Goal: Task Accomplishment & Management: Complete application form

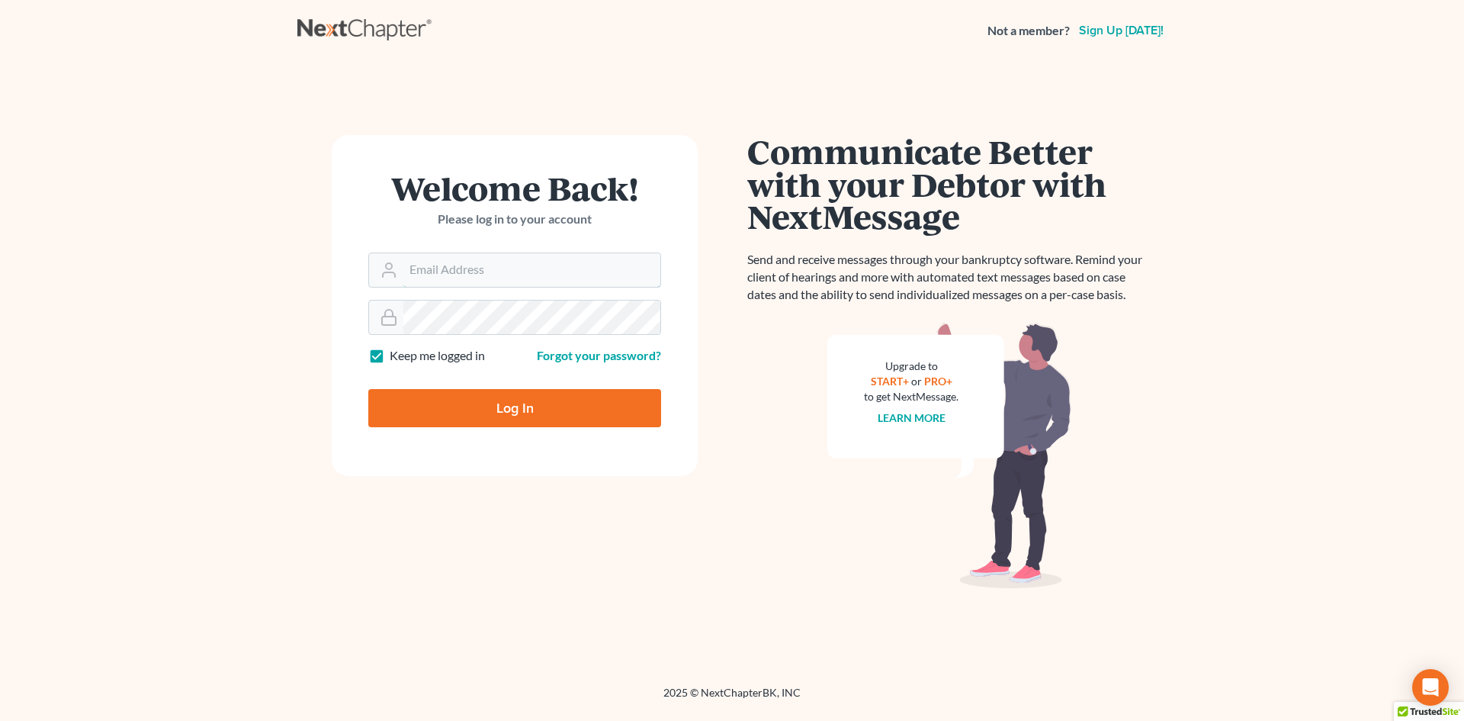
type input "[EMAIL_ADDRESS][DOMAIN_NAME]"
click at [525, 410] on input "Log In" at bounding box center [514, 408] width 293 height 38
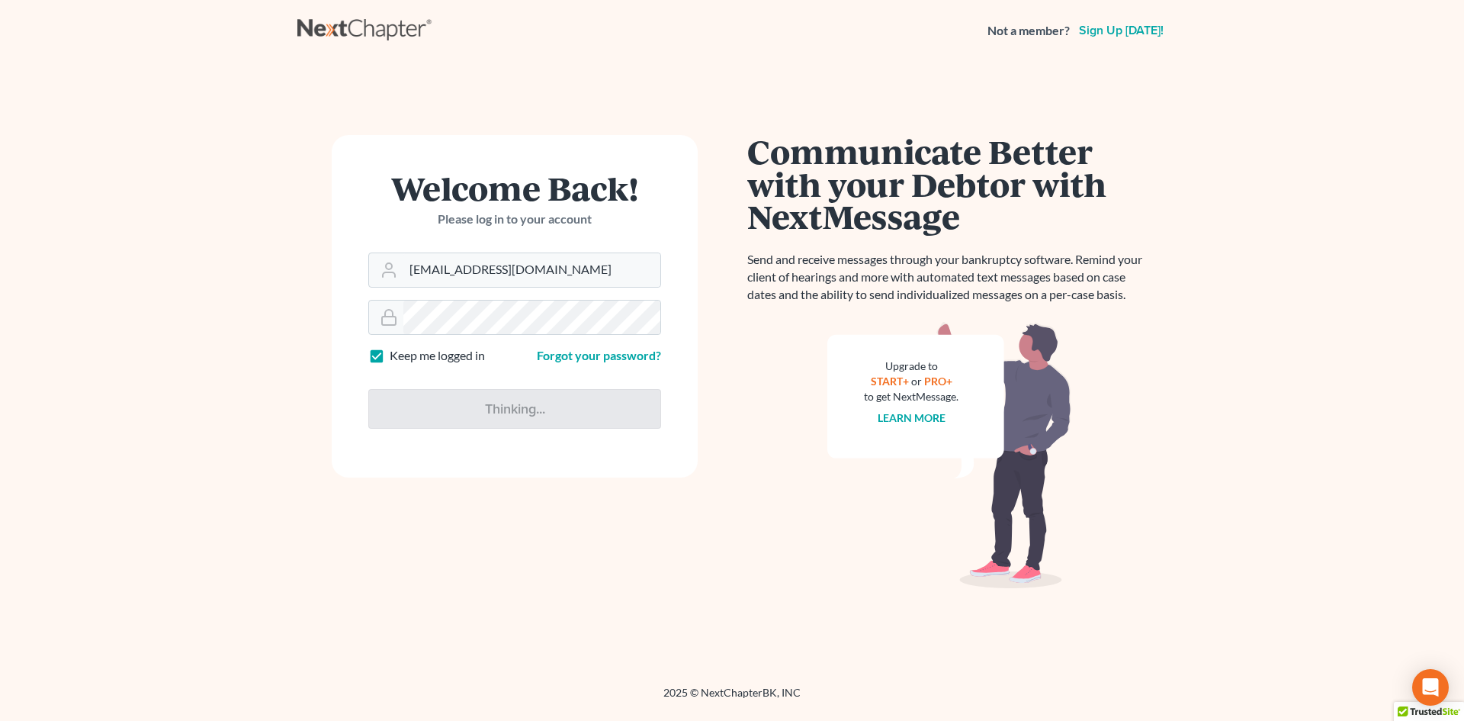
type input "Thinking..."
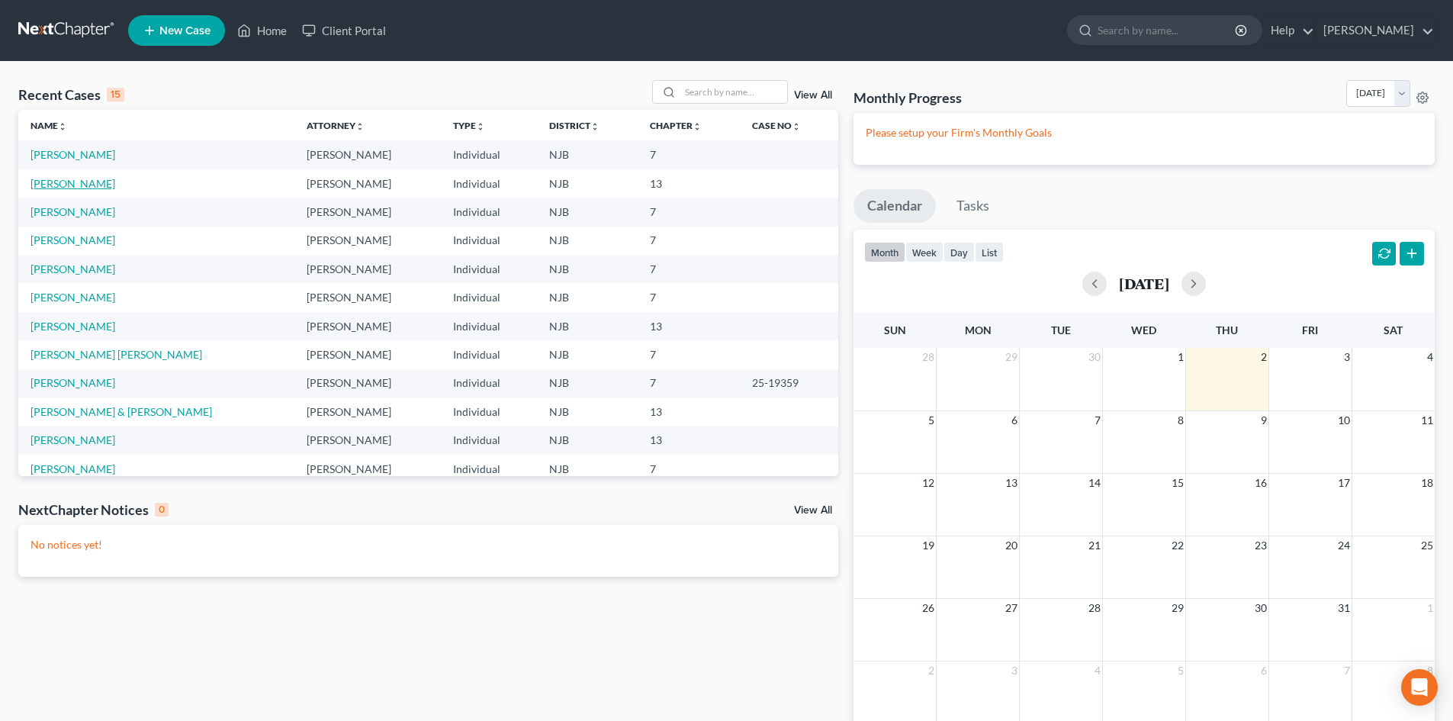
click at [90, 186] on link "[PERSON_NAME]" at bounding box center [73, 183] width 85 height 13
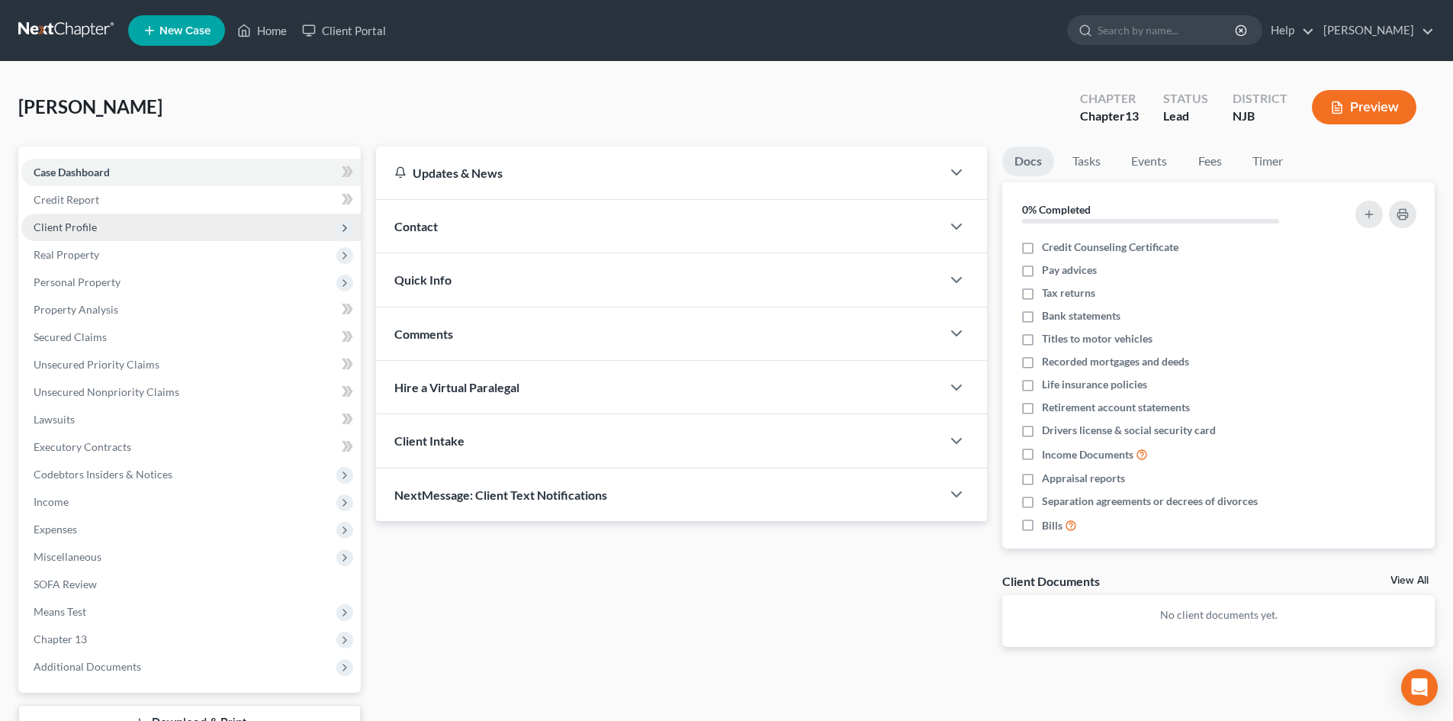
click at [83, 223] on span "Client Profile" at bounding box center [65, 226] width 63 height 13
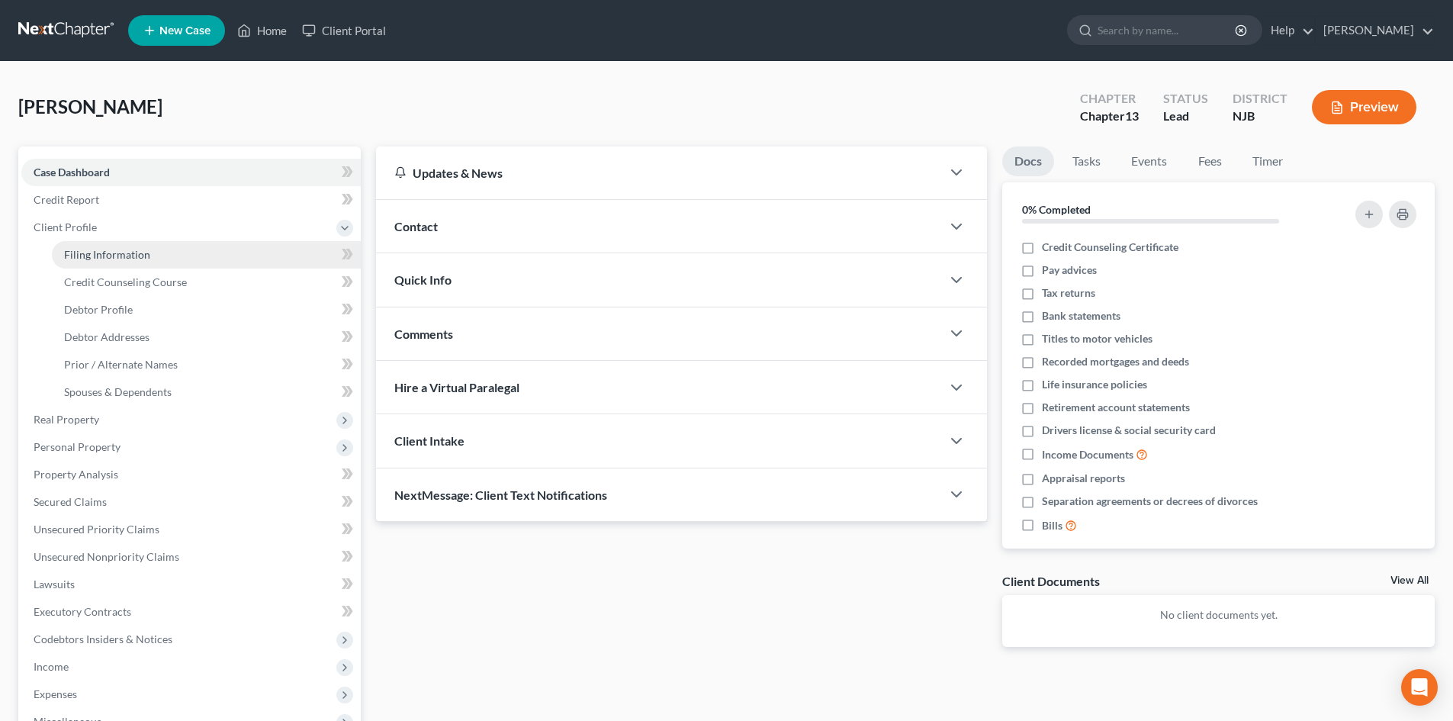
click at [109, 255] on span "Filing Information" at bounding box center [107, 254] width 86 height 13
select select "1"
select select "0"
select select "3"
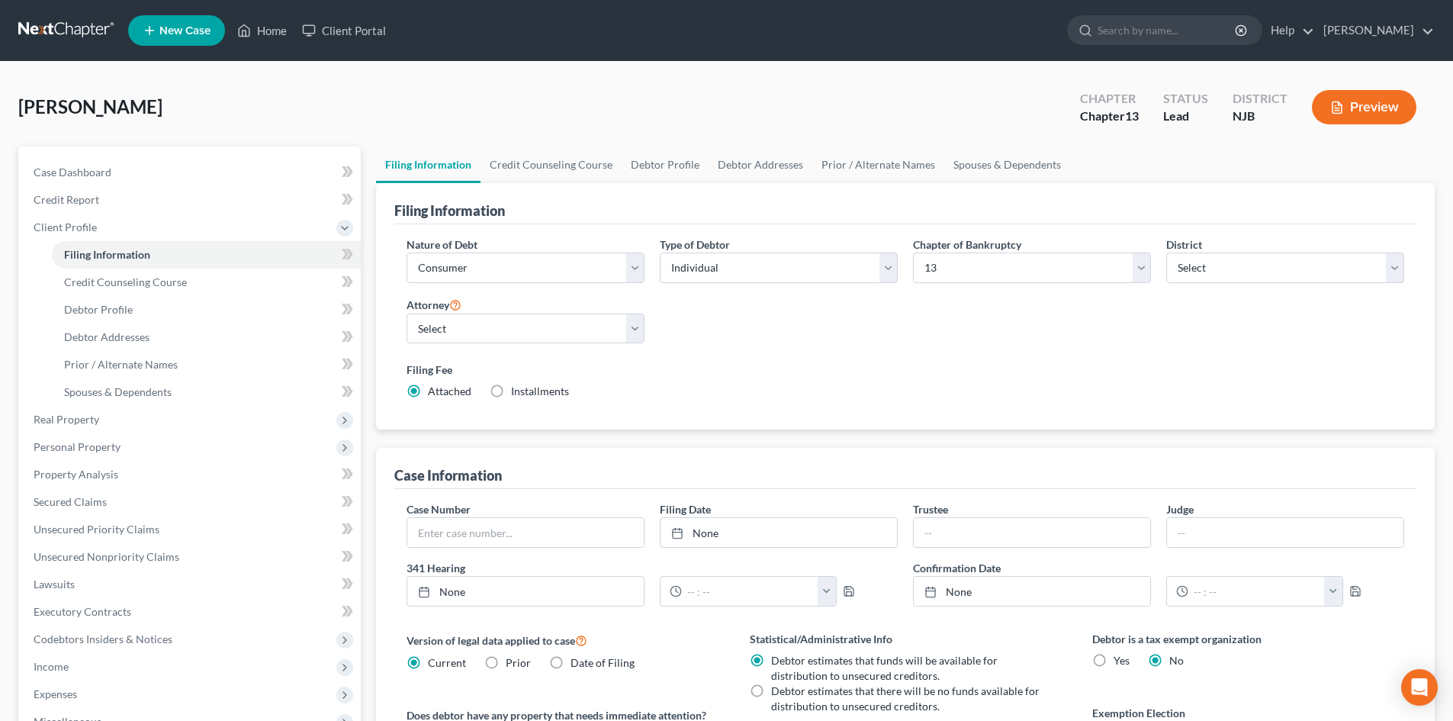
click at [511, 391] on label "Installments Installments" at bounding box center [540, 391] width 58 height 15
click at [517, 391] on input "Installments Installments" at bounding box center [522, 389] width 10 height 10
radio input "true"
radio input "false"
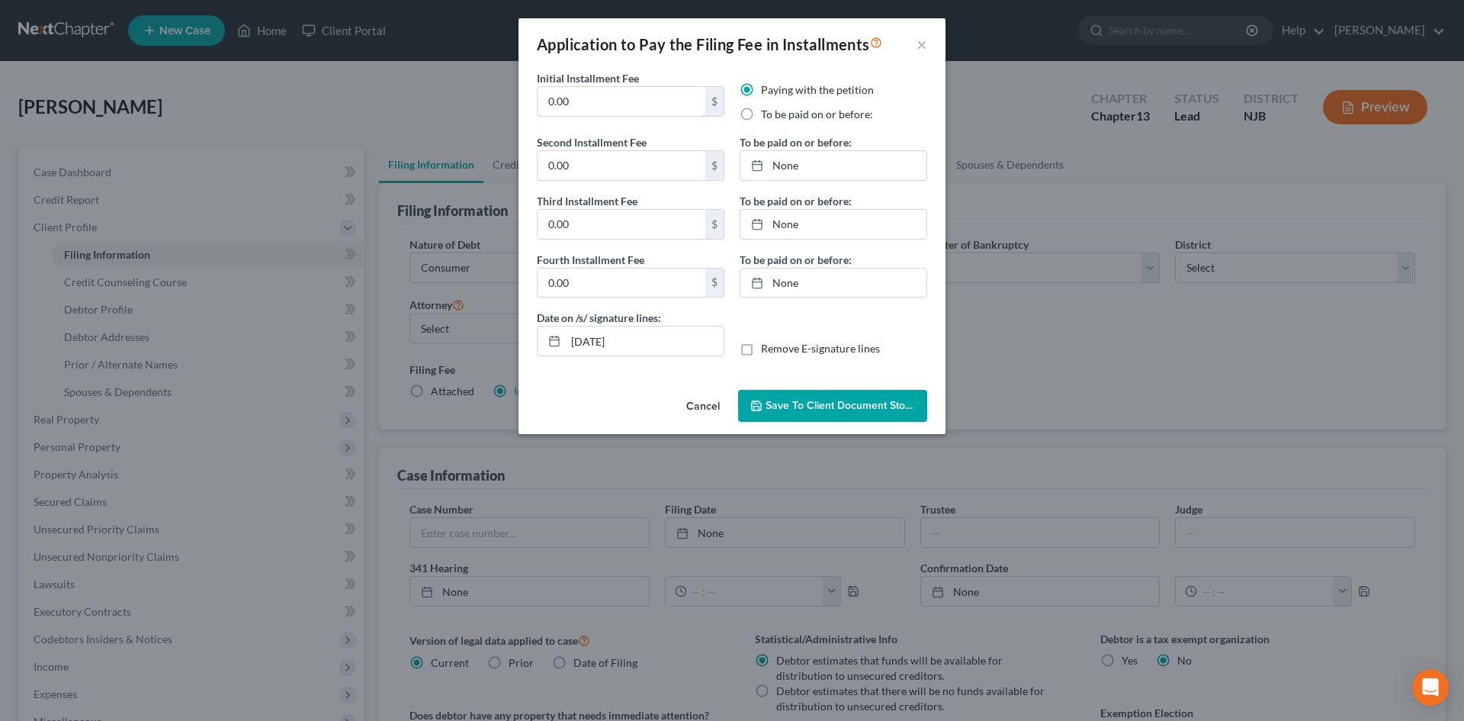
drag, startPoint x: 601, startPoint y: 93, endPoint x: 460, endPoint y: 108, distance: 141.9
click at [461, 106] on div "Application to Pay the Filing Fee in Installments × Initial Installment Fee 0.0…" at bounding box center [732, 360] width 1464 height 721
type input "78.25"
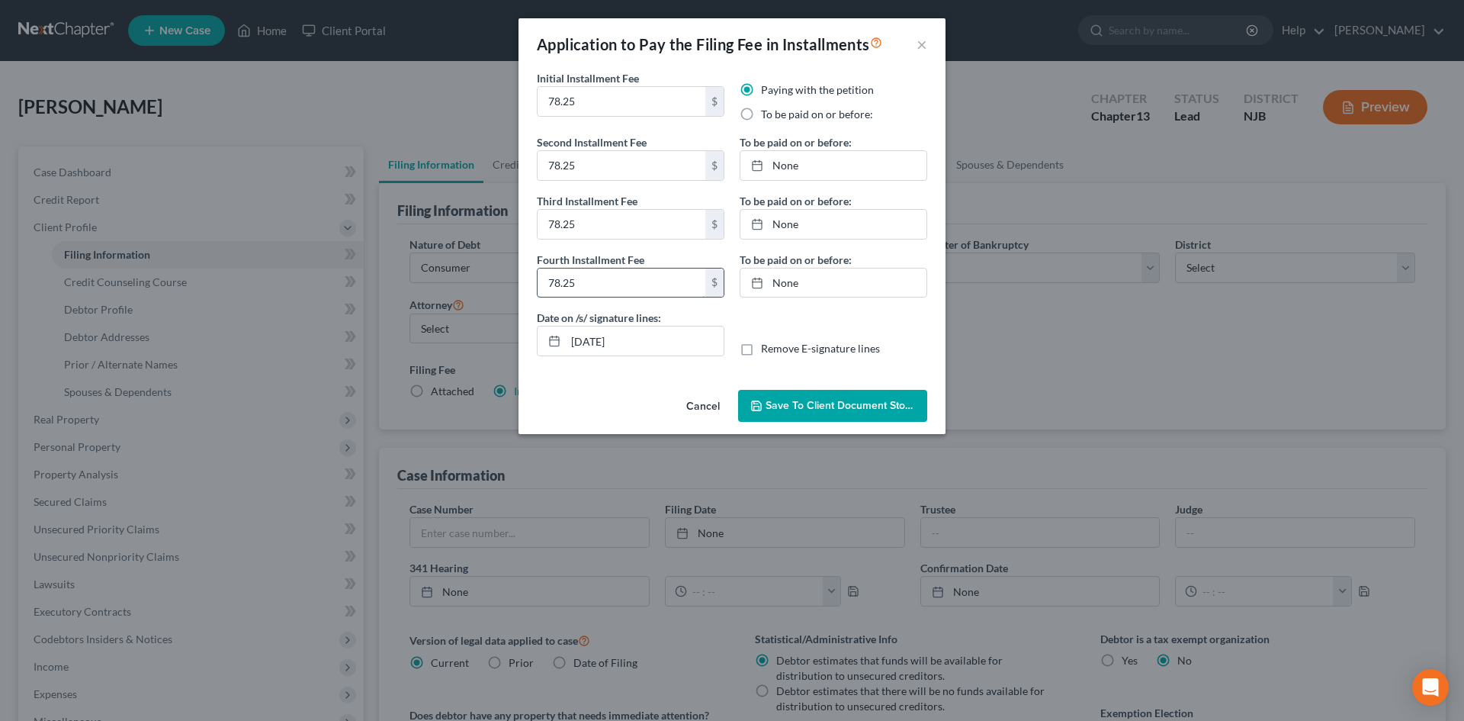
type input "78.25"
click at [839, 170] on link "10/2/2025" at bounding box center [834, 165] width 186 height 29
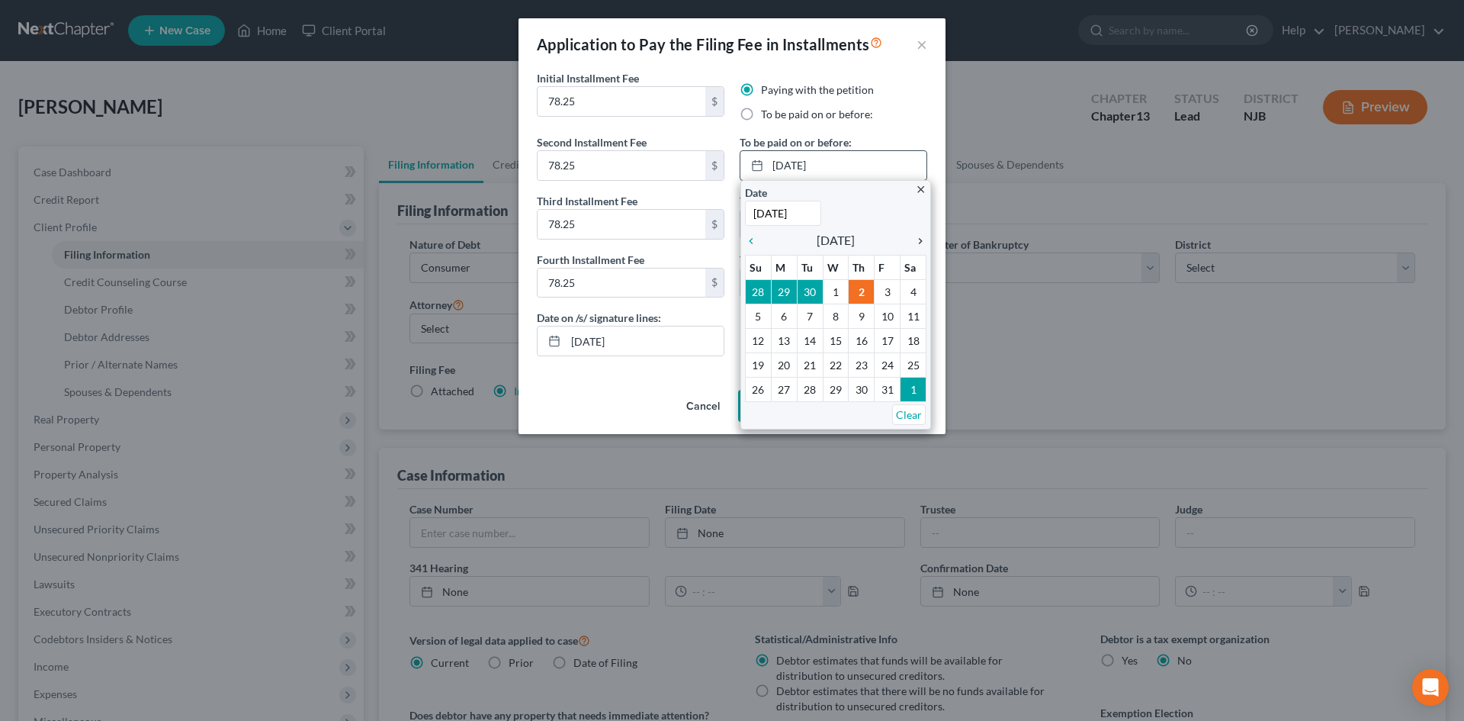
click at [922, 240] on icon "chevron_right" at bounding box center [917, 241] width 20 height 12
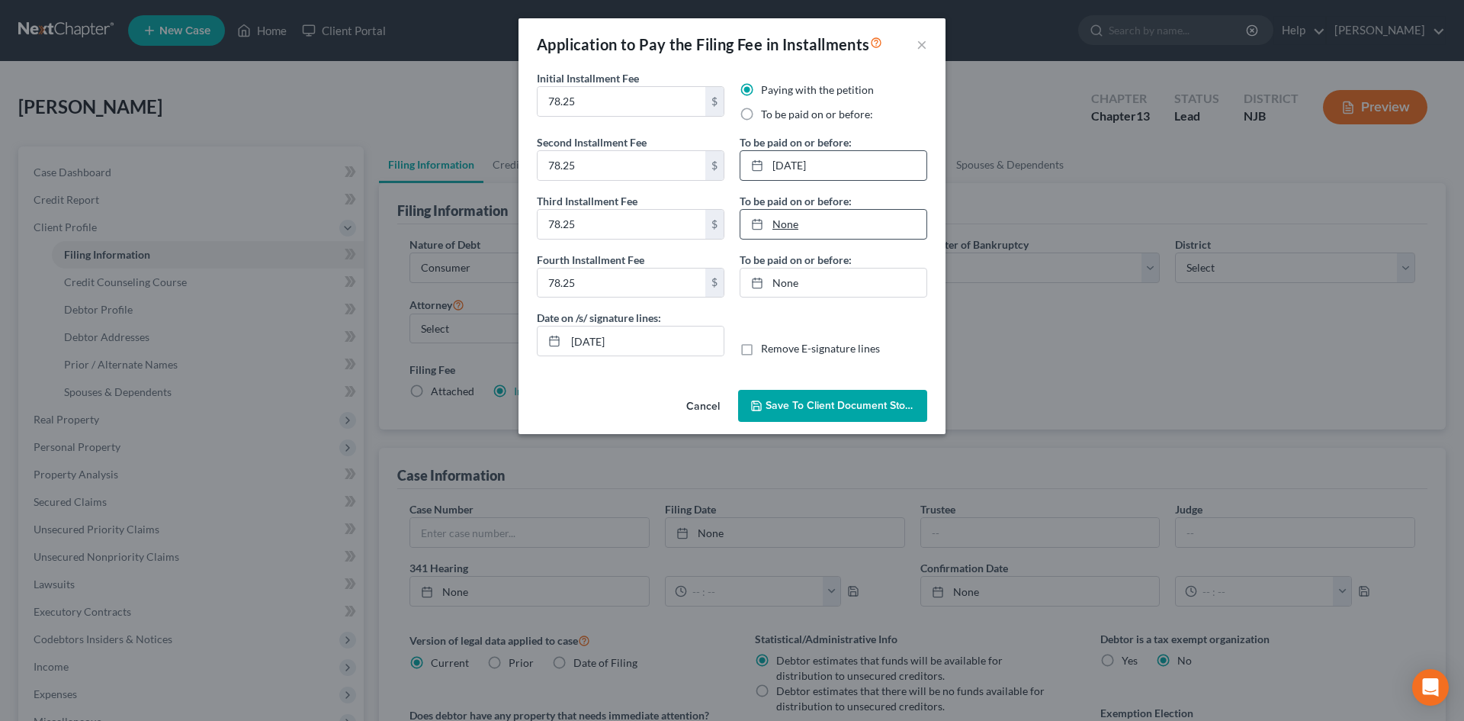
click at [853, 222] on link "None" at bounding box center [834, 224] width 186 height 29
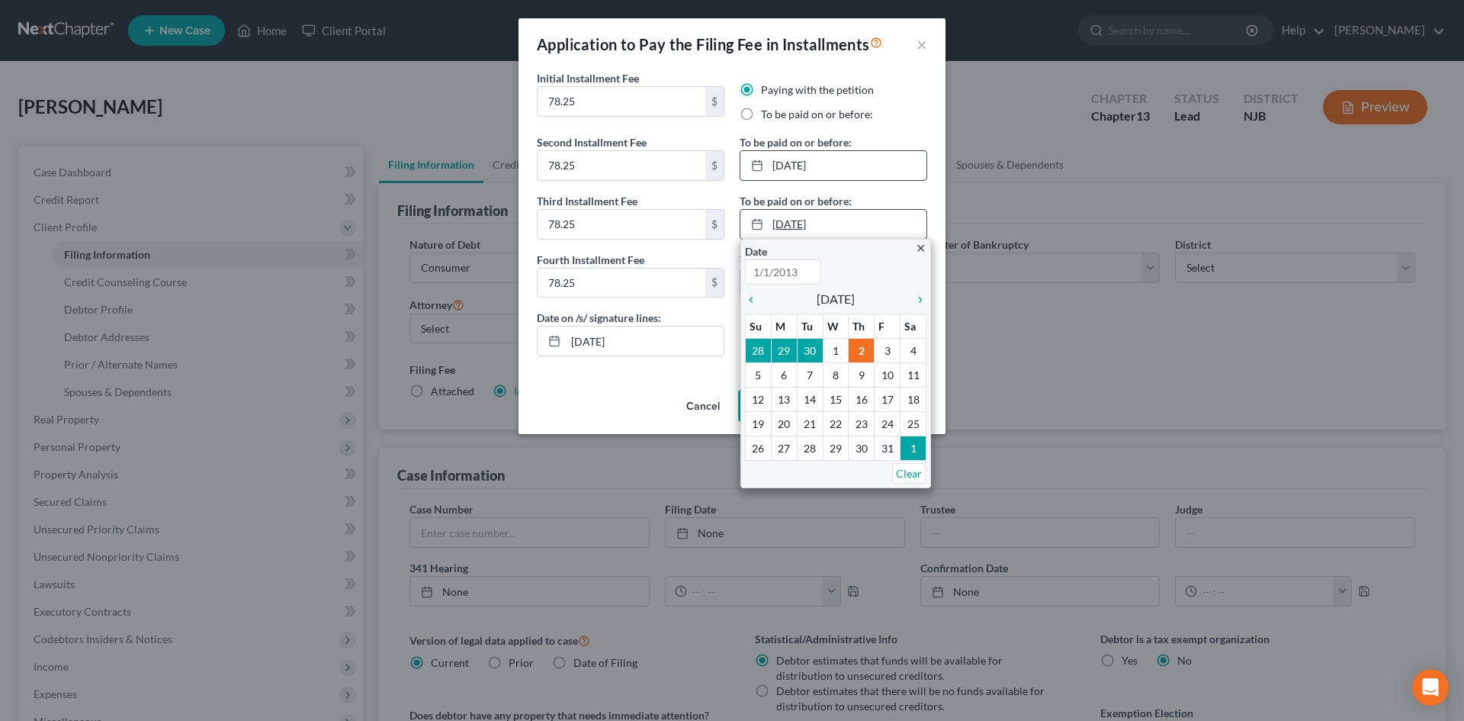
type input "10/2/2025"
click at [889, 301] on div "chevron_left October 2025 chevron_right" at bounding box center [836, 298] width 182 height 21
click at [919, 301] on icon "chevron_right" at bounding box center [917, 300] width 20 height 12
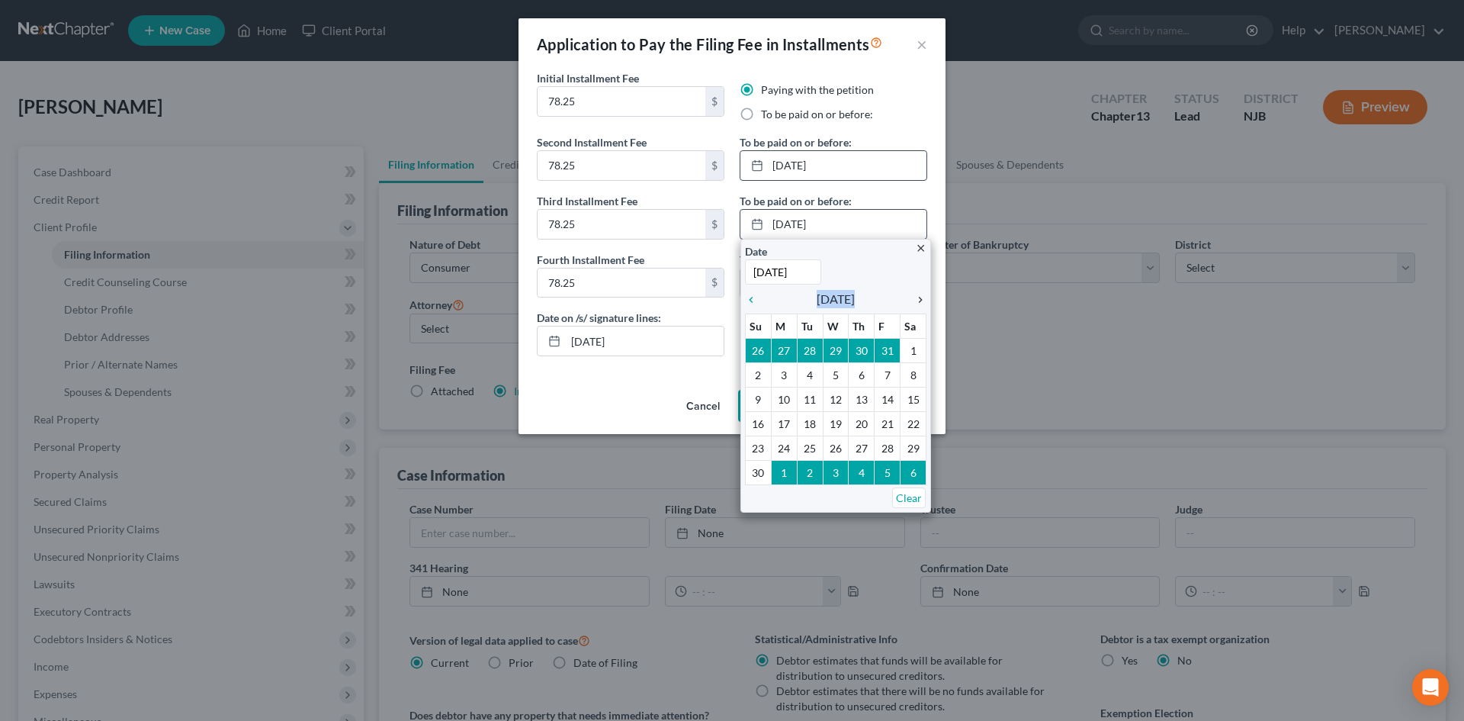
click at [919, 301] on icon "chevron_right" at bounding box center [917, 300] width 20 height 12
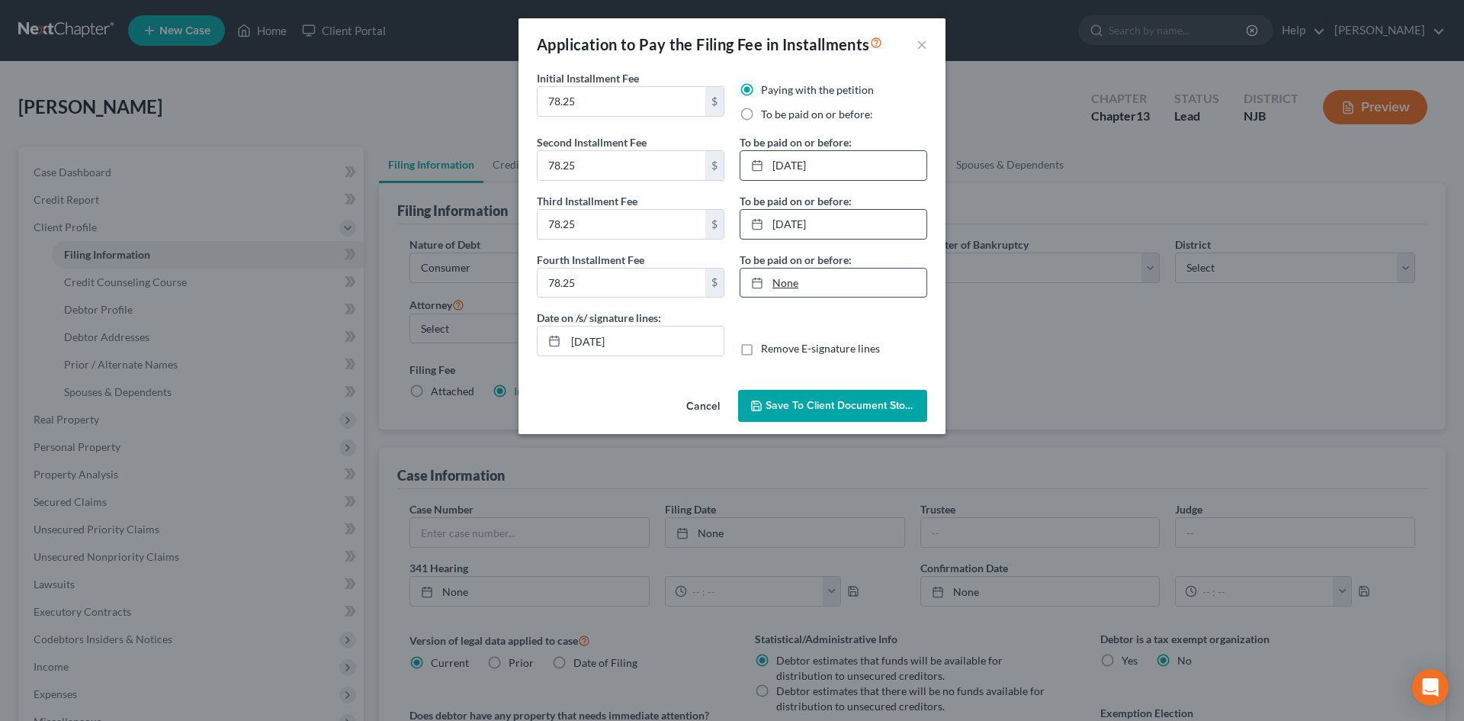
click at [824, 289] on link "None" at bounding box center [834, 282] width 186 height 29
type input "10/2/2025"
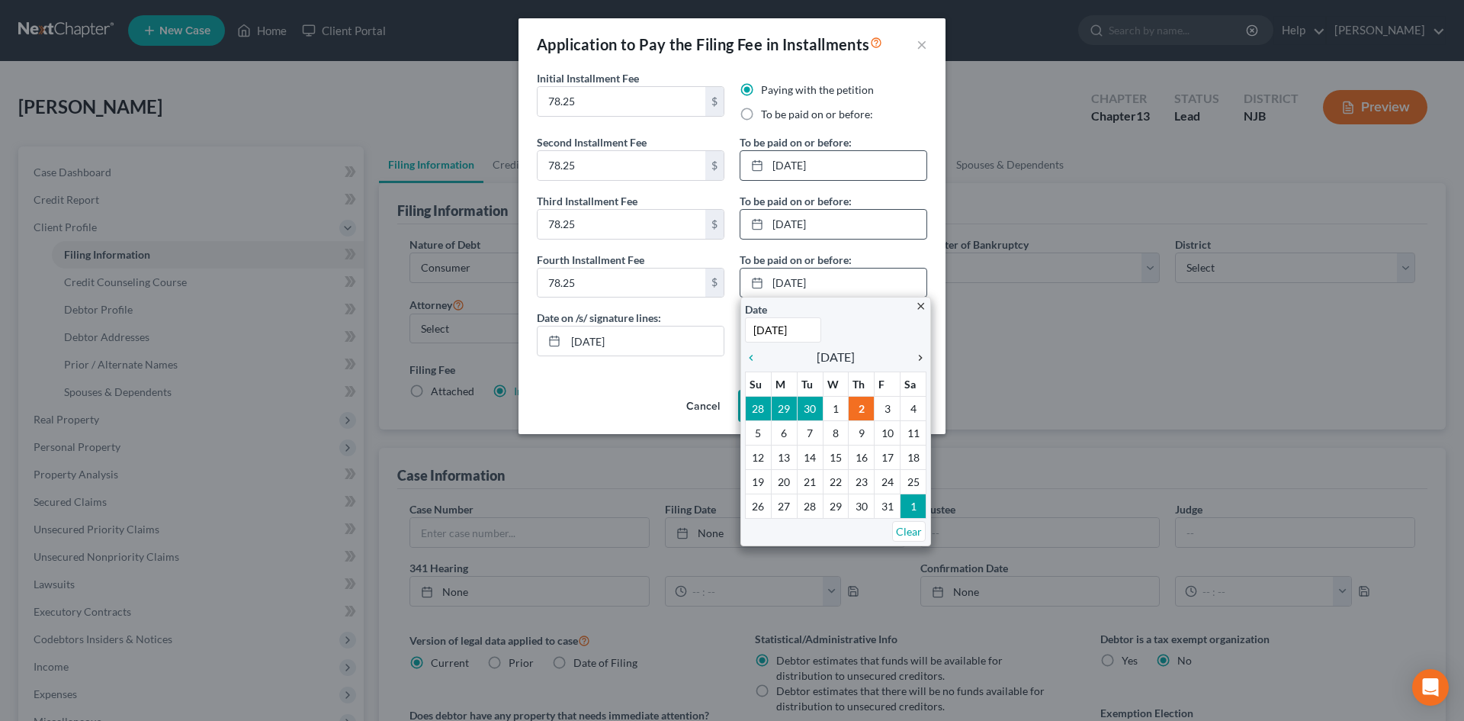
click at [917, 354] on icon "chevron_right" at bounding box center [917, 358] width 20 height 12
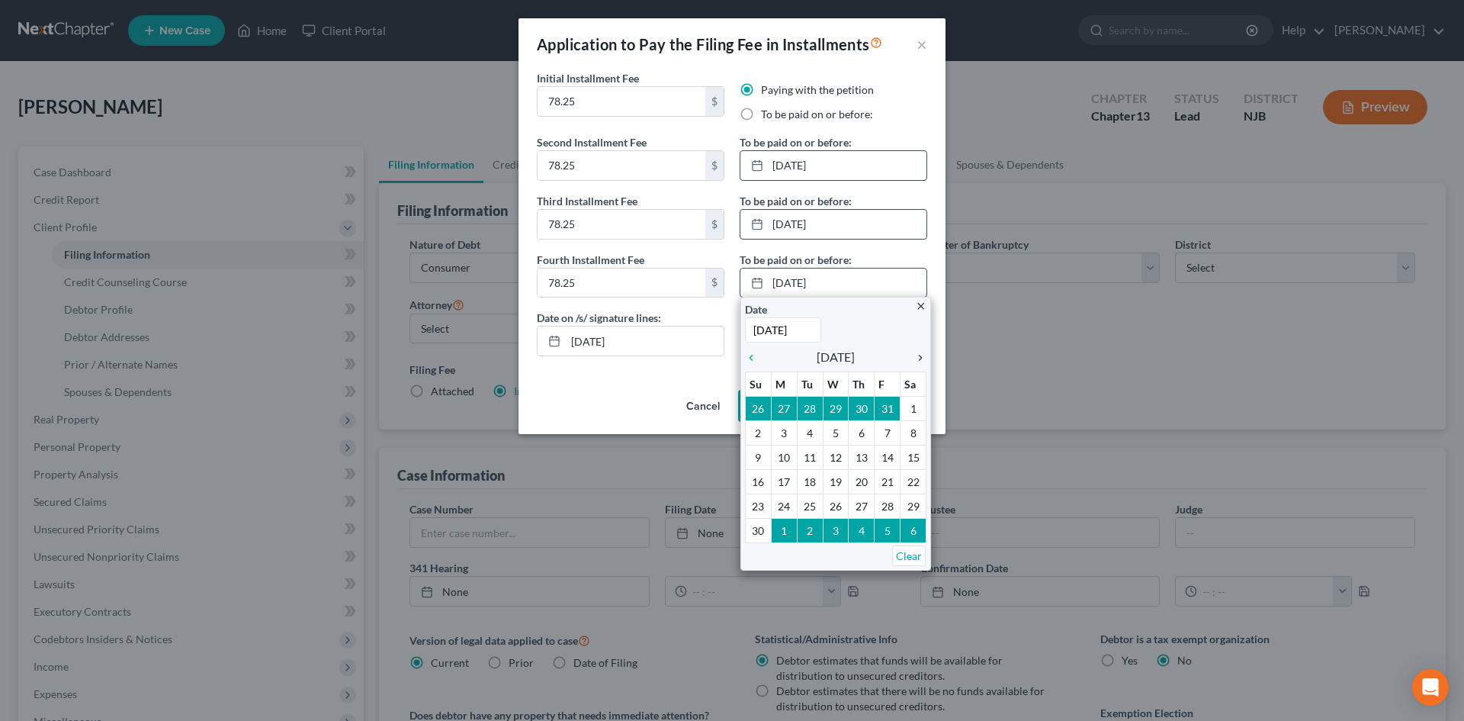
click at [917, 354] on icon "chevron_right" at bounding box center [917, 358] width 20 height 12
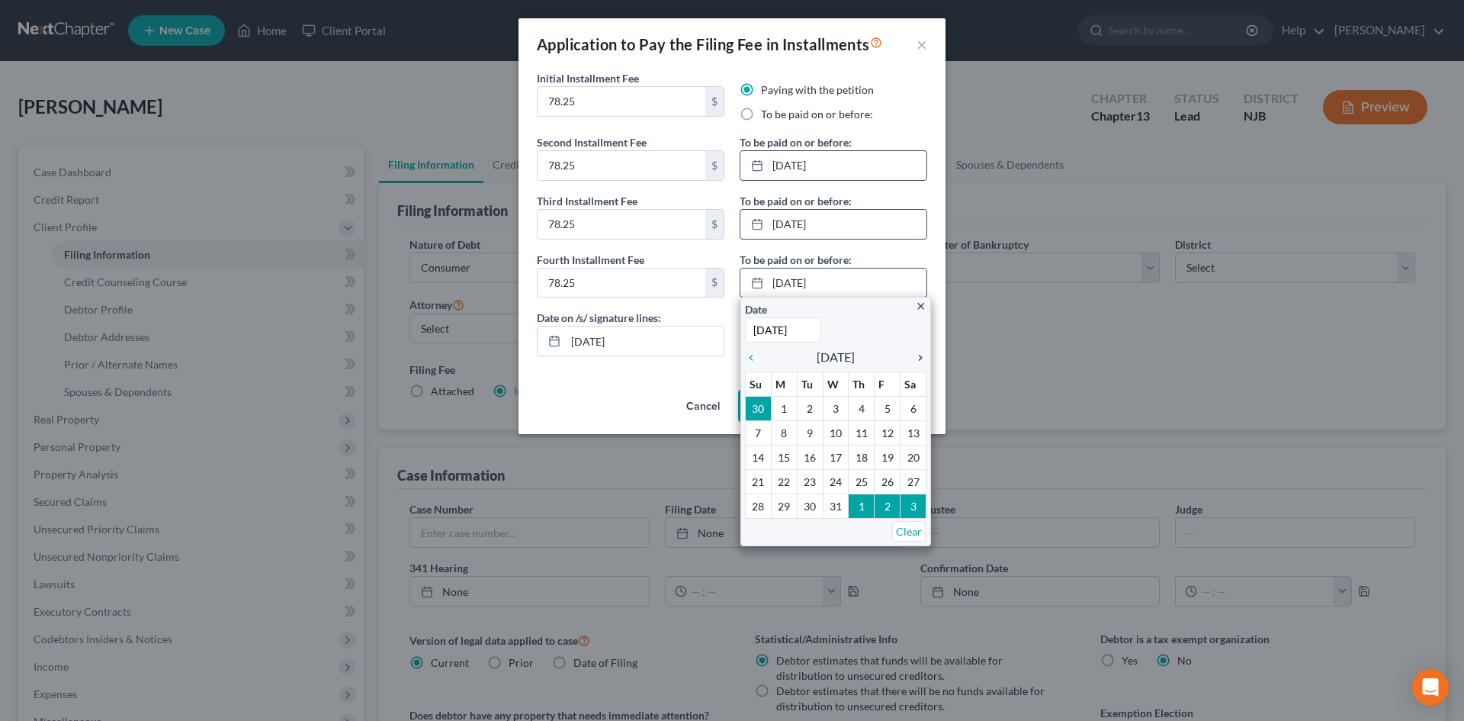
click at [917, 354] on icon "chevron_right" at bounding box center [917, 358] width 20 height 12
click at [756, 358] on icon "chevron_left" at bounding box center [755, 358] width 20 height 12
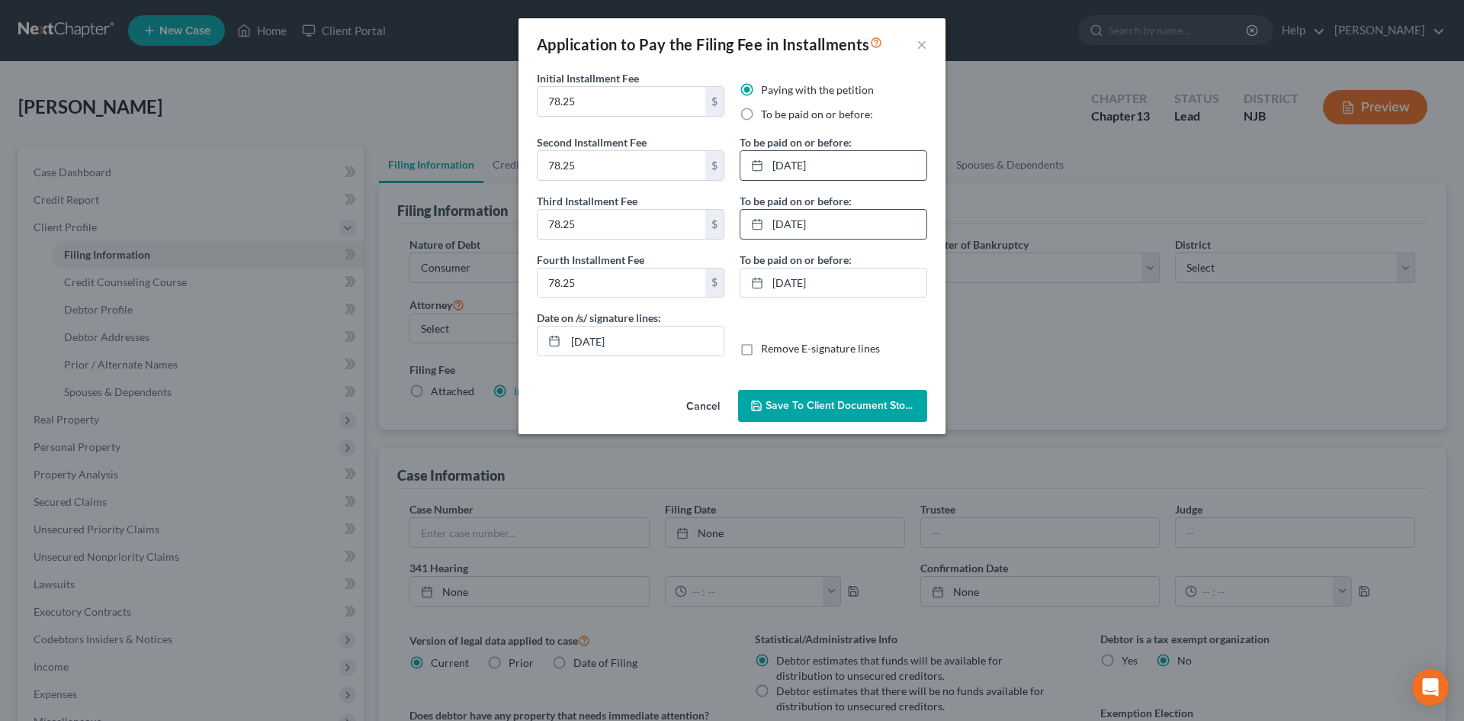
click at [846, 398] on button "Save to Client Document Storage" at bounding box center [832, 406] width 189 height 32
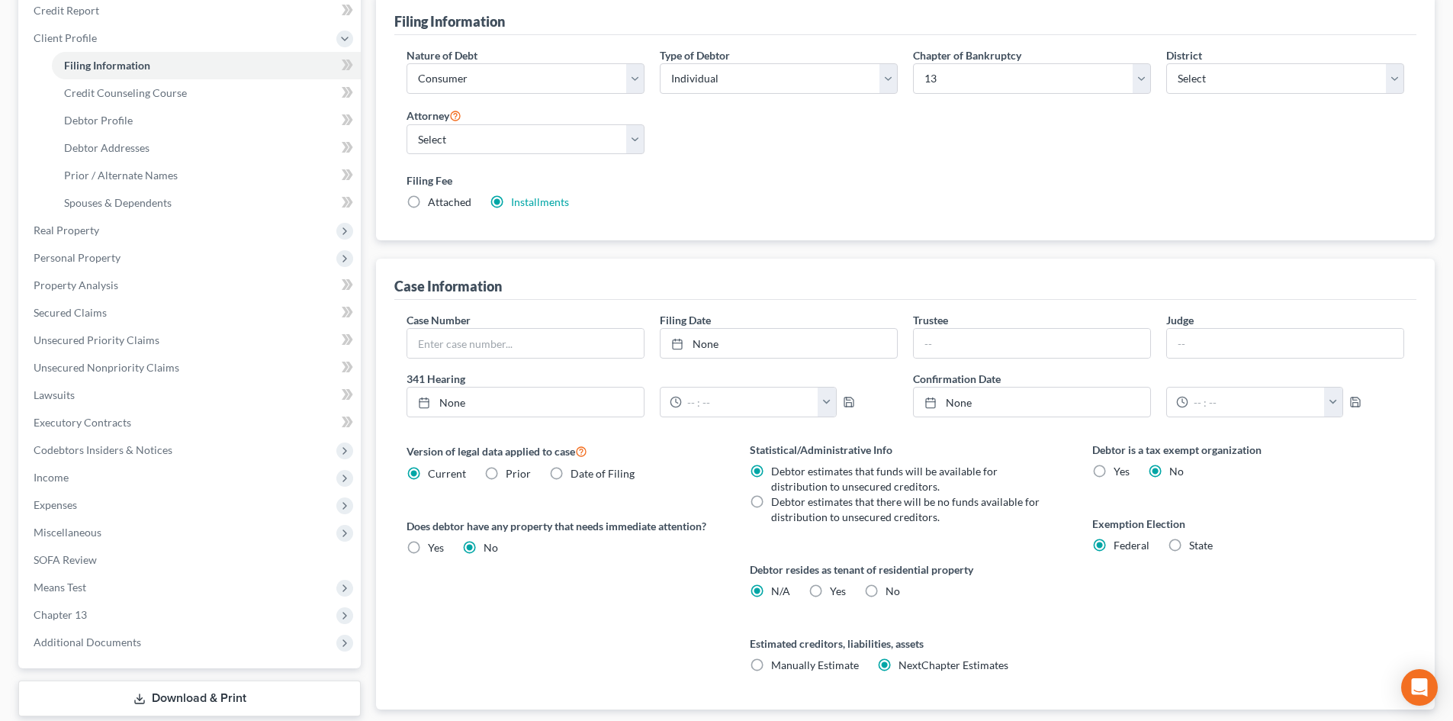
scroll to position [229, 0]
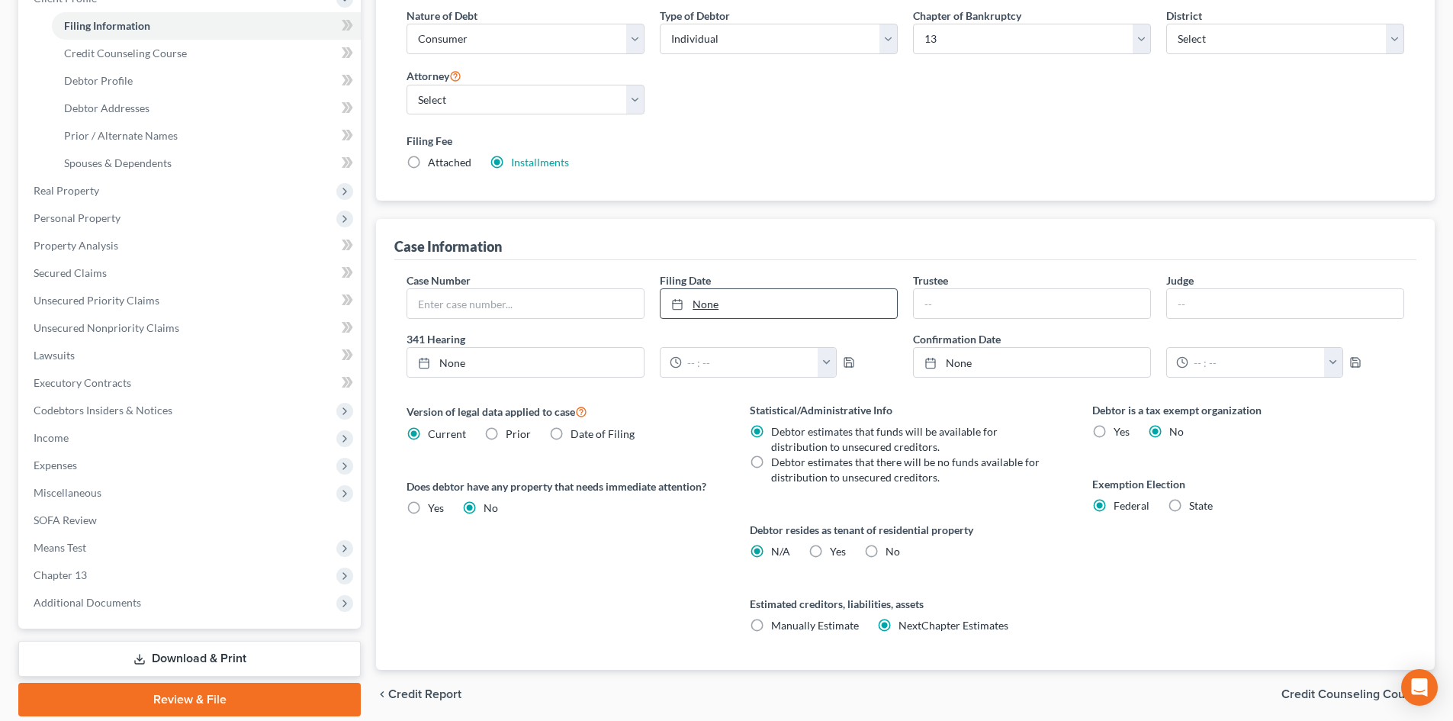
click at [697, 310] on link "None" at bounding box center [778, 303] width 236 height 29
type input "10/2/2025"
click at [950, 299] on input "text" at bounding box center [1032, 303] width 236 height 29
type input "Andrew B. Finberg"
click at [885, 548] on label "No" at bounding box center [892, 551] width 14 height 15
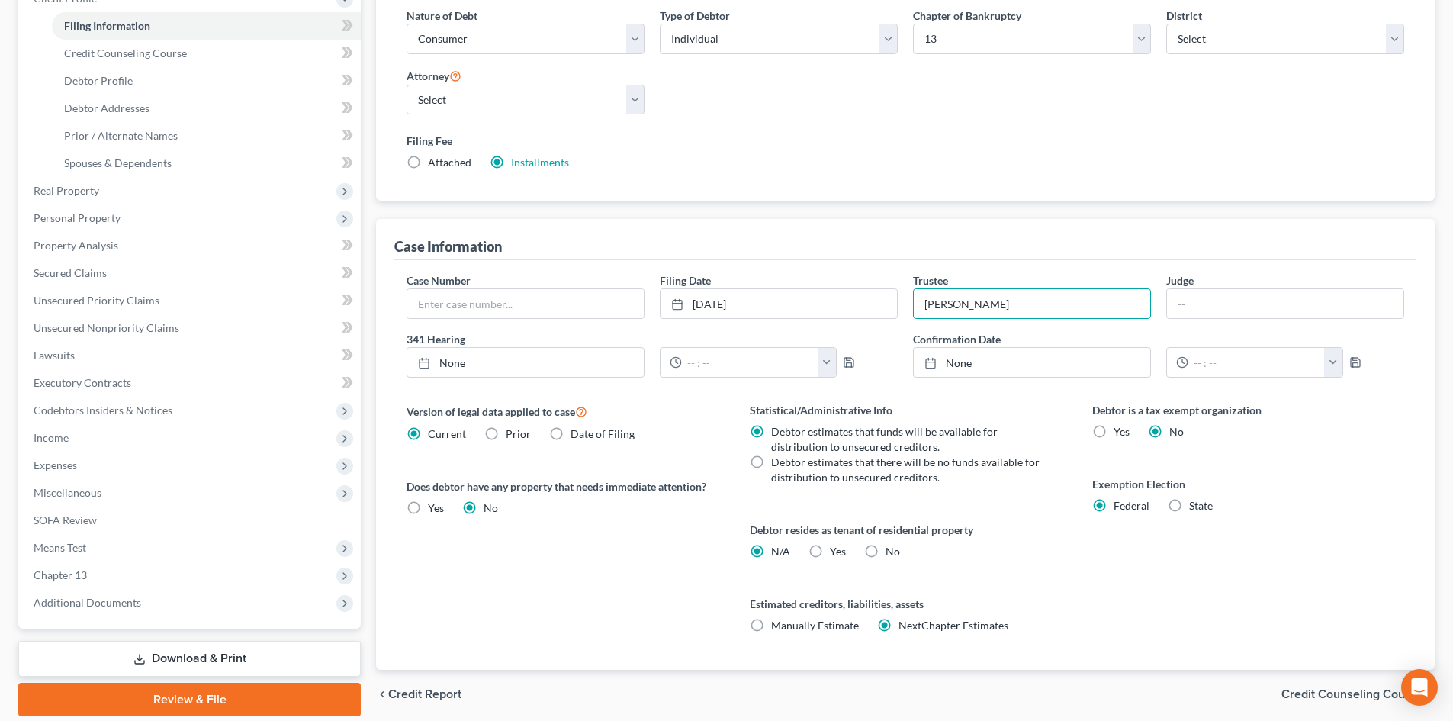
click at [892, 548] on input "No" at bounding box center [897, 549] width 10 height 10
radio input "true"
radio input "false"
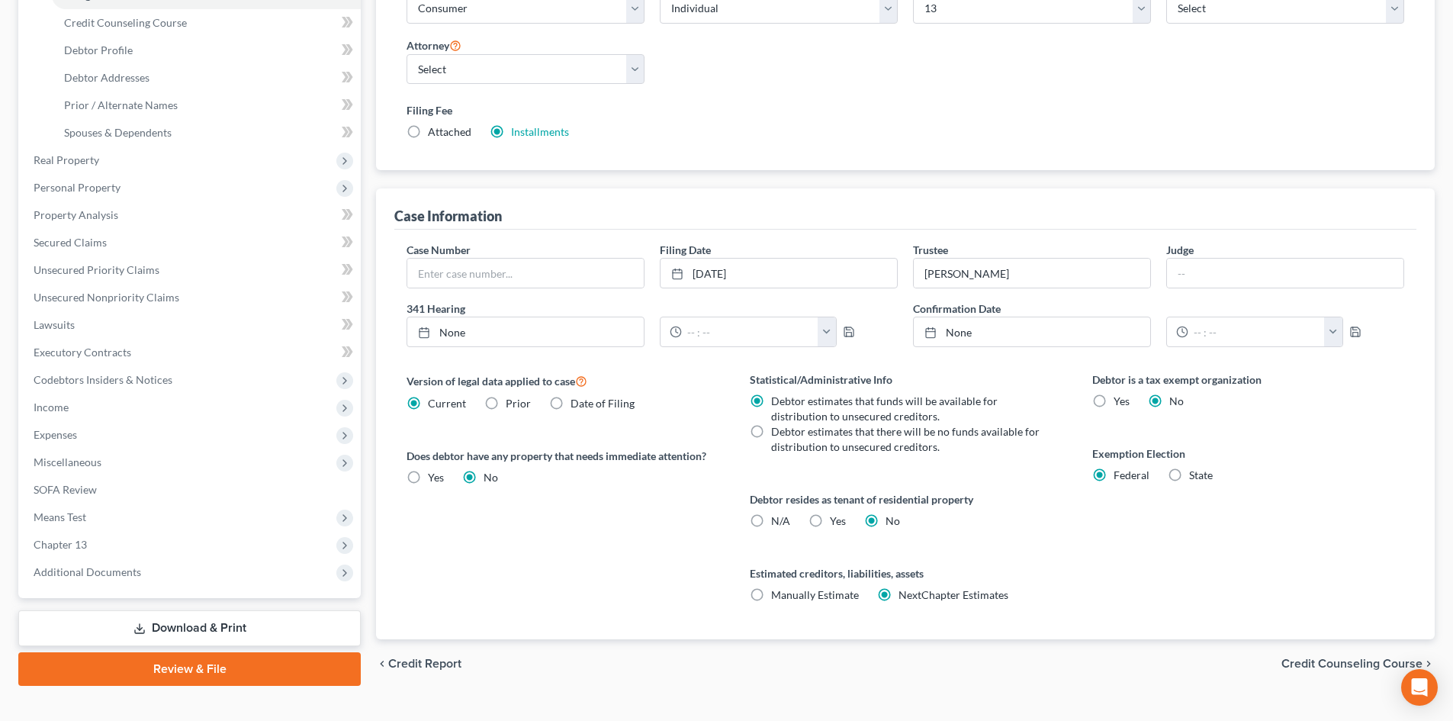
scroll to position [284, 0]
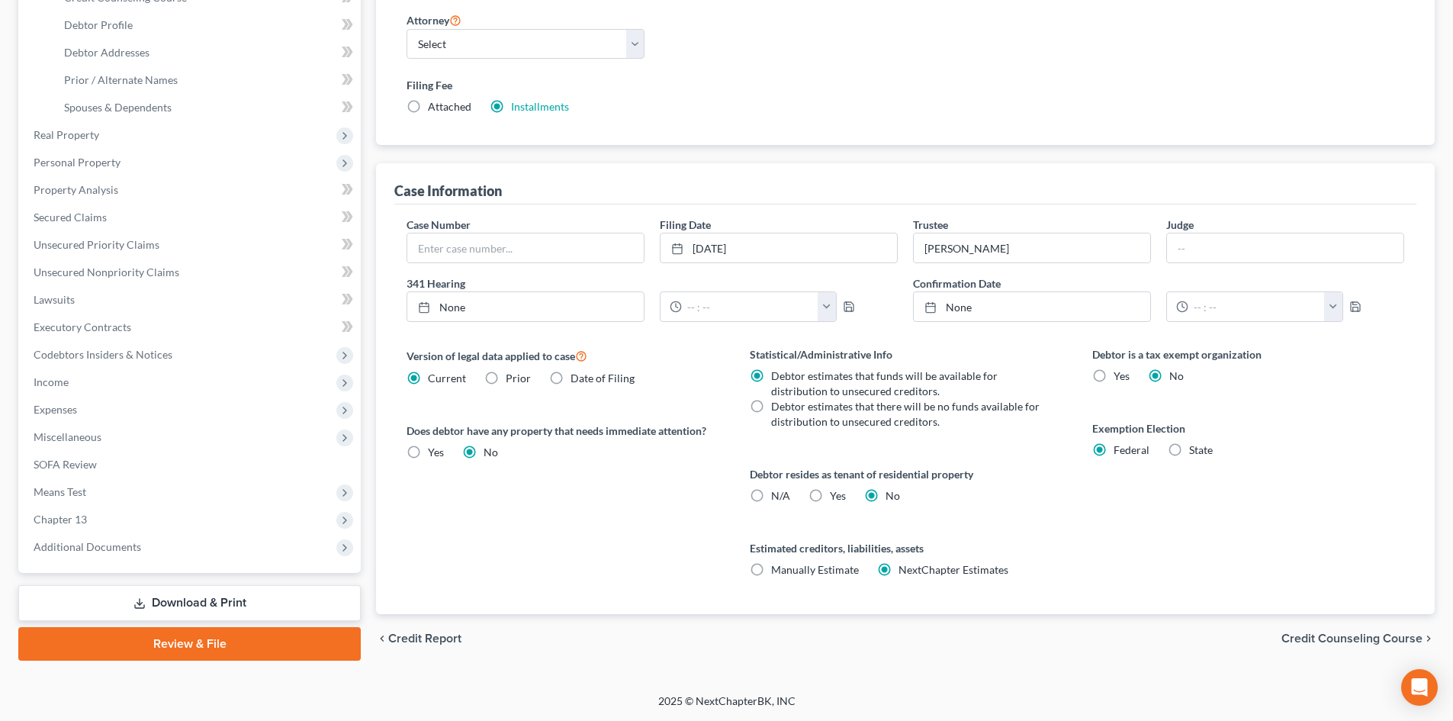
click at [1313, 640] on span "Credit Counseling Course" at bounding box center [1351, 638] width 141 height 12
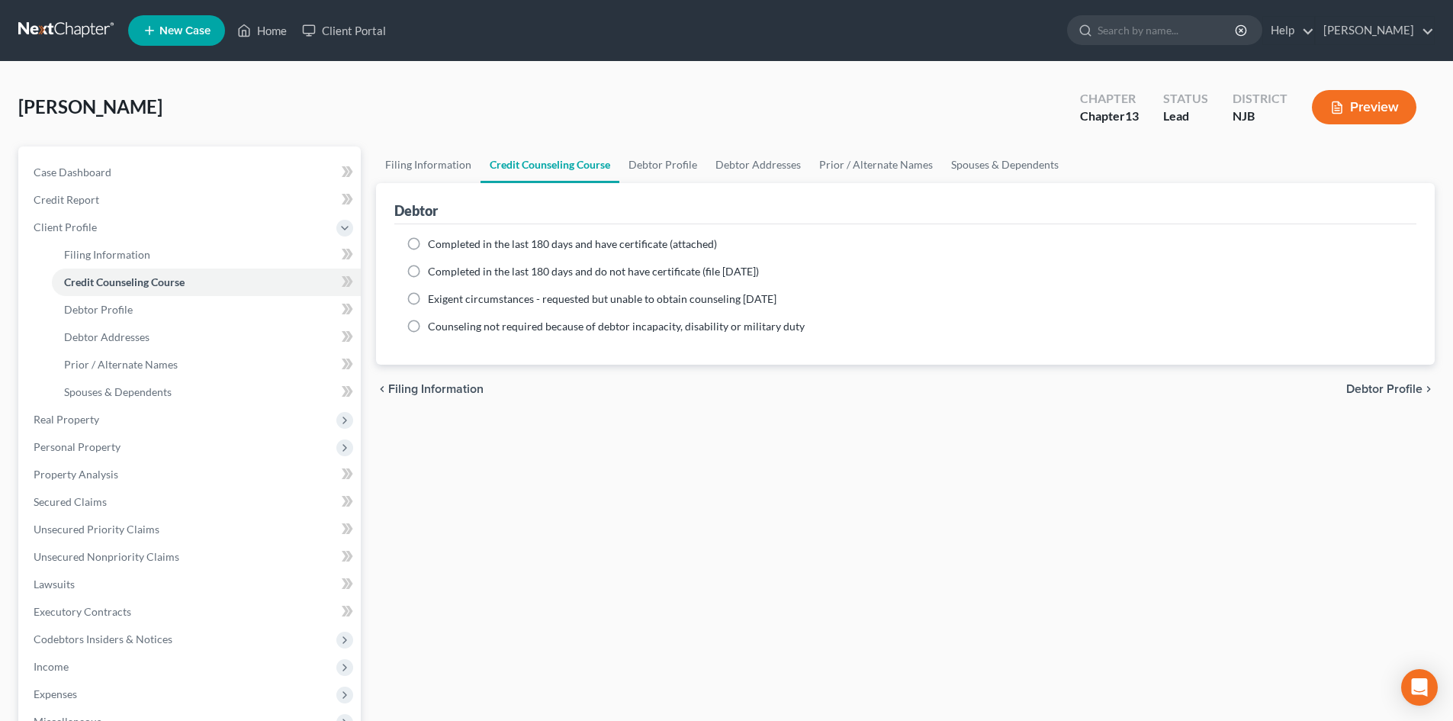
click at [428, 247] on label "Completed in the last 180 days and have certificate (attached)" at bounding box center [572, 243] width 289 height 15
click at [434, 246] on input "Completed in the last 180 days and have certificate (attached)" at bounding box center [439, 241] width 10 height 10
radio input "true"
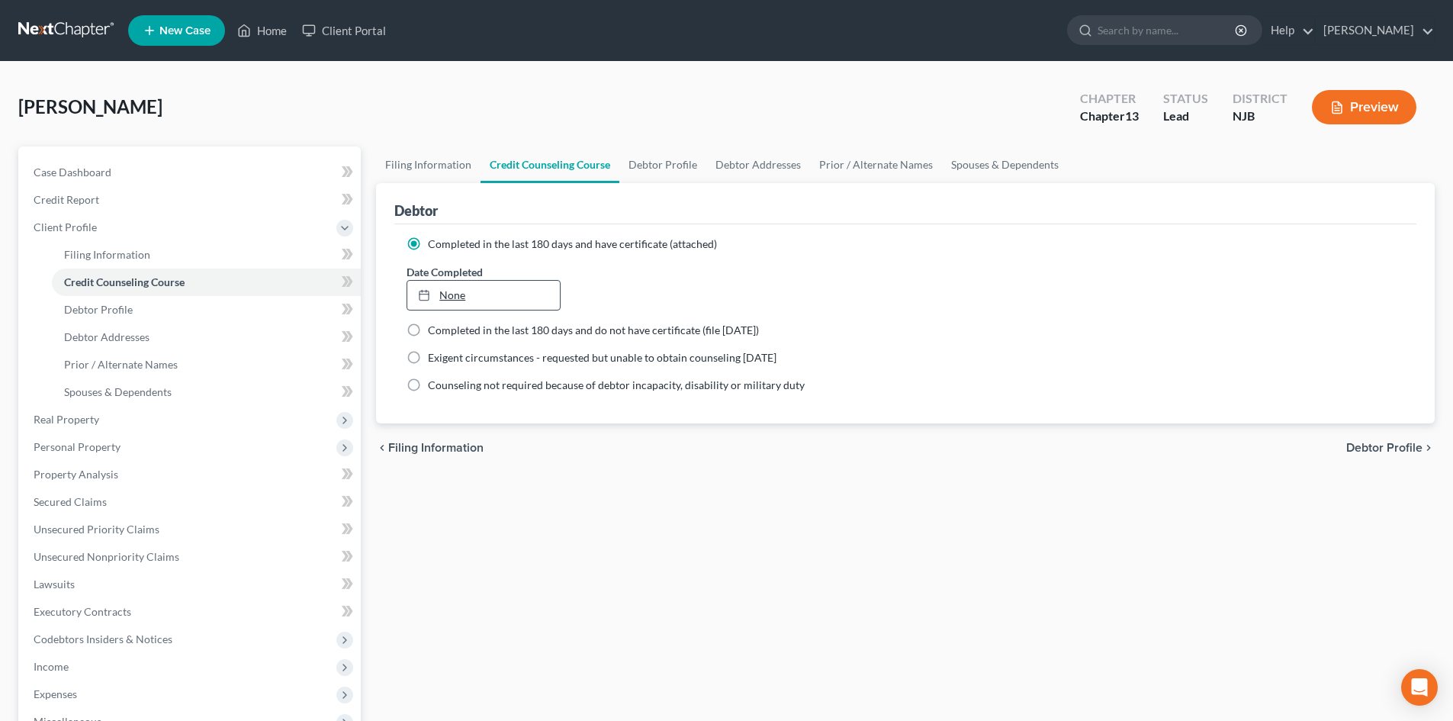
click at [490, 299] on link "None" at bounding box center [483, 295] width 152 height 29
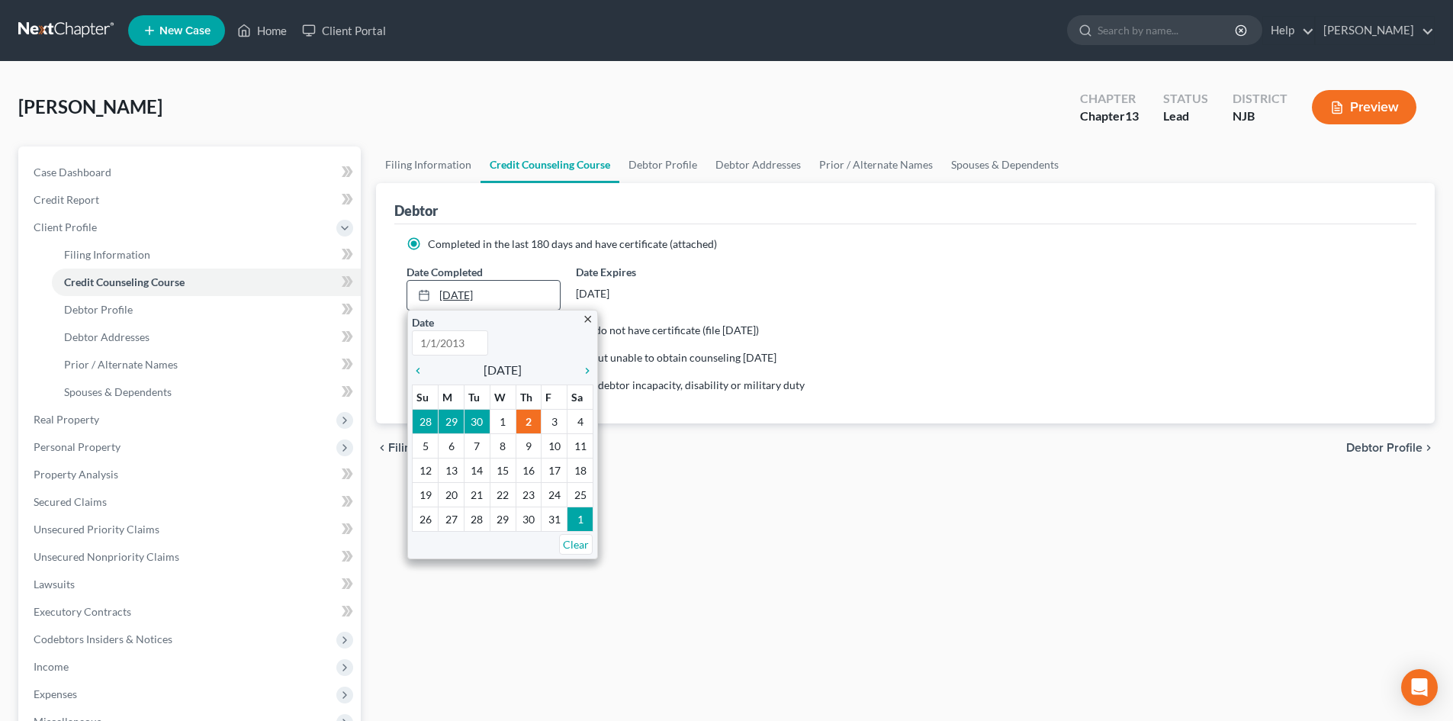
type input "10/2/2025"
click at [424, 371] on icon "chevron_left" at bounding box center [422, 371] width 20 height 12
click at [423, 371] on icon "chevron_left" at bounding box center [422, 371] width 20 height 12
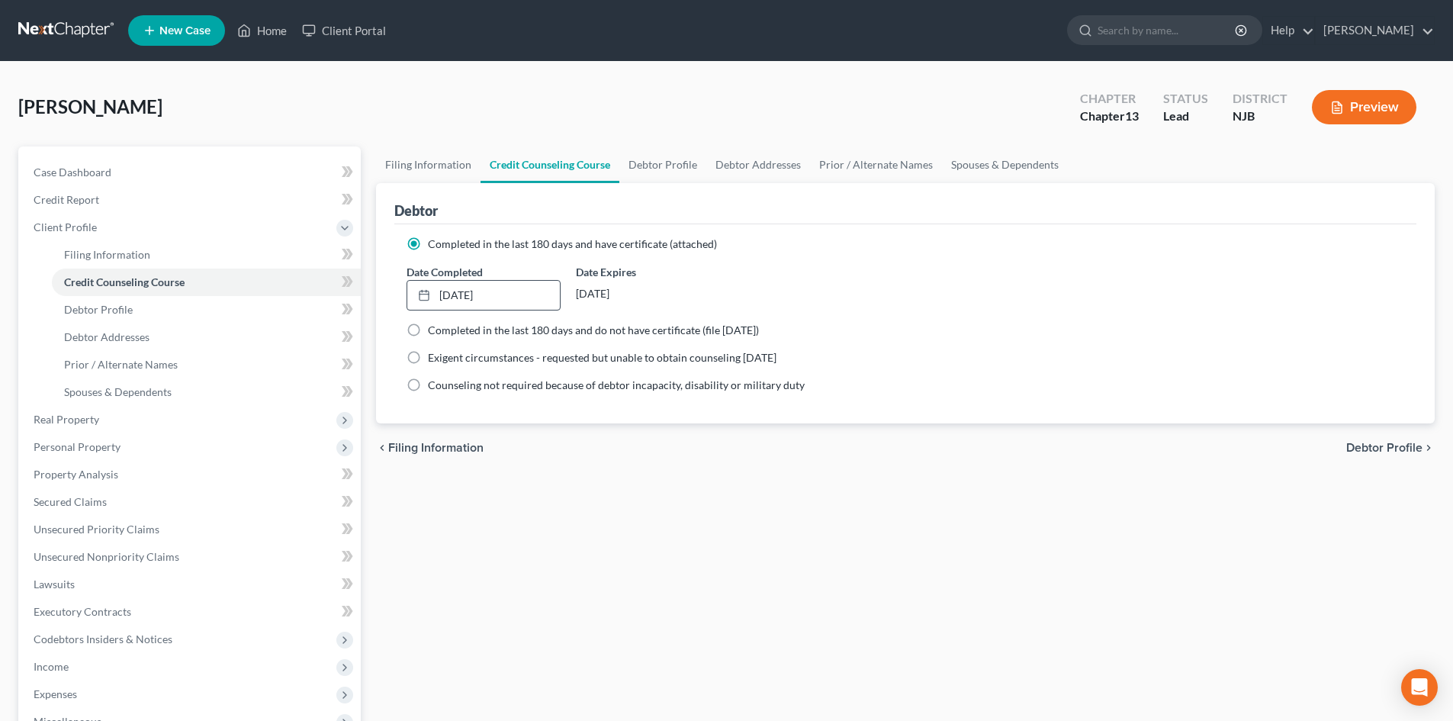
click at [1389, 445] on span "Debtor Profile" at bounding box center [1384, 448] width 76 height 12
select select "0"
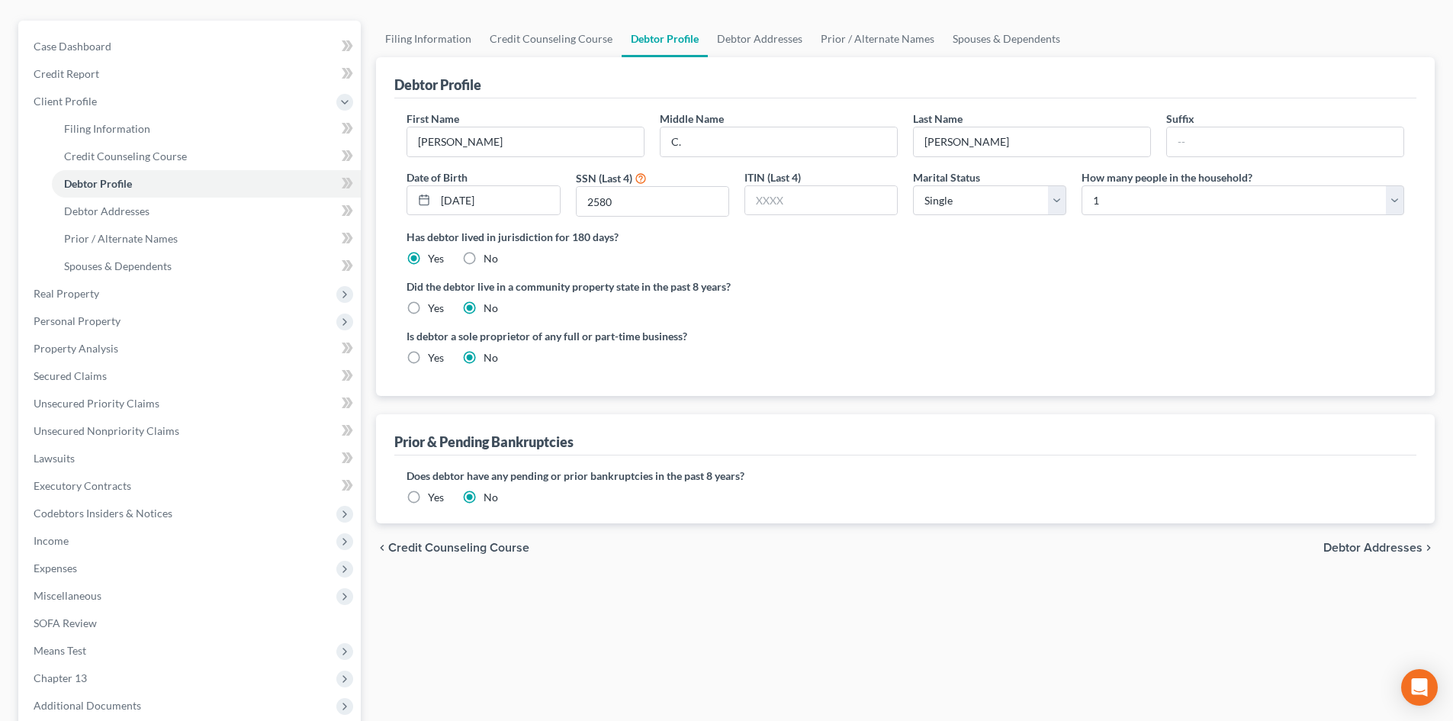
scroll to position [153, 0]
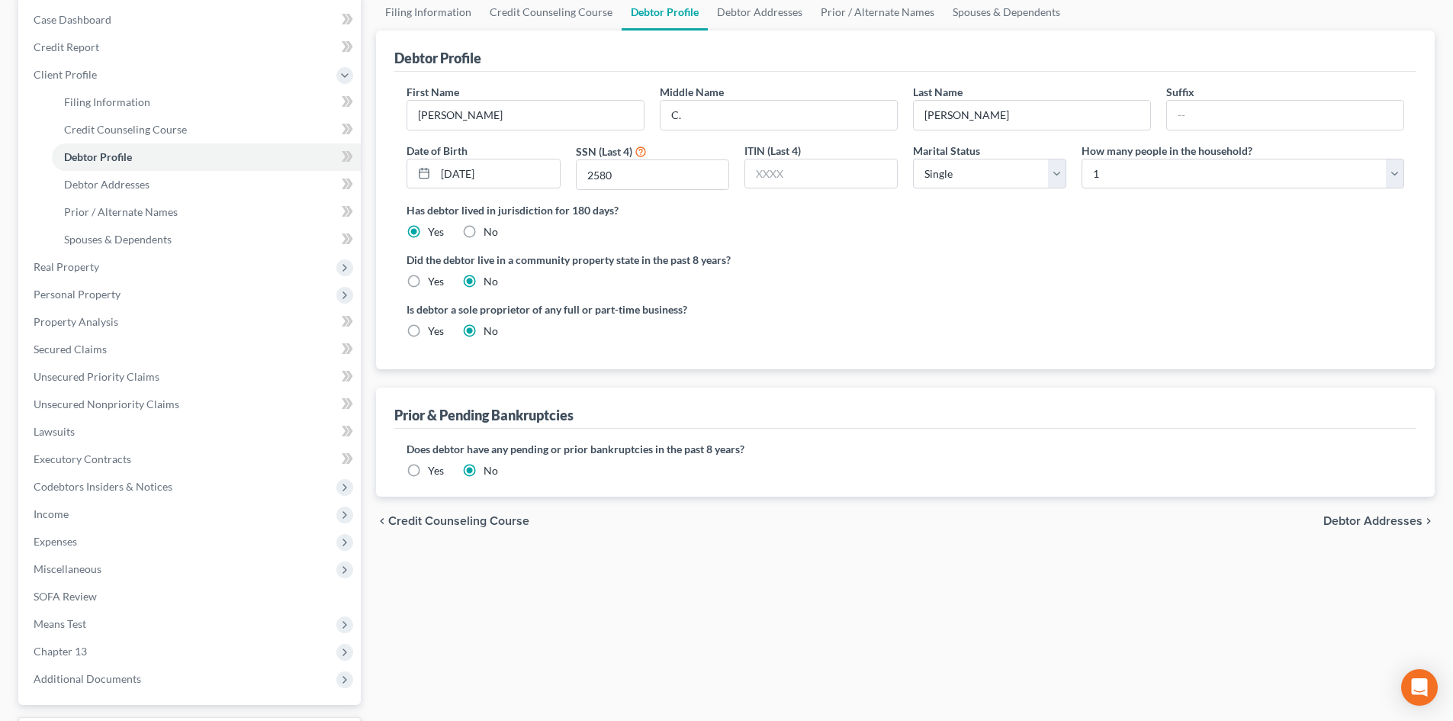
click at [1381, 519] on span "Debtor Addresses" at bounding box center [1372, 521] width 99 height 12
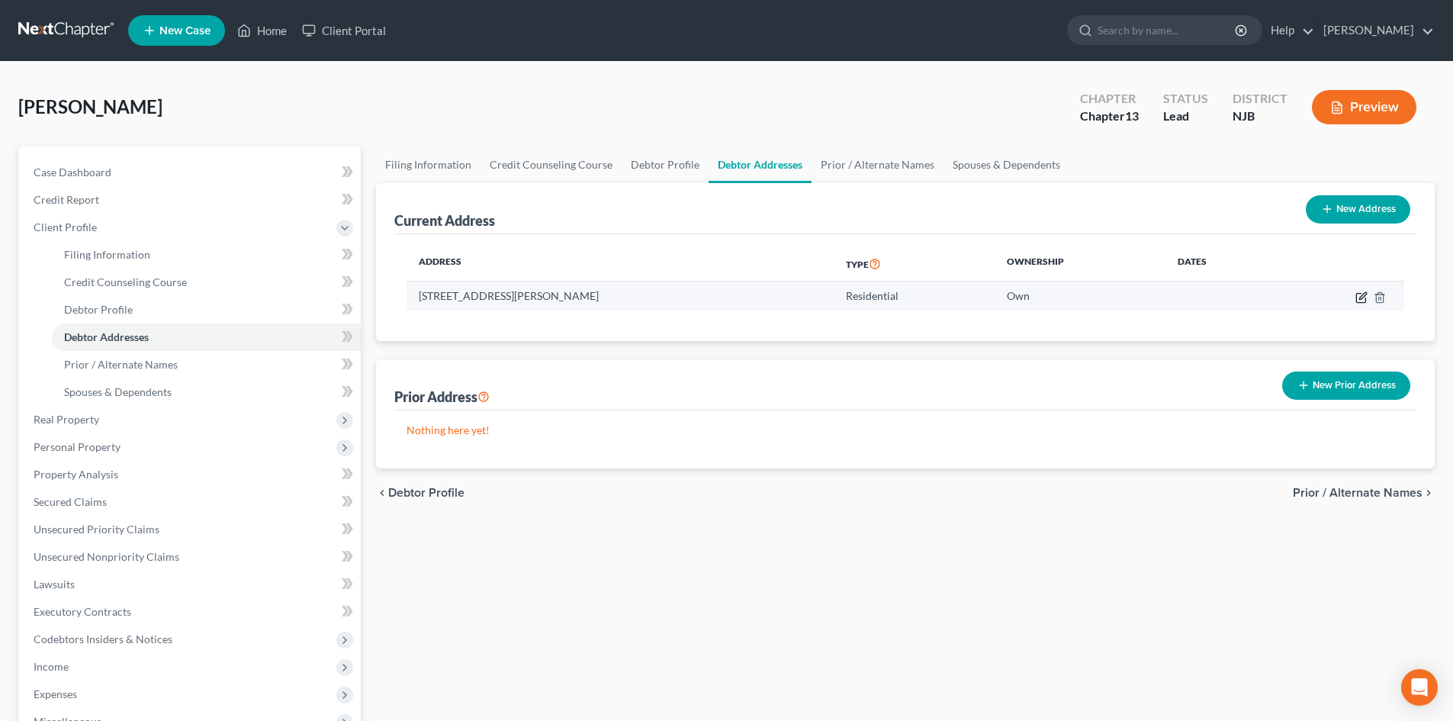
click at [1364, 295] on icon "button" at bounding box center [1361, 297] width 12 height 12
select select "33"
select select "0"
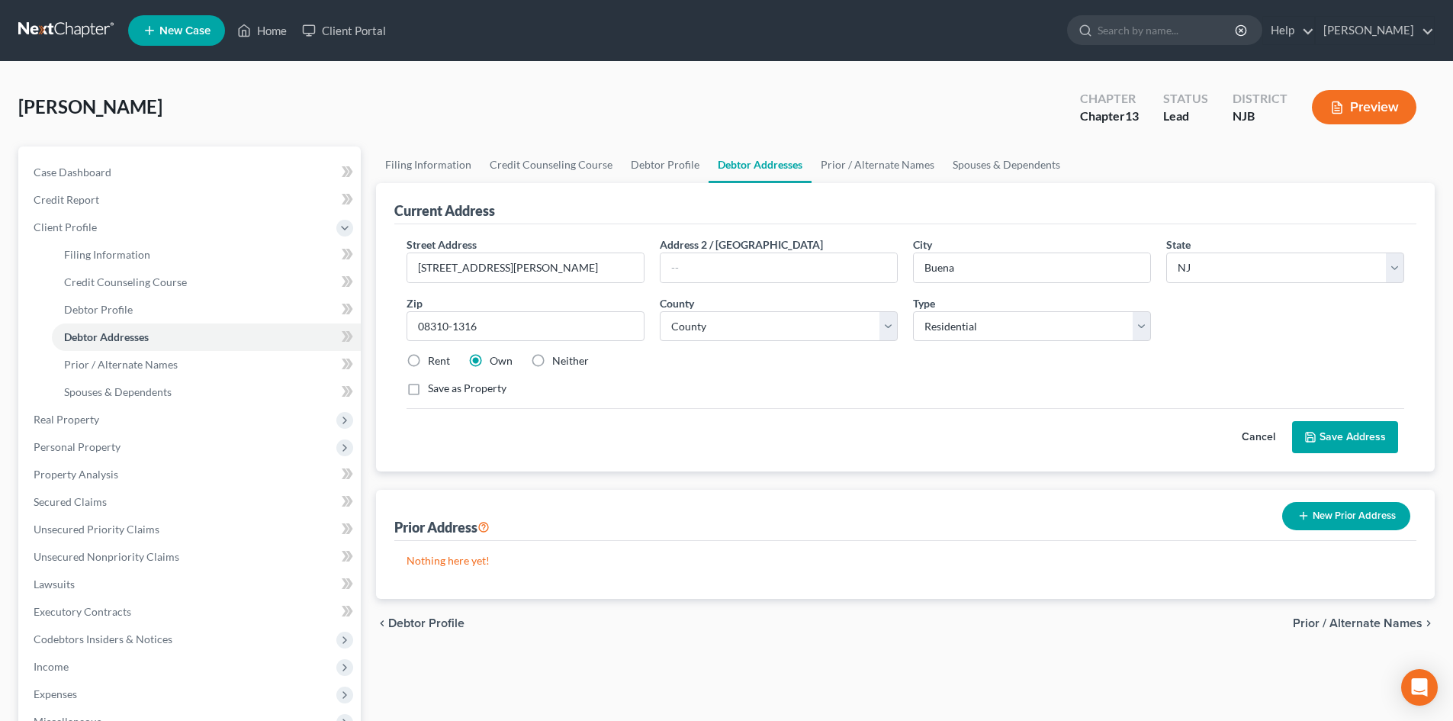
click at [1368, 621] on span "Prior / Alternate Names" at bounding box center [1358, 623] width 130 height 12
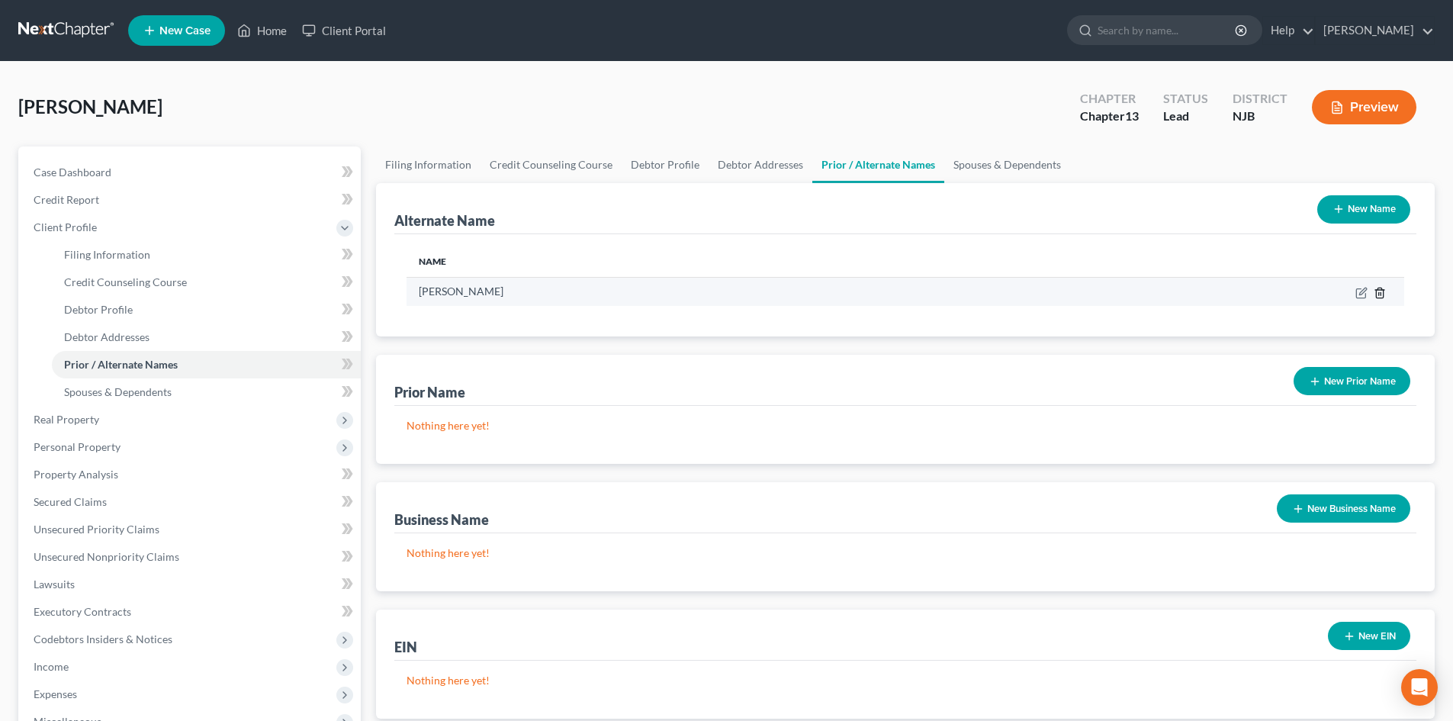
click at [1379, 288] on icon at bounding box center [1379, 293] width 12 height 12
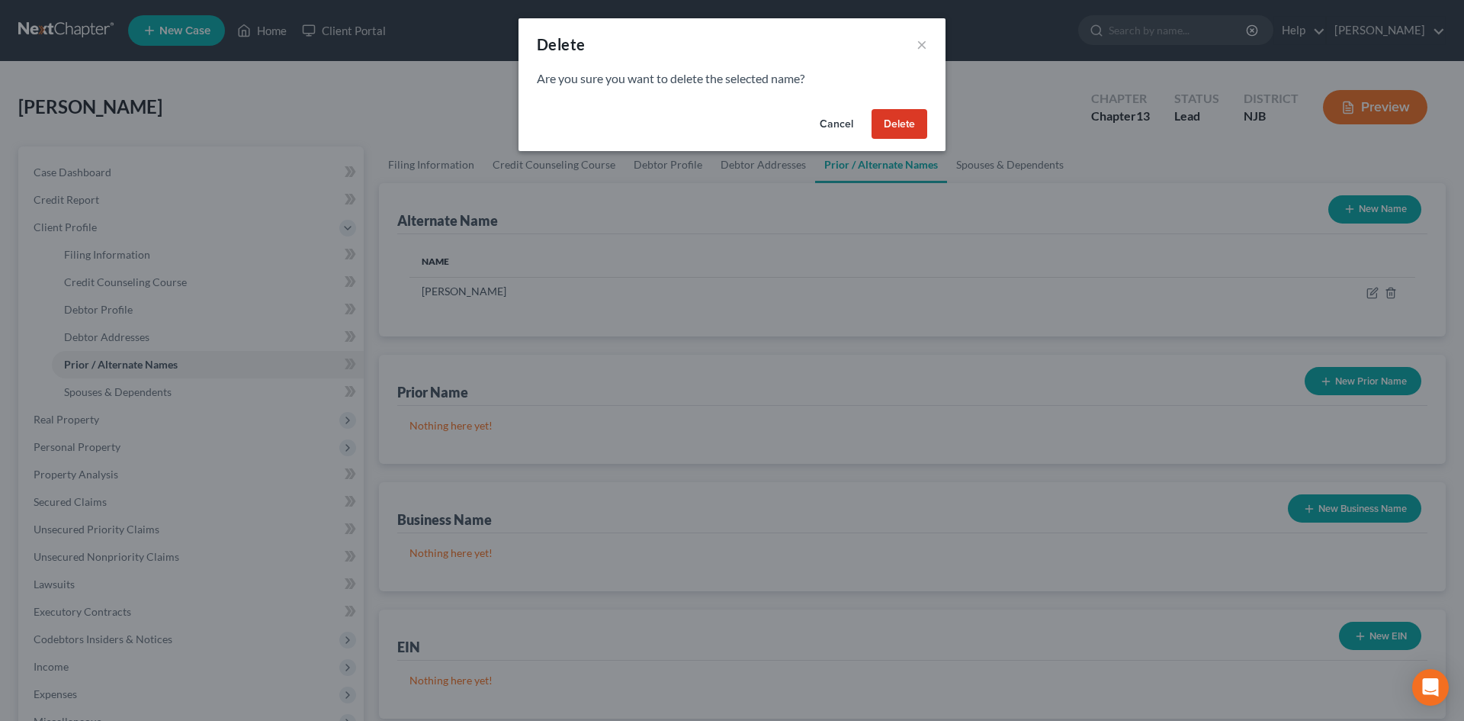
click at [898, 125] on button "Delete" at bounding box center [900, 124] width 56 height 31
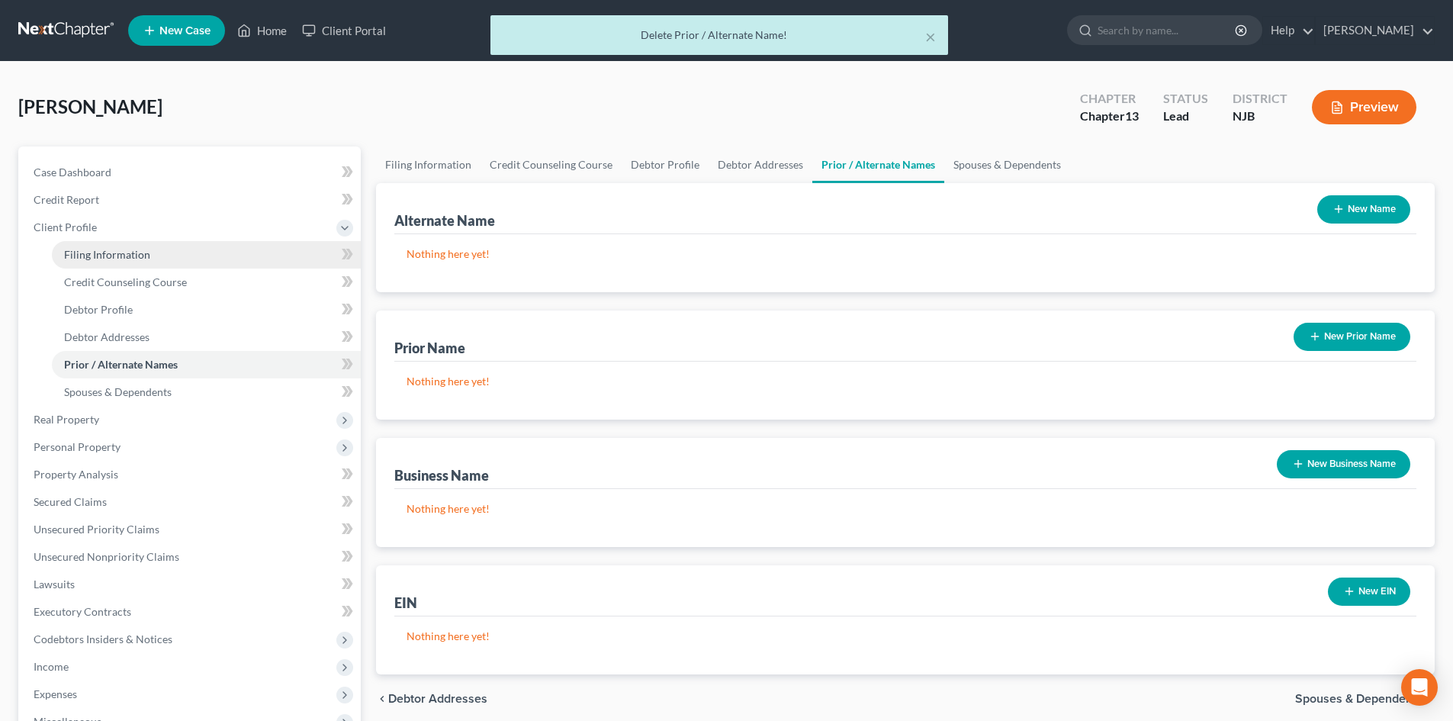
click at [72, 244] on link "Filing Information" at bounding box center [206, 254] width 309 height 27
select select "1"
select select "0"
select select "3"
select select "51"
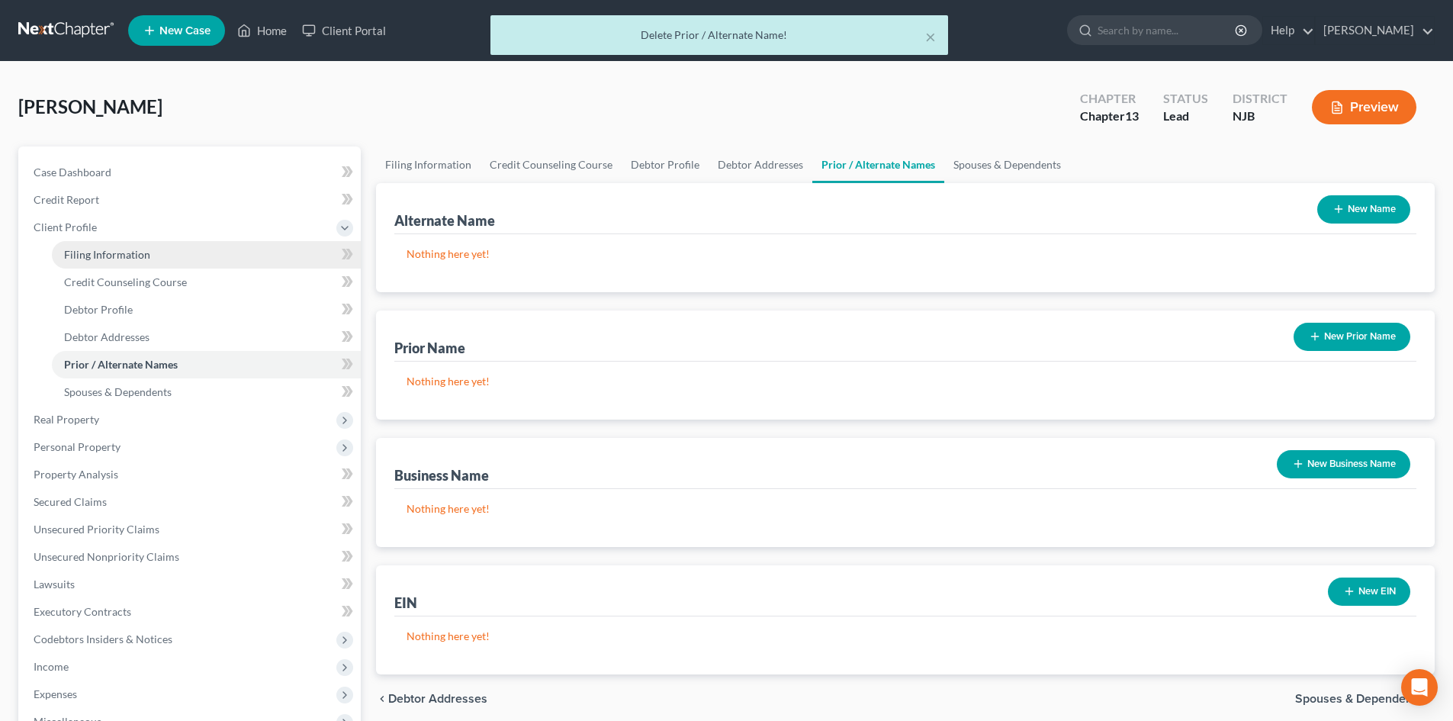
select select "0"
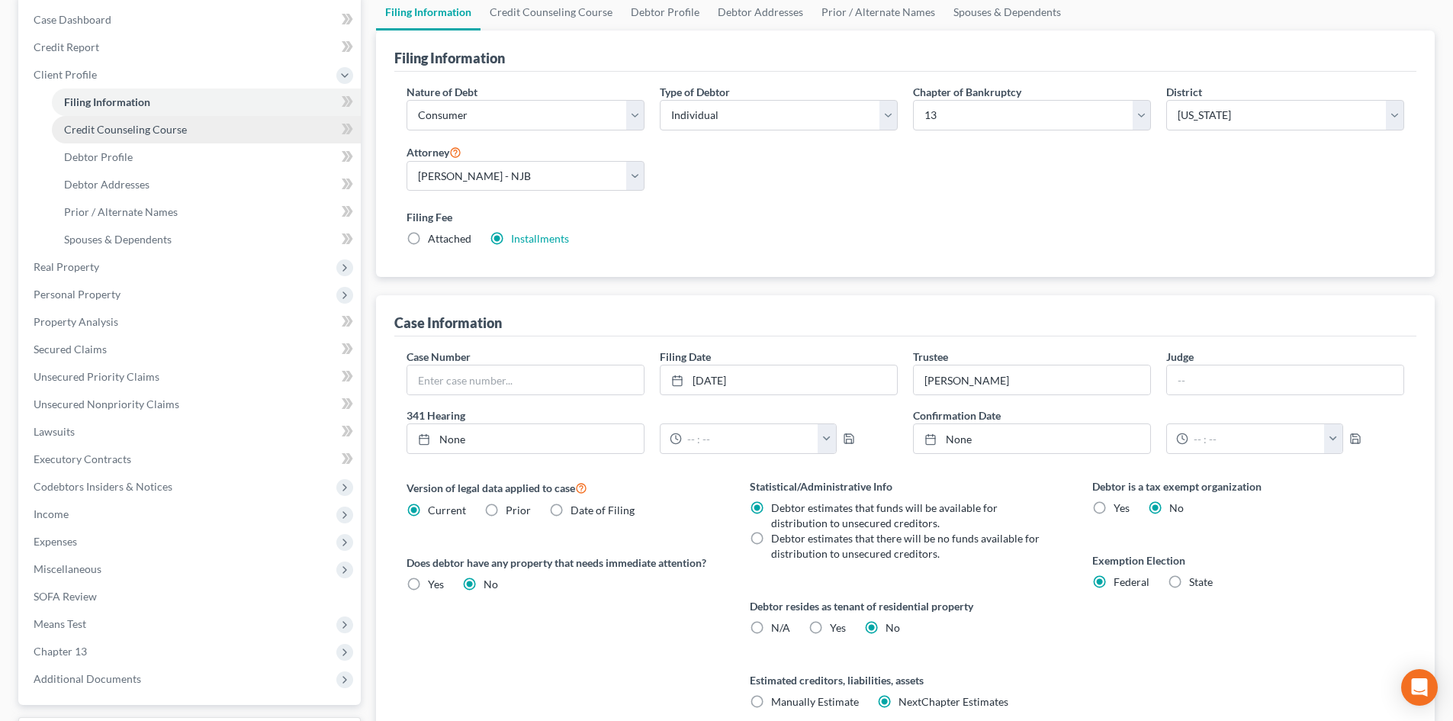
click at [165, 128] on span "Credit Counseling Course" at bounding box center [125, 129] width 123 height 13
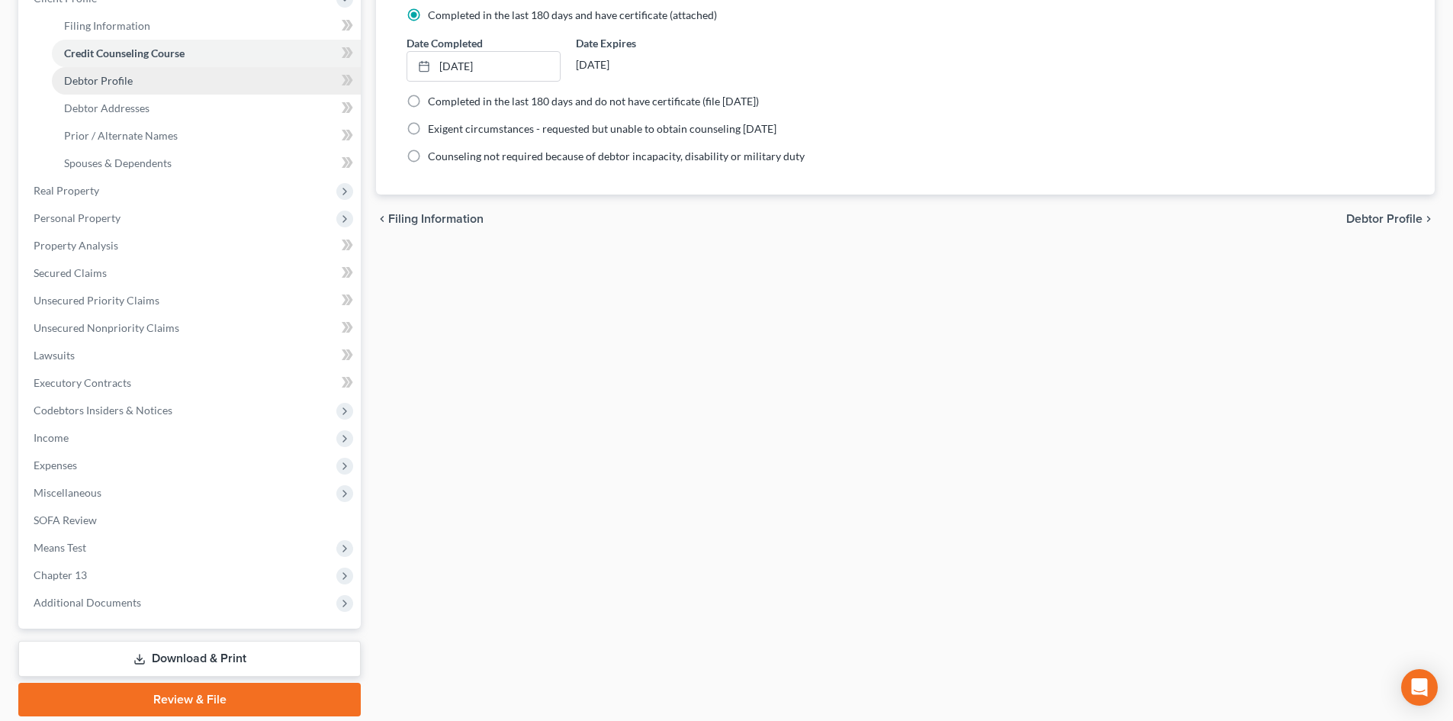
click at [104, 83] on span "Debtor Profile" at bounding box center [98, 80] width 69 height 13
select select "0"
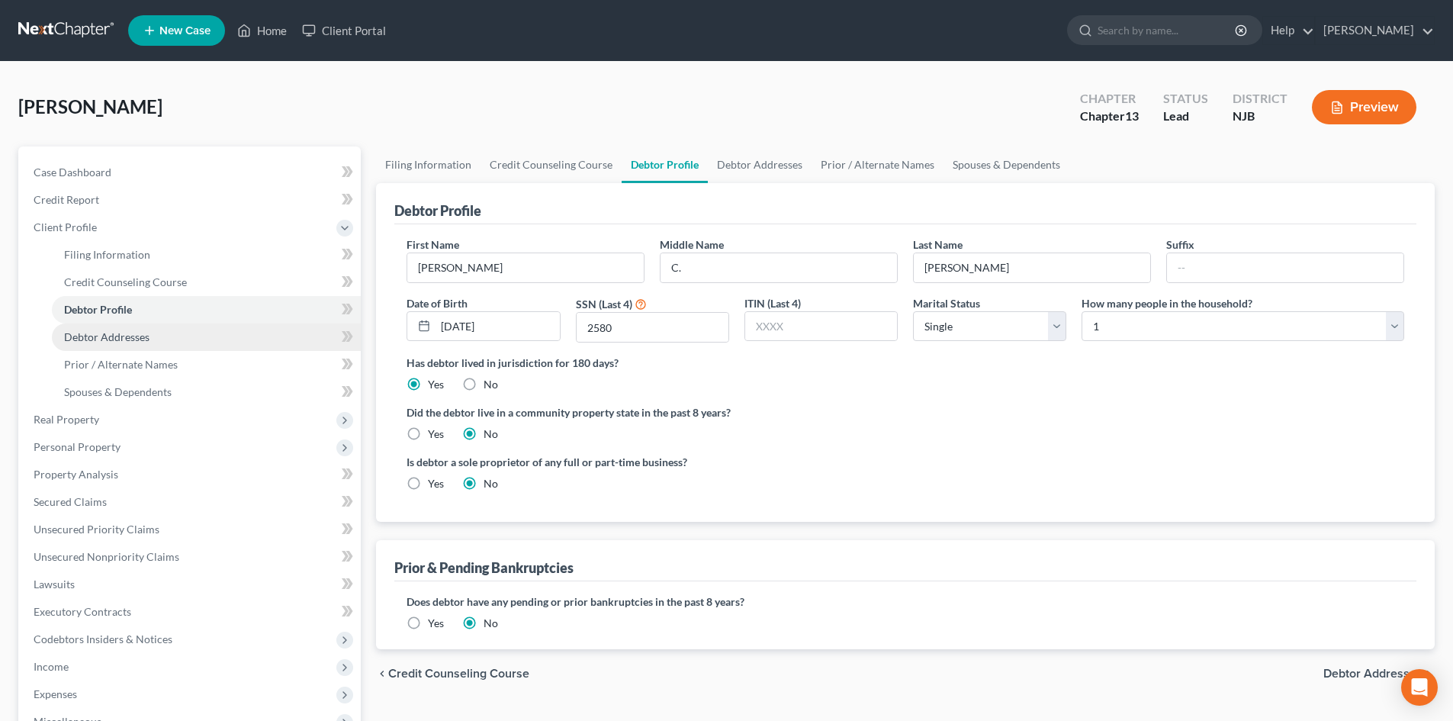
click at [132, 336] on span "Debtor Addresses" at bounding box center [106, 336] width 85 height 13
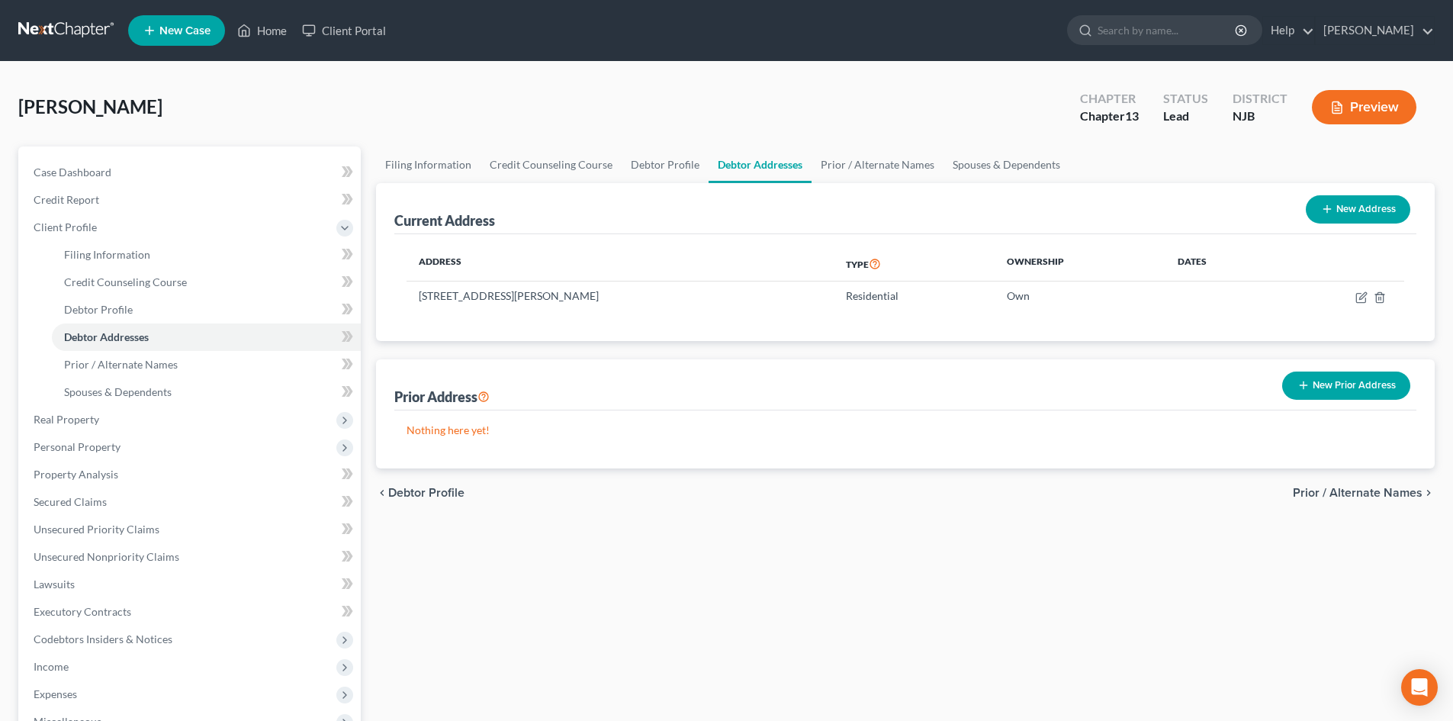
click at [1367, 493] on span "Prior / Alternate Names" at bounding box center [1358, 493] width 130 height 12
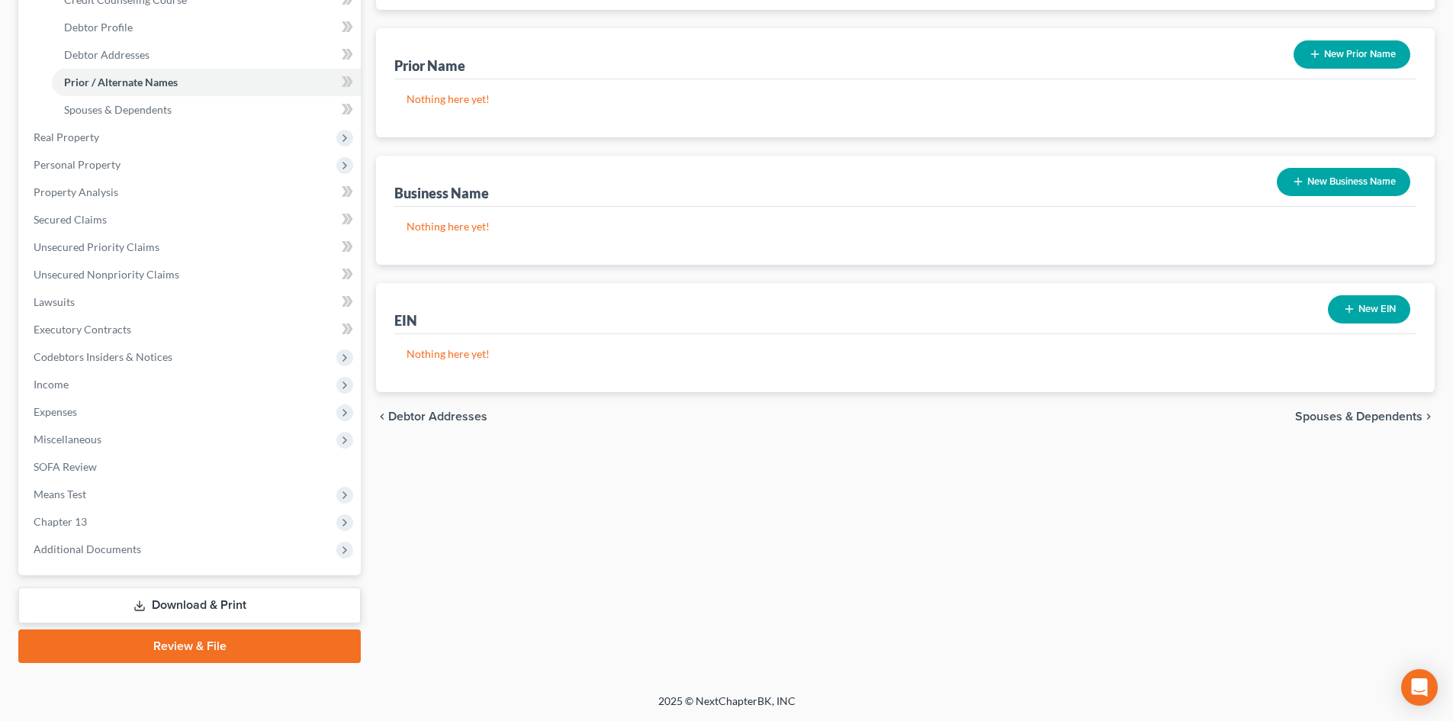
click at [1360, 422] on span "Spouses & Dependents" at bounding box center [1358, 416] width 127 height 12
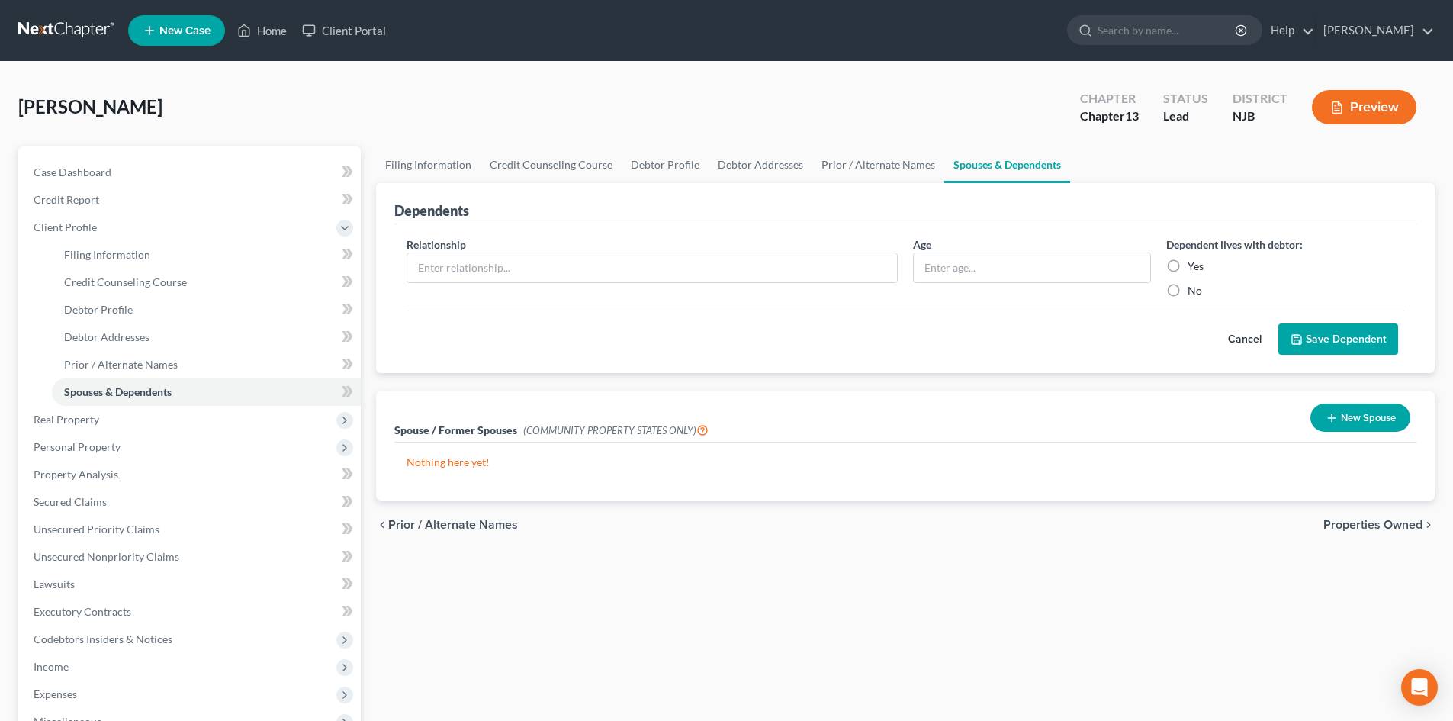
click at [1367, 523] on span "Properties Owned" at bounding box center [1372, 525] width 99 height 12
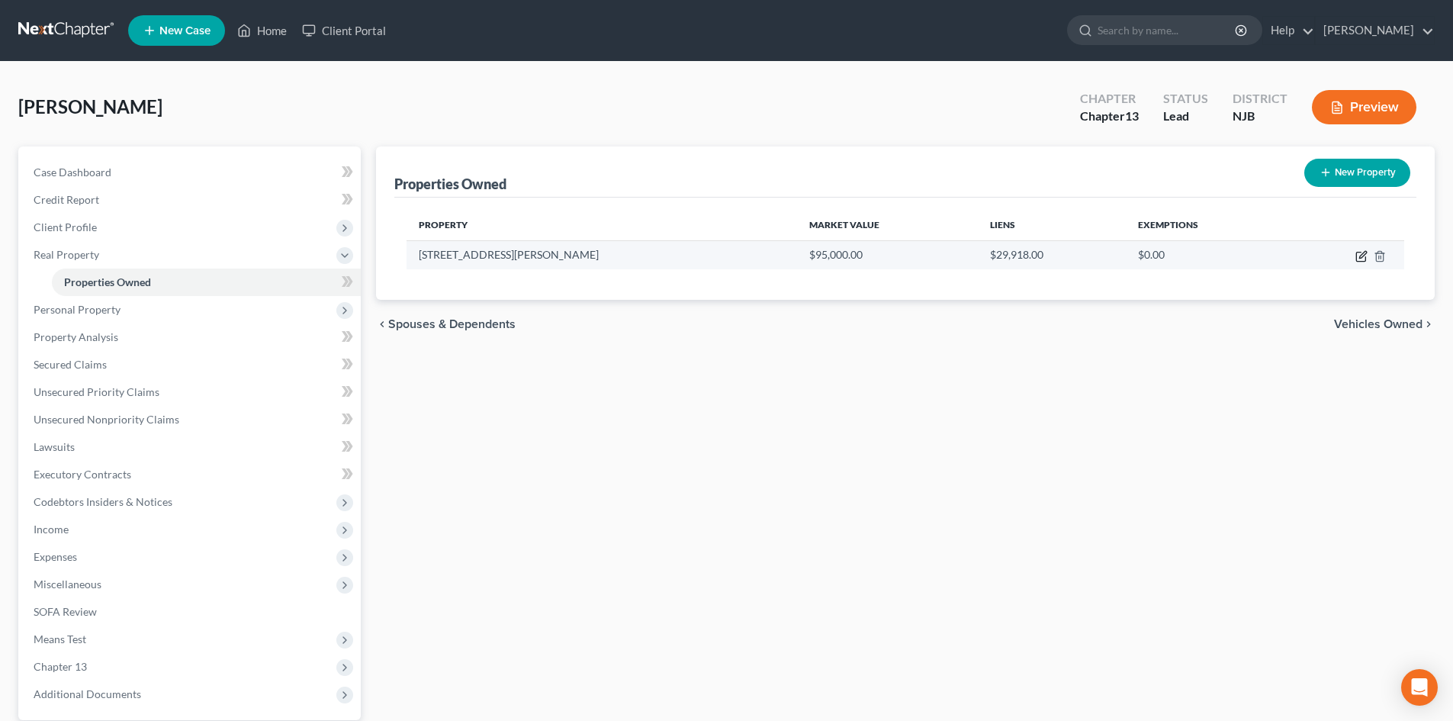
click at [1361, 262] on icon "button" at bounding box center [1360, 256] width 9 height 9
select select "33"
select select "0"
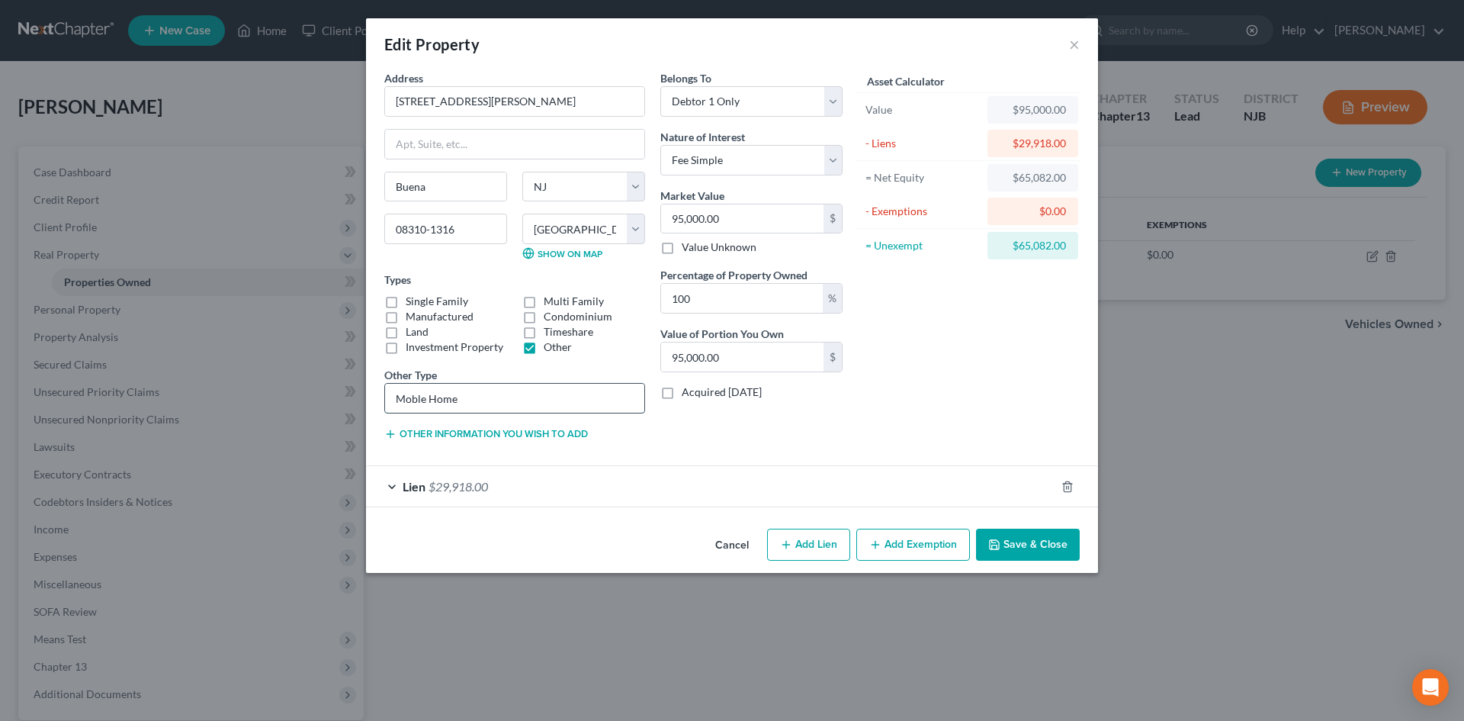
click at [419, 397] on input "Moble Home" at bounding box center [514, 398] width 259 height 29
type input "Mobile Home"
click at [415, 484] on span "Lien" at bounding box center [414, 486] width 23 height 14
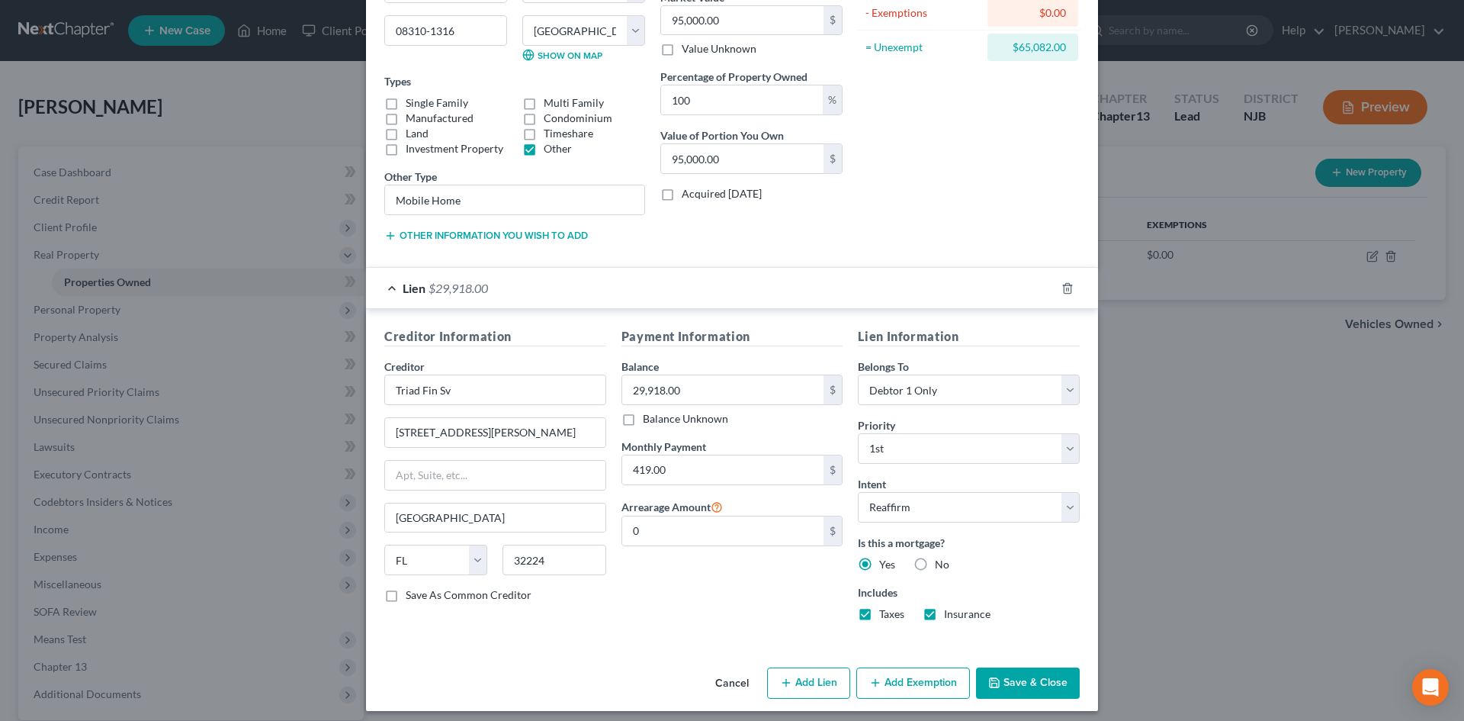
scroll to position [207, 0]
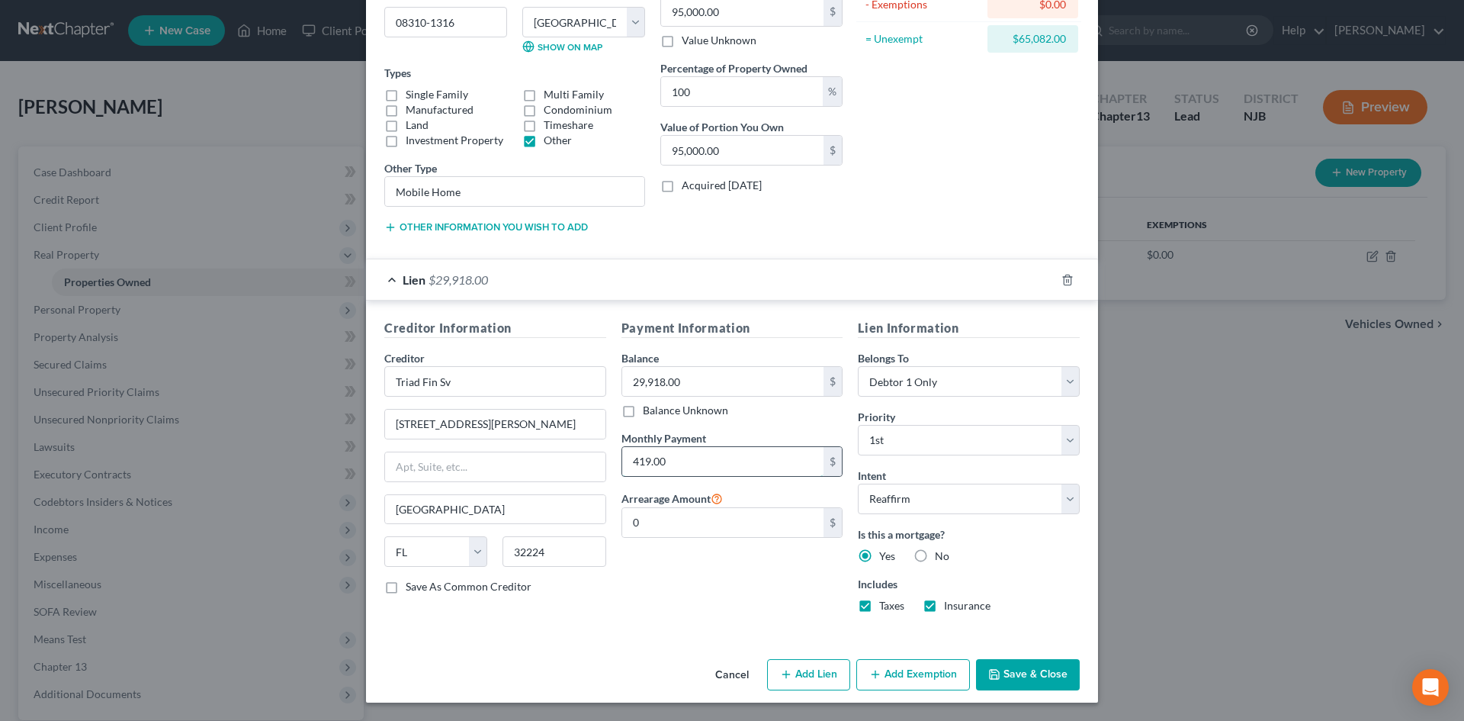
click at [716, 469] on input "419.00" at bounding box center [723, 461] width 202 height 29
type input "419.34"
click at [1037, 676] on button "Save & Close" at bounding box center [1028, 675] width 104 height 32
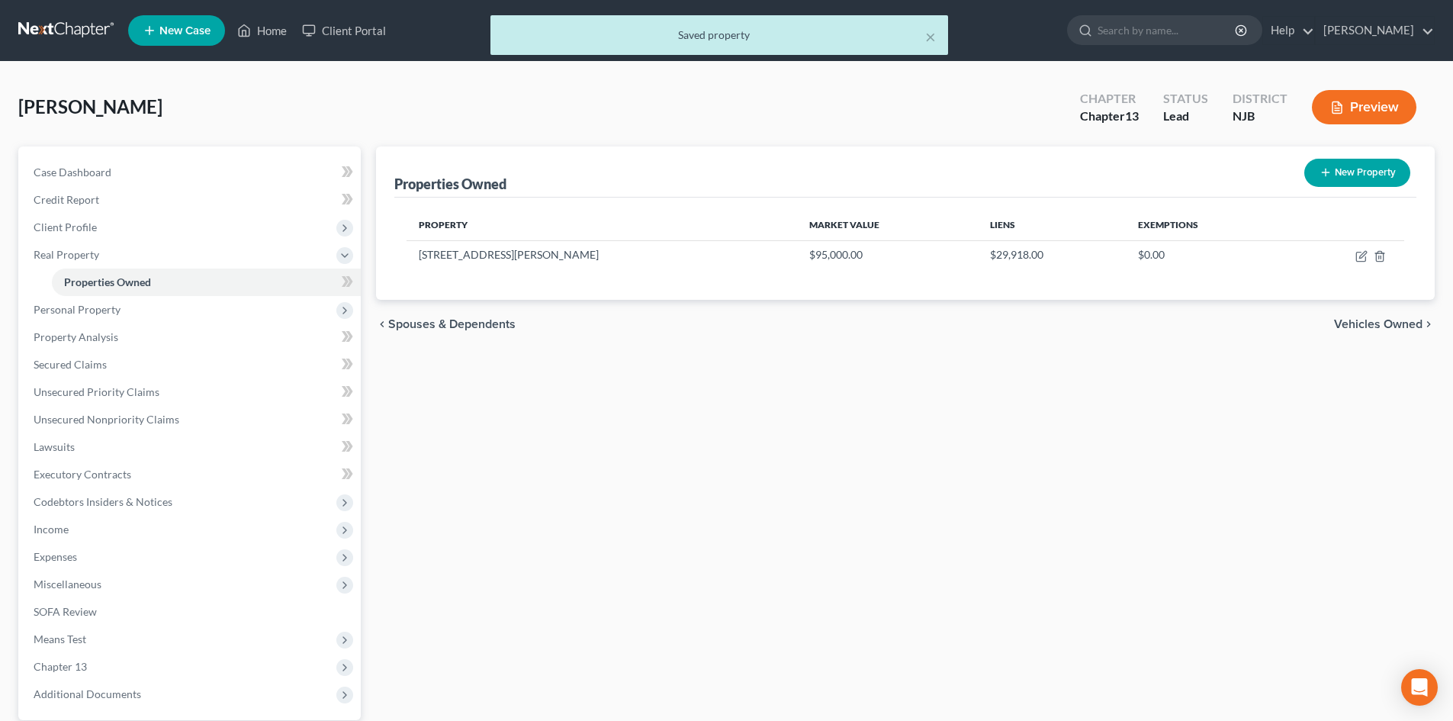
click at [1386, 318] on span "Vehicles Owned" at bounding box center [1378, 324] width 88 height 12
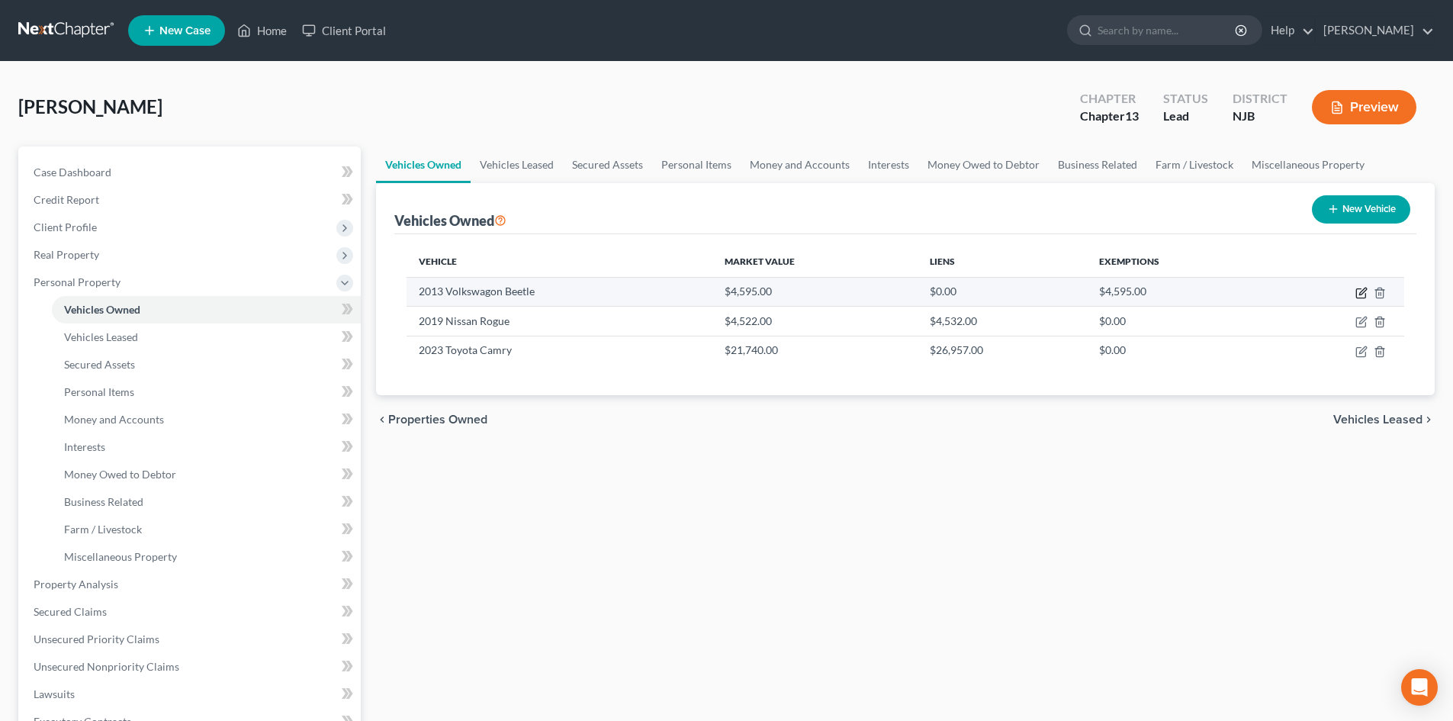
click at [1358, 290] on icon "button" at bounding box center [1361, 293] width 12 height 12
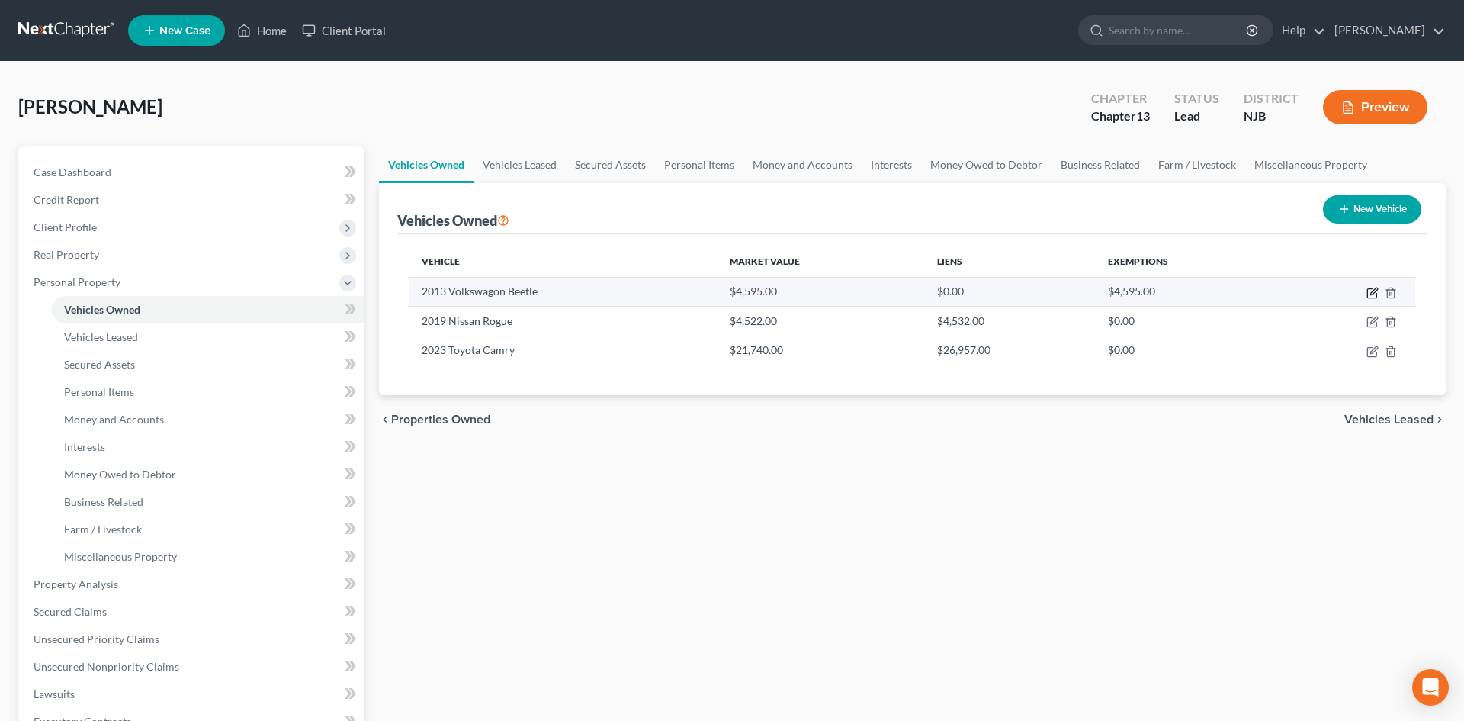
select select "0"
select select "13"
select select "3"
select select "0"
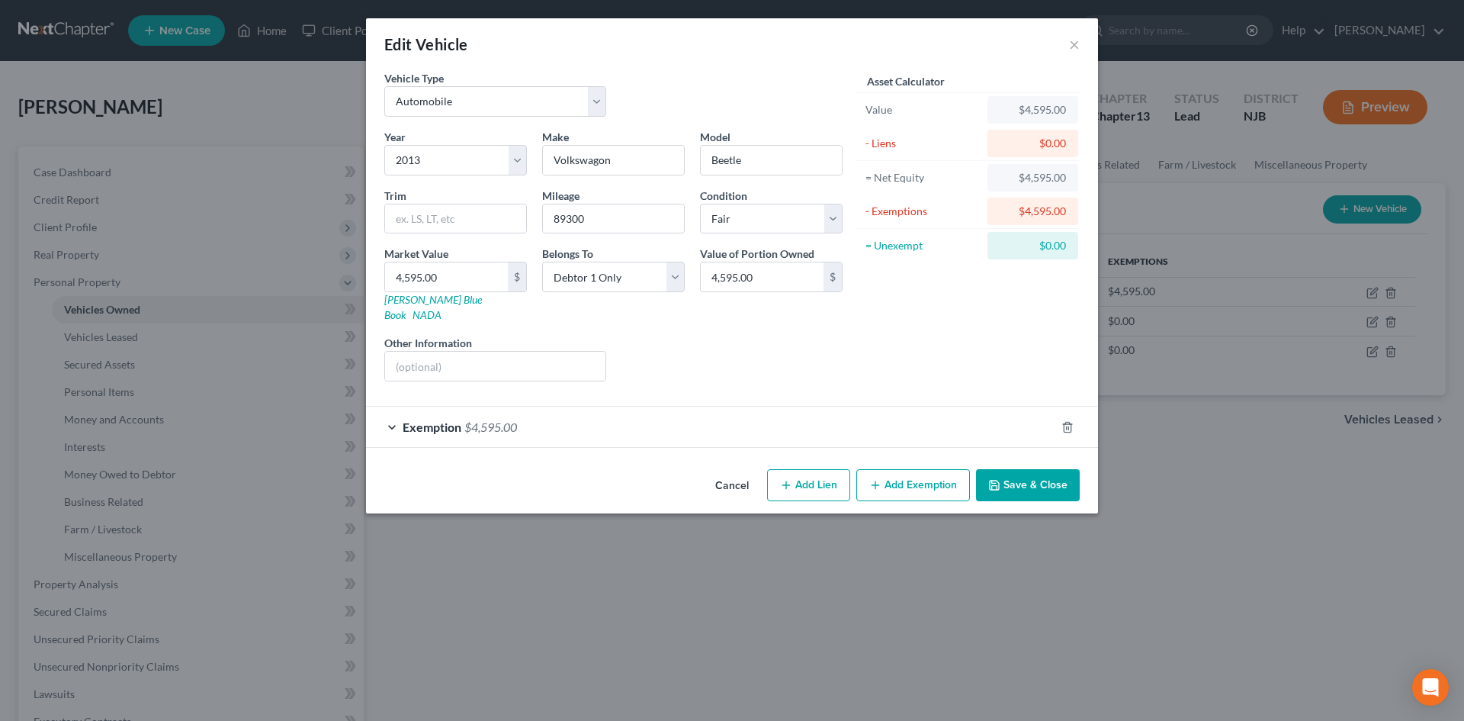
click at [1033, 475] on button "Save & Close" at bounding box center [1028, 485] width 104 height 32
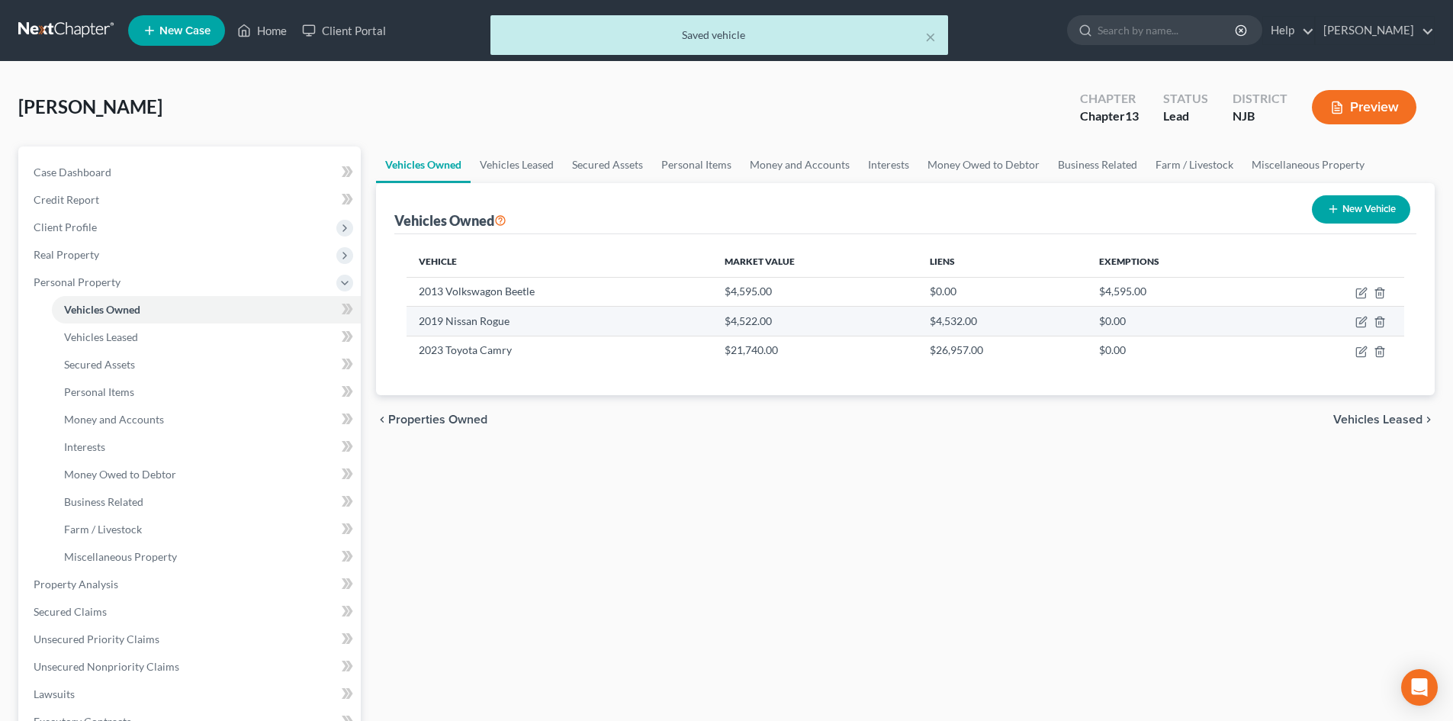
click at [1354, 320] on td at bounding box center [1337, 321] width 133 height 29
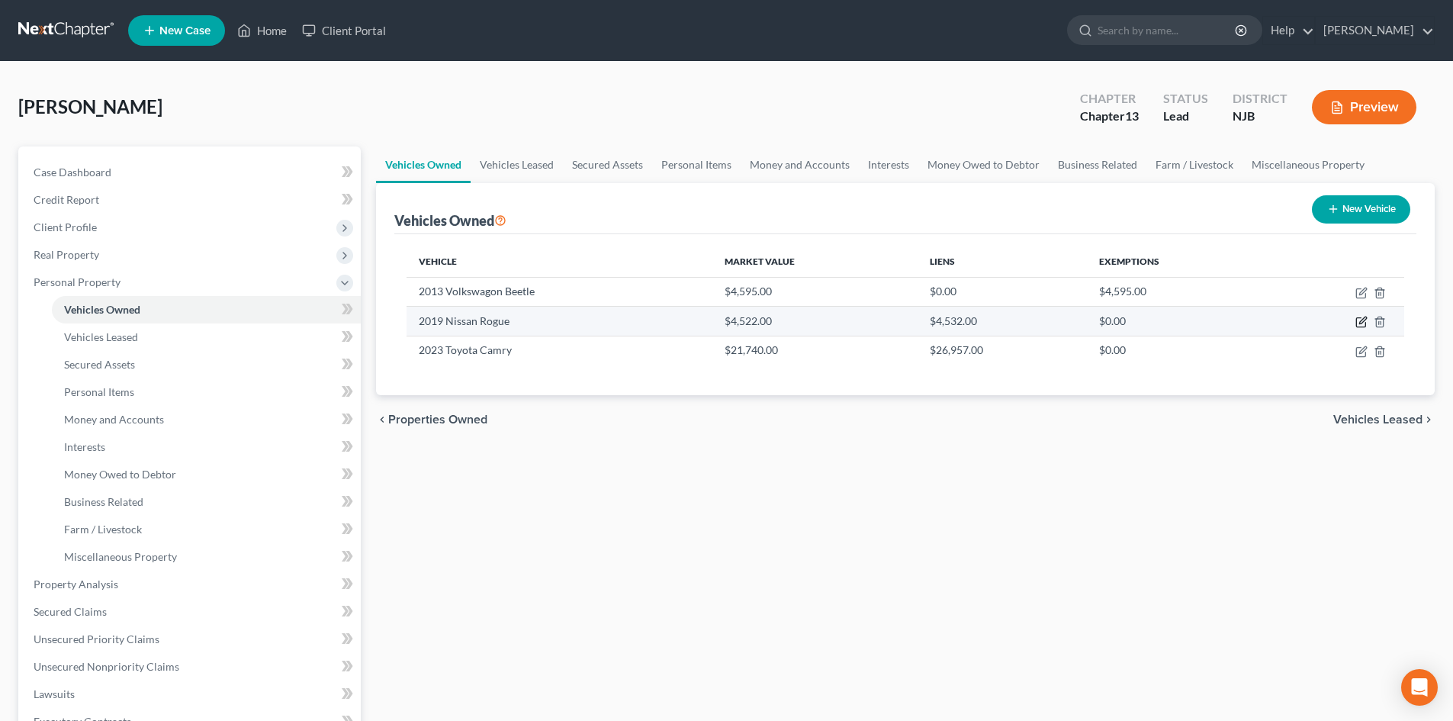
click at [1363, 321] on icon "button" at bounding box center [1361, 322] width 12 height 12
select select "0"
select select "7"
select select "3"
select select "0"
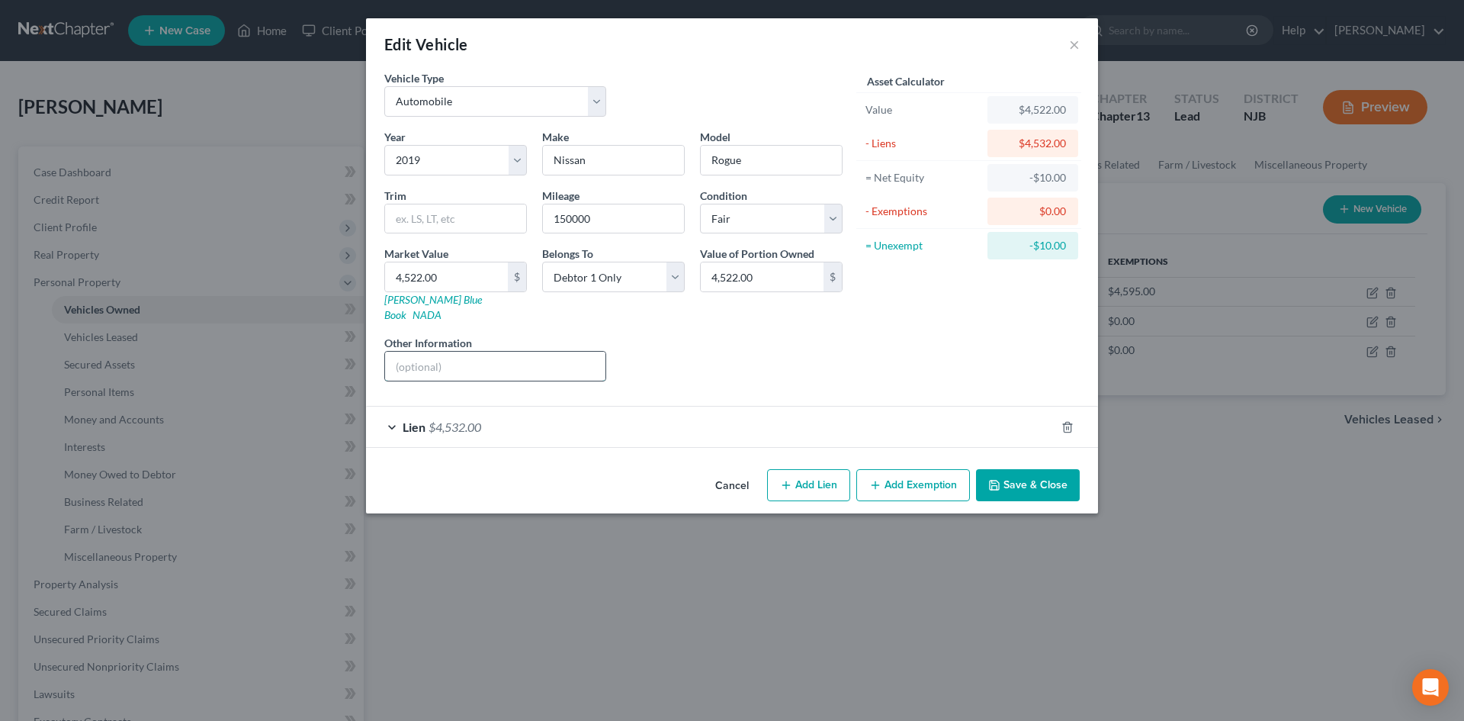
click at [437, 352] on input "text" at bounding box center [495, 366] width 220 height 29
type input "Co-signed for friend, Cheri Benedetti"
click at [408, 419] on span "Lien" at bounding box center [414, 426] width 23 height 14
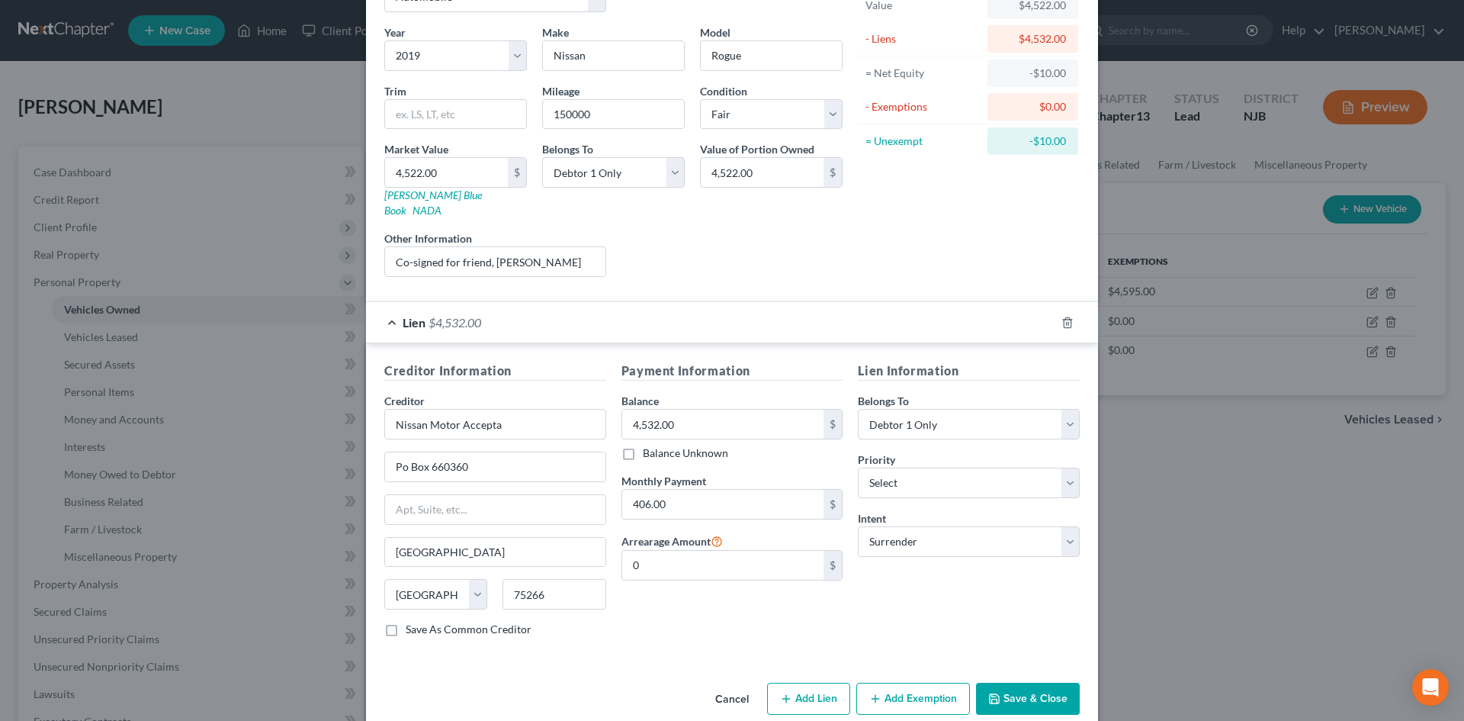
scroll to position [114, 0]
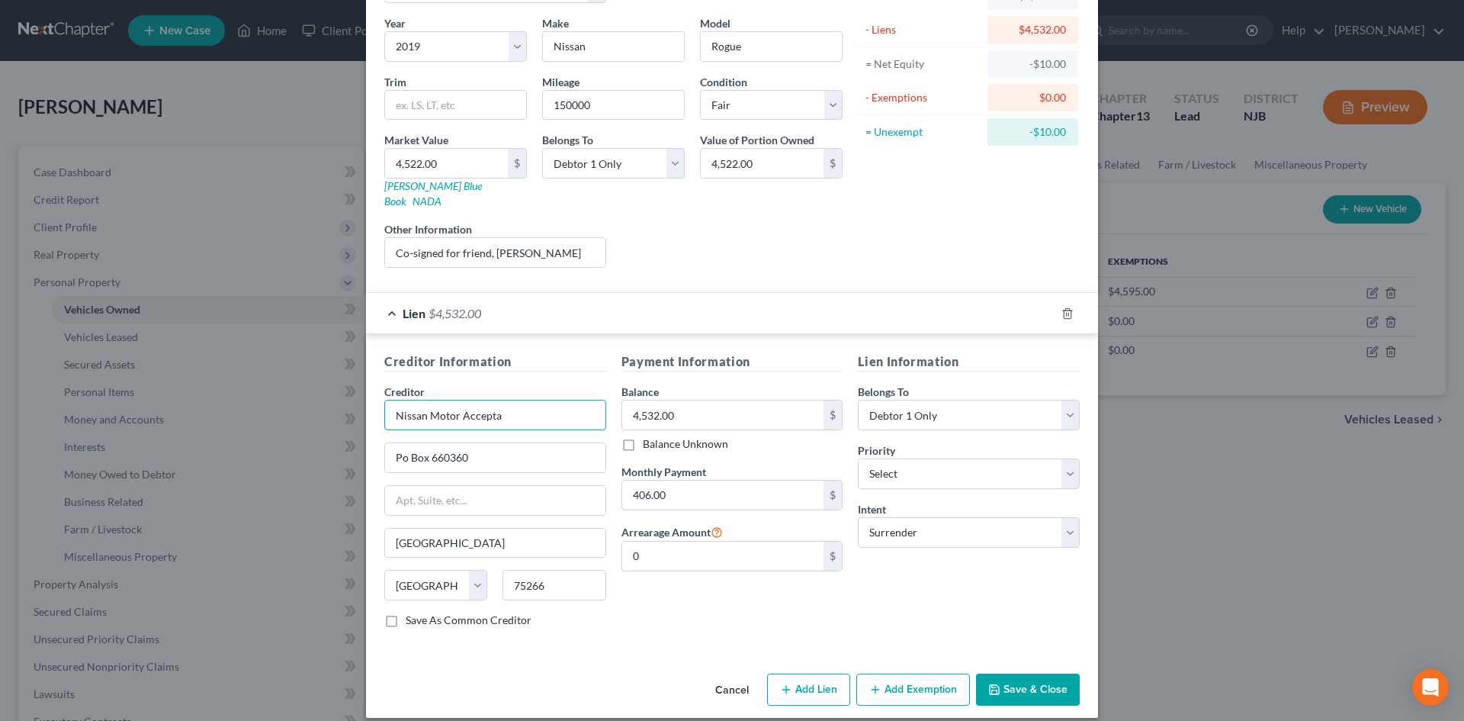
click at [519, 400] on input "Nissan Motor Accepta" at bounding box center [495, 415] width 222 height 31
type input "Nissan Motor Acceptance"
click at [679, 599] on div "Payment Information Balance 4,532.00 $ Balance Unknown Balance Undetermined 4,5…" at bounding box center [732, 496] width 237 height 288
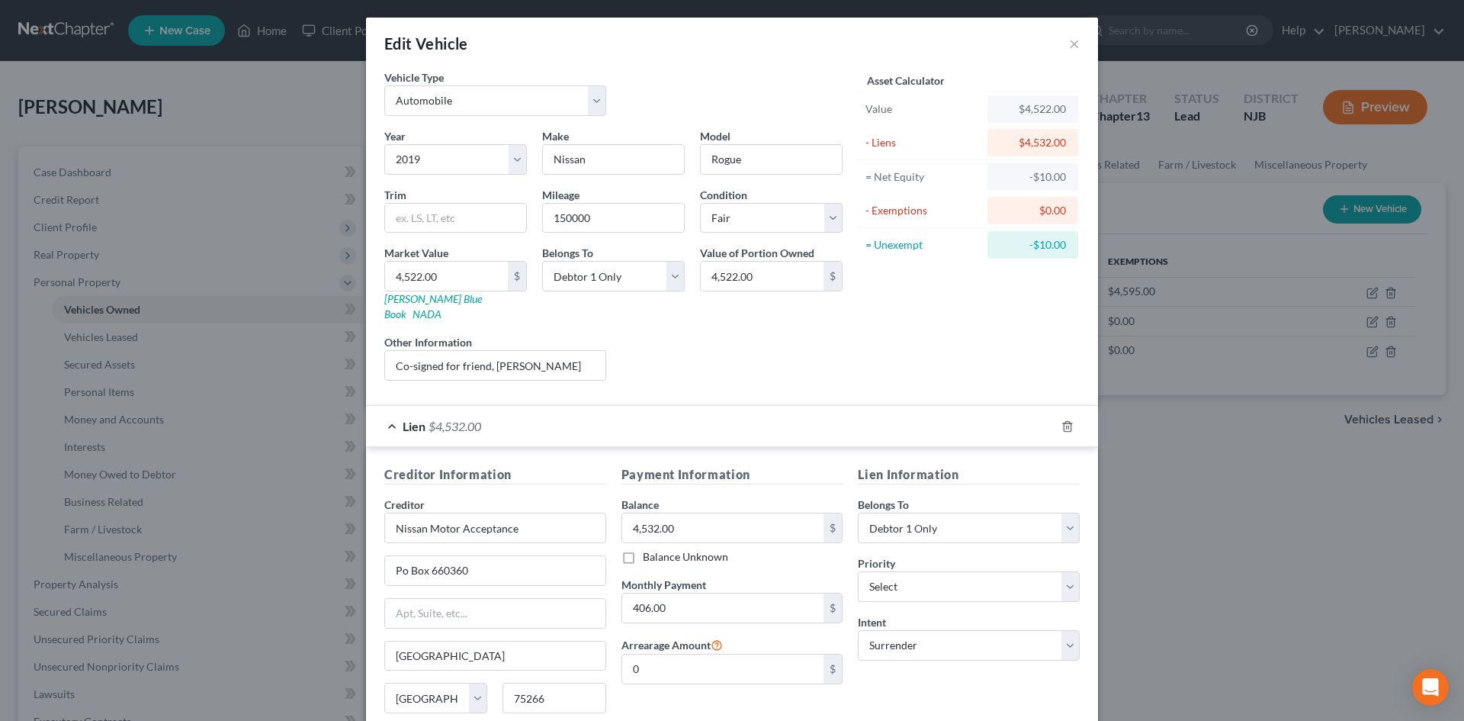
scroll to position [0, 0]
click at [718, 594] on input "406.00" at bounding box center [723, 608] width 202 height 29
type input "406.62"
click at [1071, 513] on select "Select Debtor 1 Only Debtor 2 Only Debtor 1 And Debtor 2 Only At Least One Of T…" at bounding box center [969, 528] width 222 height 31
select select "3"
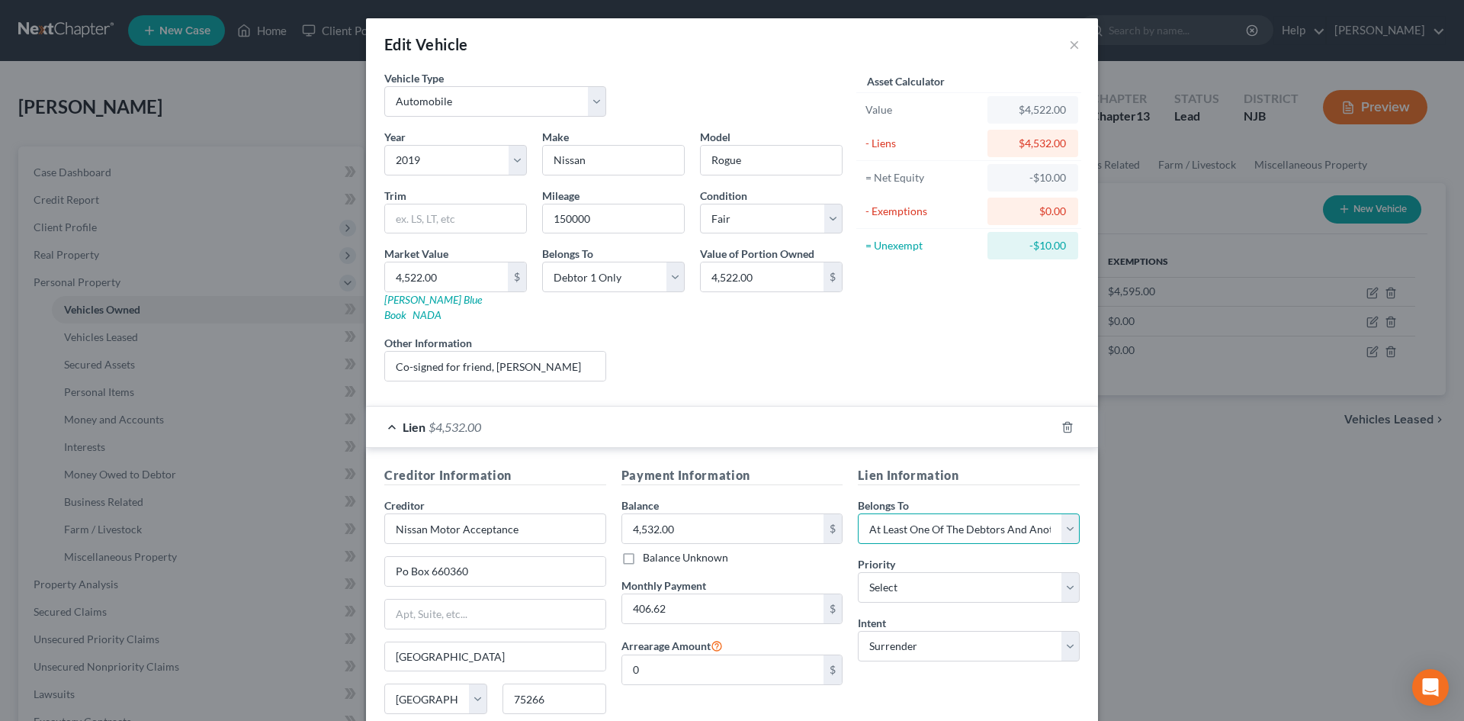
click at [858, 513] on select "Select Debtor 1 Only Debtor 2 Only Debtor 1 And Debtor 2 Only At Least One Of T…" at bounding box center [969, 528] width 222 height 31
click at [1048, 575] on select "Select 1st 2nd 3rd 4th 5th 6th 7th 8th 9th 10th 11th 12th 13th 14th 15th 16th 1…" at bounding box center [969, 587] width 222 height 31
select select "0"
click at [858, 572] on select "Select 1st 2nd 3rd 4th 5th 6th 7th 8th 9th 10th 11th 12th 13th 14th 15th 16th 1…" at bounding box center [969, 587] width 222 height 31
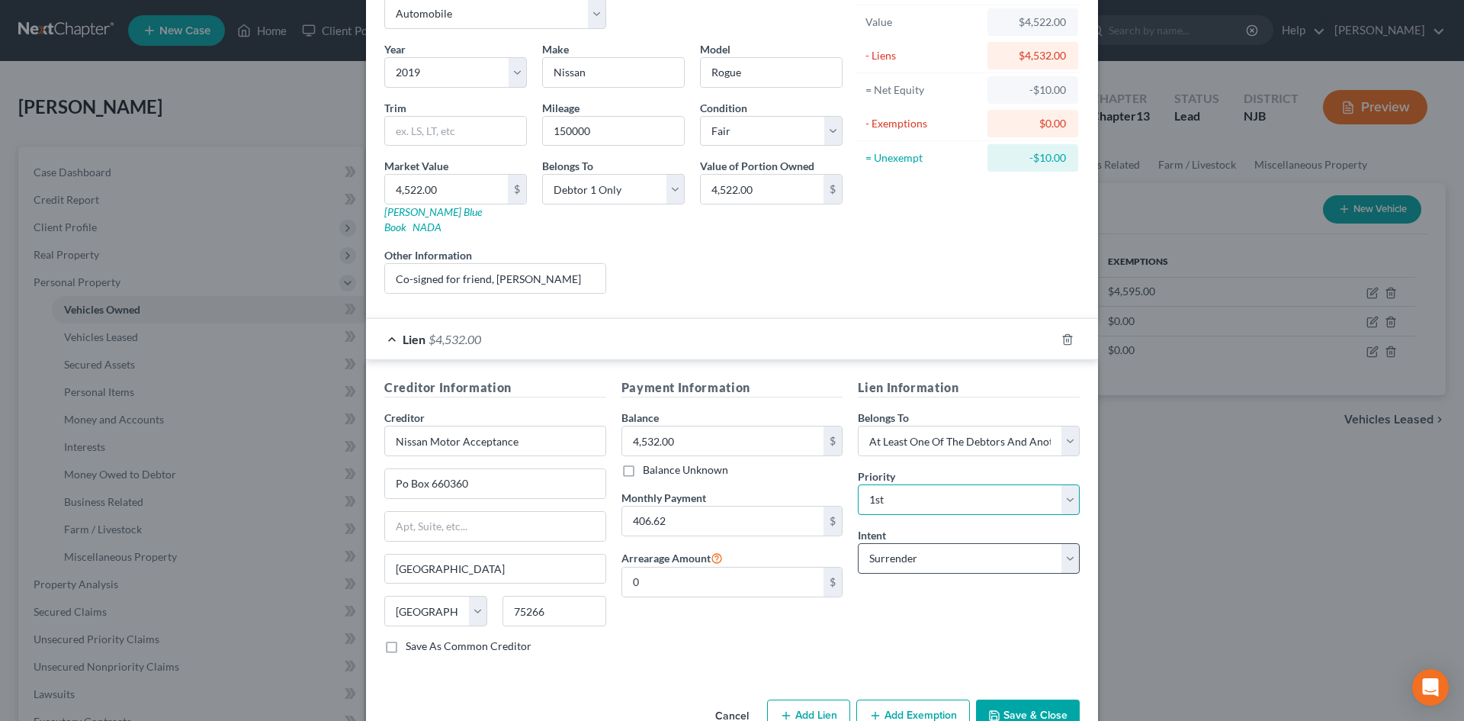
scroll to position [114, 0]
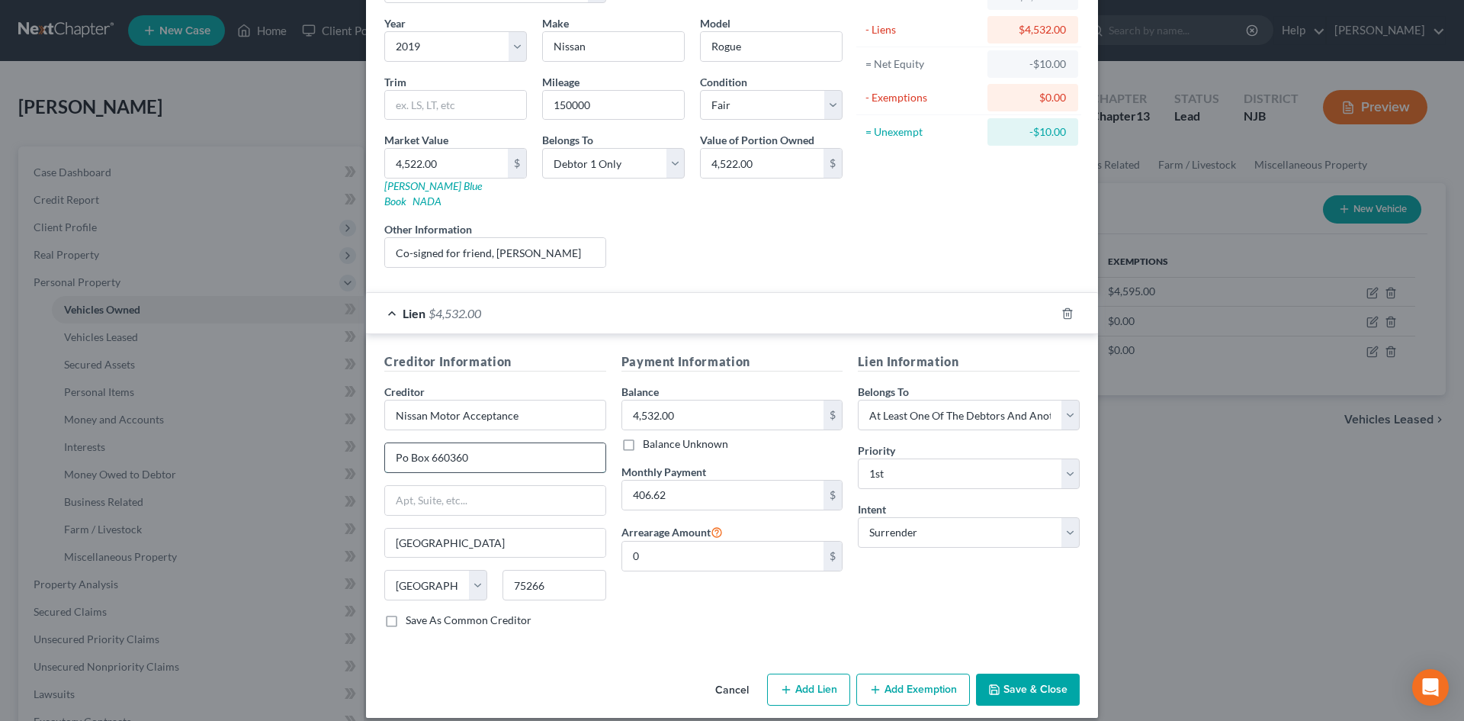
click at [403, 449] on input "Po Box 660360" at bounding box center [495, 457] width 220 height 29
type input "PO Box 660360"
click at [1032, 680] on button "Save & Close" at bounding box center [1028, 689] width 104 height 32
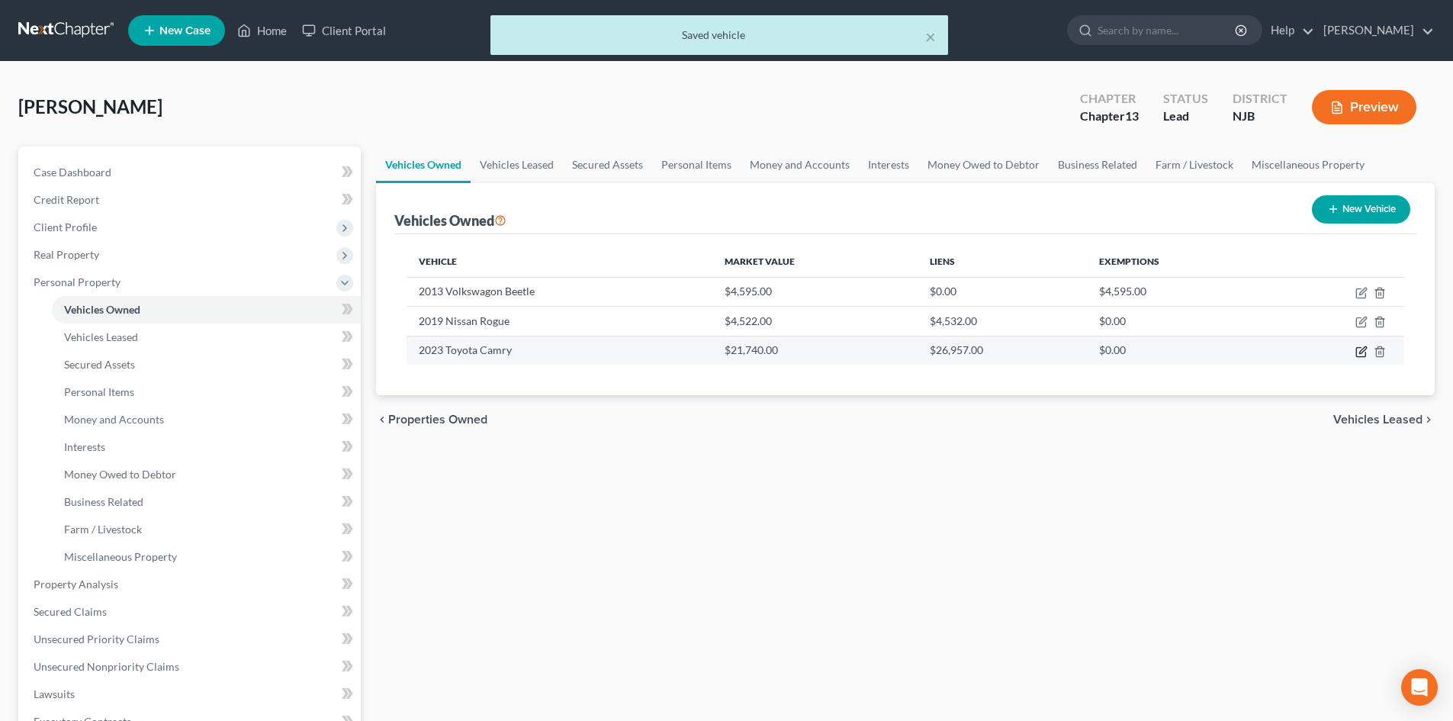
click at [1361, 347] on icon "button" at bounding box center [1361, 351] width 12 height 12
select select "0"
select select "3"
select select "0"
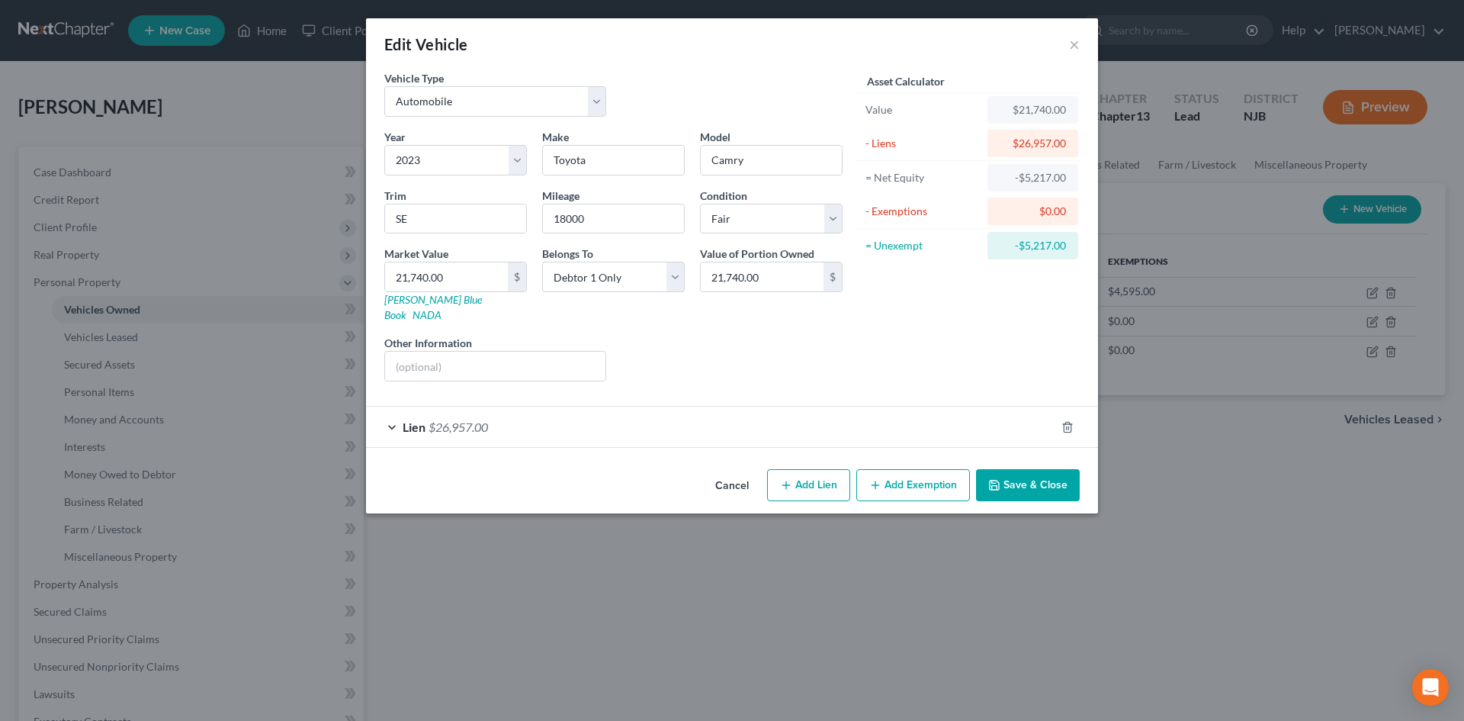
click at [412, 419] on span "Lien" at bounding box center [414, 426] width 23 height 14
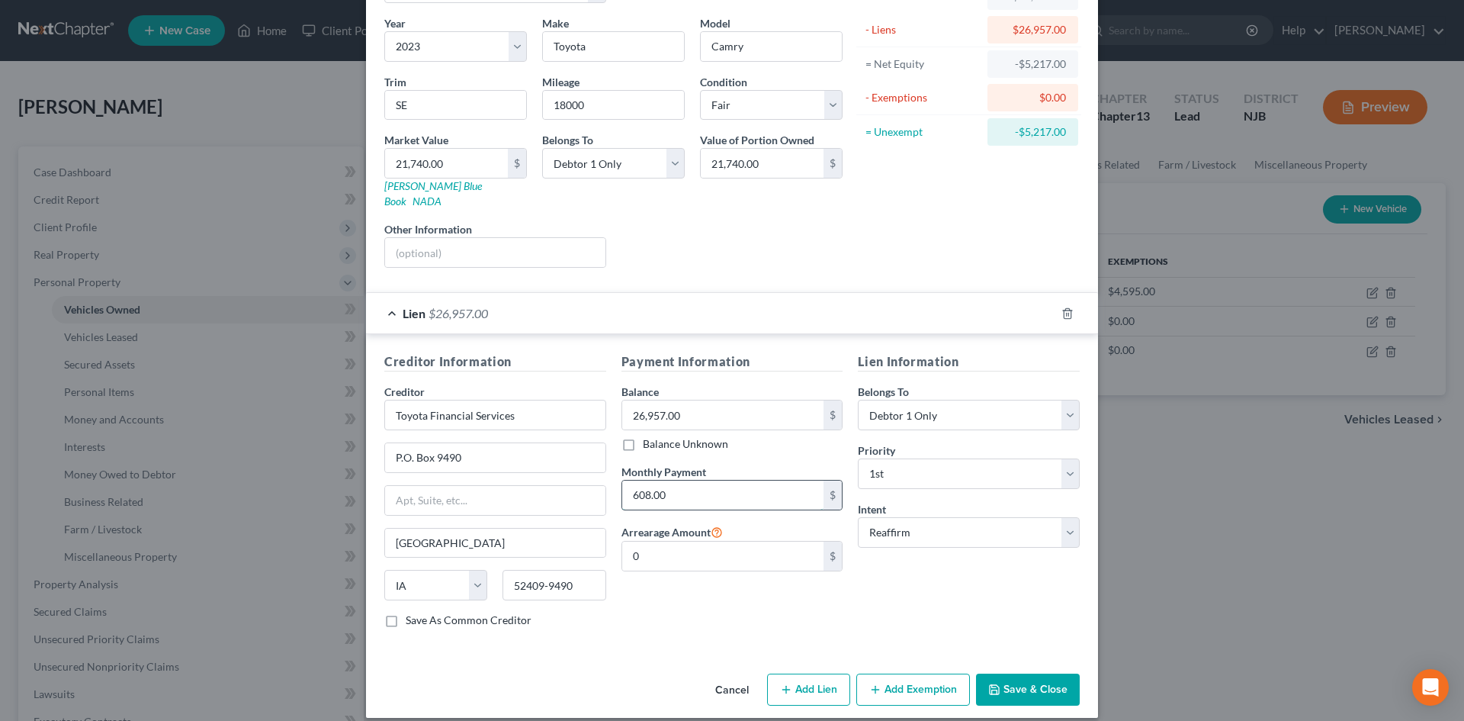
click at [671, 481] on input "608.00" at bounding box center [723, 494] width 202 height 29
type input "608.47"
click at [1012, 680] on button "Save & Close" at bounding box center [1028, 689] width 104 height 32
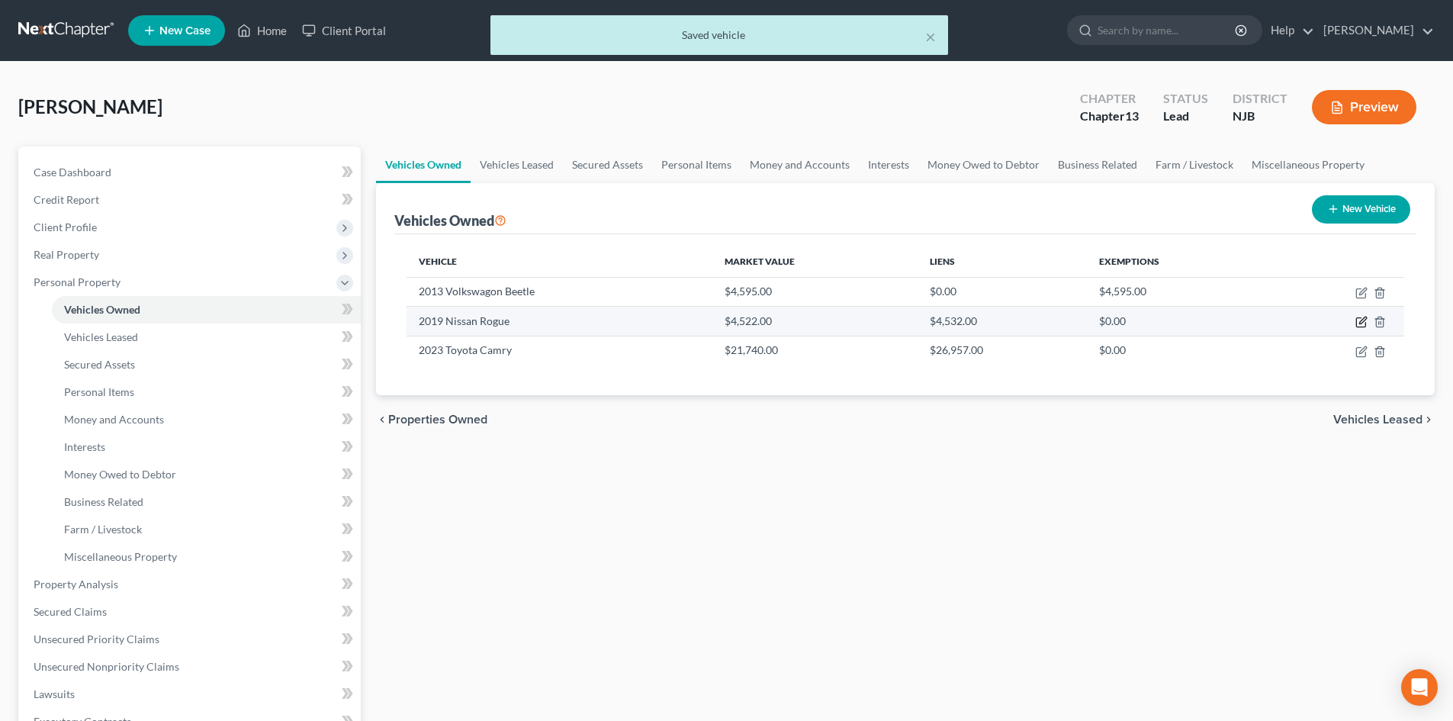
click at [1364, 324] on icon "button" at bounding box center [1361, 322] width 12 height 12
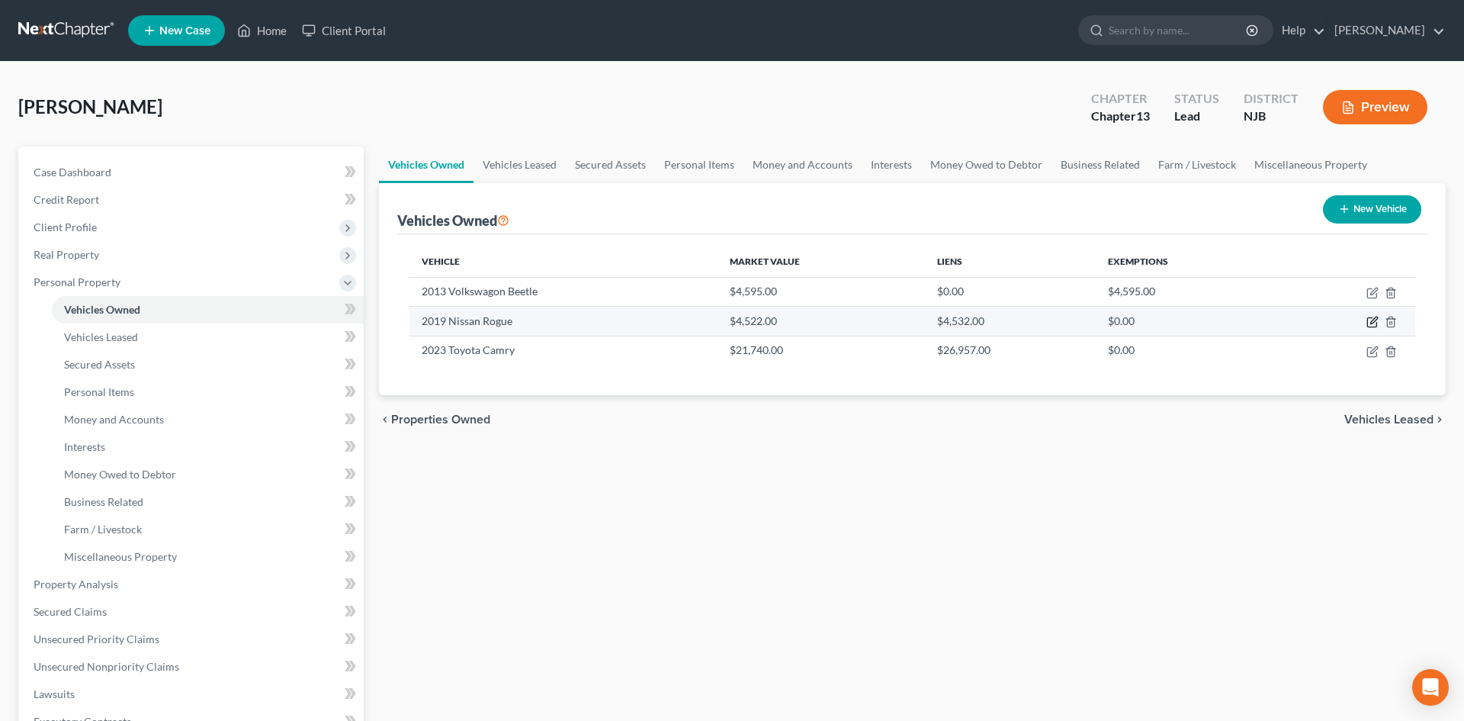
select select "0"
select select "7"
select select "3"
select select "0"
select select "45"
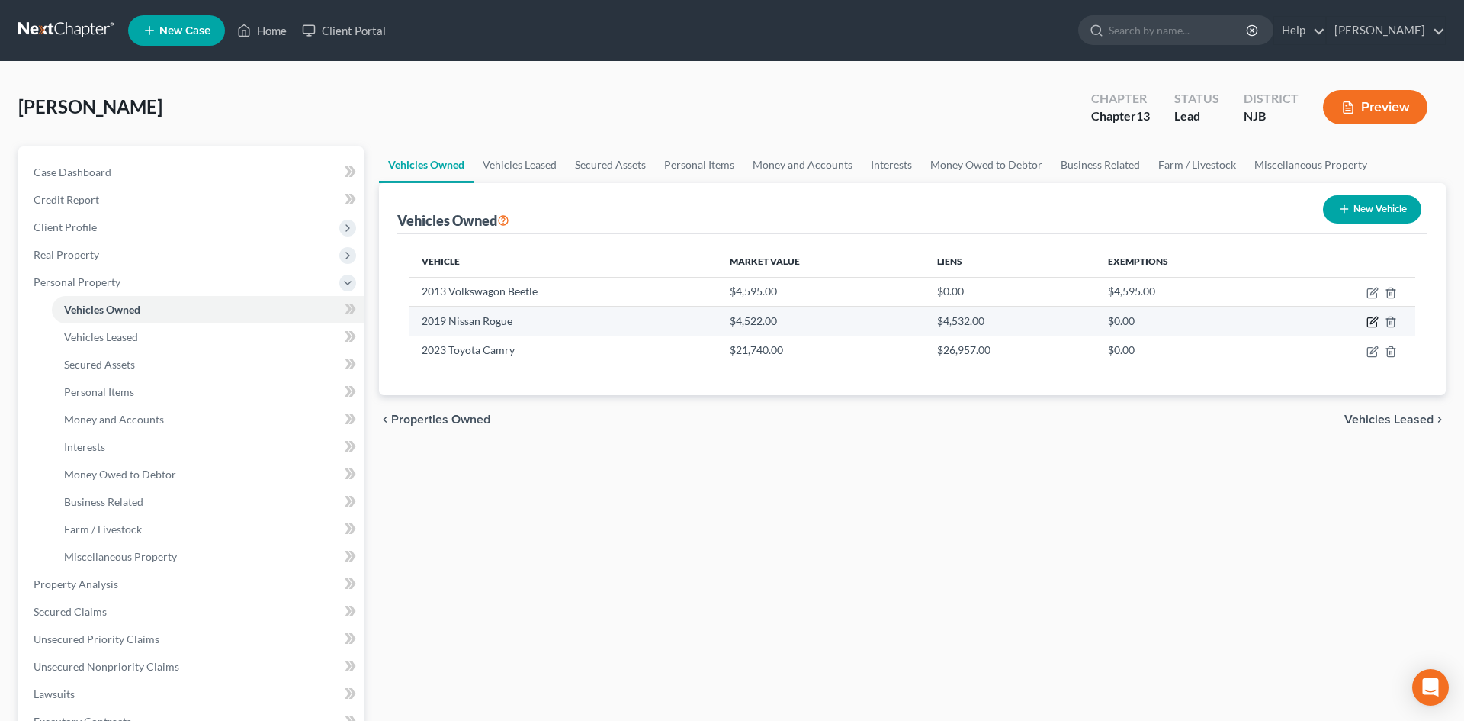
select select "3"
select select "0"
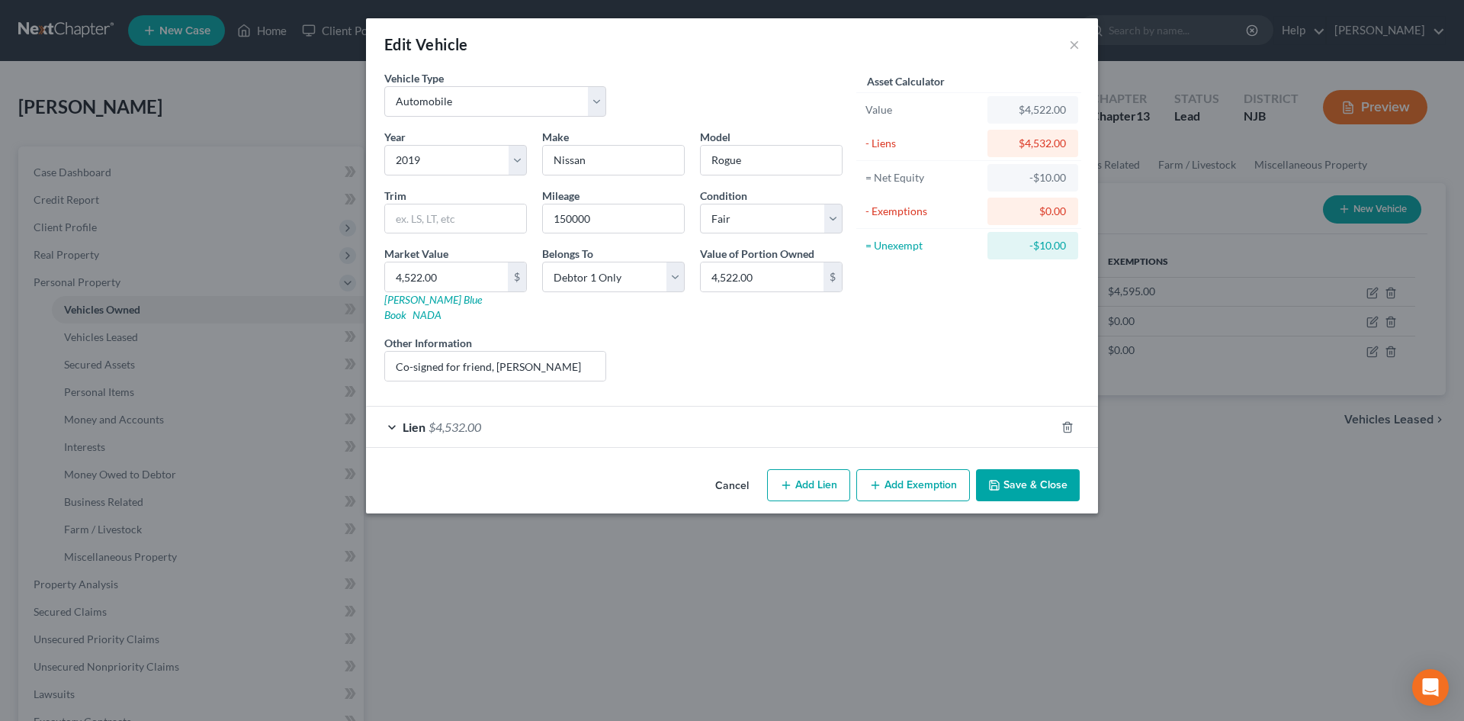
click at [417, 419] on span "Lien" at bounding box center [414, 426] width 23 height 14
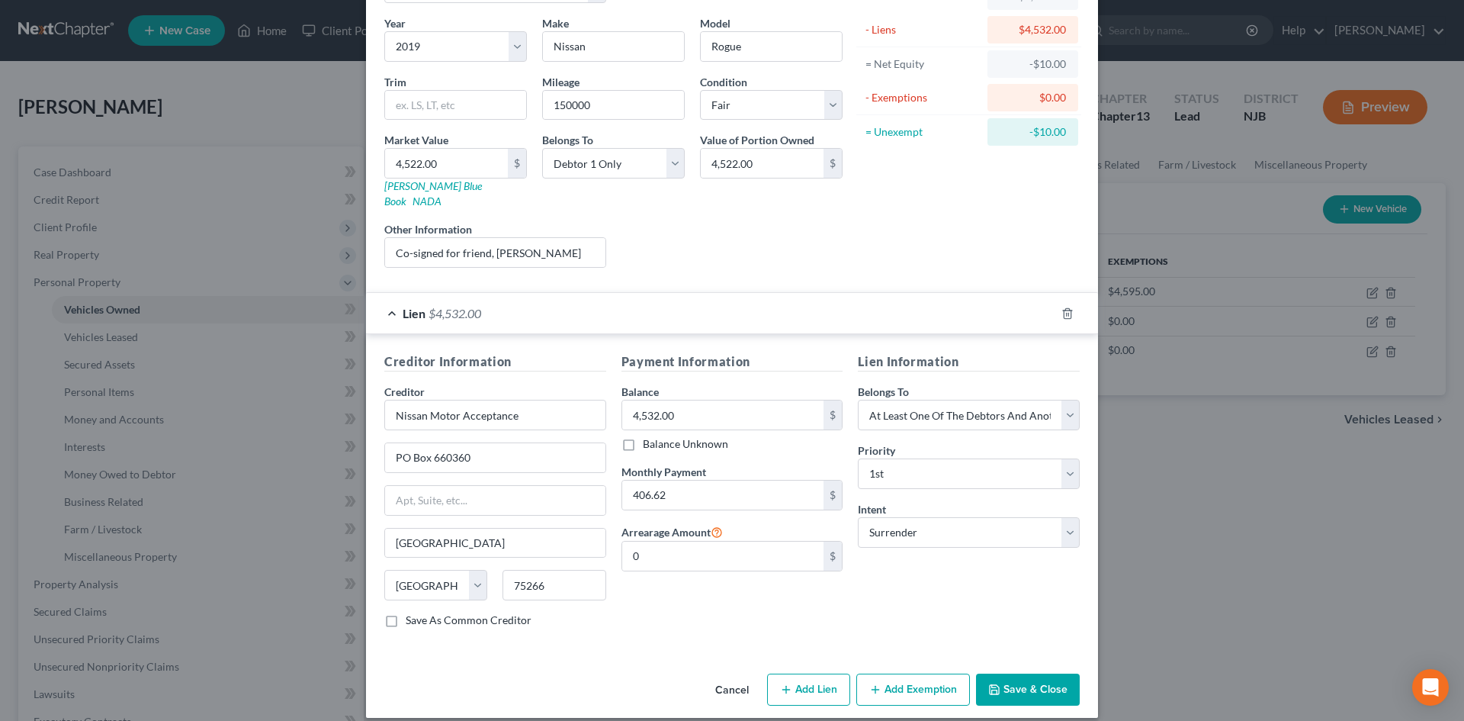
click at [1011, 680] on button "Save & Close" at bounding box center [1028, 689] width 104 height 32
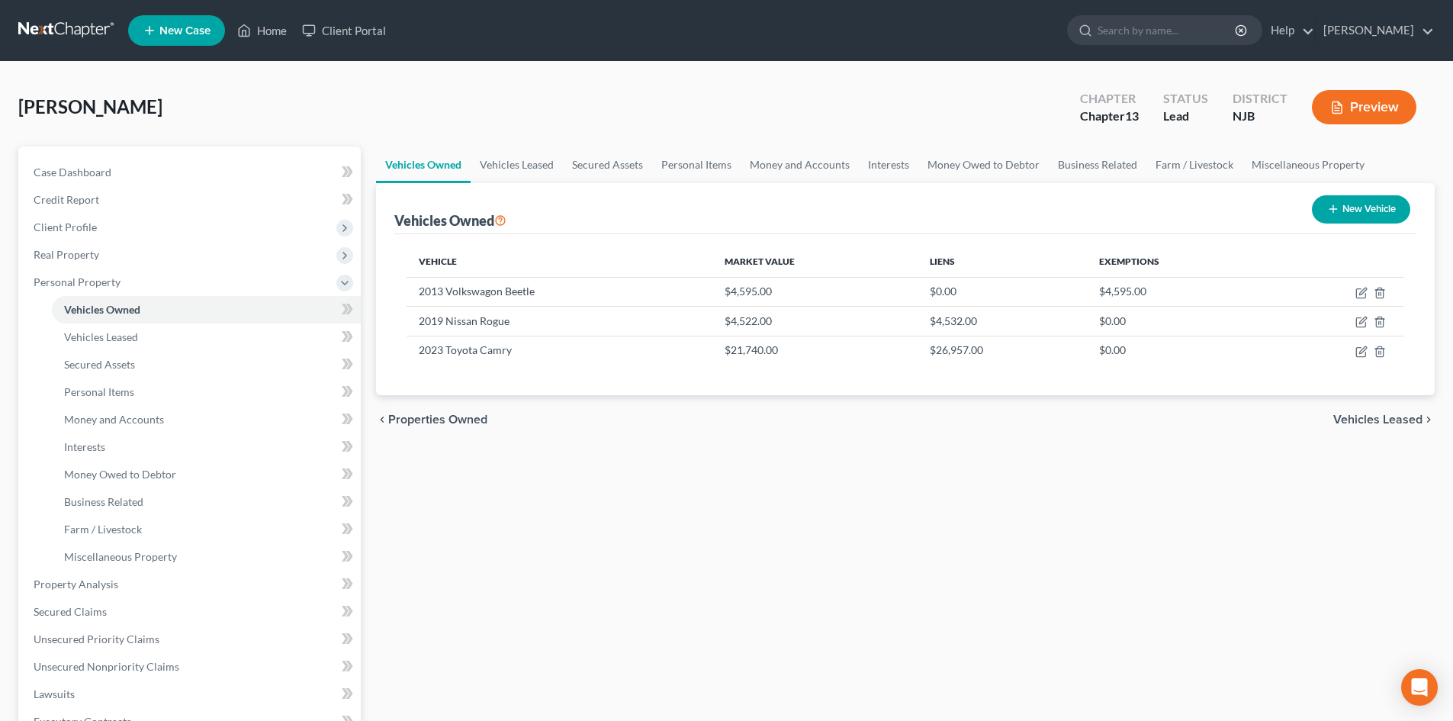
click at [1357, 416] on span "Vehicles Leased" at bounding box center [1377, 419] width 89 height 12
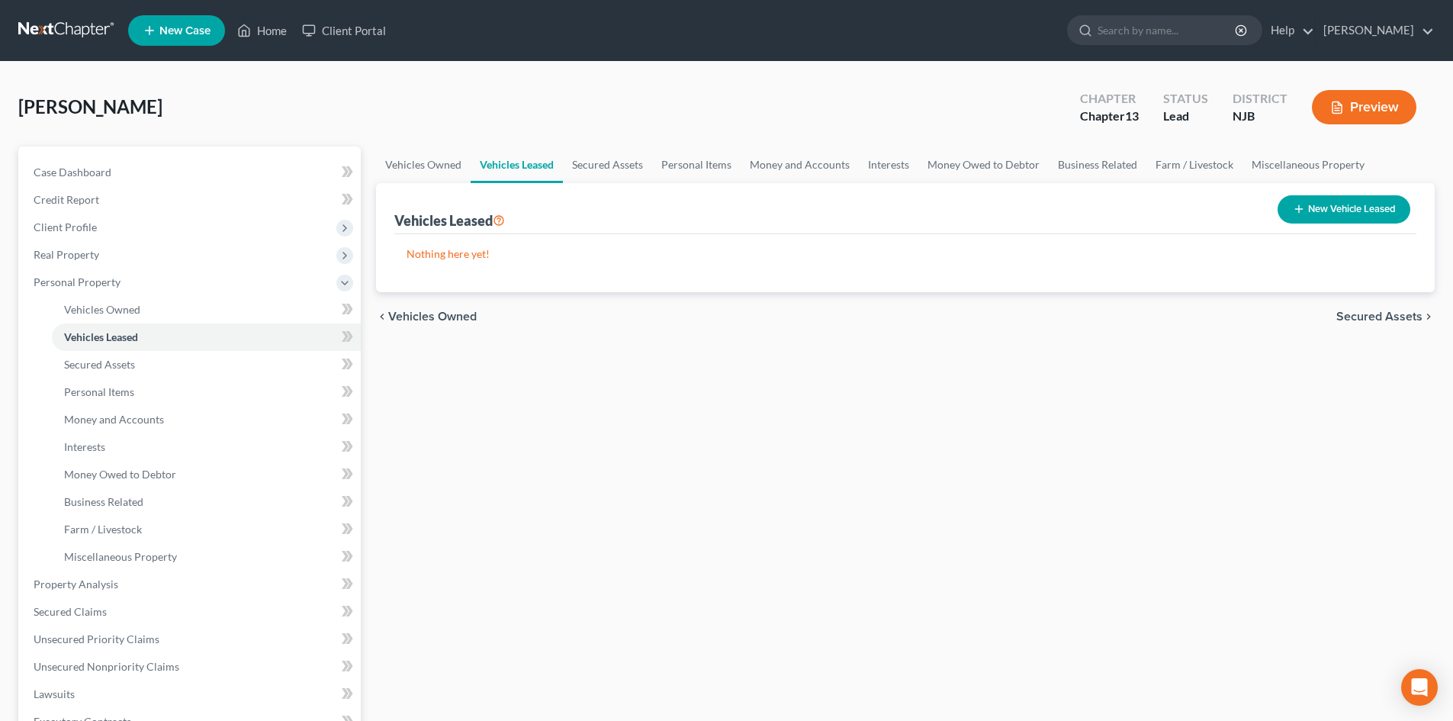
click at [1373, 317] on span "Secured Assets" at bounding box center [1379, 316] width 86 height 12
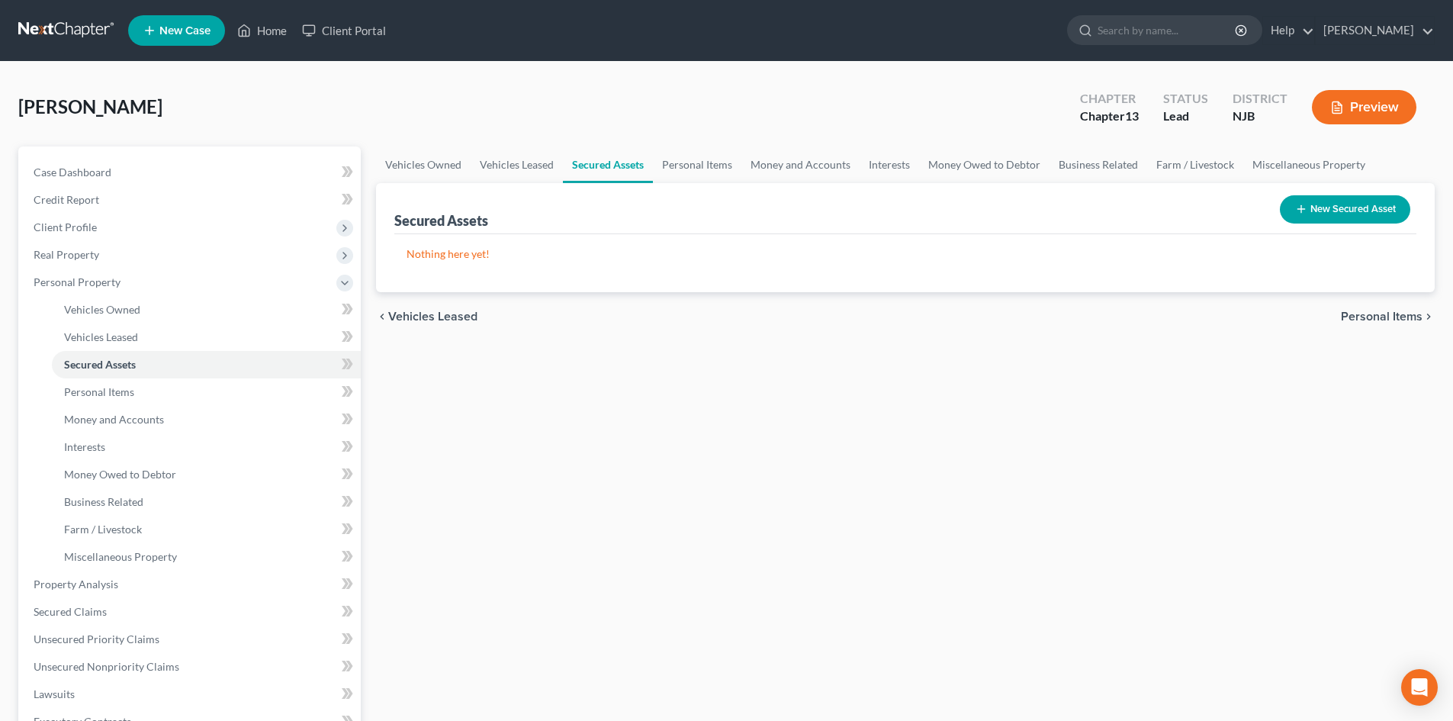
click at [1373, 316] on span "Personal Items" at bounding box center [1382, 316] width 82 height 12
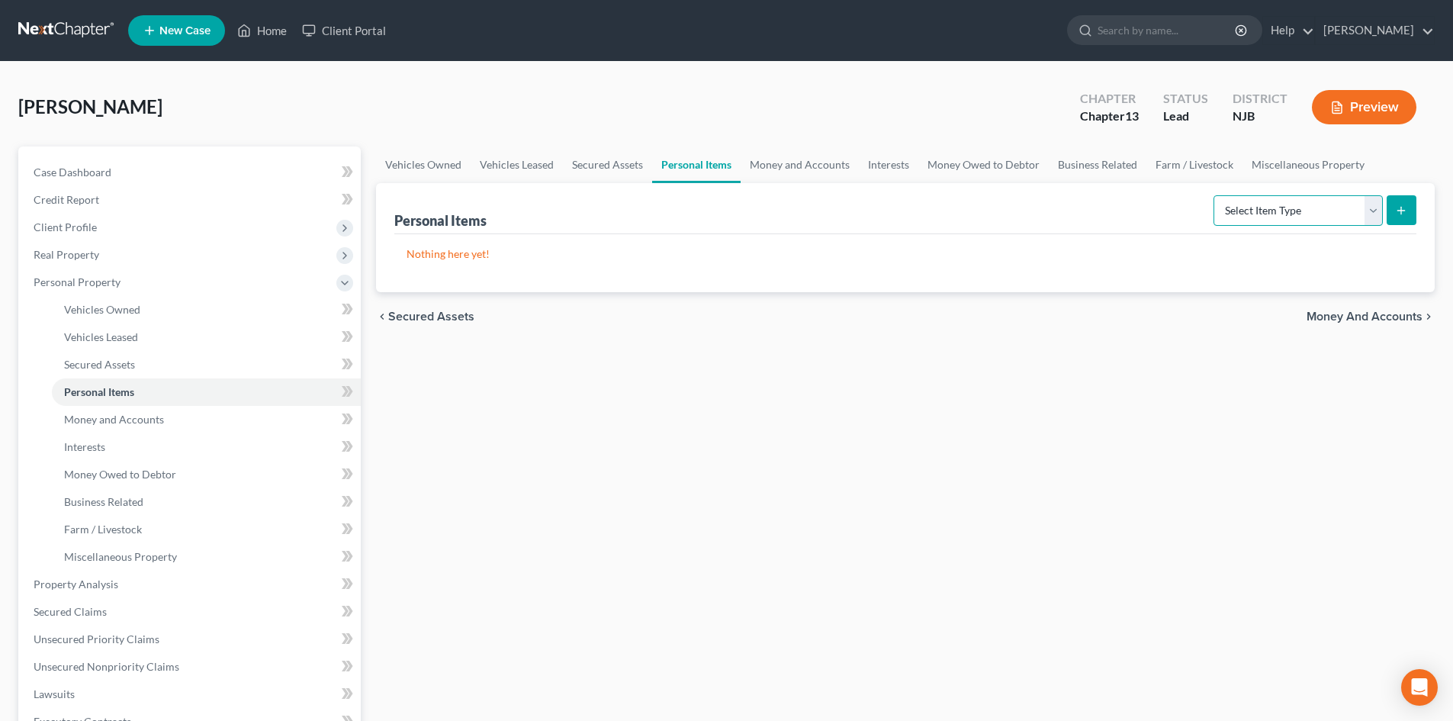
click at [1371, 210] on select "Select Item Type Clothing Collectibles Of Value Electronics Firearms Household …" at bounding box center [1297, 210] width 169 height 31
select select "clothing"
click at [1215, 195] on select "Select Item Type Clothing Collectibles Of Value Electronics Firearms Household …" at bounding box center [1297, 210] width 169 height 31
click at [1397, 215] on icon "submit" at bounding box center [1401, 210] width 12 height 12
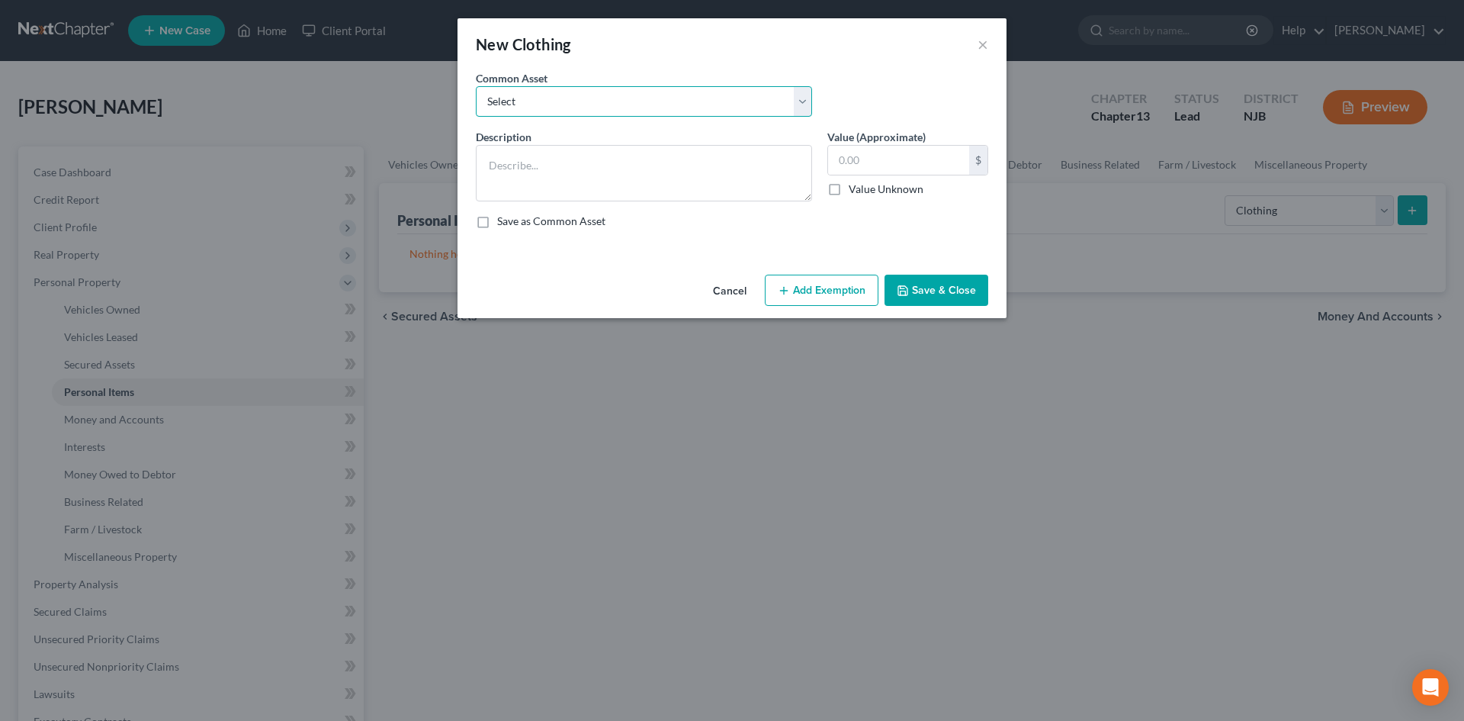
click at [651, 96] on select "Select Misc. articles of clothing" at bounding box center [644, 101] width 336 height 31
select select "0"
click at [476, 86] on select "Select Misc. articles of clothing" at bounding box center [644, 101] width 336 height 31
type textarea "Misc. articles of clothing"
click at [896, 160] on input "600.00" at bounding box center [898, 160] width 141 height 29
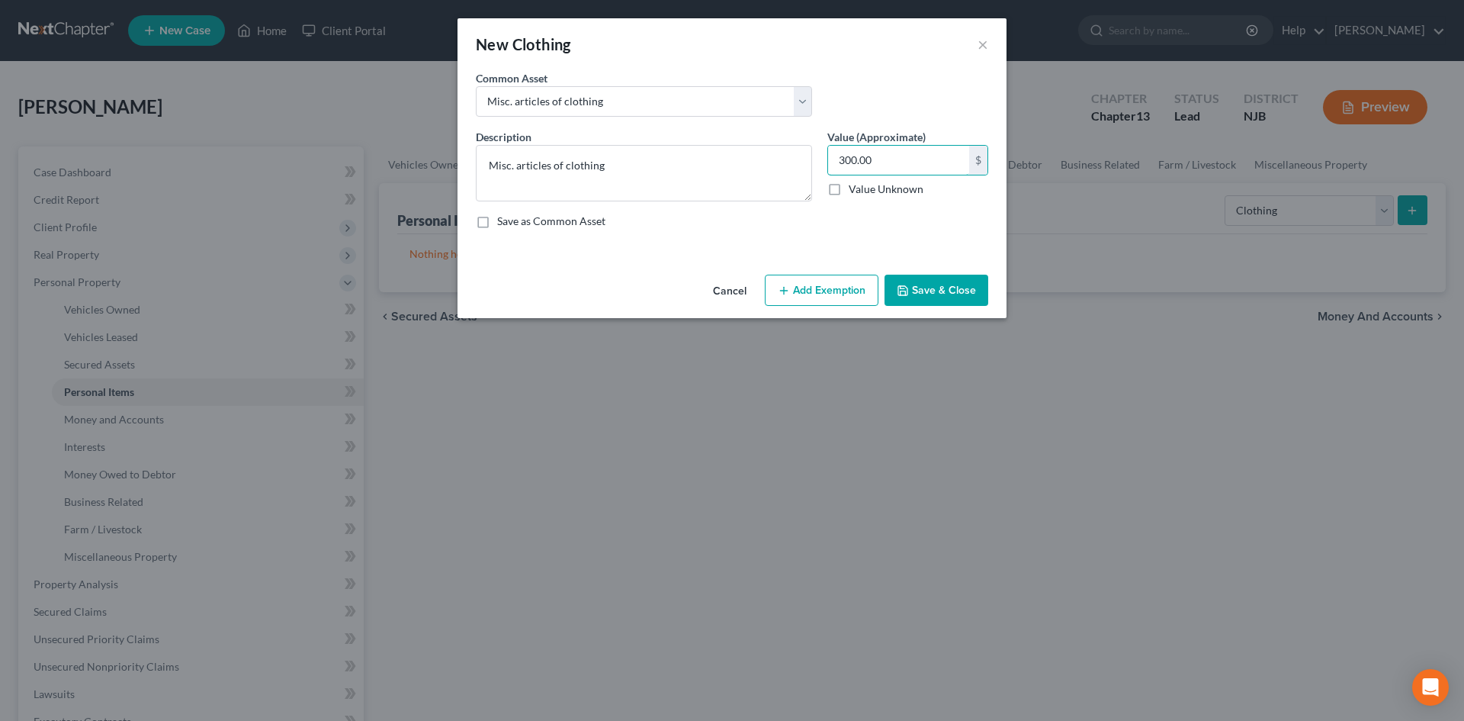
type input "300.00"
click at [824, 295] on button "Add Exemption" at bounding box center [822, 291] width 114 height 32
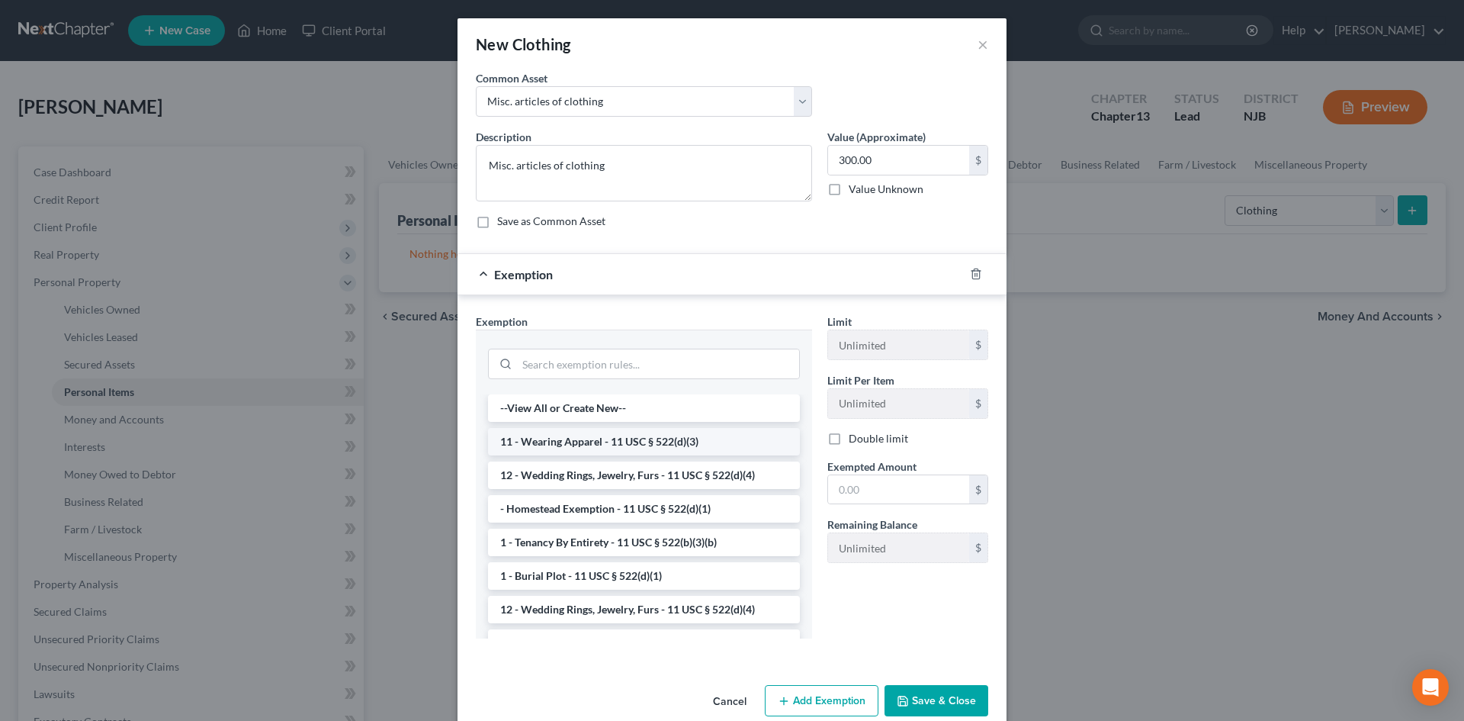
click at [558, 440] on li "11 - Wearing Apparel - 11 USC § 522(d)(3)" at bounding box center [644, 441] width 312 height 27
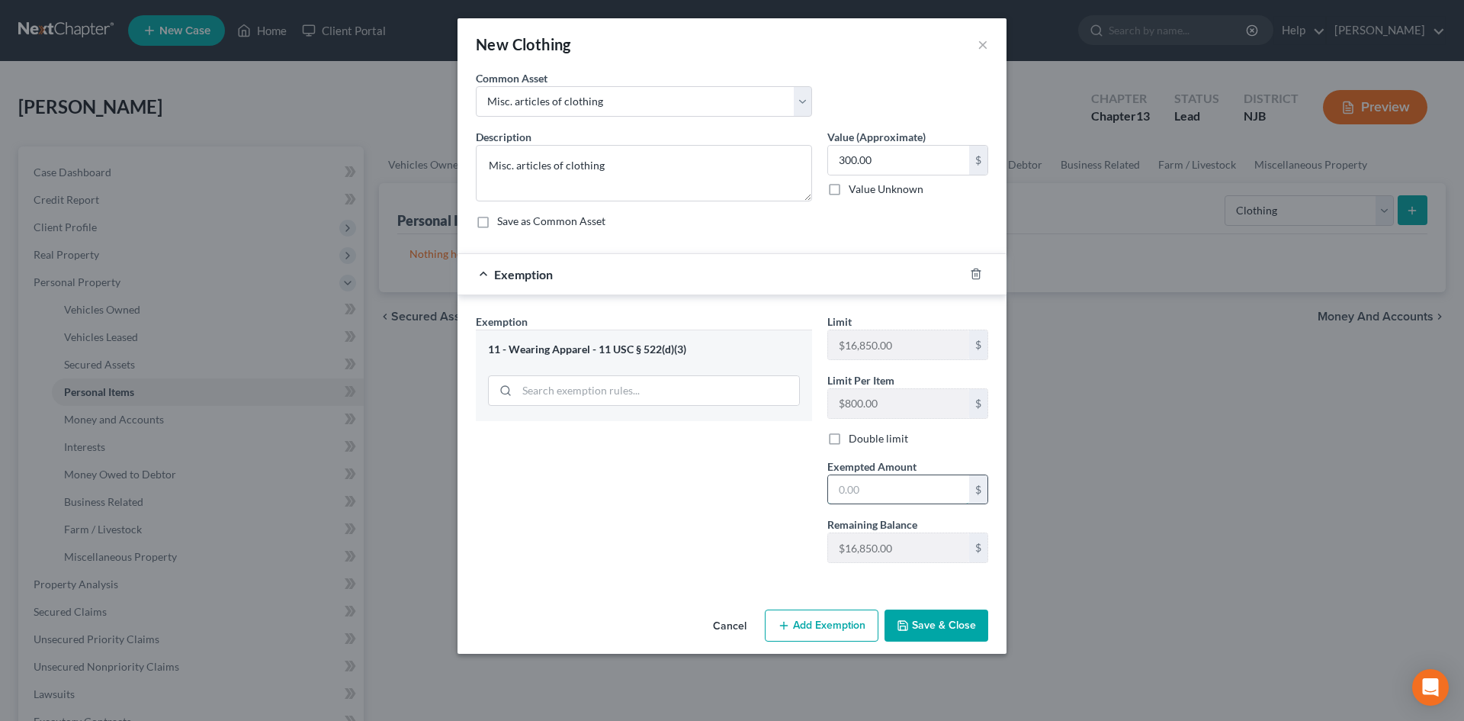
click at [956, 499] on input "text" at bounding box center [898, 489] width 141 height 29
type input "300.00"
click at [930, 635] on button "Save & Close" at bounding box center [937, 625] width 104 height 32
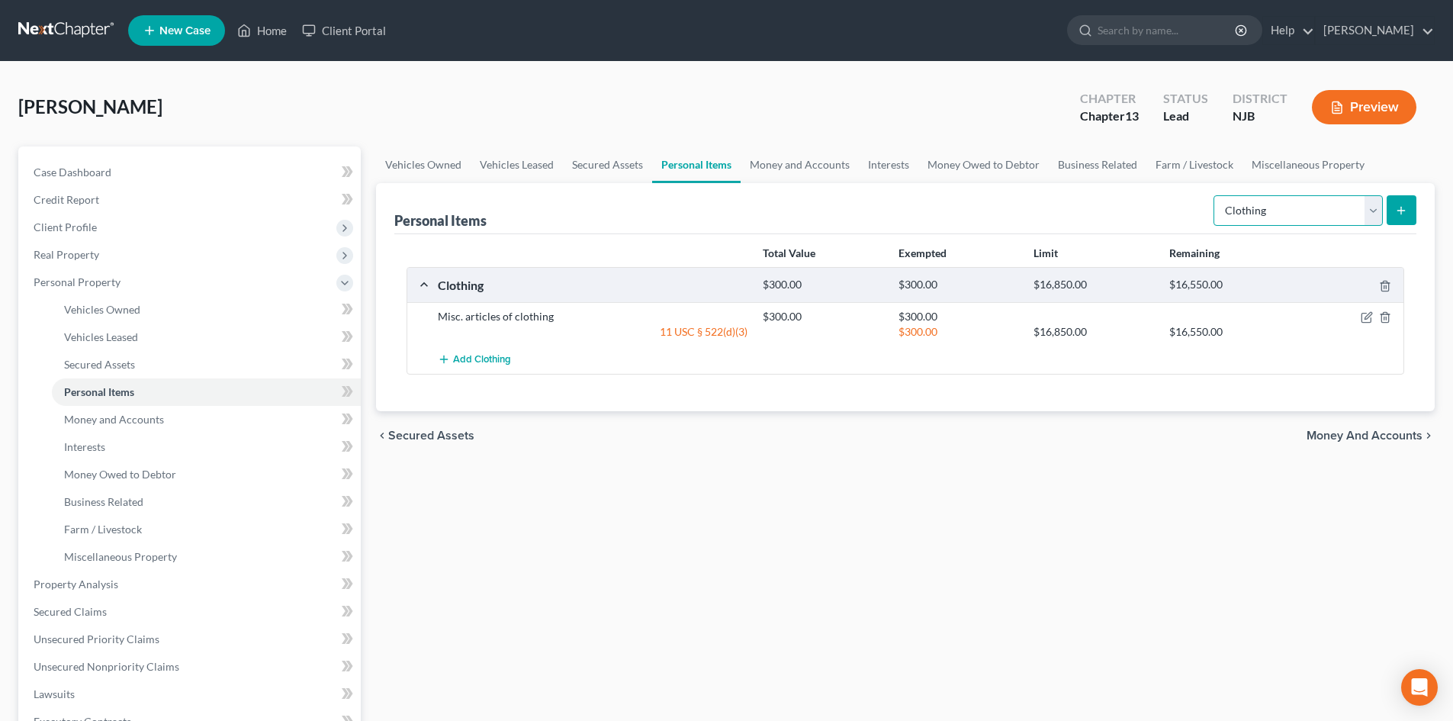
click at [1358, 208] on select "Select Item Type Clothing Collectibles Of Value Electronics Firearms Household …" at bounding box center [1297, 210] width 169 height 31
select select "electronics"
click at [1215, 195] on select "Select Item Type Clothing Collectibles Of Value Electronics Firearms Household …" at bounding box center [1297, 210] width 169 height 31
click at [1410, 202] on button "submit" at bounding box center [1401, 210] width 30 height 30
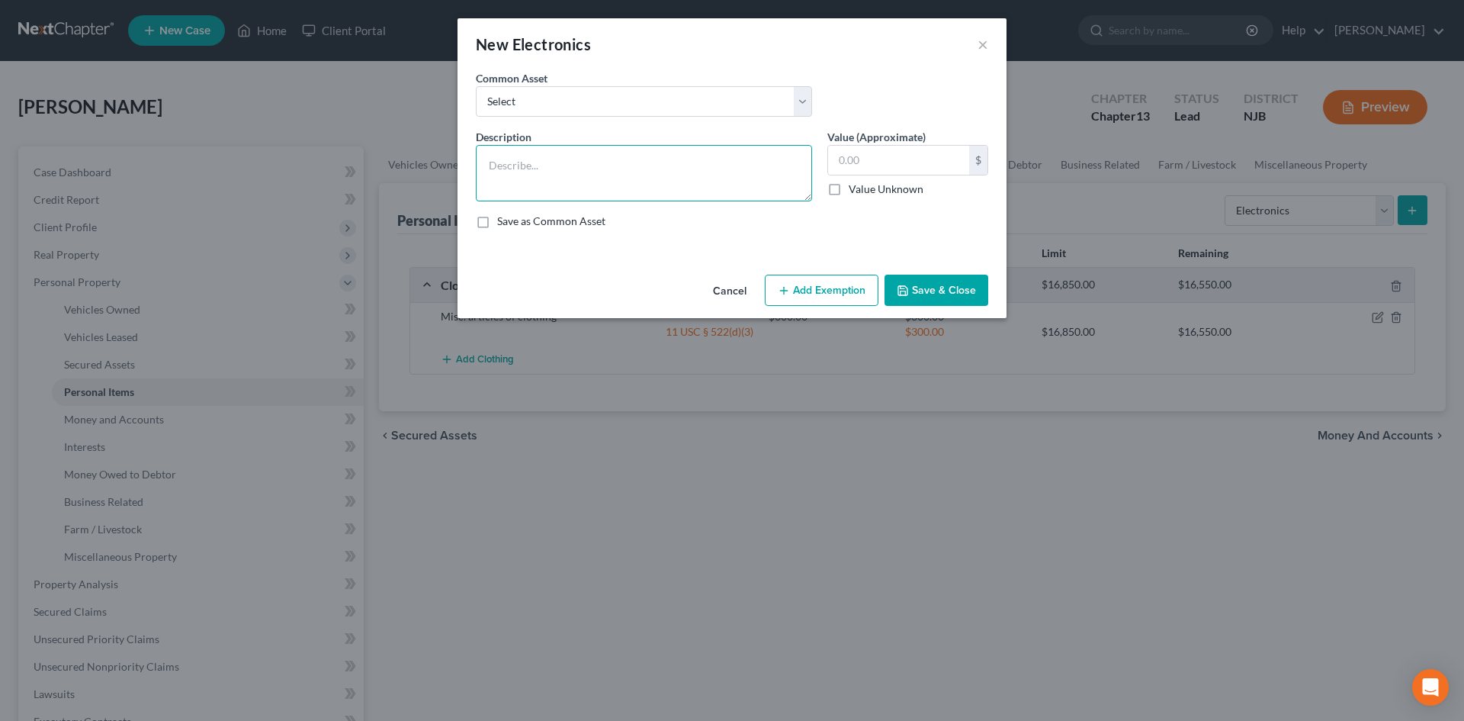
click at [660, 190] on textarea at bounding box center [644, 173] width 336 height 56
type textarea "3 TV's, 1 laptop computer, 2 Ipad computers, and 1 cell phone"
click at [874, 155] on input "text" at bounding box center [898, 160] width 141 height 29
type input "100.00"
click at [802, 284] on button "Add Exemption" at bounding box center [822, 291] width 114 height 32
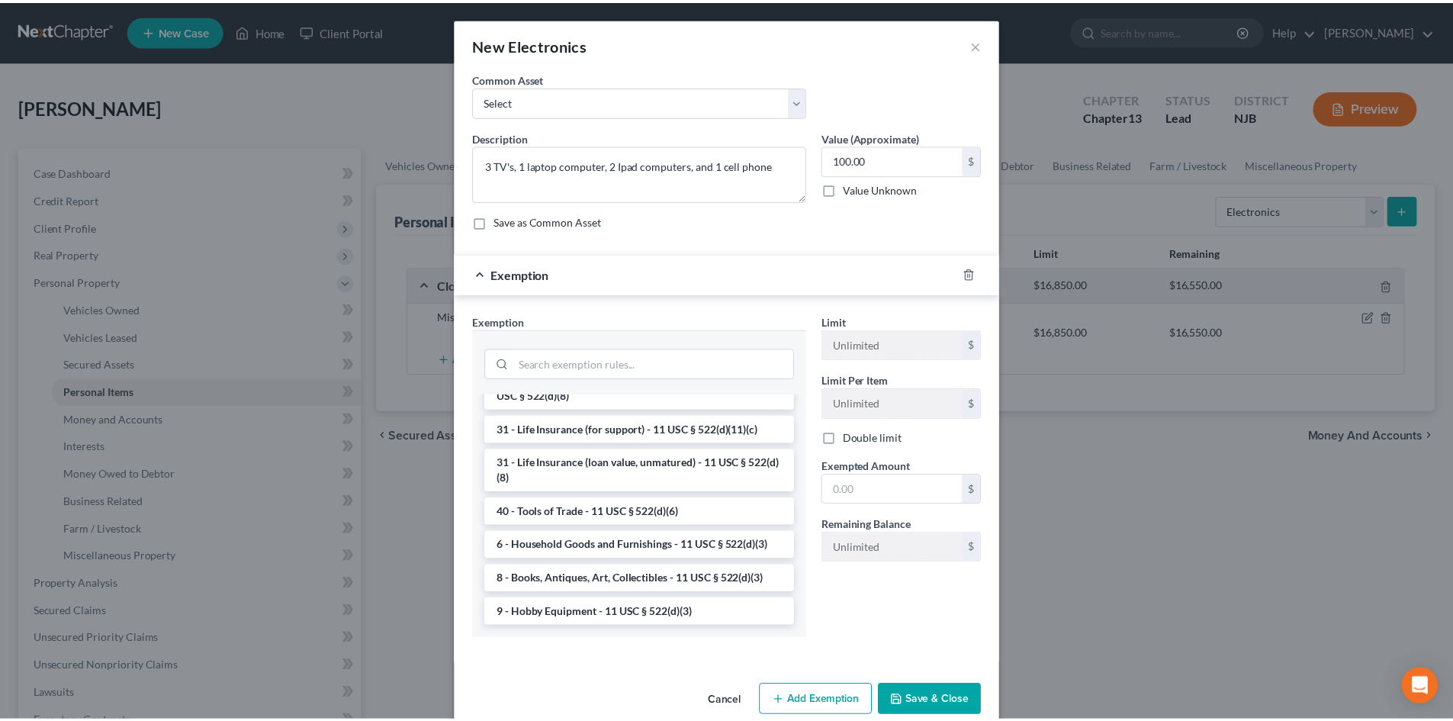
scroll to position [1226, 0]
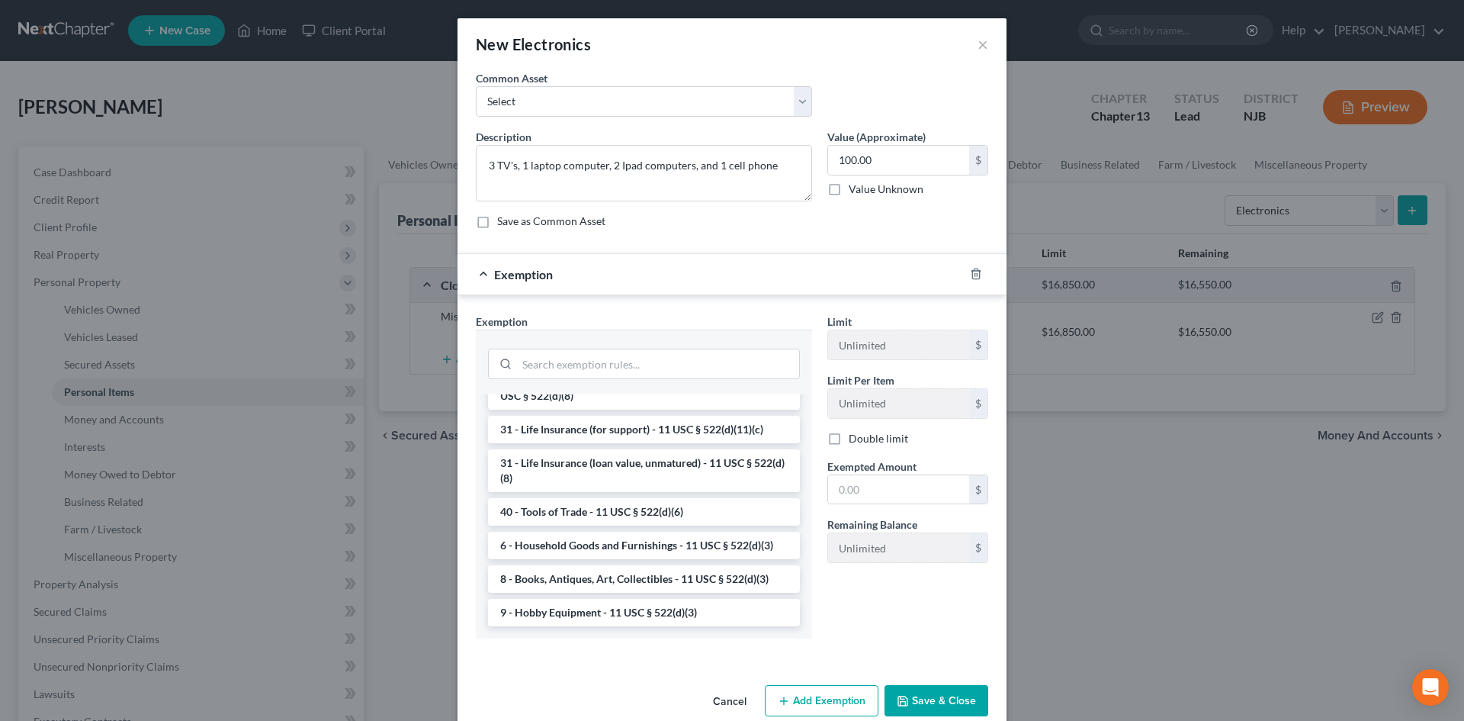
click at [575, 541] on li "6 - Household Goods and Furnishings - 11 USC § 522(d)(3)" at bounding box center [644, 545] width 312 height 27
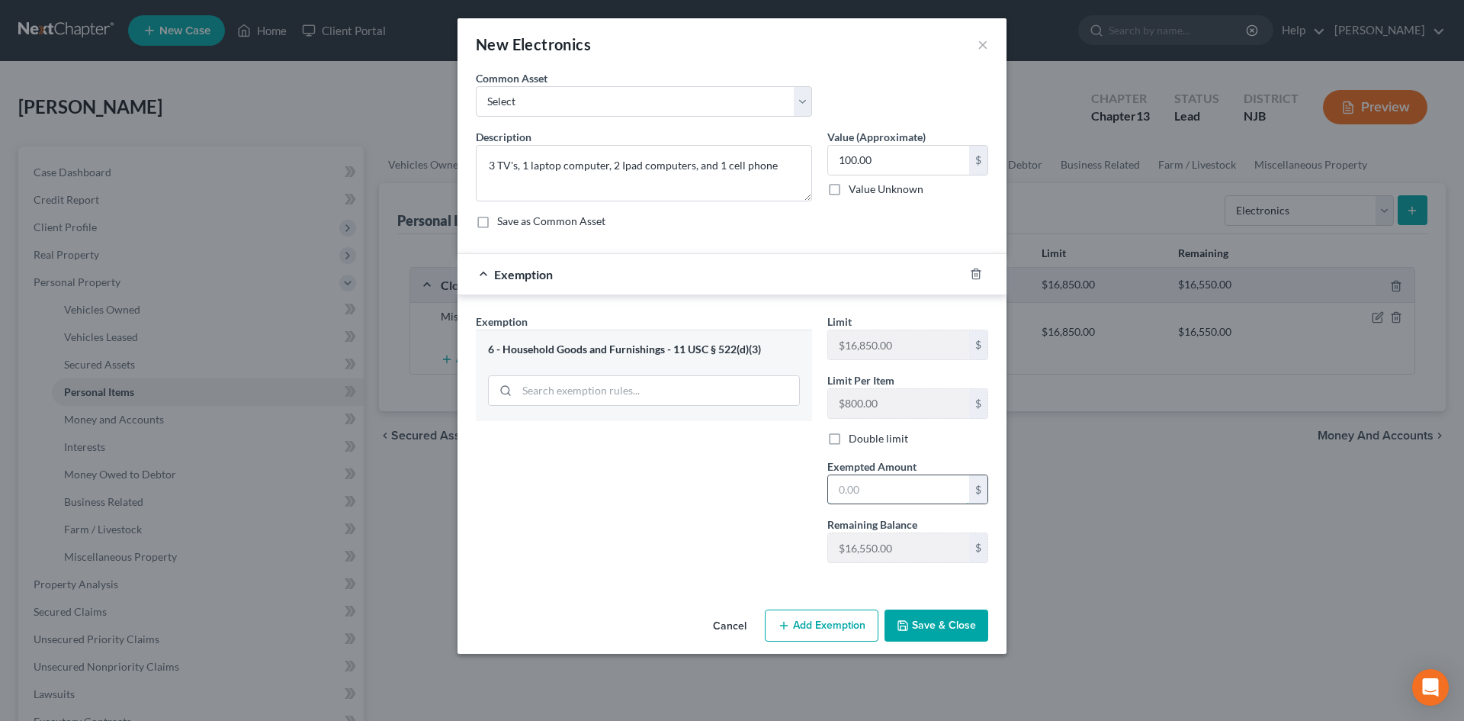
click at [888, 491] on input "text" at bounding box center [898, 489] width 141 height 29
type input "100.00"
click at [937, 616] on button "Save & Close" at bounding box center [937, 625] width 104 height 32
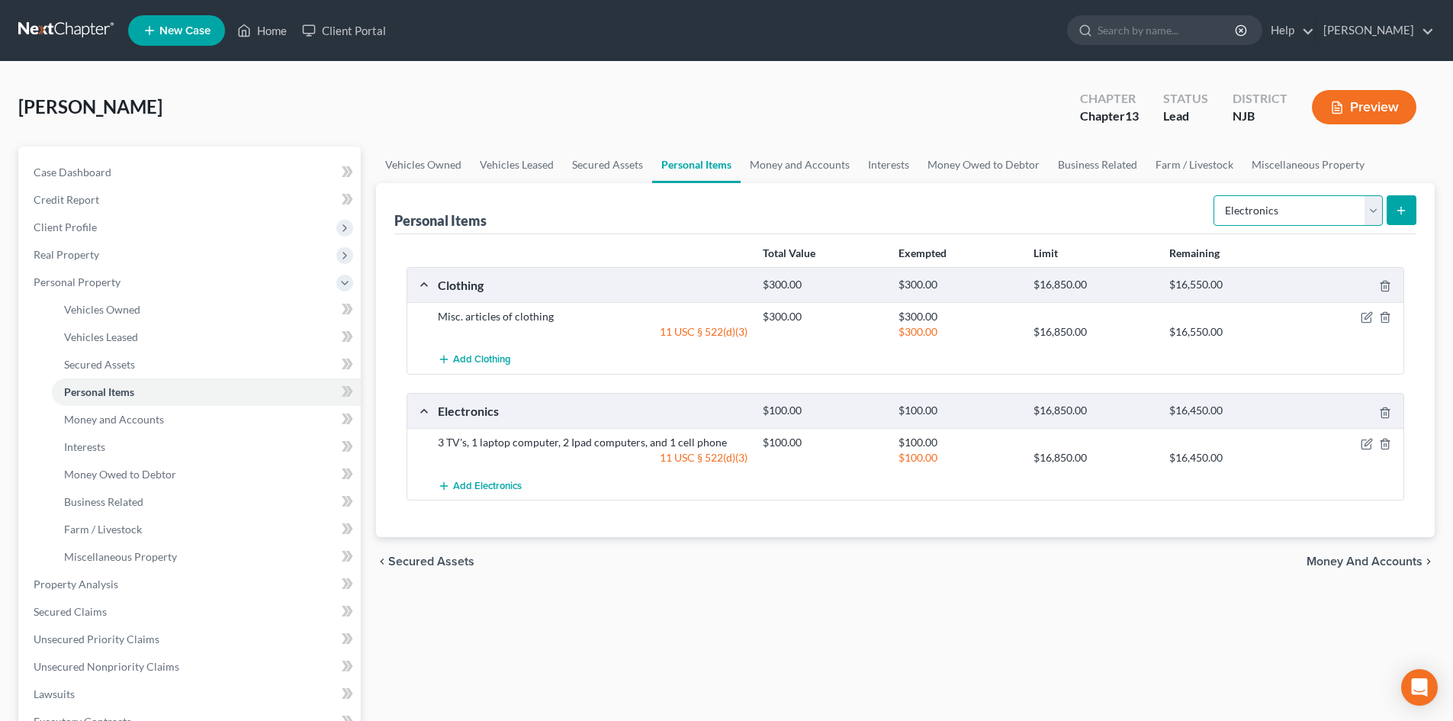
click at [1376, 205] on select "Select Item Type Clothing Collectibles Of Value Electronics Firearms Household …" at bounding box center [1297, 210] width 169 height 31
select select "household_goods"
click at [1215, 195] on select "Select Item Type Clothing Collectibles Of Value Electronics Firearms Household …" at bounding box center [1297, 210] width 169 height 31
click at [1403, 205] on icon "submit" at bounding box center [1401, 210] width 12 height 12
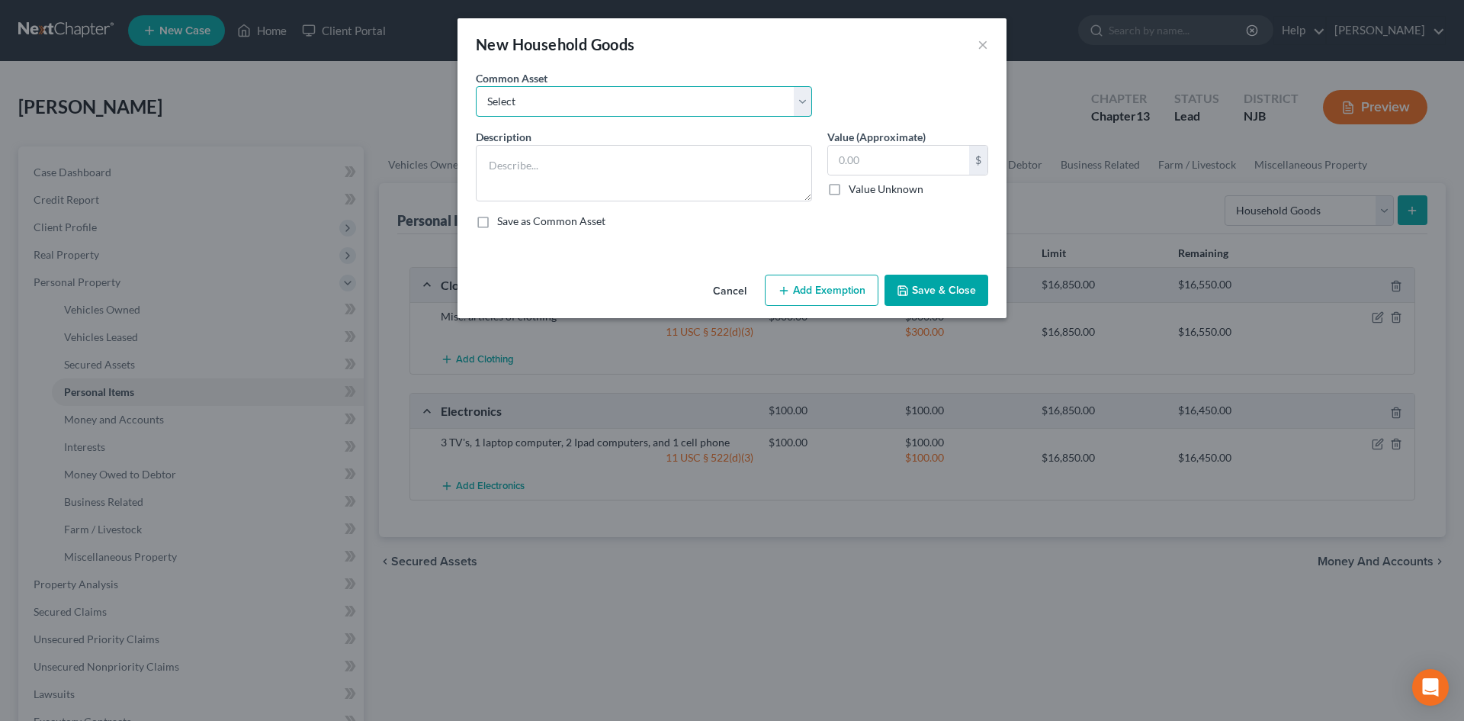
click at [559, 98] on select "Select Misc. household goods and furnishings. Misc. household goods and furnish…" at bounding box center [644, 101] width 336 height 31
select select "0"
click at [476, 86] on select "Select Misc. household goods and furnishings. Misc. household goods and furnish…" at bounding box center [644, 101] width 336 height 31
type textarea "Misc. household goods and furnishings."
click at [914, 169] on input "200.00" at bounding box center [898, 160] width 141 height 29
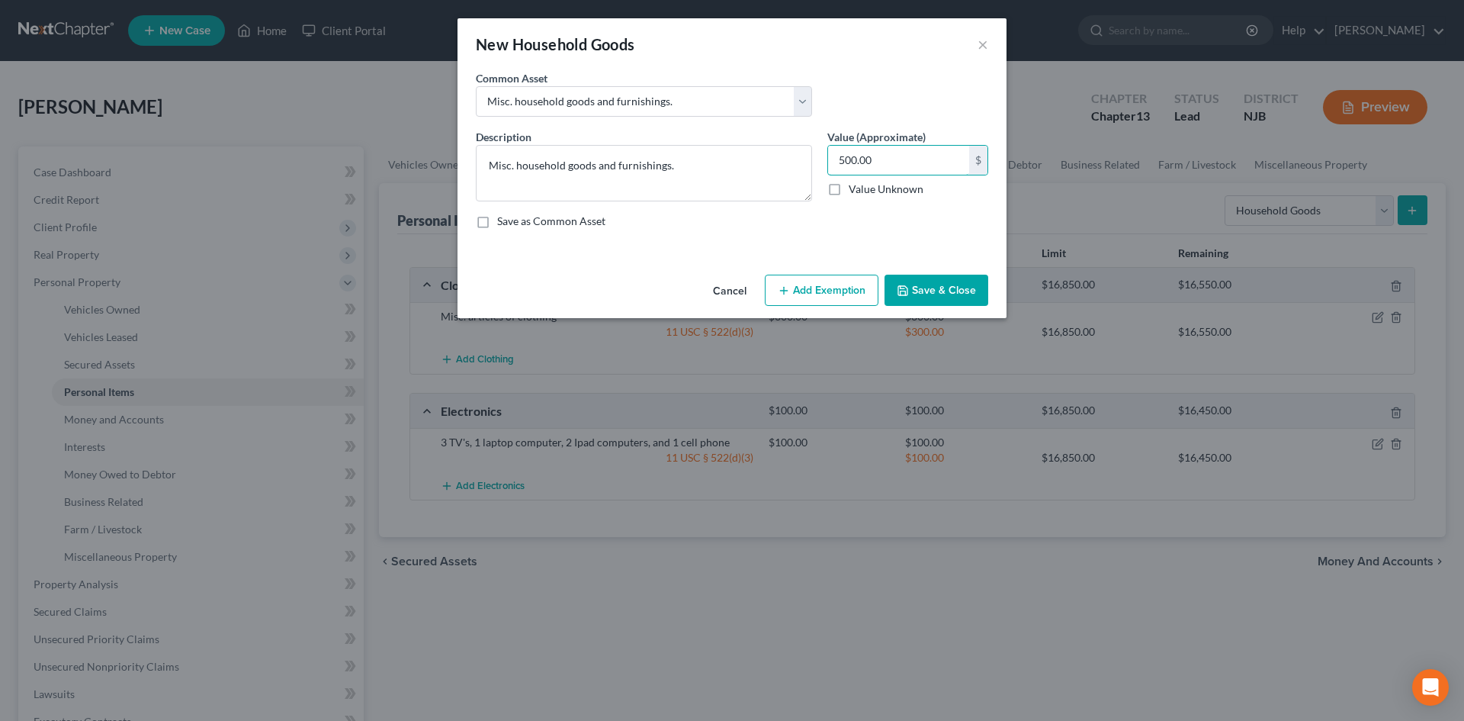
type input "500.00"
click at [816, 288] on button "Add Exemption" at bounding box center [822, 291] width 114 height 32
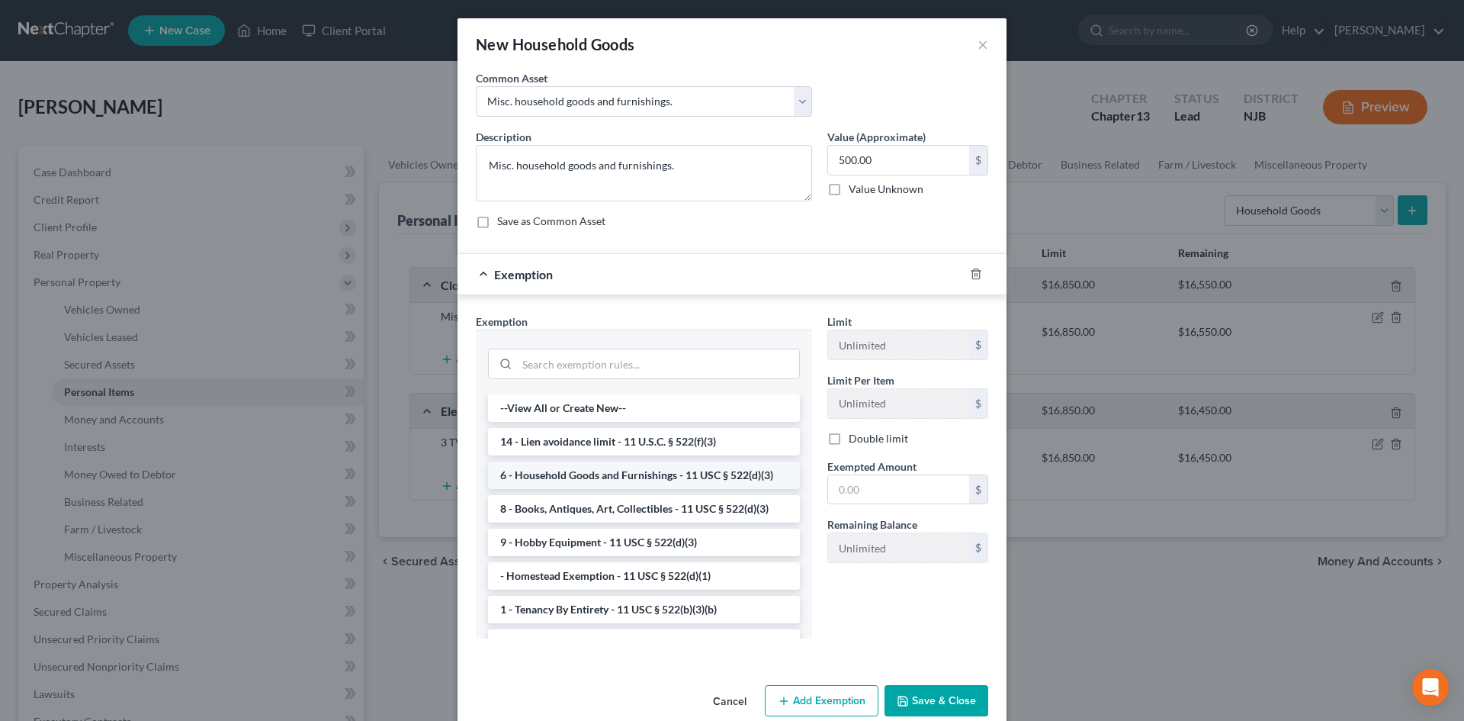
click at [609, 481] on li "6 - Household Goods and Furnishings - 11 USC § 522(d)(3)" at bounding box center [644, 474] width 312 height 27
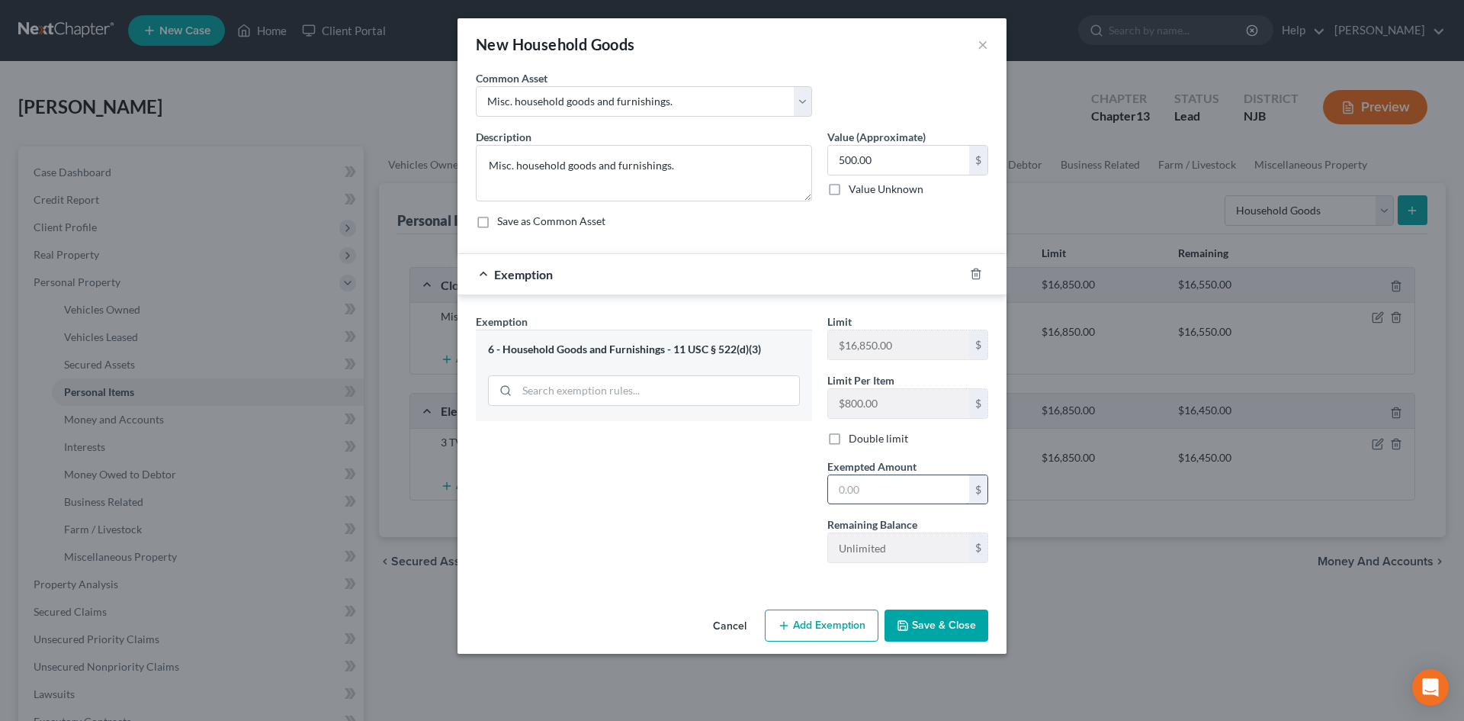
click at [907, 498] on input "text" at bounding box center [898, 489] width 141 height 29
type input "500.00"
click at [916, 611] on button "Save & Close" at bounding box center [937, 625] width 104 height 32
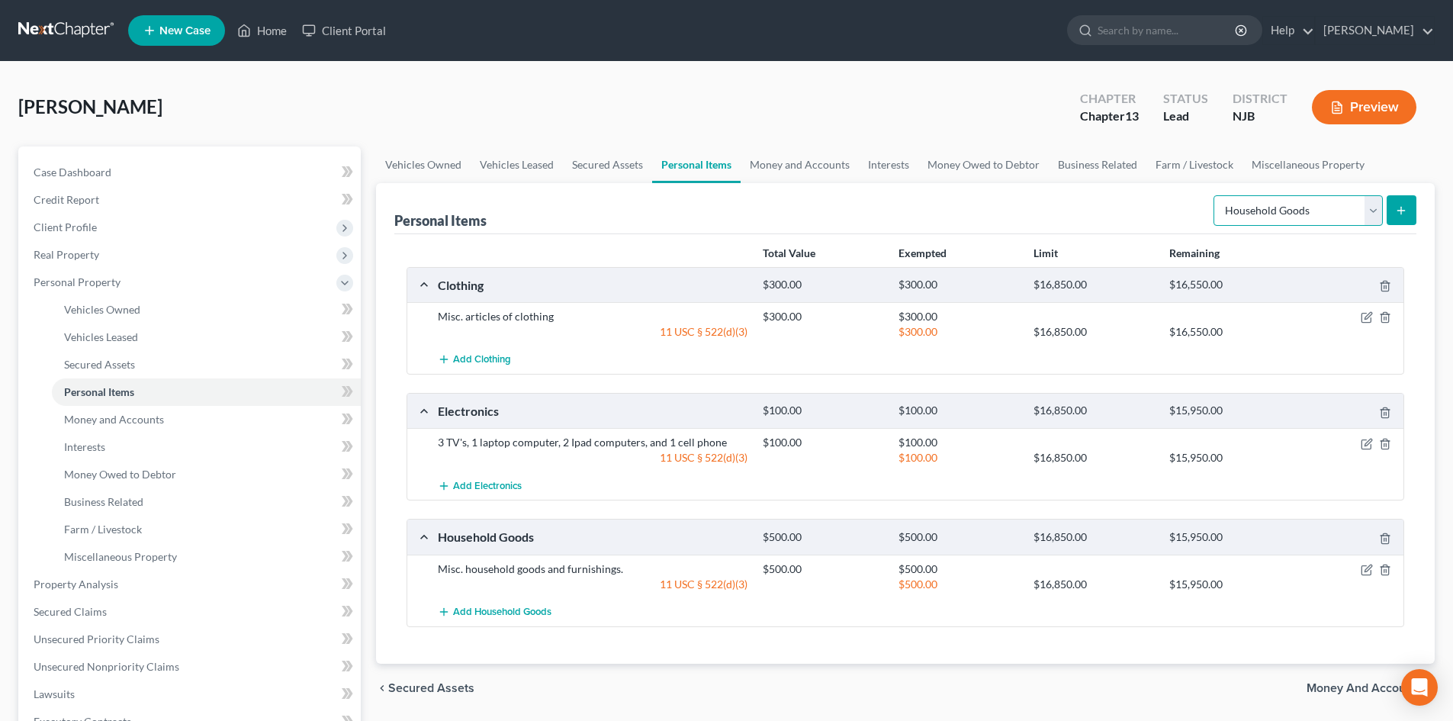
click at [1373, 212] on select "Select Item Type Clothing Collectibles Of Value Electronics Firearms Household …" at bounding box center [1297, 210] width 169 height 31
select select "jewelry"
click at [1215, 195] on select "Select Item Type Clothing Collectibles Of Value Electronics Firearms Household …" at bounding box center [1297, 210] width 169 height 31
click at [1396, 205] on icon "submit" at bounding box center [1401, 210] width 12 height 12
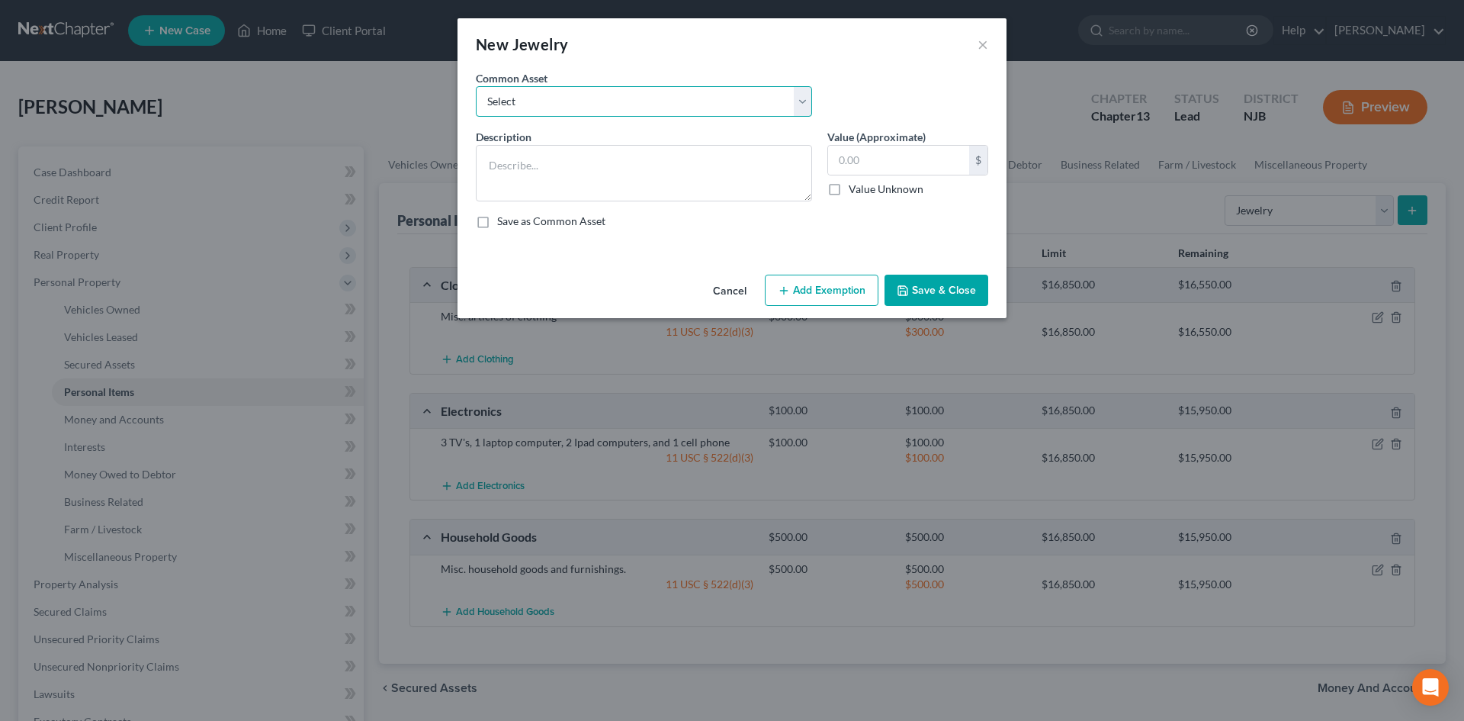
click at [587, 111] on select "Select Misc. costume jewelry Misc. costume Jewelry 1 watch 1 Faux Gold Necklace" at bounding box center [644, 101] width 336 height 31
select select "0"
click at [476, 86] on select "Select Misc. costume jewelry Misc. costume Jewelry 1 watch 1 Faux Gold Necklace" at bounding box center [644, 101] width 336 height 31
type textarea "Misc. costume jewelry"
click at [850, 160] on input "200.00" at bounding box center [898, 160] width 141 height 29
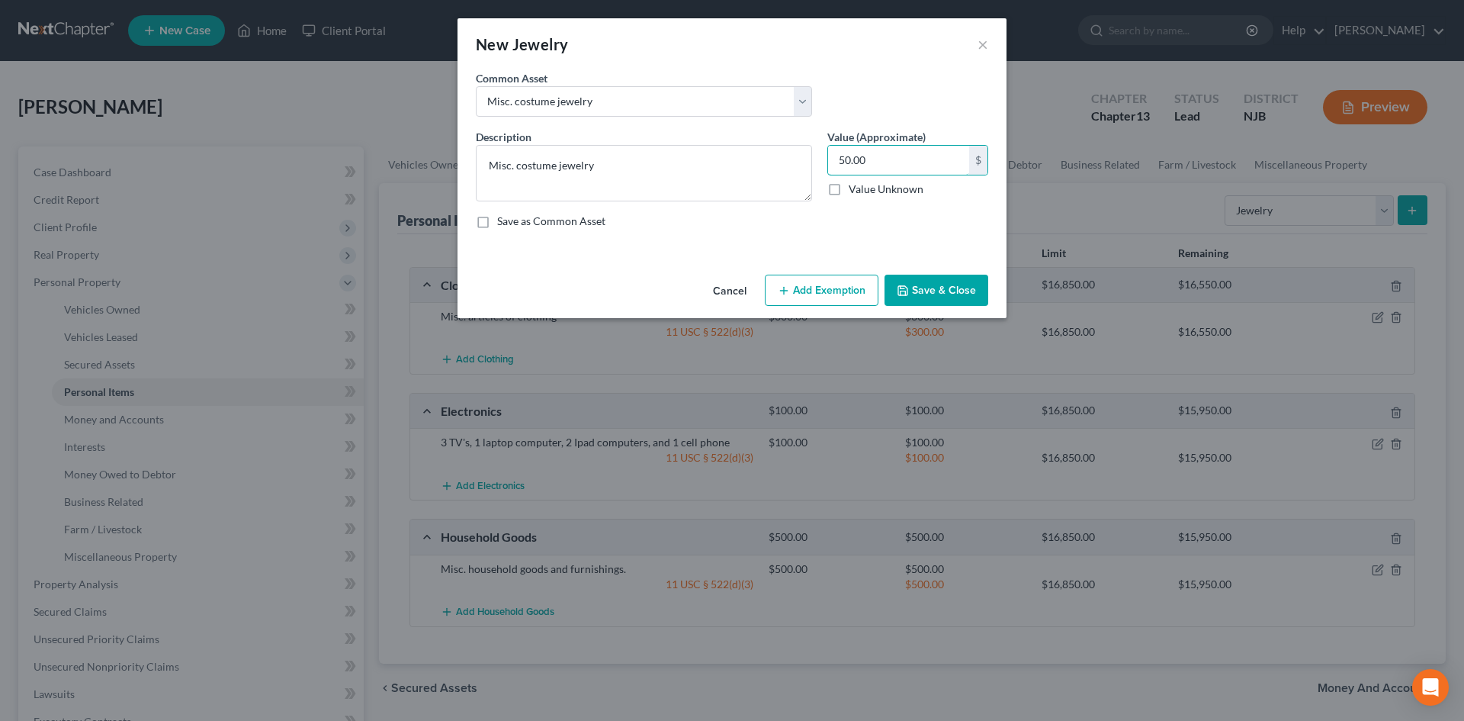
type input "50.00"
click at [932, 283] on button "Save & Close" at bounding box center [937, 291] width 104 height 32
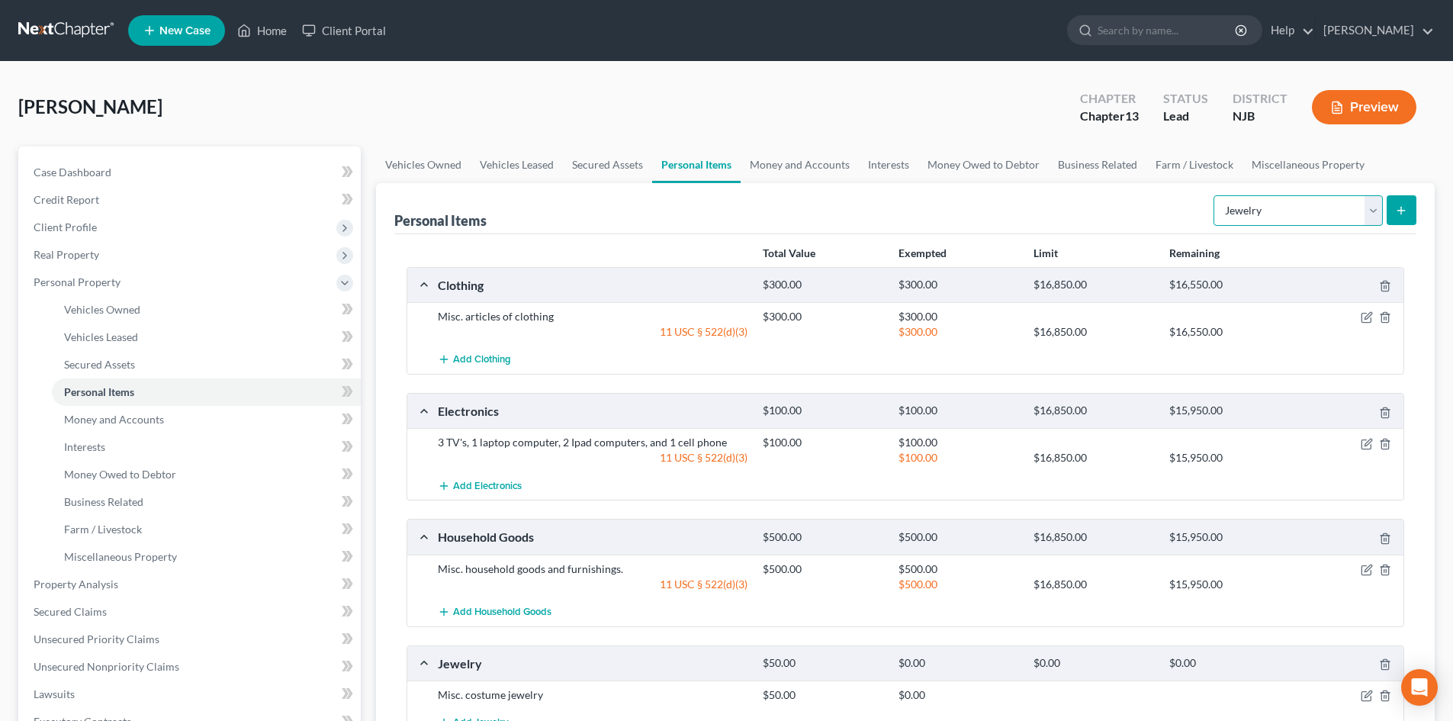
click at [1373, 214] on select "Select Item Type Clothing Collectibles Of Value Electronics Firearms Household …" at bounding box center [1297, 210] width 169 height 31
click at [1427, 376] on div "Personal Items Select Item Type Clothing Collectibles Of Value Electronics Fire…" at bounding box center [905, 478] width 1059 height 591
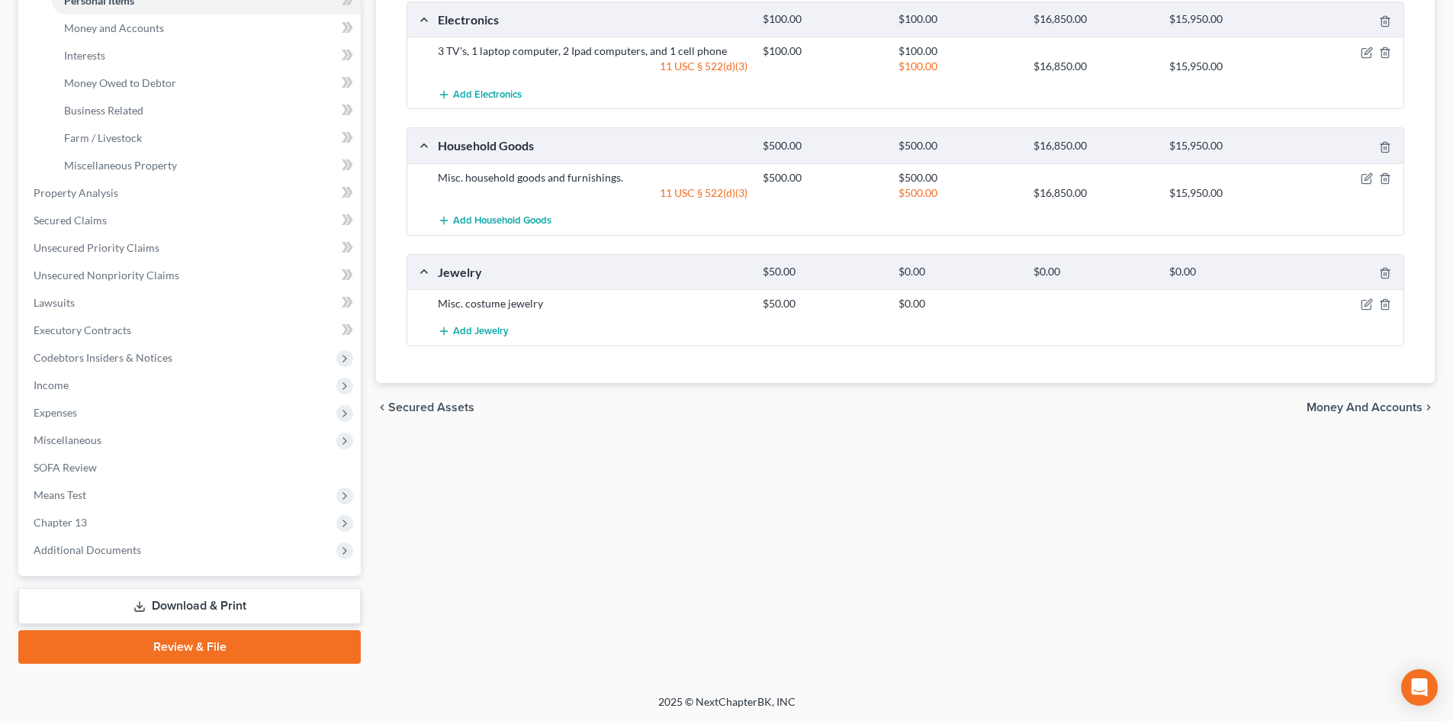
scroll to position [392, 0]
click at [1375, 407] on span "Money and Accounts" at bounding box center [1364, 406] width 116 height 12
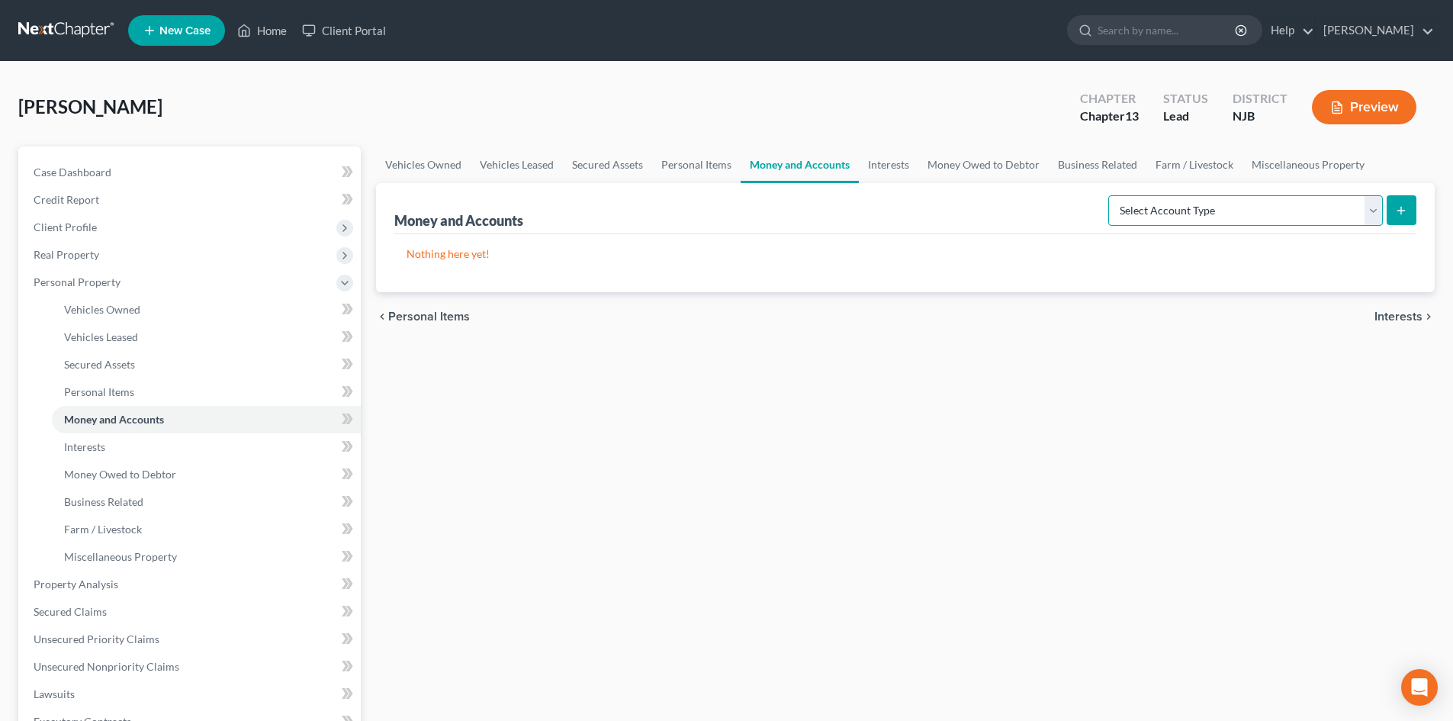
click at [1377, 211] on select "Select Account Type Brokerage Cash on Hand Certificates of Deposit Checking Acc…" at bounding box center [1245, 210] width 275 height 31
select select "checking"
click at [1111, 195] on select "Select Account Type Brokerage Cash on Hand Certificates of Deposit Checking Acc…" at bounding box center [1245, 210] width 275 height 31
click at [1402, 206] on icon "submit" at bounding box center [1401, 210] width 12 height 12
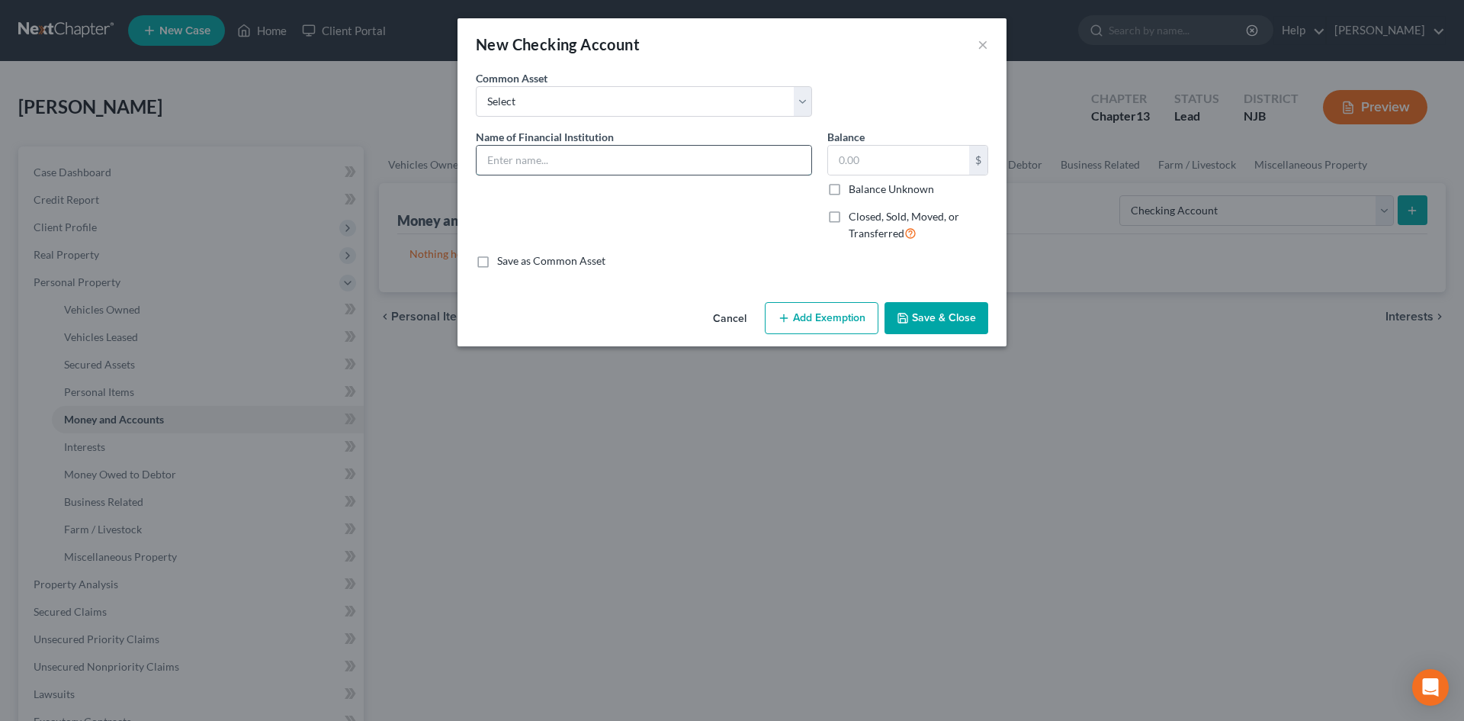
click at [519, 150] on input "text" at bounding box center [644, 160] width 335 height 29
type input "Checking Account at Fulton Bank"
type input "260.00"
click at [813, 322] on button "Add Exemption" at bounding box center [822, 318] width 114 height 32
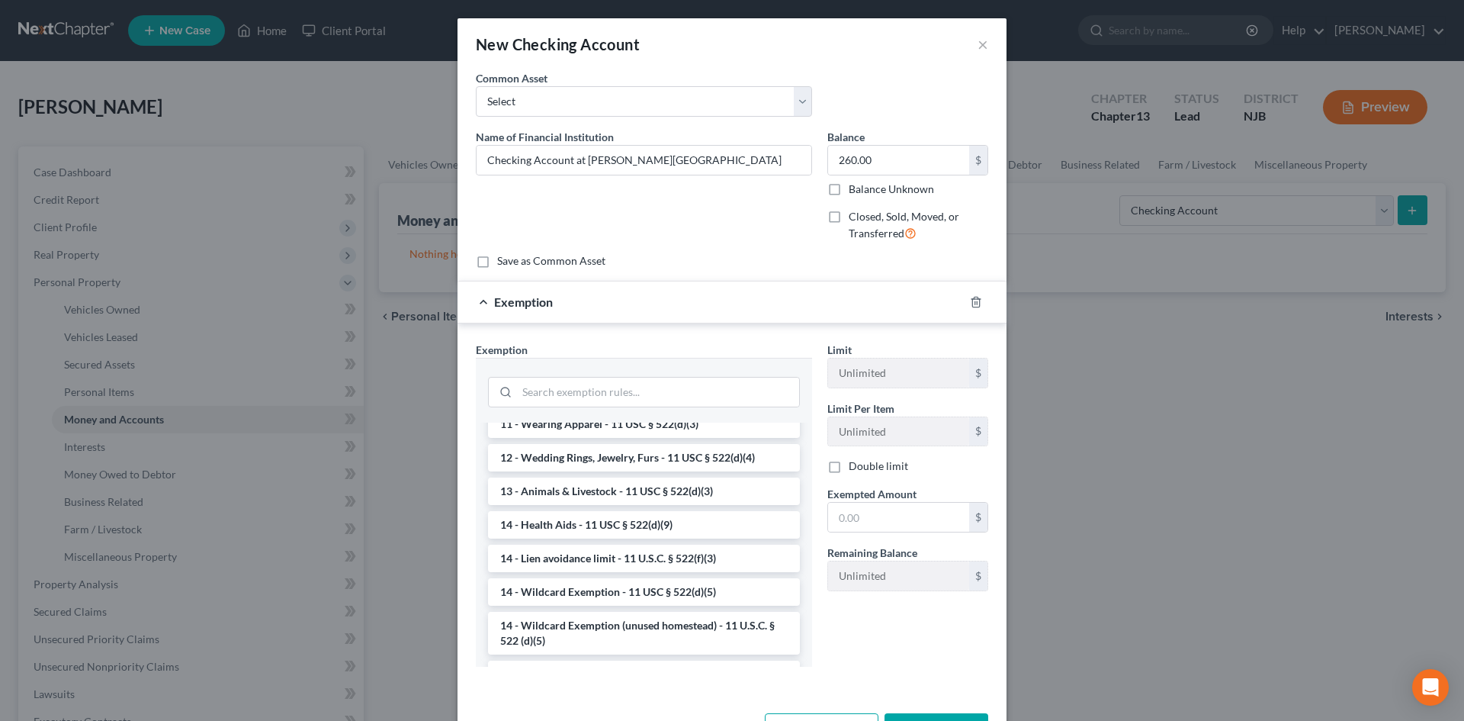
scroll to position [305, 0]
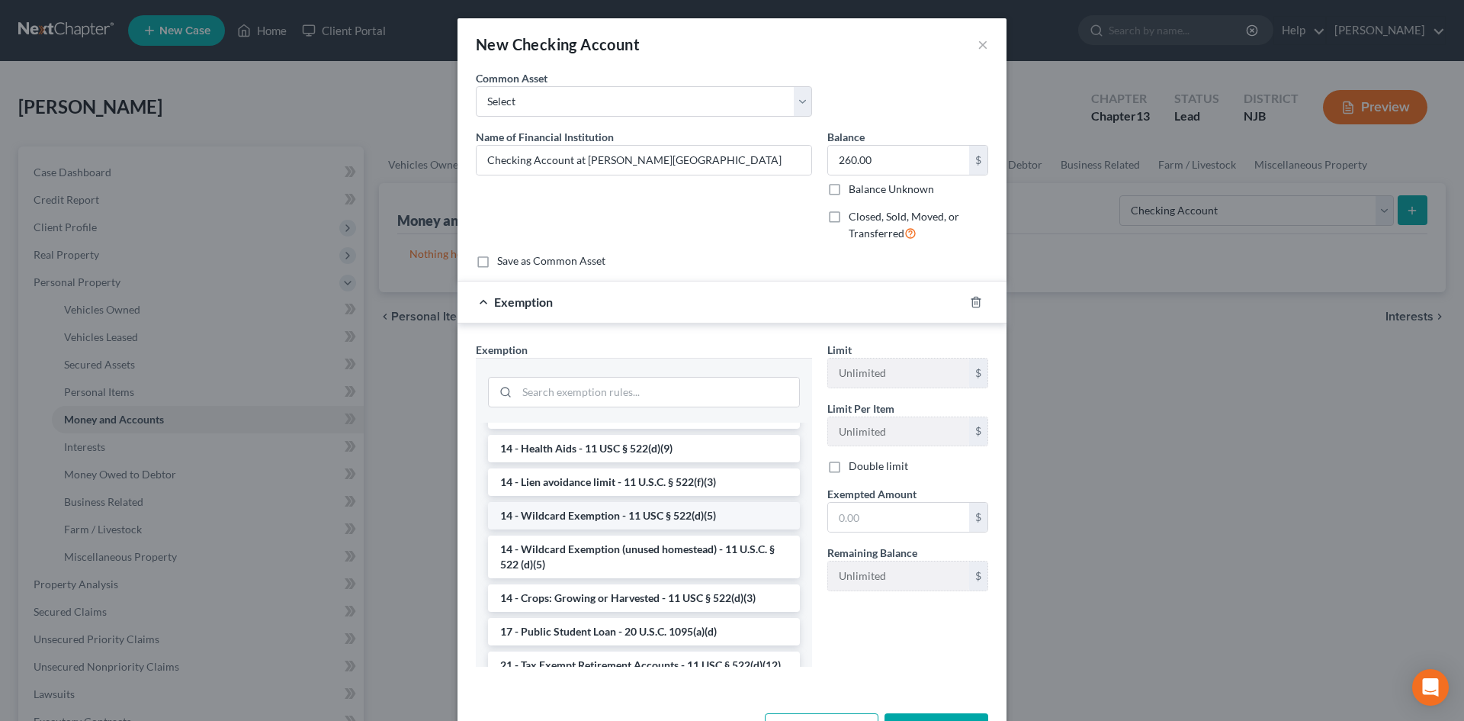
click at [576, 512] on li "14 - Wildcard Exemption - 11 USC § 522(d)(5)" at bounding box center [644, 515] width 312 height 27
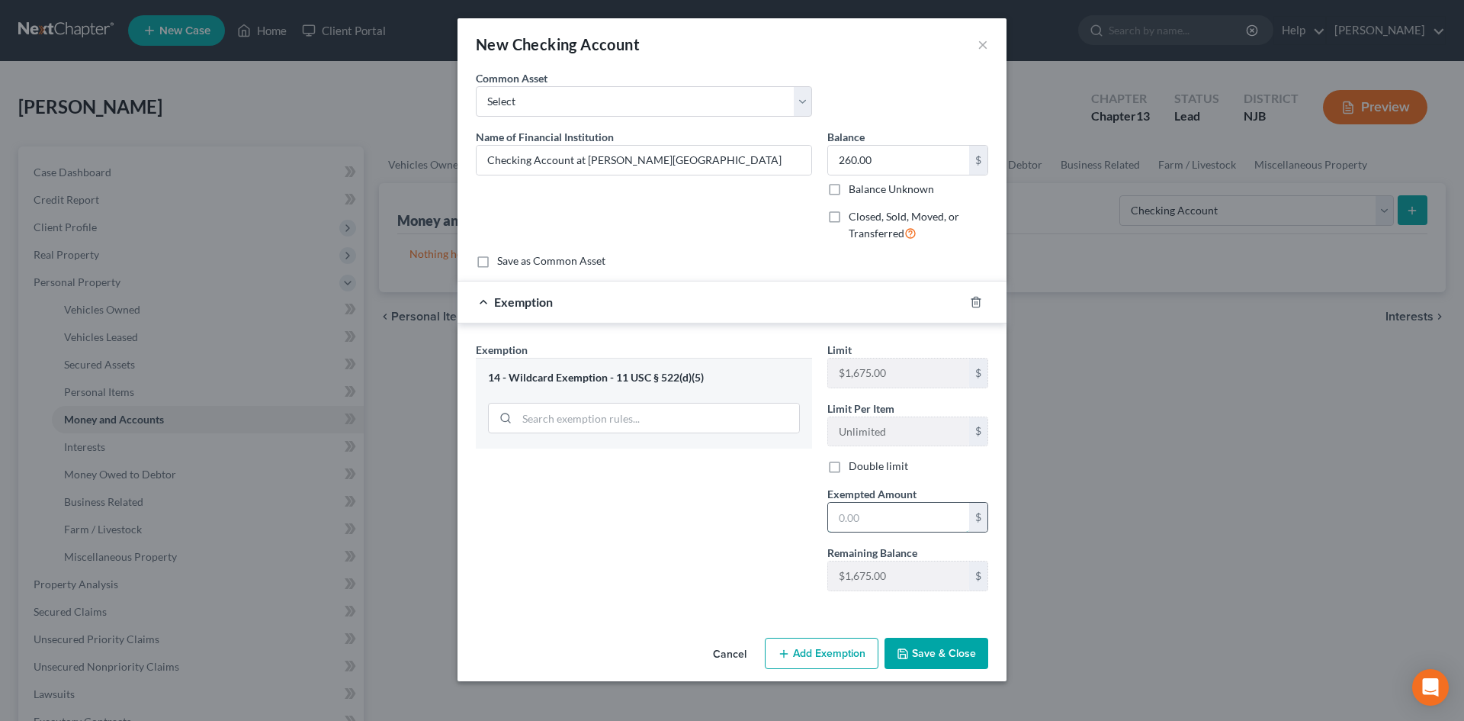
click at [939, 522] on input "text" at bounding box center [898, 517] width 141 height 29
type input "260.00"
click at [928, 657] on button "Save & Close" at bounding box center [937, 654] width 104 height 32
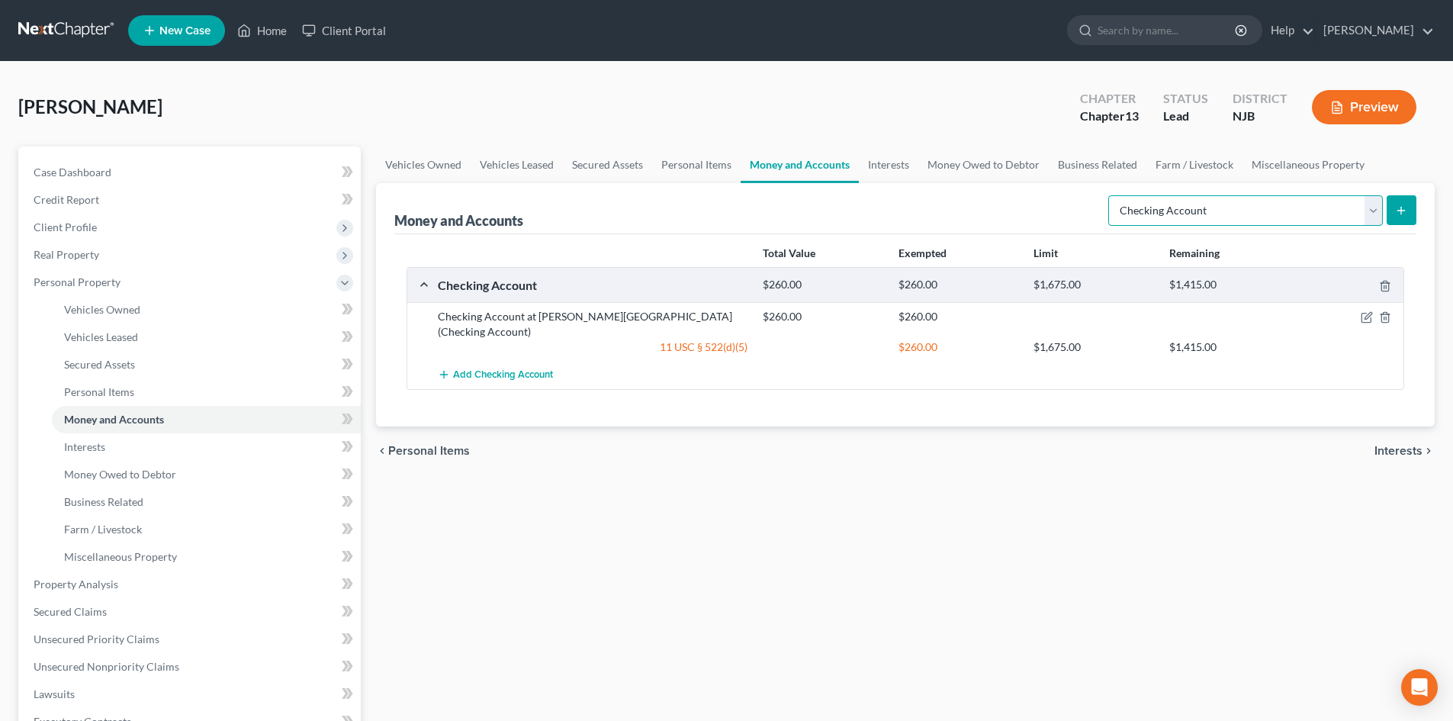
click at [1369, 206] on select "Select Account Type Brokerage Cash on Hand Certificates of Deposit Checking Acc…" at bounding box center [1245, 210] width 275 height 31
select select "savings"
click at [1111, 195] on select "Select Account Type Brokerage Cash on Hand Certificates of Deposit Checking Acc…" at bounding box center [1245, 210] width 275 height 31
click at [1407, 207] on icon "submit" at bounding box center [1401, 210] width 12 height 12
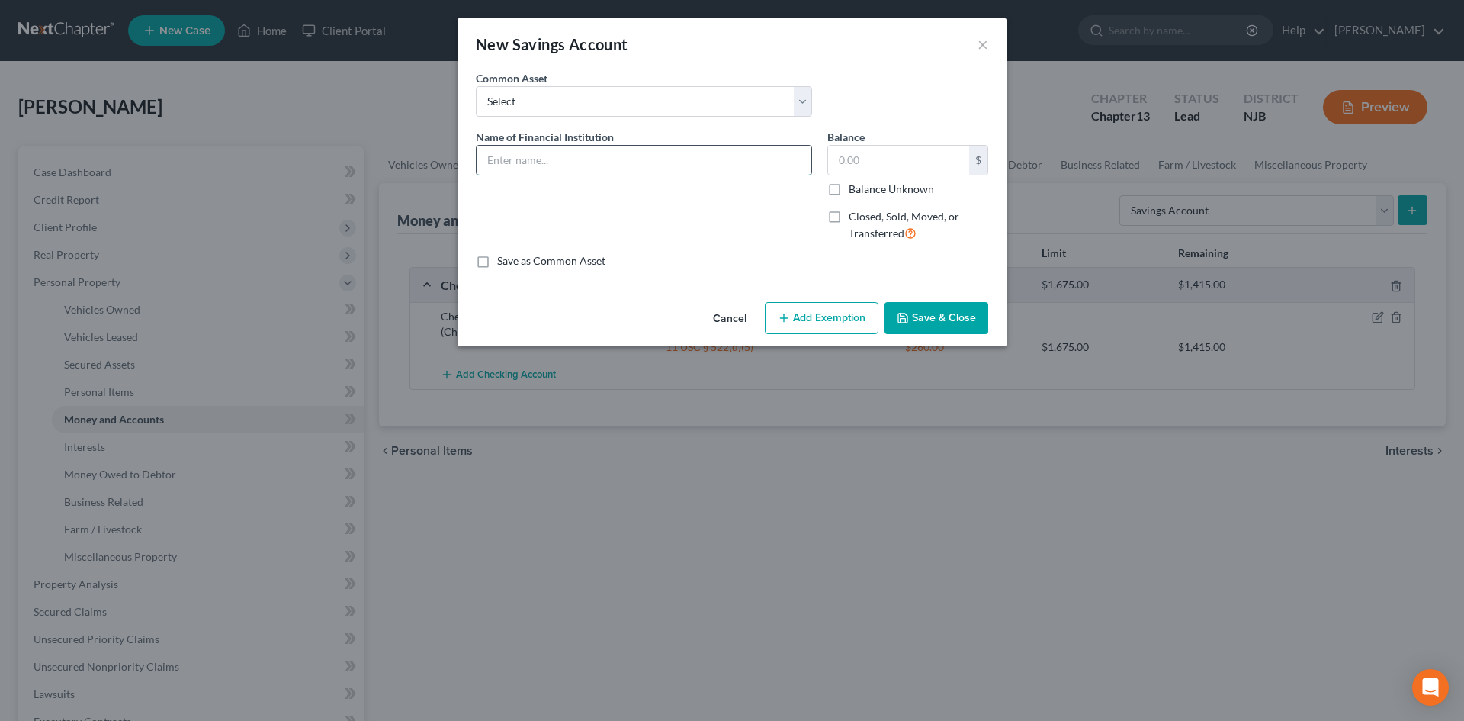
click at [513, 155] on input "text" at bounding box center [644, 160] width 335 height 29
type input "Savings Account at Fulton Bank"
type input "3,100.00"
click at [854, 314] on button "Add Exemption" at bounding box center [822, 318] width 114 height 32
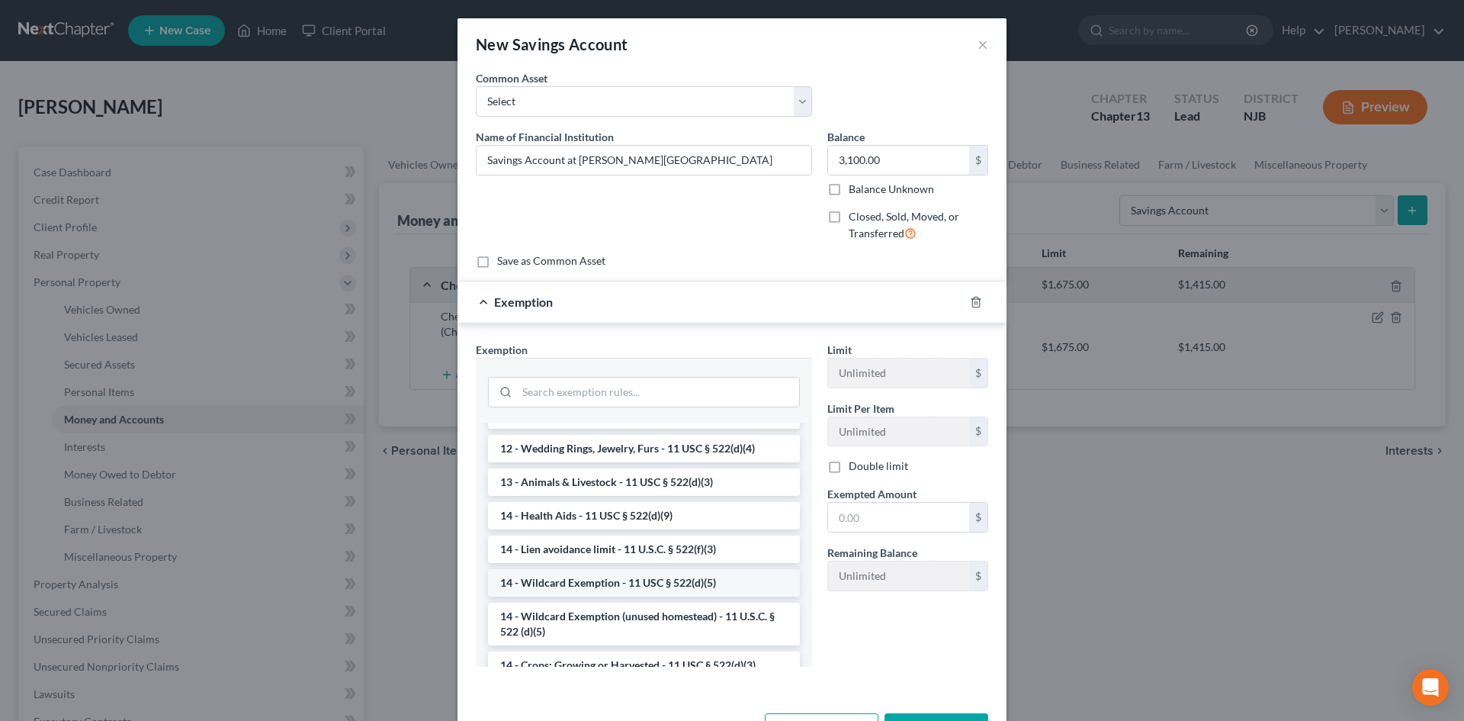
click at [635, 595] on li "14 - Wildcard Exemption - 11 USC § 522(d)(5)" at bounding box center [644, 582] width 312 height 27
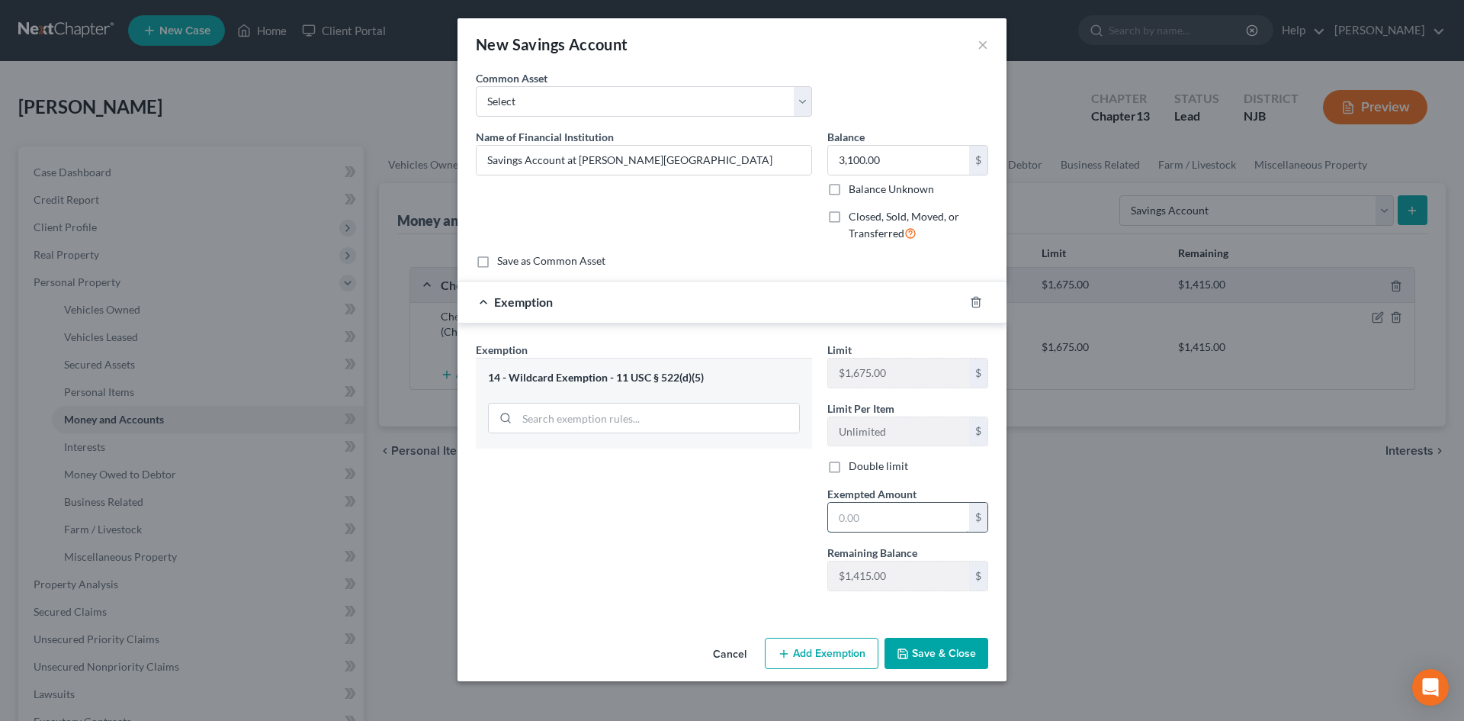
click at [930, 511] on input "text" at bounding box center [898, 517] width 141 height 29
type input "1"
type input "1,415.00"
click at [926, 648] on button "Save & Close" at bounding box center [937, 654] width 104 height 32
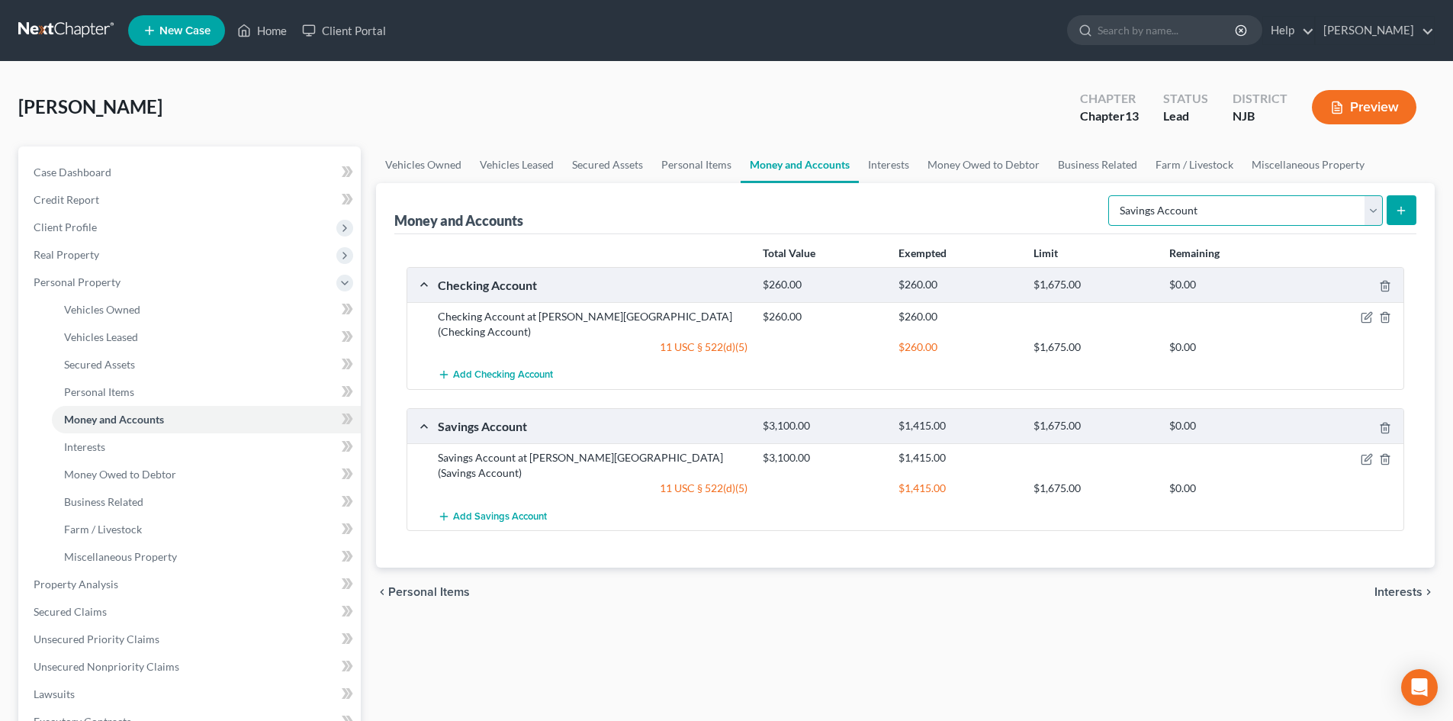
click at [1376, 217] on select "Select Account Type Brokerage Cash on Hand Certificates of Deposit Checking Acc…" at bounding box center [1245, 210] width 275 height 31
select select "checking"
click at [1111, 195] on select "Select Account Type Brokerage Cash on Hand Certificates of Deposit Checking Acc…" at bounding box center [1245, 210] width 275 height 31
click at [1396, 208] on icon "submit" at bounding box center [1401, 210] width 12 height 12
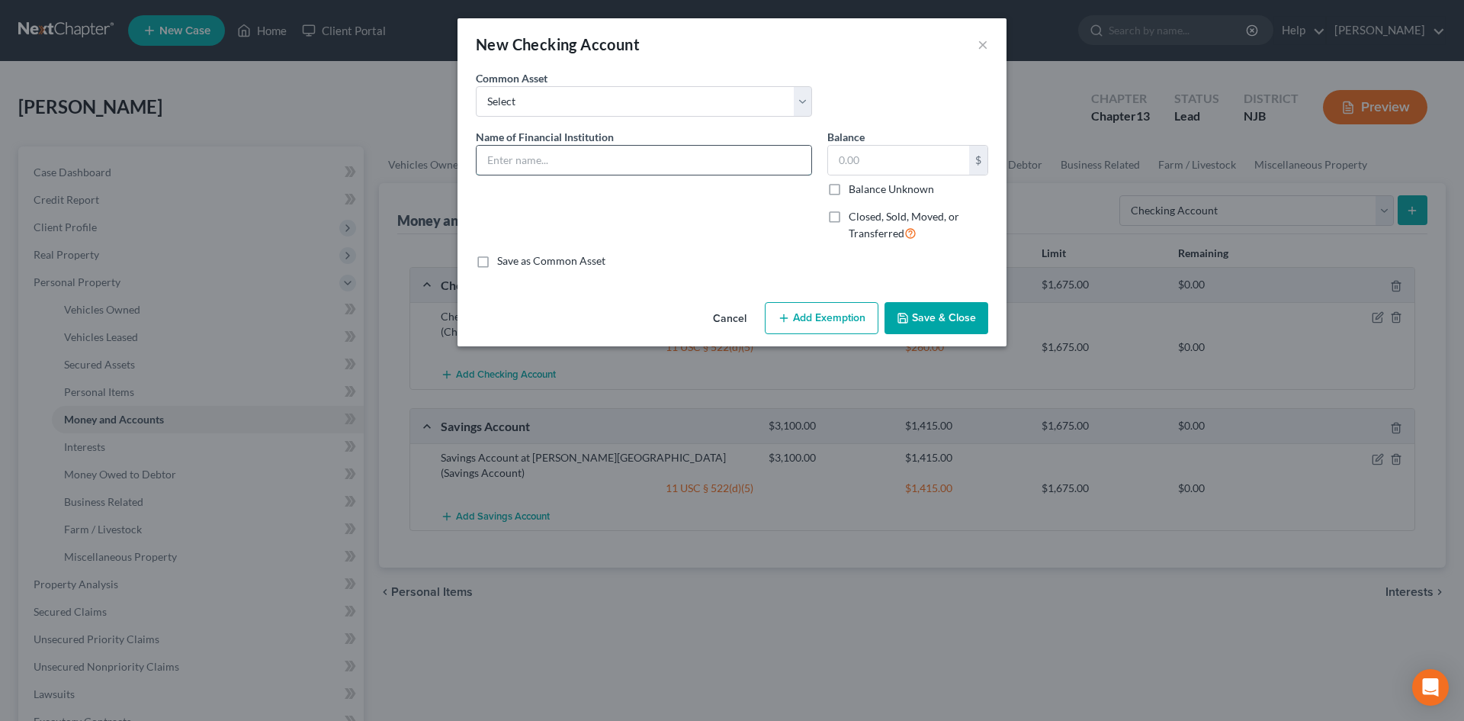
click at [571, 161] on input "text" at bounding box center [644, 160] width 335 height 29
type input "Checking Account at TMobile"
type input "2,700.00"
click at [946, 322] on button "Save & Close" at bounding box center [937, 318] width 104 height 32
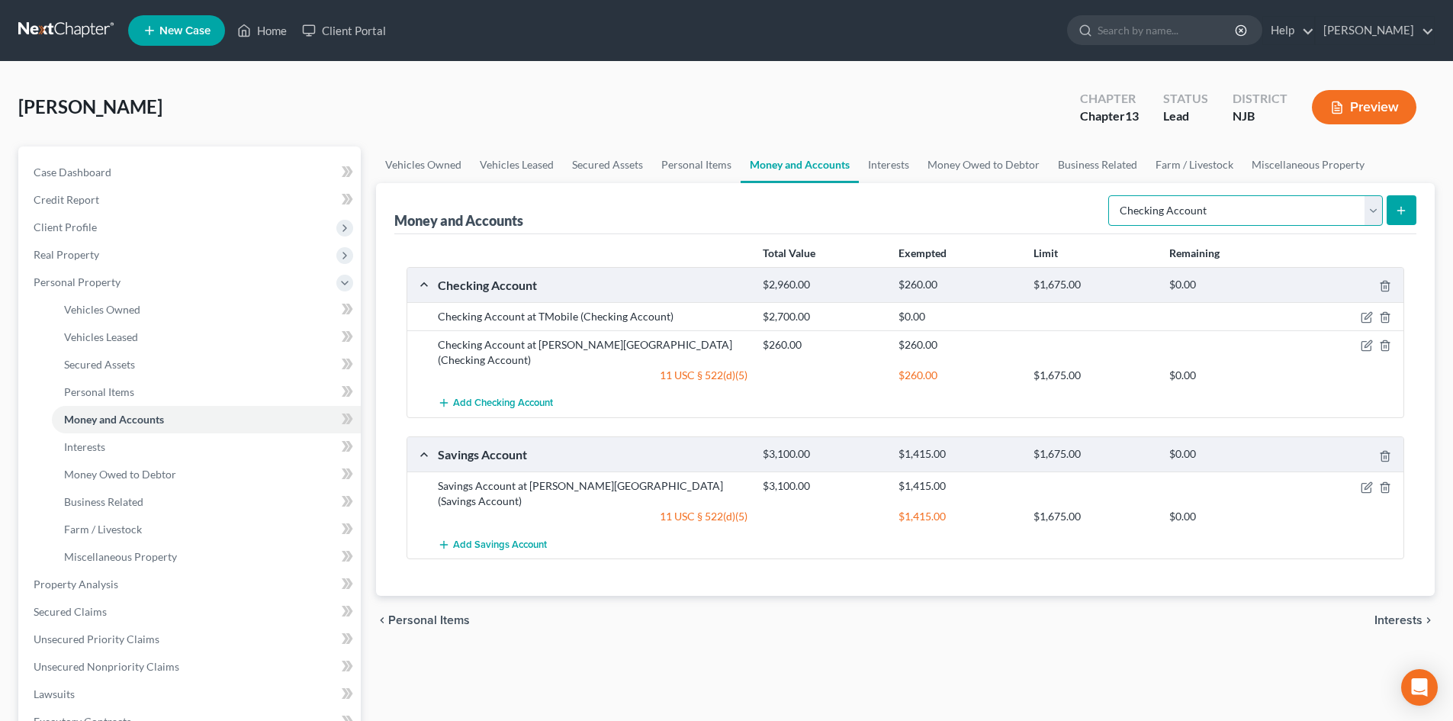
click at [1375, 221] on select "Select Account Type Brokerage Cash on Hand Certificates of Deposit Checking Acc…" at bounding box center [1245, 210] width 275 height 31
click at [1397, 614] on span "Interests" at bounding box center [1398, 620] width 48 height 12
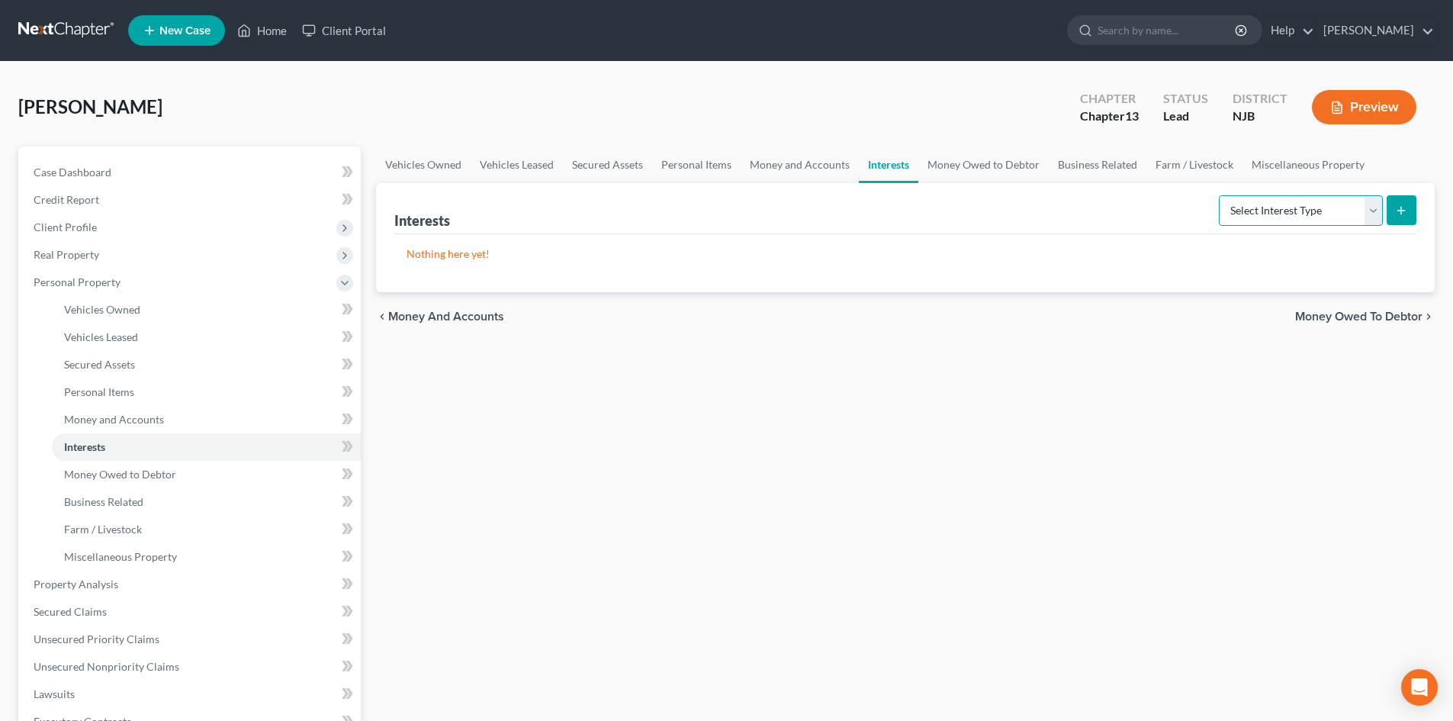
click at [1364, 204] on select "Select Interest Type 401K Annuity Bond Education IRA Government Bond Government…" at bounding box center [1301, 210] width 164 height 31
select select "term_life_insurance"
click at [1220, 195] on select "Select Interest Type 401K Annuity Bond Education IRA Government Bond Government…" at bounding box center [1301, 210] width 164 height 31
click at [1397, 199] on button "submit" at bounding box center [1401, 210] width 30 height 30
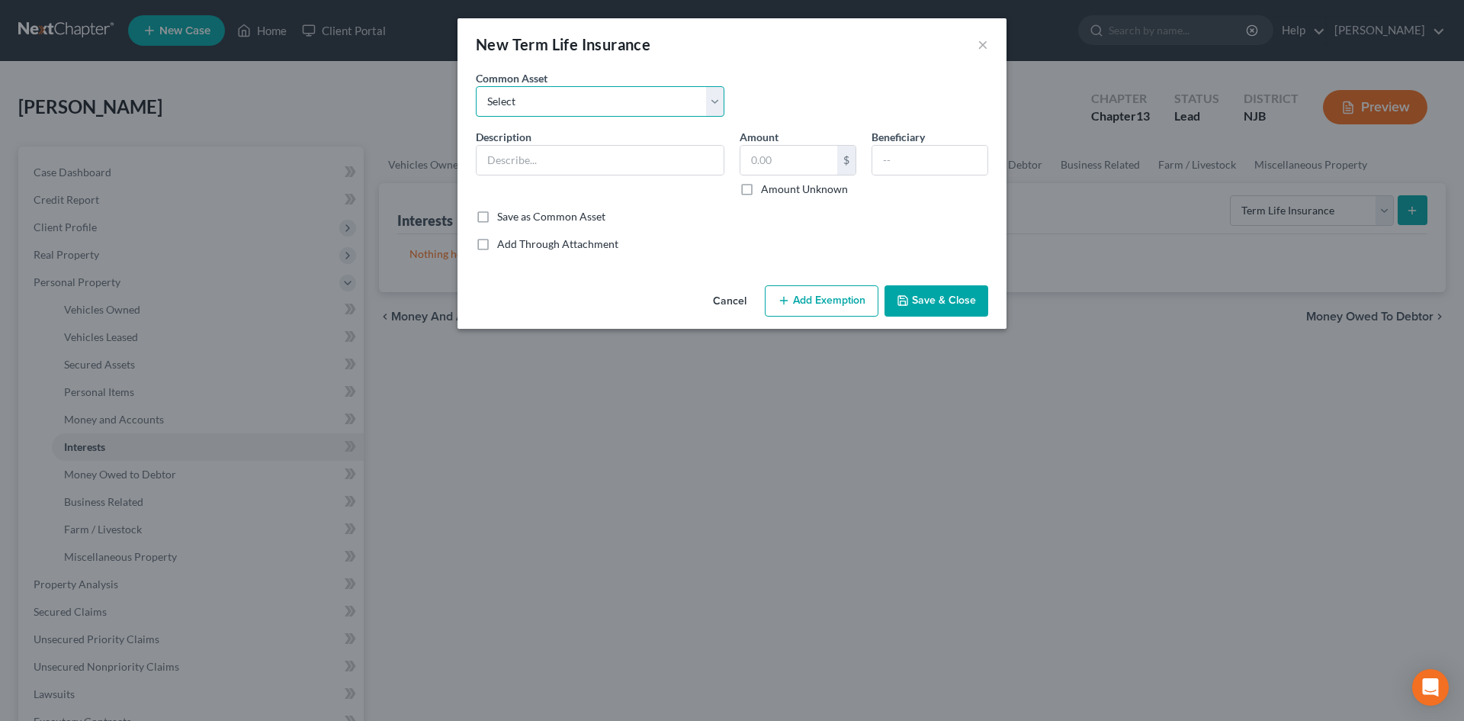
click at [538, 104] on select "Select Navy FCU Term Life Insurance Term Life Insurance with Columbian Life Ins…" at bounding box center [600, 101] width 249 height 31
drag, startPoint x: 872, startPoint y: 542, endPoint x: 857, endPoint y: 520, distance: 26.4
click at [872, 542] on div "New Term Life Insurance × An exemption set must first be selected from the Fili…" at bounding box center [732, 360] width 1464 height 721
click at [519, 153] on input "text" at bounding box center [600, 160] width 247 height 29
type input "Term Life Insurance through Lincoln Financial"
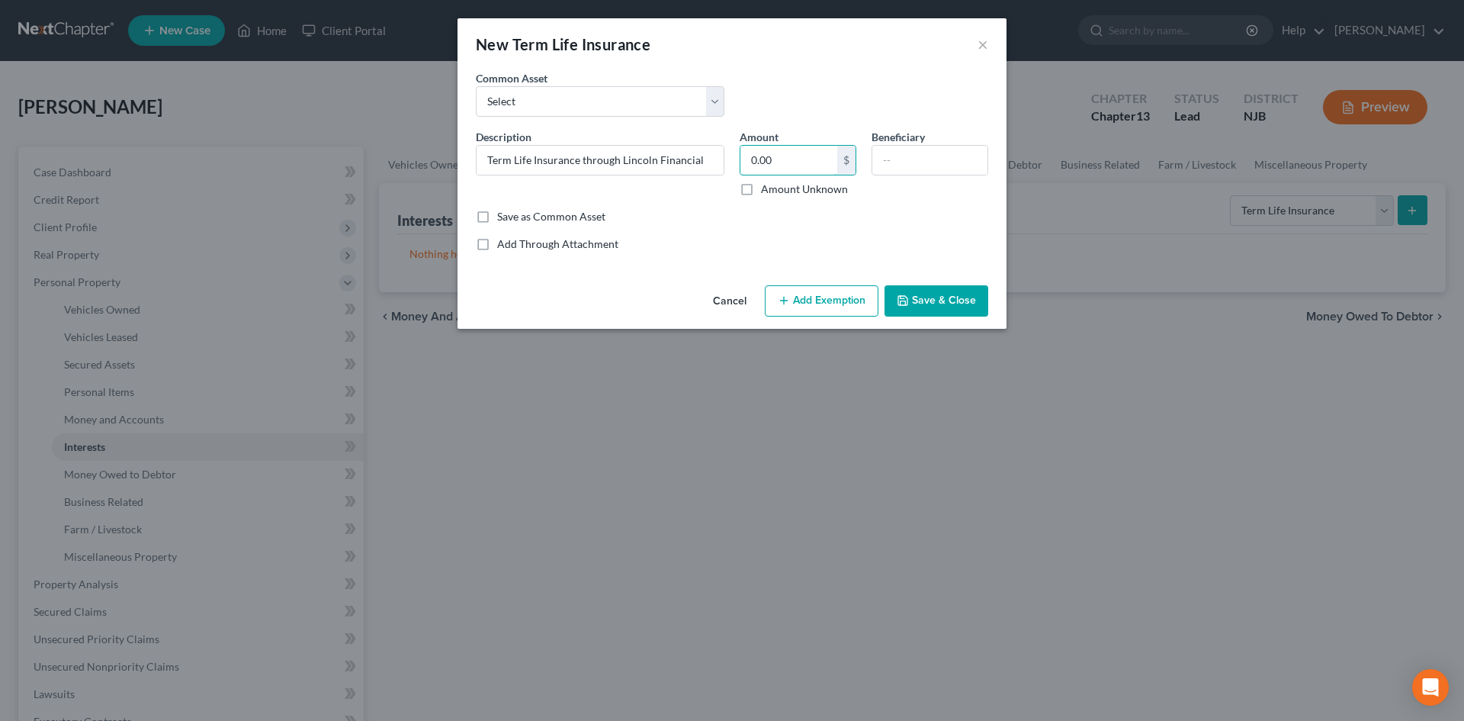
type input "0.00"
type input "Debtor's family"
click at [497, 219] on label "Save as Common Asset" at bounding box center [551, 216] width 108 height 15
click at [503, 219] on input "Save as Common Asset" at bounding box center [508, 214] width 10 height 10
checkbox input "true"
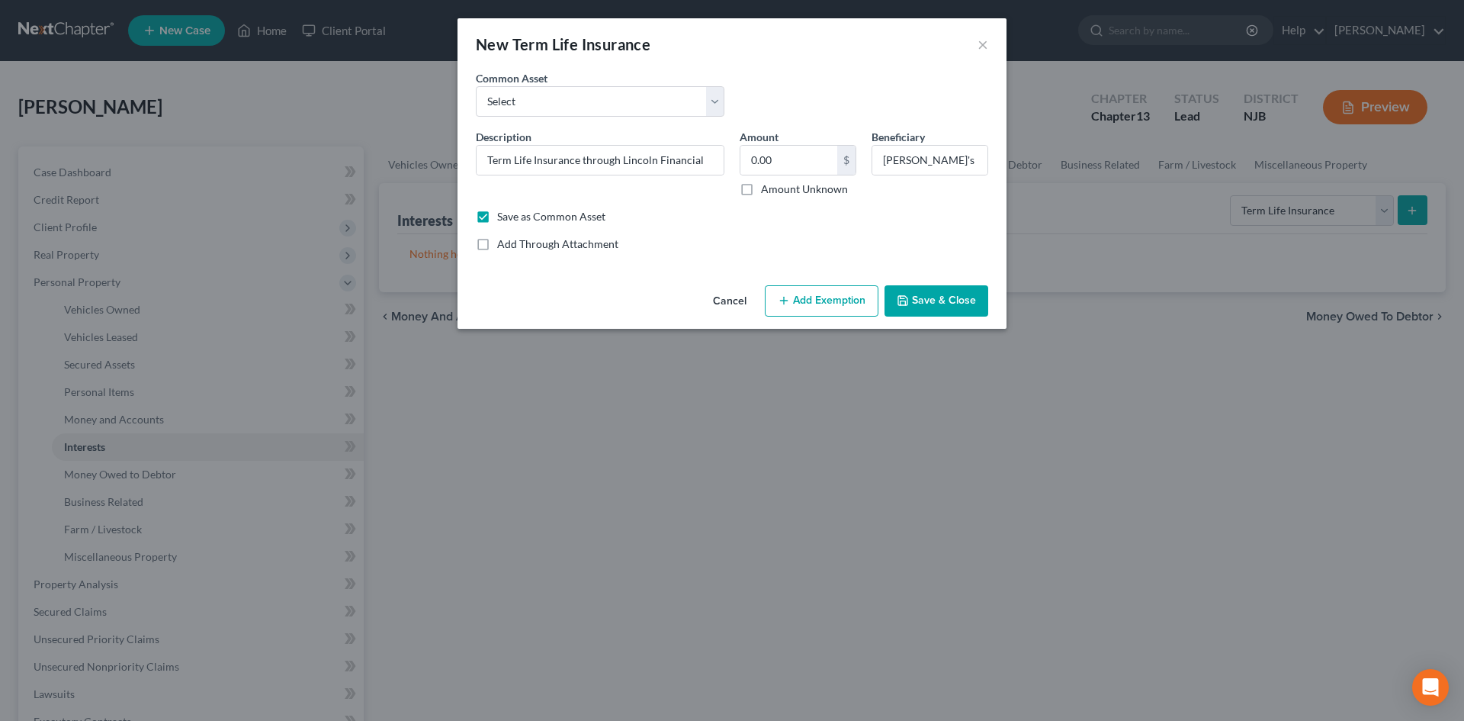
click at [930, 310] on button "Save & Close" at bounding box center [937, 301] width 104 height 32
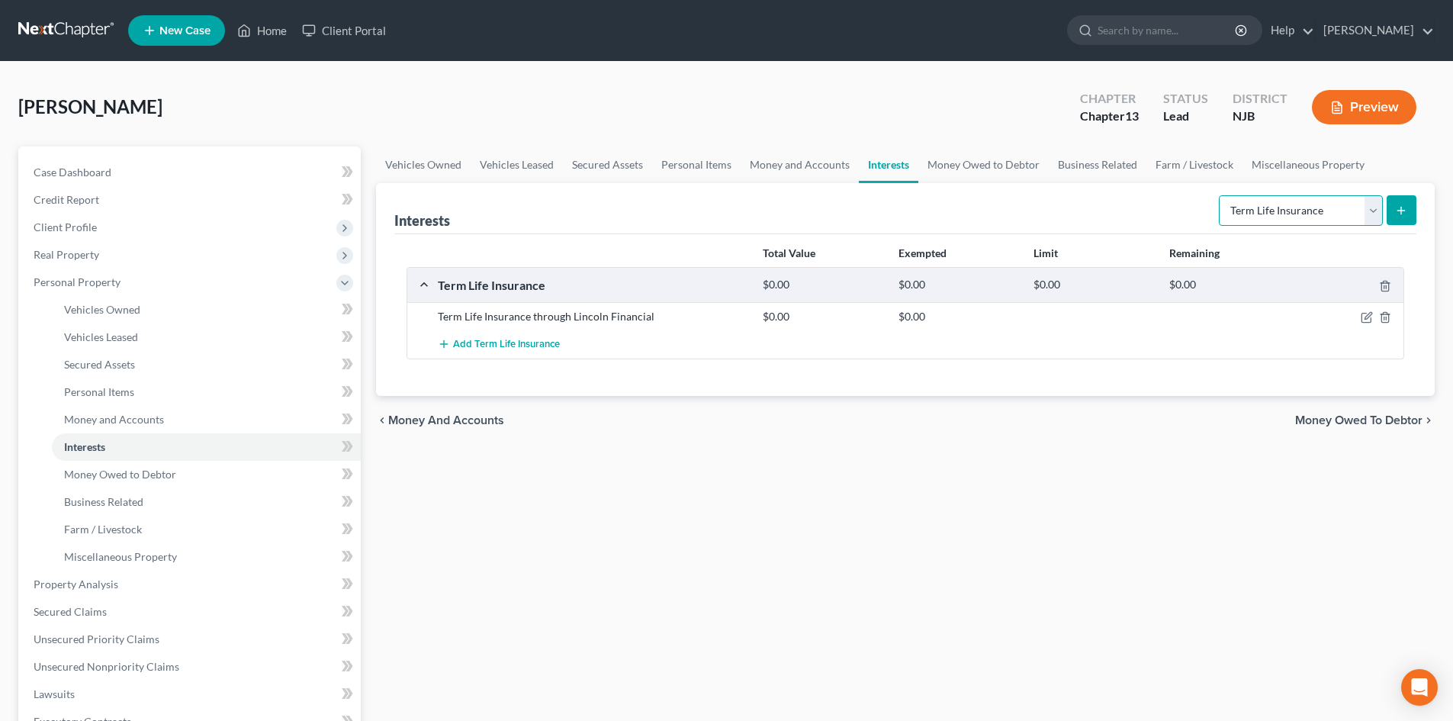
click at [1374, 201] on select "Select Interest Type 401K Annuity Bond Education IRA Government Bond Government…" at bounding box center [1301, 210] width 164 height 31
click at [1278, 634] on div "Vehicles Owned Vehicles Leased Secured Assets Personal Items Money and Accounts…" at bounding box center [905, 600] width 1074 height 908
click at [1335, 412] on div "chevron_left Money and Accounts Money Owed to Debtor chevron_right" at bounding box center [905, 420] width 1059 height 49
click at [1305, 416] on span "Money Owed to Debtor" at bounding box center [1358, 420] width 127 height 12
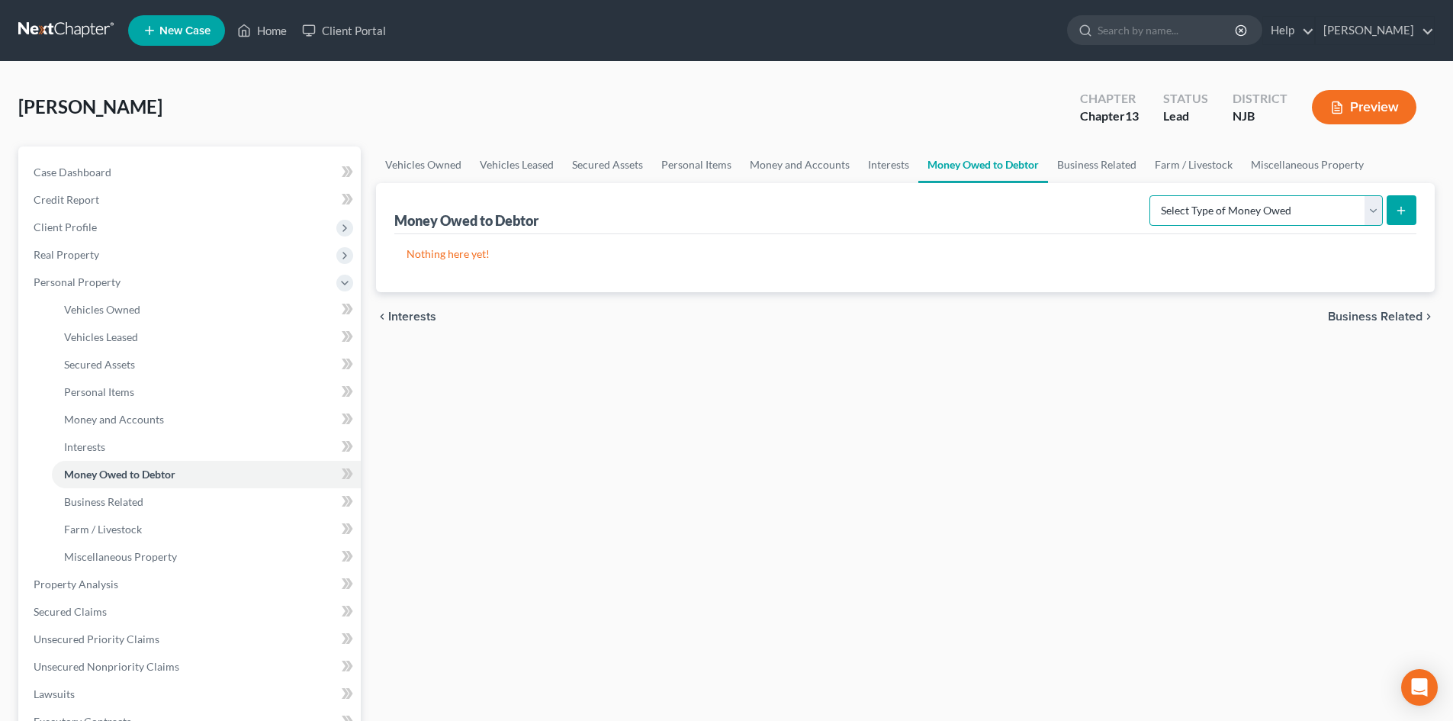
click at [1380, 212] on select "Select Type of Money Owed Accounts Receivable Alimony Child Support Claims Agai…" at bounding box center [1265, 210] width 233 height 31
select select "workers_compensation"
click at [1152, 195] on select "Select Type of Money Owed Accounts Receivable Alimony Child Support Claims Agai…" at bounding box center [1265, 210] width 233 height 31
click at [1398, 207] on icon "submit" at bounding box center [1401, 210] width 12 height 12
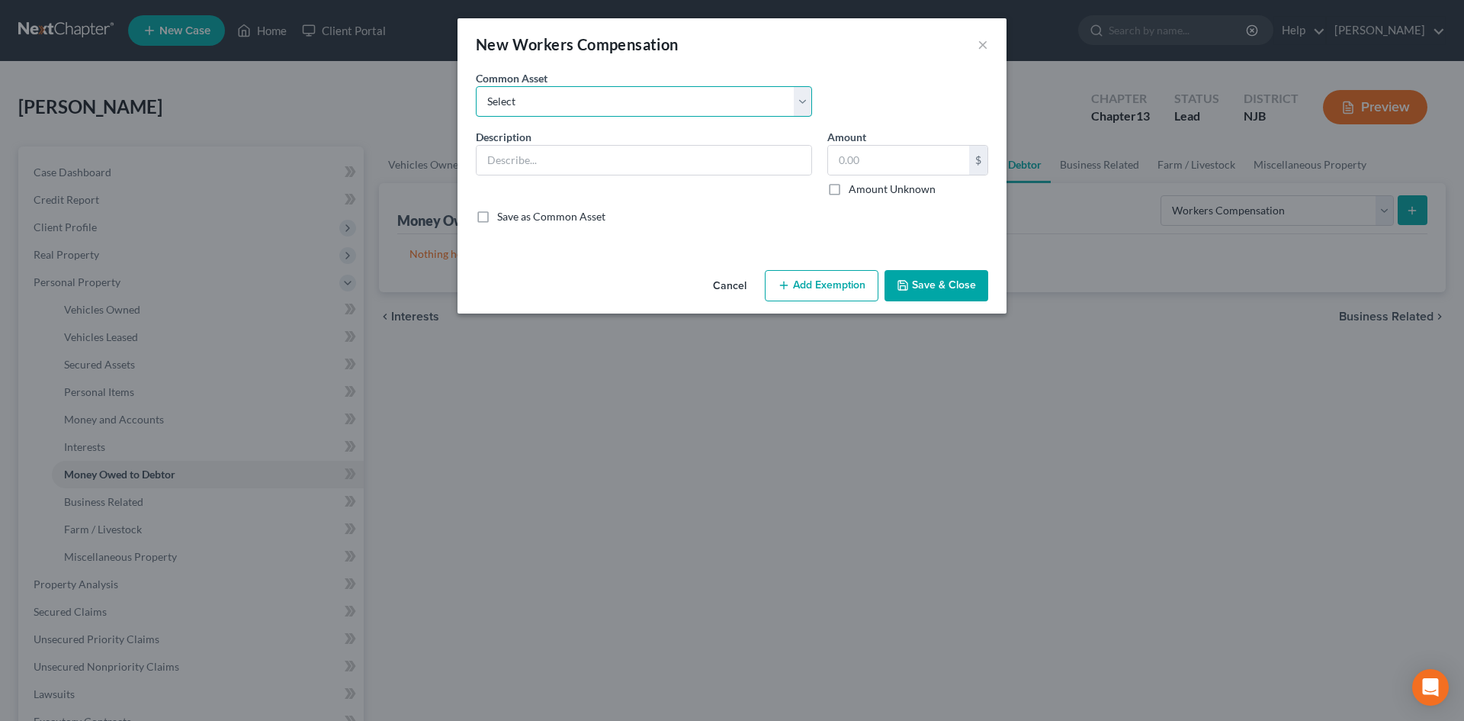
click at [538, 97] on select "Select Workers Compensation Claim, Value Unknown at this time Pending Workers C…" at bounding box center [644, 101] width 336 height 31
select select "0"
click at [476, 86] on select "Select Workers Compensation Claim, Value Unknown at this time Pending Workers C…" at bounding box center [644, 101] width 336 height 31
type input "Workers Compensation Claim, Value Unknown at this time"
type input "1.00"
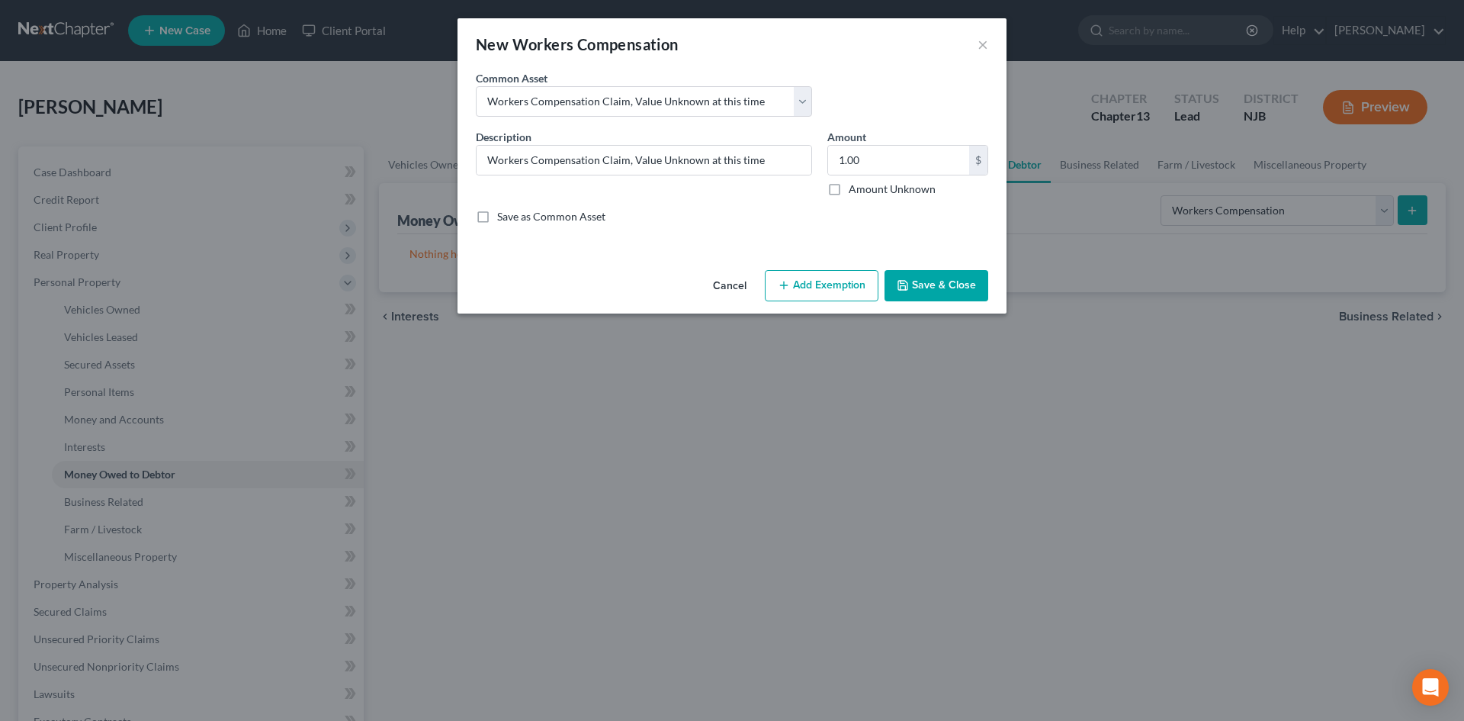
click at [825, 286] on button "Add Exemption" at bounding box center [822, 286] width 114 height 32
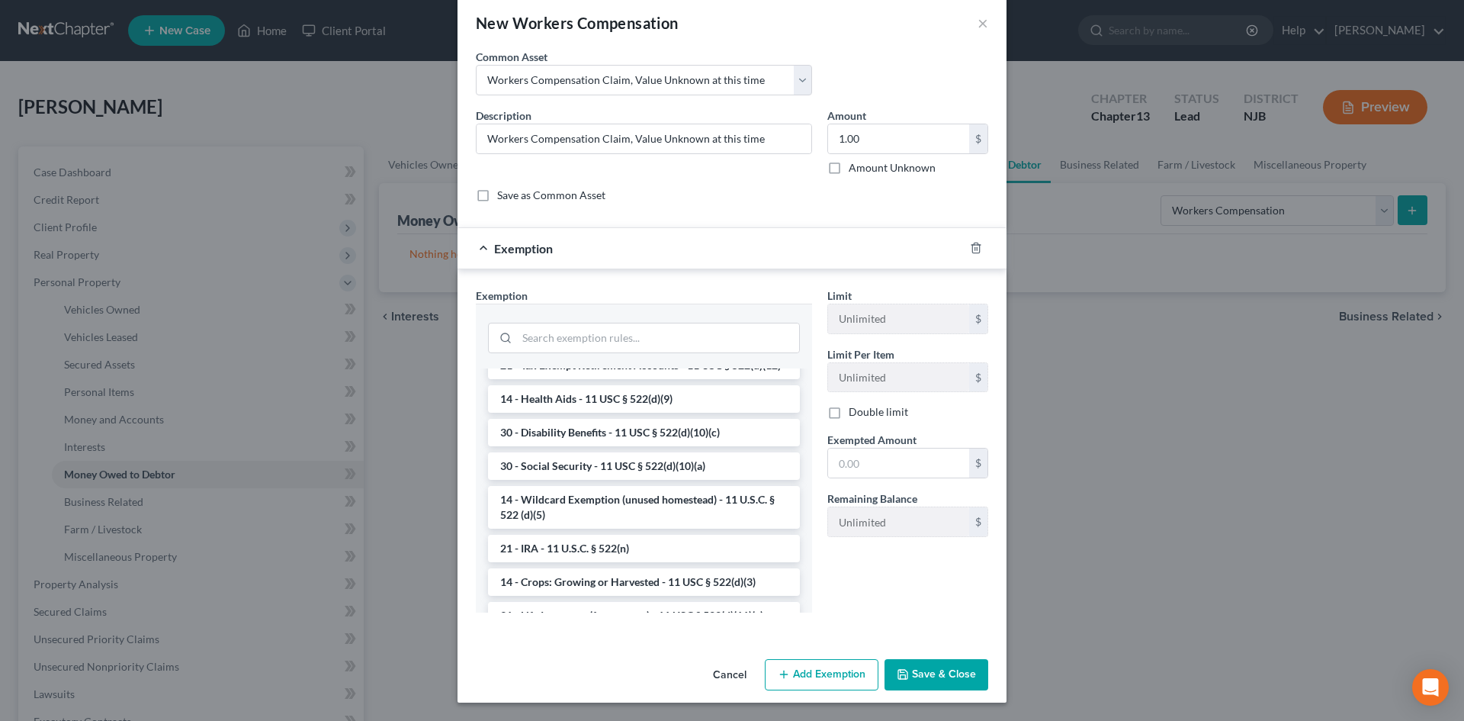
scroll to position [769, 0]
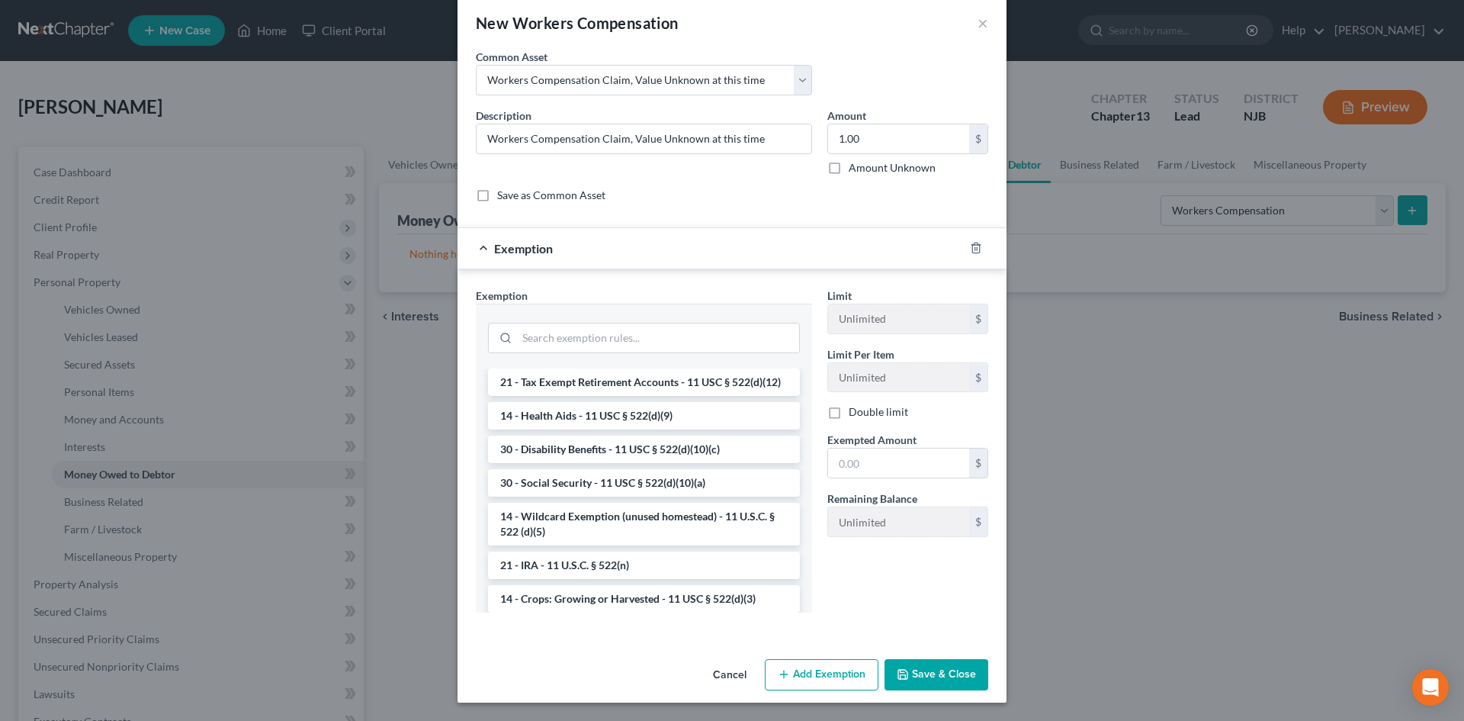
click at [569, 463] on li "30 - Disability Benefits - 11 USC § 522(d)(10)(c)" at bounding box center [644, 448] width 312 height 27
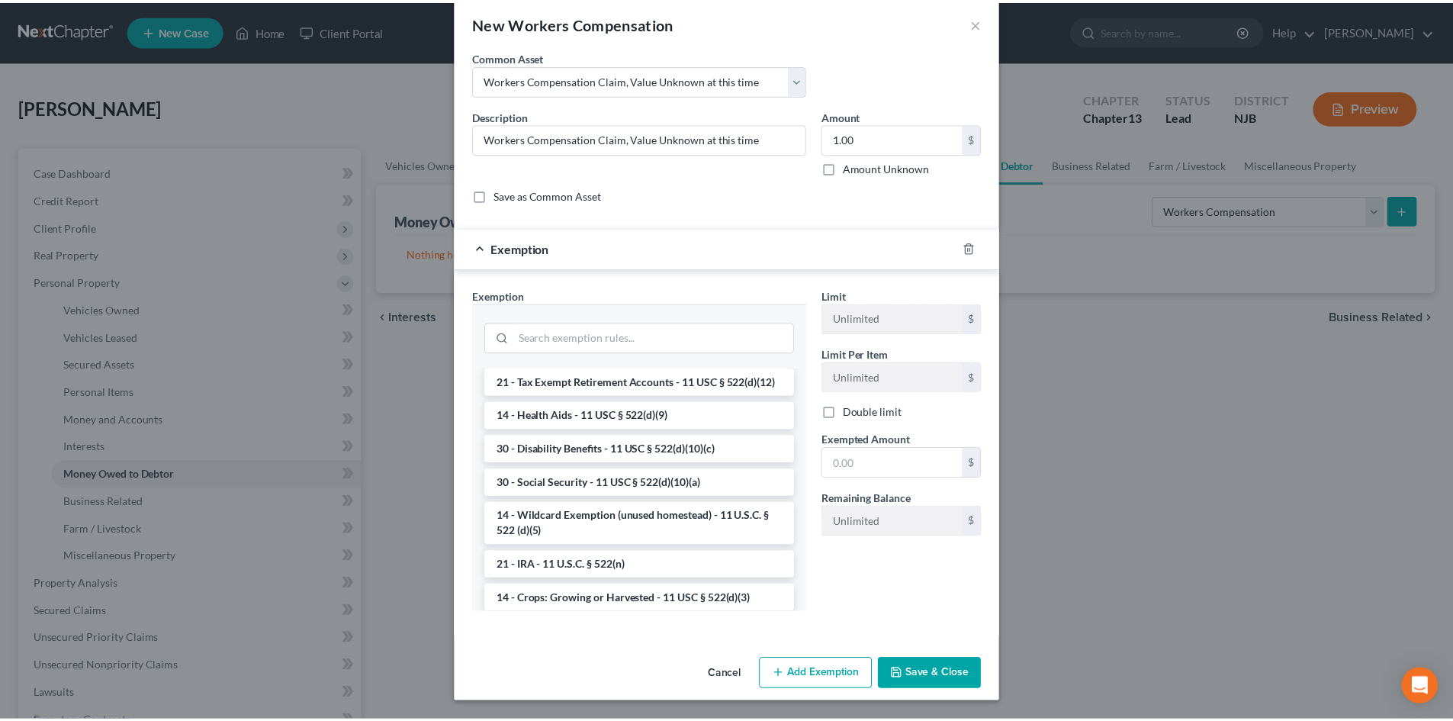
scroll to position [0, 0]
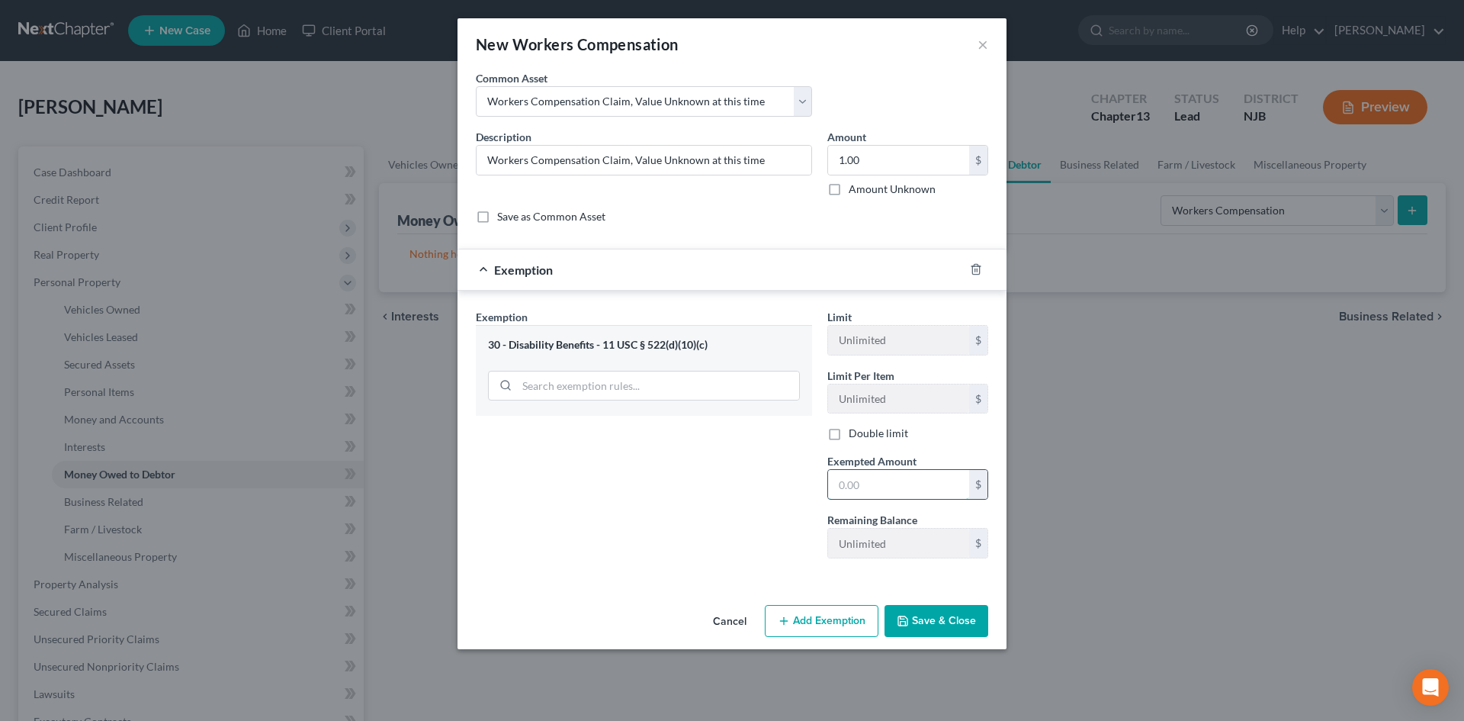
click at [920, 491] on input "text" at bounding box center [898, 484] width 141 height 29
type input "1.00"
click at [917, 612] on button "Save & Close" at bounding box center [937, 621] width 104 height 32
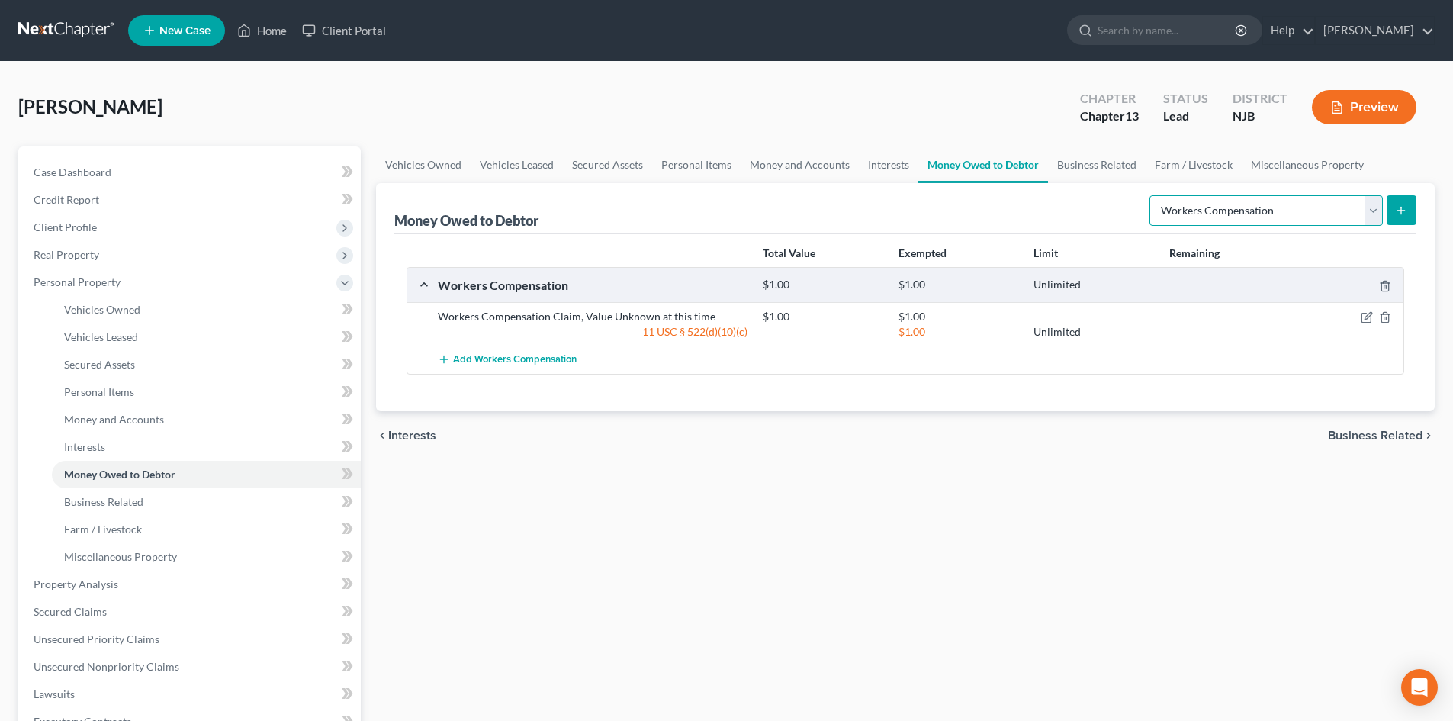
click at [1377, 218] on select "Select Type of Money Owed Accounts Receivable Alimony Child Support Claims Agai…" at bounding box center [1265, 210] width 233 height 31
click at [1082, 557] on div "Vehicles Owned Vehicles Leased Secured Assets Personal Items Money and Accounts…" at bounding box center [905, 600] width 1074 height 908
click at [1357, 429] on span "Business Related" at bounding box center [1375, 435] width 95 height 12
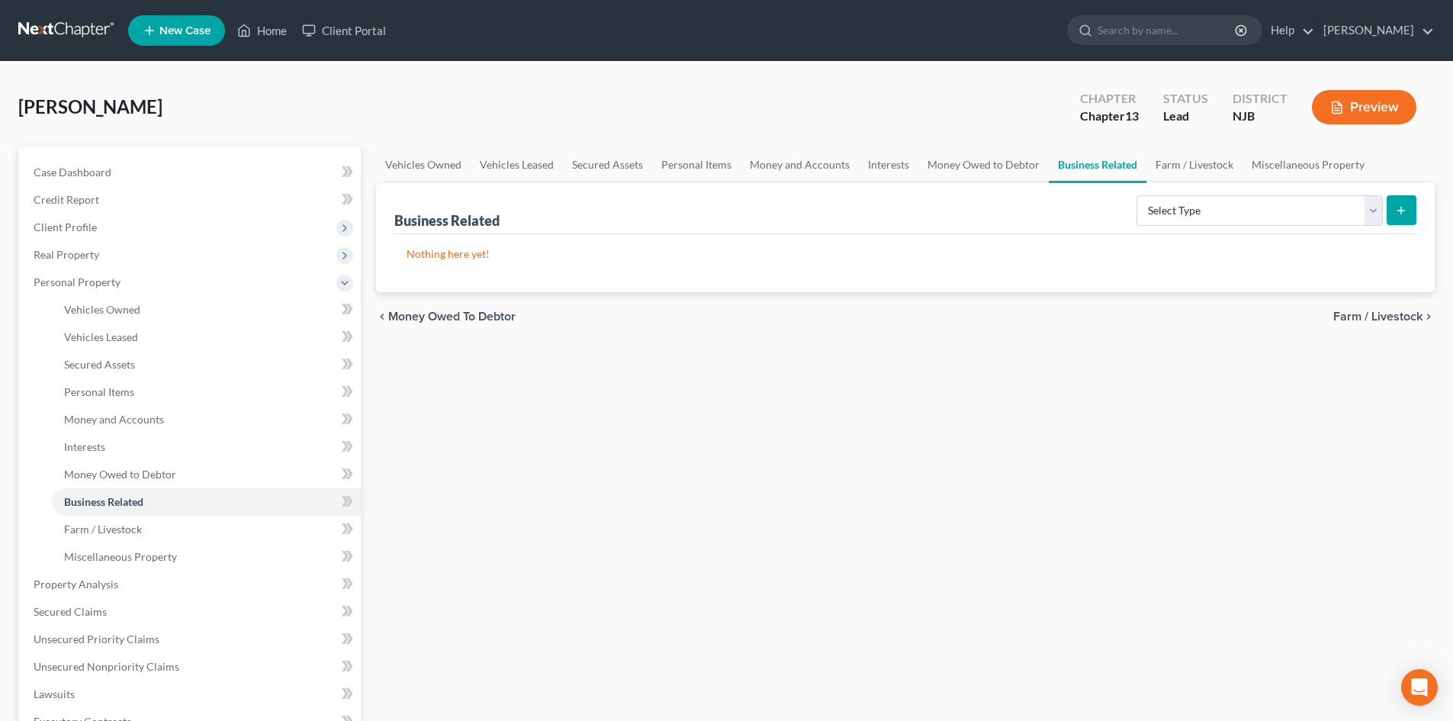
click at [1380, 320] on span "Farm / Livestock" at bounding box center [1377, 316] width 89 height 12
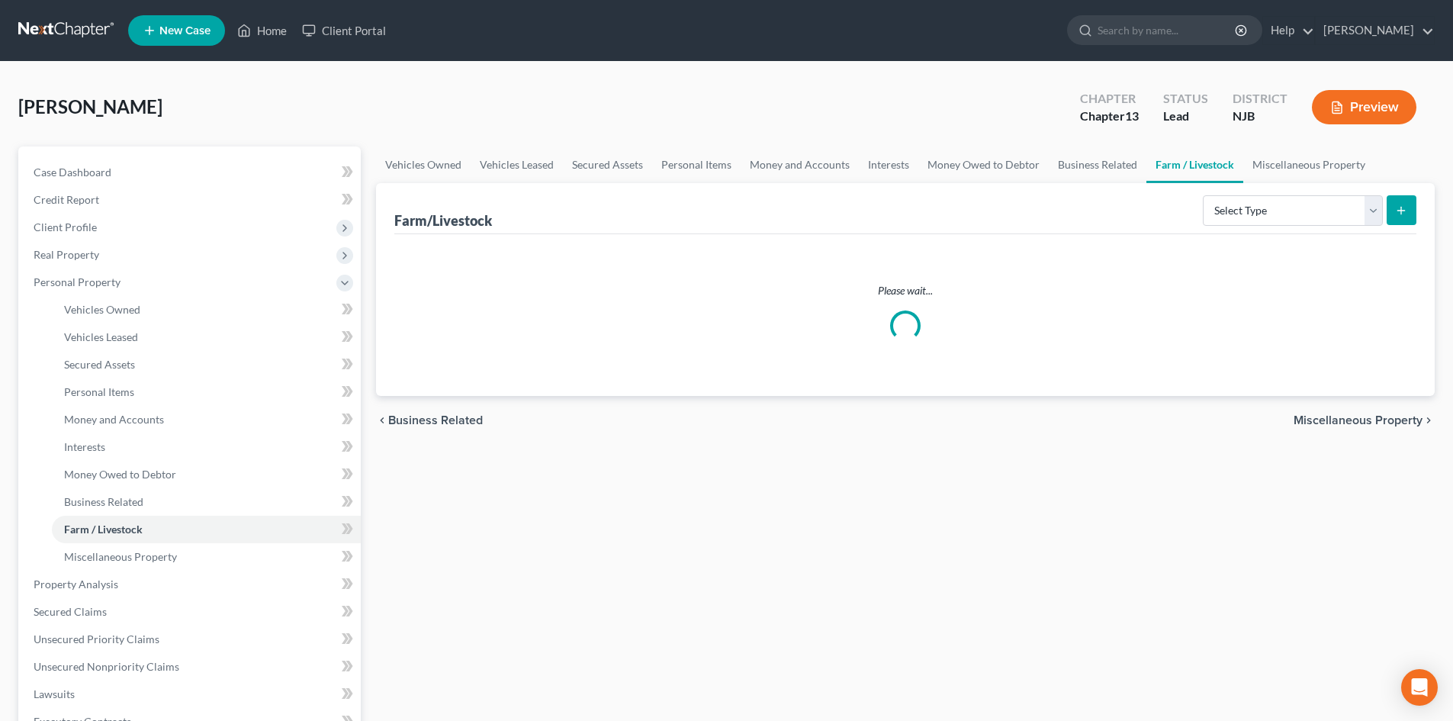
click at [1332, 415] on span "Miscellaneous Property" at bounding box center [1357, 420] width 129 height 12
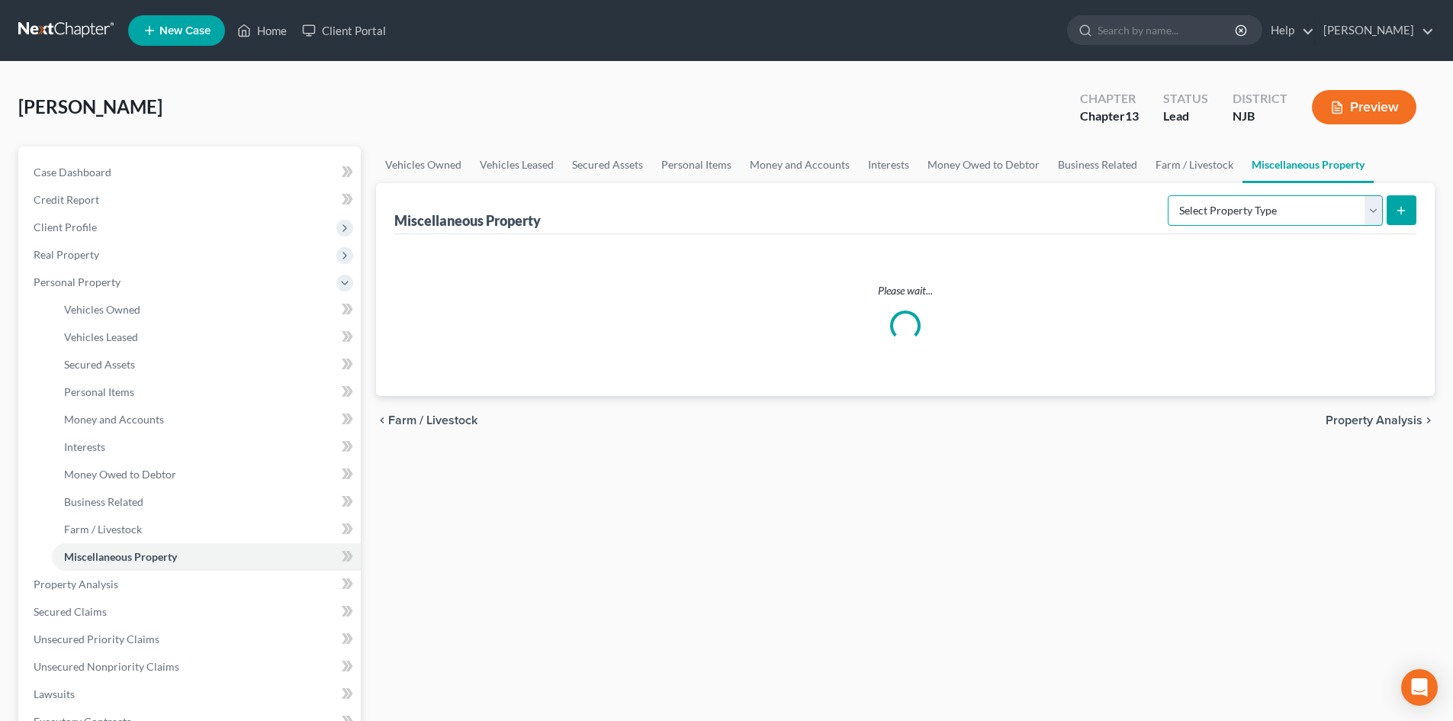
click at [1370, 214] on select "Select Property Type Assigned for Creditor Benefit Within 1 Year Holding for An…" at bounding box center [1275, 210] width 215 height 31
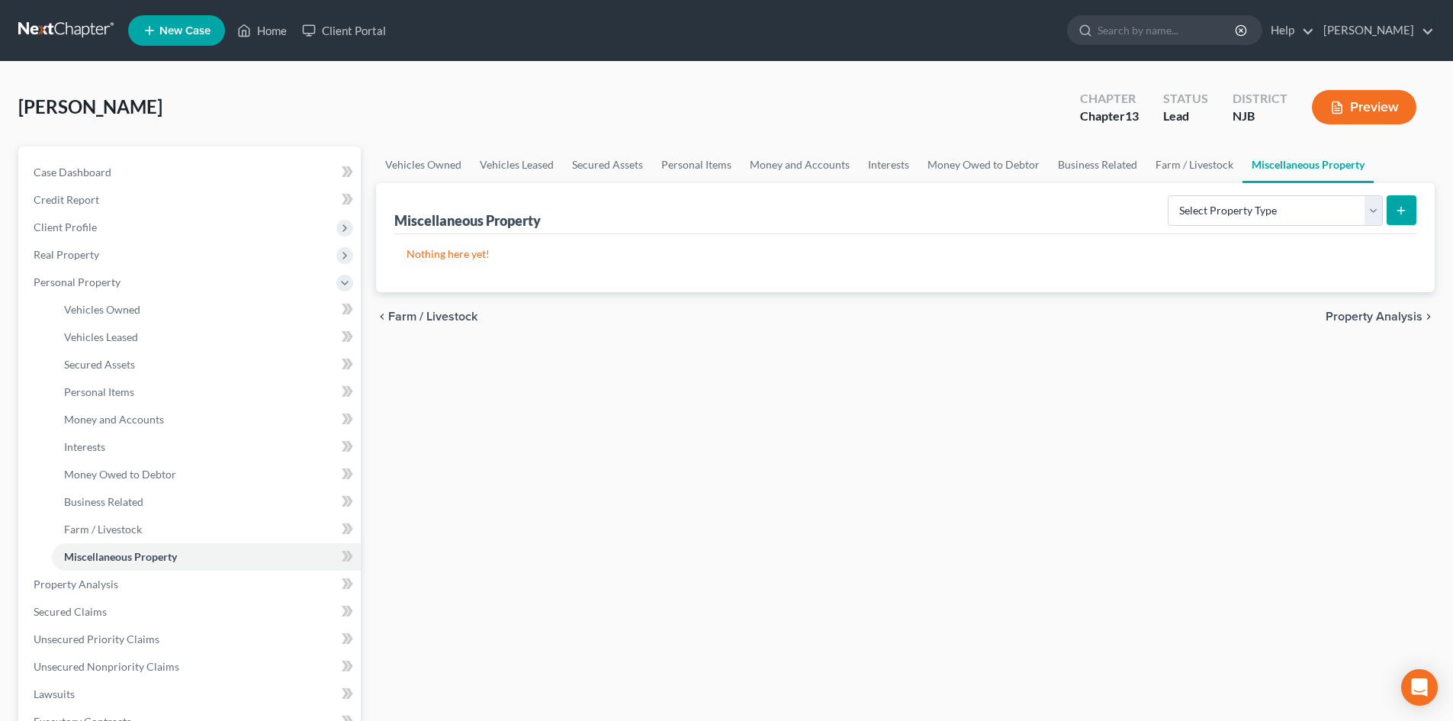
click at [1218, 477] on div "Vehicles Owned Vehicles Leased Secured Assets Personal Items Money and Accounts…" at bounding box center [905, 600] width 1074 height 908
click at [1393, 314] on span "Property Analysis" at bounding box center [1373, 316] width 97 height 12
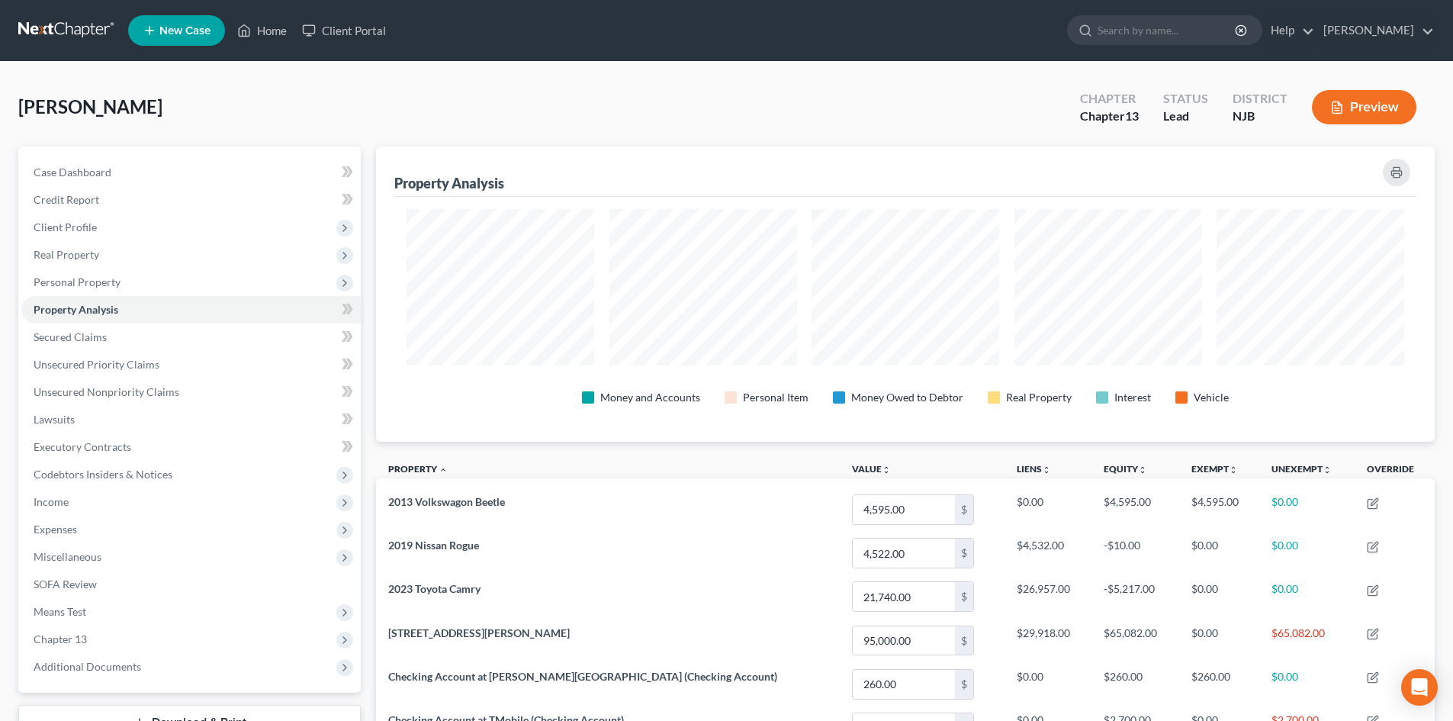
scroll to position [295, 1059]
click at [77, 339] on span "Secured Claims" at bounding box center [70, 336] width 73 height 13
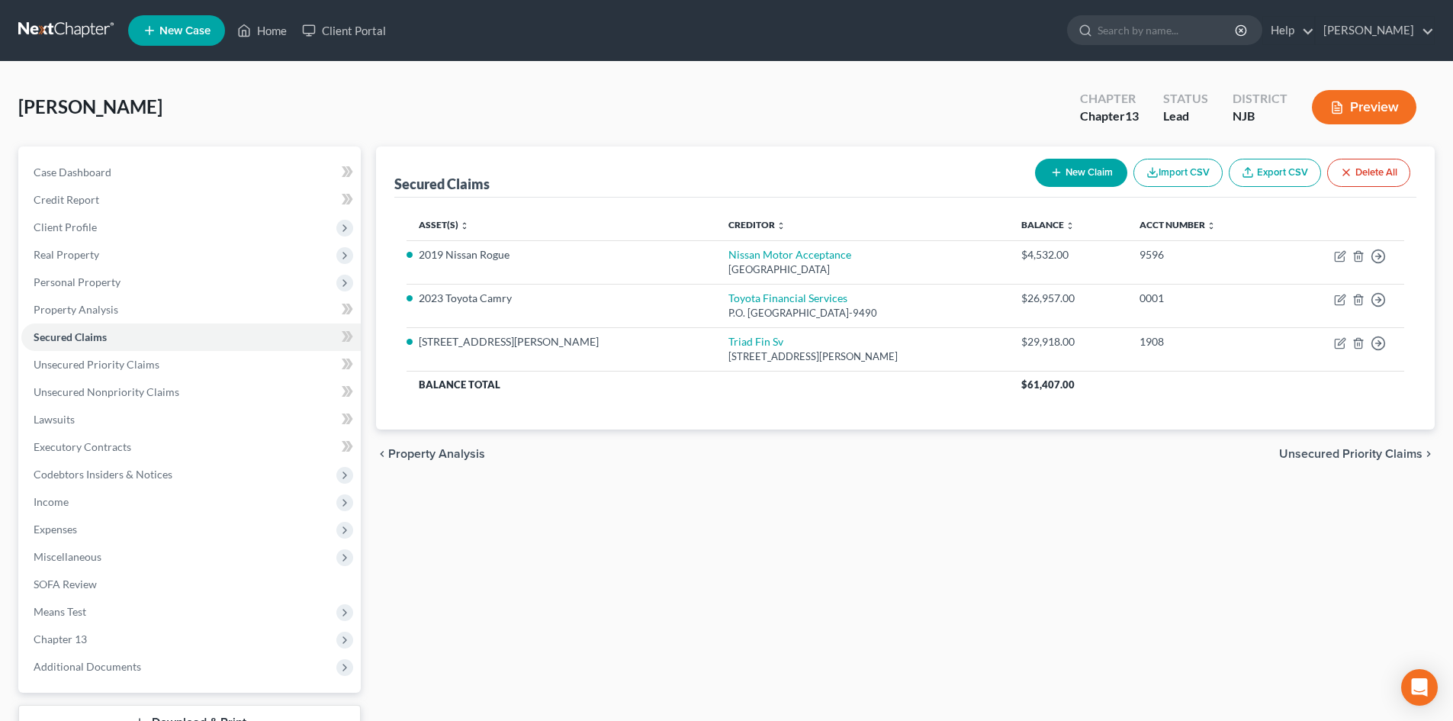
click at [1338, 451] on span "Unsecured Priority Claims" at bounding box center [1350, 454] width 143 height 12
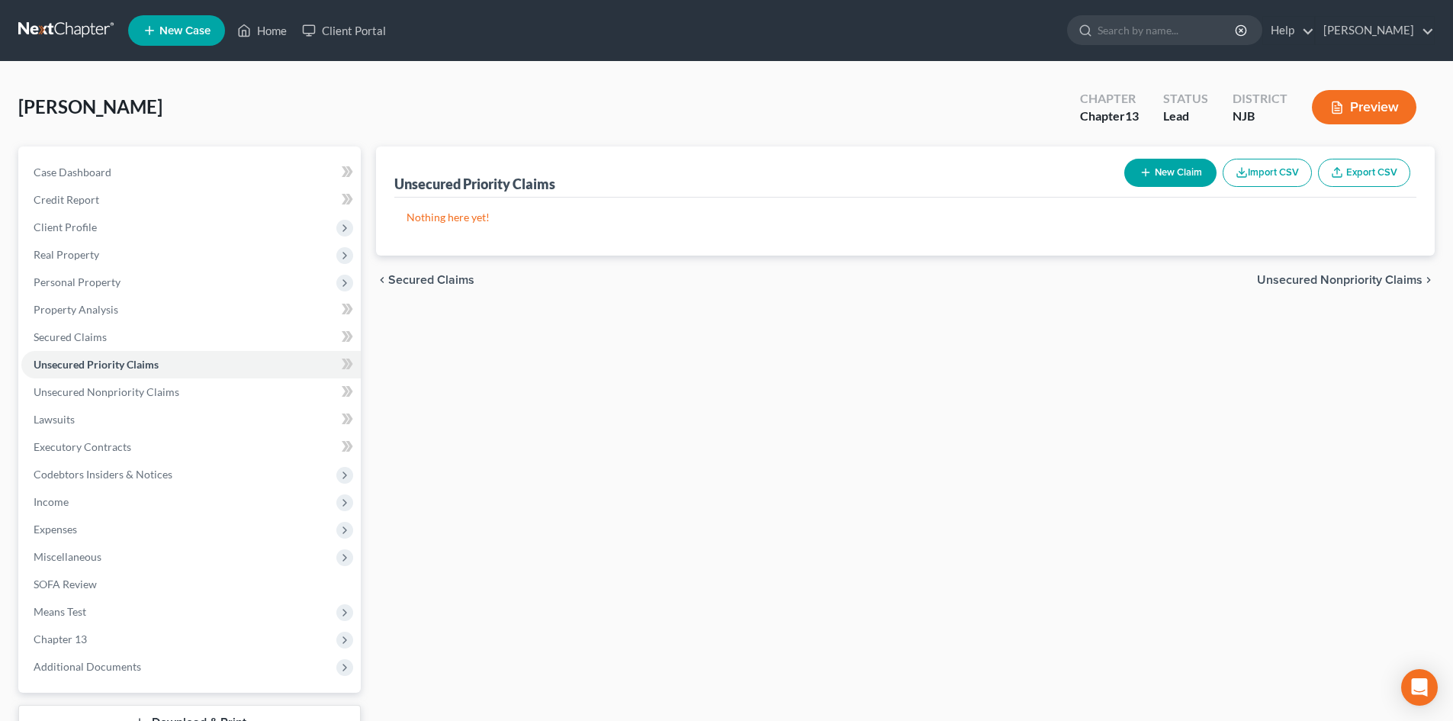
click at [1353, 281] on span "Unsecured Nonpriority Claims" at bounding box center [1339, 280] width 165 height 12
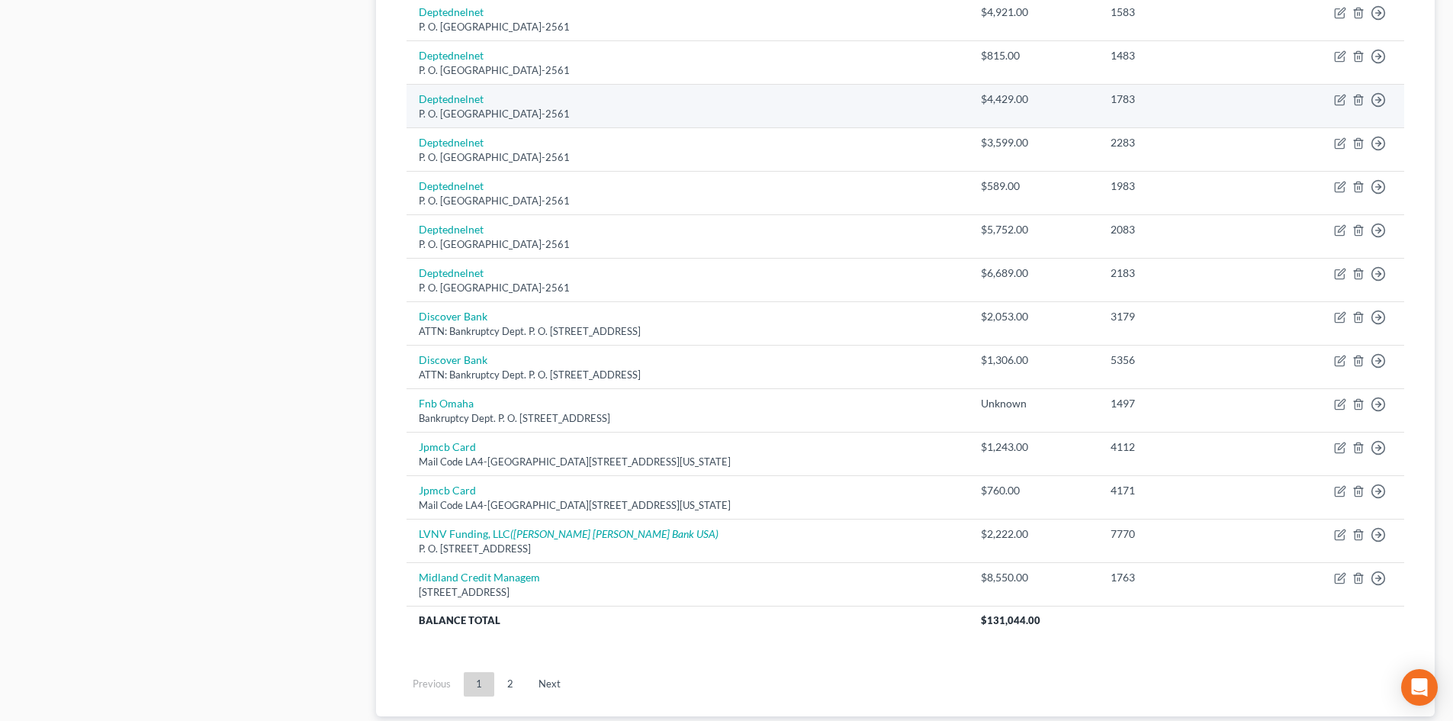
scroll to position [1040, 0]
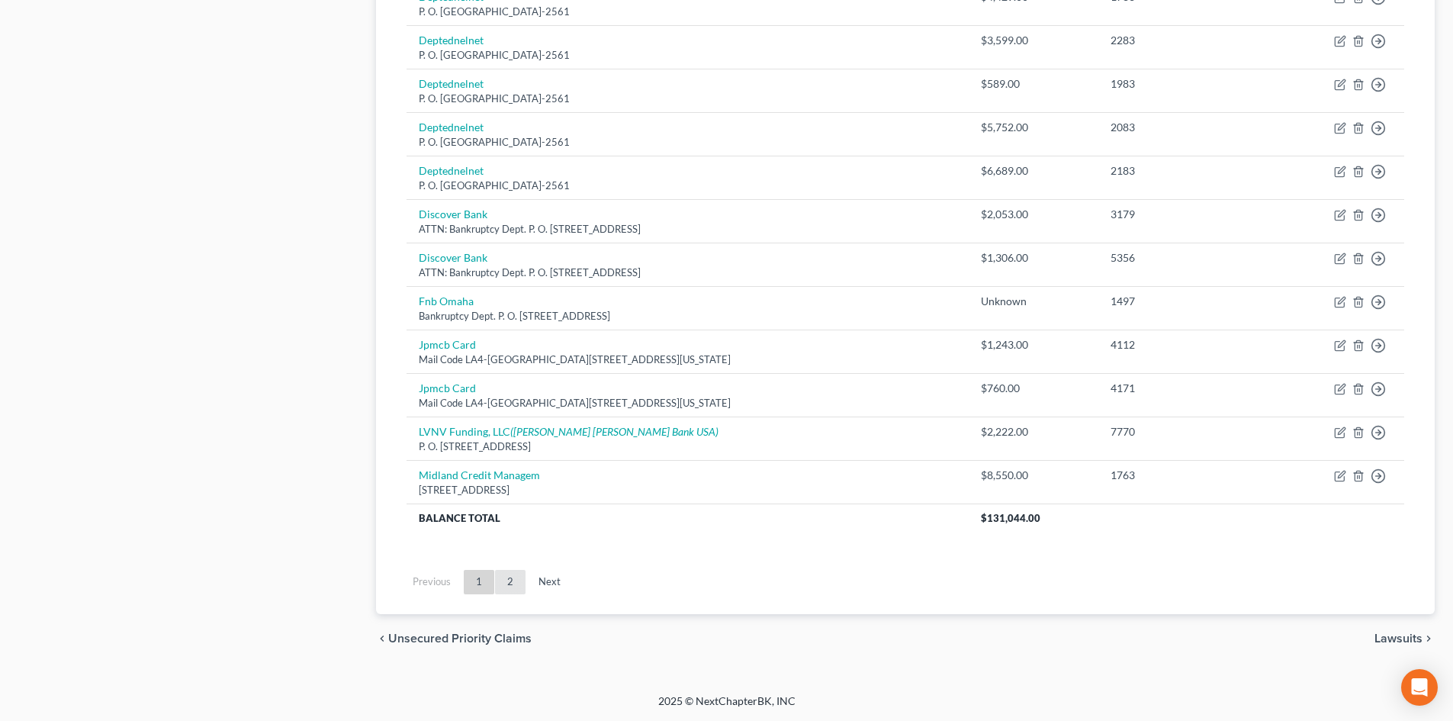
click at [512, 577] on link "2" at bounding box center [510, 582] width 31 height 24
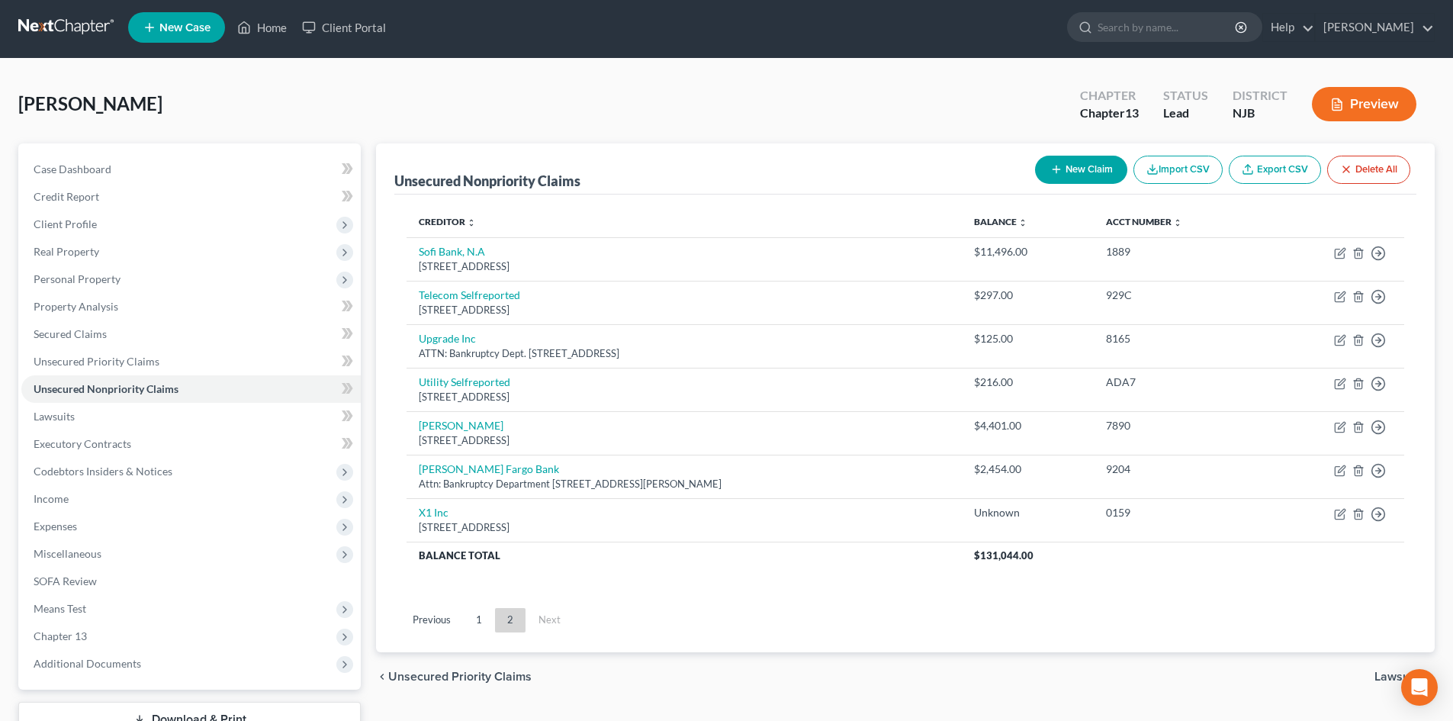
scroll to position [0, 0]
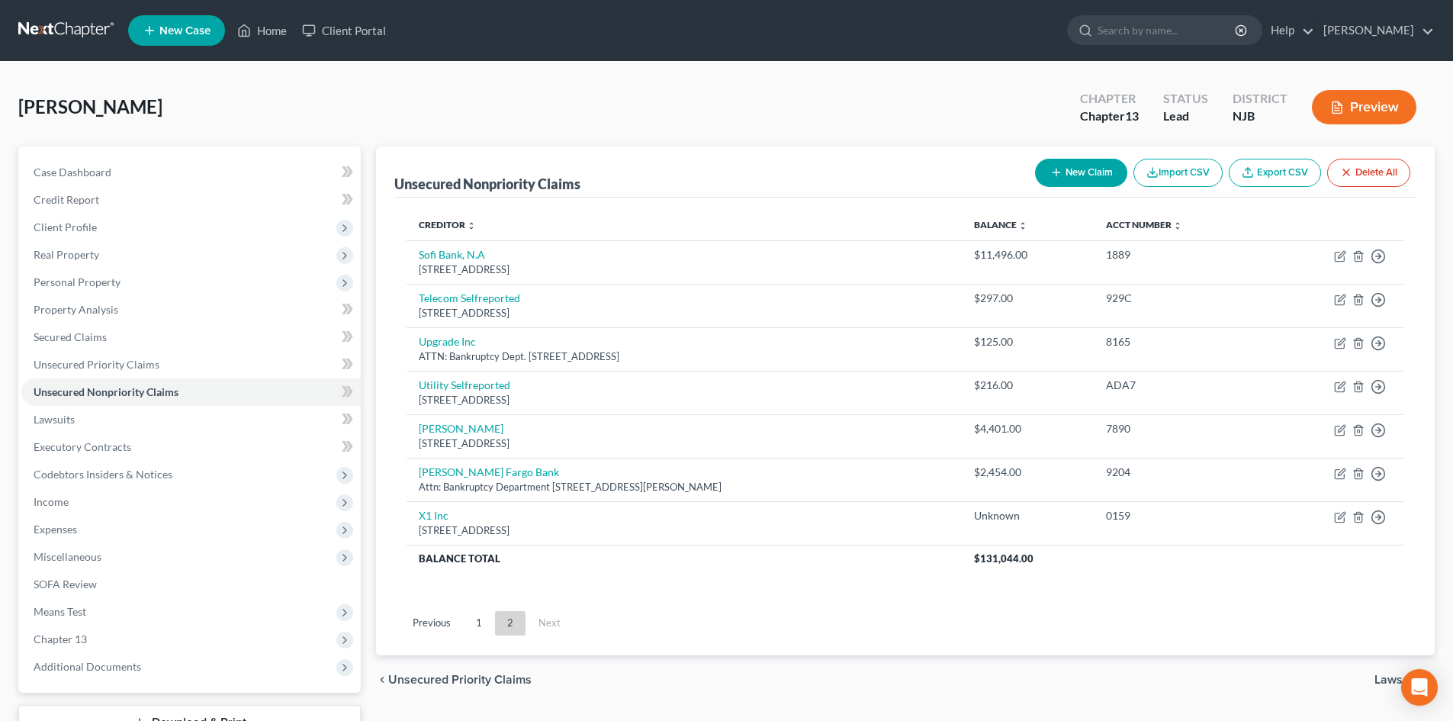
click at [1091, 172] on button "New Claim" at bounding box center [1081, 173] width 92 height 28
select select "0"
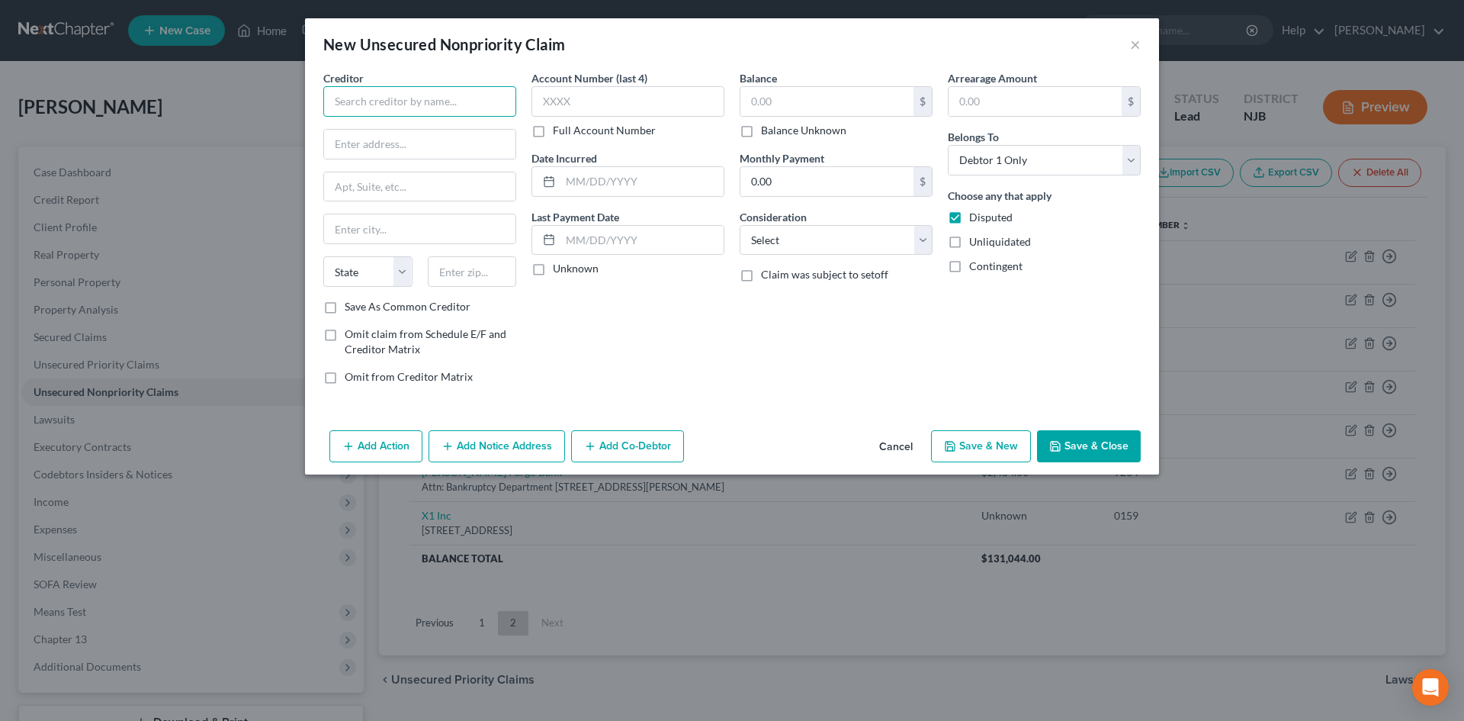
click at [453, 106] on input "text" at bounding box center [419, 101] width 193 height 31
click at [1131, 47] on button "×" at bounding box center [1135, 44] width 11 height 18
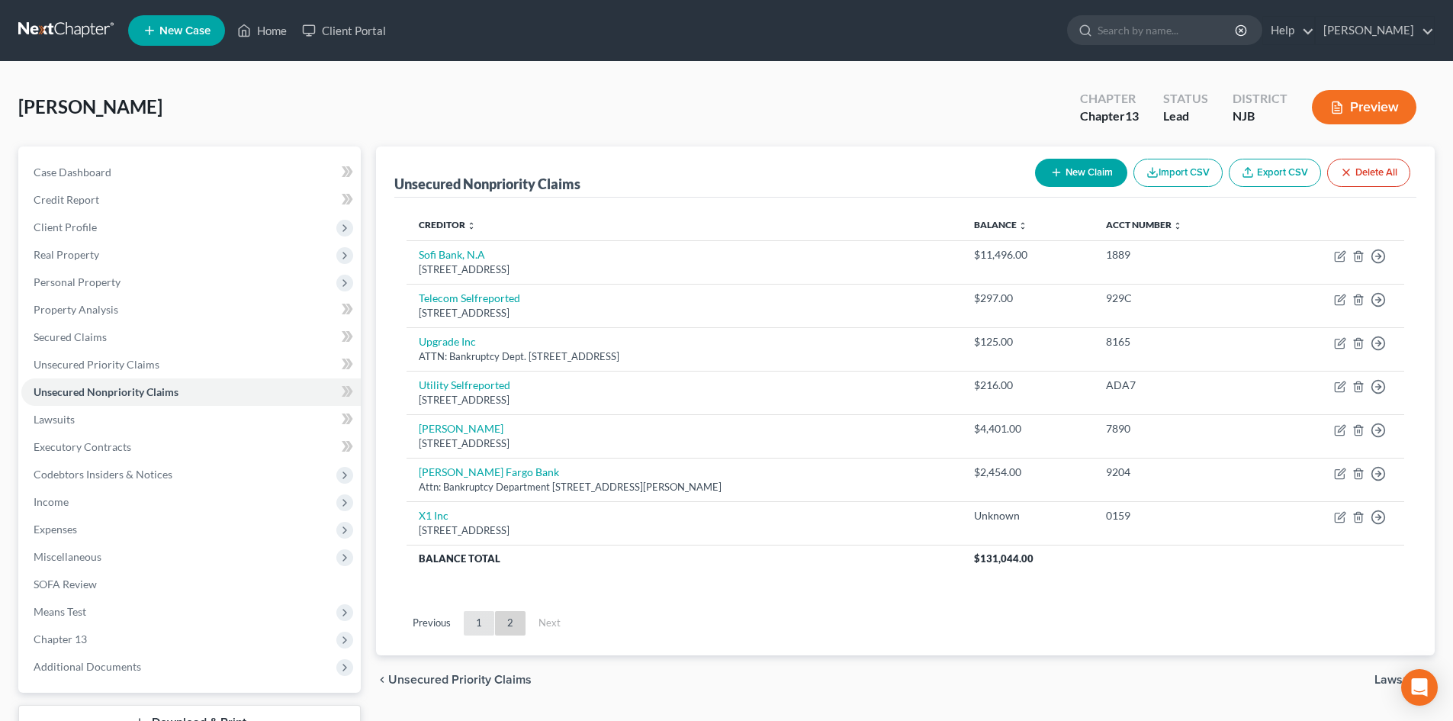
click at [474, 620] on link "1" at bounding box center [479, 623] width 31 height 24
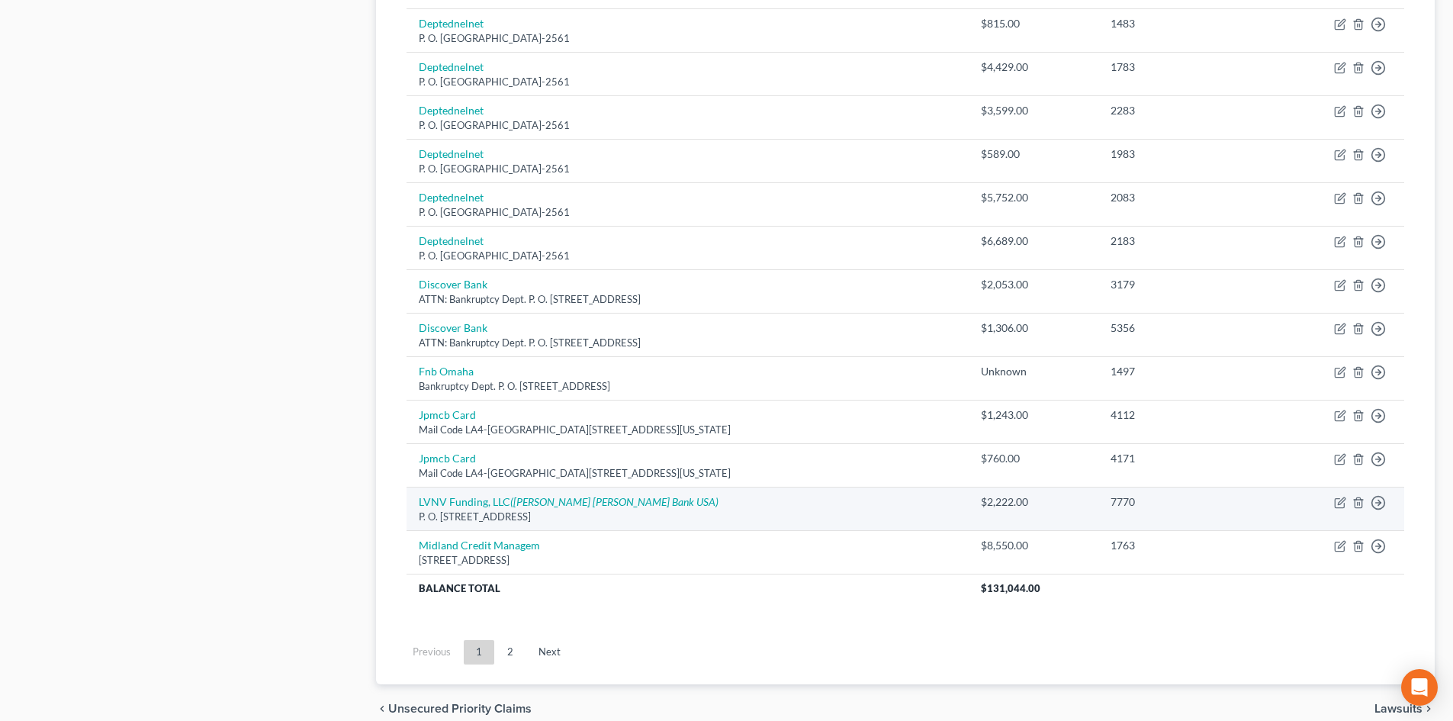
scroll to position [1040, 0]
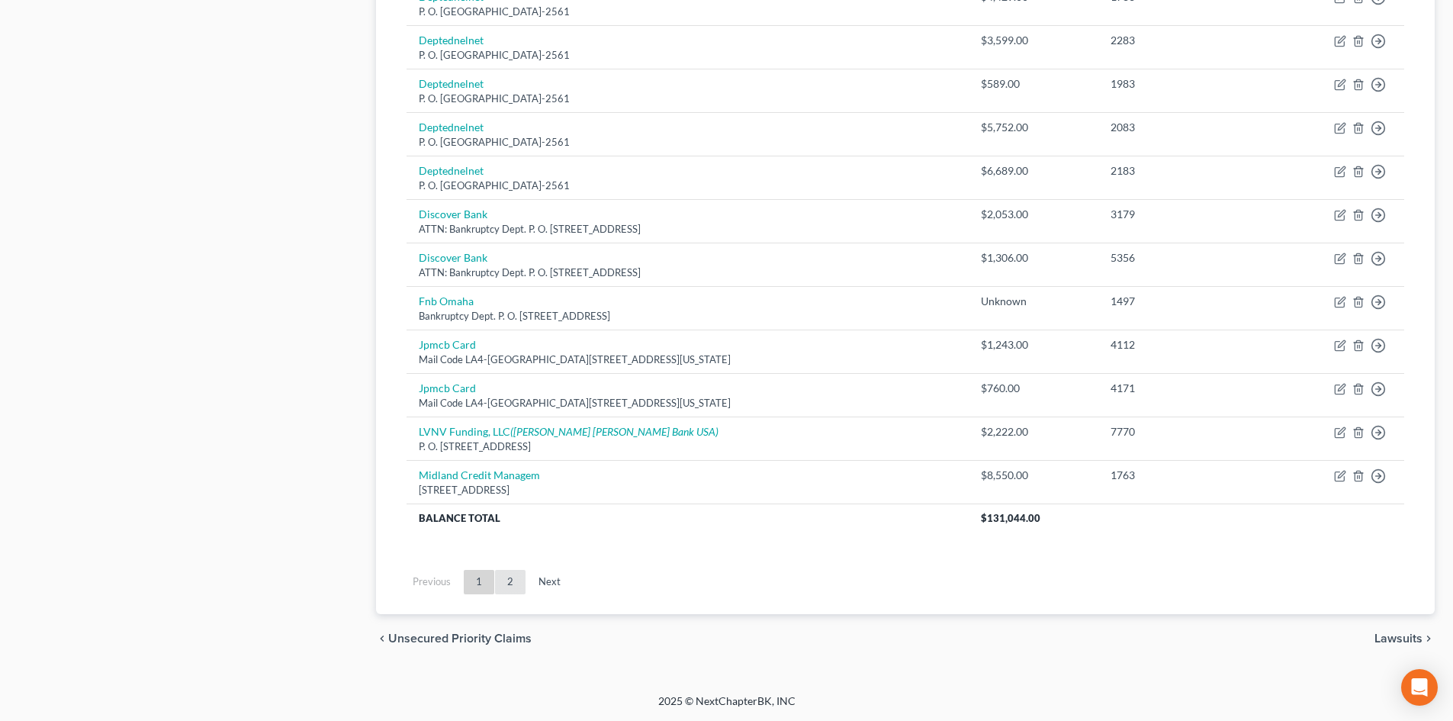
click at [509, 577] on link "2" at bounding box center [510, 582] width 31 height 24
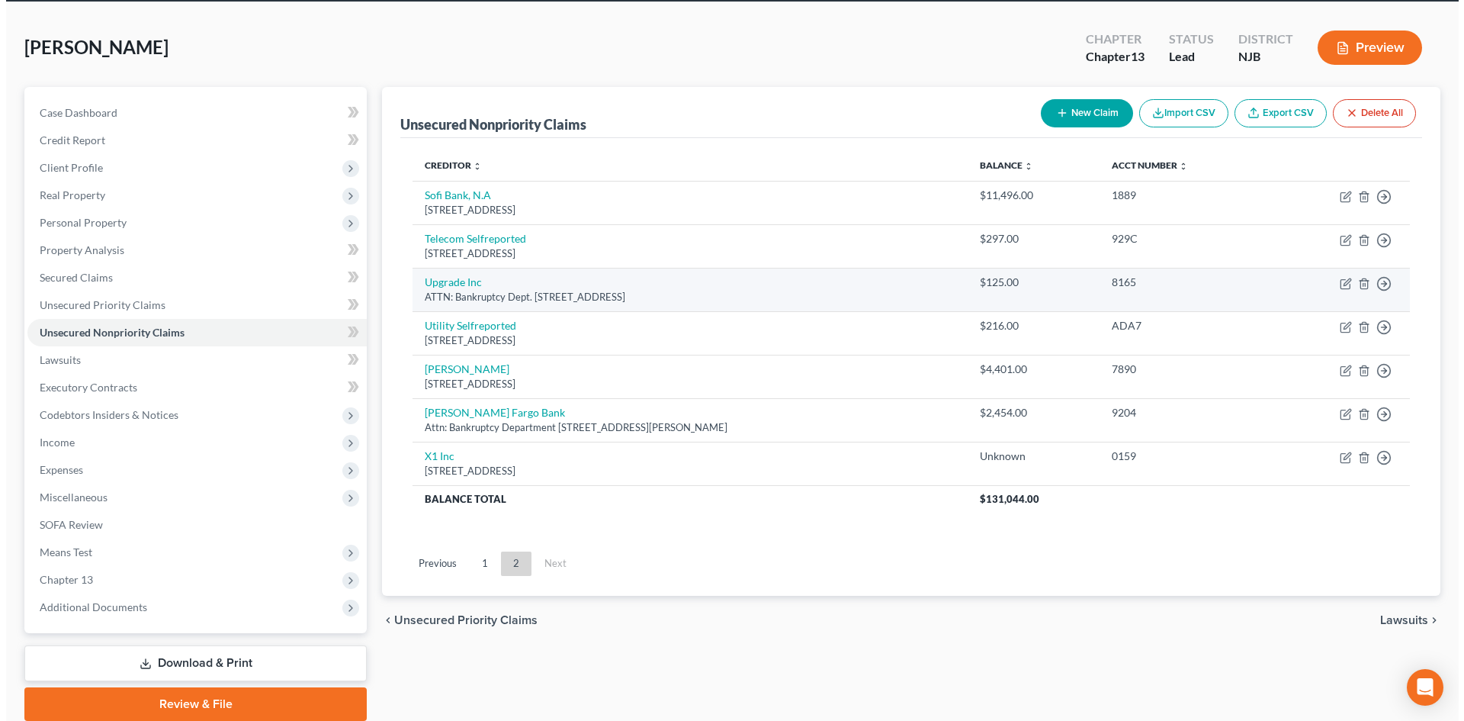
scroll to position [0, 0]
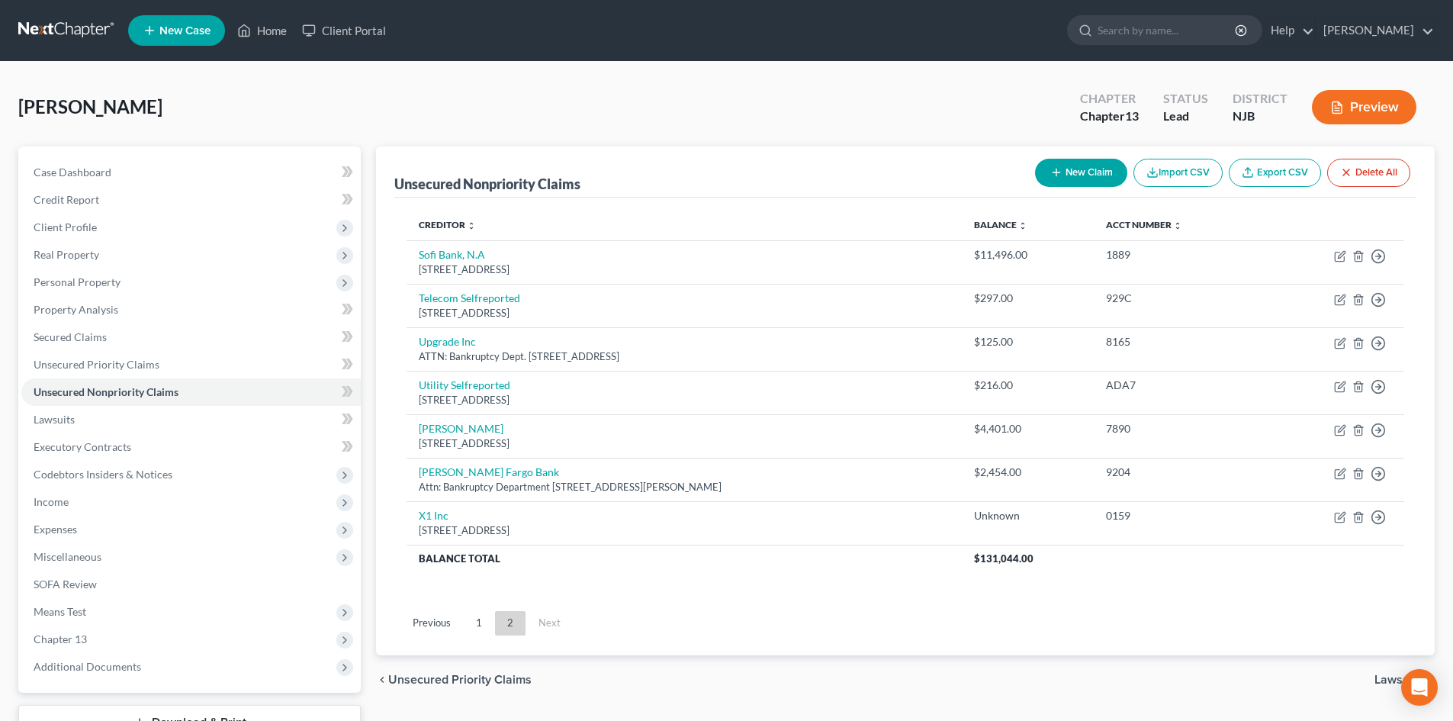
click at [1067, 171] on button "New Claim" at bounding box center [1081, 173] width 92 height 28
select select "0"
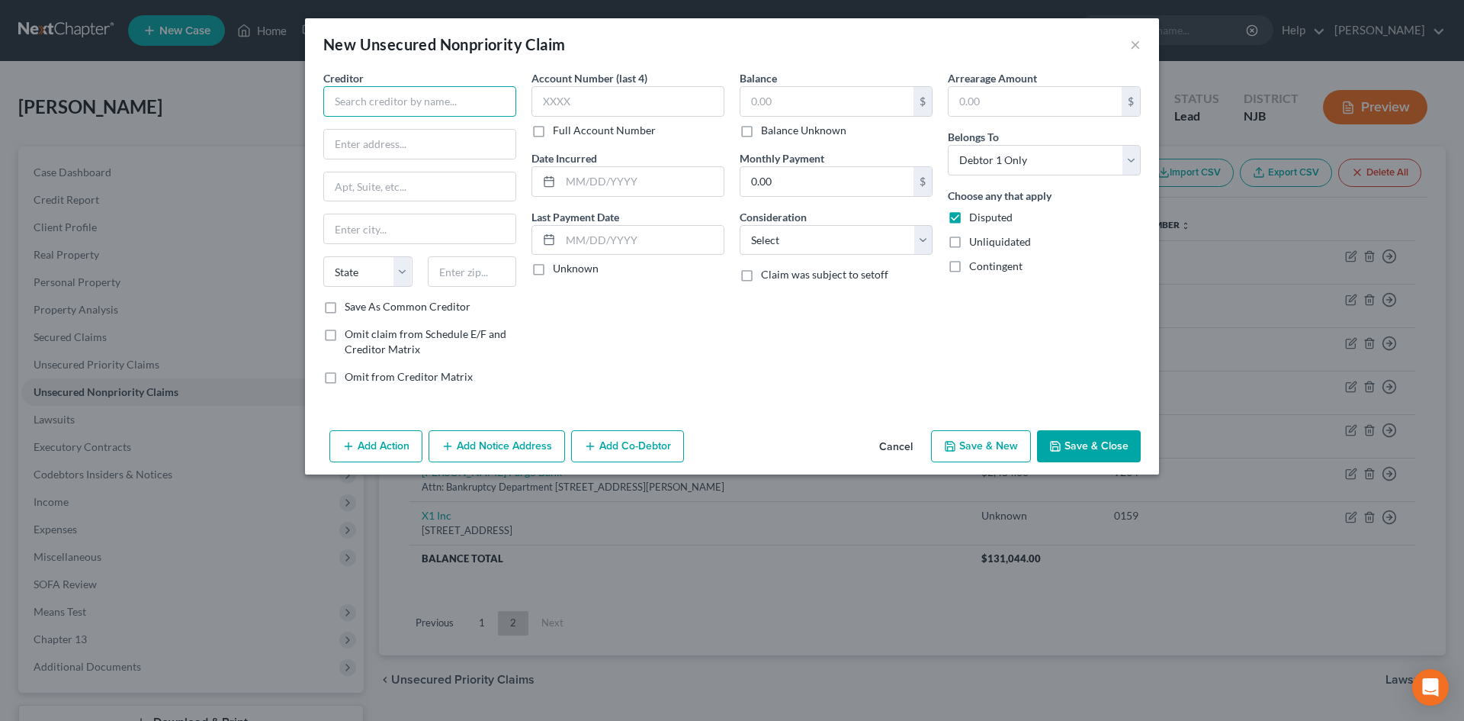
click at [364, 109] on input "text" at bounding box center [419, 101] width 193 height 31
type input "Velocity Investments, LLC"
type input "Assignee of Webbank"
type input "1800 Route 34, Bldg. 3, Ste. 305"
type input "Wall Twp."
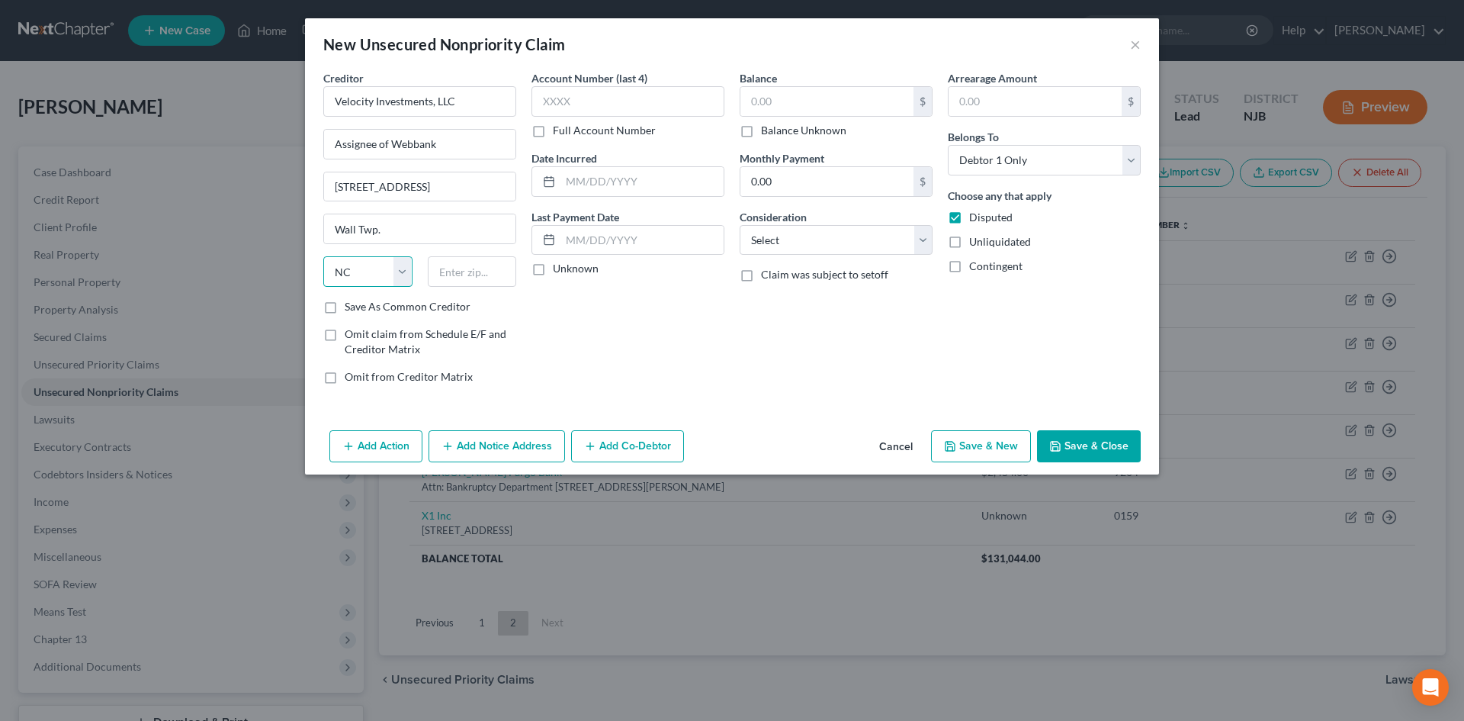
select select "33"
type input "07719"
type input "Belmar"
click at [351, 299] on input "Save As Common Creditor" at bounding box center [356, 304] width 10 height 10
checkbox input "true"
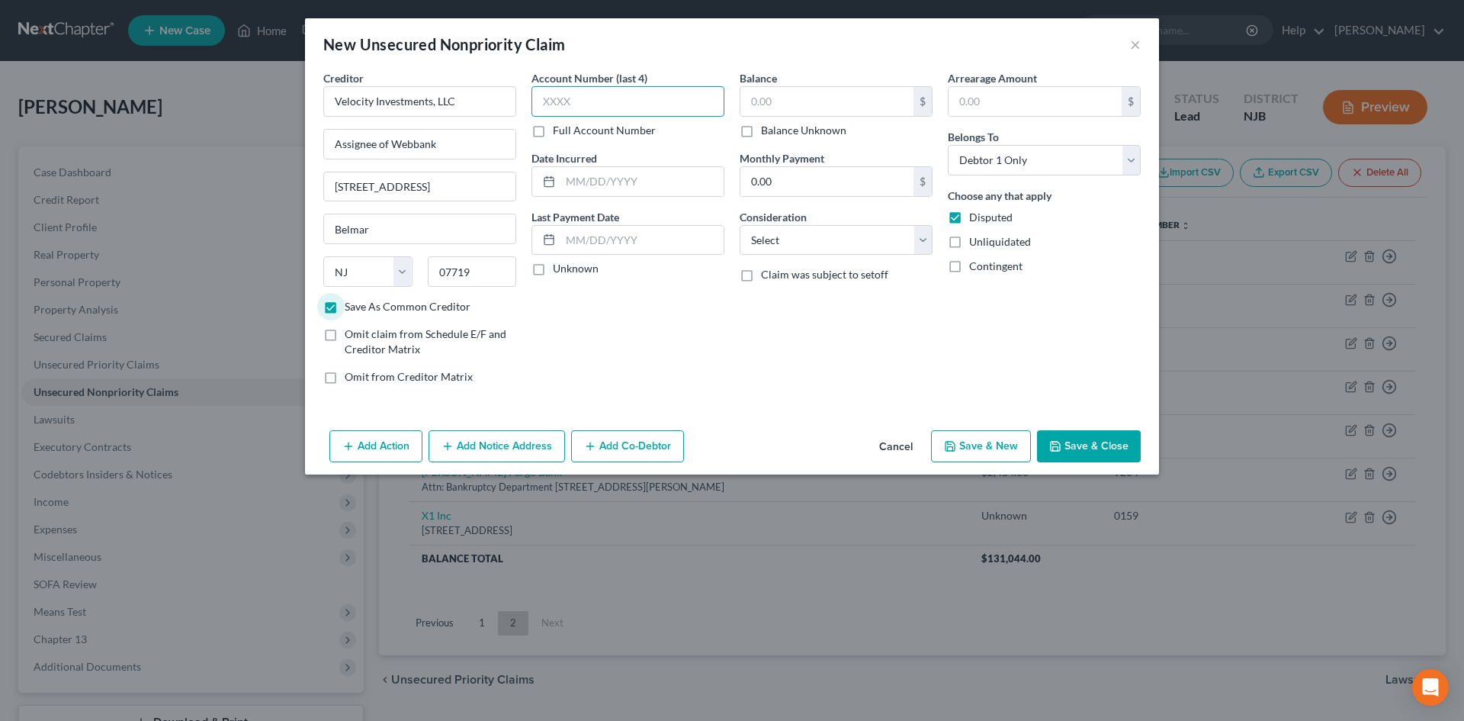
click at [594, 89] on input "text" at bounding box center [628, 101] width 193 height 31
type input "x318"
click at [843, 92] on input "text" at bounding box center [827, 101] width 173 height 29
type input "7,871.26"
click at [791, 230] on select "Select Cable / Satellite Services Collection Agency Credit Card Debt Debt Couns…" at bounding box center [836, 240] width 193 height 31
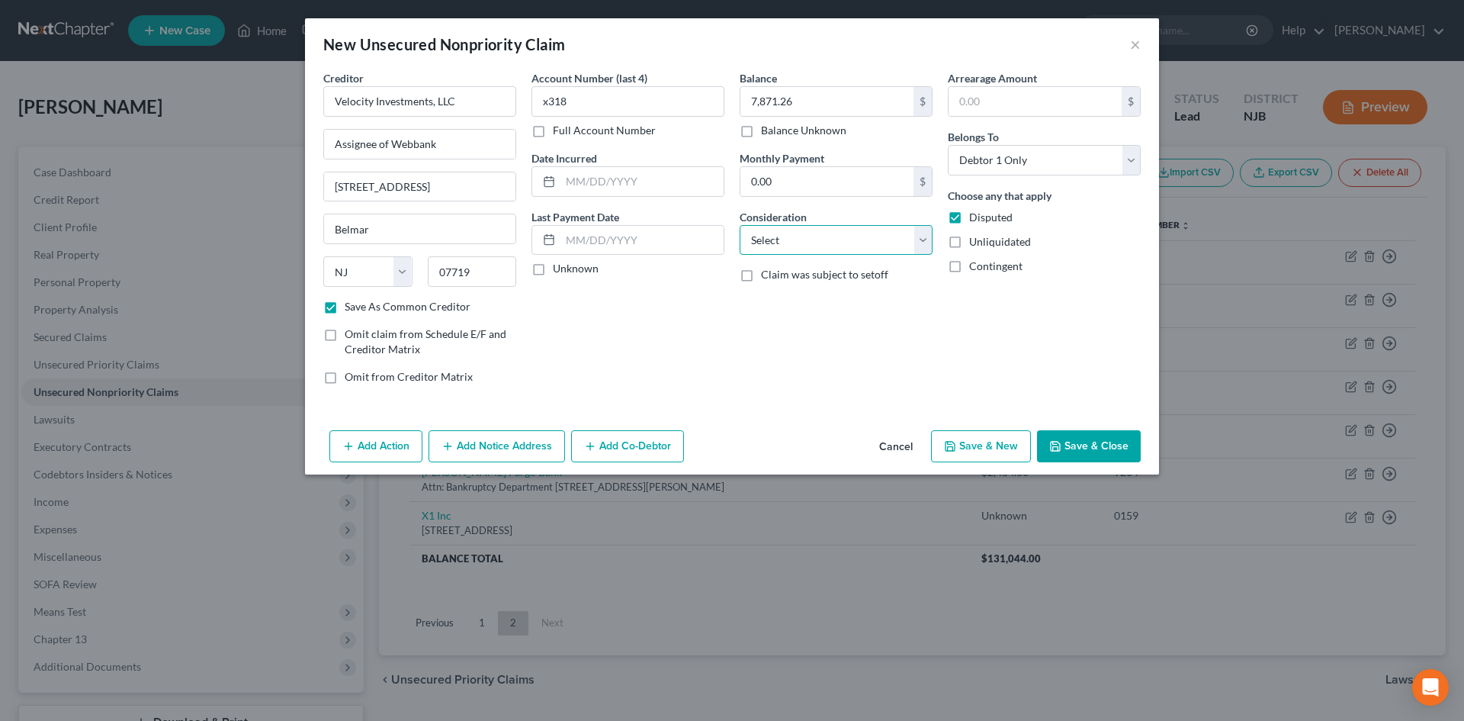
select select "2"
click at [740, 225] on select "Select Cable / Satellite Services Collection Agency Credit Card Debt Debt Couns…" at bounding box center [836, 240] width 193 height 31
click at [1013, 101] on input "text" at bounding box center [1035, 101] width 173 height 29
type input "7,871.26"
click at [882, 239] on select "Select Cable / Satellite Services Collection Agency Credit Card Debt Debt Couns…" at bounding box center [836, 240] width 193 height 31
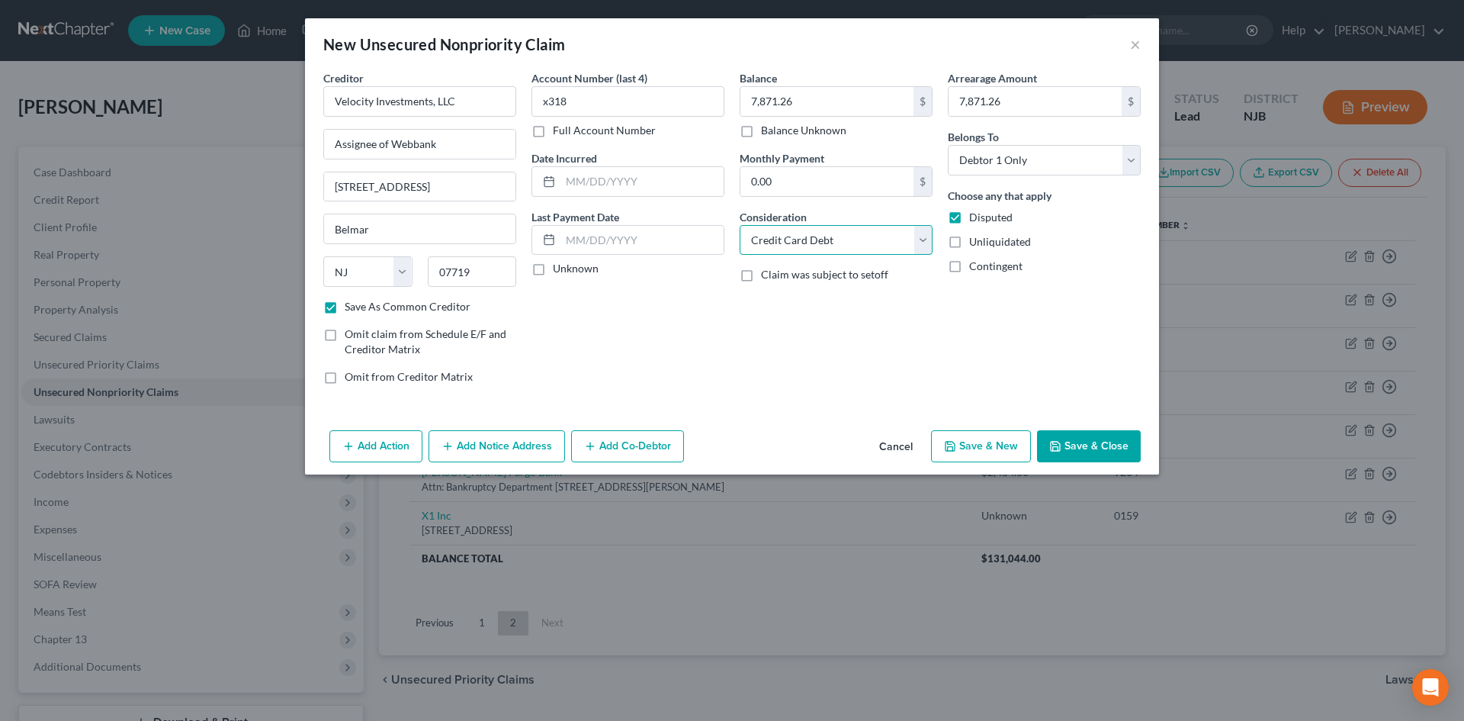
select select "10"
click at [740, 225] on select "Select Cable / Satellite Services Collection Agency Credit Card Debt Debt Couns…" at bounding box center [836, 240] width 193 height 31
click at [469, 442] on button "Add Notice Address" at bounding box center [497, 446] width 137 height 32
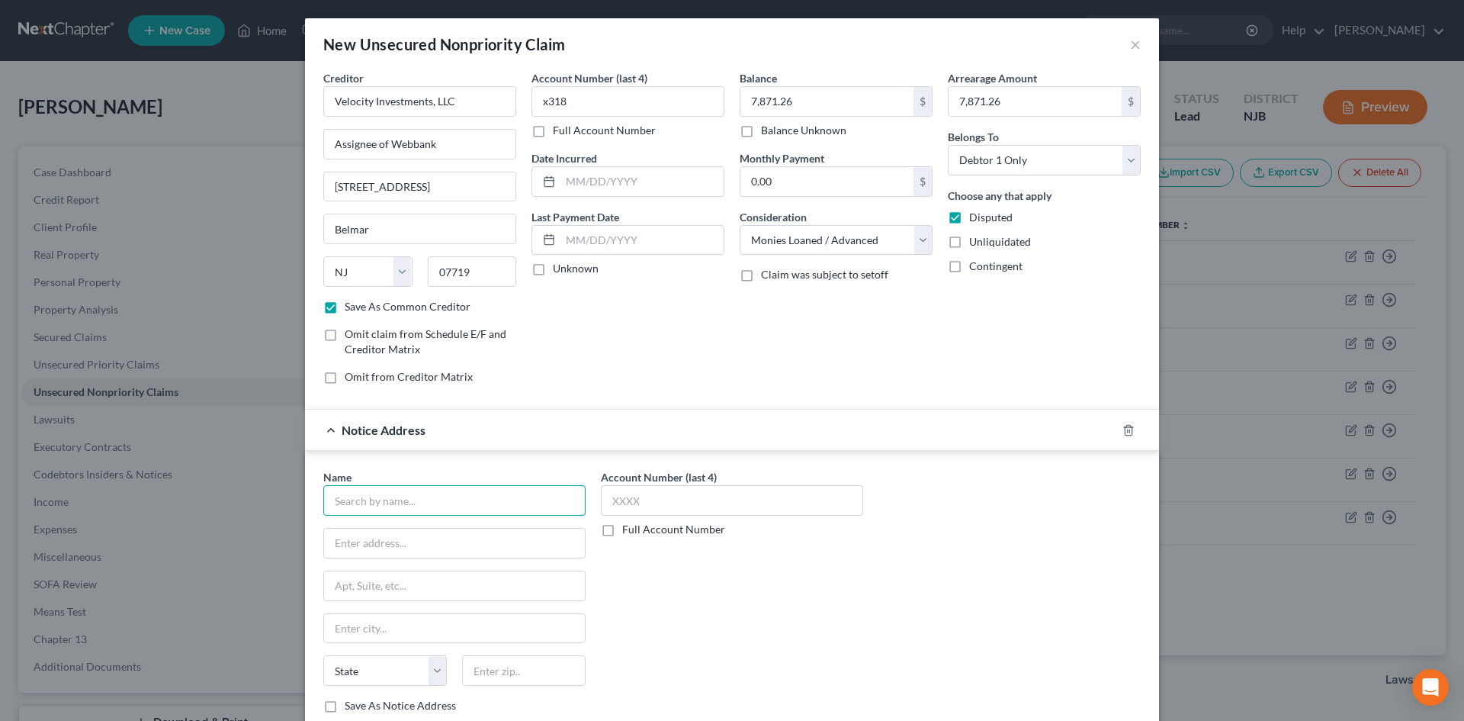
click at [525, 493] on input "text" at bounding box center [454, 500] width 262 height 31
type input "Tsarouhis Law Group, LLC"
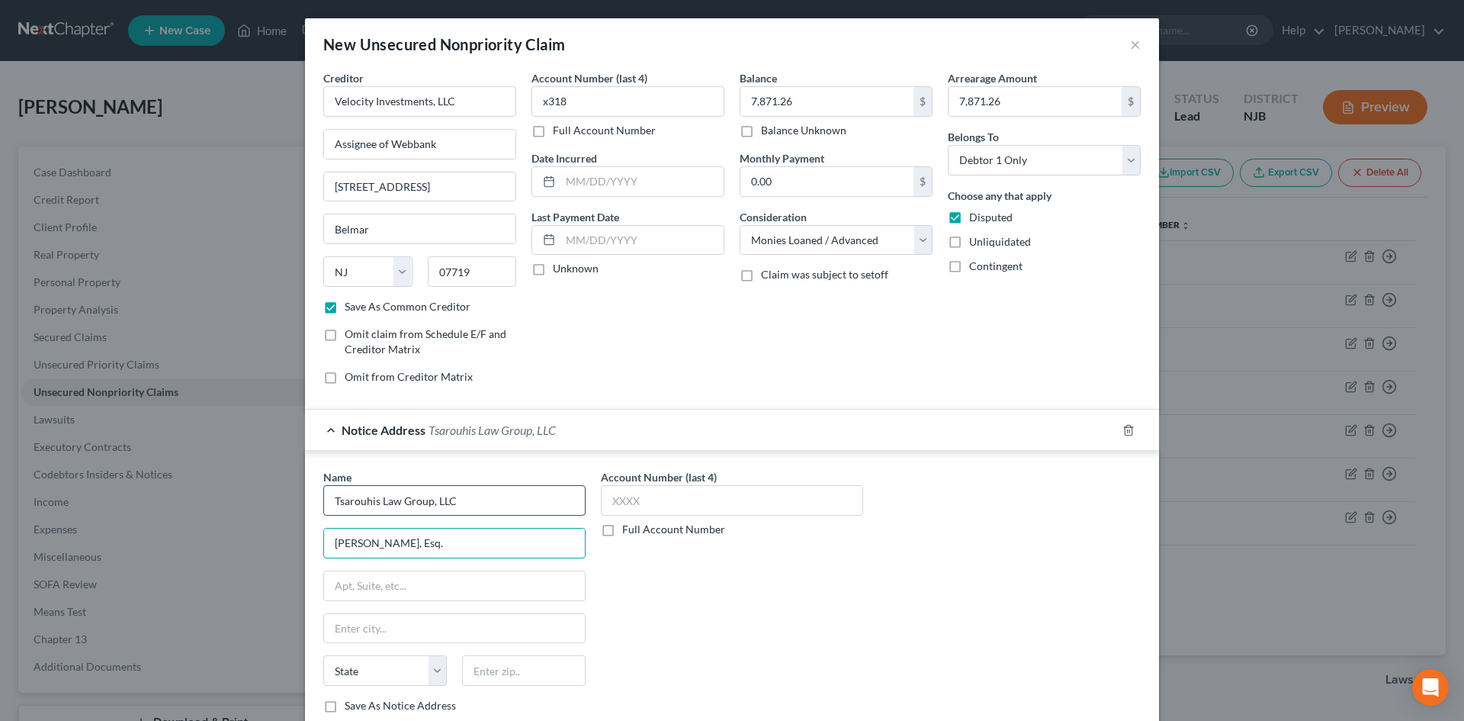
type input "Micah Kroloff, Esq."
type input "`"
type input "="
type input "21 S. 9th St., Ste. 200"
type input "Allentown"
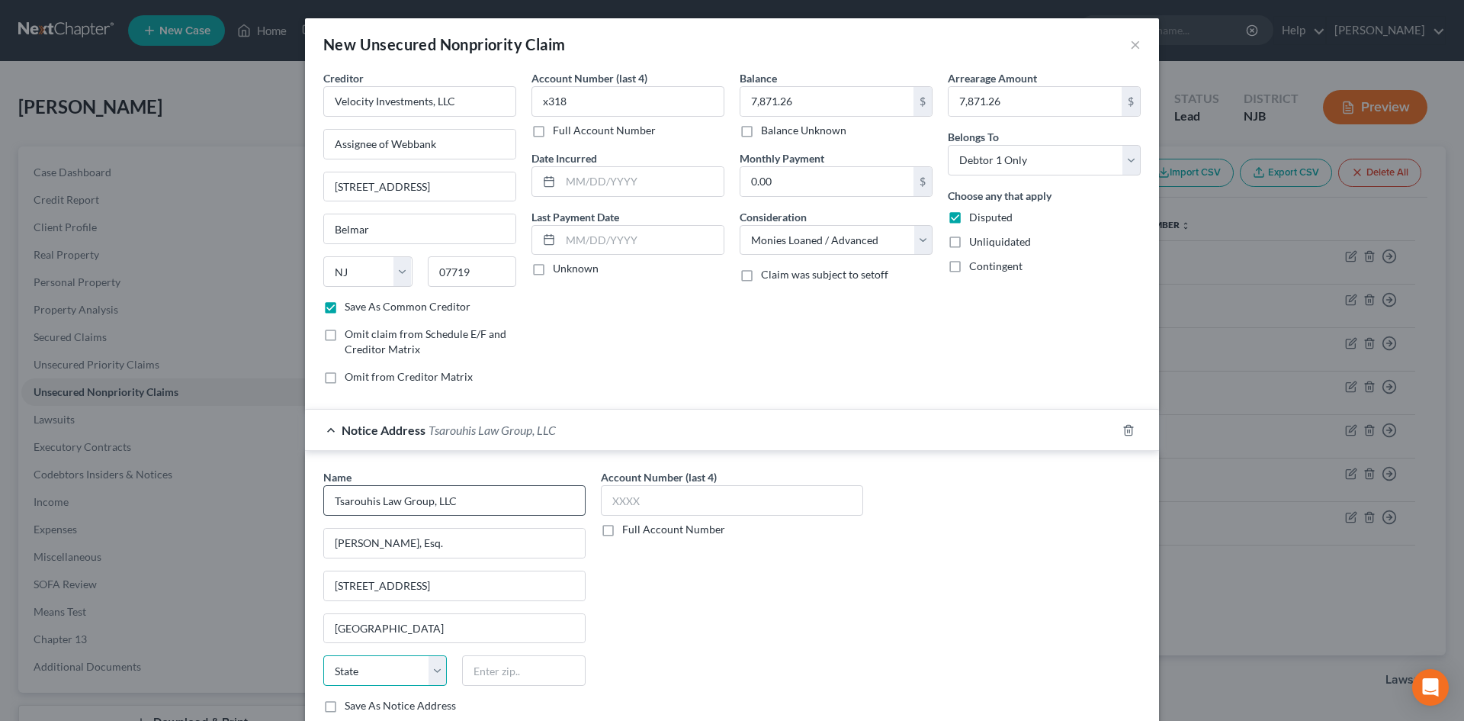
select select "39"
type input "18102"
click at [351, 698] on input "Save As Notice Address" at bounding box center [356, 703] width 10 height 10
checkbox input "true"
click at [681, 490] on input "text" at bounding box center [732, 500] width 262 height 31
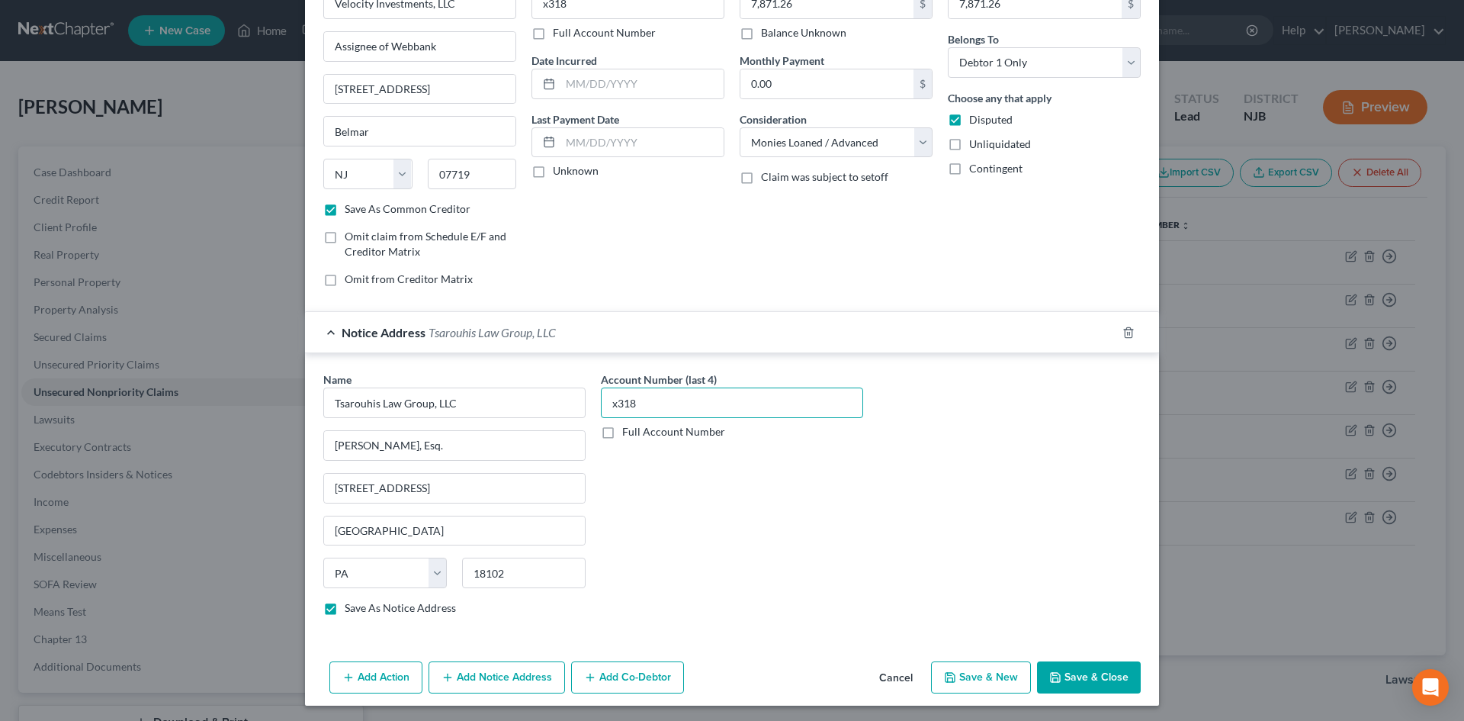
scroll to position [101, 0]
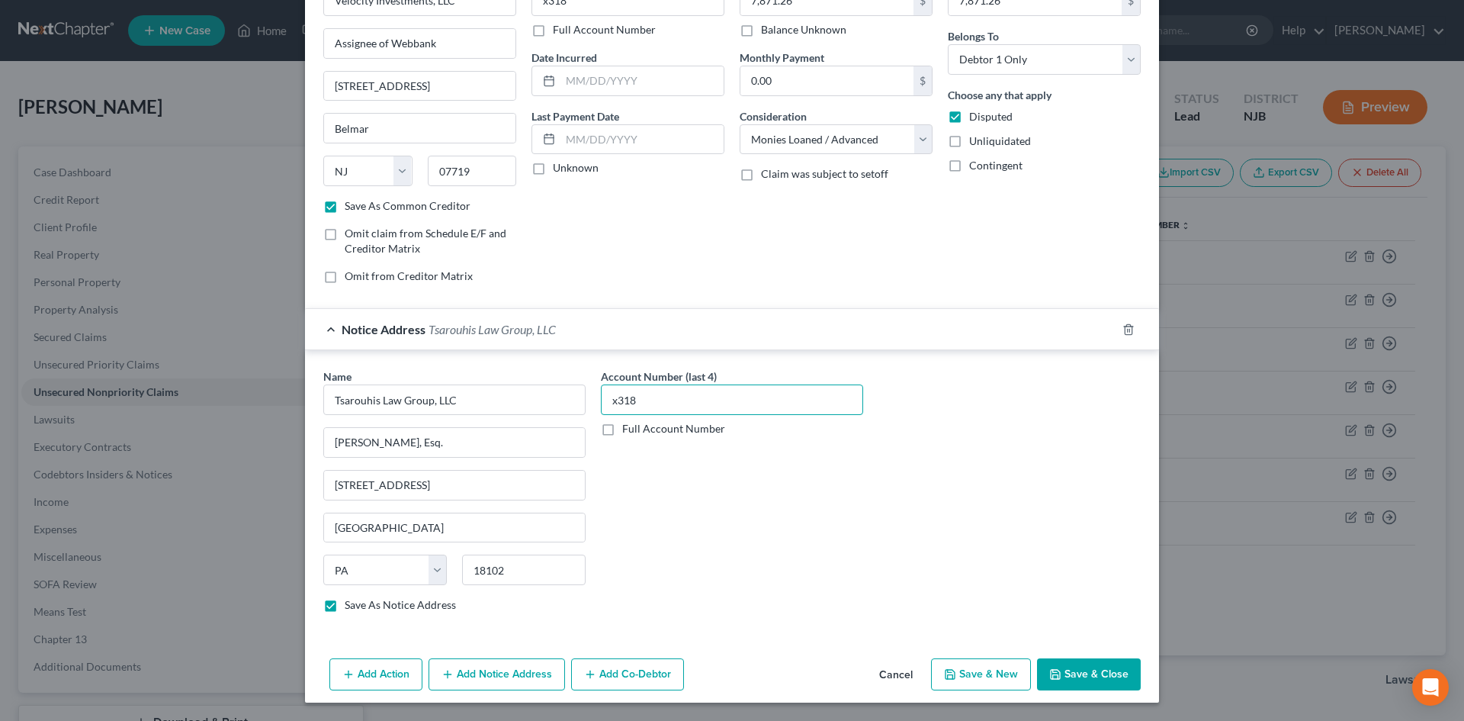
type input "x318"
click at [1080, 677] on button "Save & Close" at bounding box center [1089, 674] width 104 height 32
checkbox input "false"
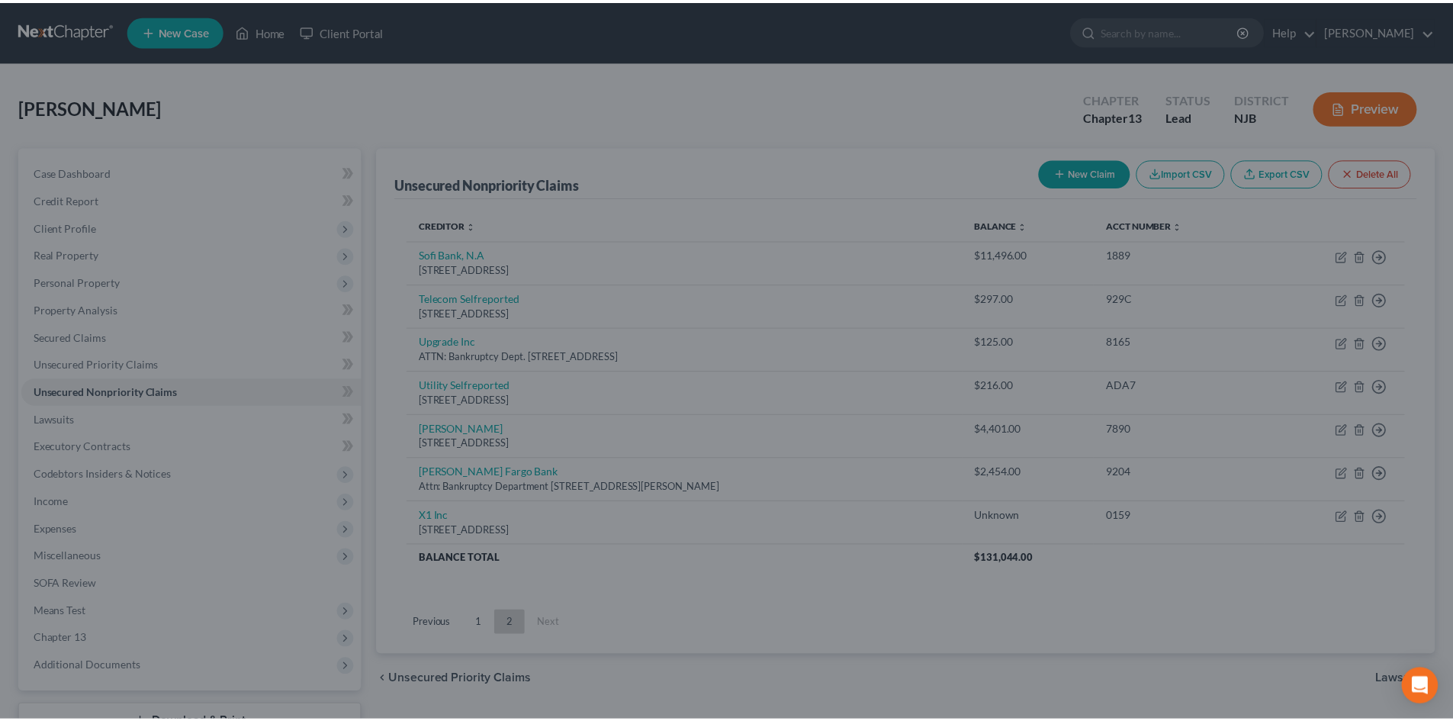
scroll to position [0, 0]
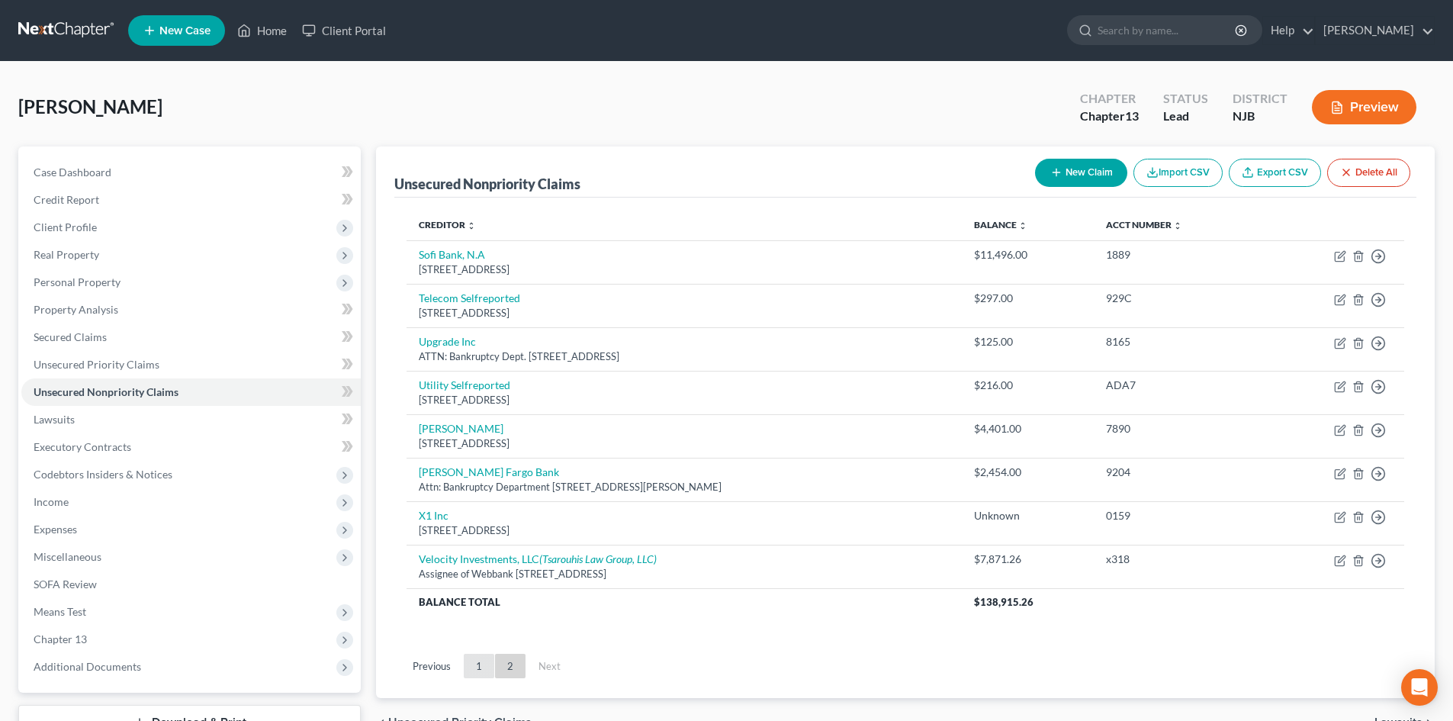
click at [480, 675] on link "1" at bounding box center [479, 666] width 31 height 24
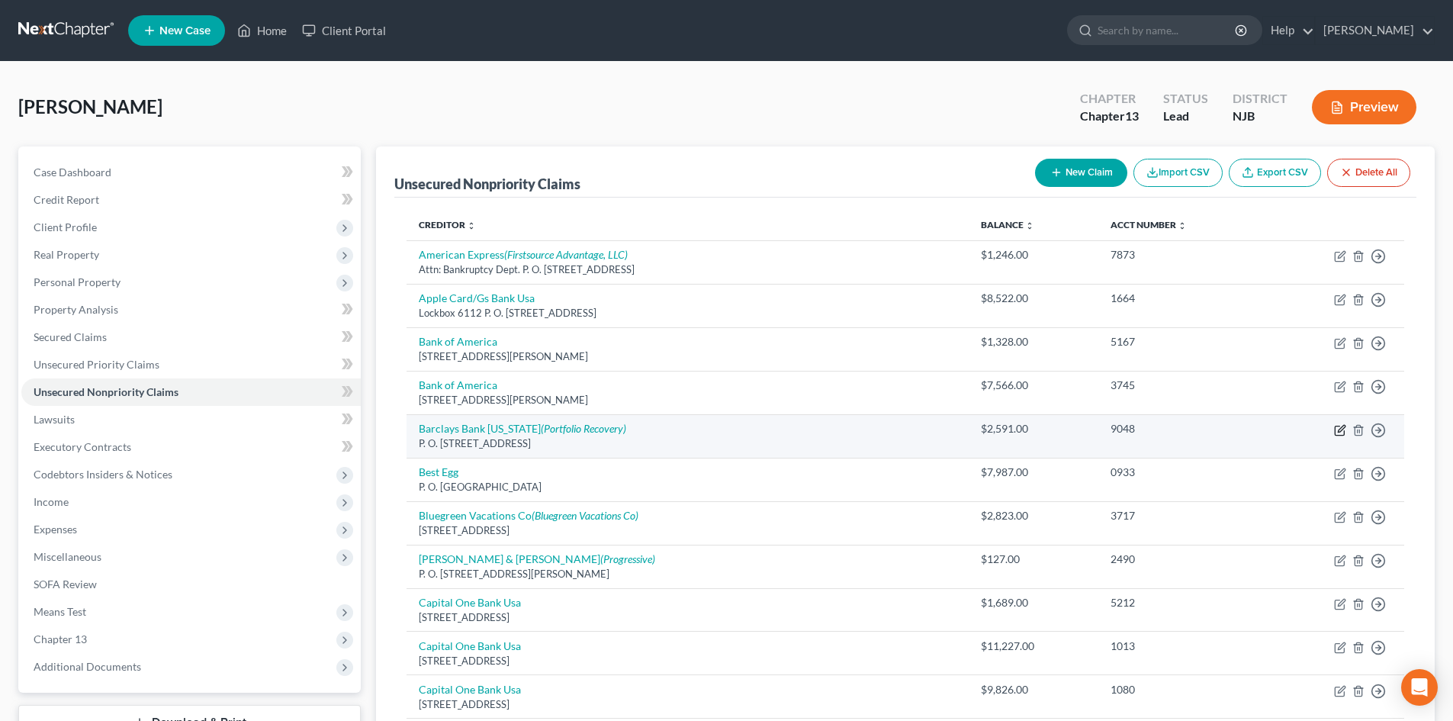
click at [1344, 426] on icon "button" at bounding box center [1340, 430] width 12 height 12
select select "7"
select select "2"
select select "0"
select select "48"
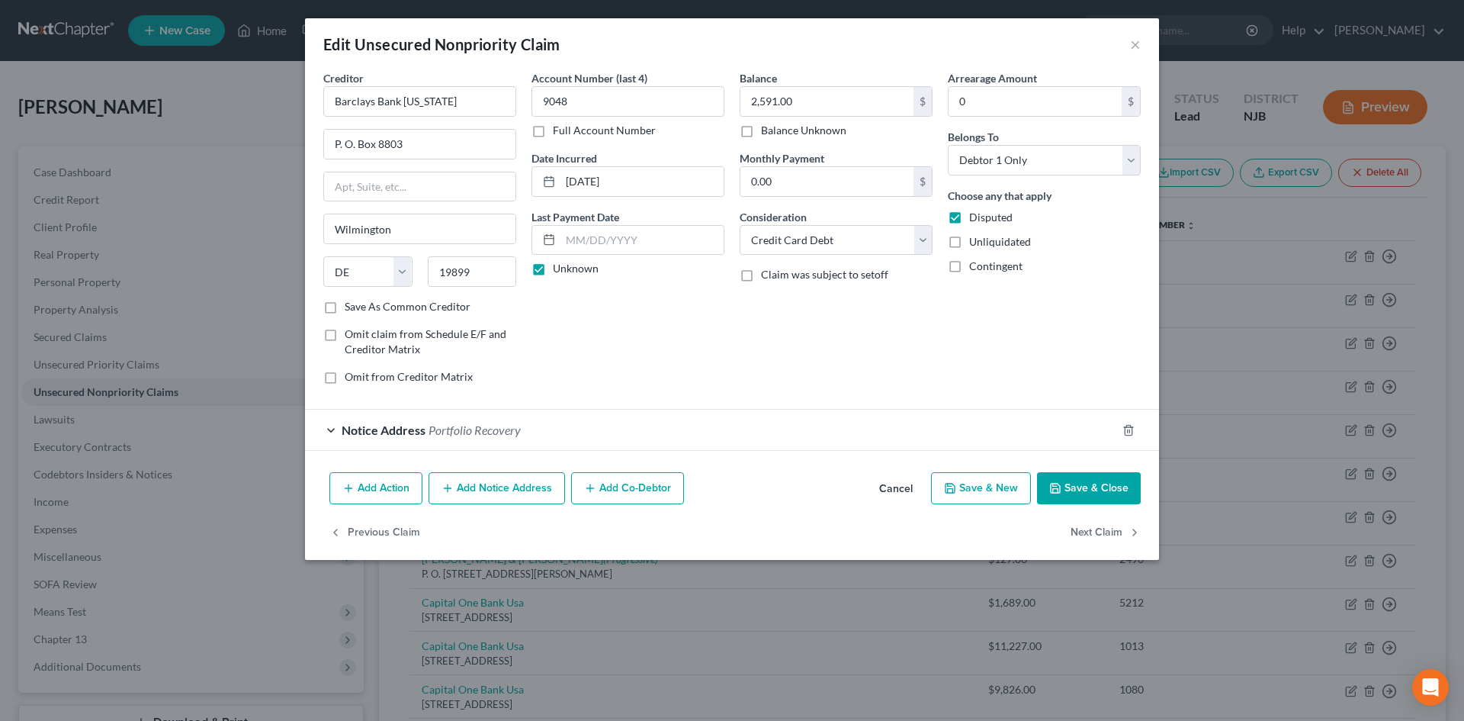
click at [339, 427] on div "Notice Address Portfolio Recovery" at bounding box center [710, 430] width 811 height 40
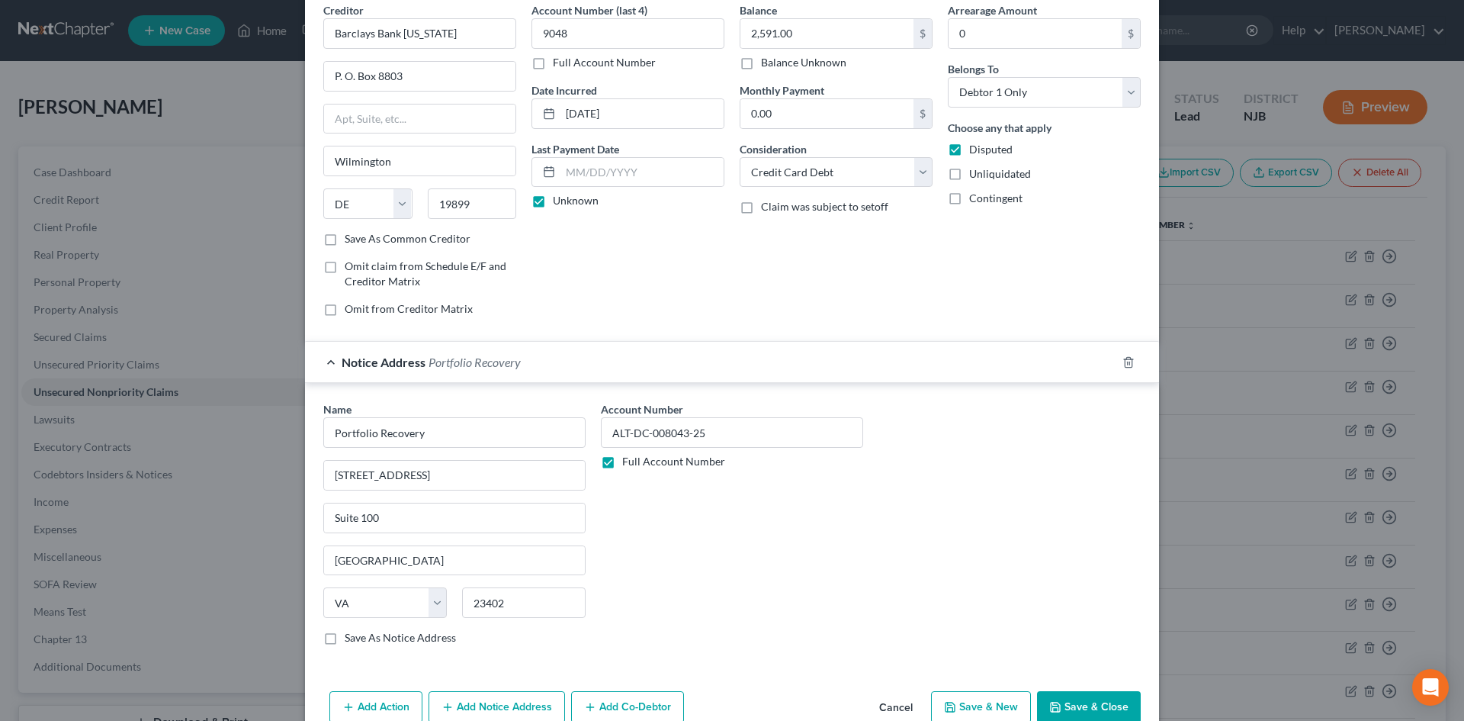
scroll to position [144, 0]
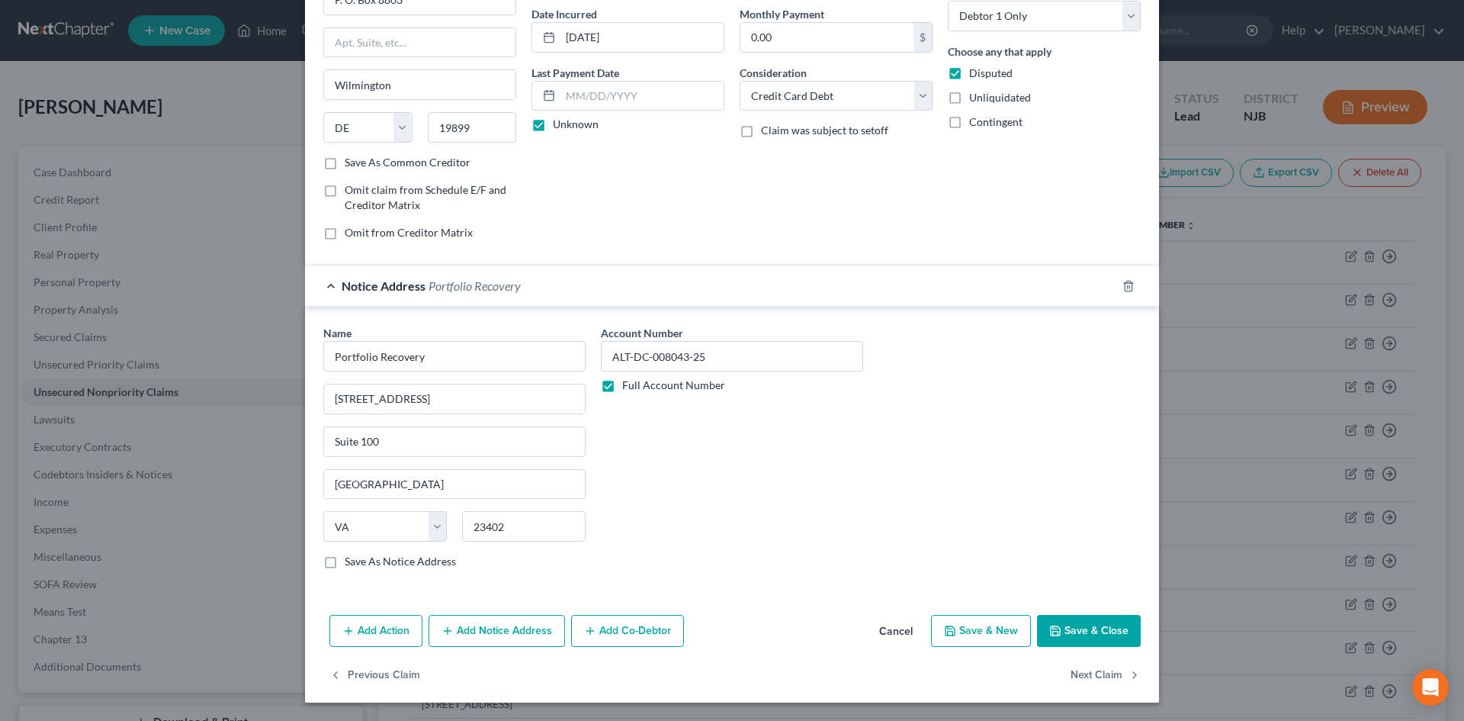
click at [481, 626] on button "Add Notice Address" at bounding box center [497, 631] width 137 height 32
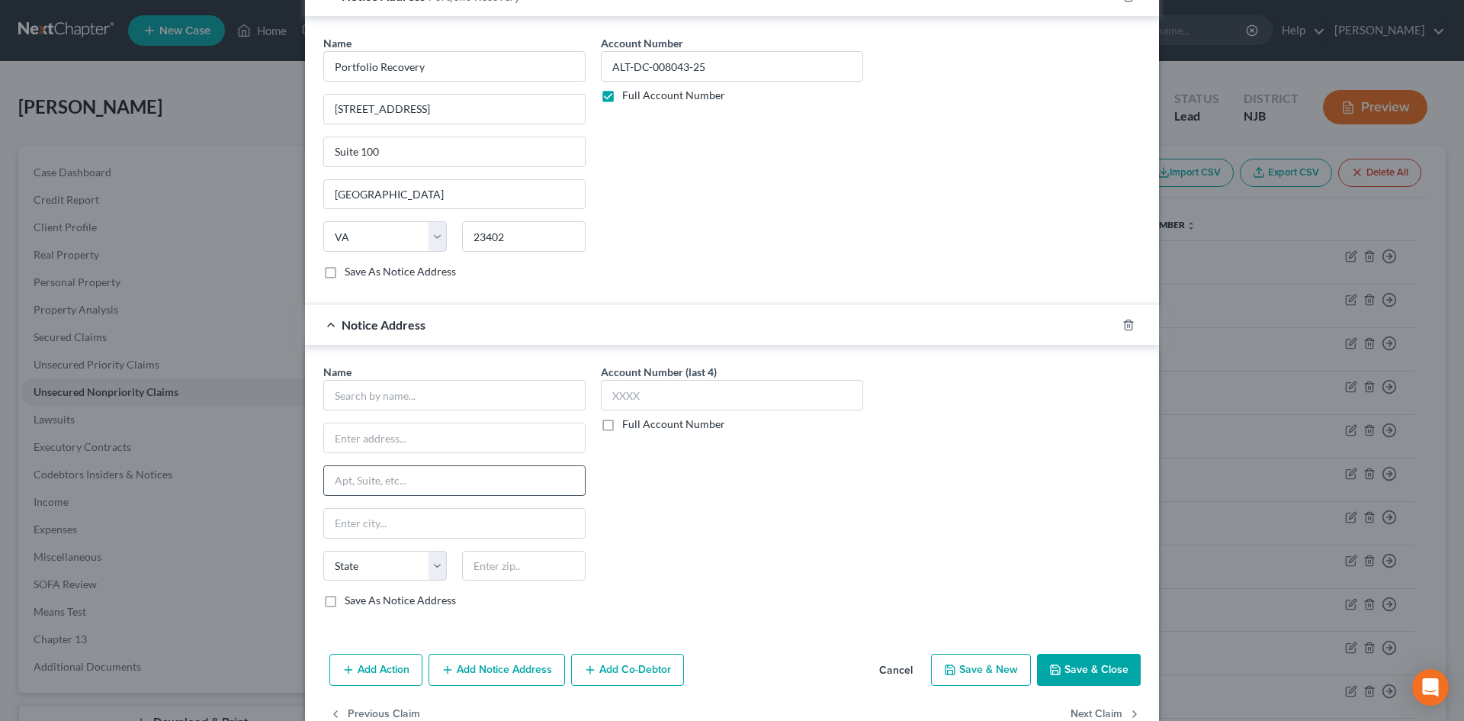
scroll to position [474, 0]
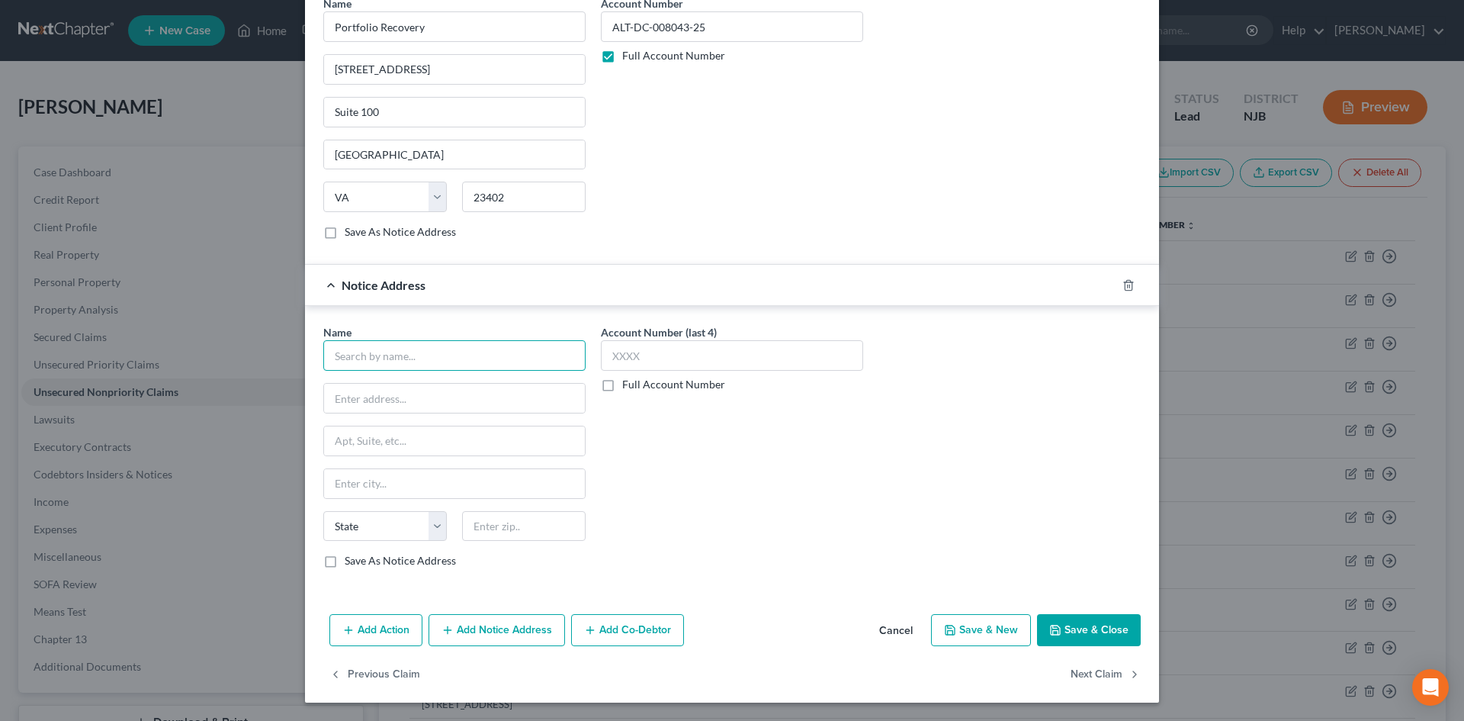
click at [360, 361] on input "text" at bounding box center [454, 355] width 262 height 31
type input "Scott J. Best, Esq."
type input "Weltman Weinberg & Reis Co LPA"
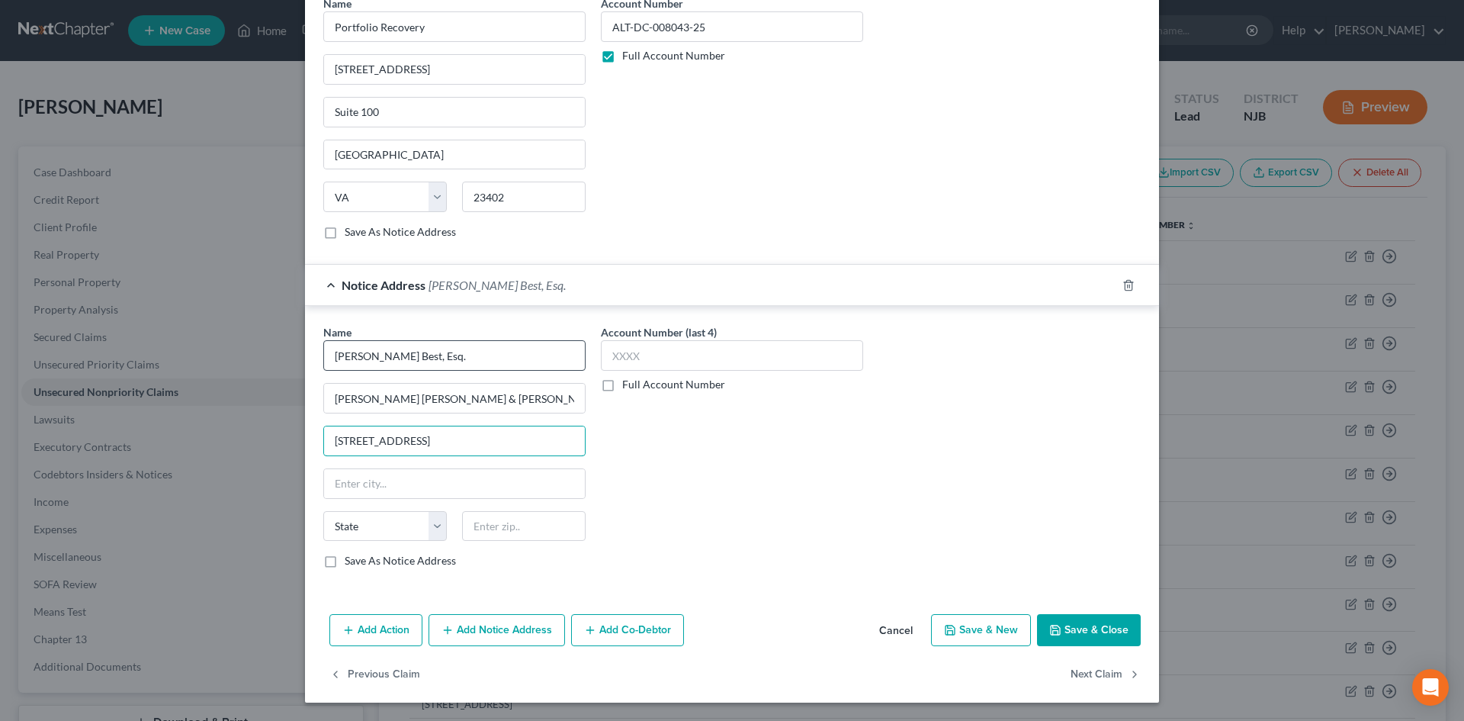
type input "520 Walnut St., Ste. 1355"
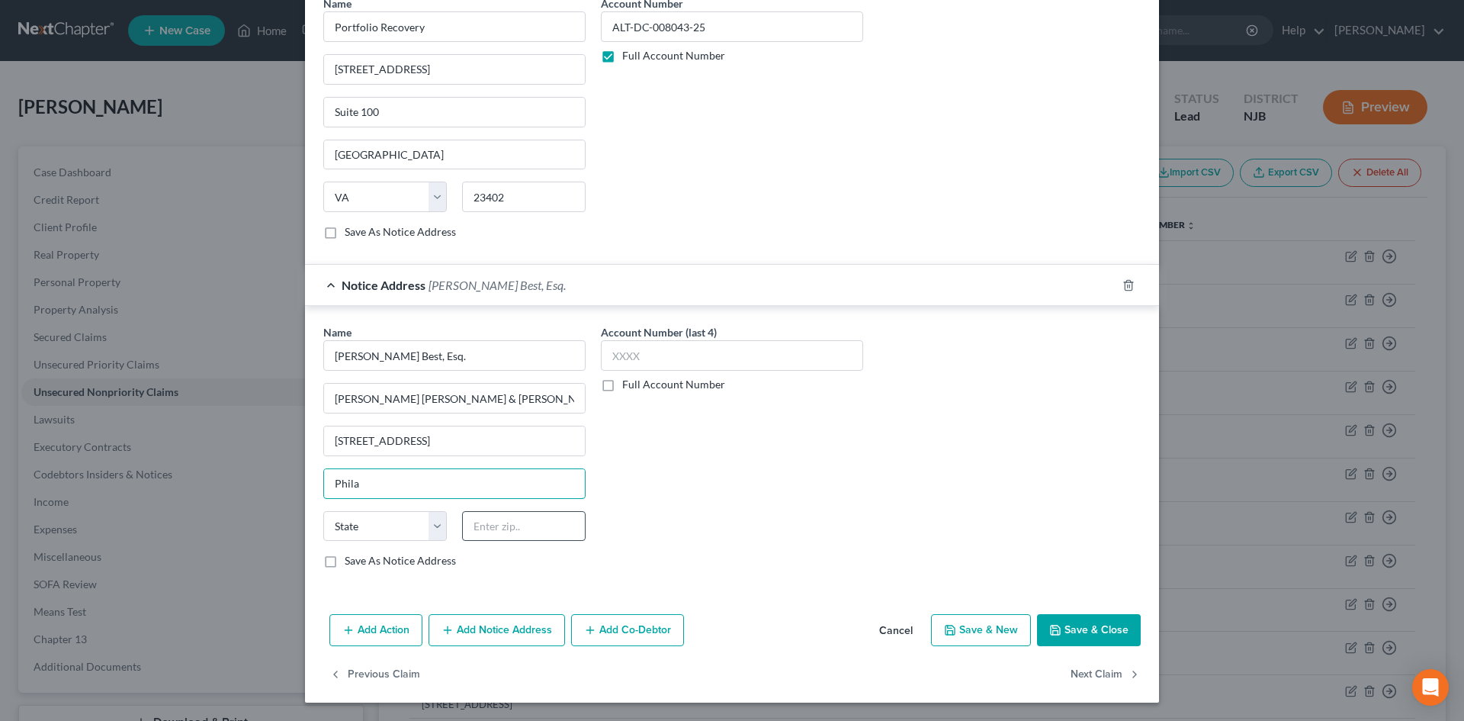
type input "Philadelphia"
click at [383, 525] on select "State AL AK AR AZ CA CO CT DE DC FL GA GU HI ID IL IN IA KS KY LA ME MD MA MI M…" at bounding box center [385, 526] width 124 height 31
select select "39"
click at [323, 511] on select "State AL AK AR AZ CA CO CT DE DC FL GA GU HI ID IL IN IA KS KY LA ME MD MA MI M…" at bounding box center [385, 526] width 124 height 31
click at [512, 539] on input "text" at bounding box center [524, 526] width 124 height 31
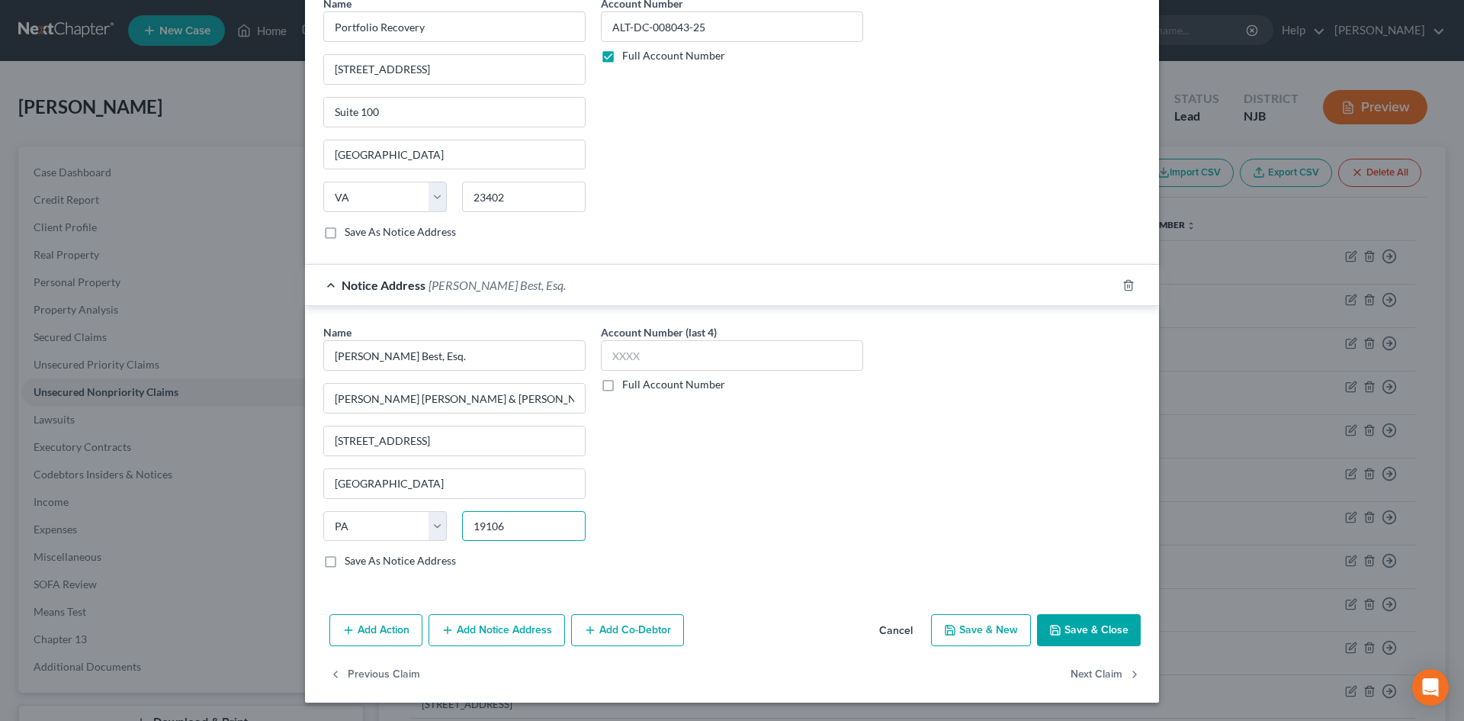
type input "19106"
click at [351, 553] on input "Save As Notice Address" at bounding box center [356, 558] width 10 height 10
checkbox input "true"
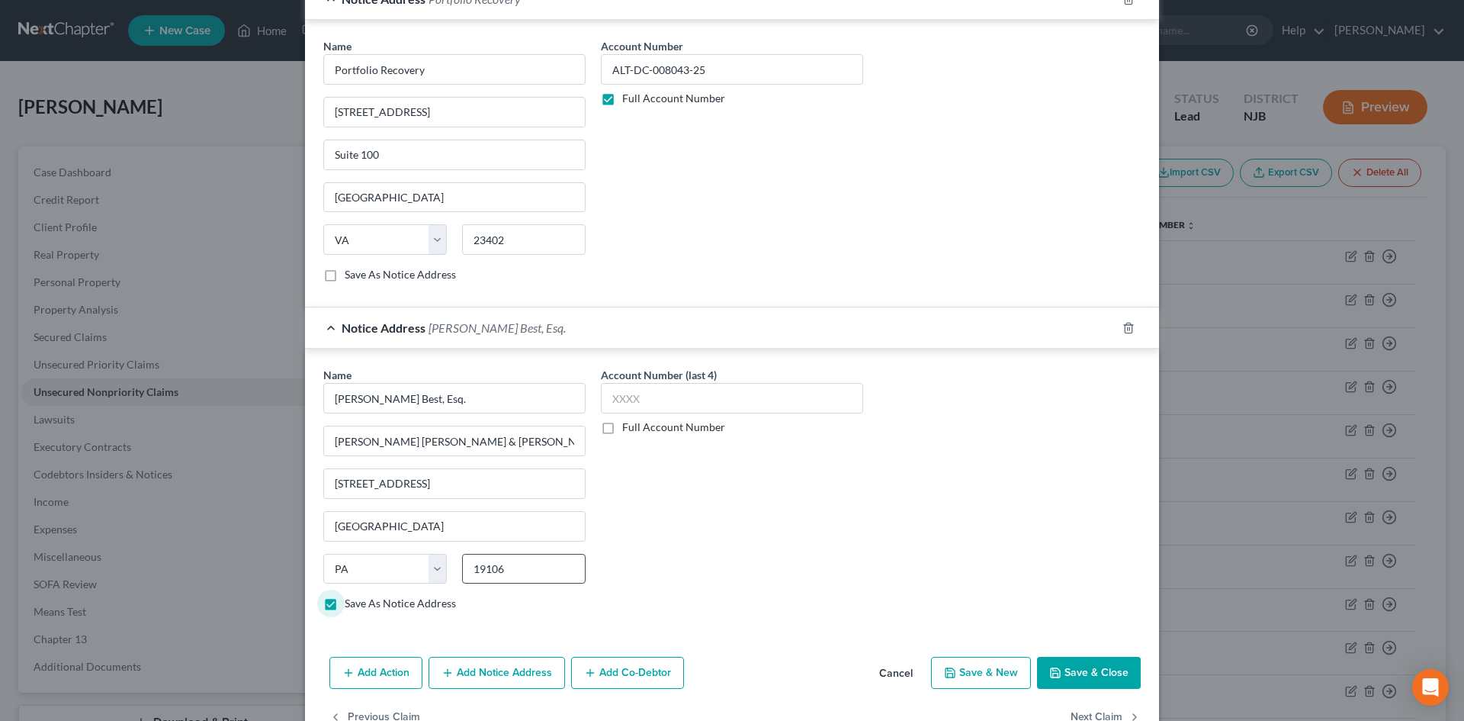
scroll to position [397, 0]
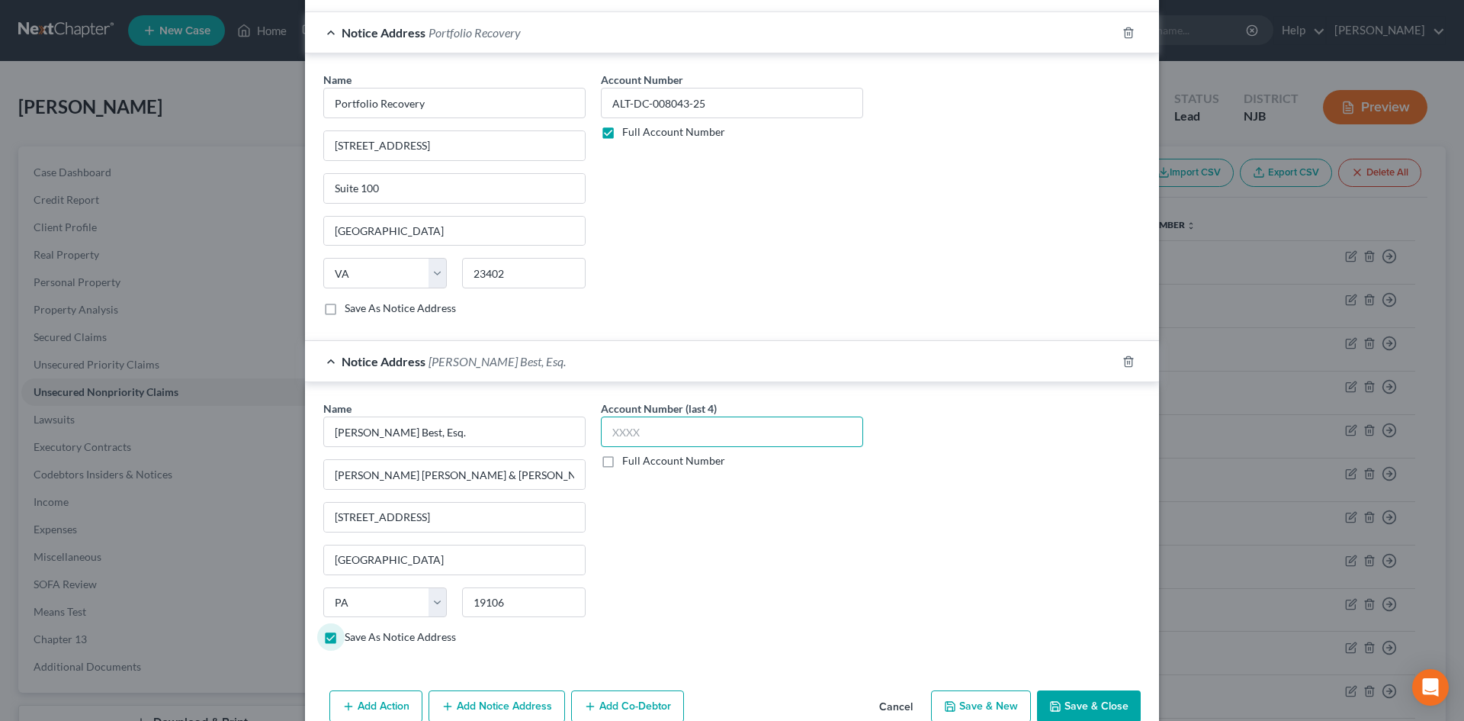
click at [730, 431] on input "text" at bounding box center [732, 431] width 262 height 31
type input "9048"
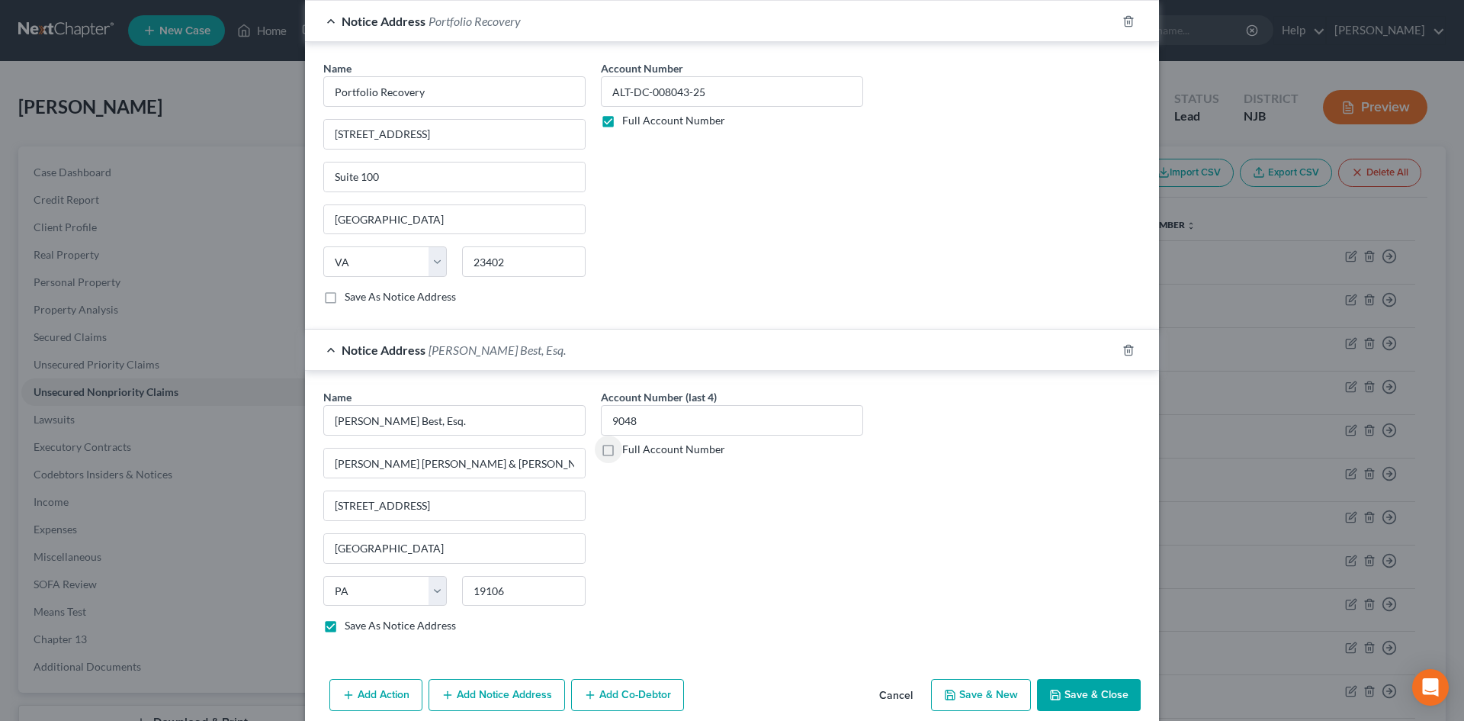
scroll to position [474, 0]
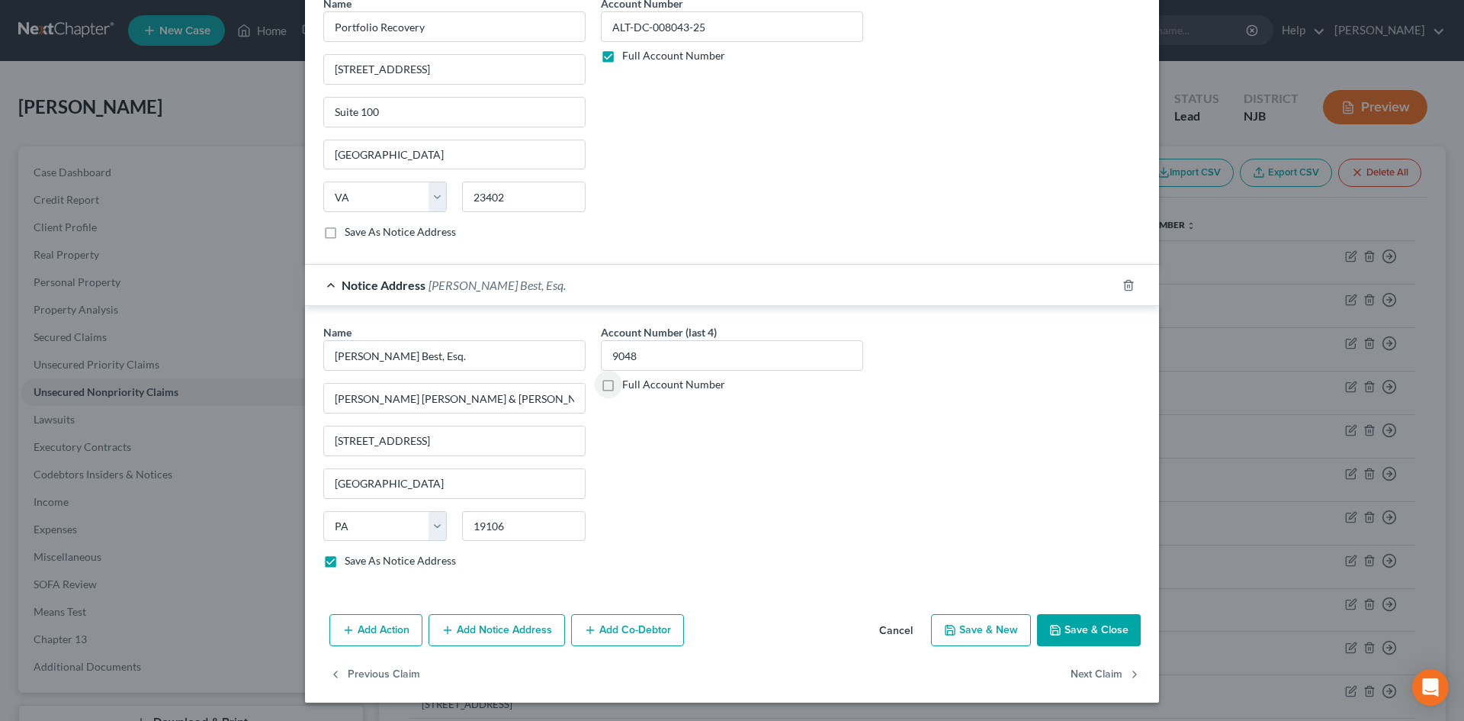
click at [1056, 628] on icon "button" at bounding box center [1055, 630] width 12 height 12
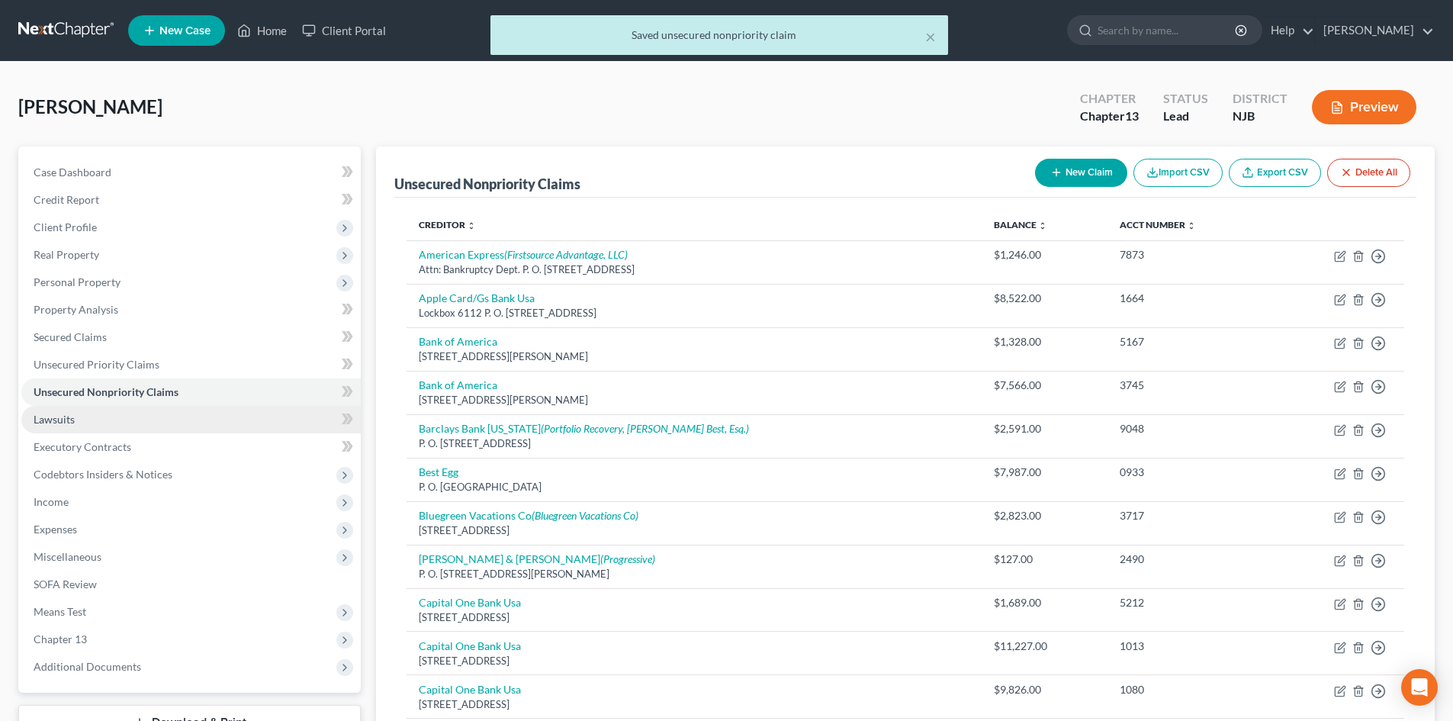
click at [57, 426] on link "Lawsuits" at bounding box center [190, 419] width 339 height 27
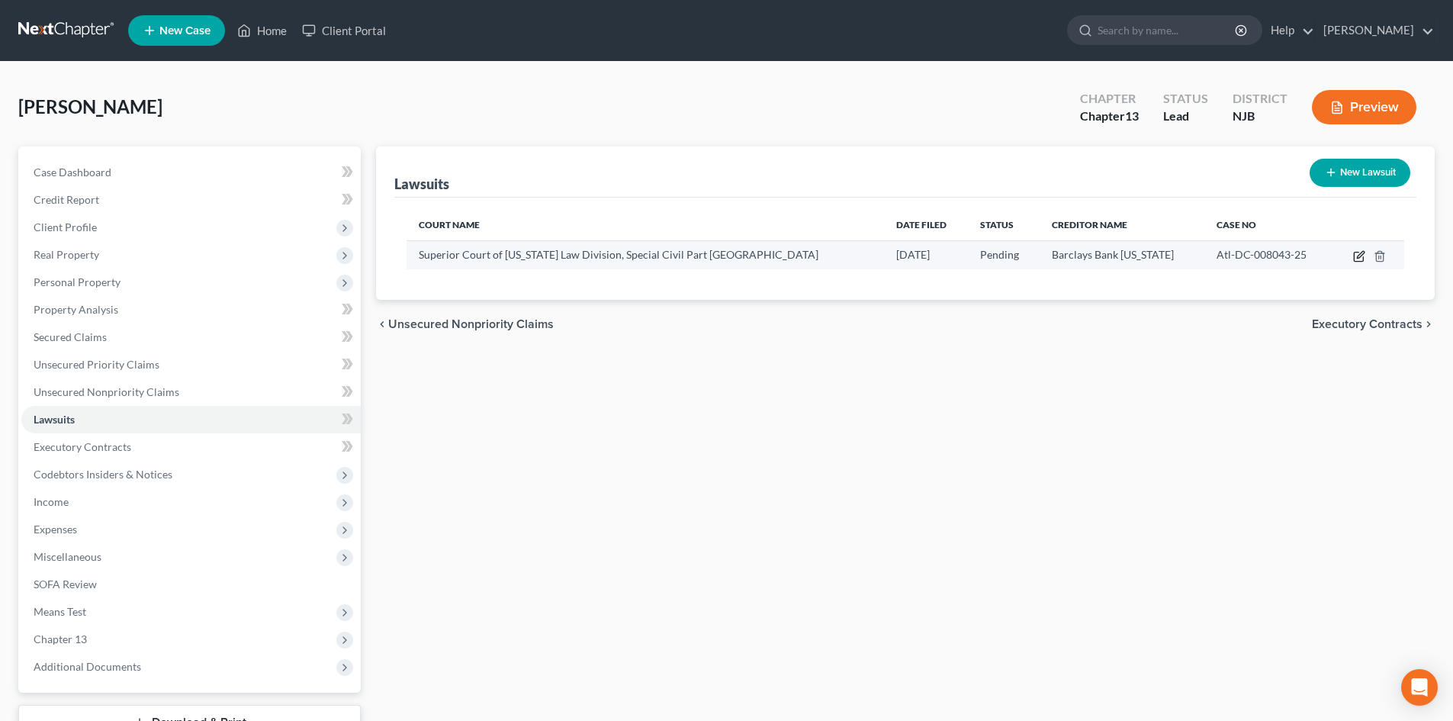
click at [1358, 254] on icon "button" at bounding box center [1359, 256] width 12 height 12
select select "33"
select select "0"
select select "4"
select select "7"
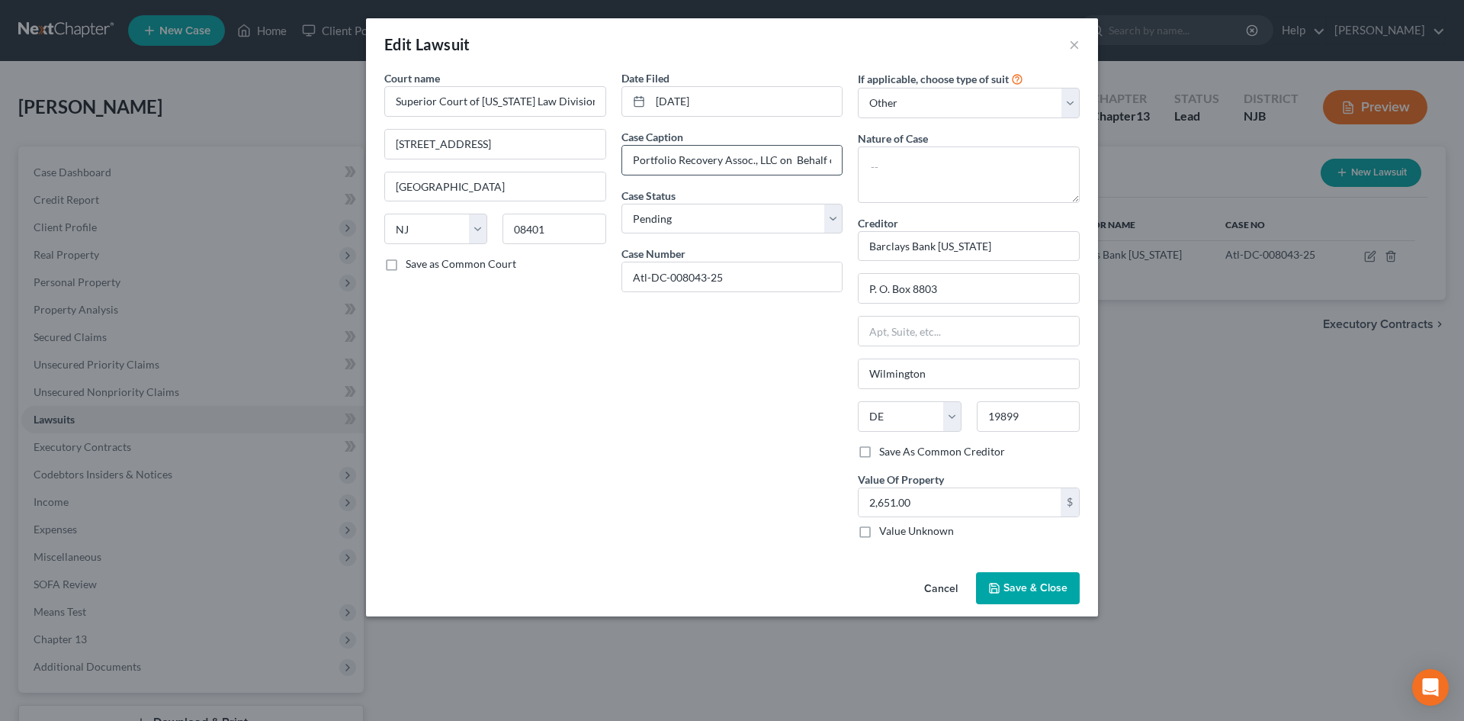
click at [777, 156] on input "Portfolio Recovery Assoc., LLC on Behalf of Barklays Bank DE - Fromtier Airlines" at bounding box center [732, 160] width 220 height 29
click at [885, 174] on textarea at bounding box center [969, 174] width 222 height 56
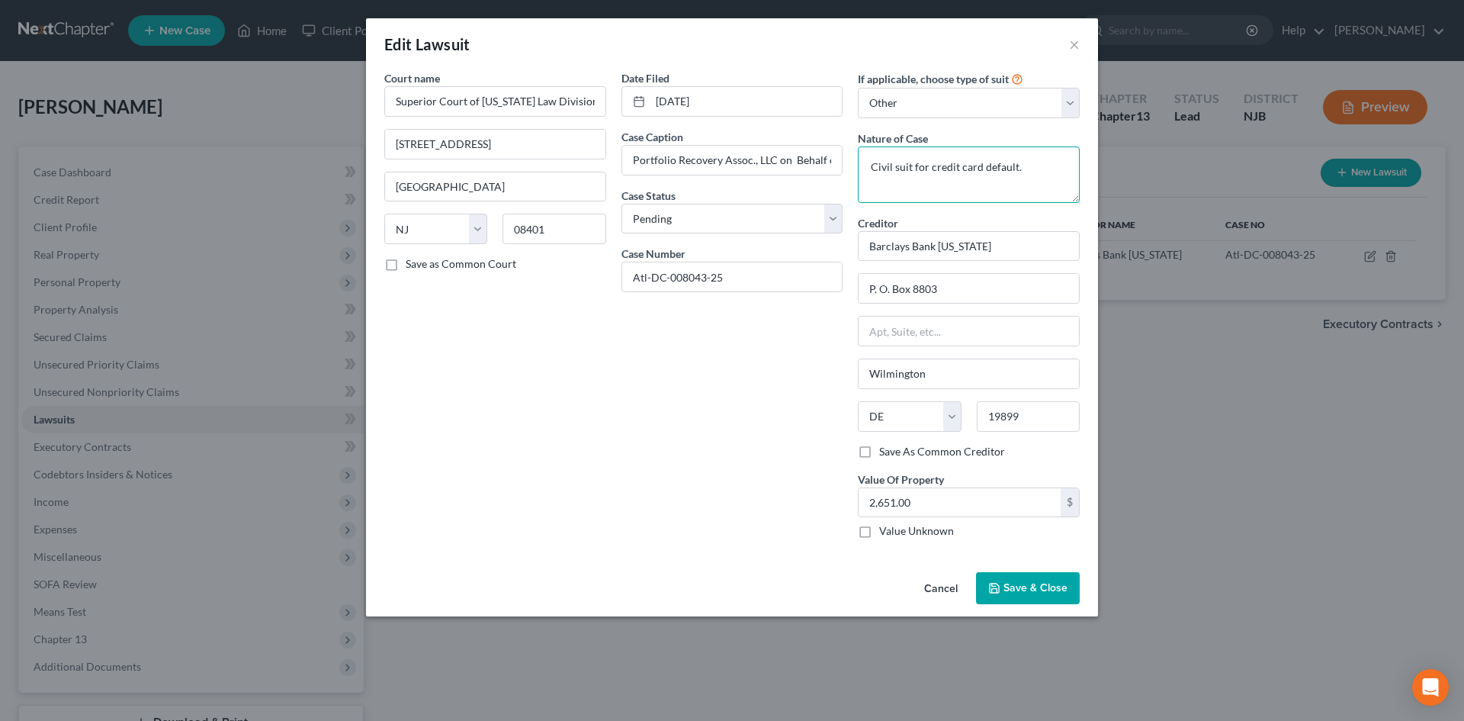
type textarea "Civil suit for credit card default."
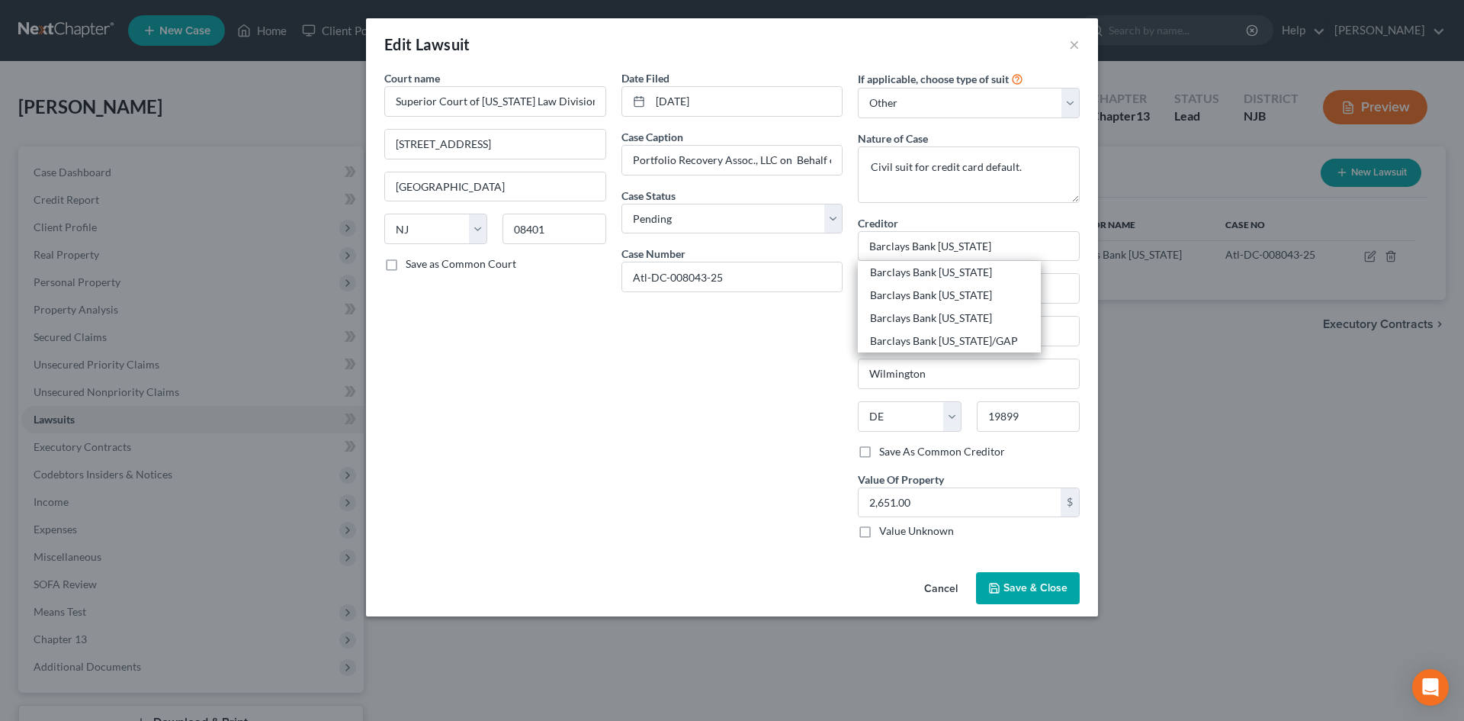
click at [733, 468] on div "Date Filed 08/22/2025 Case Caption Portfolio Recovery Assoc., LLC on Behalf of …" at bounding box center [732, 310] width 237 height 480
click at [1055, 598] on button "Save & Close" at bounding box center [1028, 588] width 104 height 32
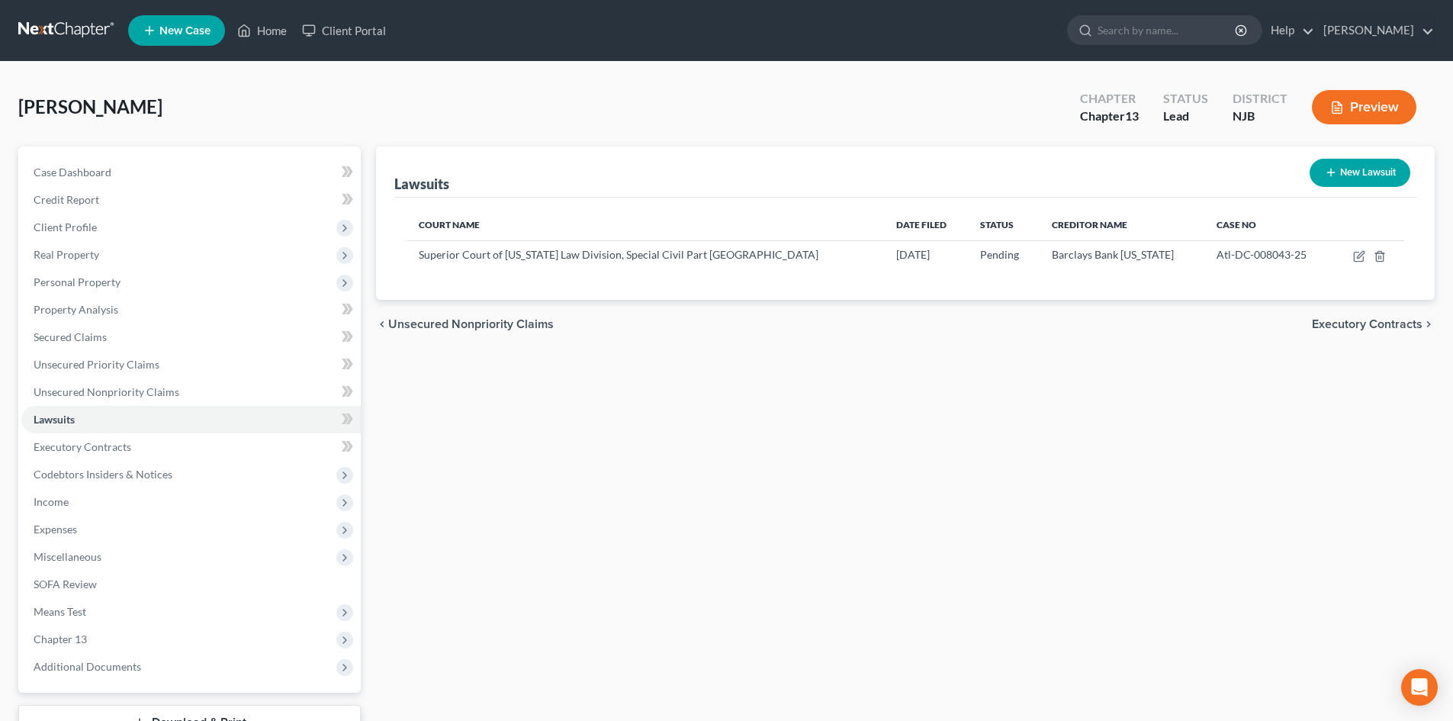
click at [1370, 169] on button "New Lawsuit" at bounding box center [1359, 173] width 101 height 28
select select "0"
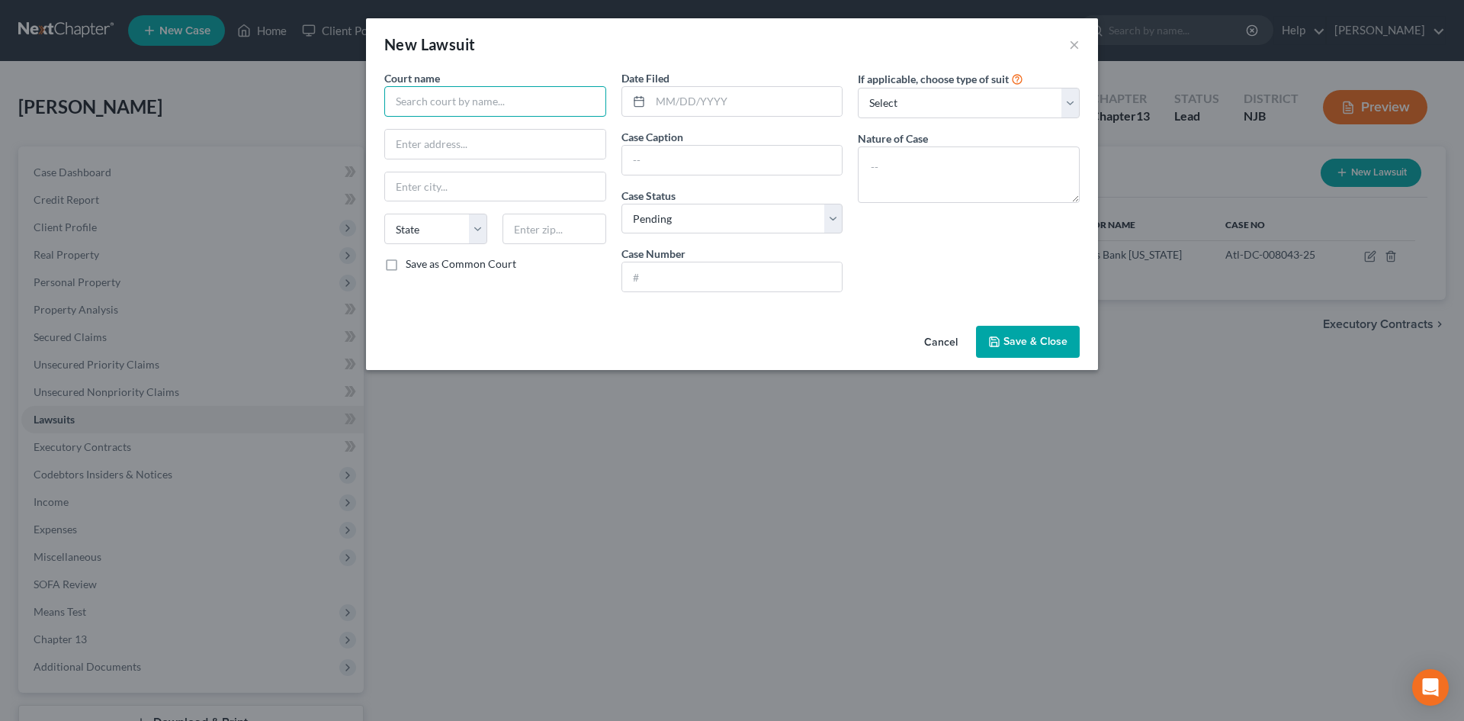
click at [429, 104] on input "text" at bounding box center [495, 101] width 222 height 31
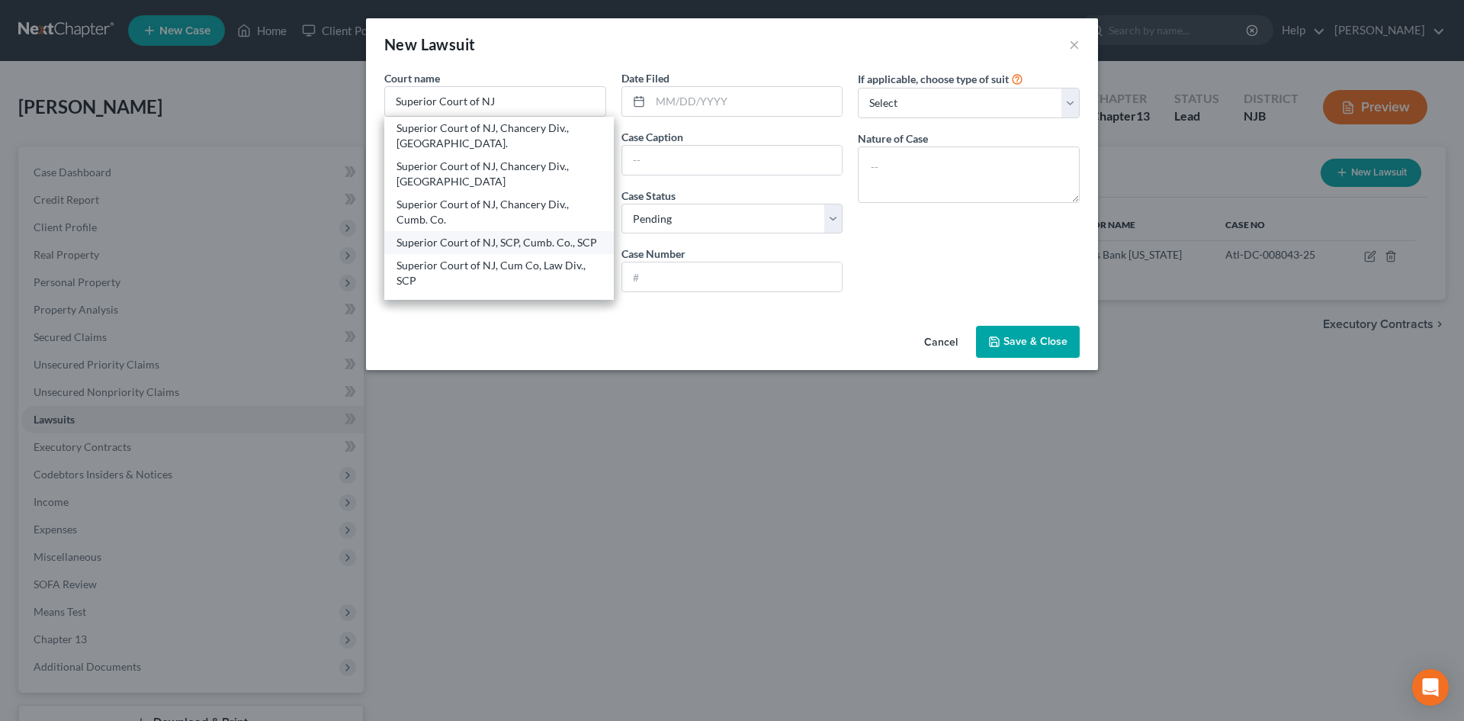
click at [536, 250] on div "Superior Court of NJ, SCP, Cumb. Co., SCP" at bounding box center [499, 242] width 205 height 15
type input "Superior Court of NJ, SCP, Cumb. Co., SCP"
type input "60 W. Broad St."
type input "Bridgeton"
select select "33"
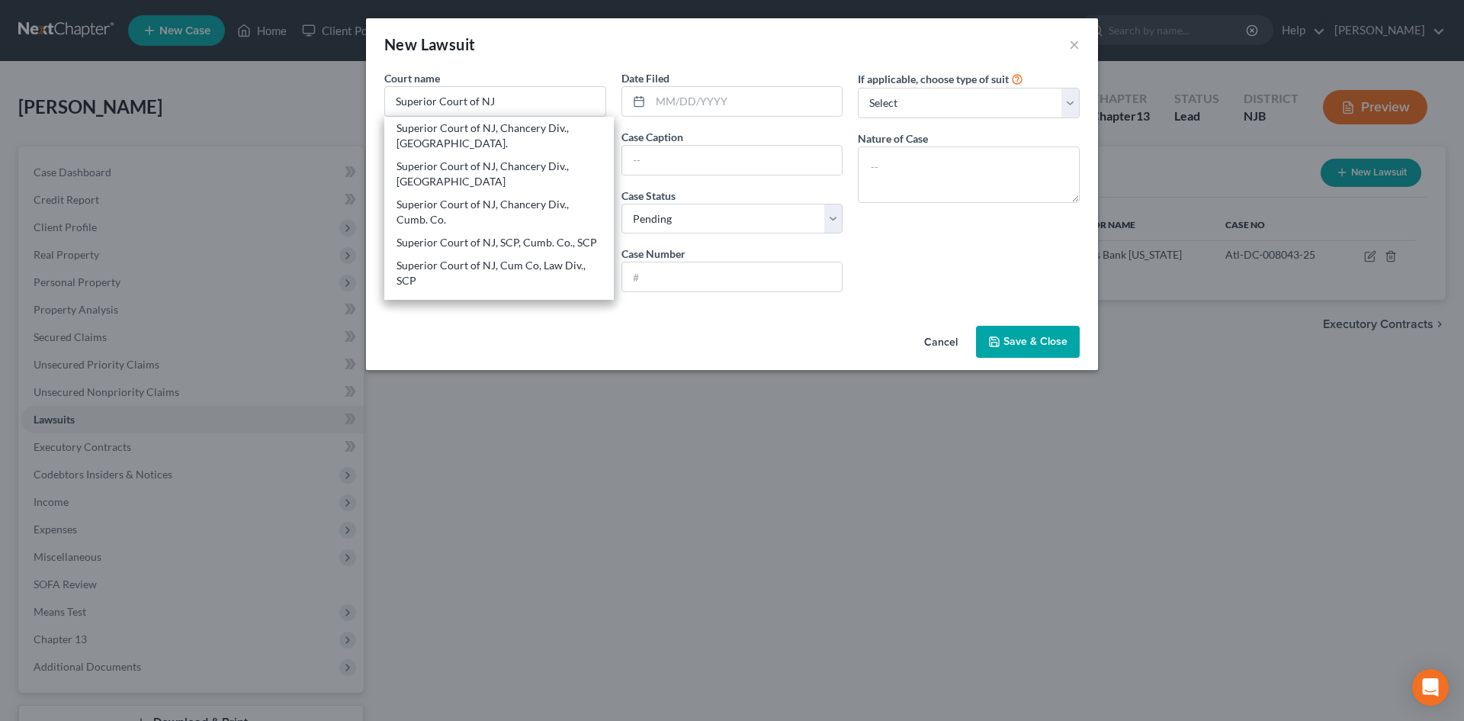
type input "08302"
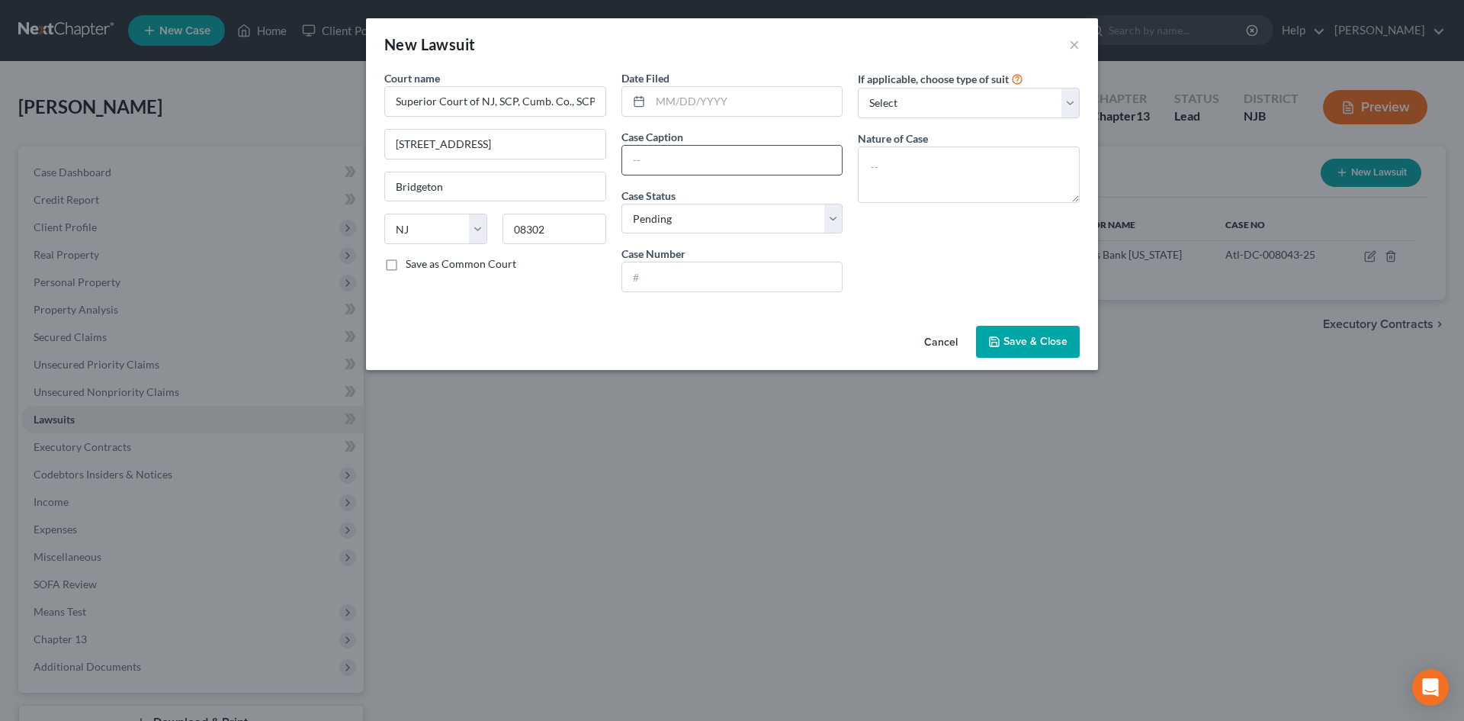
click at [757, 153] on input "text" at bounding box center [732, 160] width 220 height 29
click at [796, 167] on input "Velocity Investments LLC as assignee of Fin Wise Bank vs Carlos Gonzalez" at bounding box center [732, 160] width 220 height 29
type input "Velocity Investments LLC as assignee of Webbank vs. Thomas Logdsdon"
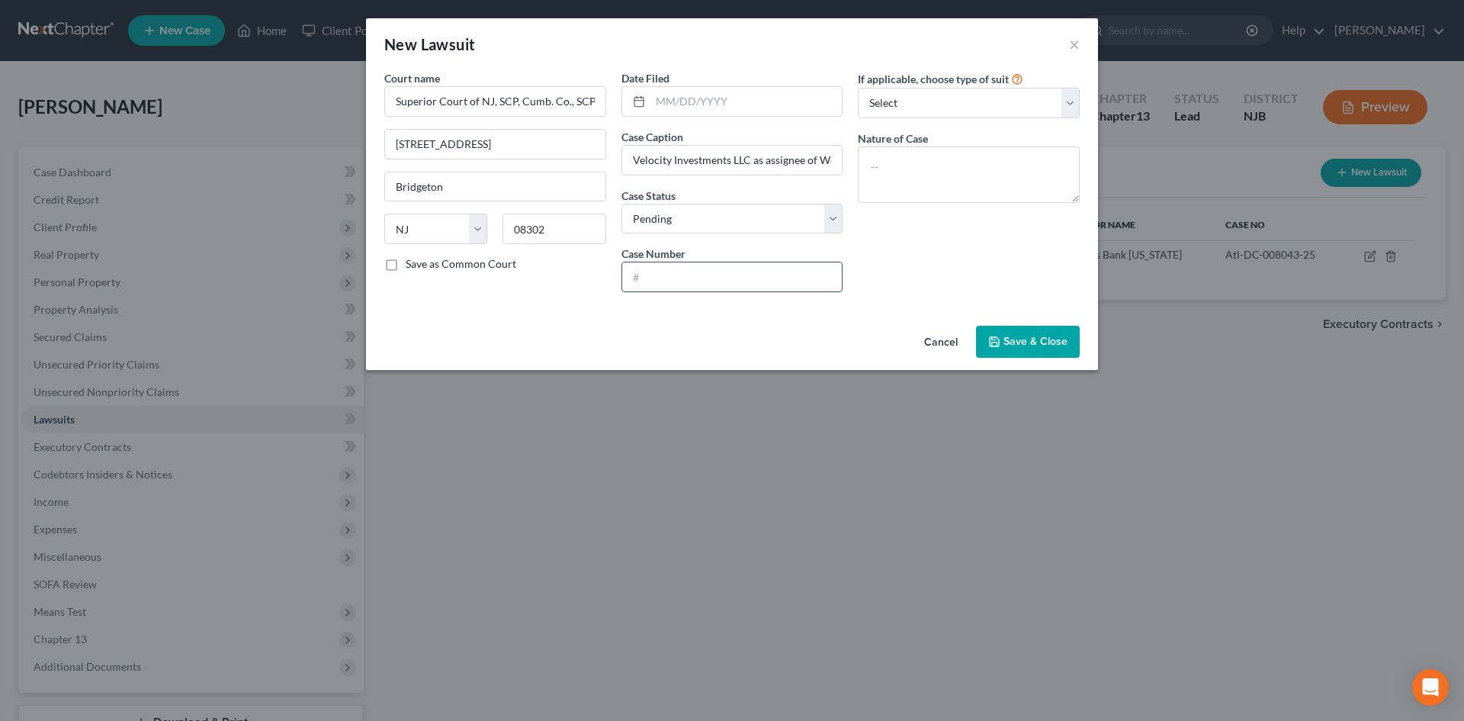
click at [673, 270] on input "text" at bounding box center [732, 276] width 220 height 29
click at [707, 271] on input "text" at bounding box center [732, 276] width 220 height 29
type input "ATL DC-6644-25"
click at [914, 106] on select "Select Repossession Garnishment Foreclosure Attached, Seized, Or Levied Other" at bounding box center [969, 103] width 222 height 31
select select "4"
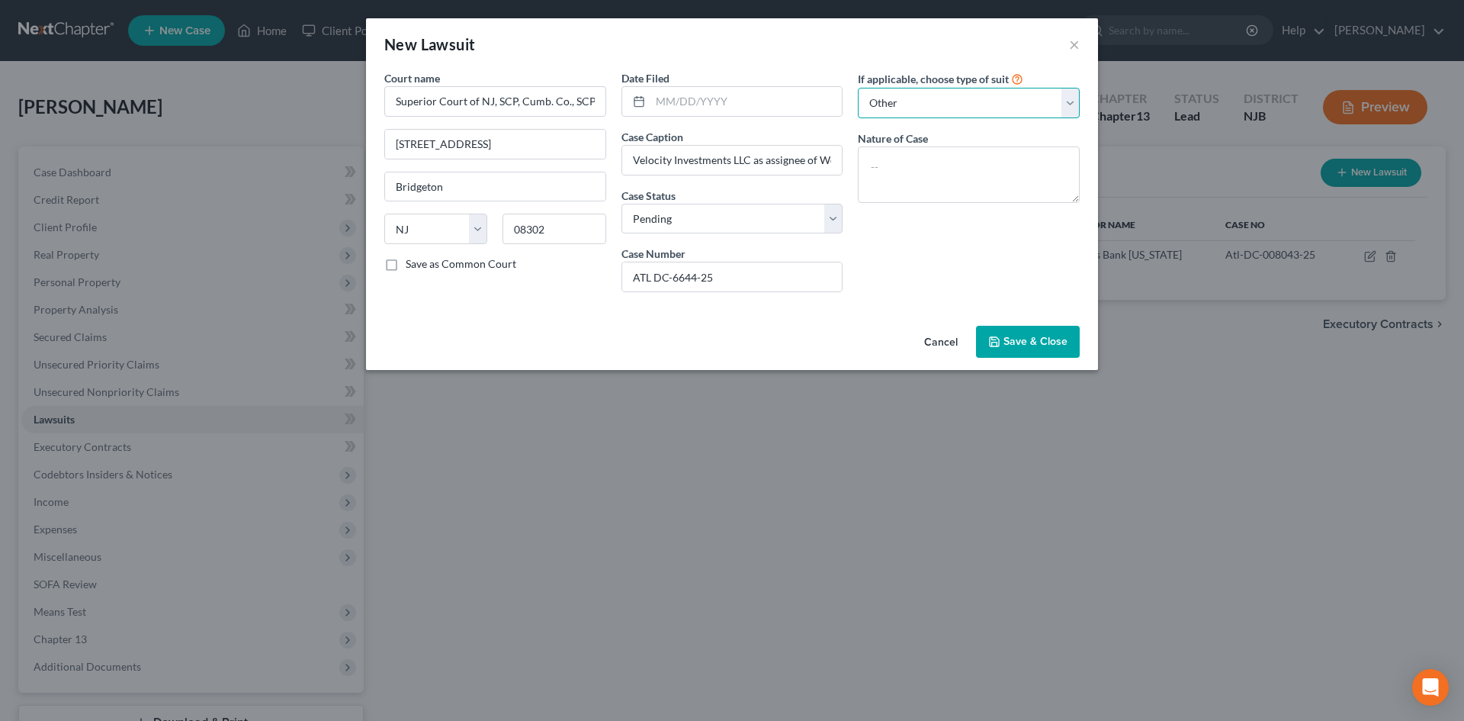
click at [858, 88] on select "Select Repossession Garnishment Foreclosure Attached, Seized, Or Levied Other" at bounding box center [969, 103] width 222 height 31
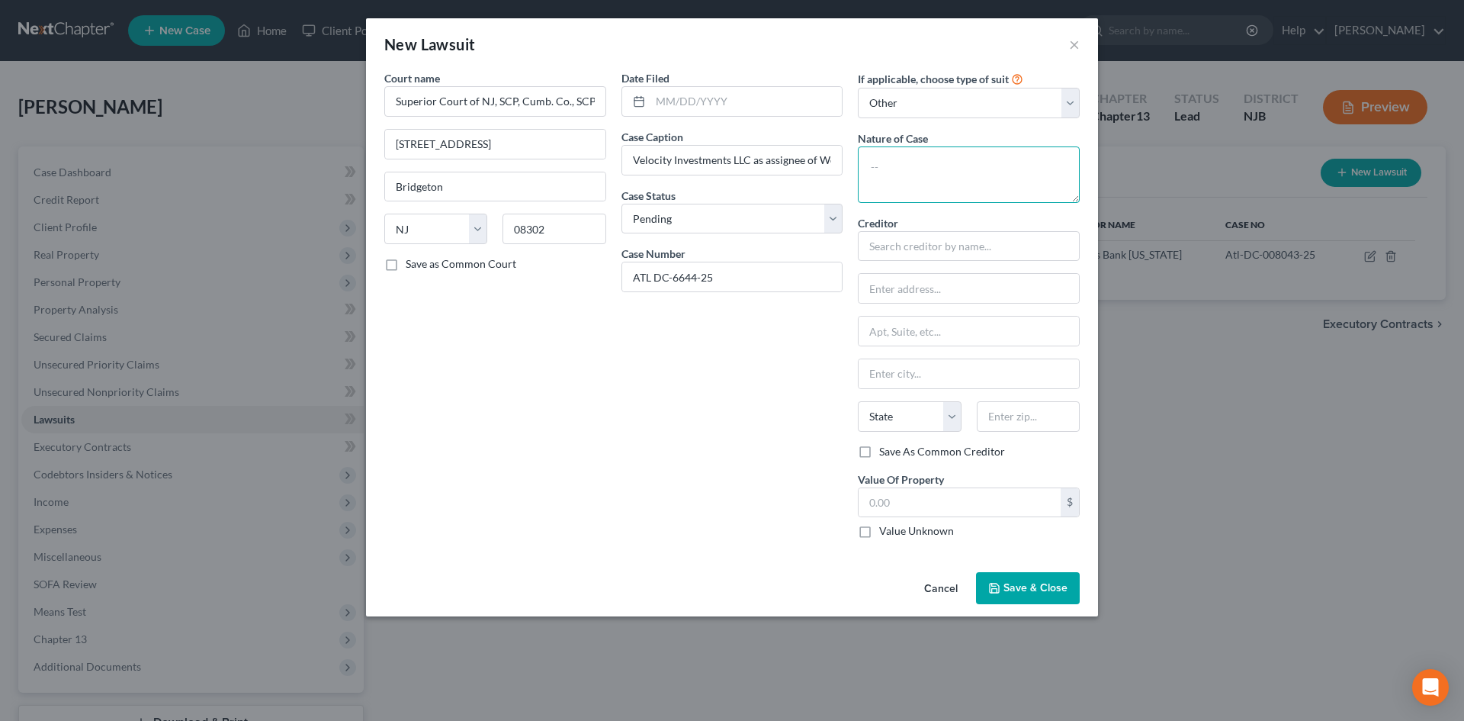
click at [967, 179] on textarea at bounding box center [969, 174] width 222 height 56
type textarea "Personal loan default"
type input "Velocity Investments, as Assignee of Webbank"
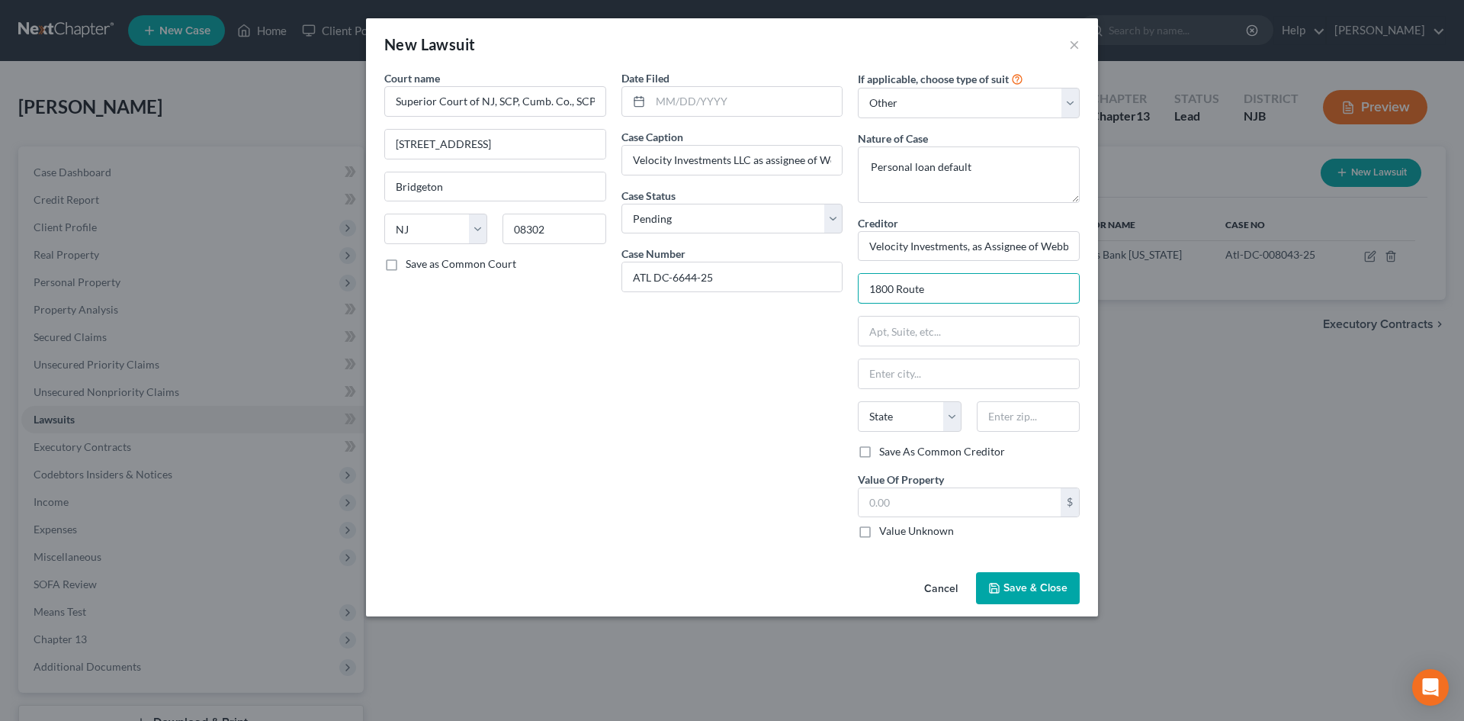
type input "1800 Route 34N, Suite 305"
click at [997, 339] on input "text" at bounding box center [969, 330] width 220 height 29
type input "Bldg. 3, Ste. 305"
type input "Wall"
select select "33"
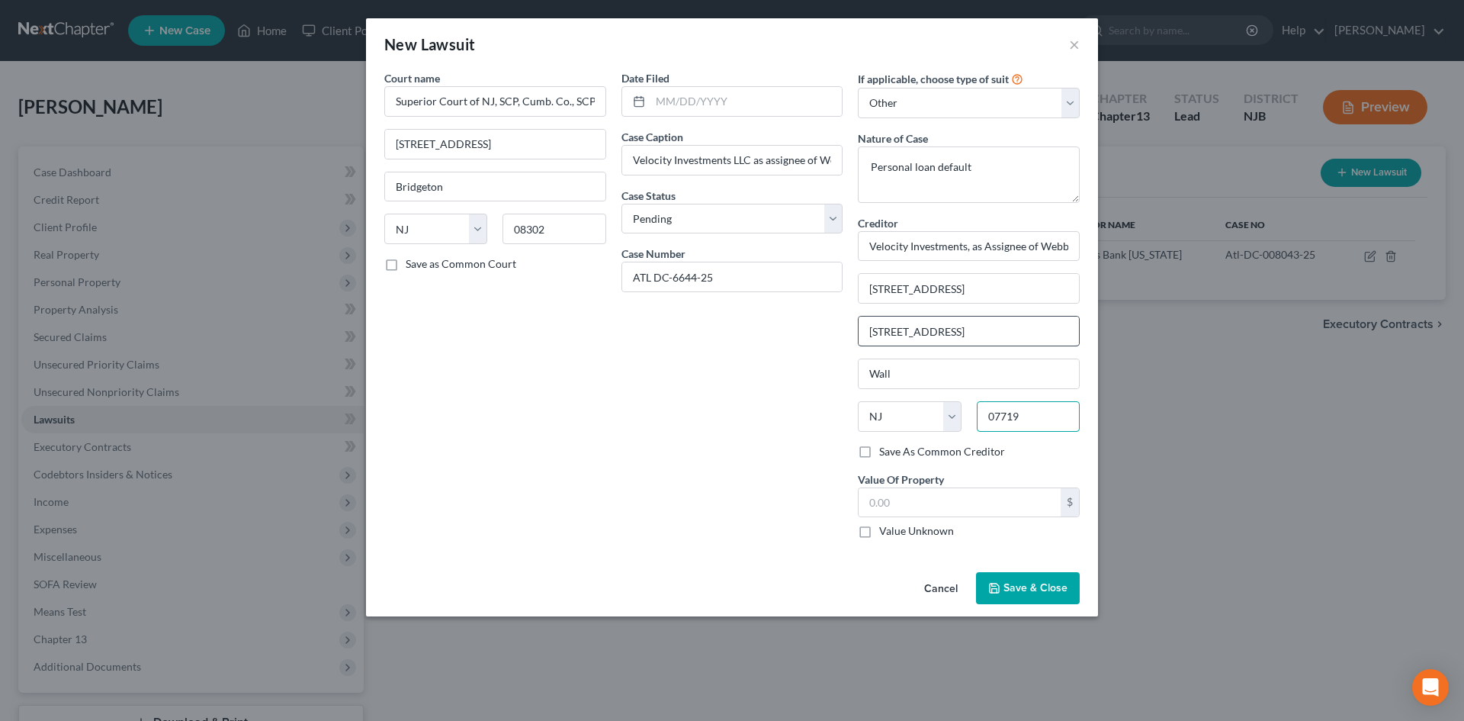
type input "07719"
type input "Belmar"
click at [939, 521] on div "$ Value Unknown" at bounding box center [969, 513] width 222 height 52
drag, startPoint x: 946, startPoint y: 506, endPoint x: 940, endPoint y: 500, distance: 8.6
click at [945, 505] on input "text" at bounding box center [960, 502] width 202 height 29
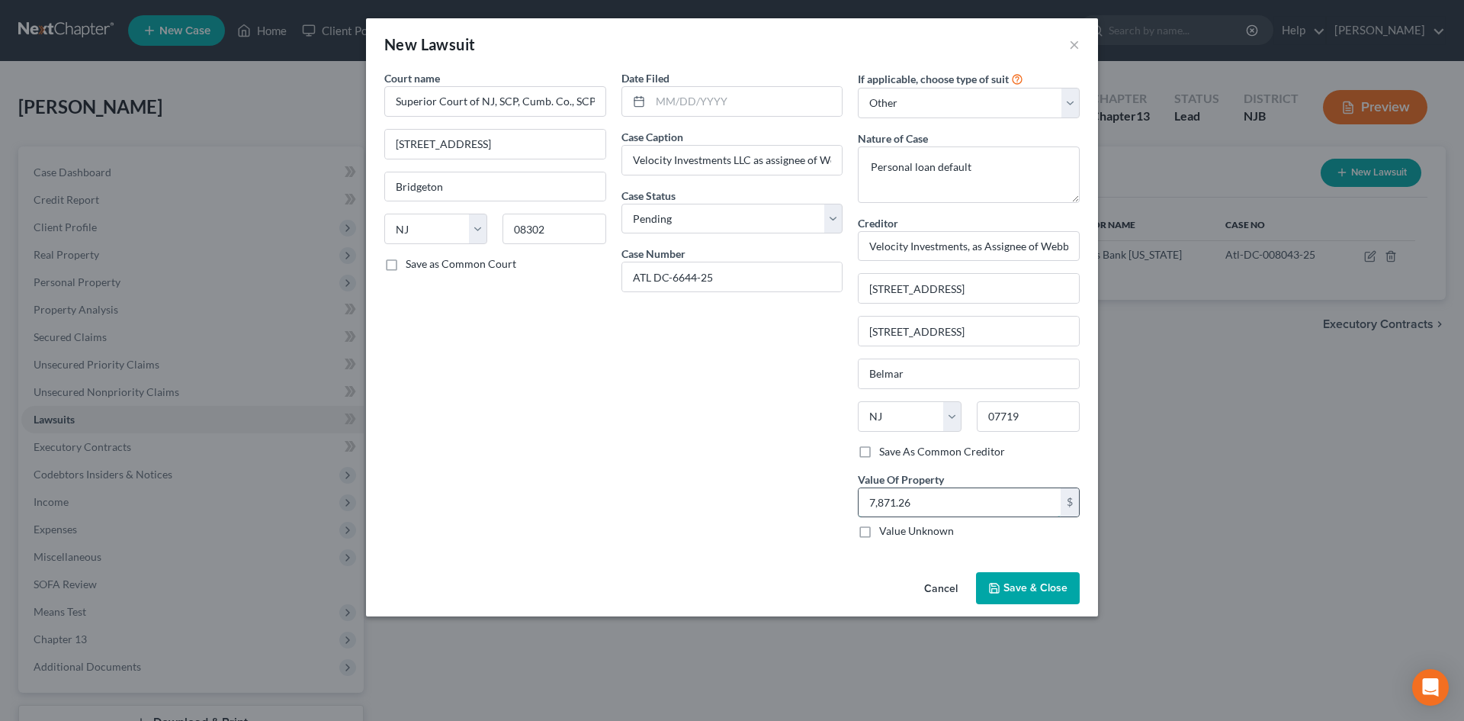
type input "7,871.26"
click at [1004, 591] on span "Save & Close" at bounding box center [1036, 587] width 64 height 13
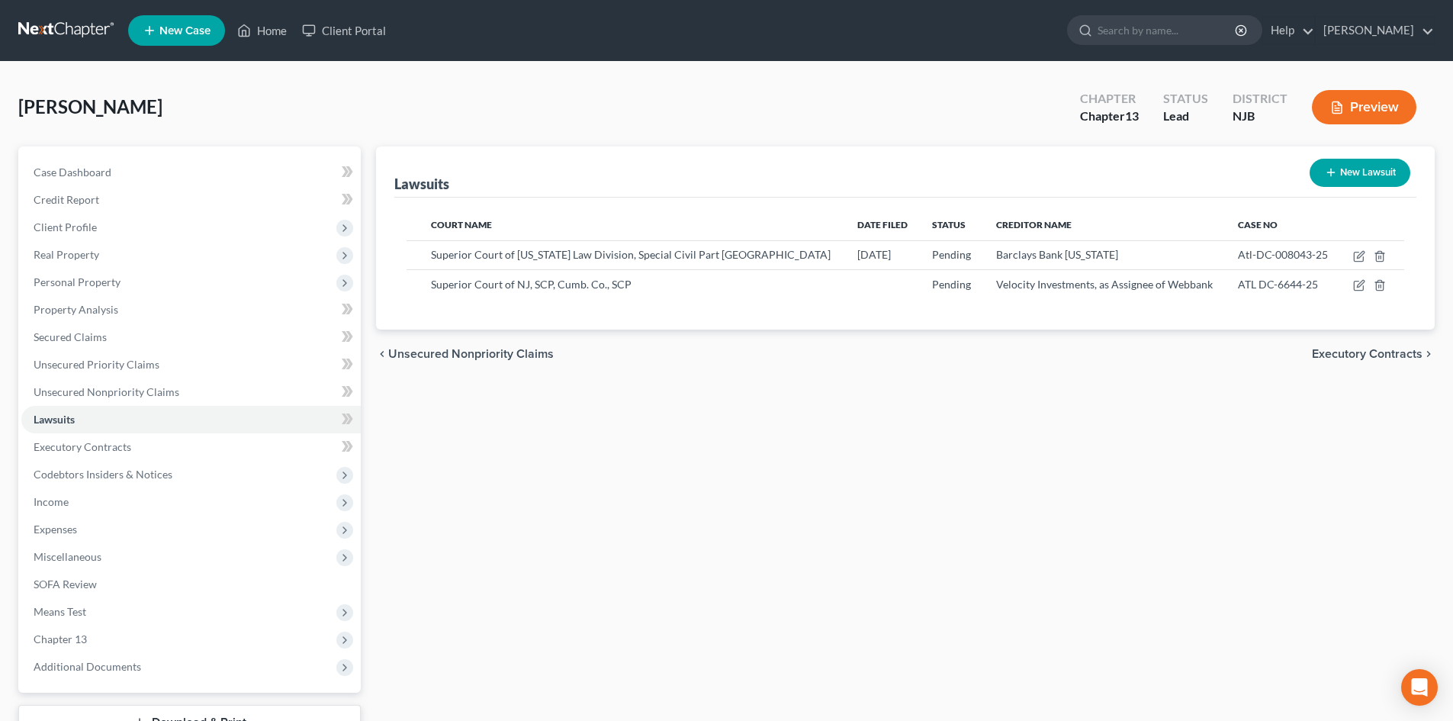
click at [1383, 348] on span "Executory Contracts" at bounding box center [1367, 354] width 111 height 12
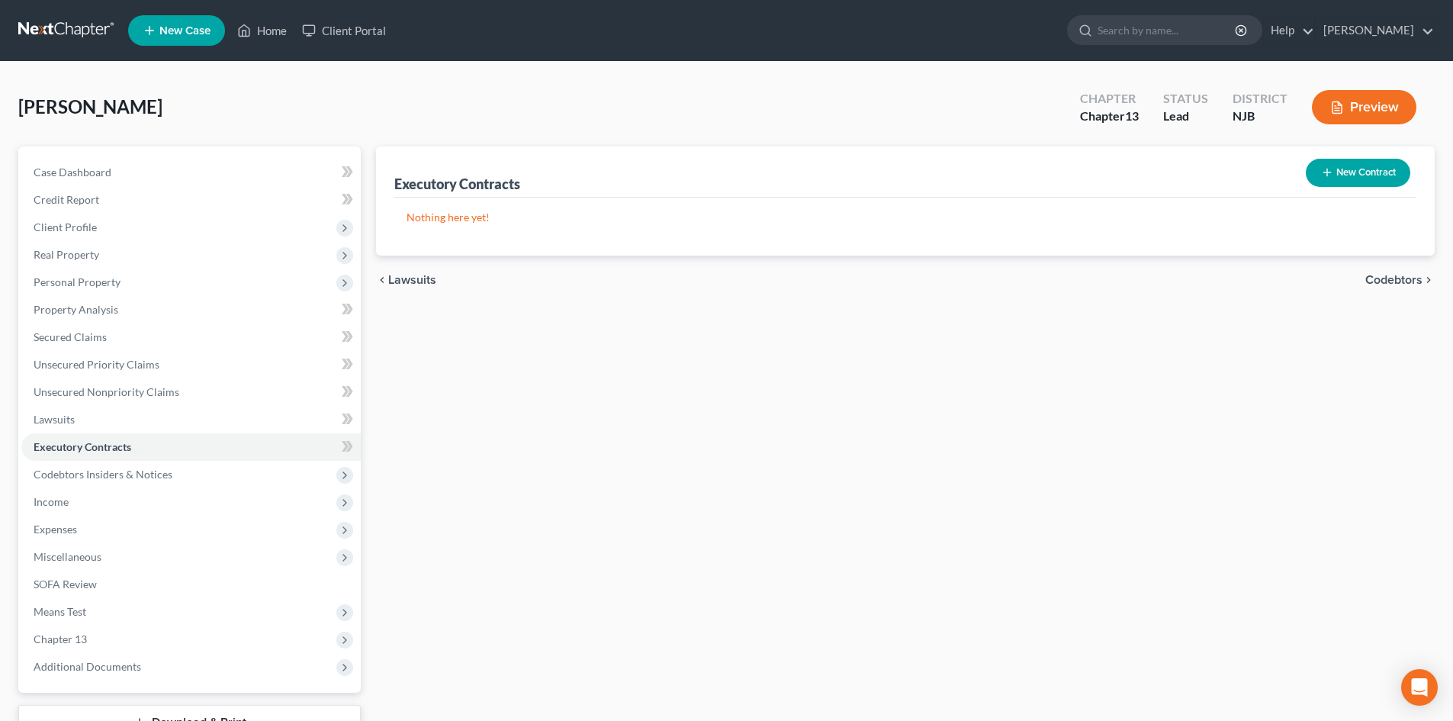
click at [1380, 280] on span "Codebtors" at bounding box center [1393, 280] width 57 height 12
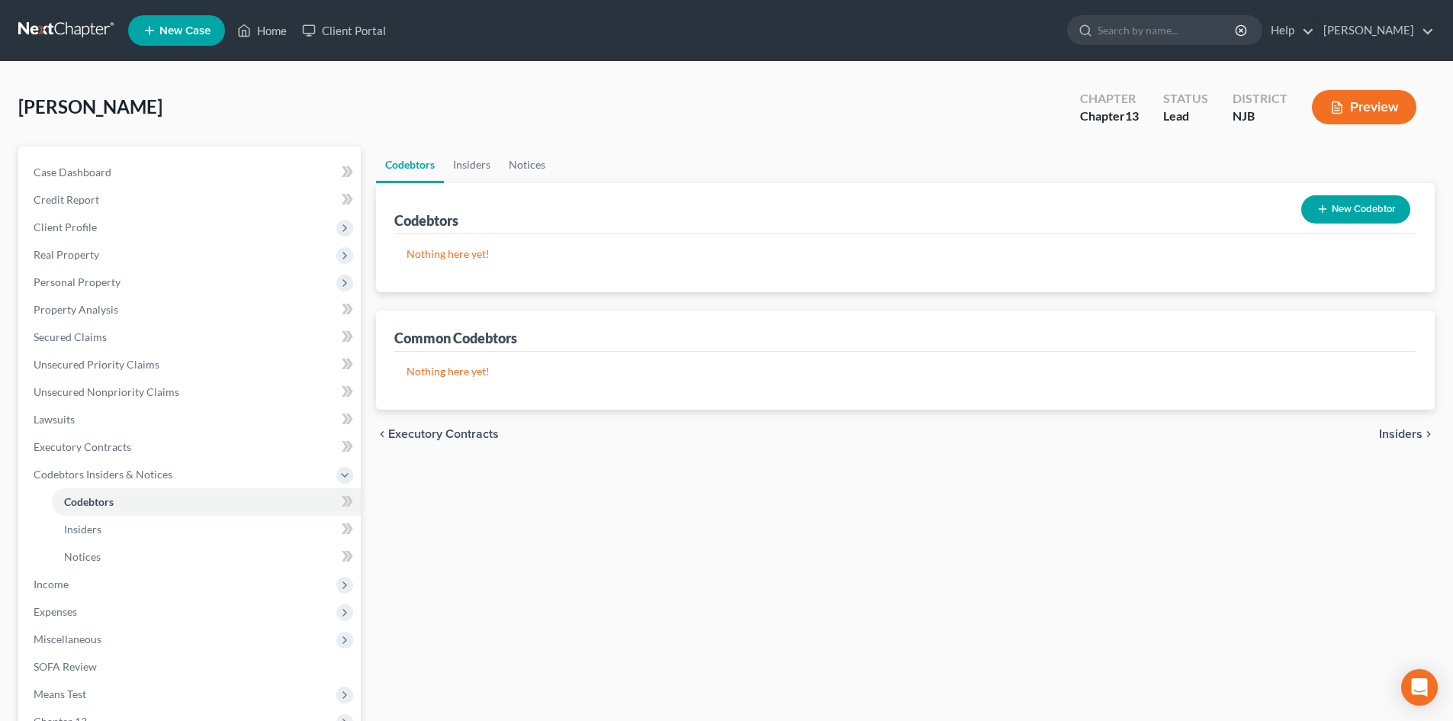
click at [1367, 198] on button "New Codebtor" at bounding box center [1355, 209] width 109 height 28
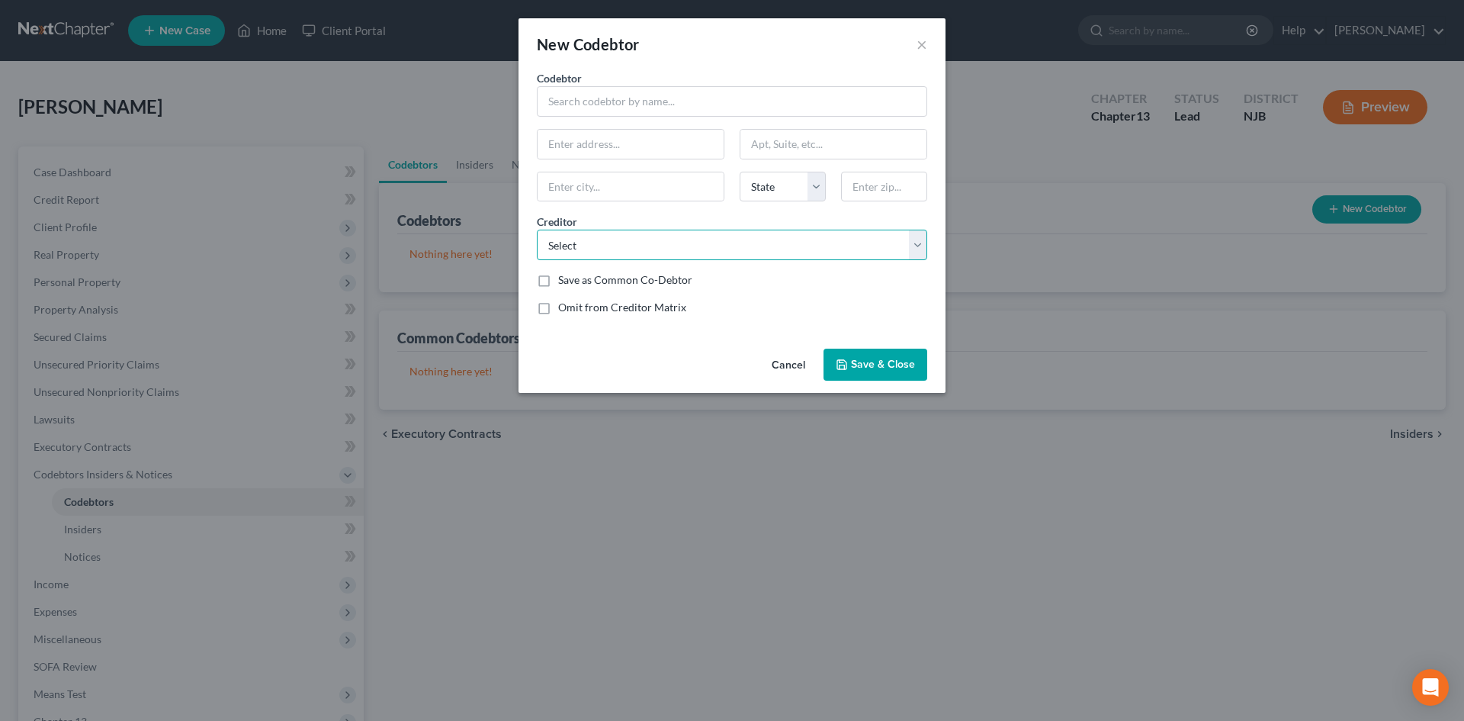
click at [643, 250] on select "Select Triad Fin Sv Midland Credit Managem Best Egg Nissan Motor Acceptance Dep…" at bounding box center [732, 245] width 390 height 31
select select "3"
click at [537, 230] on select "Select Triad Fin Sv Midland Credit Managem Best Egg Nissan Motor Acceptance Dep…" at bounding box center [732, 245] width 390 height 31
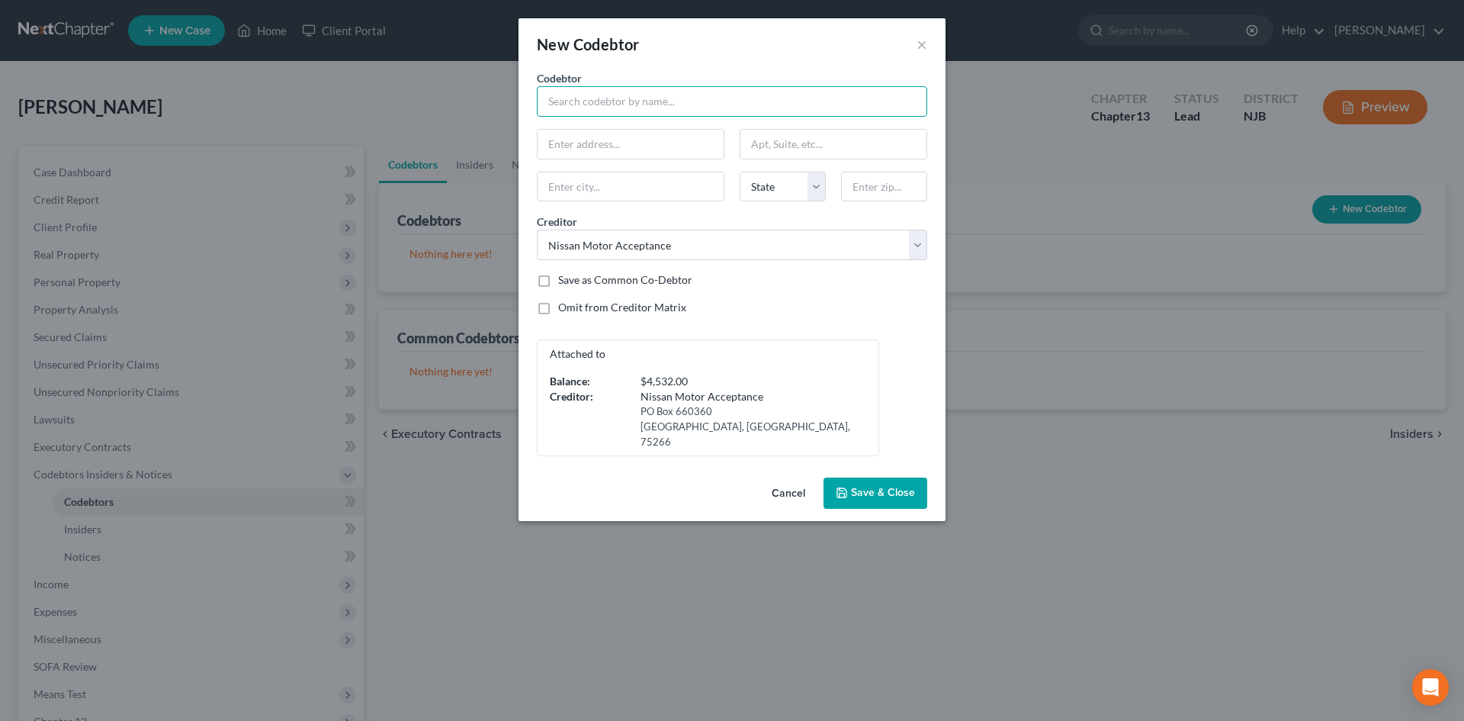
click at [658, 101] on input "text" at bounding box center [732, 101] width 390 height 31
type input "Cheri Bendyna"
type input "5700 West Ave."
type input "Ocean City"
select select "33"
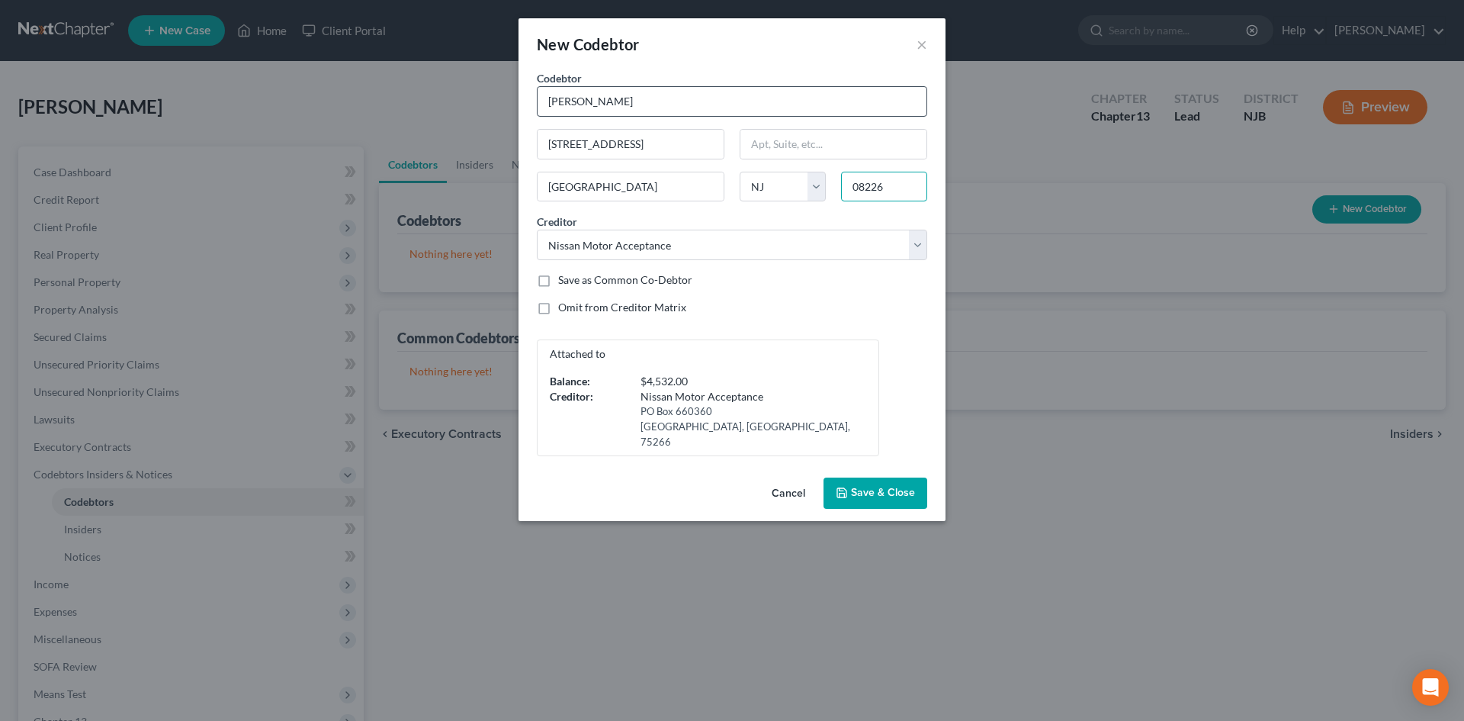
type input "08226"
click at [558, 278] on label "Save as Common Co-Debtor" at bounding box center [625, 279] width 134 height 15
click at [564, 278] on input "Save as Common Co-Debtor" at bounding box center [569, 277] width 10 height 10
checkbox input "true"
click at [869, 487] on span "Save & Close" at bounding box center [883, 493] width 64 height 13
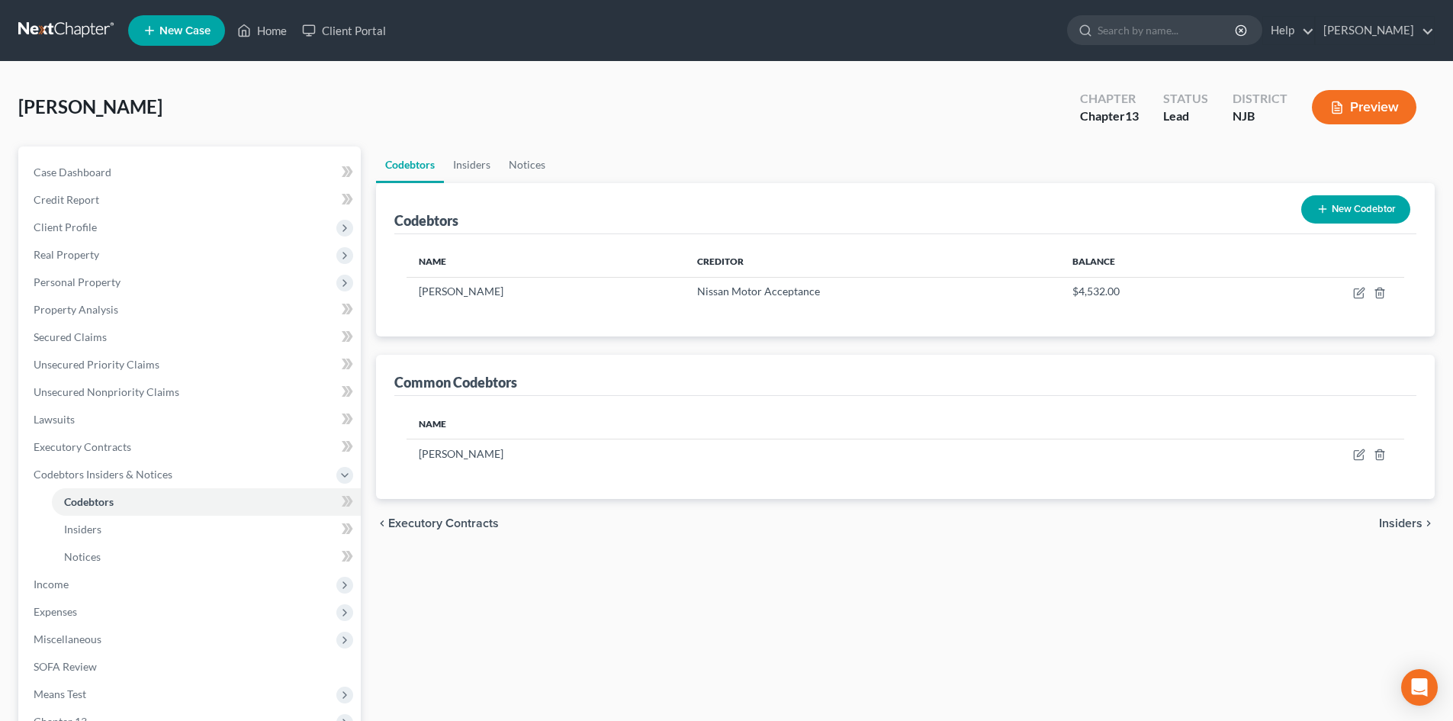
click at [1392, 522] on span "Insiders" at bounding box center [1400, 523] width 43 height 12
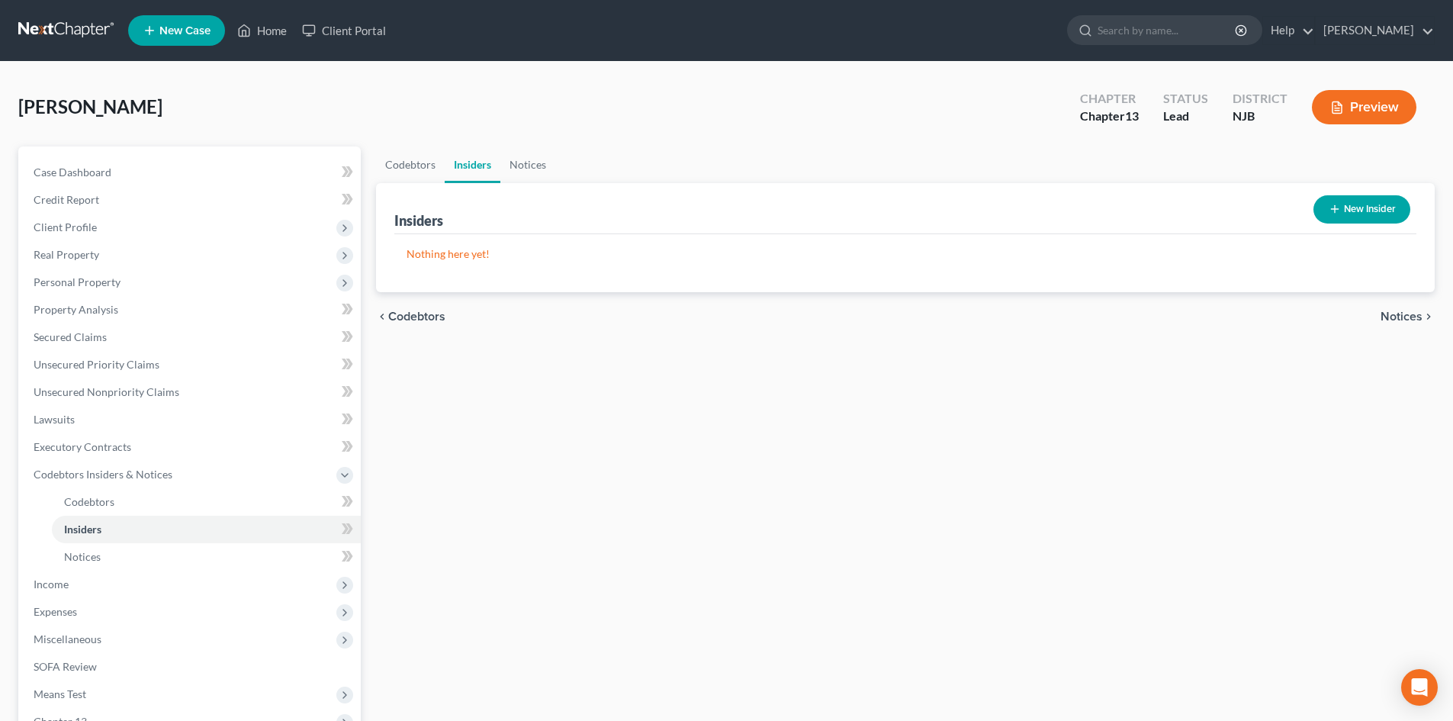
click at [1420, 318] on span "Notices" at bounding box center [1401, 316] width 42 height 12
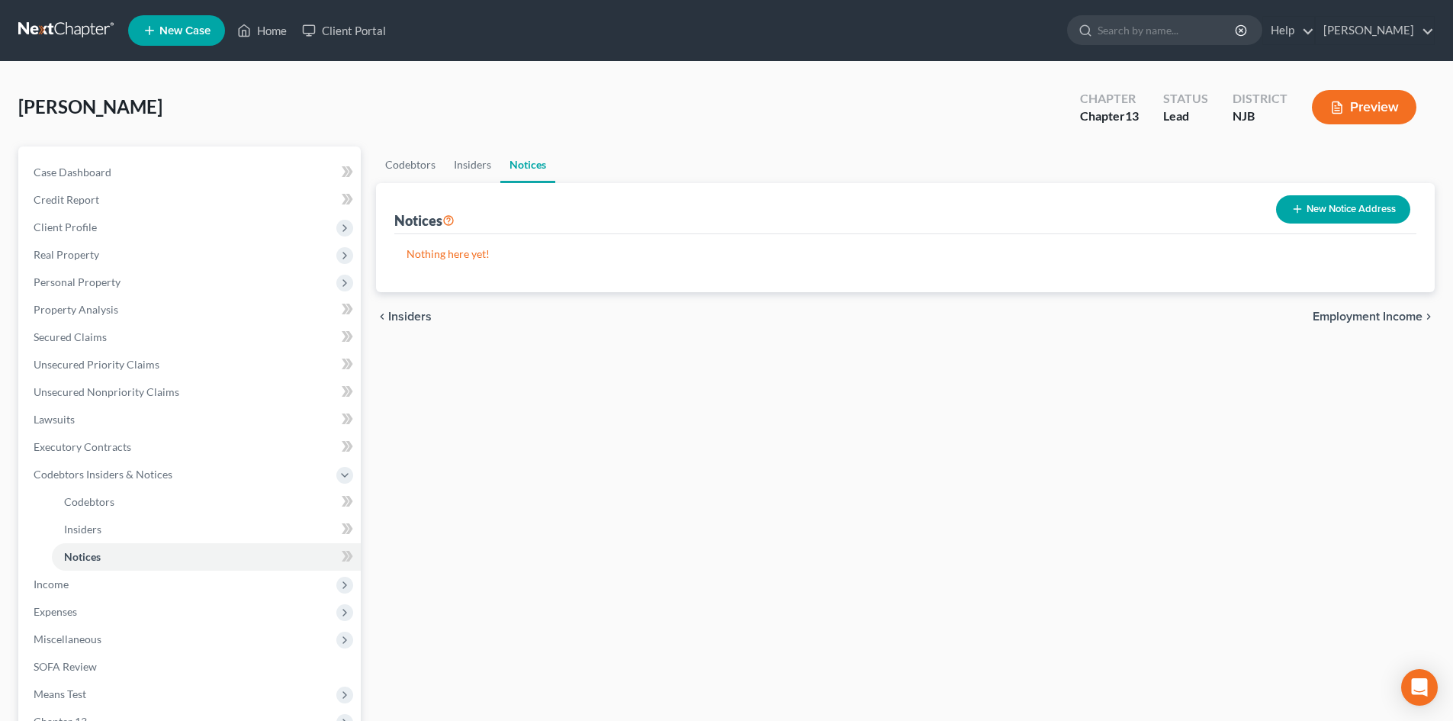
click at [1349, 209] on button "New Notice Address" at bounding box center [1343, 209] width 134 height 28
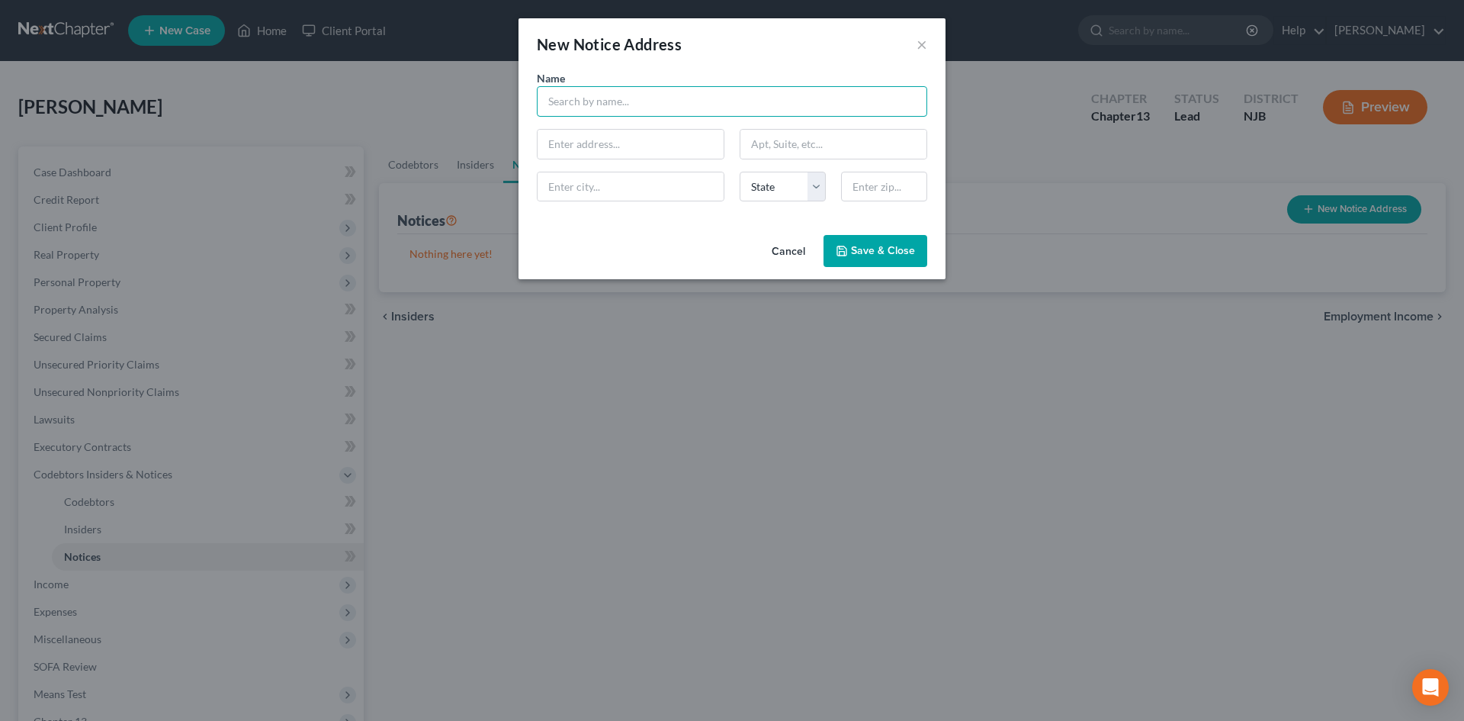
click at [663, 97] on input "text" at bounding box center [732, 101] width 390 height 31
type input "Victoria Kavanagh, Esq."
click at [692, 153] on input "219 N. High St., Ste. A" at bounding box center [631, 144] width 186 height 29
type input "219 N. High St."
type input "Suite A"
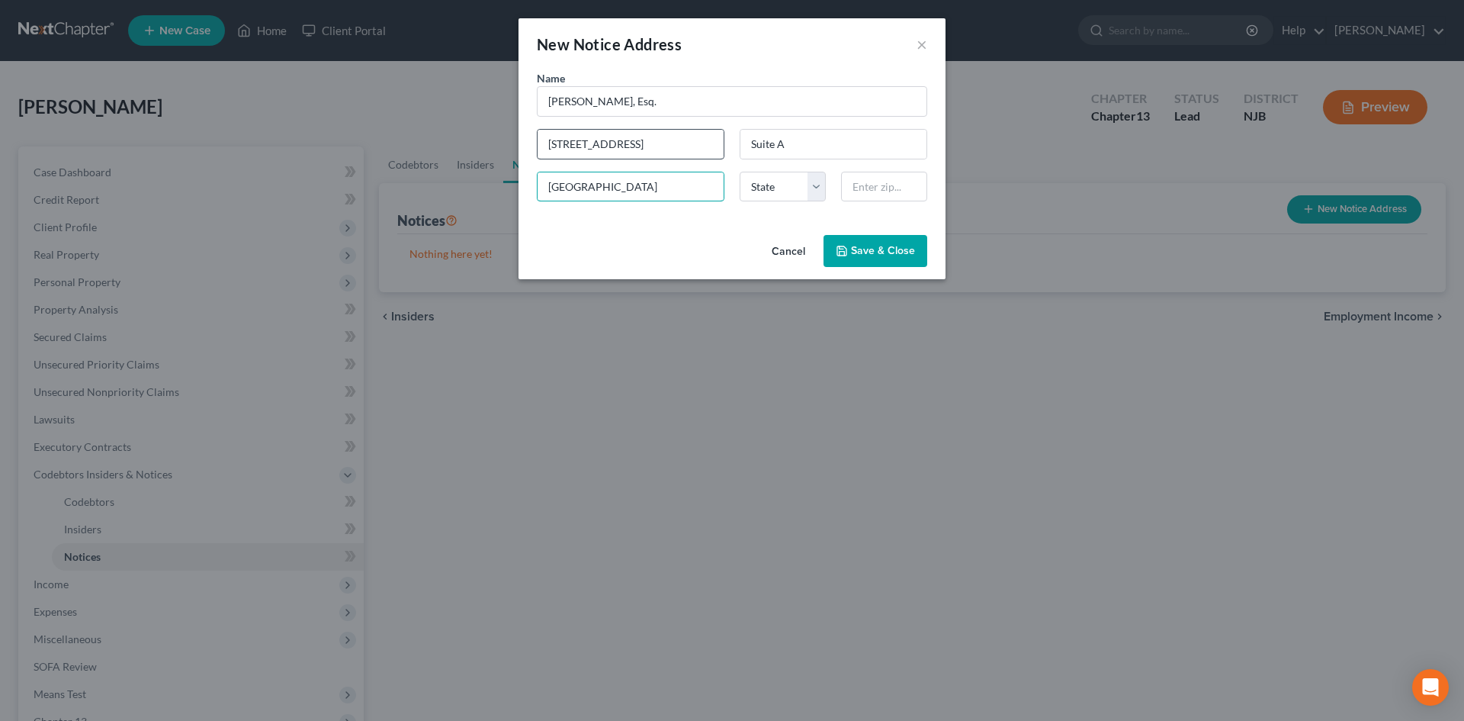
type input "Millville"
select select "33"
type input "08332"
click at [890, 254] on span "Save & Close" at bounding box center [883, 250] width 64 height 13
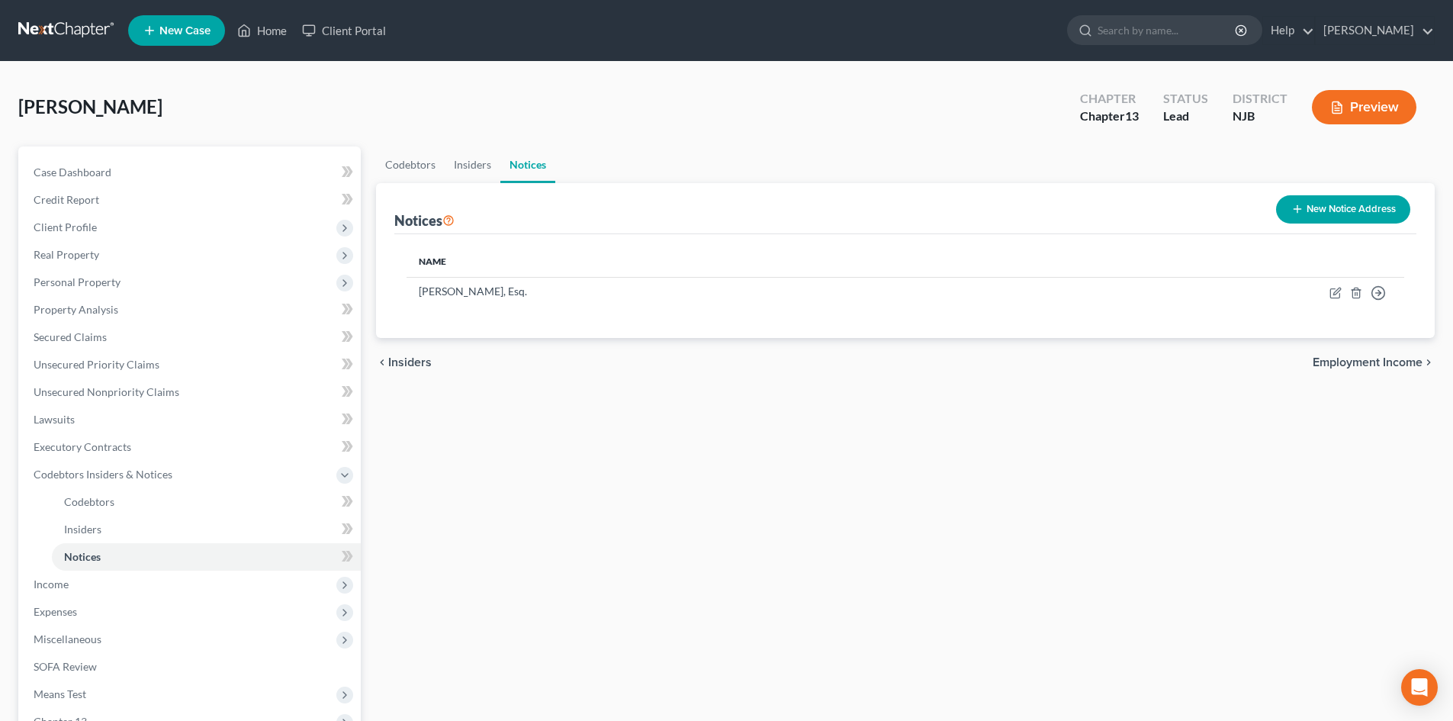
click at [1390, 365] on span "Employment Income" at bounding box center [1367, 362] width 110 height 12
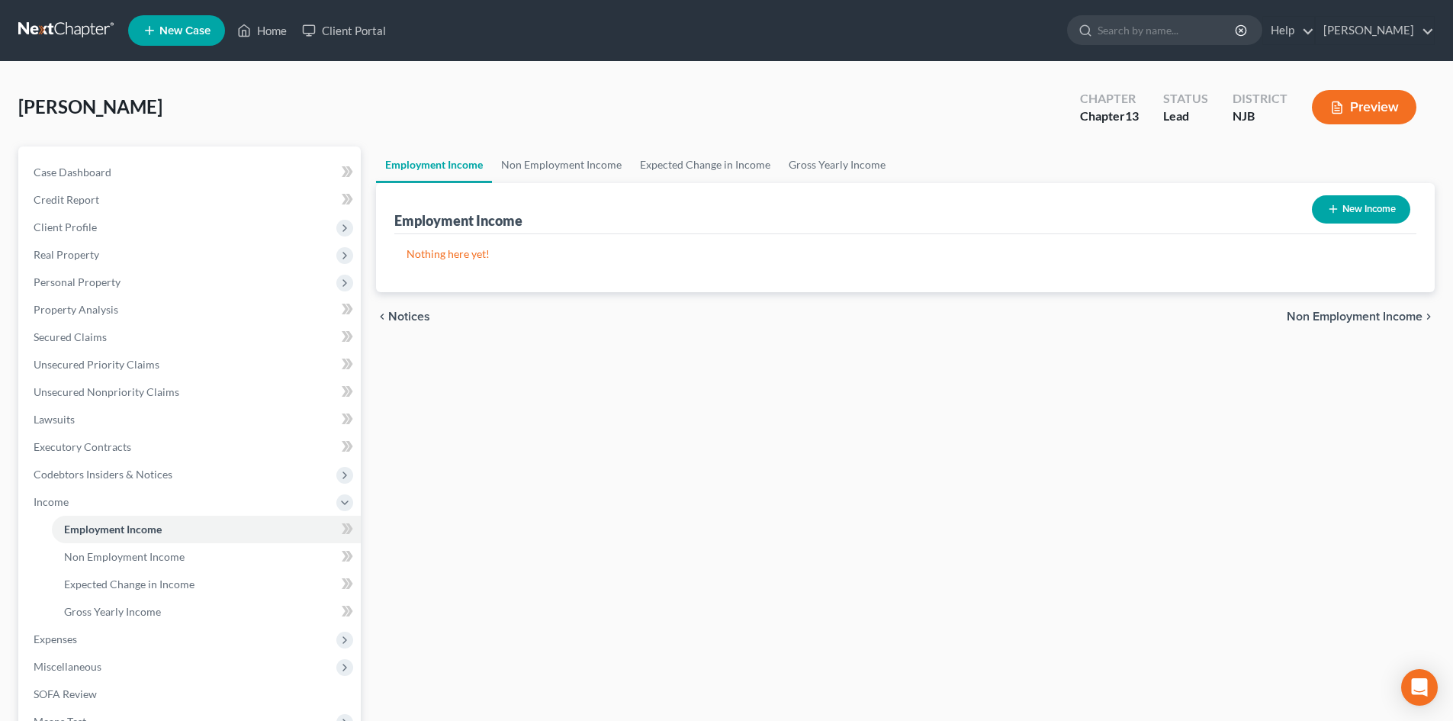
click at [1365, 204] on button "New Income" at bounding box center [1361, 209] width 98 height 28
select select "0"
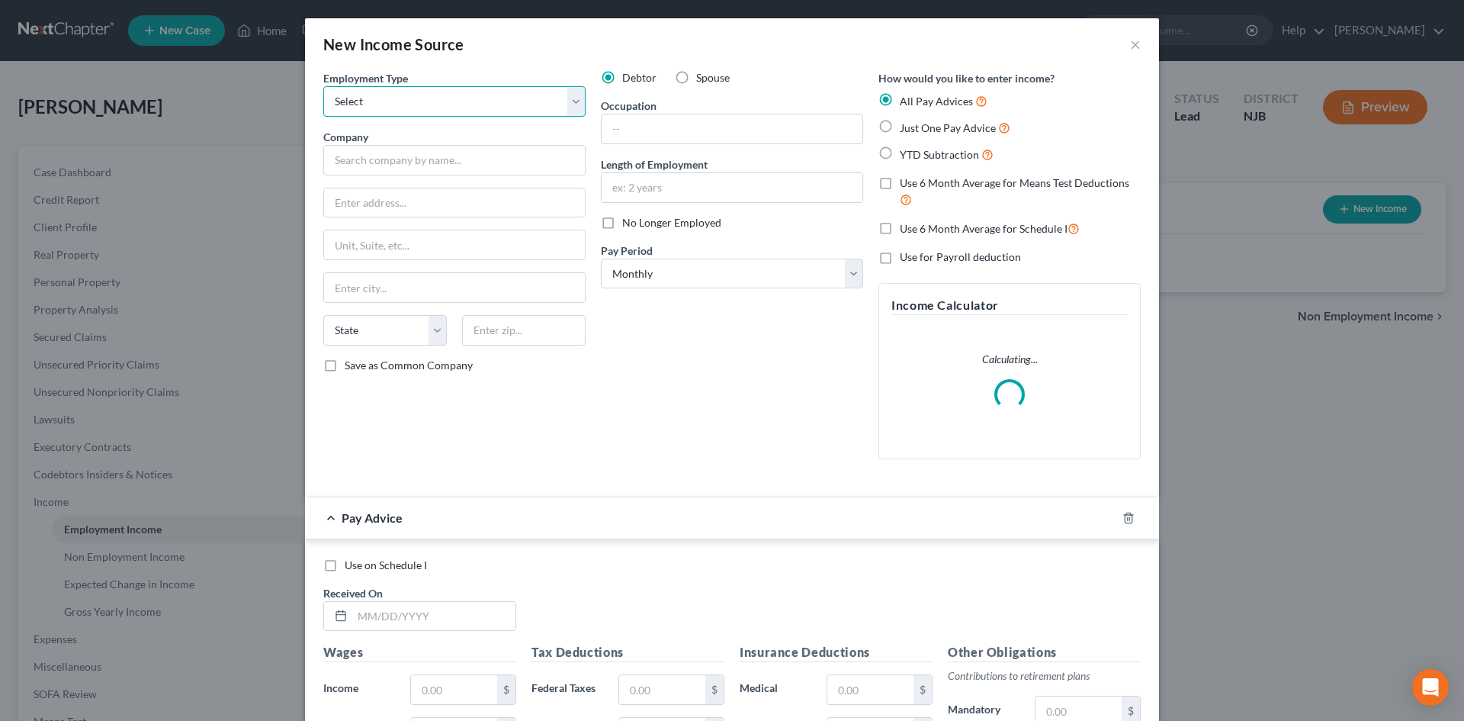
click at [416, 104] on select "Select Full or Part Time Employment Self Employment" at bounding box center [454, 101] width 262 height 31
select select "0"
click at [323, 86] on select "Select Full or Part Time Employment Self Employment" at bounding box center [454, 101] width 262 height 31
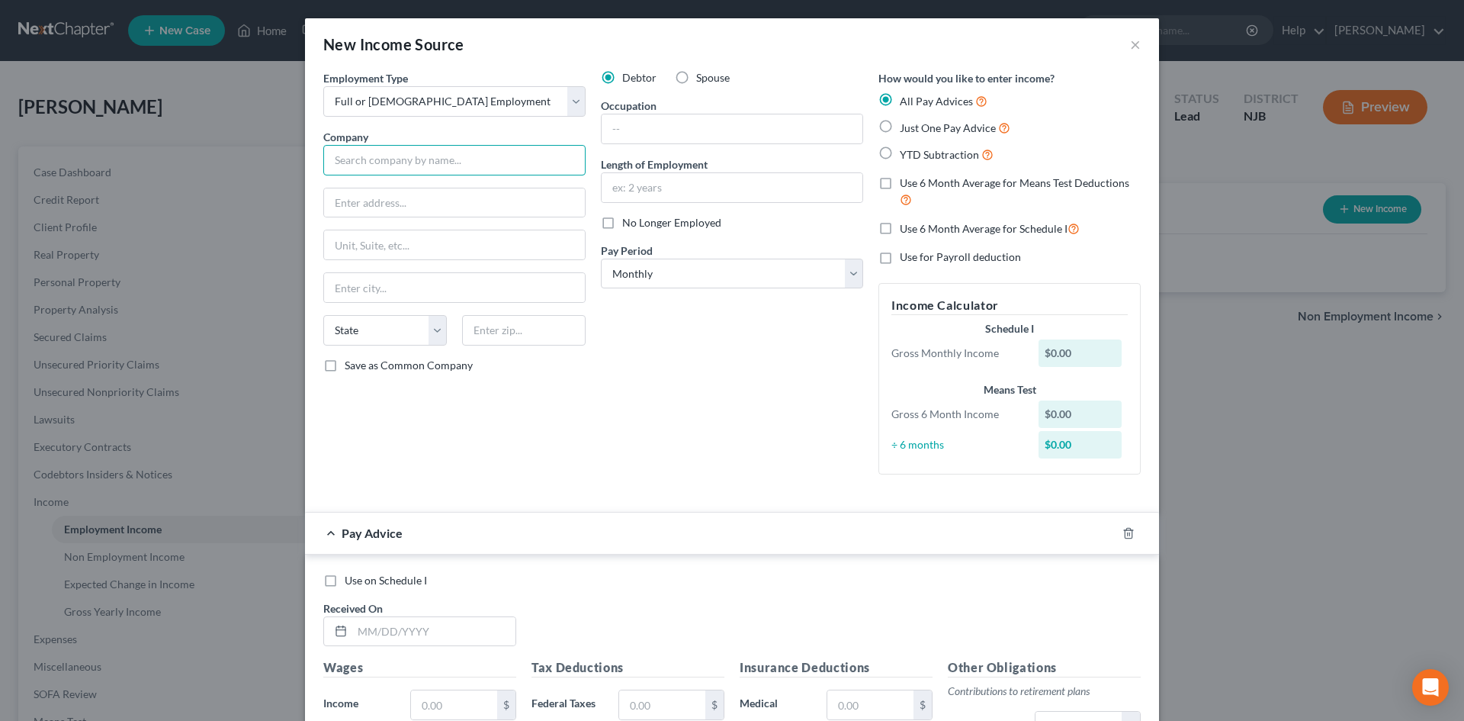
click at [382, 166] on input "text" at bounding box center [454, 160] width 262 height 31
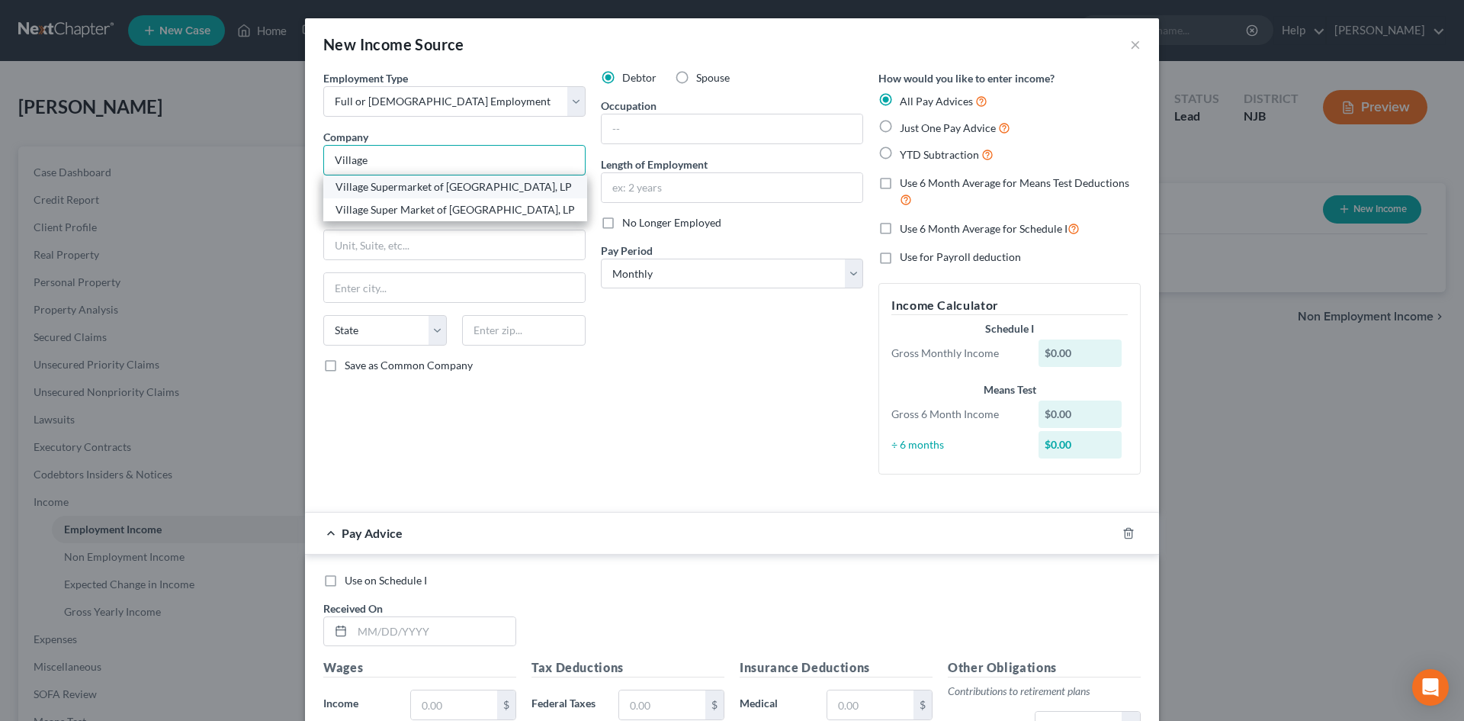
type input "Village Super Market of NJ, LP"
type input "733 Mountain Ave."
type input "Springfield"
select select "33"
type input "07081"
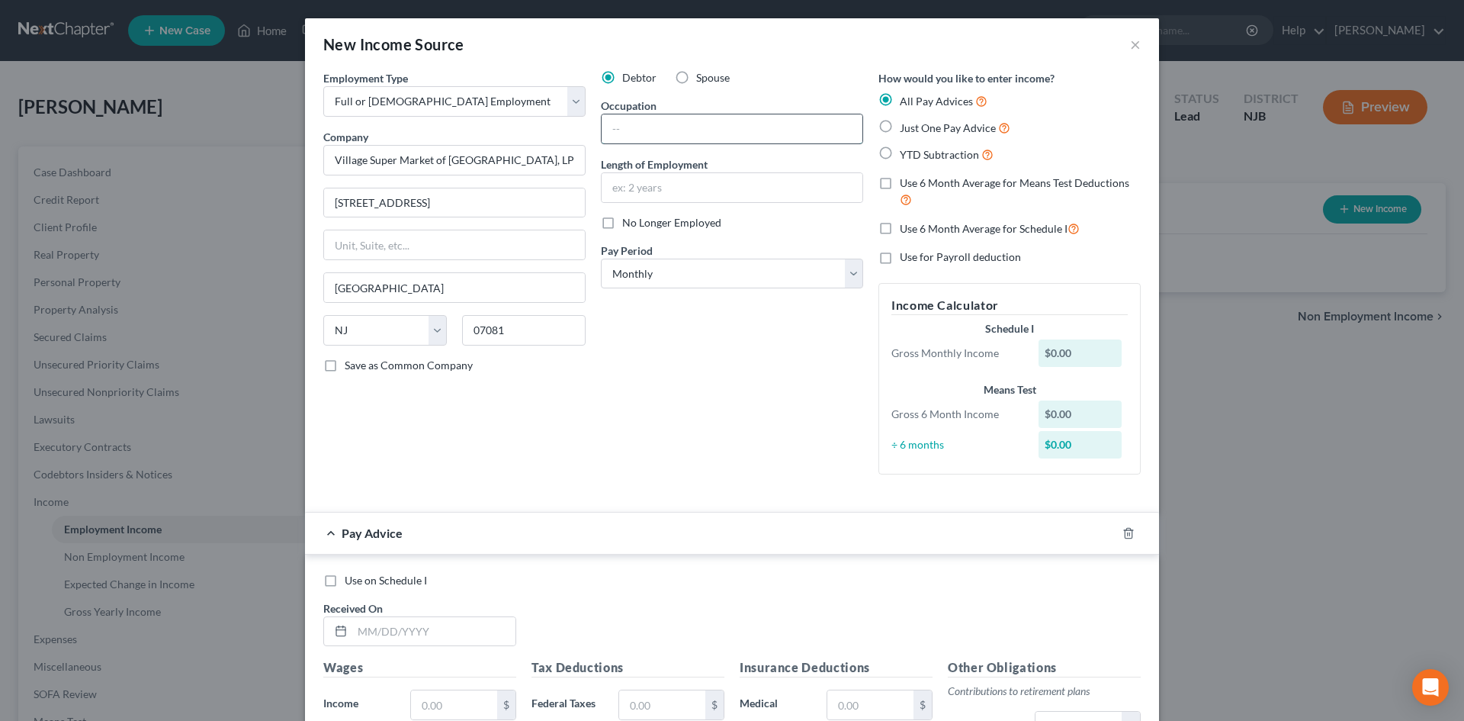
click at [640, 132] on input "text" at bounding box center [732, 128] width 261 height 29
type input "Night Stacker"
type input "1 month"
drag, startPoint x: 841, startPoint y: 277, endPoint x: 762, endPoint y: 288, distance: 80.0
click at [841, 277] on select "Select Monthly Twice Monthly Every Other Week Weekly" at bounding box center [732, 274] width 262 height 31
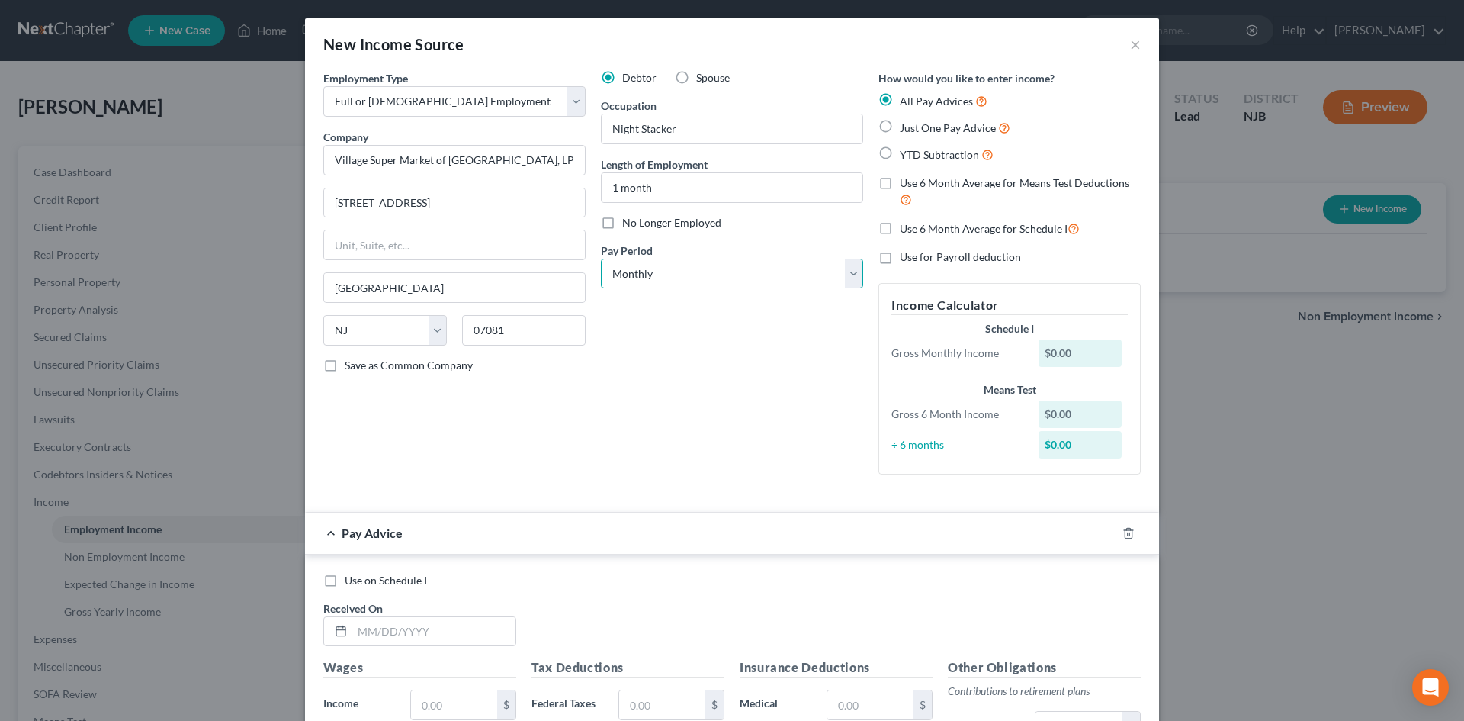
select select "3"
click at [601, 259] on select "Select Monthly Twice Monthly Every Other Week Weekly" at bounding box center [732, 274] width 262 height 31
click at [900, 127] on label "Just One Pay Advice" at bounding box center [955, 128] width 111 height 18
click at [906, 127] on input "Just One Pay Advice" at bounding box center [911, 124] width 10 height 10
radio input "true"
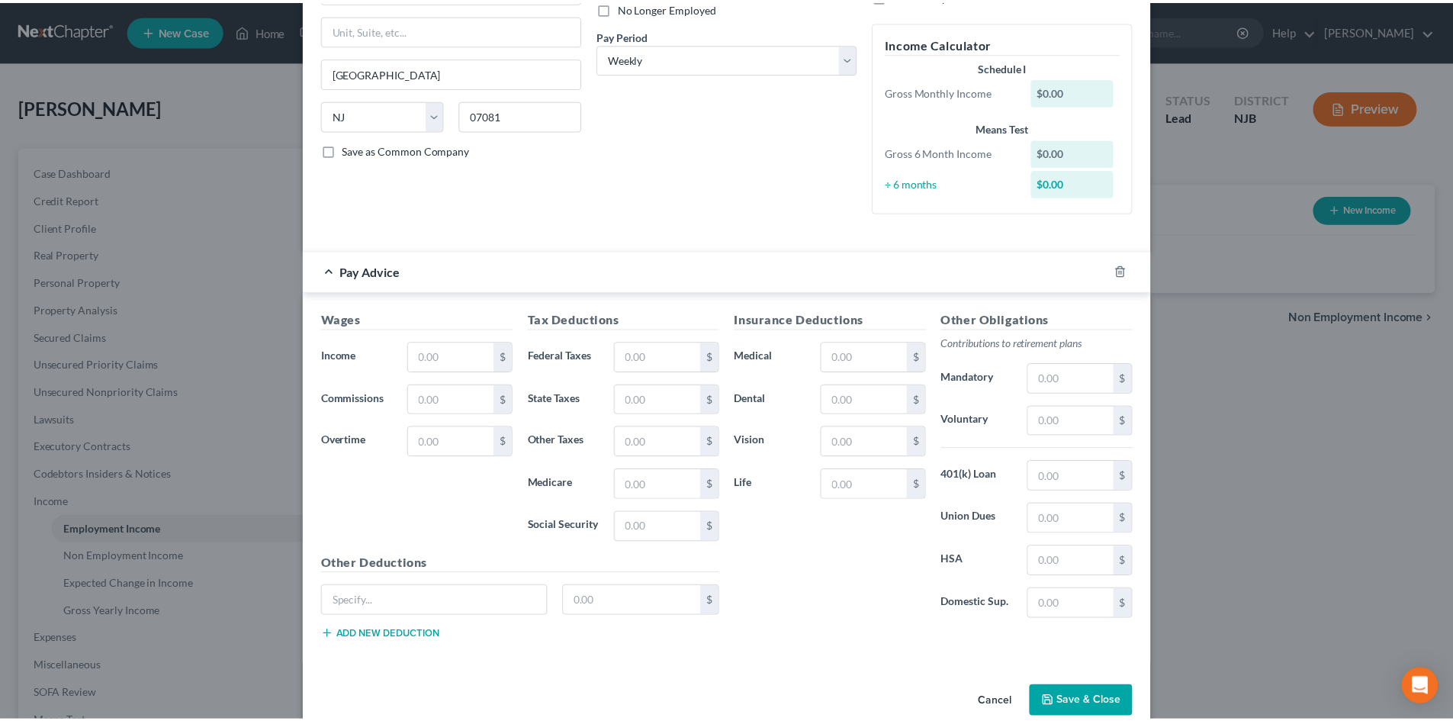
scroll to position [243, 0]
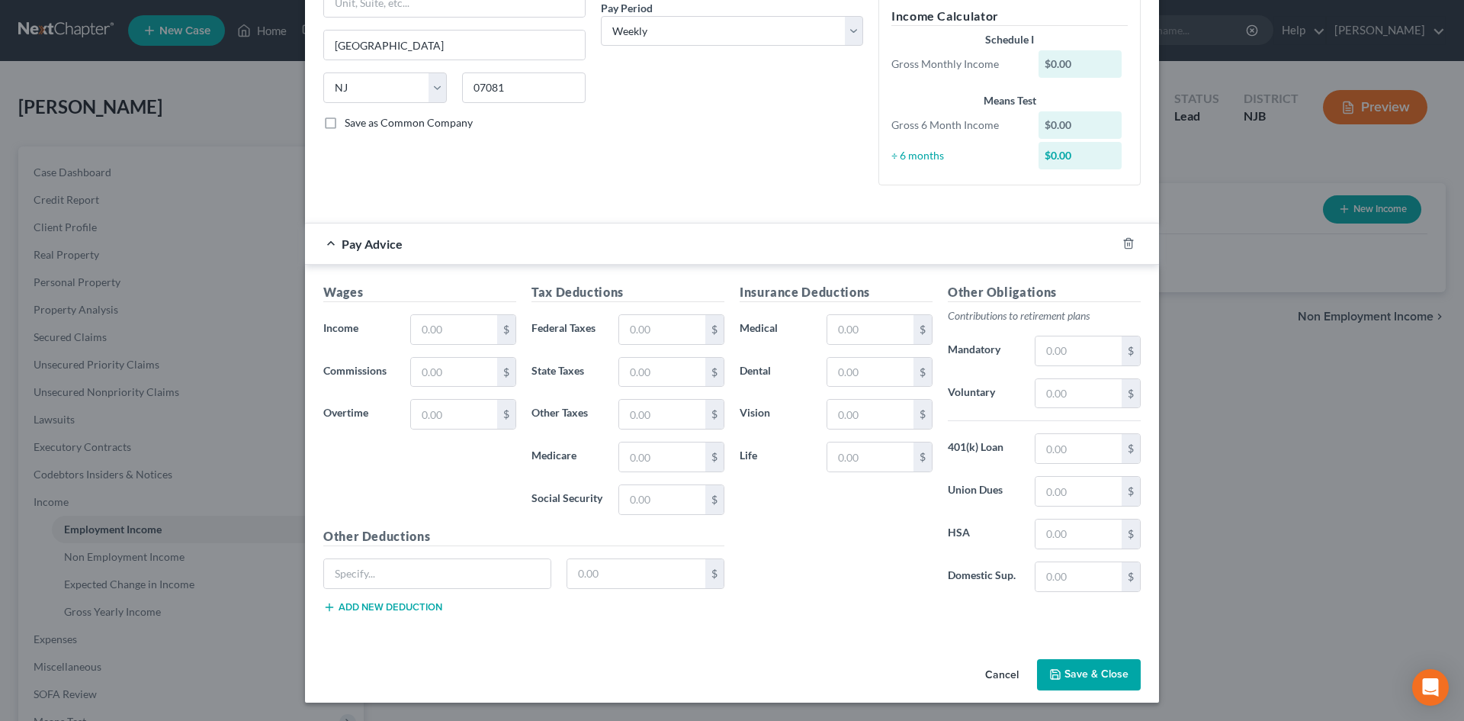
click at [439, 313] on div "Wages Income * $ Commissions $ Overtime $" at bounding box center [420, 405] width 208 height 244
click at [443, 324] on input "text" at bounding box center [454, 329] width 86 height 29
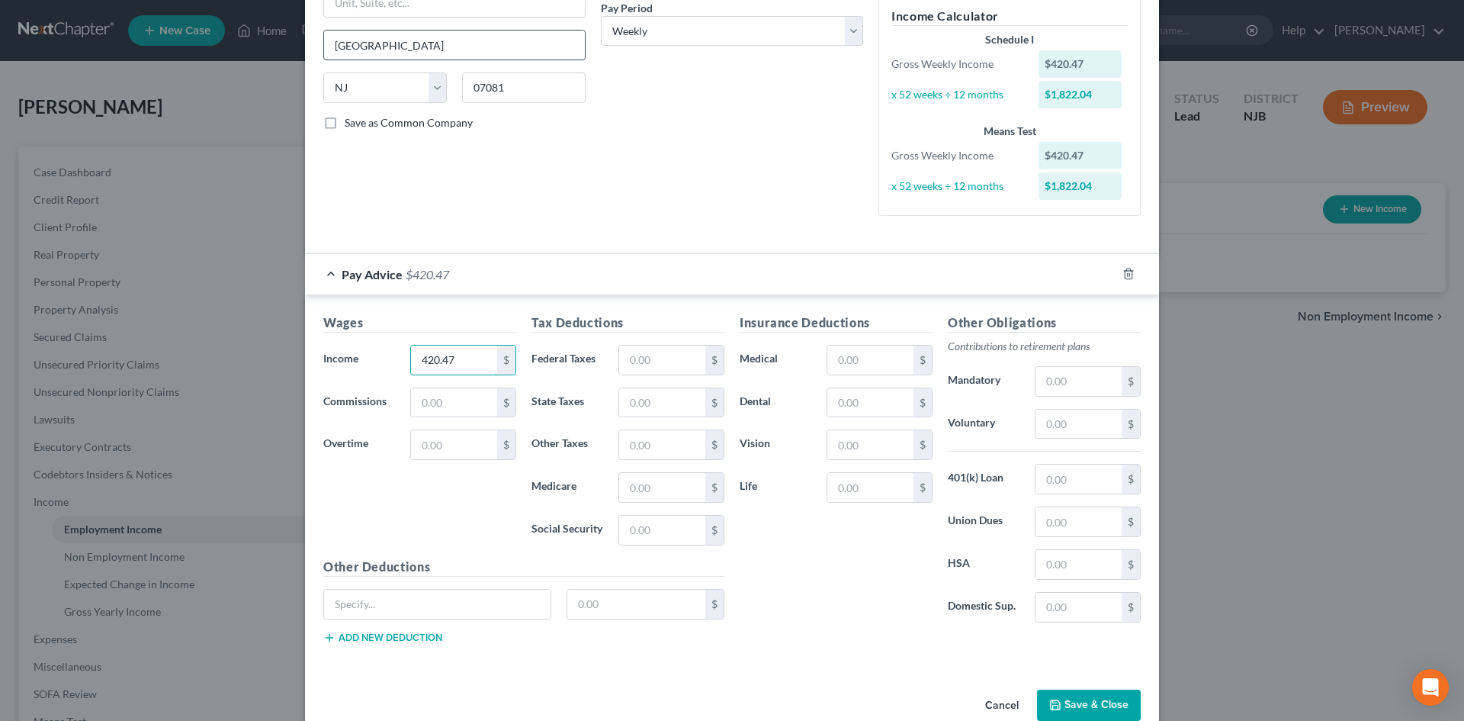
type input "420.47"
click at [657, 537] on input "text" at bounding box center [662, 530] width 86 height 29
click at [785, 650] on div "Insurance Deductions Medical $ Dental $ Vision $ Life $ Other Obligations Contr…" at bounding box center [940, 484] width 416 height 342
click at [650, 529] on input "text" at bounding box center [662, 530] width 86 height 29
type input "32.17"
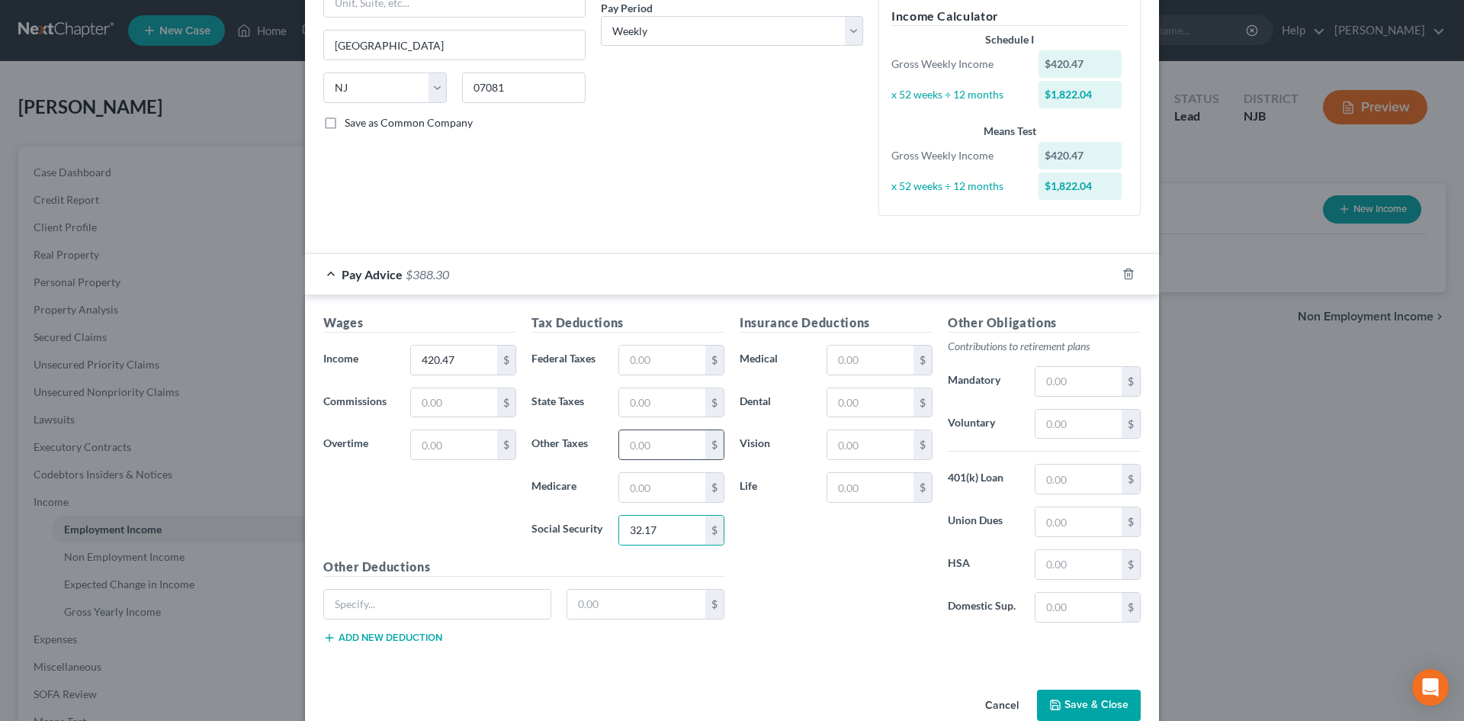
click at [647, 443] on input "text" at bounding box center [662, 444] width 86 height 29
type input "16.27"
click at [1091, 706] on button "Save & Close" at bounding box center [1089, 705] width 104 height 32
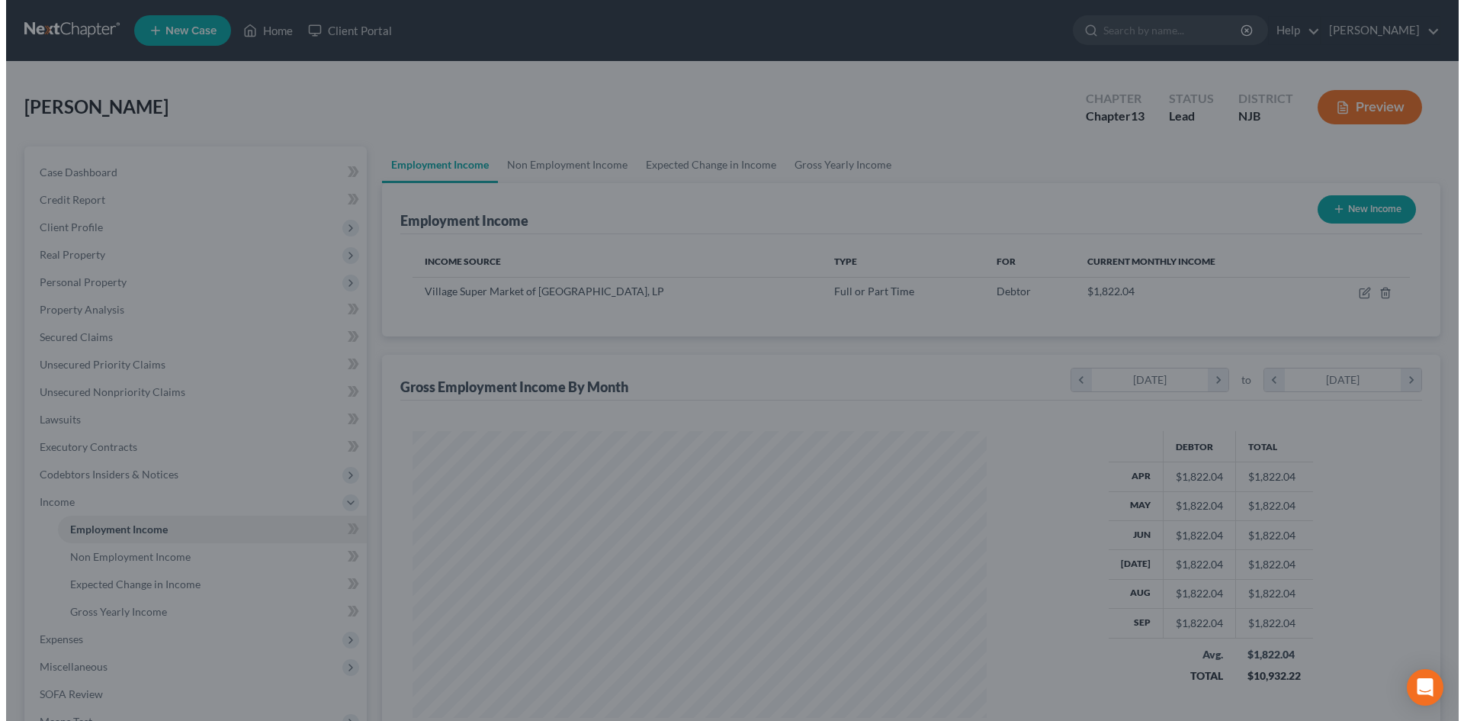
scroll to position [284, 599]
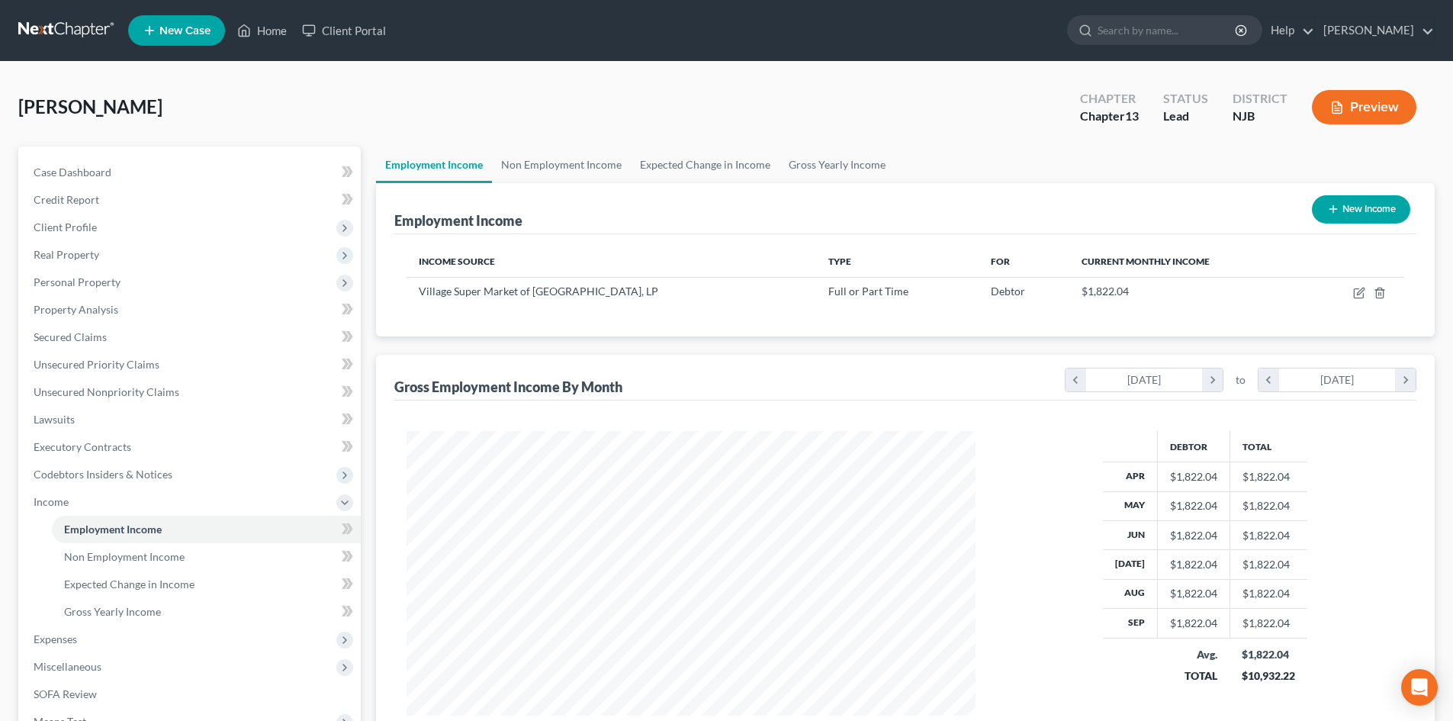
click at [1357, 110] on button "Preview" at bounding box center [1364, 107] width 104 height 34
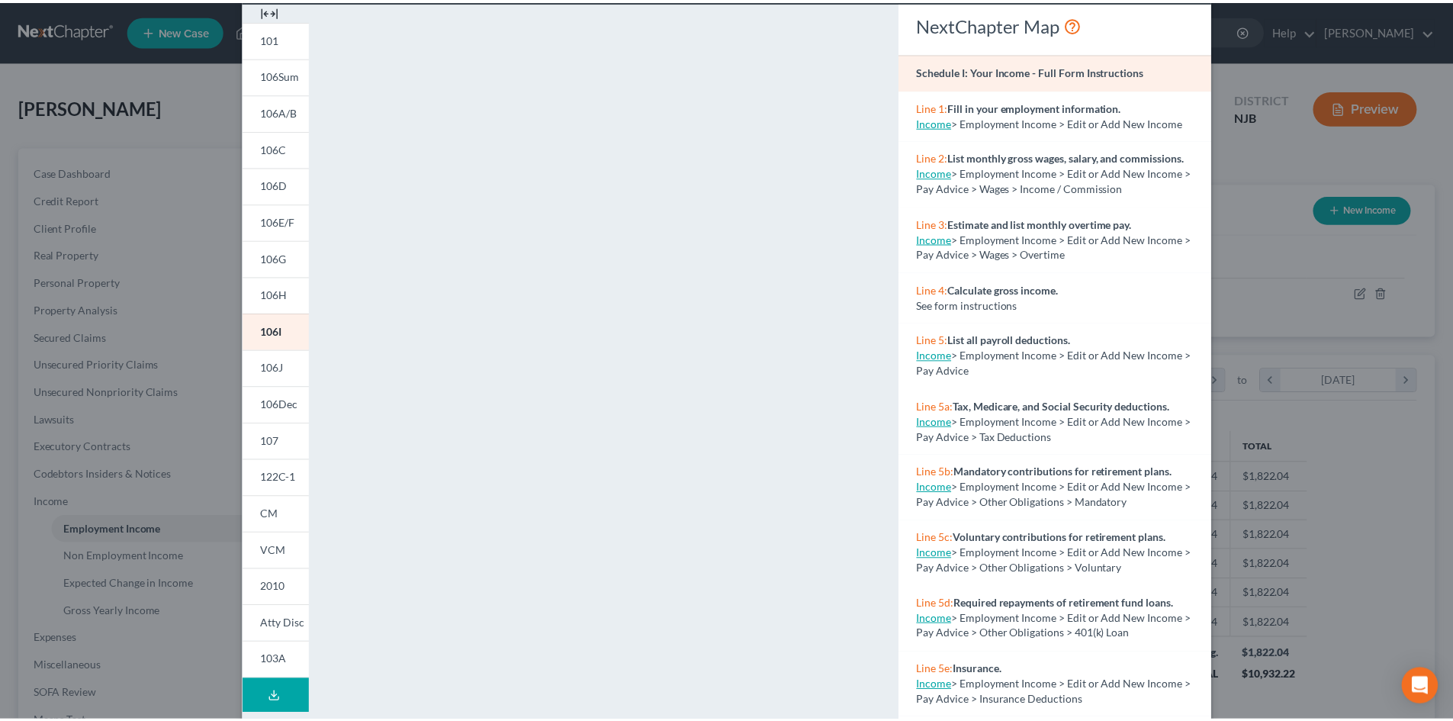
scroll to position [0, 0]
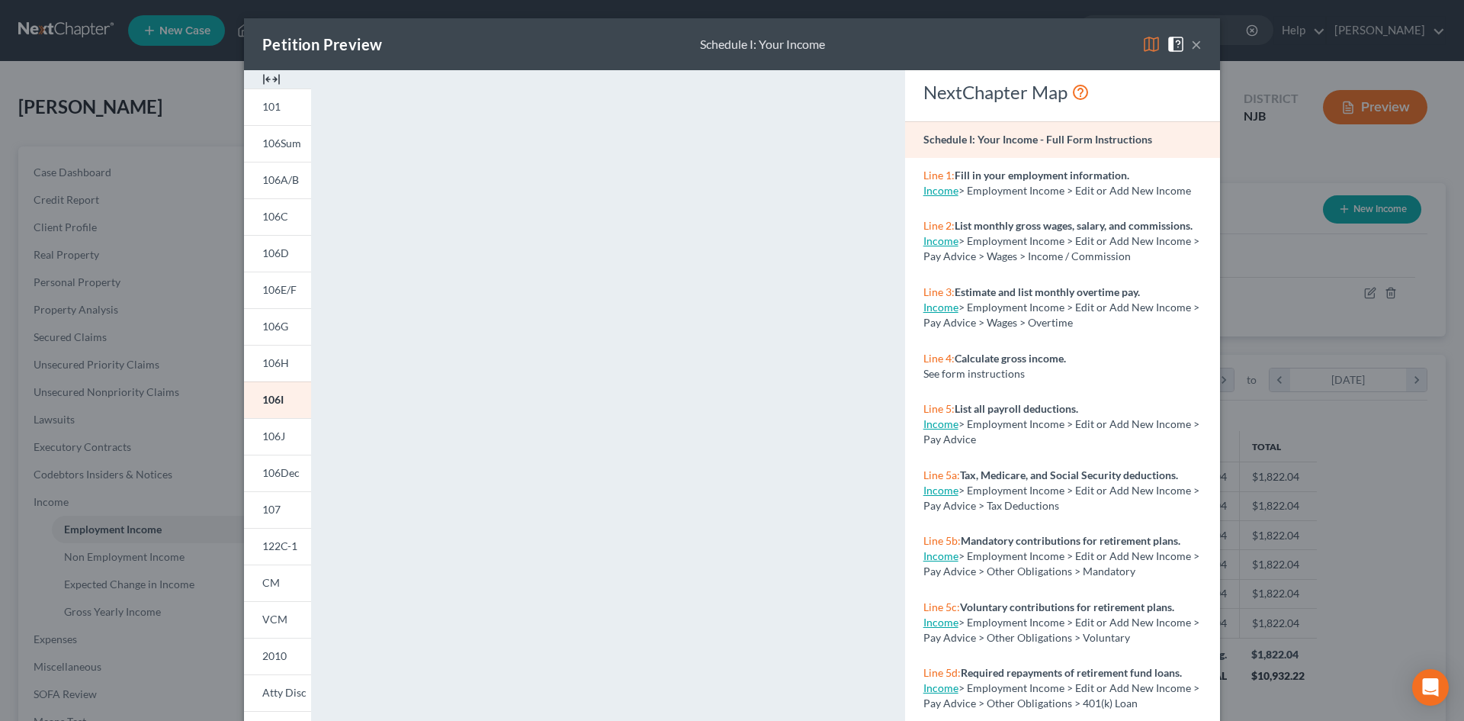
click at [1191, 44] on button "×" at bounding box center [1196, 44] width 11 height 18
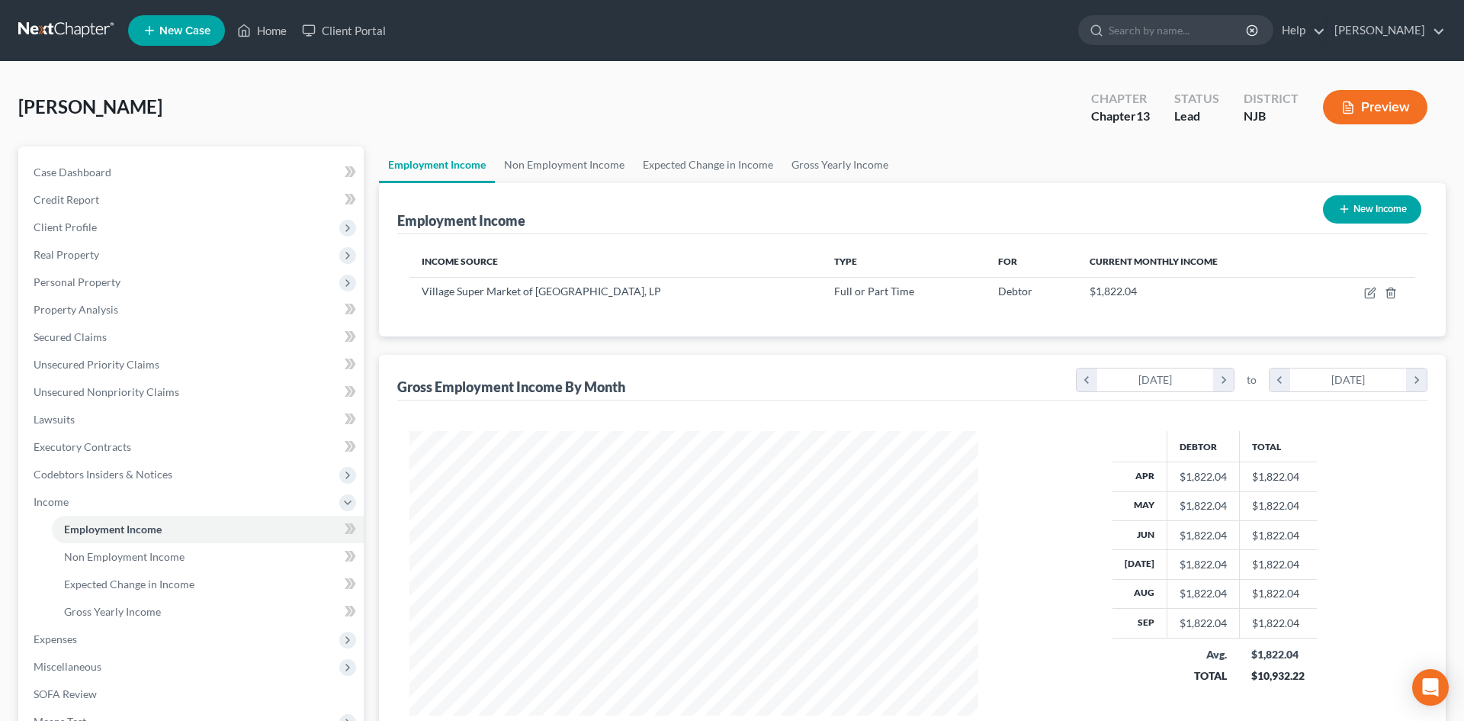
scroll to position [762346, 762031]
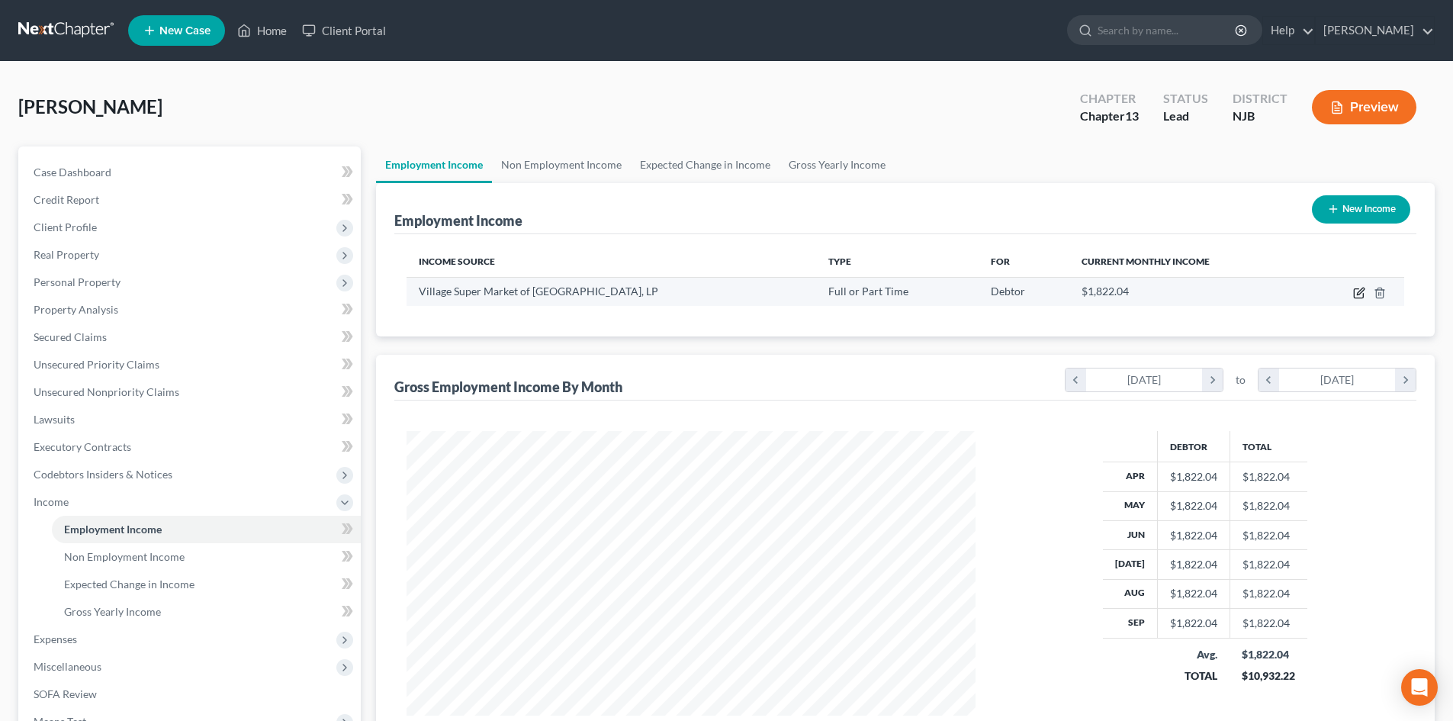
click at [1360, 295] on icon "button" at bounding box center [1359, 293] width 12 height 12
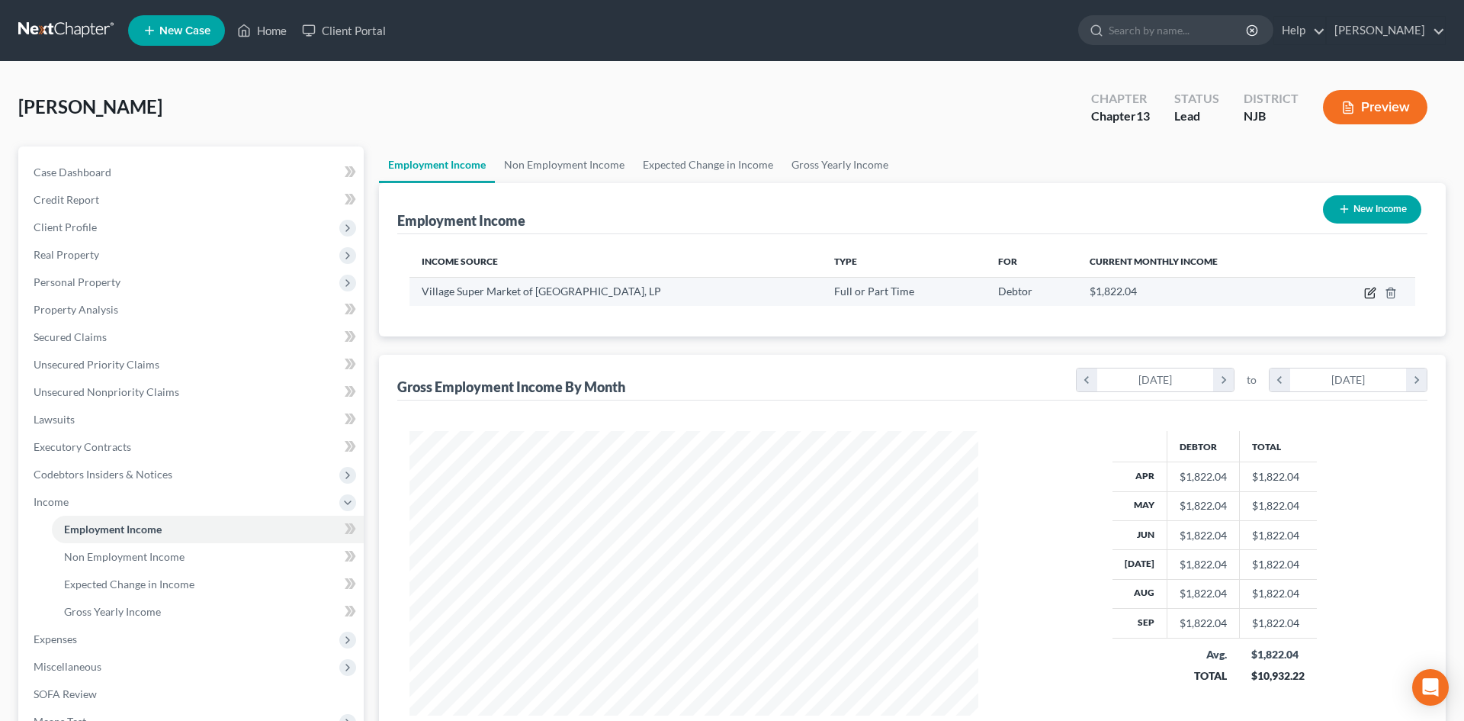
select select "0"
select select "33"
select select "3"
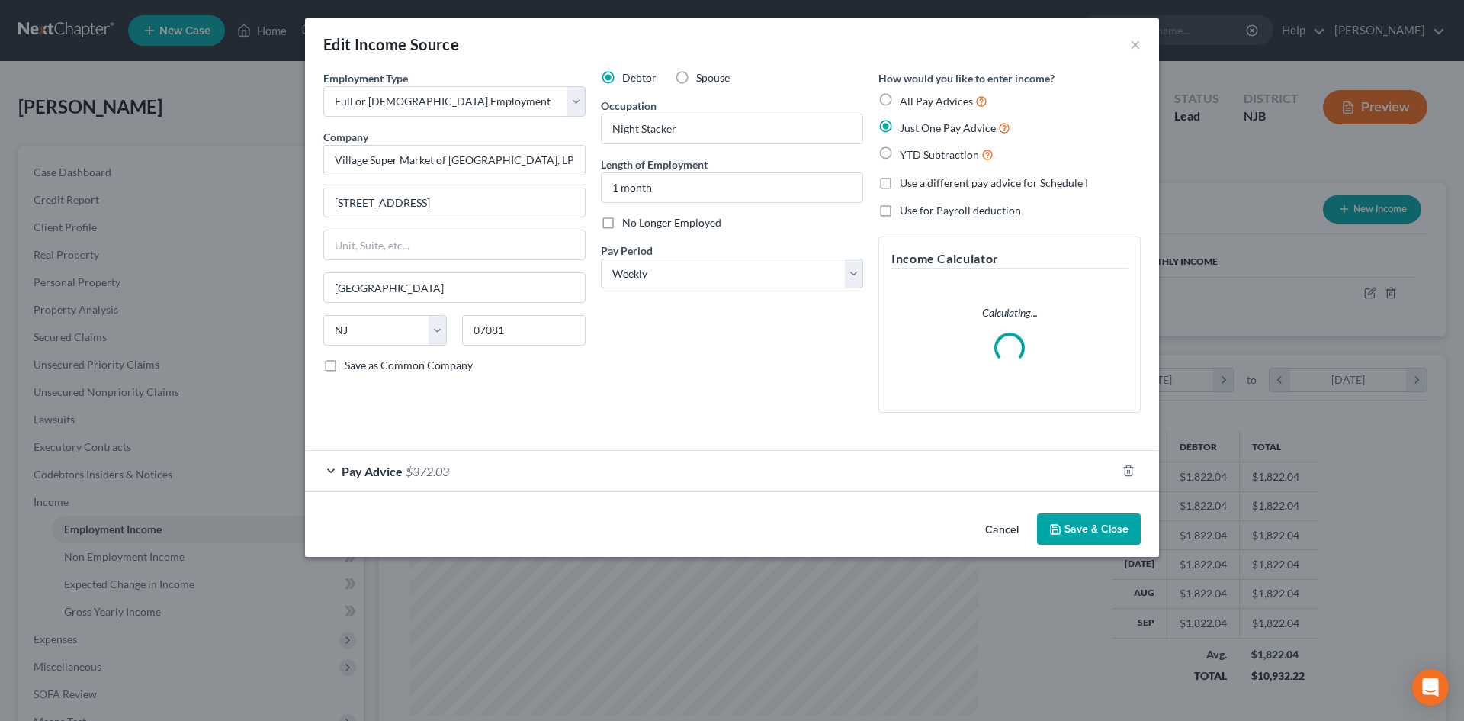
scroll to position [287, 605]
click at [381, 480] on div "Pay Advice $372.03" at bounding box center [710, 471] width 811 height 40
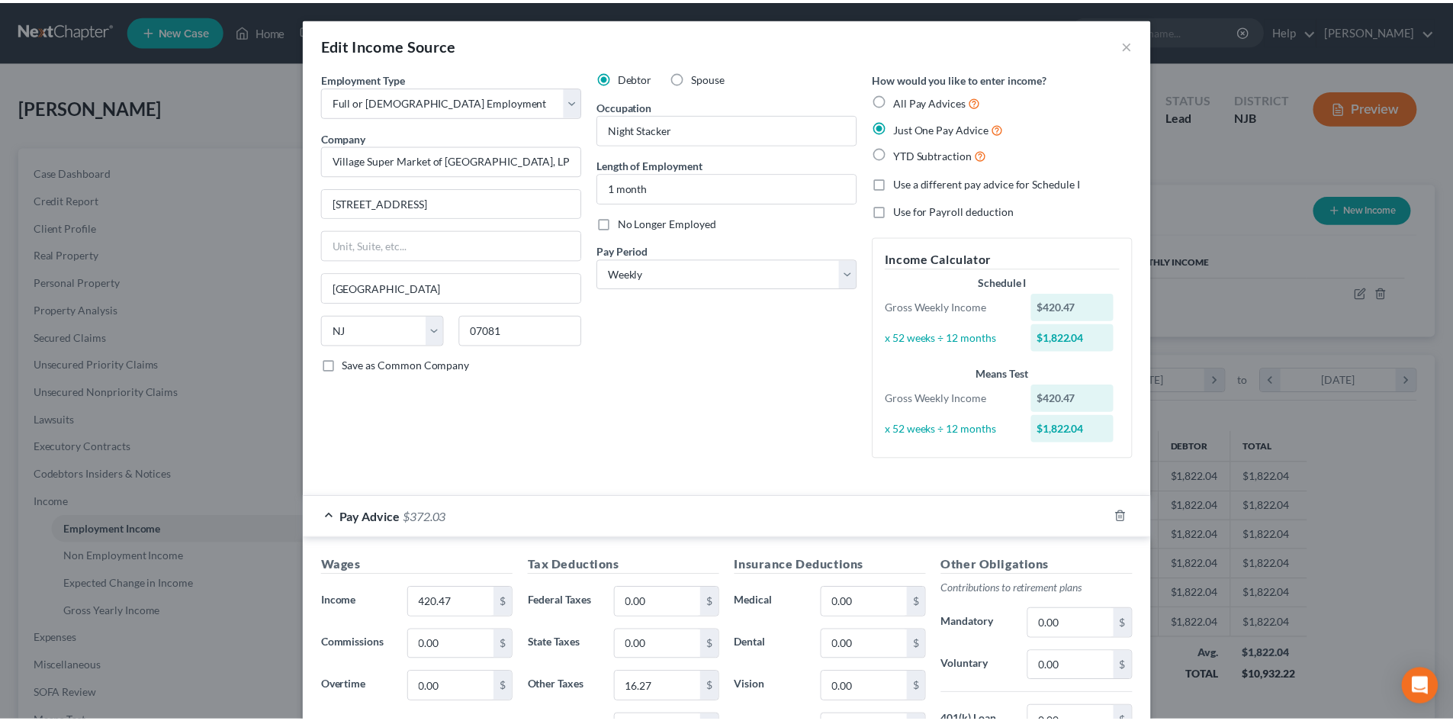
scroll to position [273, 0]
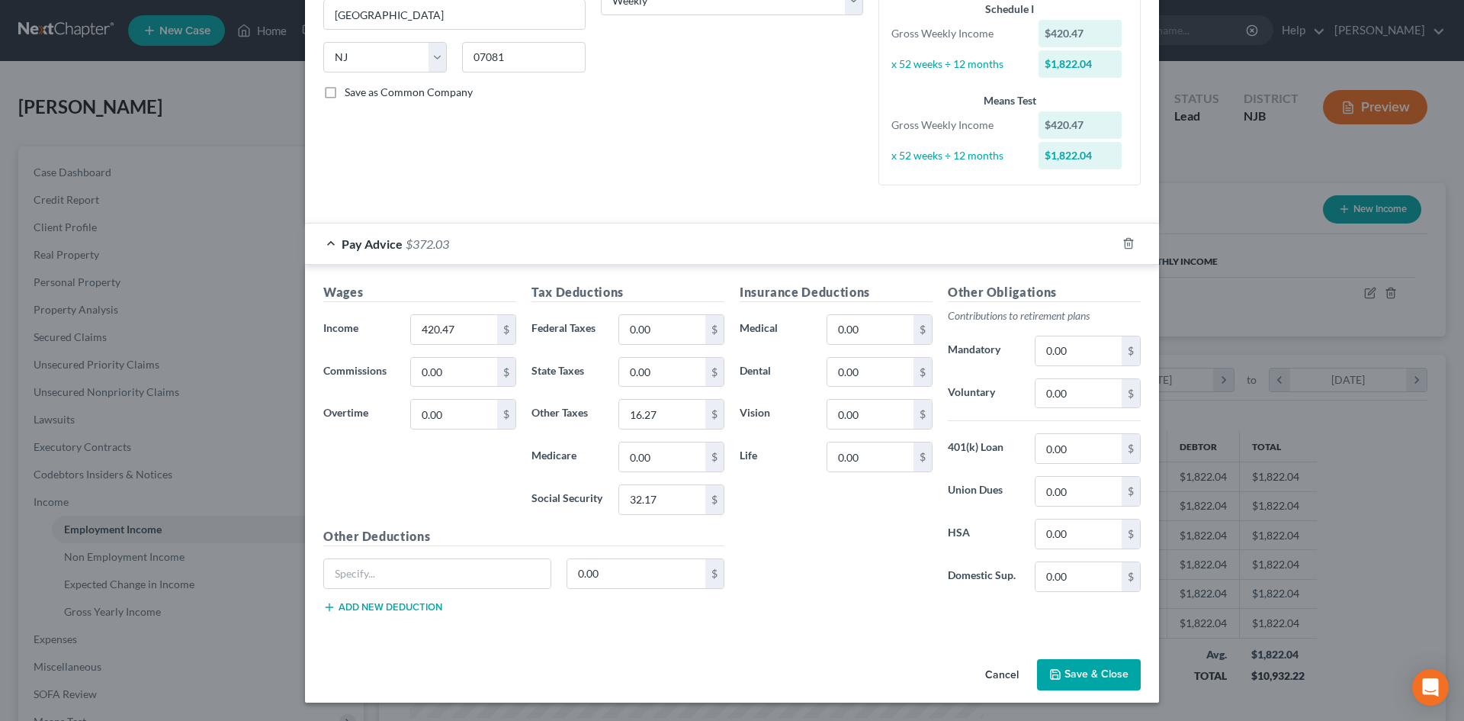
click at [1076, 676] on button "Save & Close" at bounding box center [1089, 675] width 104 height 32
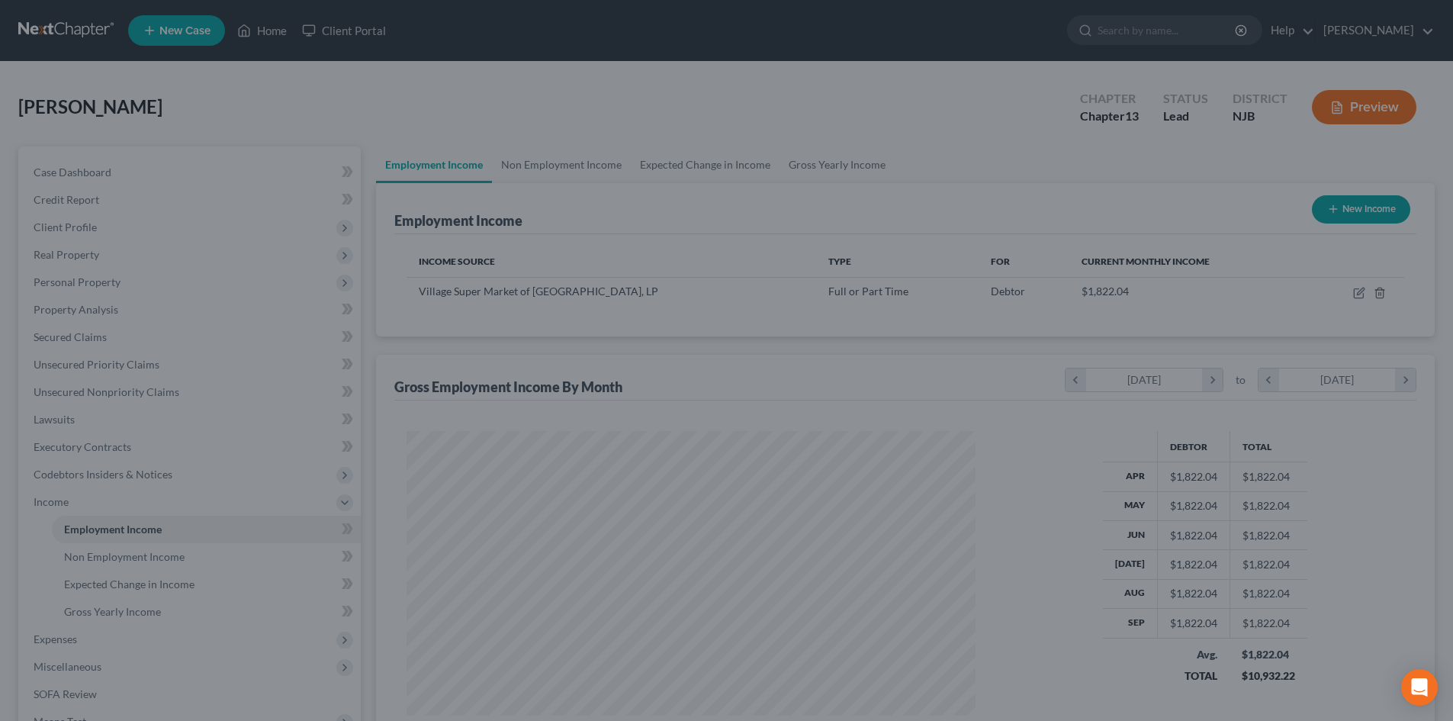
scroll to position [762346, 762031]
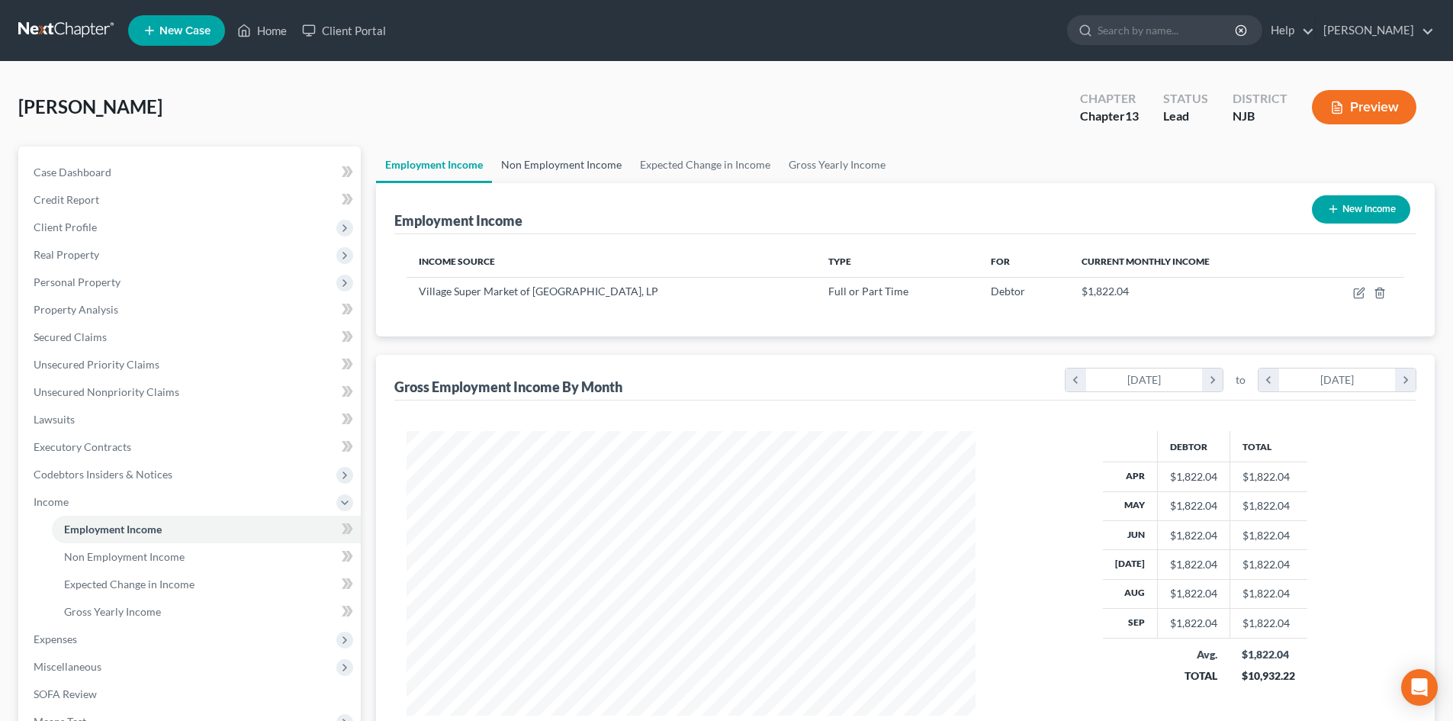
click at [562, 159] on link "Non Employment Income" at bounding box center [561, 164] width 139 height 37
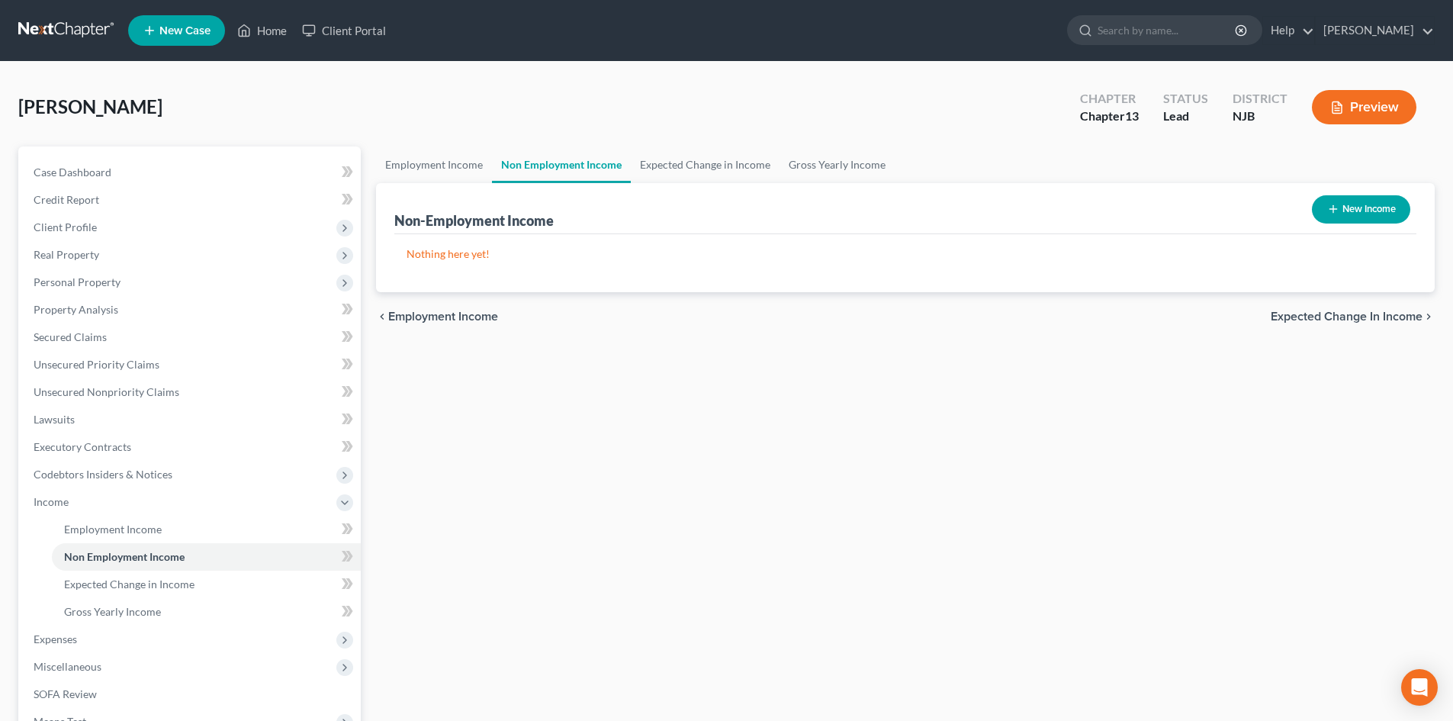
click at [1354, 198] on button "New Income" at bounding box center [1361, 209] width 98 height 28
select select "0"
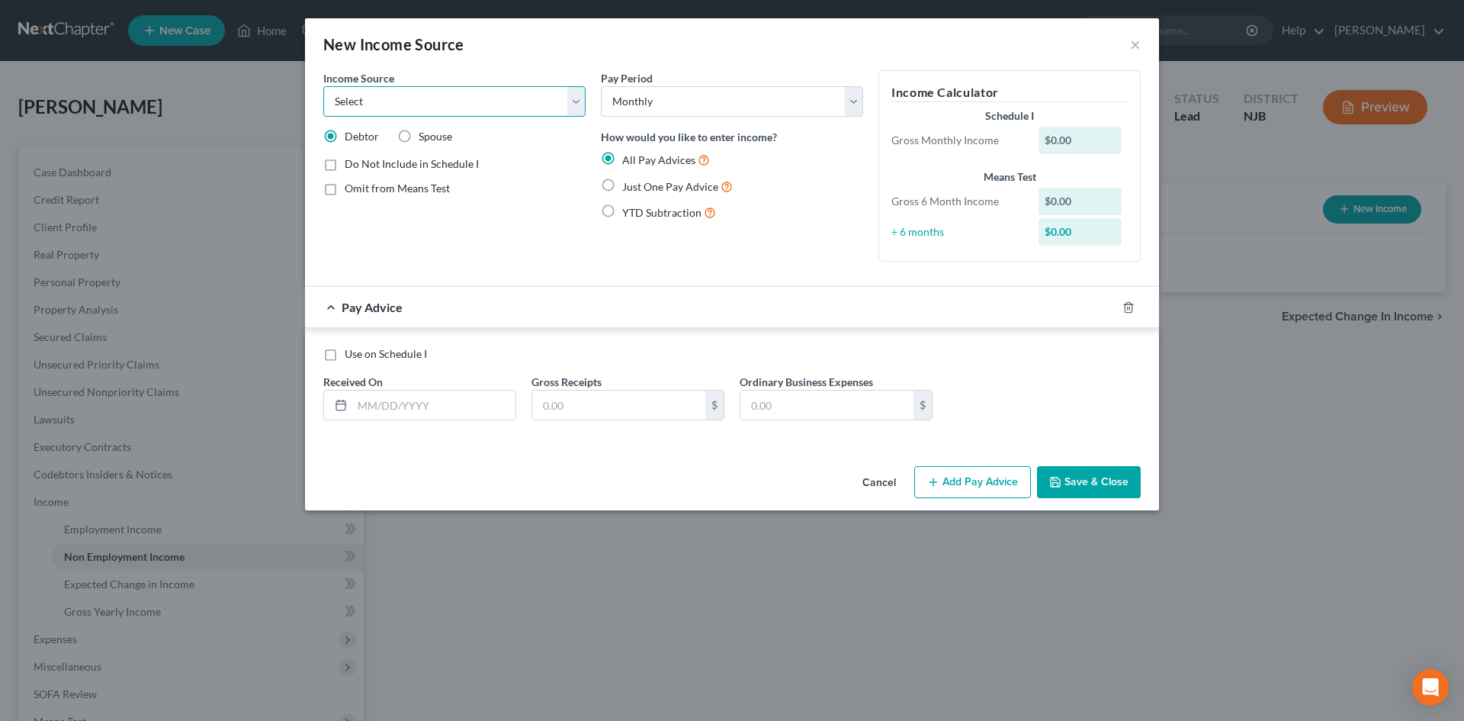
click at [521, 102] on select "Select Unemployment Disability (from employer) Pension Retirement Social Securi…" at bounding box center [454, 101] width 262 height 31
select select "4"
click at [323, 86] on select "Select Unemployment Disability (from employer) Pension Retirement Social Securi…" at bounding box center [454, 101] width 262 height 31
click at [345, 185] on label "Omit from Means Test" at bounding box center [397, 188] width 105 height 15
click at [351, 185] on input "Omit from Means Test" at bounding box center [356, 186] width 10 height 10
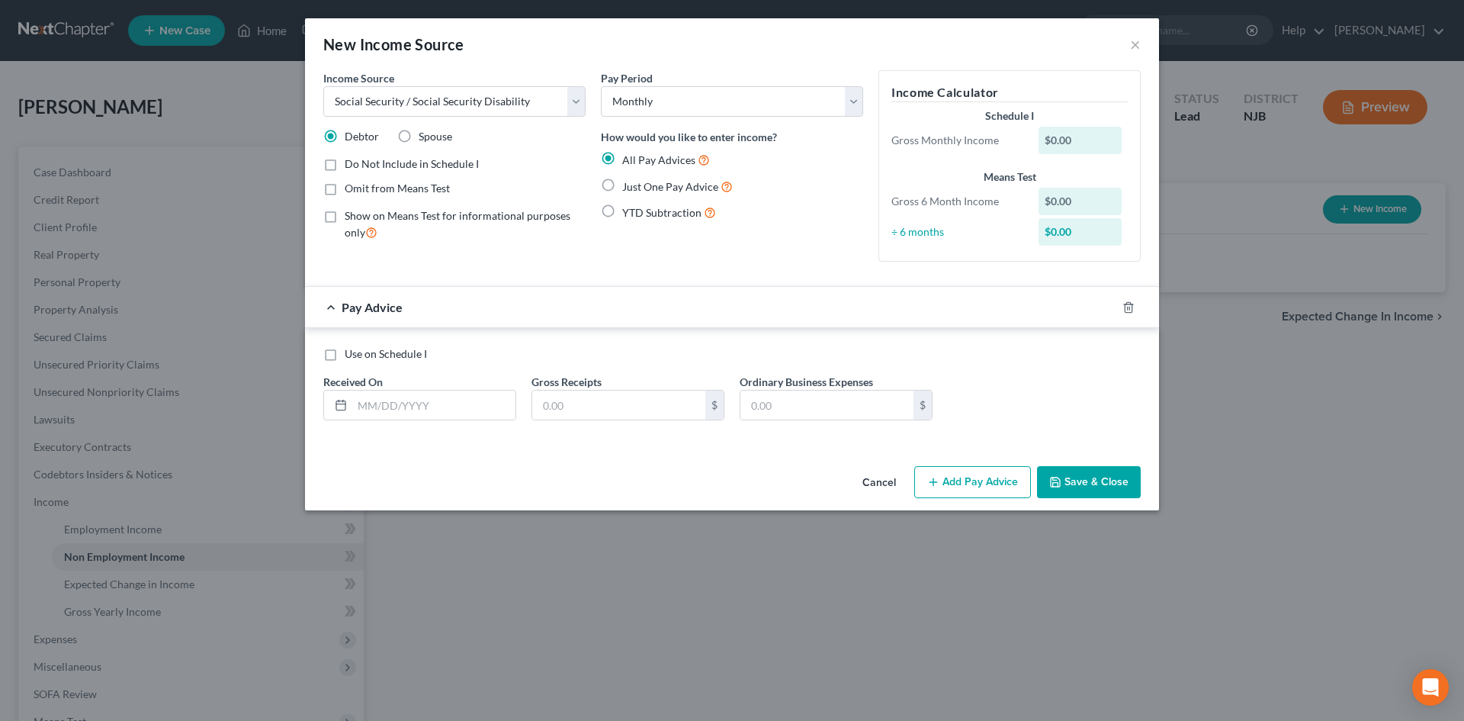
checkbox input "true"
click at [622, 187] on label "Just One Pay Advice" at bounding box center [677, 187] width 111 height 18
click at [628, 187] on input "Just One Pay Advice" at bounding box center [633, 183] width 10 height 10
radio input "true"
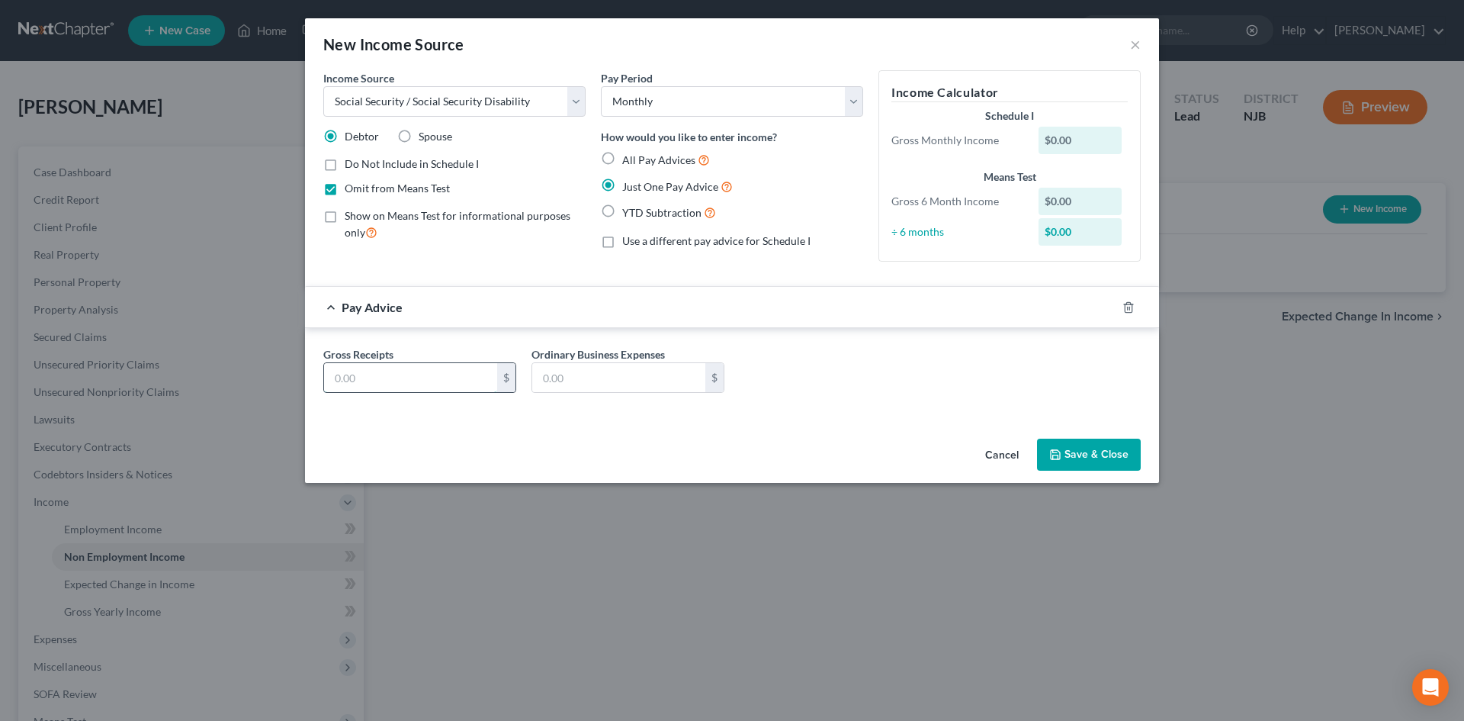
drag, startPoint x: 381, startPoint y: 378, endPoint x: 490, endPoint y: 388, distance: 110.3
click at [400, 374] on input "text" at bounding box center [410, 377] width 173 height 29
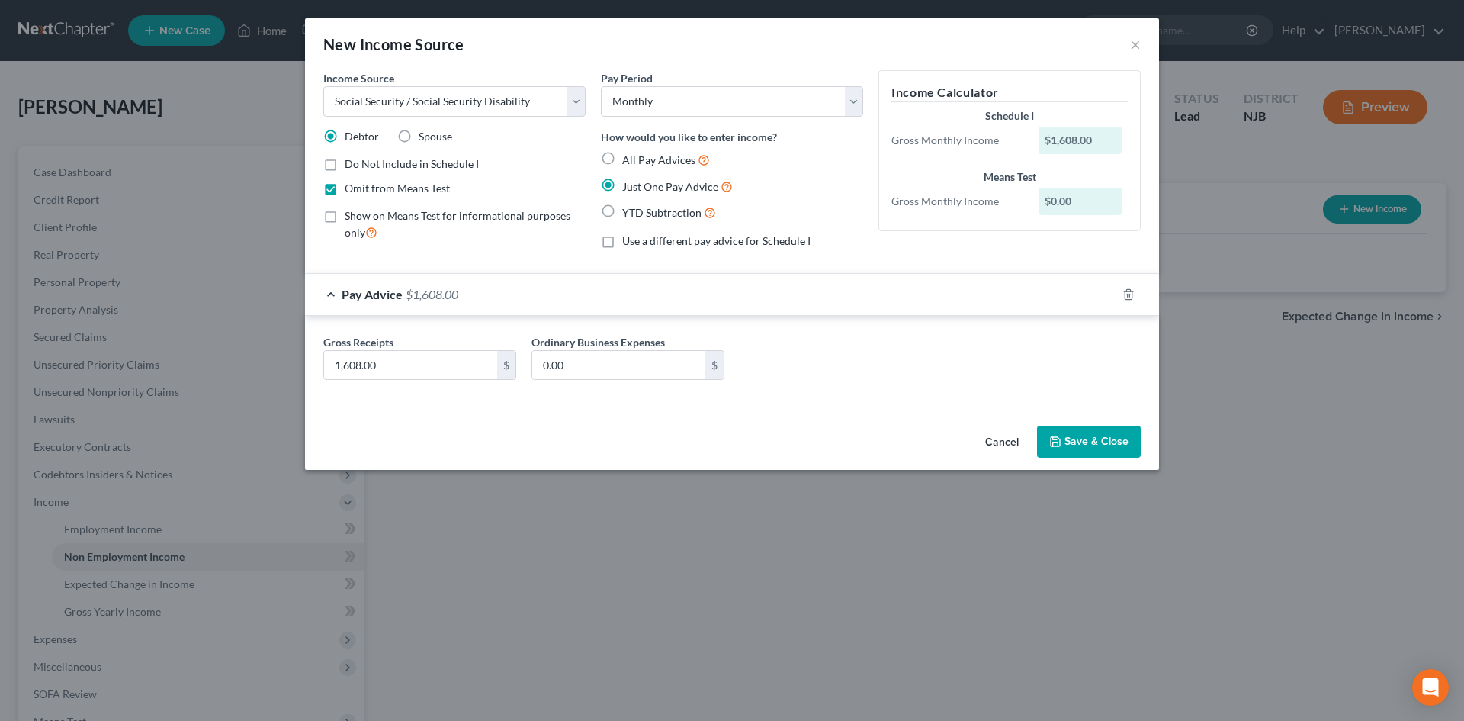
click at [1103, 434] on button "Save & Close" at bounding box center [1089, 442] width 104 height 32
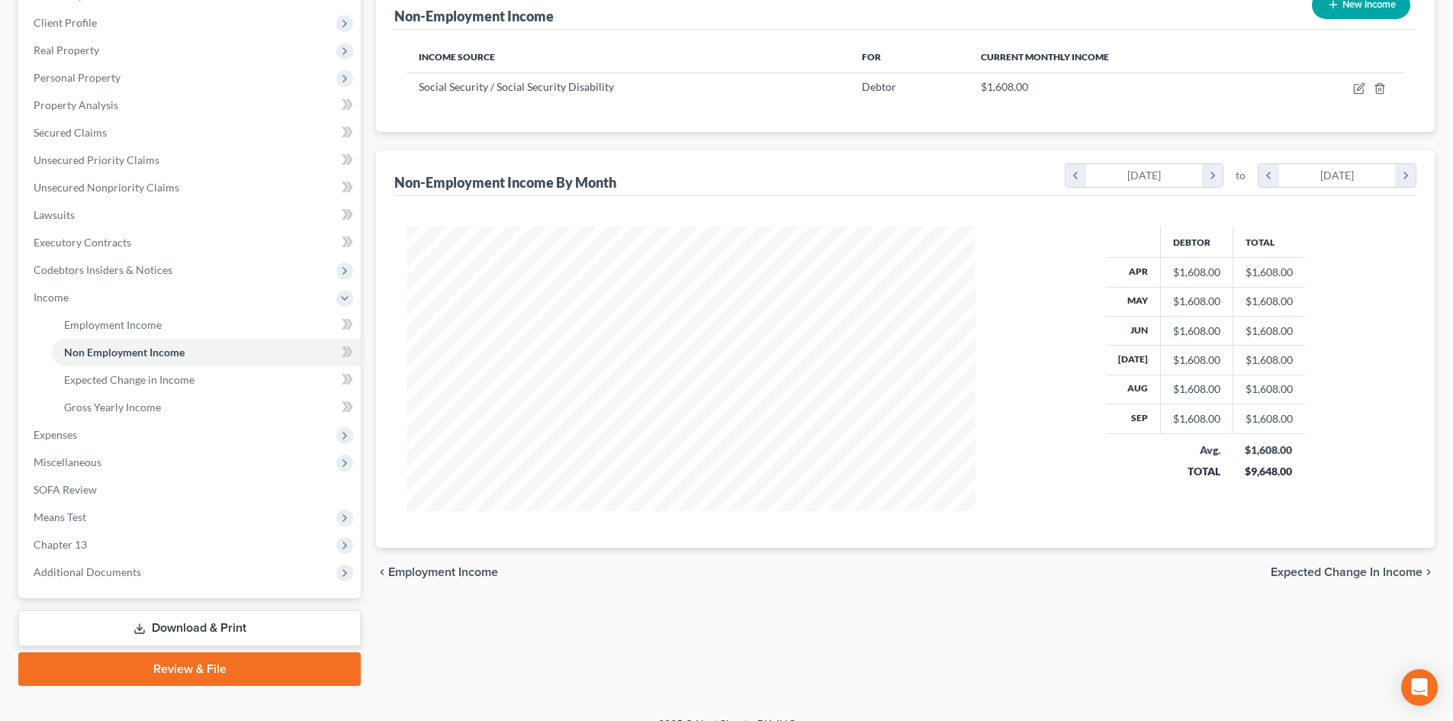
scroll to position [227, 0]
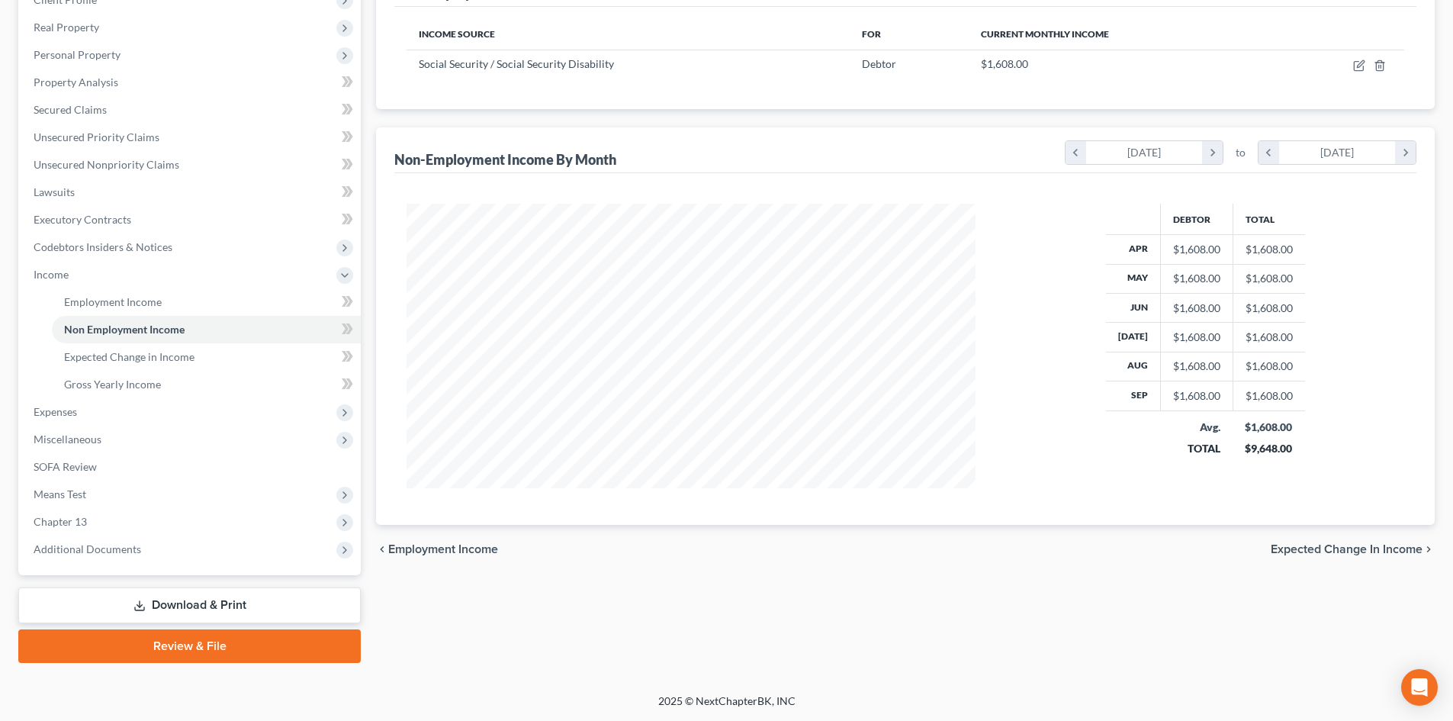
click at [1354, 545] on span "Expected Change in Income" at bounding box center [1347, 549] width 152 height 12
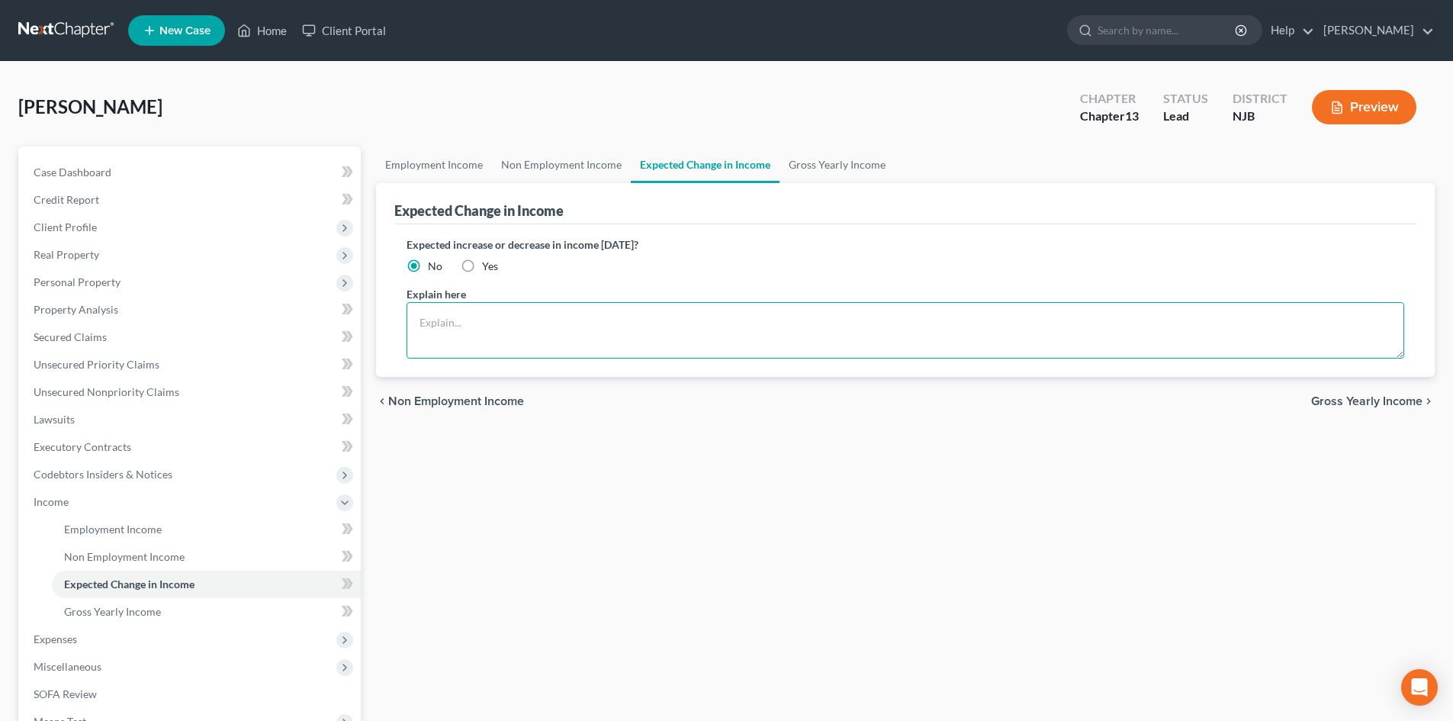
click at [511, 318] on textarea at bounding box center [905, 330] width 998 height 56
click at [1370, 406] on span "Gross Yearly Income" at bounding box center [1366, 401] width 111 height 12
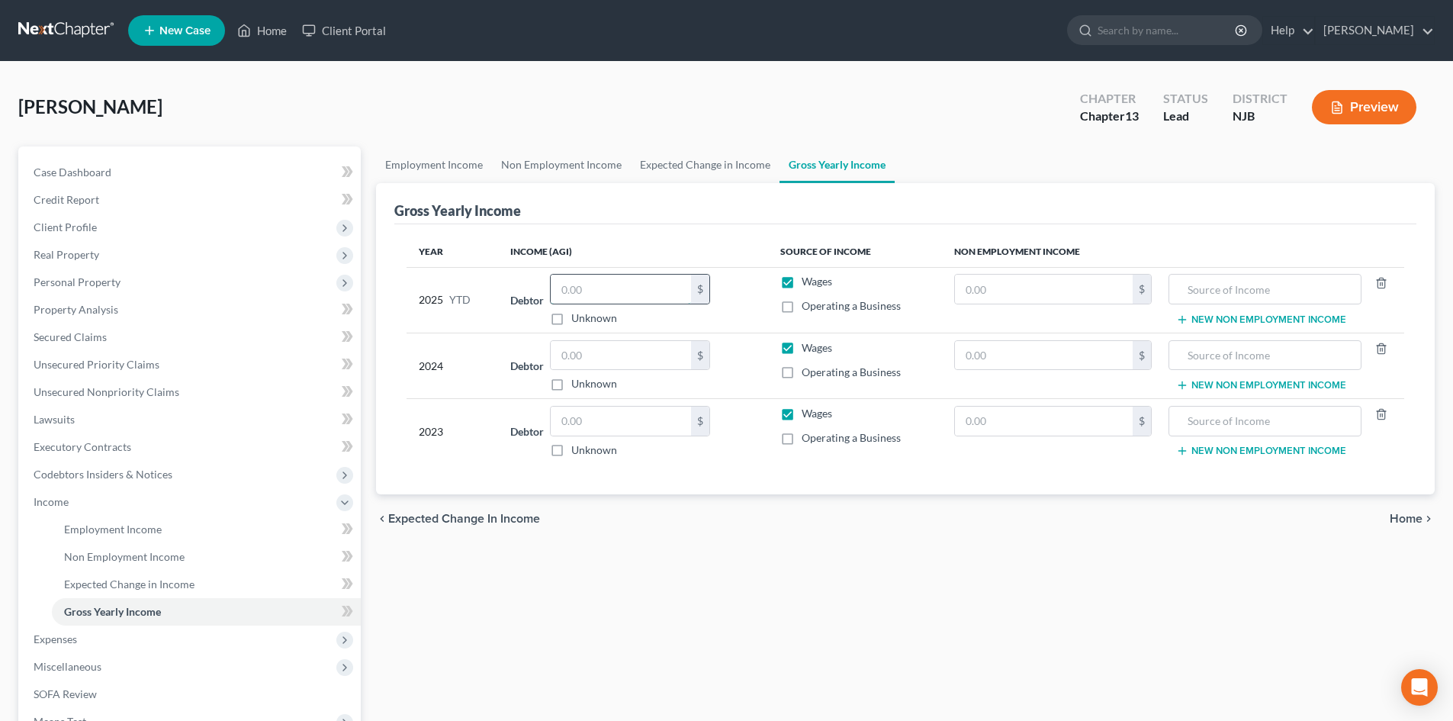
click at [636, 289] on input "text" at bounding box center [621, 289] width 140 height 29
click at [1023, 288] on input "text" at bounding box center [1044, 289] width 178 height 29
click at [1246, 290] on input "text" at bounding box center [1264, 289] width 175 height 29
click at [631, 352] on input "text" at bounding box center [621, 355] width 140 height 29
click at [1005, 359] on input "text" at bounding box center [1044, 355] width 178 height 29
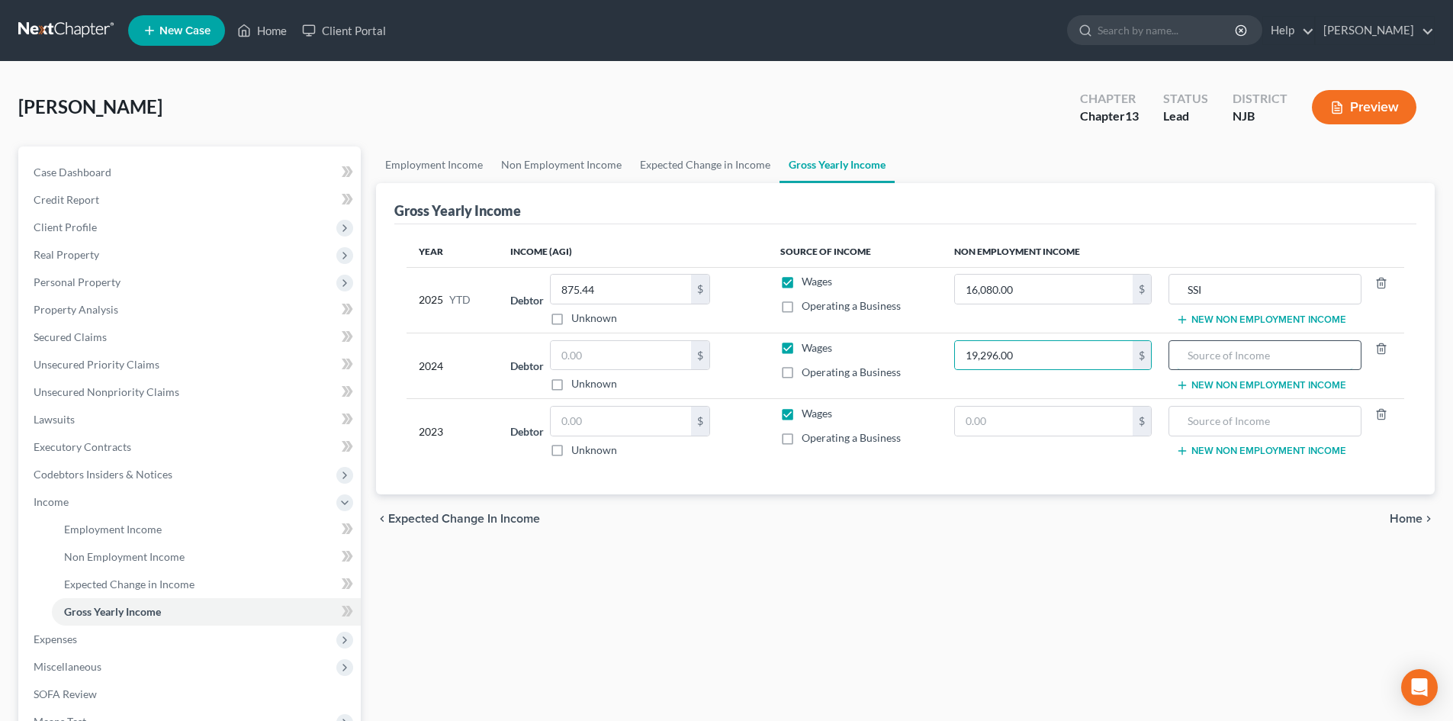
click at [1220, 367] on input "text" at bounding box center [1264, 355] width 175 height 29
click at [622, 410] on input "text" at bounding box center [621, 420] width 140 height 29
click at [1000, 418] on input "text" at bounding box center [1044, 420] width 178 height 29
click at [977, 422] on input "text" at bounding box center [1044, 420] width 178 height 29
click at [1394, 520] on span "Home" at bounding box center [1406, 518] width 33 height 12
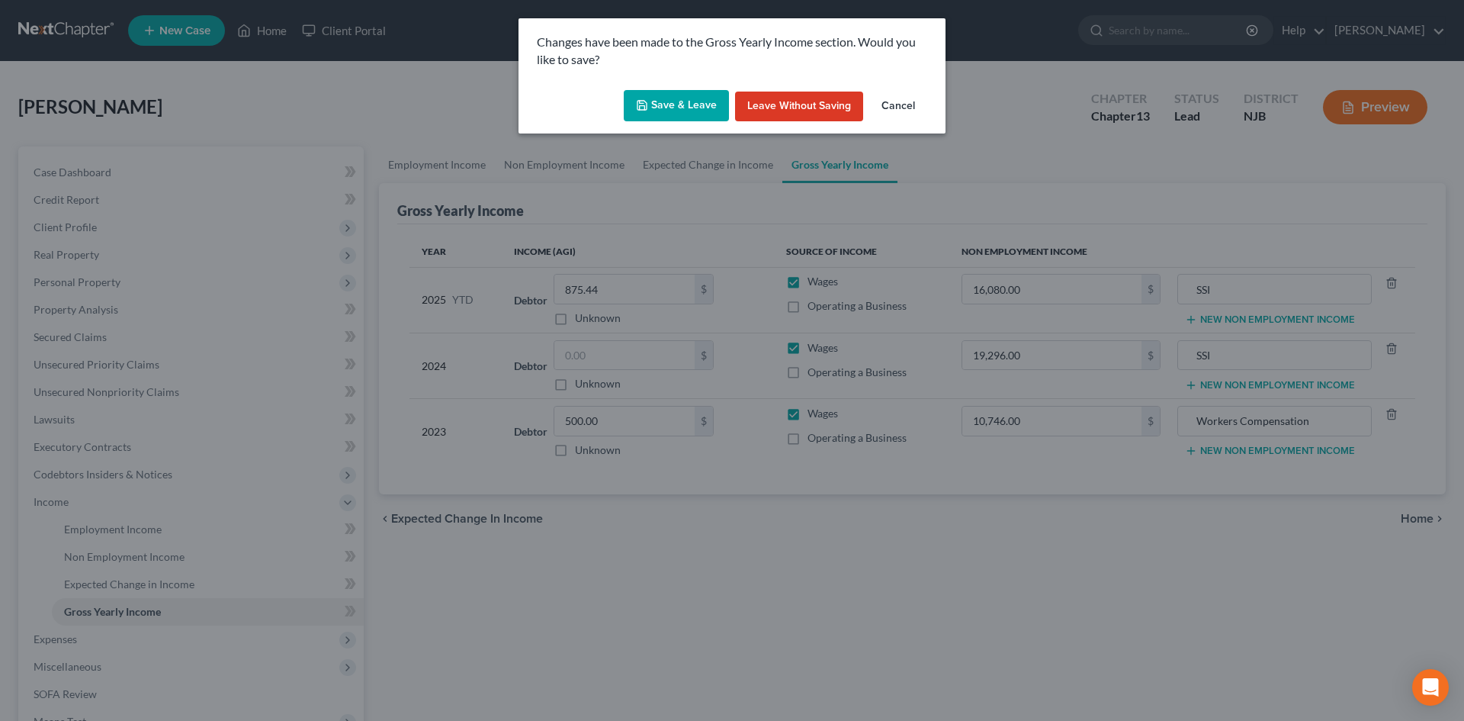
click at [676, 109] on button "Save & Leave" at bounding box center [676, 106] width 105 height 32
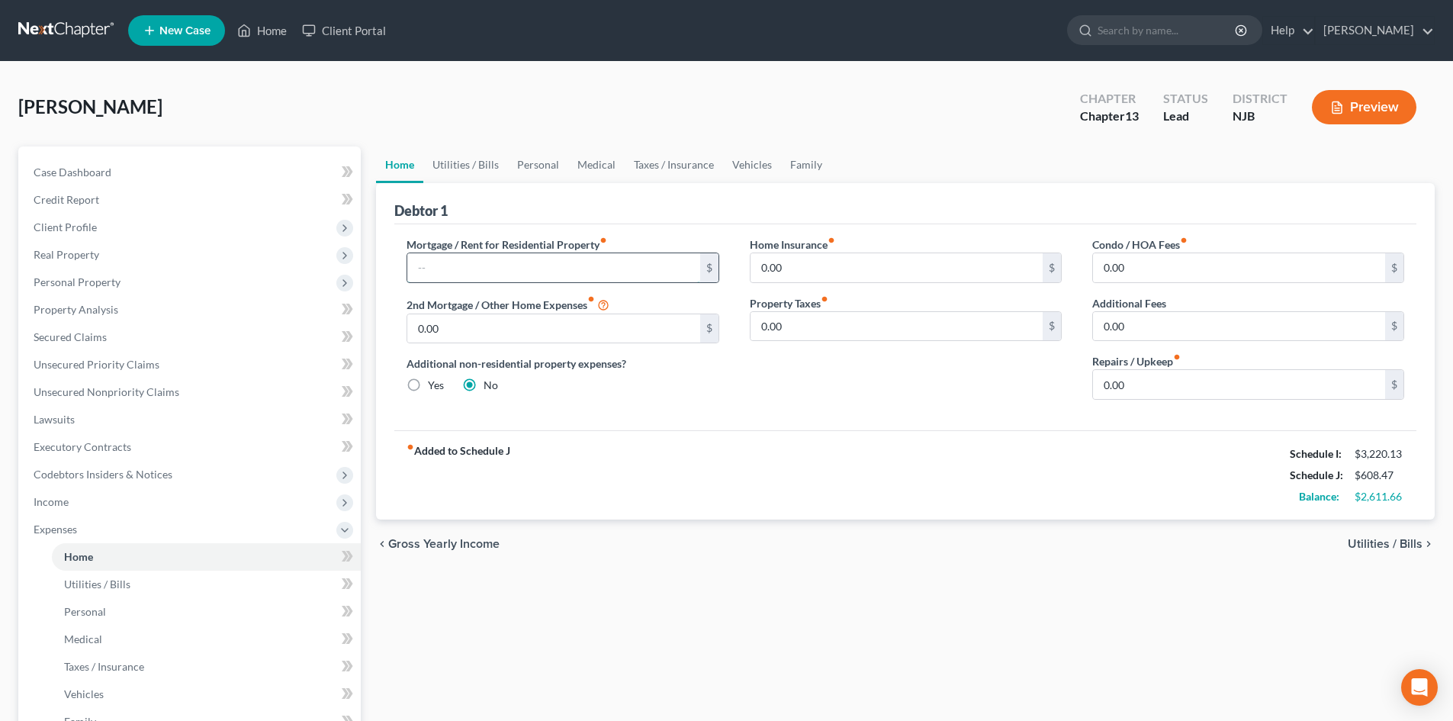
click at [488, 274] on input "text" at bounding box center [553, 267] width 292 height 29
click at [865, 279] on input "0.00" at bounding box center [896, 267] width 292 height 29
click at [1376, 549] on span "Utilities / Bills" at bounding box center [1385, 544] width 75 height 12
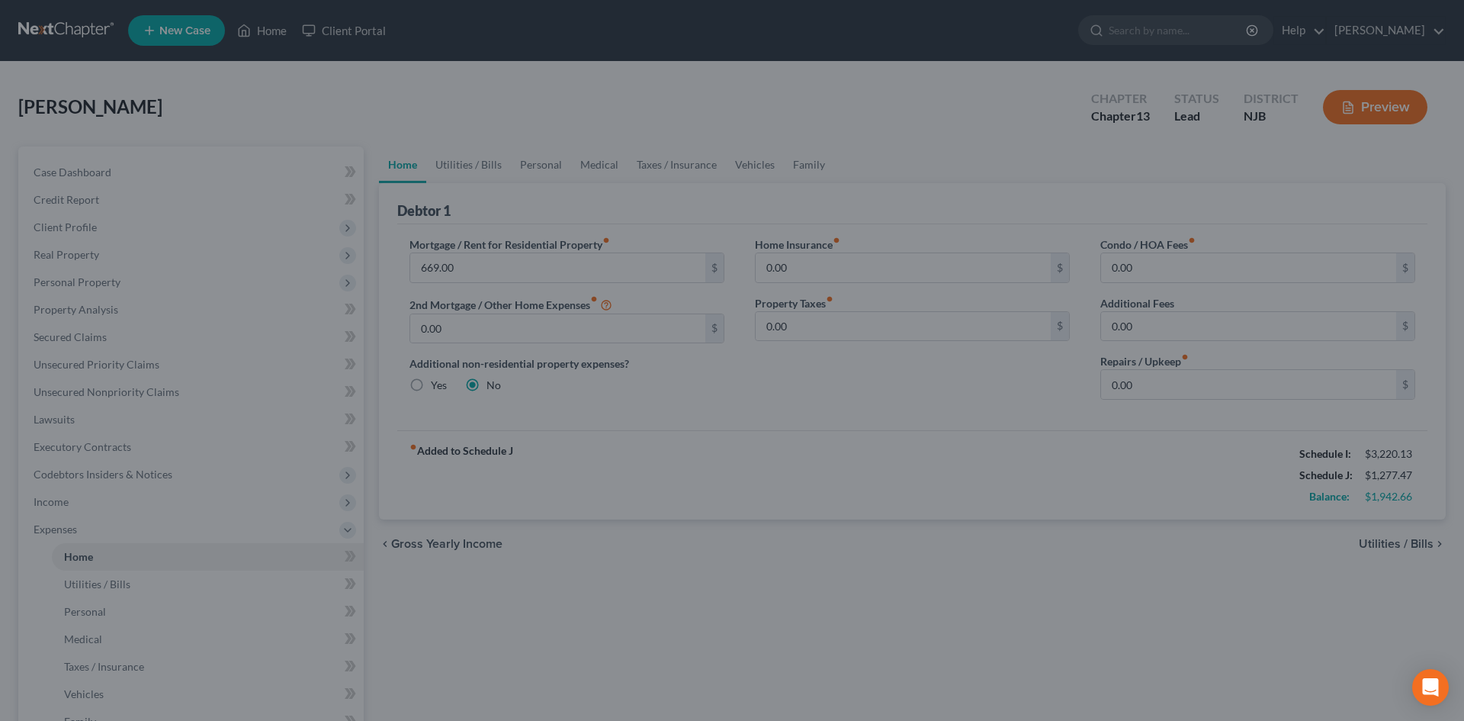
click at [1203, 628] on div at bounding box center [732, 360] width 1464 height 721
click at [1375, 546] on div at bounding box center [732, 360] width 1464 height 721
click at [1423, 689] on icon "Open Intercom Messenger" at bounding box center [1431, 687] width 18 height 20
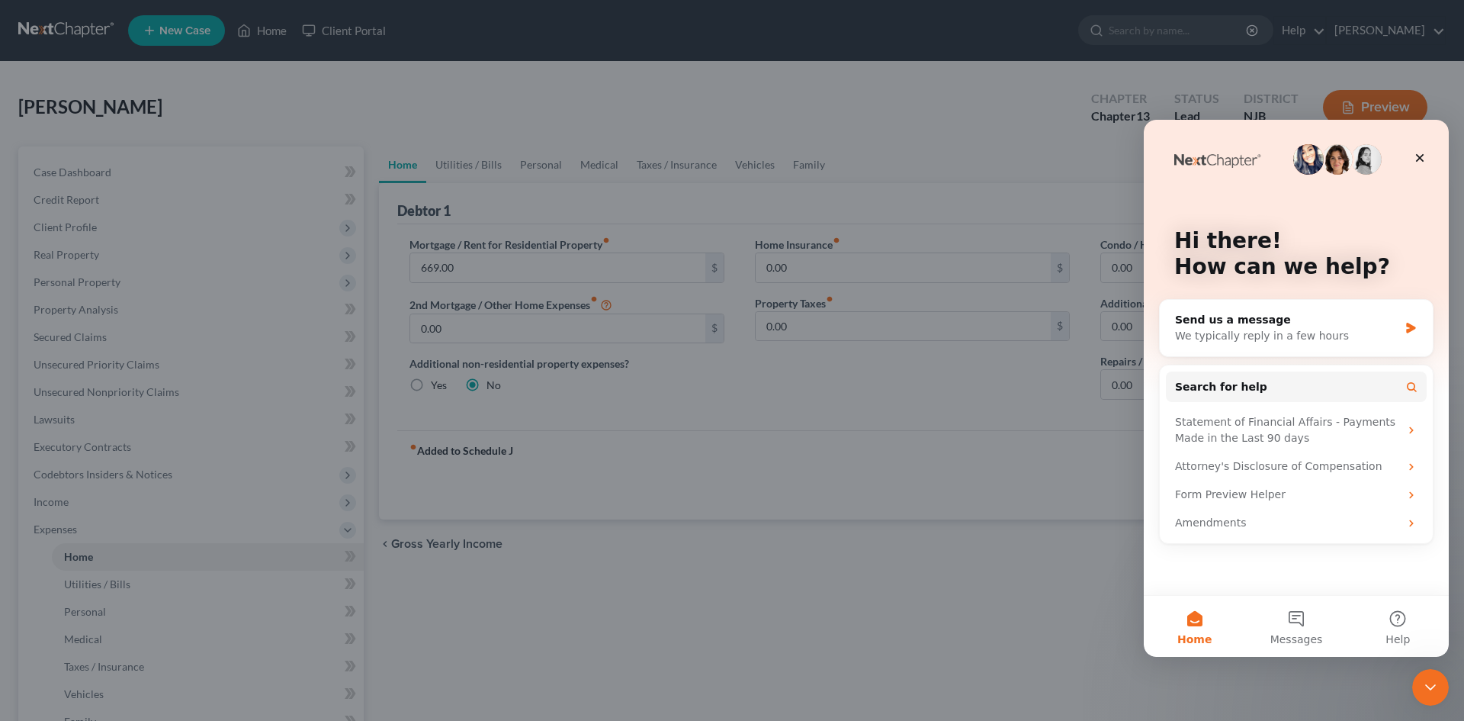
click at [992, 649] on div at bounding box center [732, 360] width 1464 height 721
click at [1429, 687] on icon "Close Intercom Messenger" at bounding box center [1428, 685] width 18 height 18
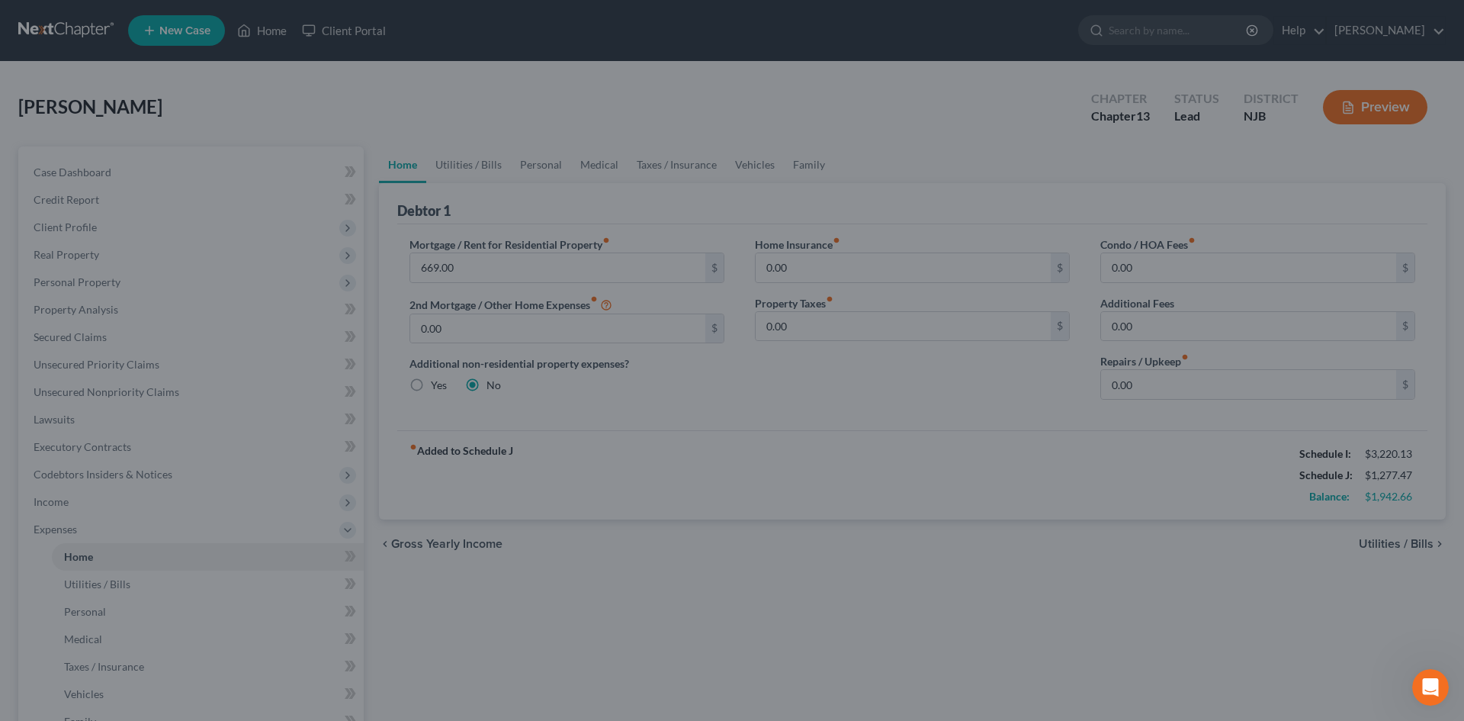
click at [481, 331] on div at bounding box center [732, 360] width 1464 height 721
click at [1397, 543] on div at bounding box center [732, 360] width 1464 height 721
click at [1438, 29] on div at bounding box center [732, 360] width 1464 height 721
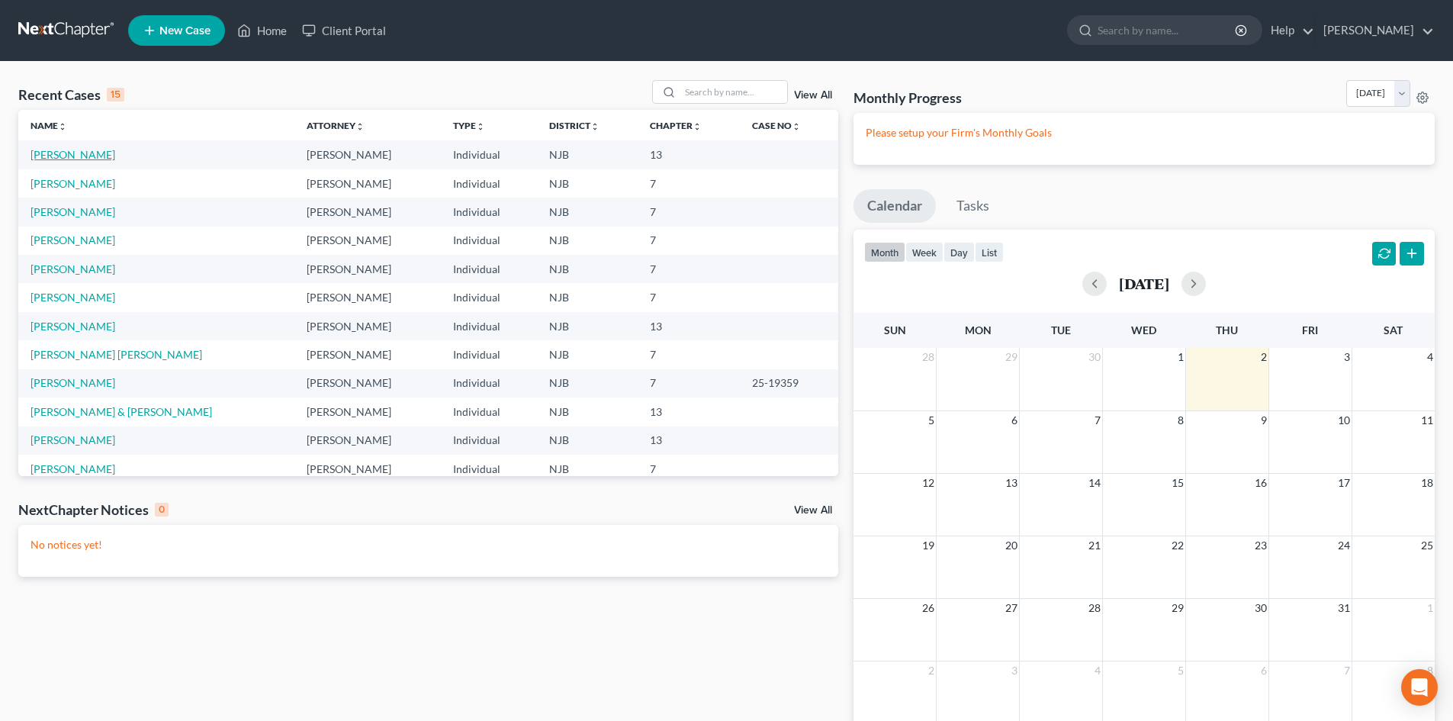
click at [79, 153] on link "Logsdon, Thomas" at bounding box center [73, 154] width 85 height 13
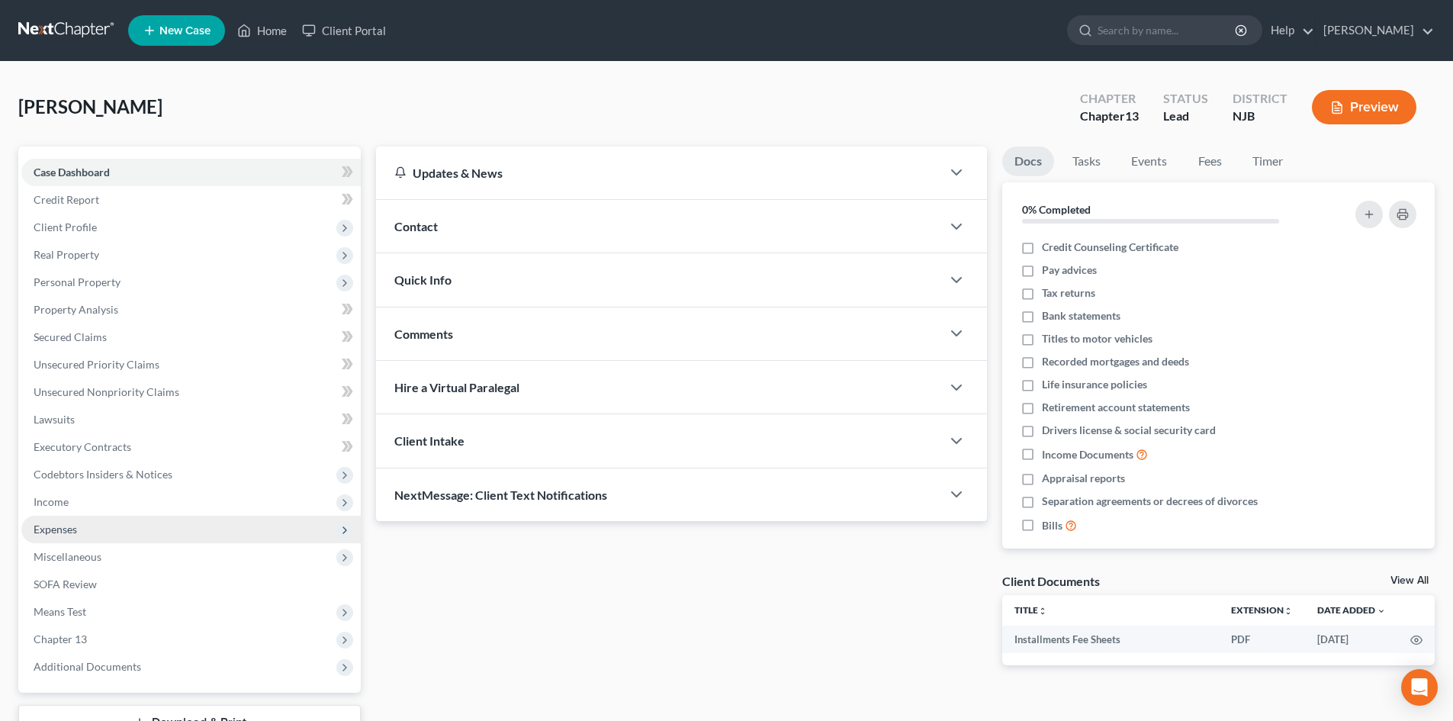
click at [46, 533] on span "Expenses" at bounding box center [55, 528] width 43 height 13
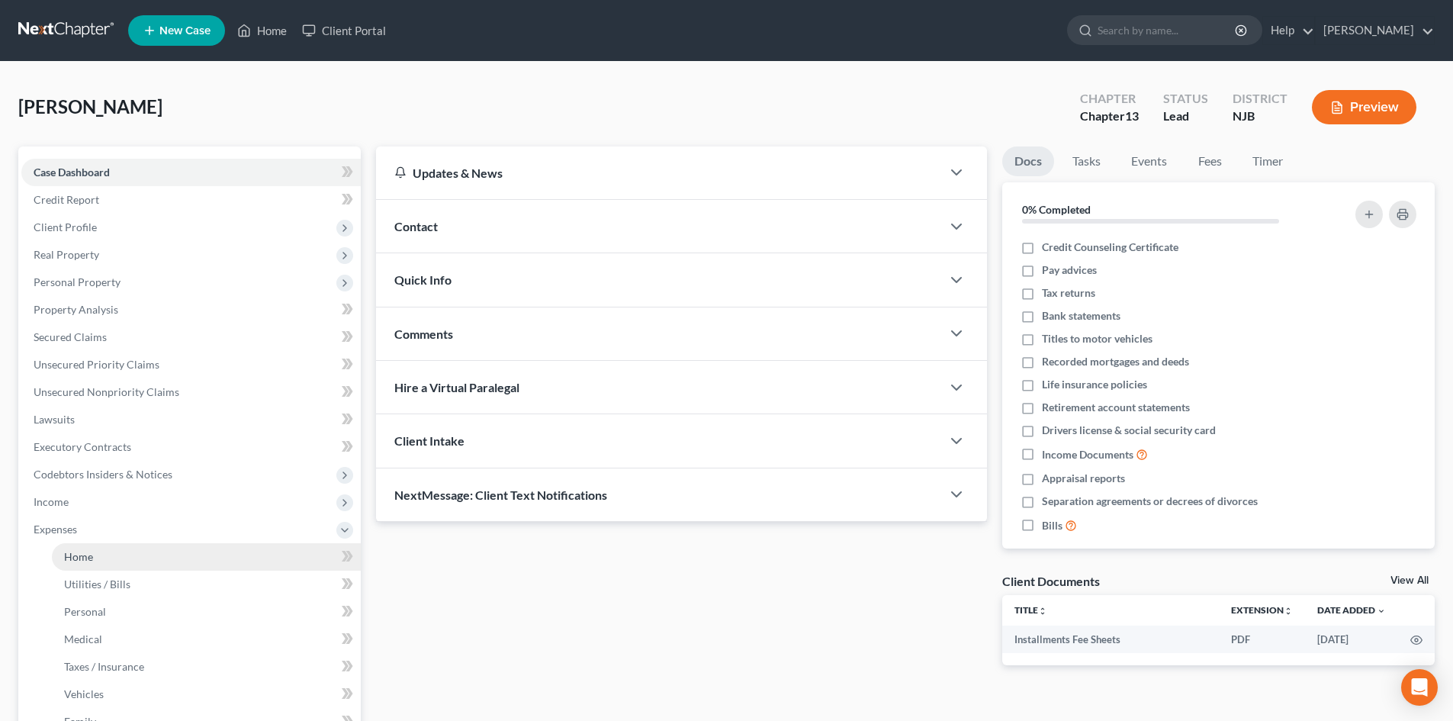
click at [90, 562] on span "Home" at bounding box center [78, 556] width 29 height 13
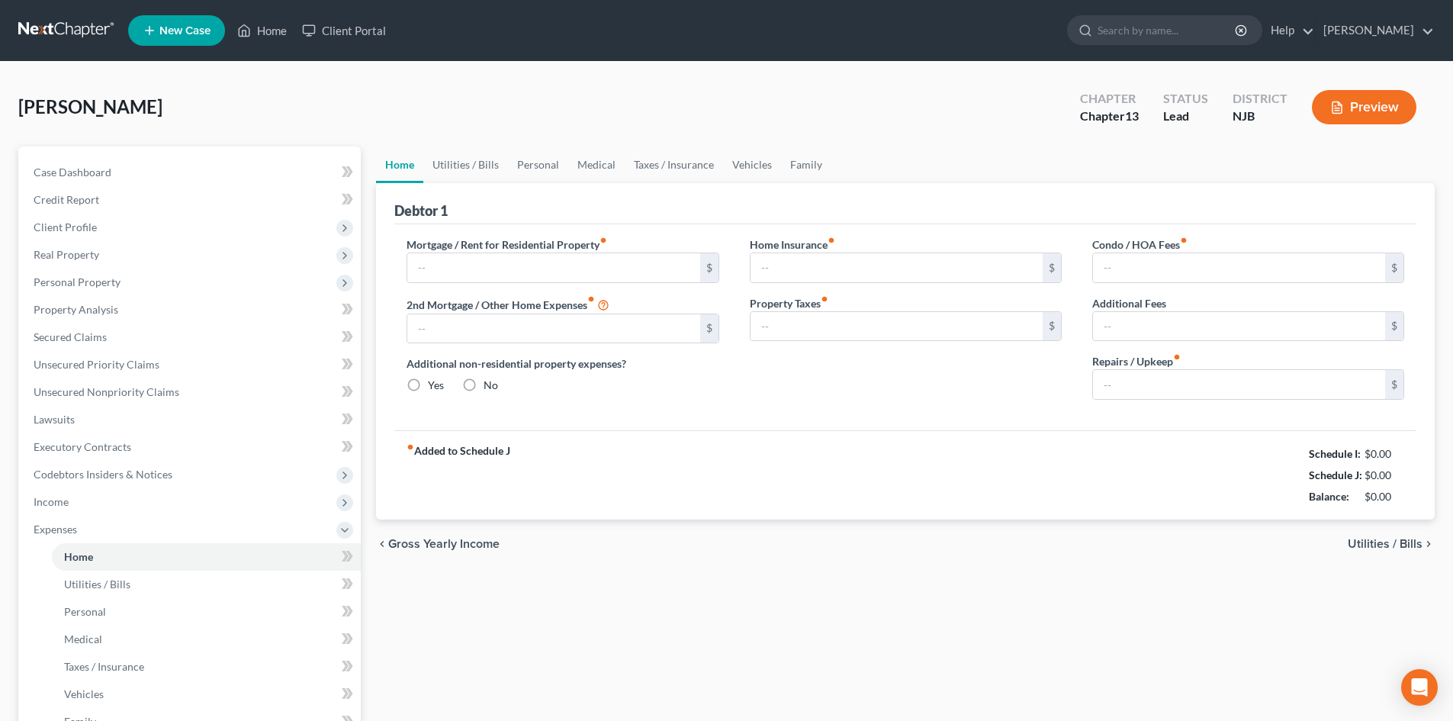
type input "0.00"
radio input "true"
type input "0.00"
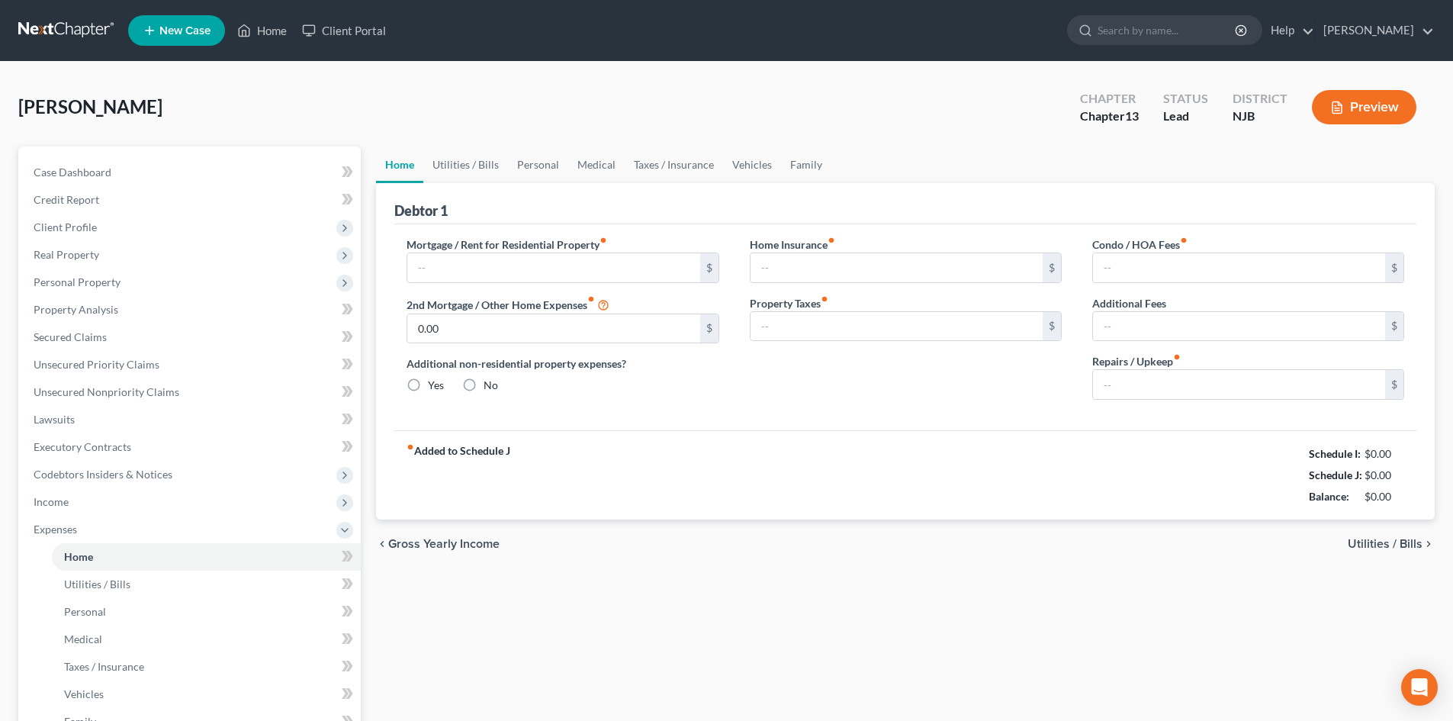
type input "0.00"
drag, startPoint x: 455, startPoint y: 265, endPoint x: 464, endPoint y: 271, distance: 10.4
click at [455, 265] on input "text" at bounding box center [553, 267] width 292 height 29
type input "669.00"
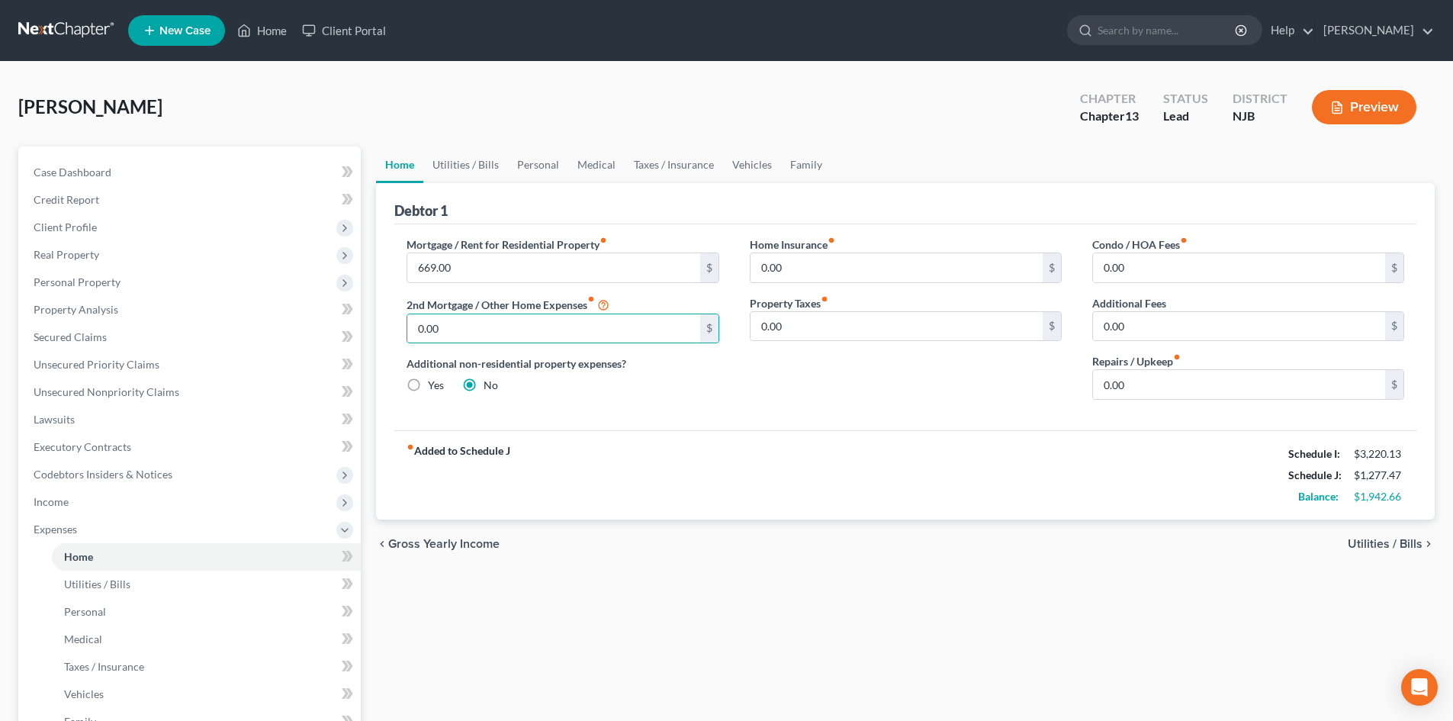
click at [1362, 545] on span "Utilities / Bills" at bounding box center [1385, 544] width 75 height 12
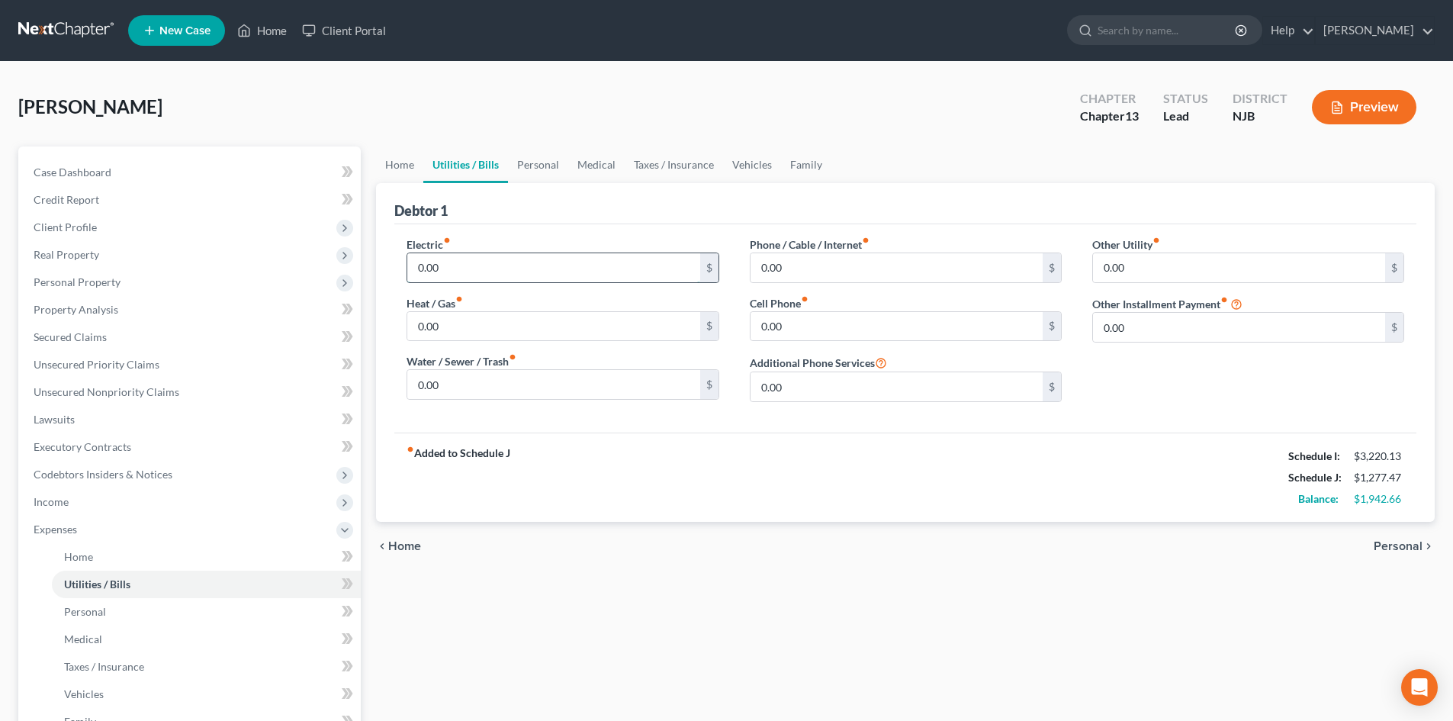
click at [490, 271] on input "0.00" at bounding box center [553, 267] width 292 height 29
click at [496, 336] on input "0.00" at bounding box center [553, 326] width 292 height 29
click at [457, 268] on input "0.00" at bounding box center [553, 267] width 292 height 29
type input "100.00"
type input "105.00"
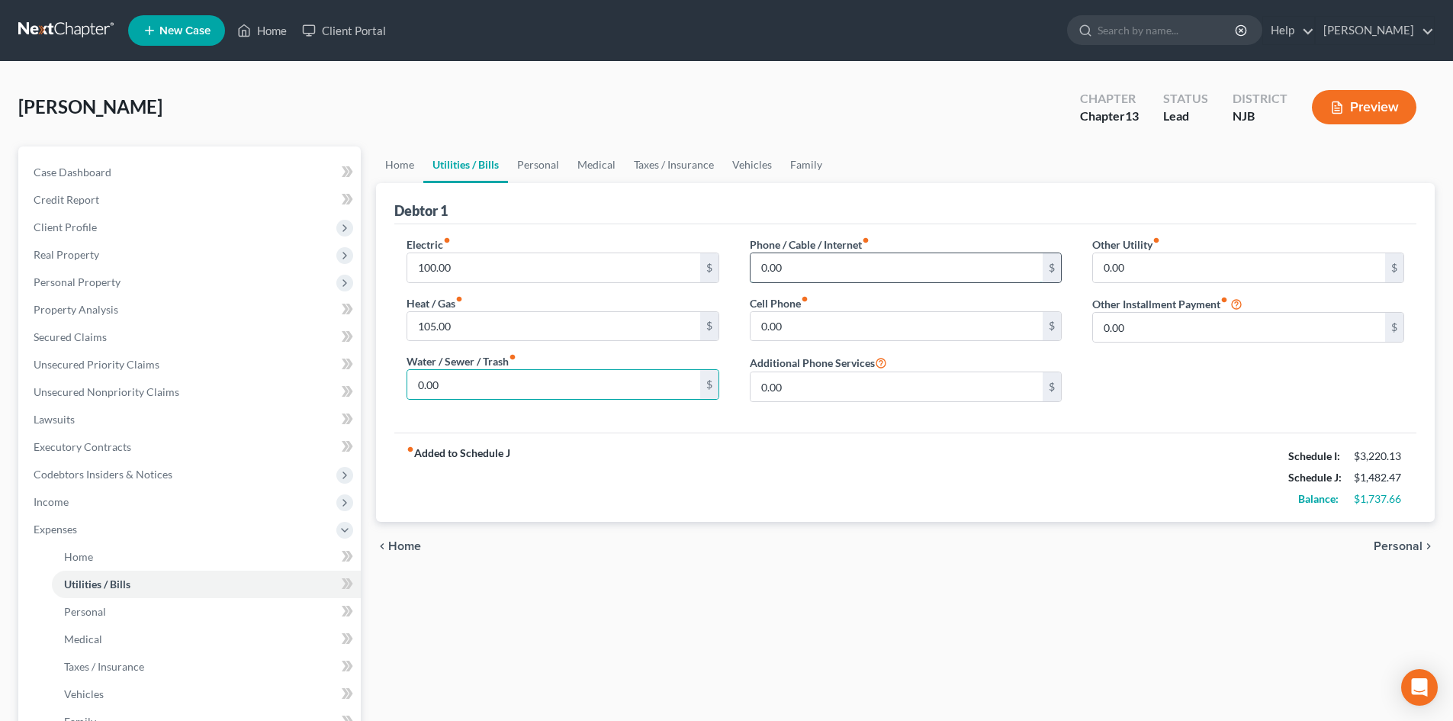
click at [856, 262] on input "0.00" at bounding box center [896, 267] width 292 height 29
type input "50.00"
type input "30.00"
click at [1399, 542] on span "Personal" at bounding box center [1397, 546] width 49 height 12
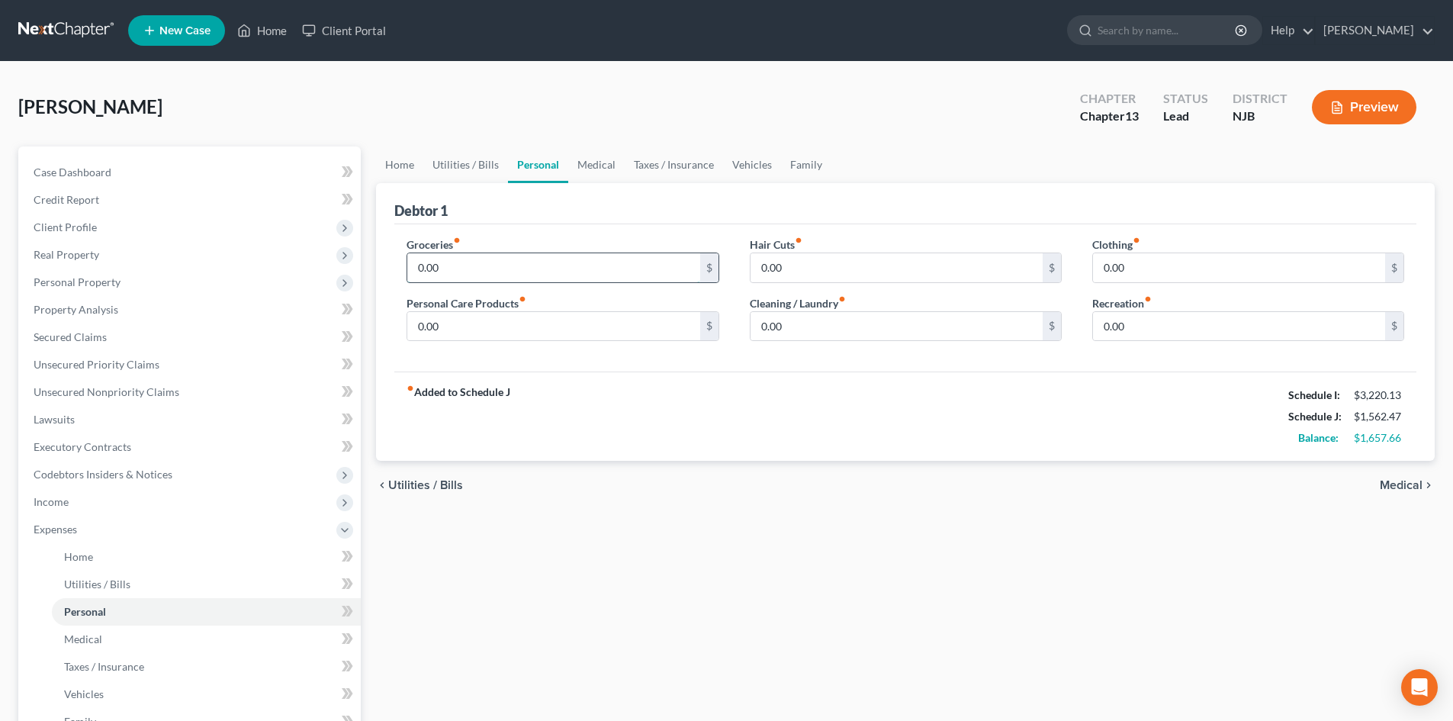
click at [466, 268] on input "0.00" at bounding box center [553, 267] width 292 height 29
click at [57, 637] on link "Medical" at bounding box center [206, 638] width 309 height 27
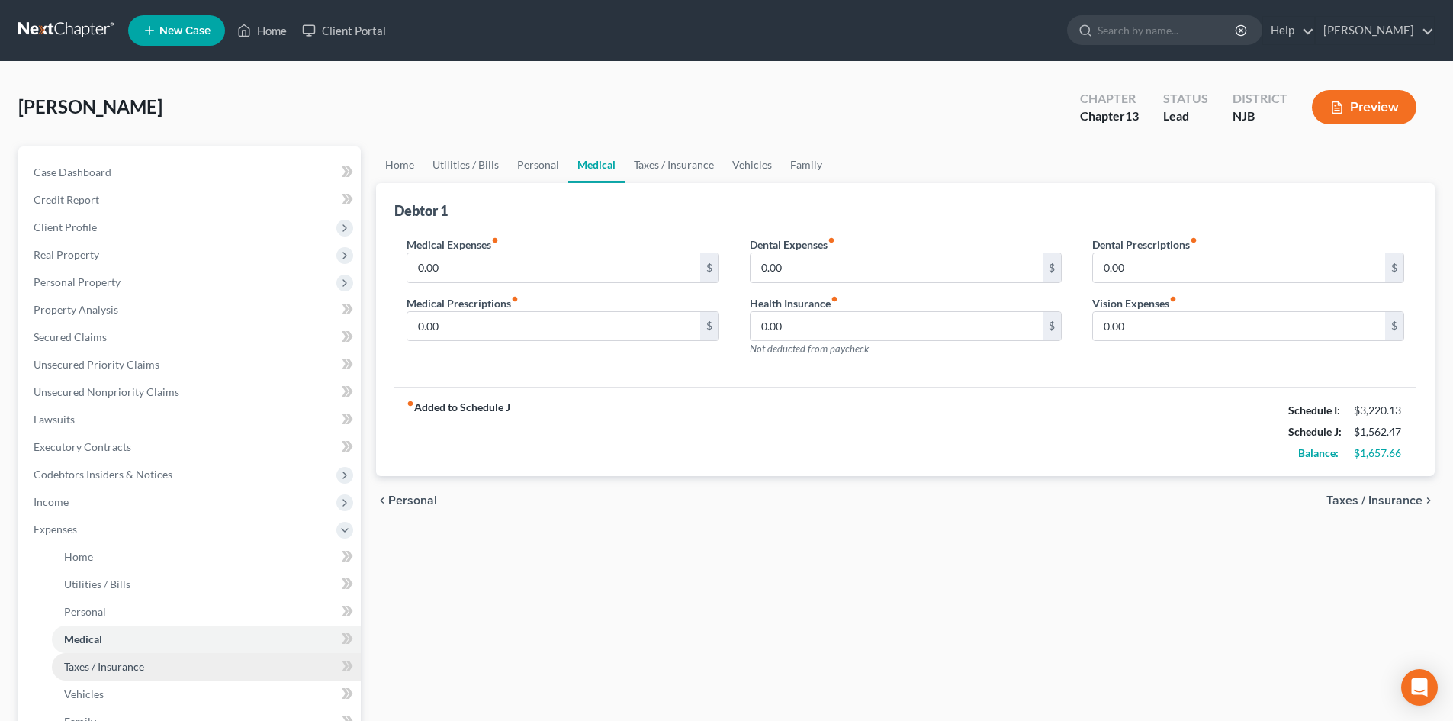
click at [118, 662] on span "Taxes / Insurance" at bounding box center [104, 666] width 80 height 13
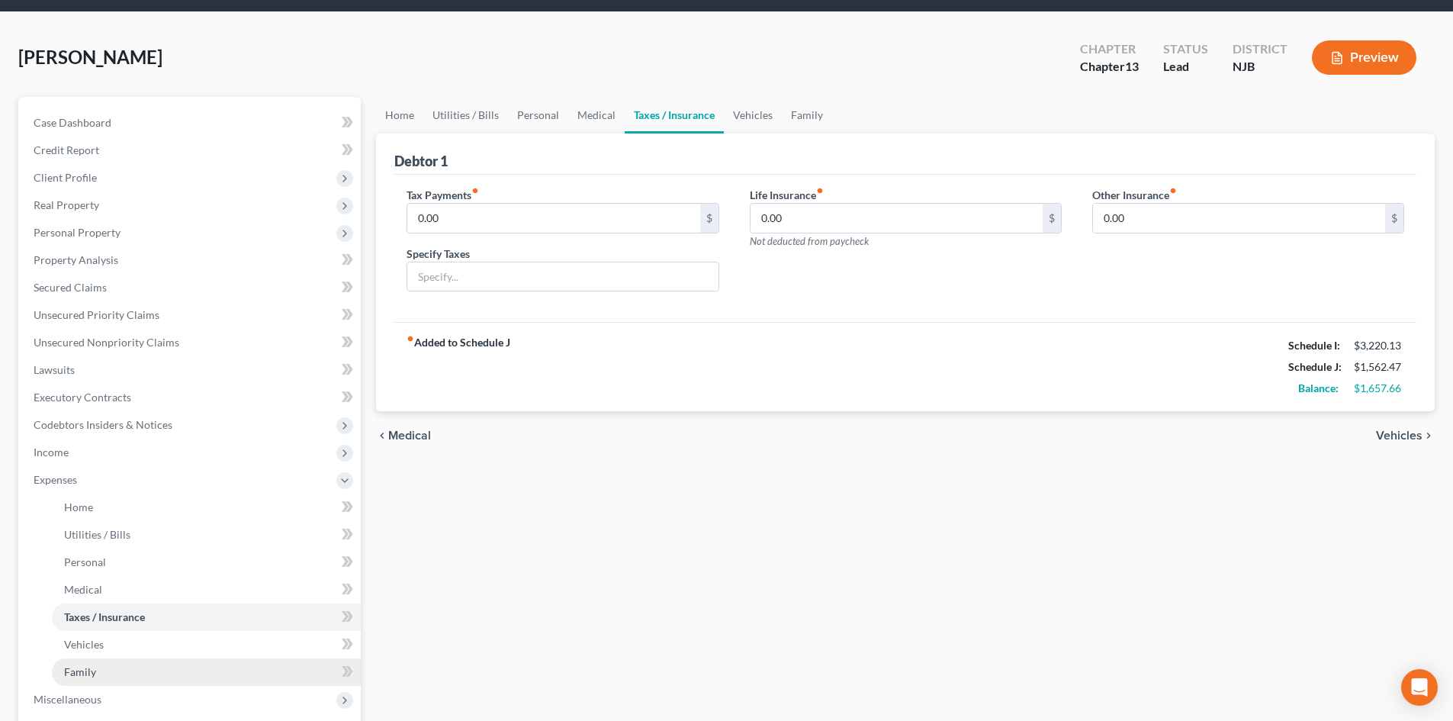
scroll to position [76, 0]
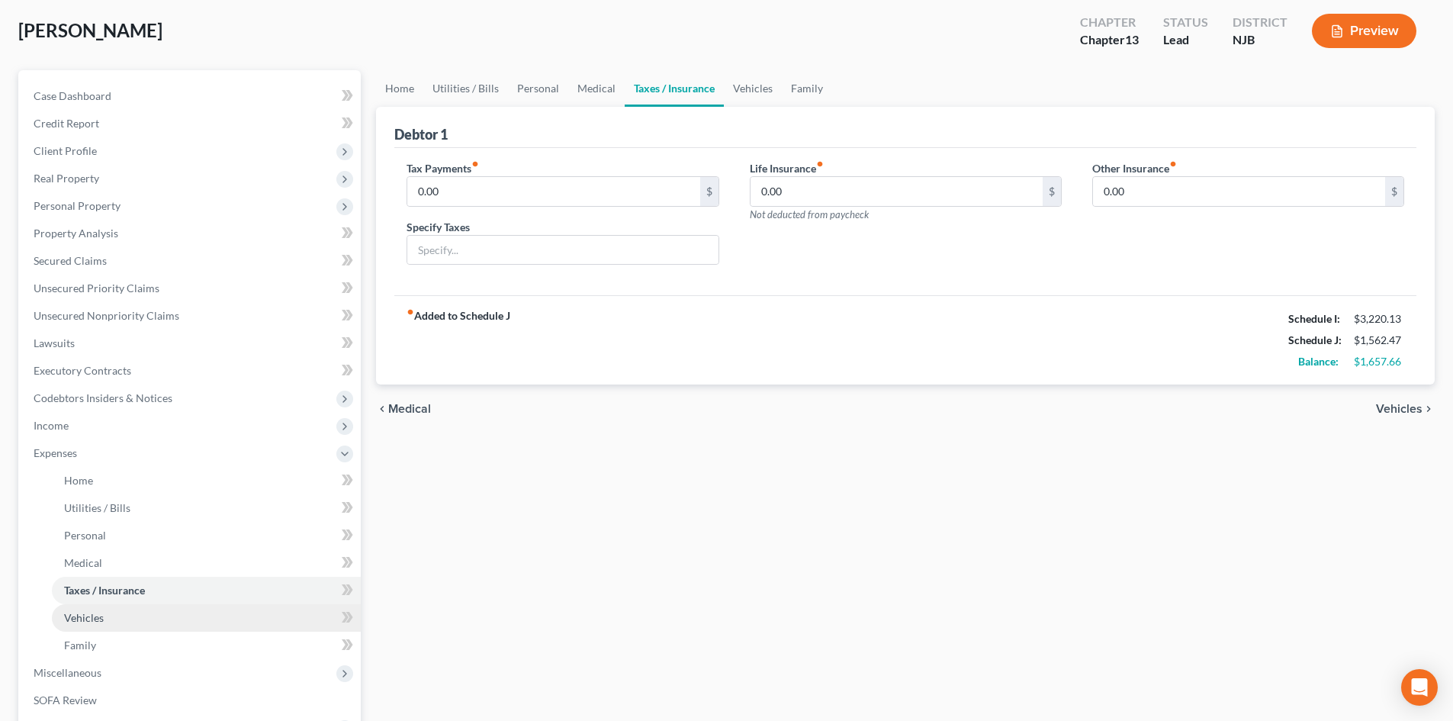
click at [114, 611] on link "Vehicles" at bounding box center [206, 617] width 309 height 27
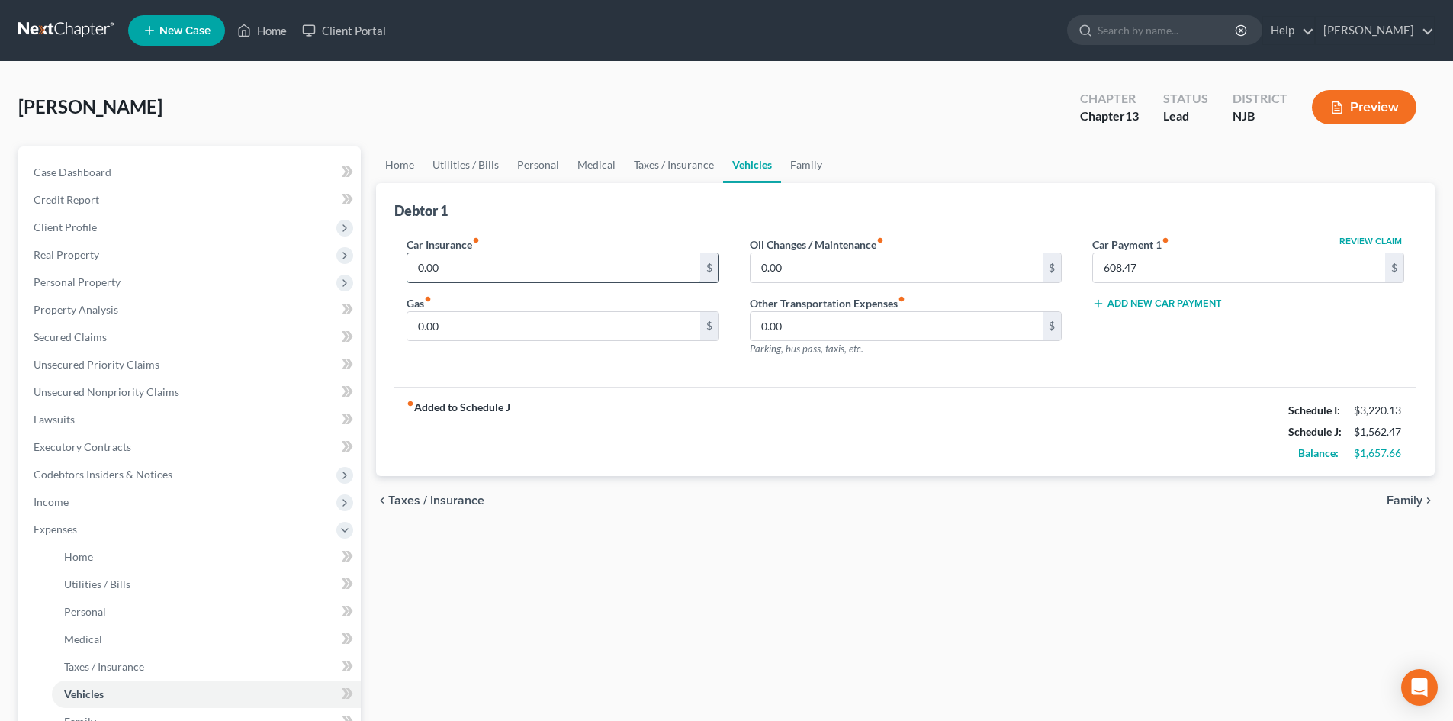
click at [488, 281] on input "0.00" at bounding box center [553, 267] width 292 height 29
type input "190.00"
type input "300.00"
type input "60.00"
type input "30.00"
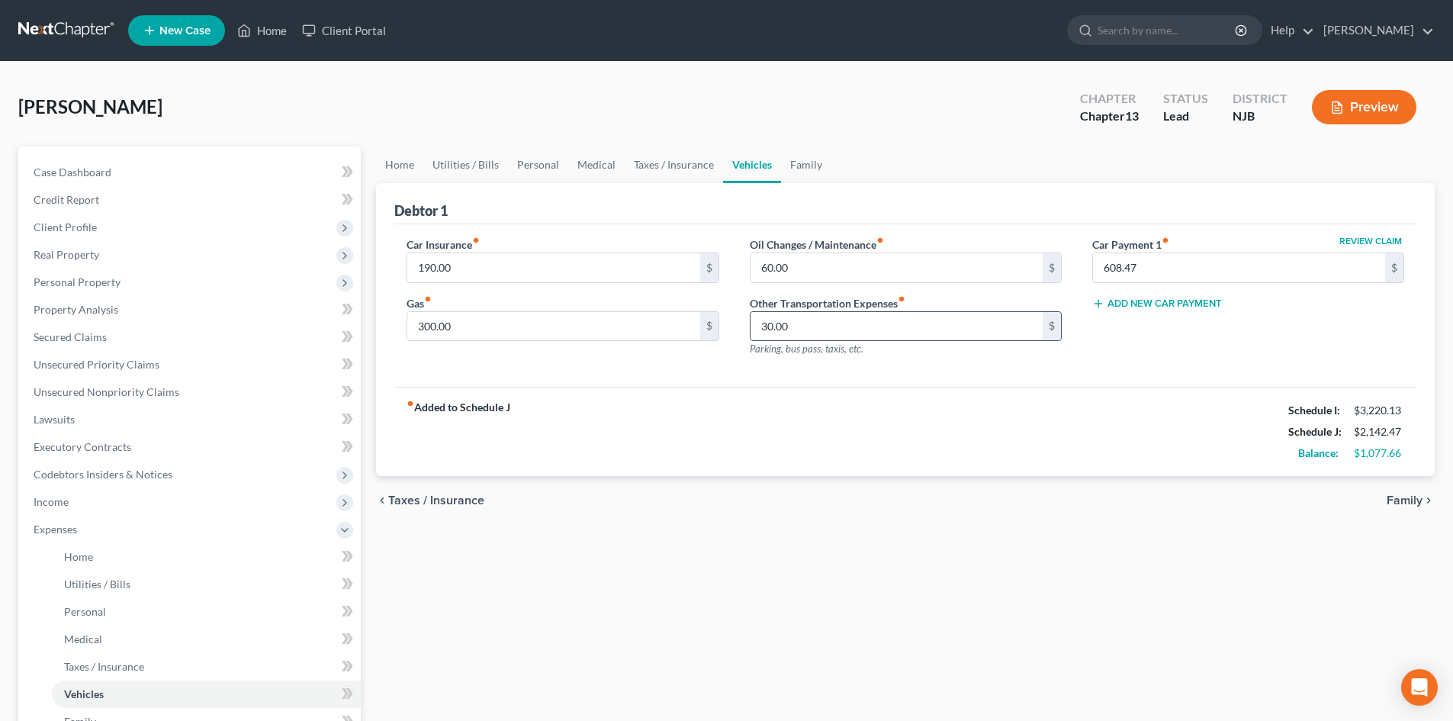
click at [861, 320] on input "30.00" at bounding box center [896, 326] width 292 height 29
type input "70.00"
click at [1397, 496] on span "Family" at bounding box center [1404, 500] width 36 height 12
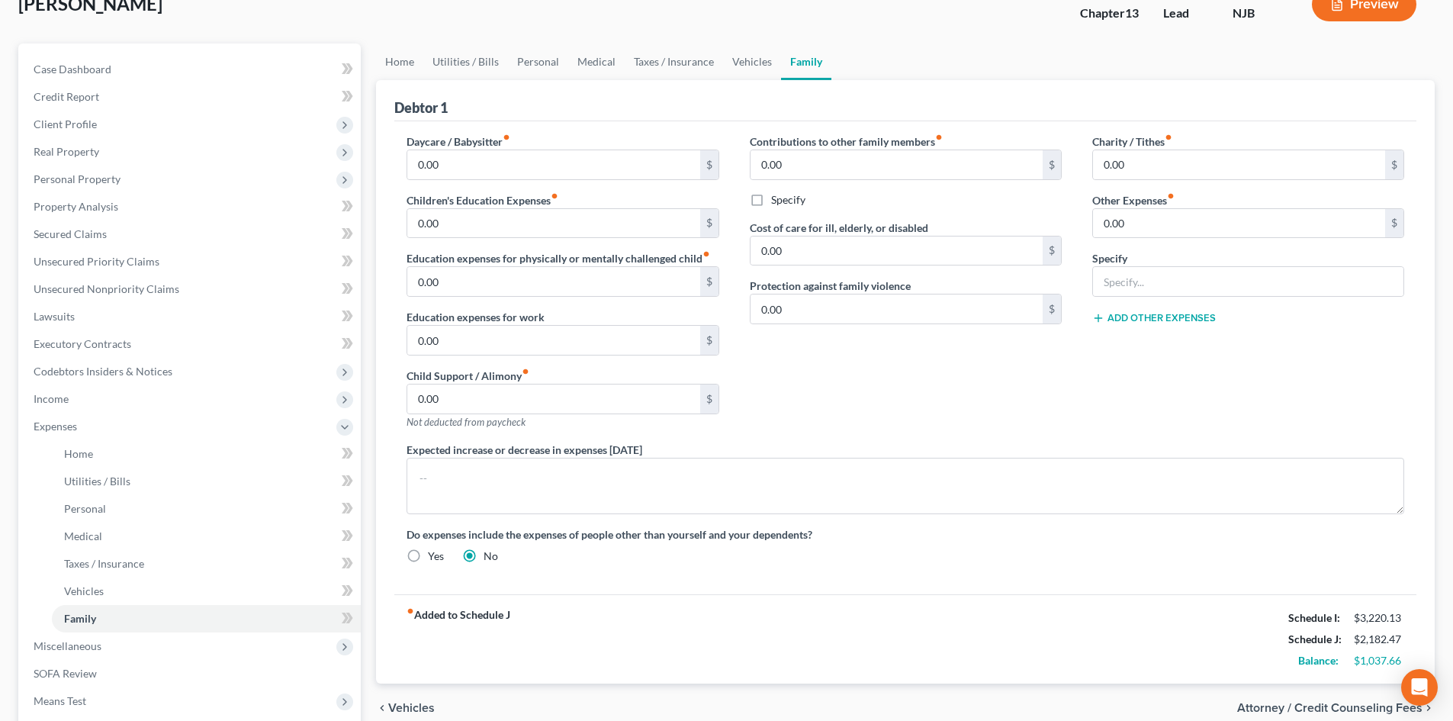
scroll to position [76, 0]
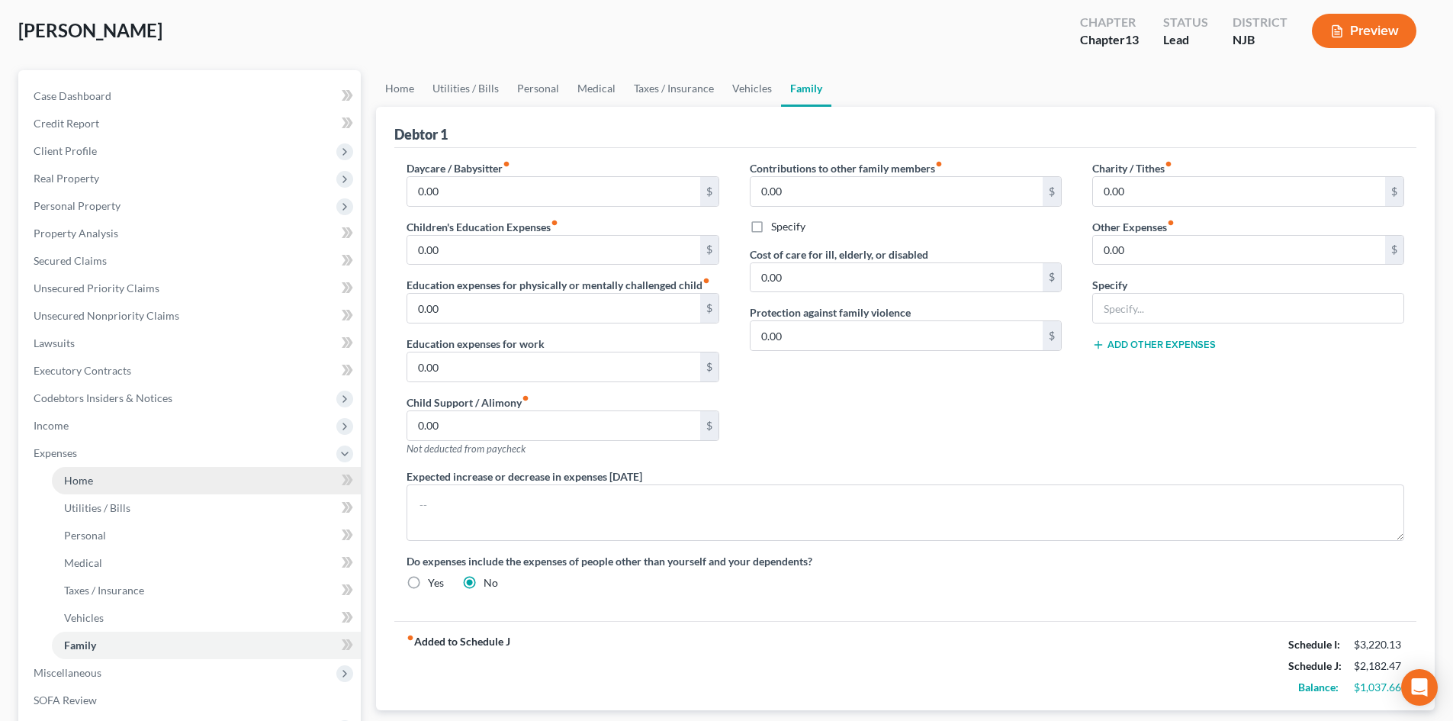
click at [87, 474] on span "Home" at bounding box center [78, 480] width 29 height 13
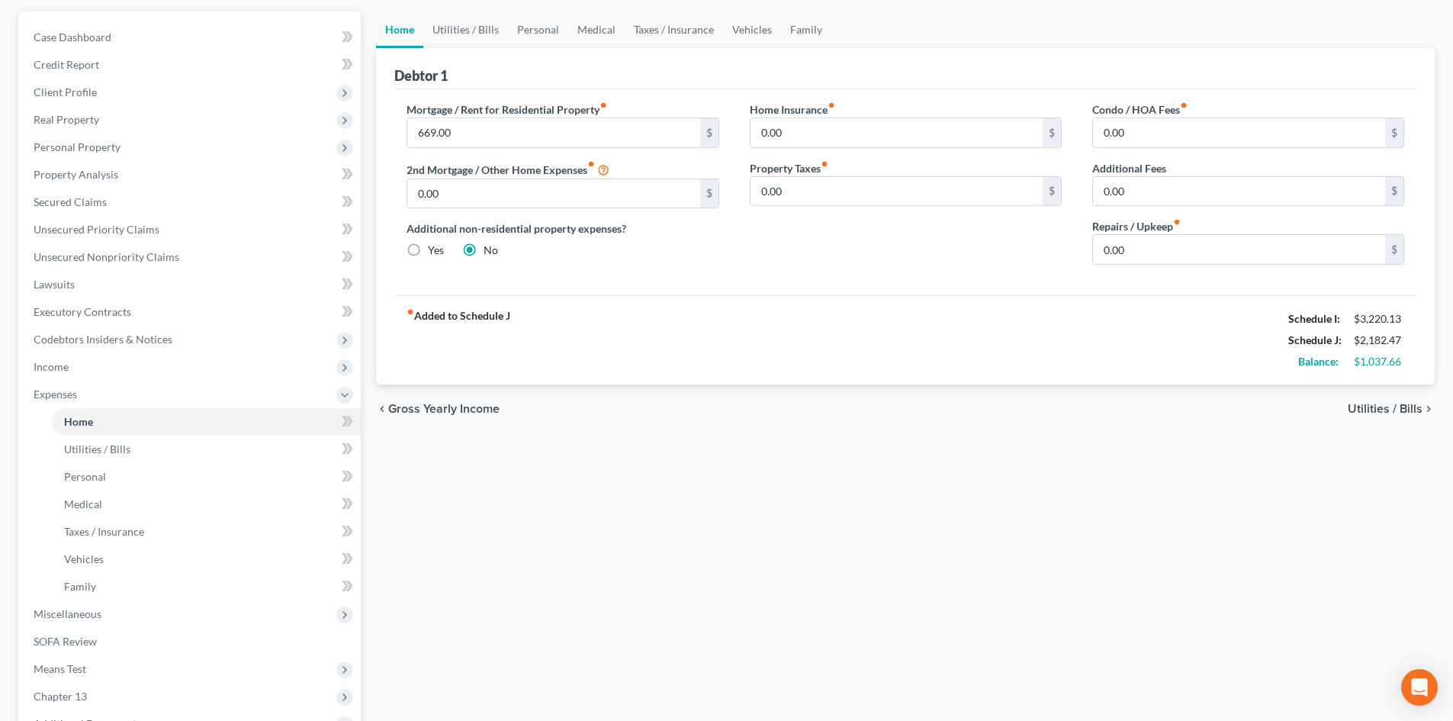
scroll to position [153, 0]
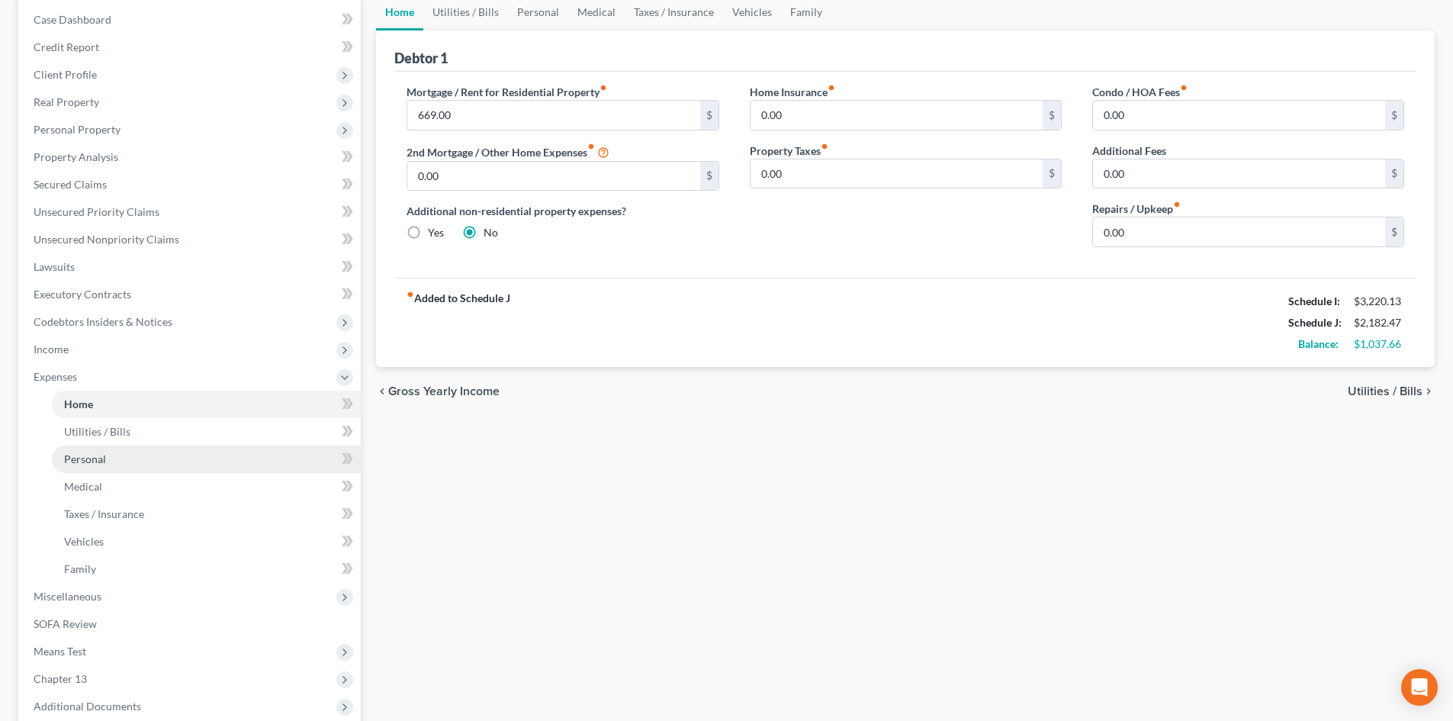
click at [63, 458] on link "Personal" at bounding box center [206, 458] width 309 height 27
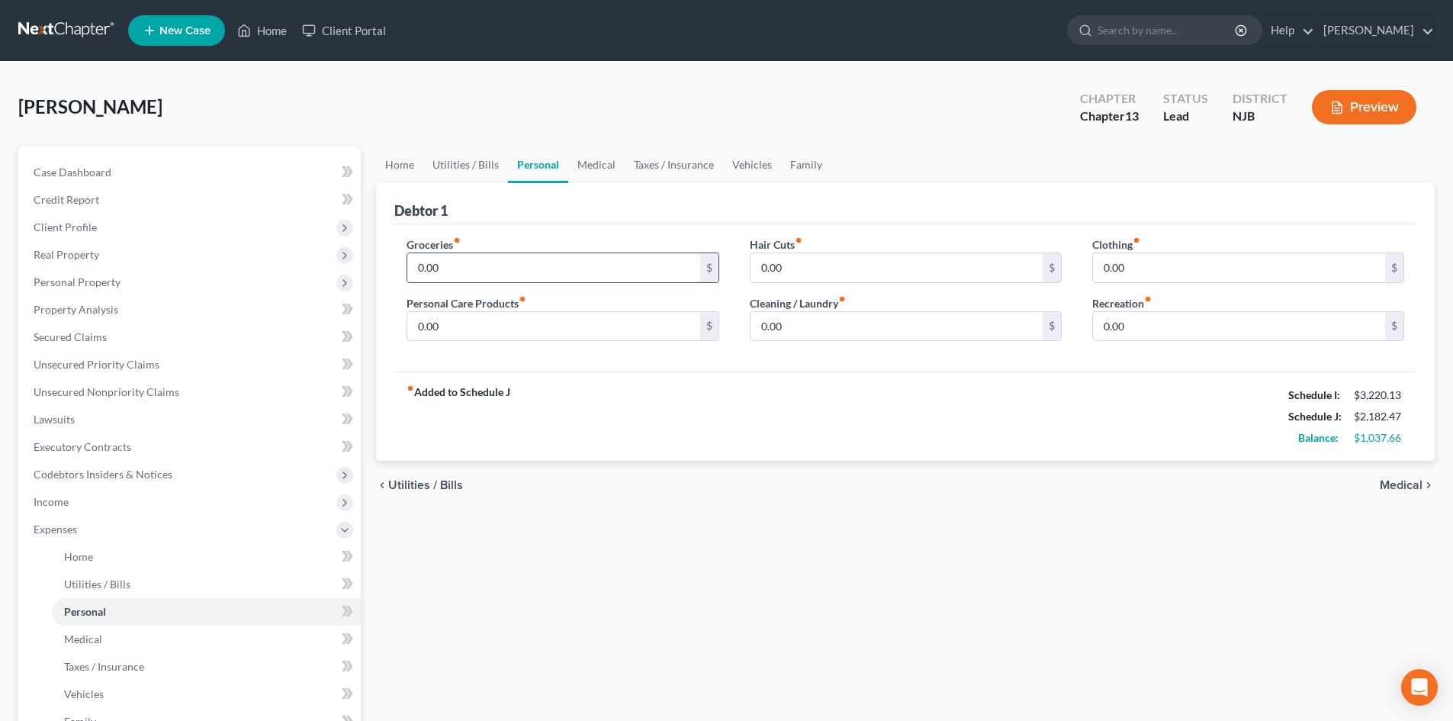
click at [476, 265] on input "0.00" at bounding box center [553, 267] width 292 height 29
type input "300.00"
type input "60.00"
type input "30.00"
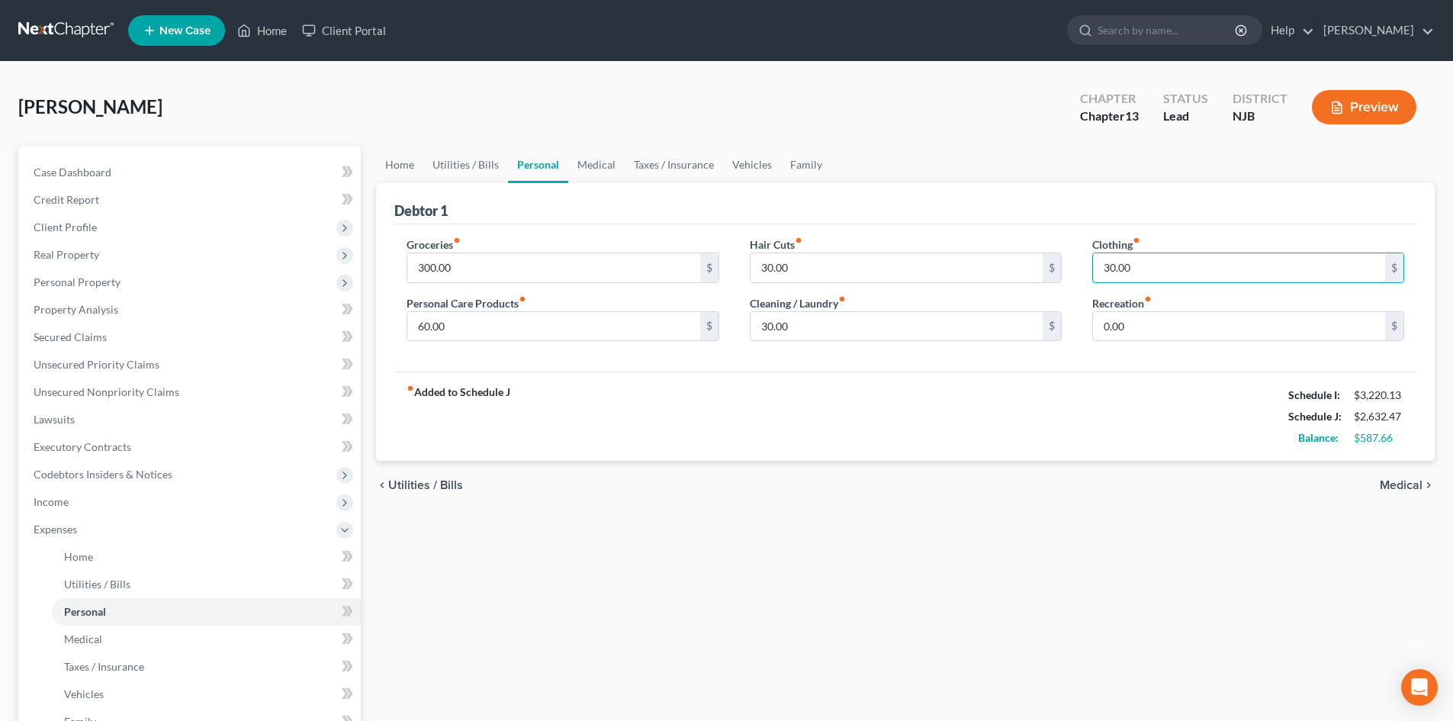
type input "30.00"
type input "100.00"
click at [97, 561] on link "Home" at bounding box center [206, 556] width 309 height 27
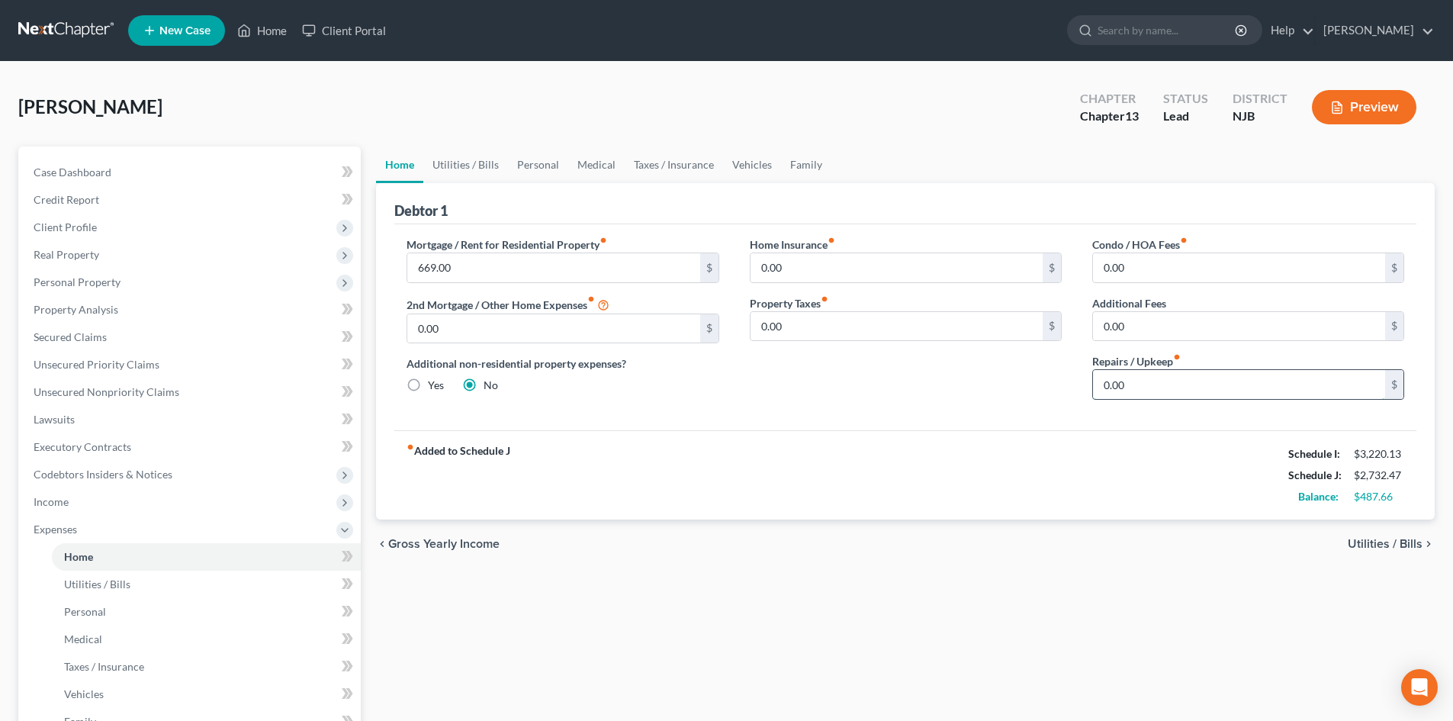
click at [1161, 387] on input "0.00" at bounding box center [1239, 384] width 292 height 29
type input "60.00"
click at [98, 607] on span "Personal" at bounding box center [85, 611] width 42 height 13
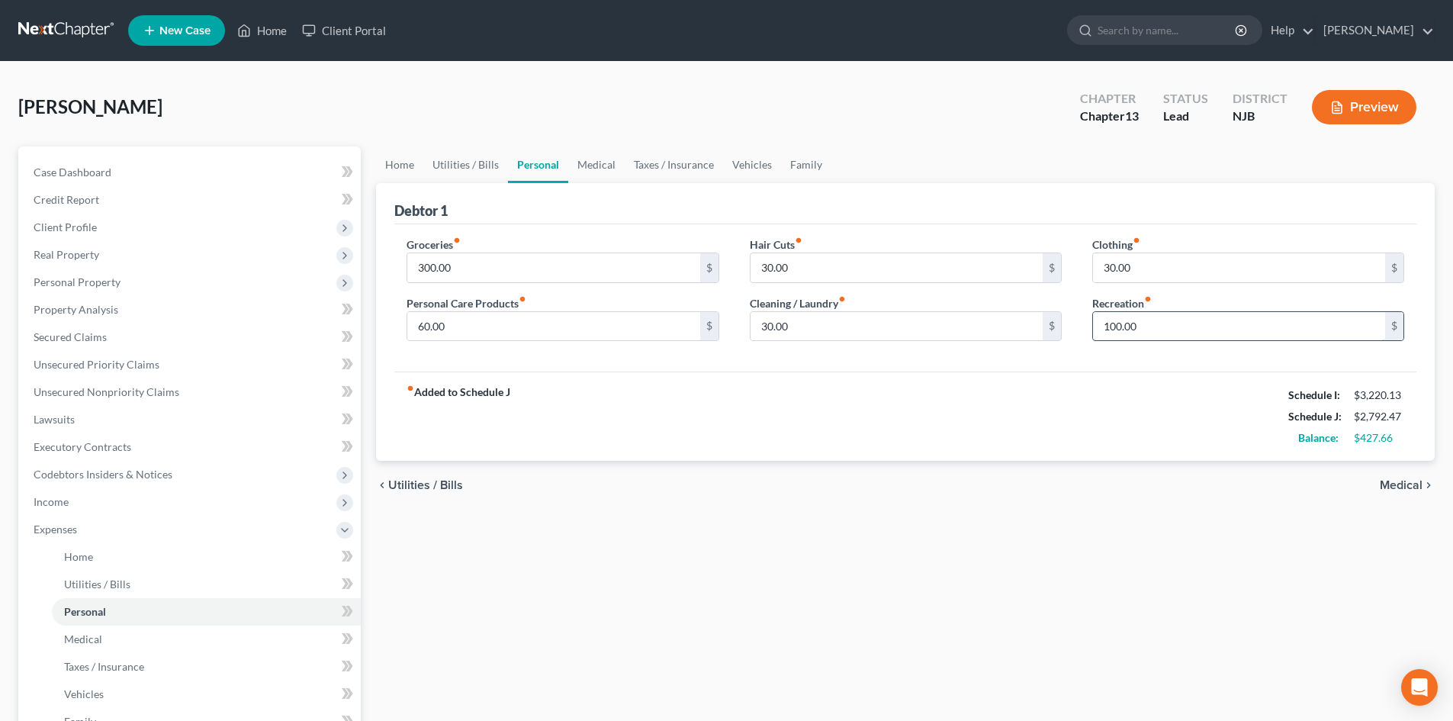
click at [1244, 316] on input "100.00" at bounding box center [1239, 326] width 292 height 29
type input "126.66"
click at [1402, 490] on span "Medical" at bounding box center [1401, 485] width 43 height 12
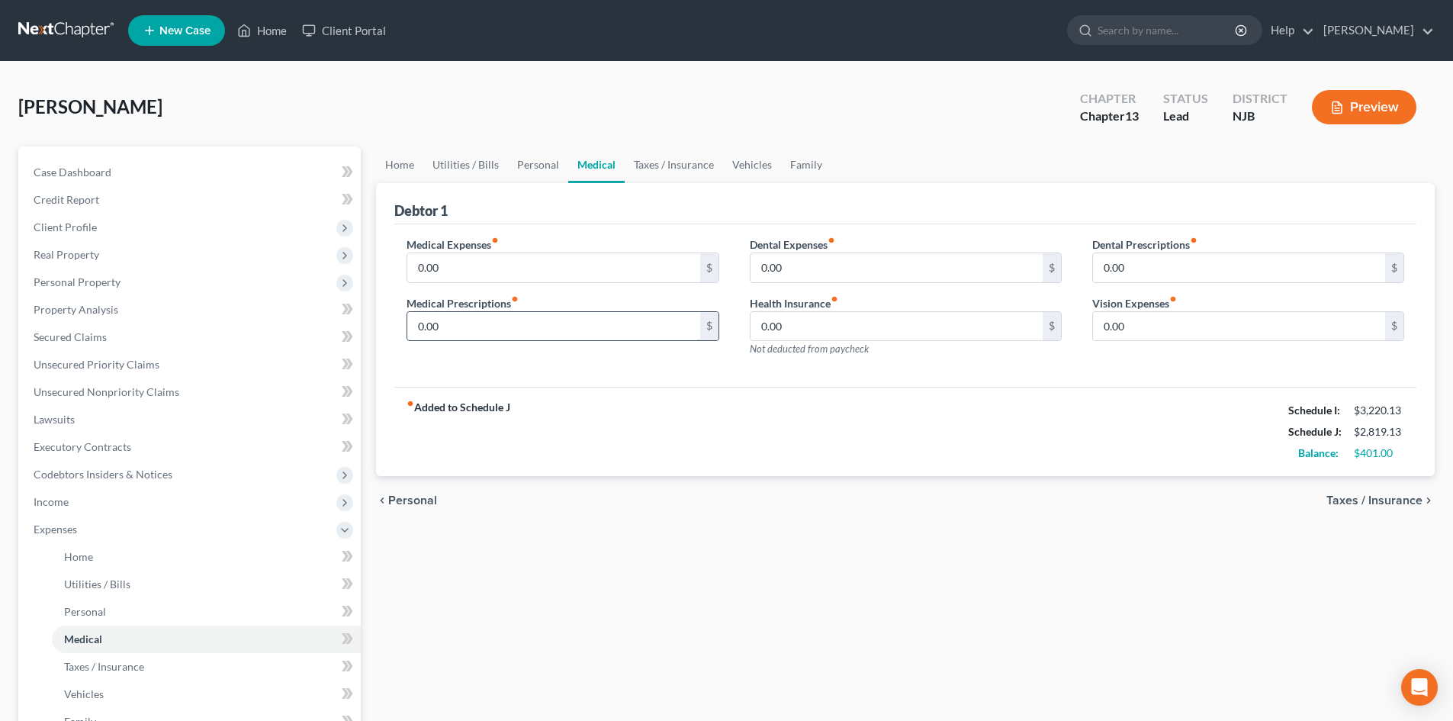
click at [417, 329] on input "0.00" at bounding box center [553, 326] width 292 height 29
type input "20.00"
click at [74, 613] on span "Personal" at bounding box center [85, 611] width 42 height 13
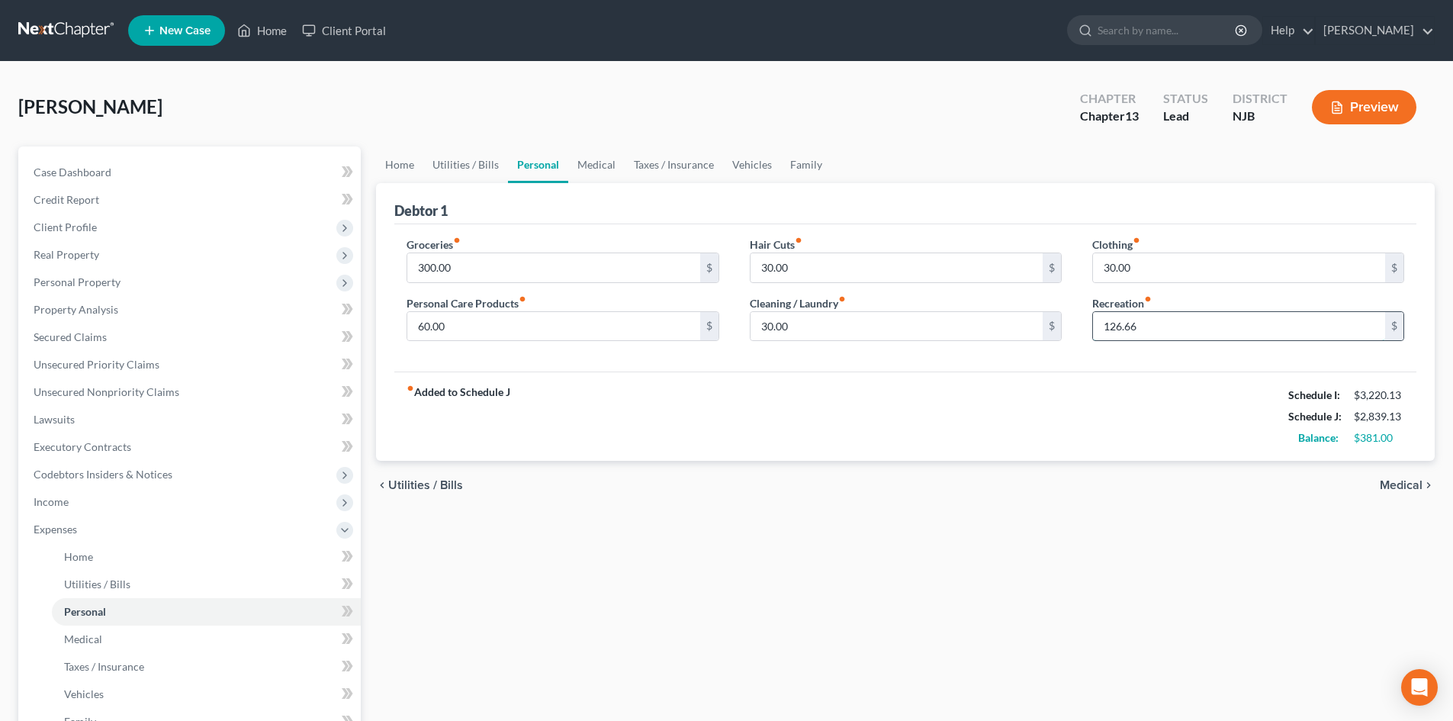
click at [1200, 324] on input "126.66" at bounding box center [1239, 326] width 292 height 29
type input "106.66"
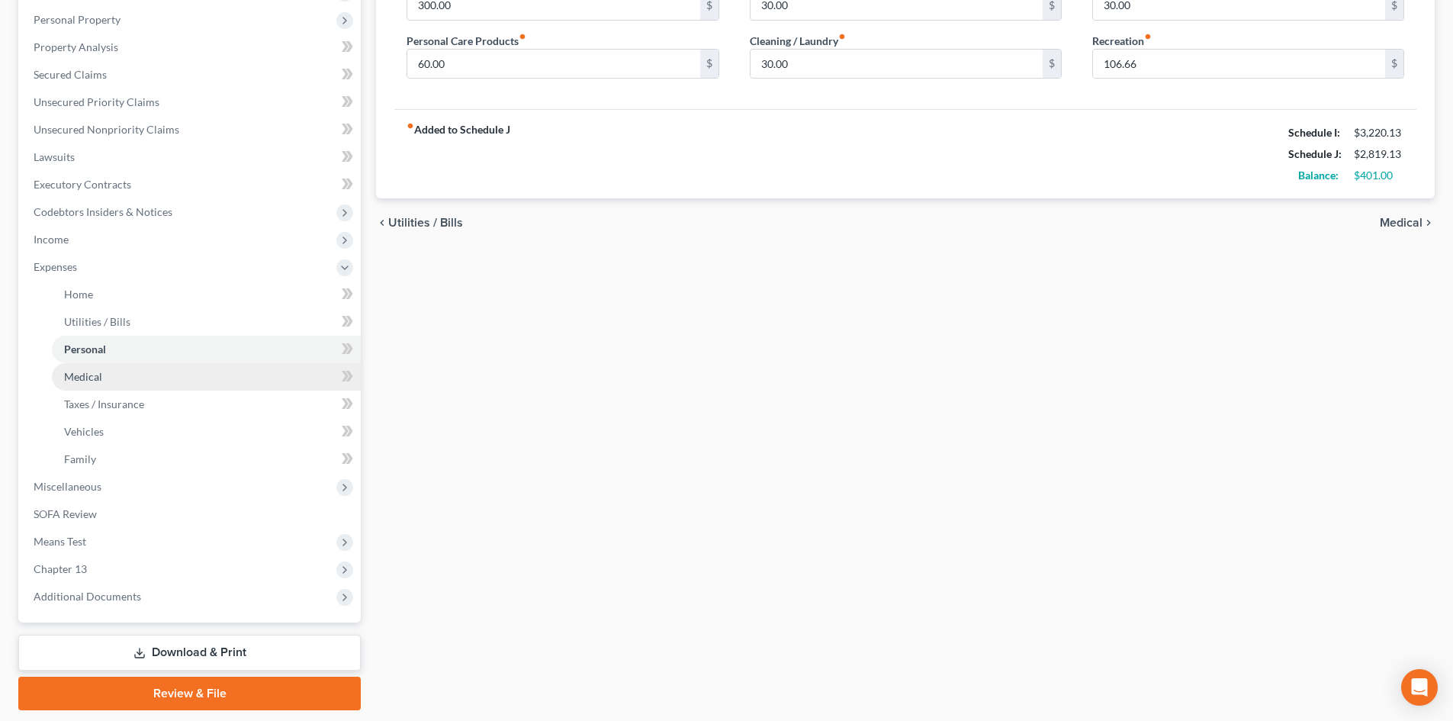
scroll to position [305, 0]
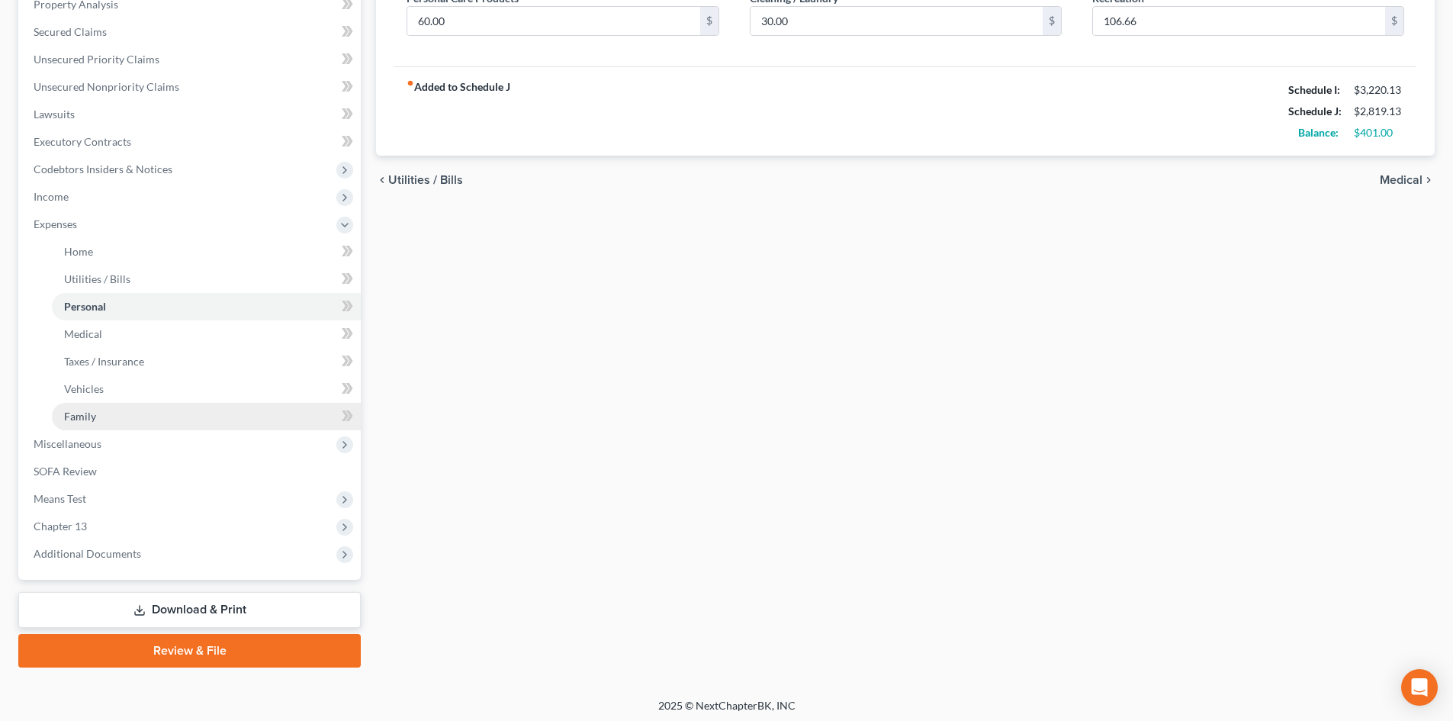
click at [69, 418] on span "Family" at bounding box center [80, 416] width 32 height 13
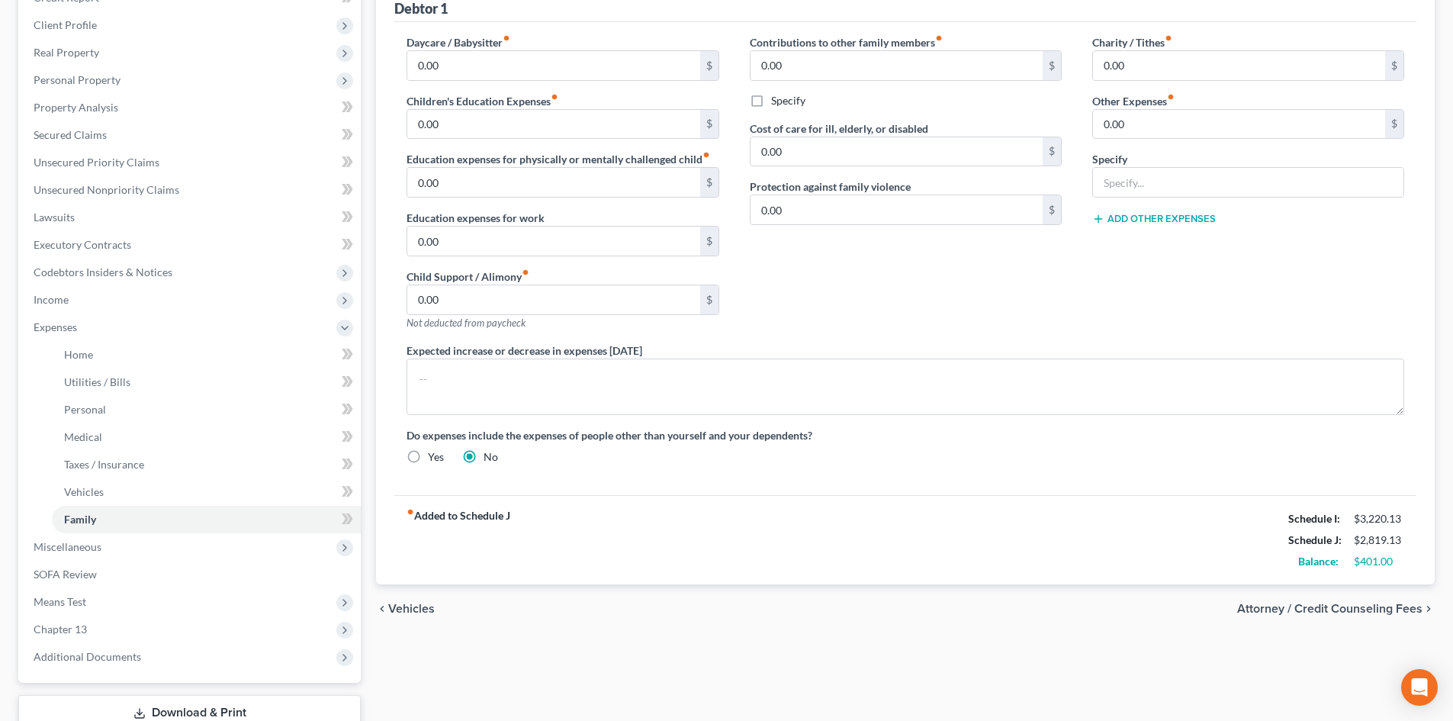
scroll to position [229, 0]
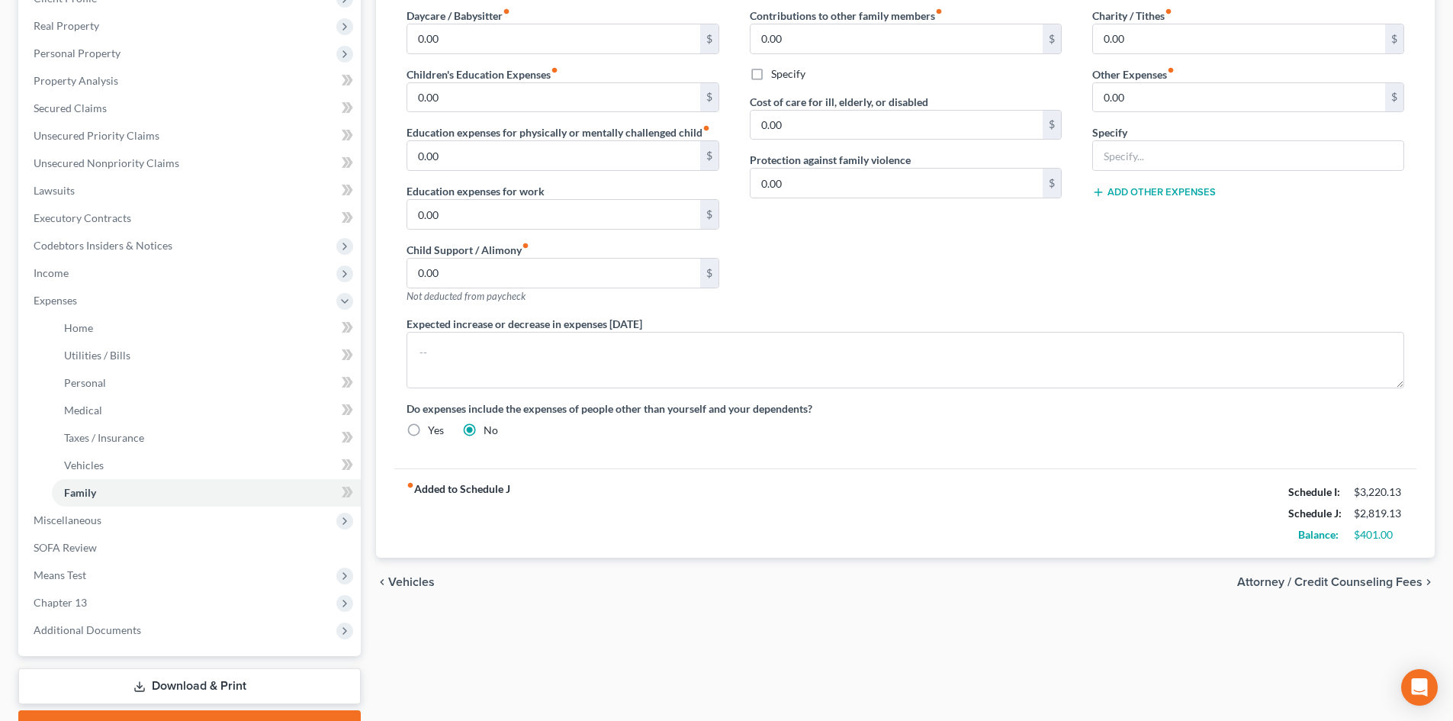
click at [1354, 580] on span "Attorney / Credit Counseling Fees" at bounding box center [1329, 582] width 185 height 12
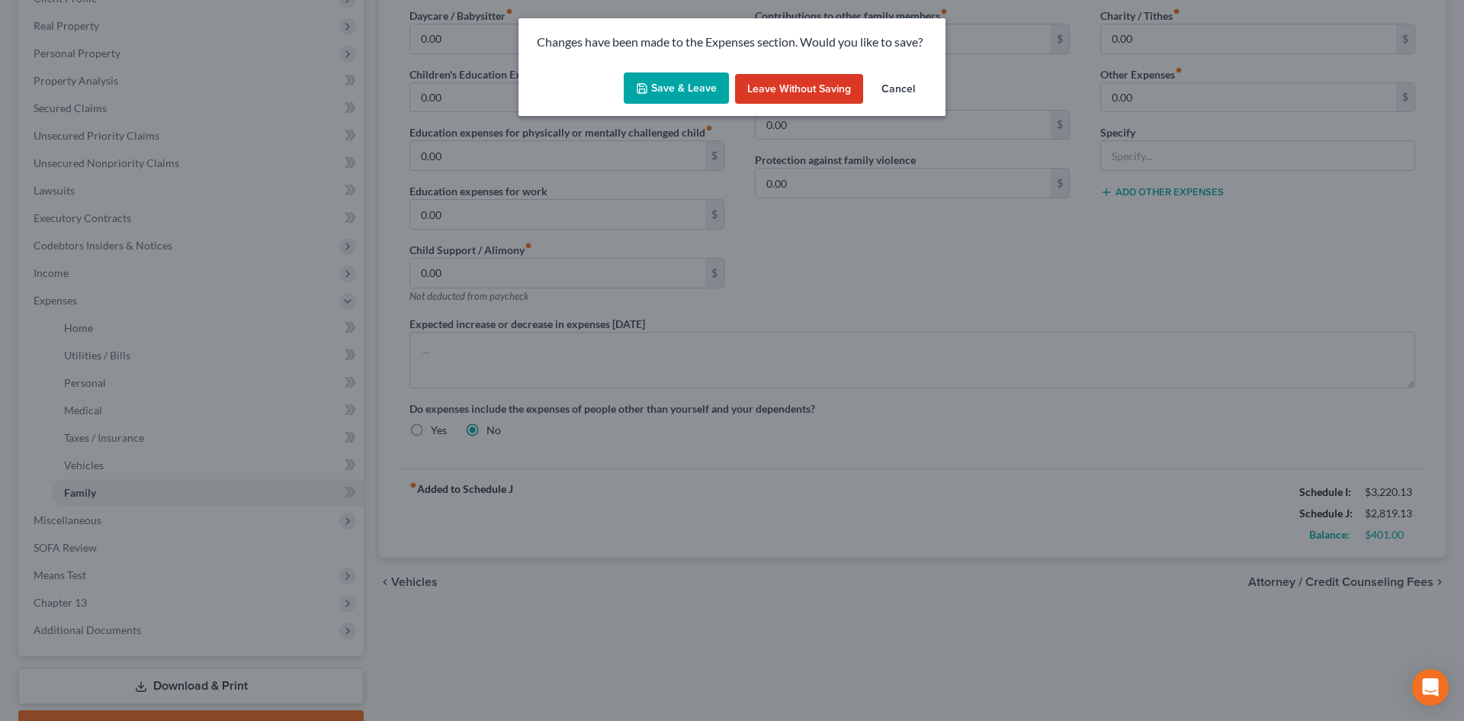
click at [686, 95] on button "Save & Leave" at bounding box center [676, 88] width 105 height 32
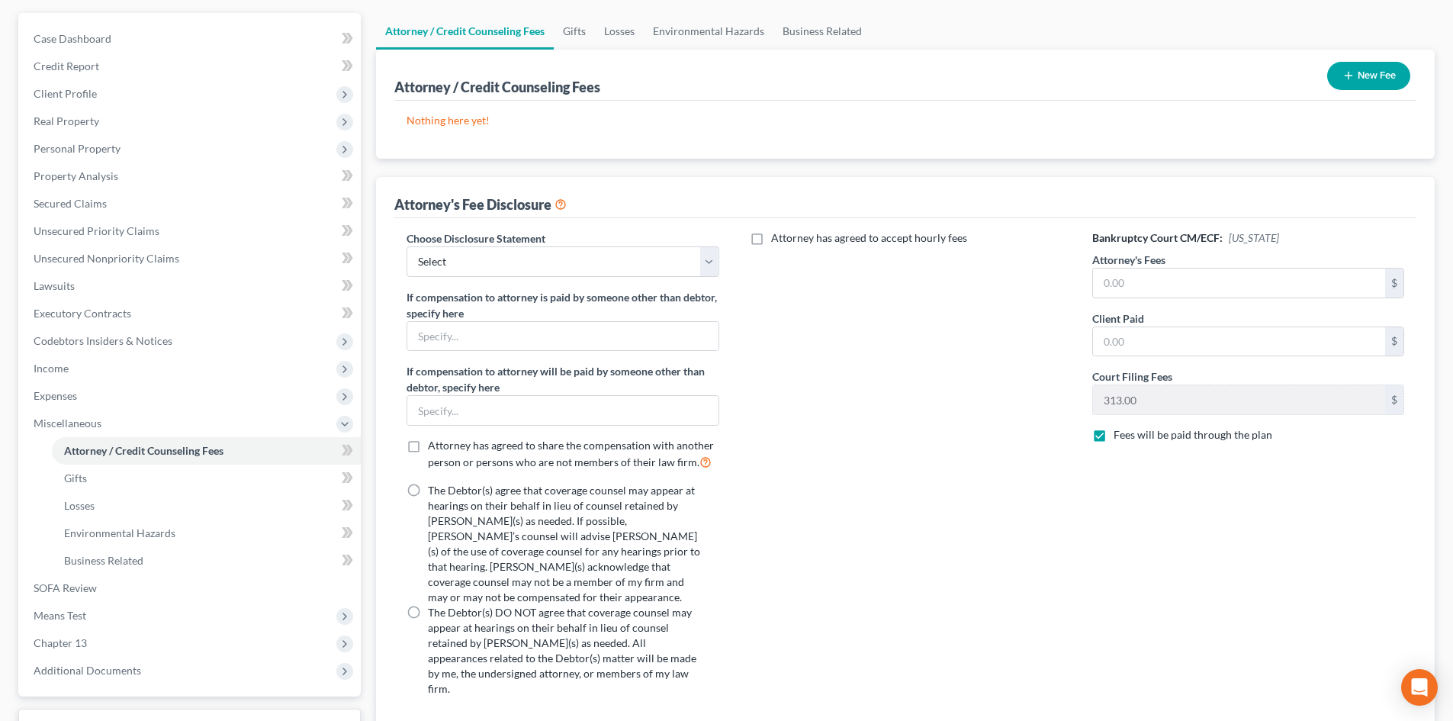
scroll to position [153, 0]
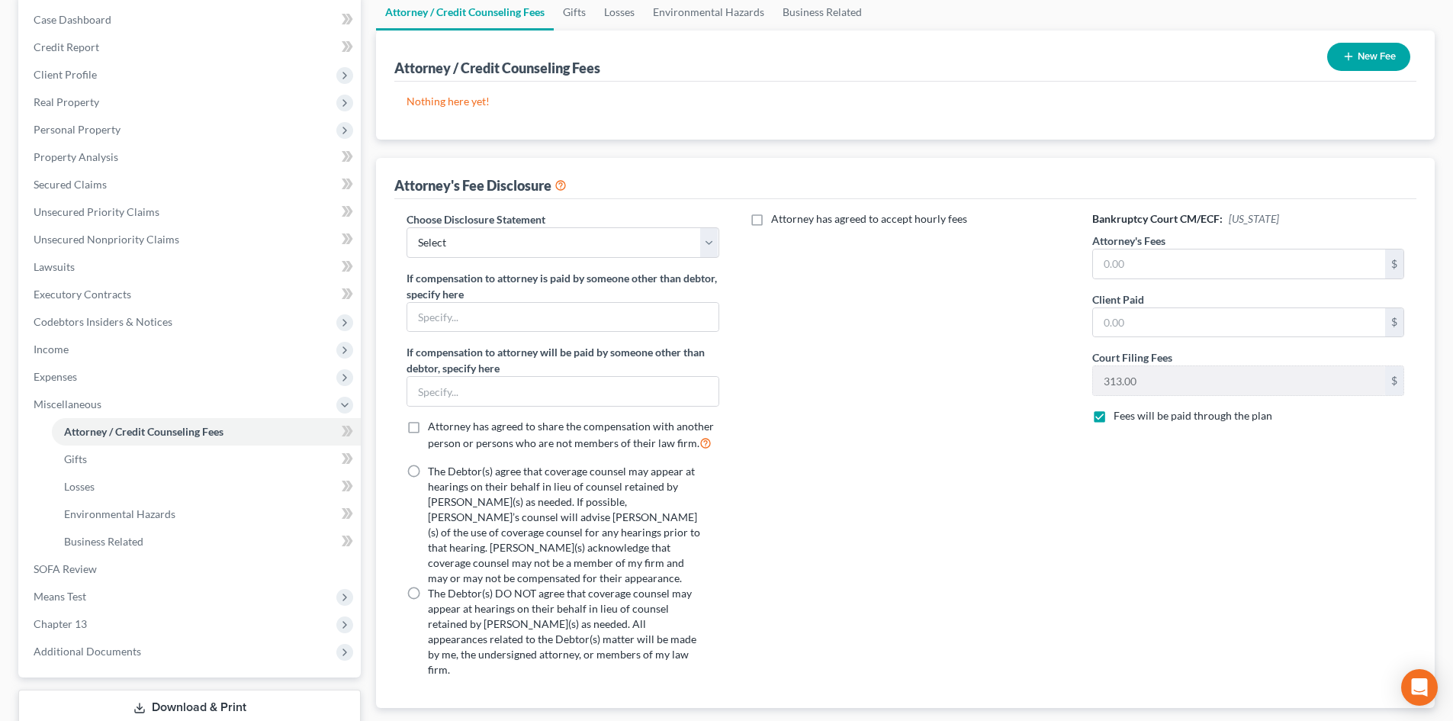
click at [1351, 50] on button "New Fee" at bounding box center [1368, 57] width 83 height 28
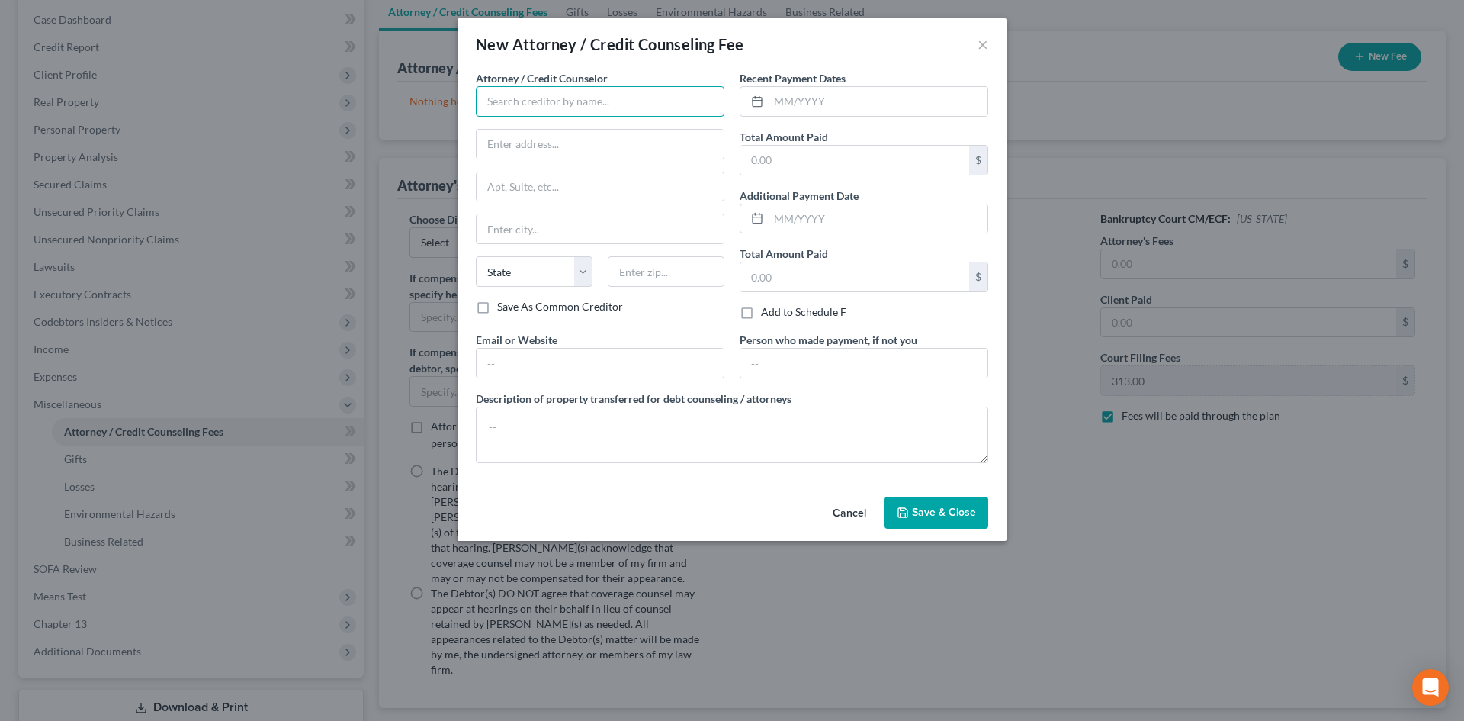
click at [607, 104] on input "text" at bounding box center [600, 101] width 249 height 31
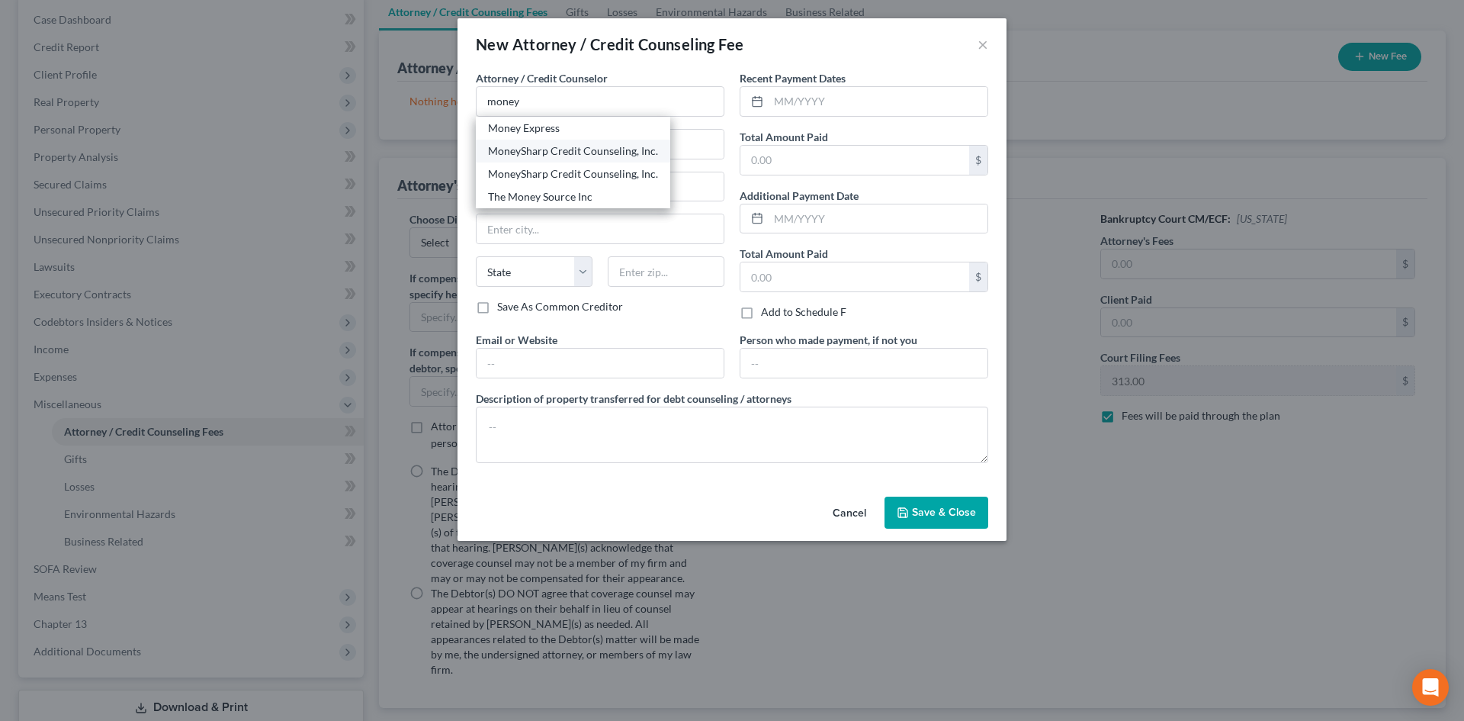
click at [604, 159] on div "MoneySharp Credit Counseling, Inc." at bounding box center [573, 151] width 194 height 23
type input "MoneySharp Credit Counseling, Inc."
type input "Online credit counseling course provider"
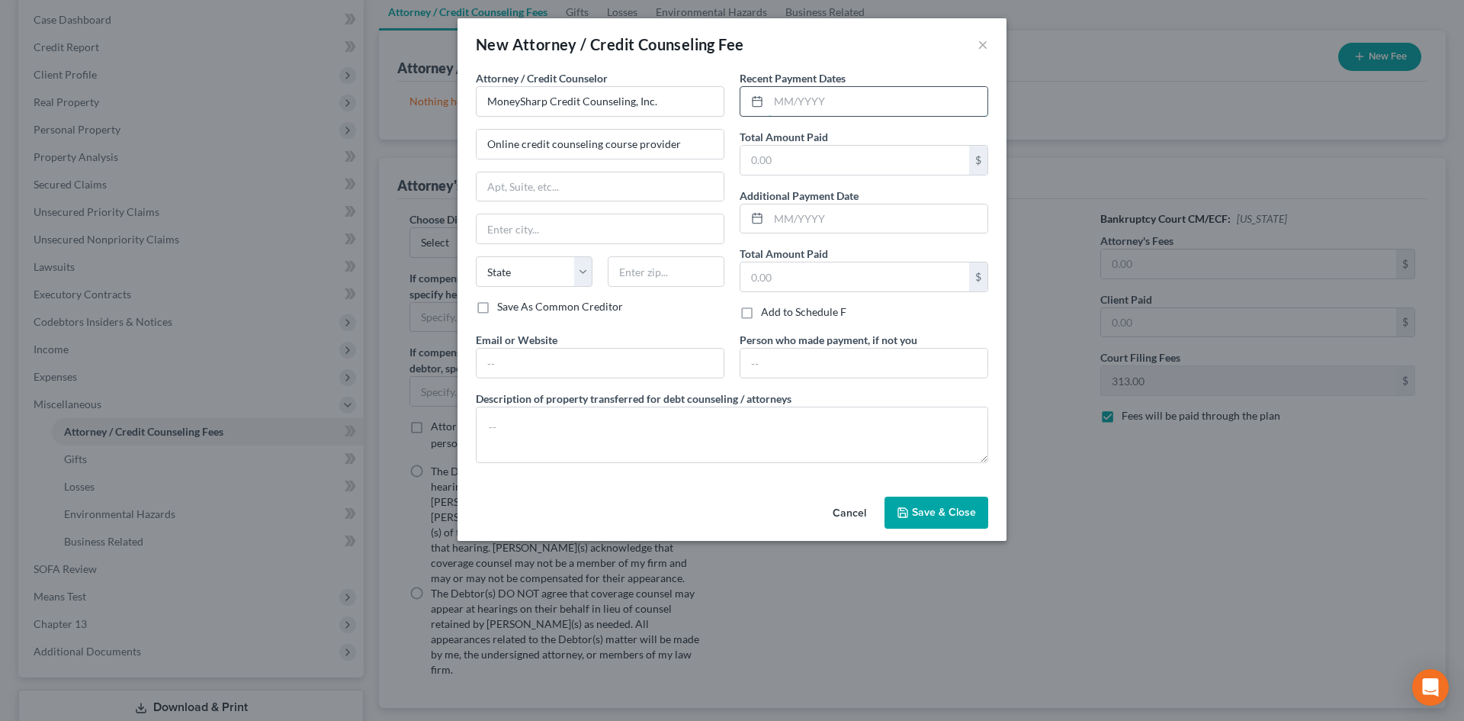
click at [870, 104] on input "text" at bounding box center [878, 101] width 219 height 29
type input "08/2025"
type input "12.00"
click at [937, 499] on button "Save & Close" at bounding box center [937, 512] width 104 height 32
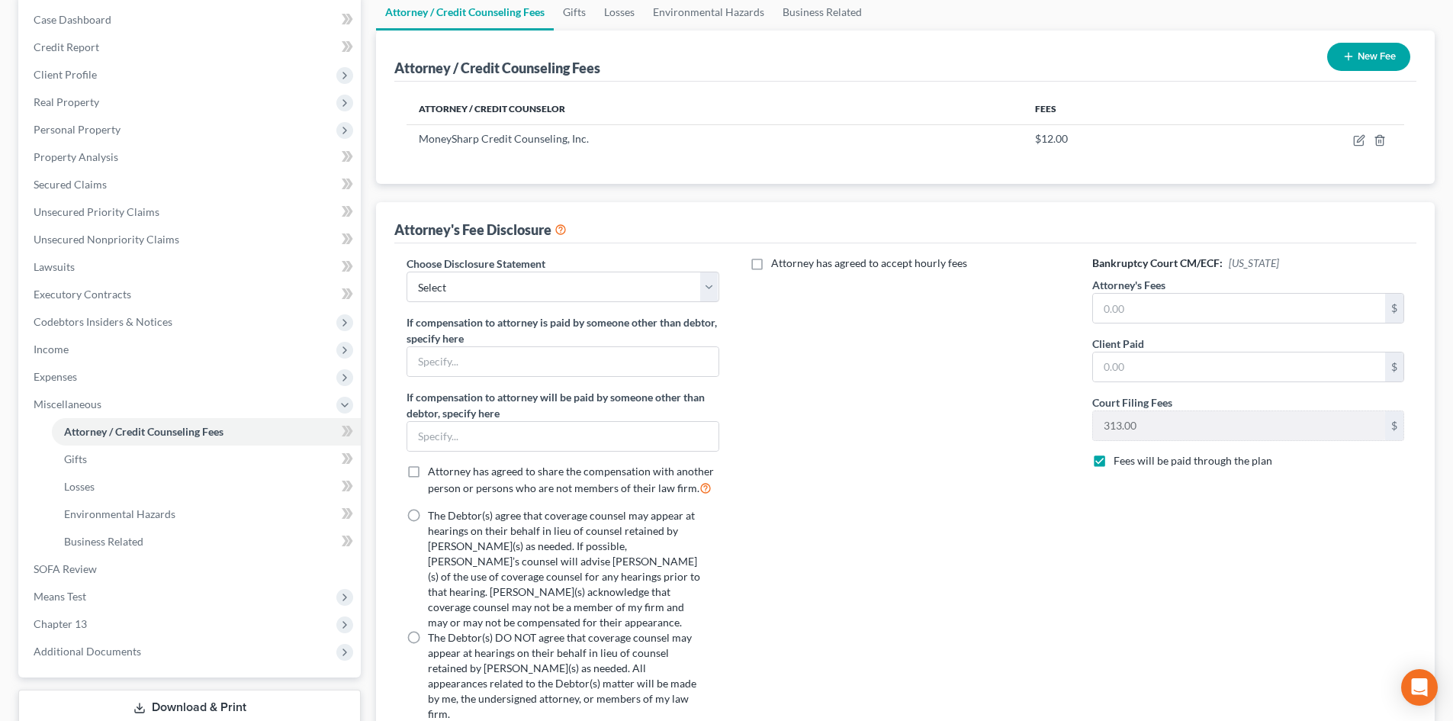
click at [1367, 52] on button "New Fee" at bounding box center [1368, 57] width 83 height 28
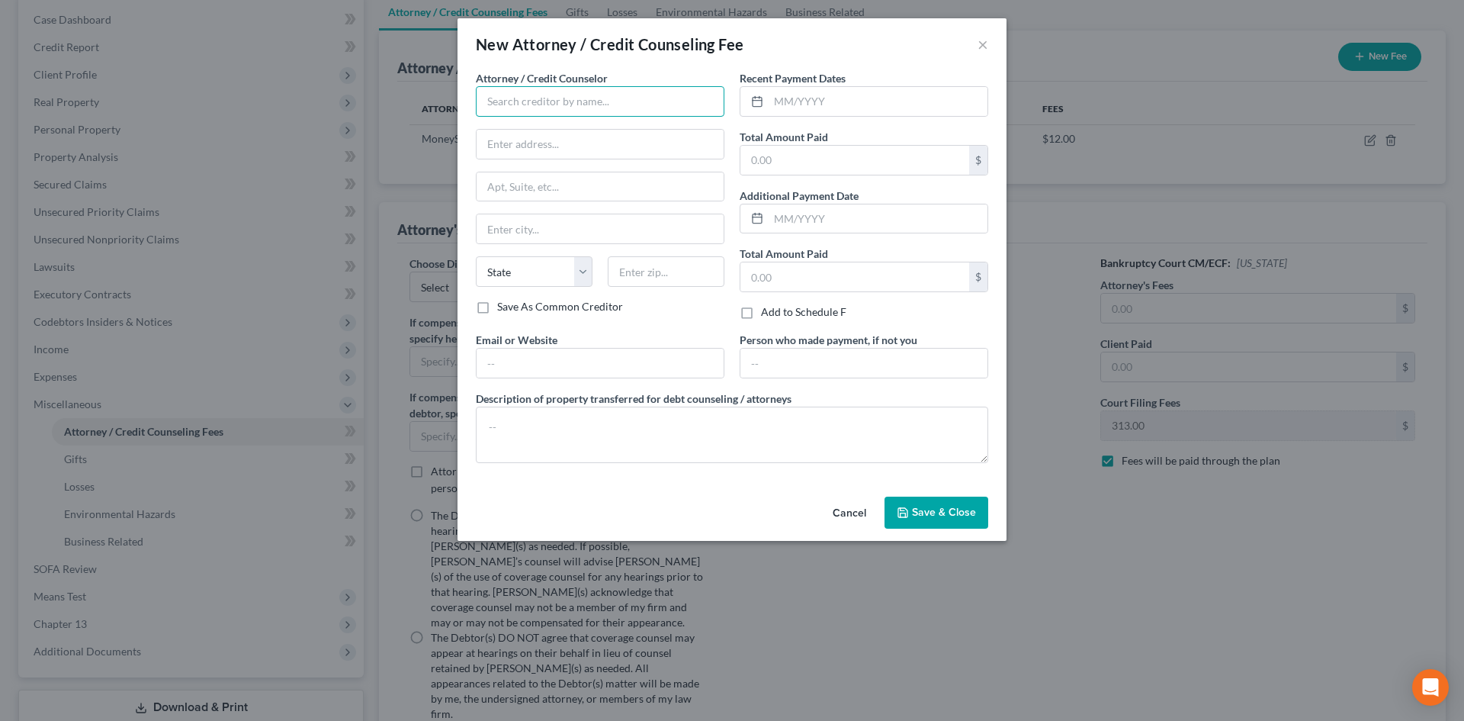
click at [572, 99] on input "text" at bounding box center [600, 101] width 249 height 31
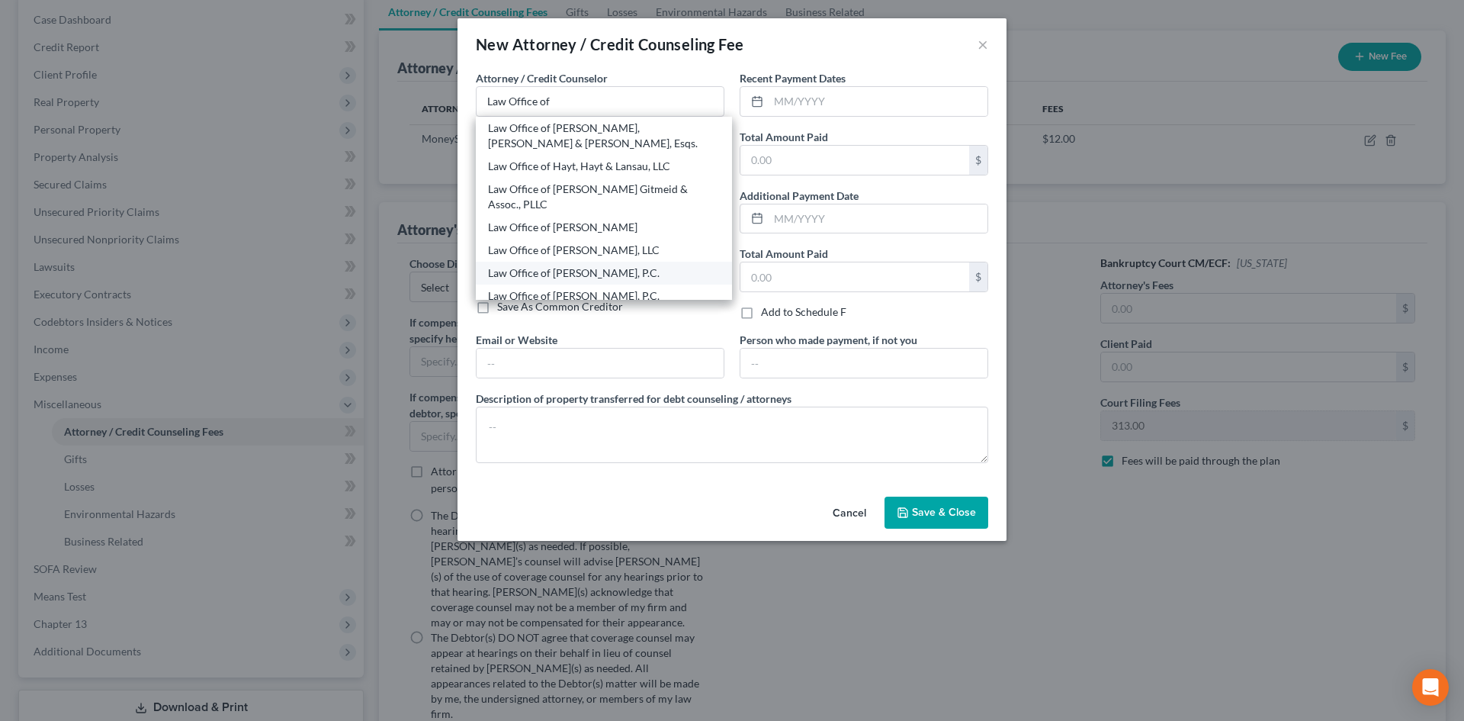
click at [600, 265] on div "Law Office of Victor Druziako, P.C." at bounding box center [604, 272] width 232 height 15
type input "Law Office of Victor Druziako, P.C."
type input "1882 W. Landis Ave."
type input "Vineland City"
select select "33"
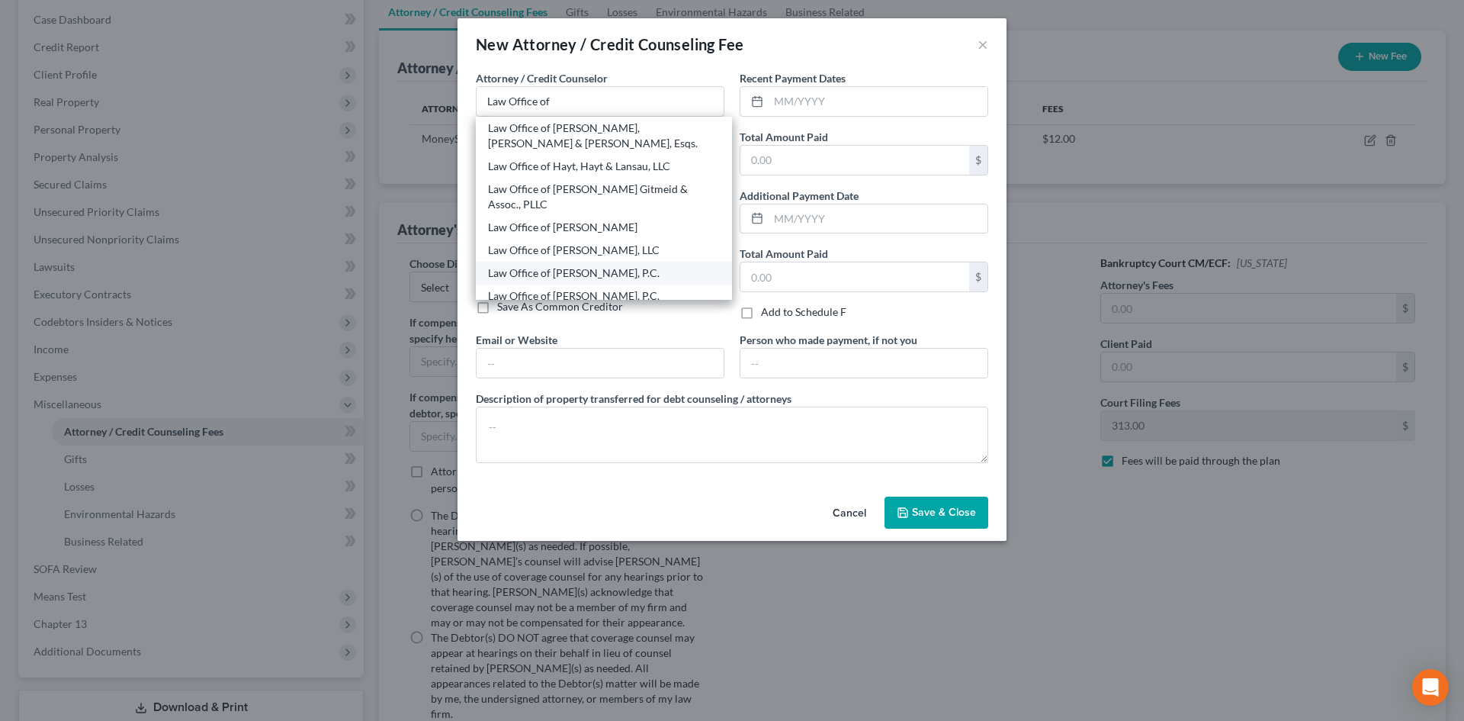
type input "08360"
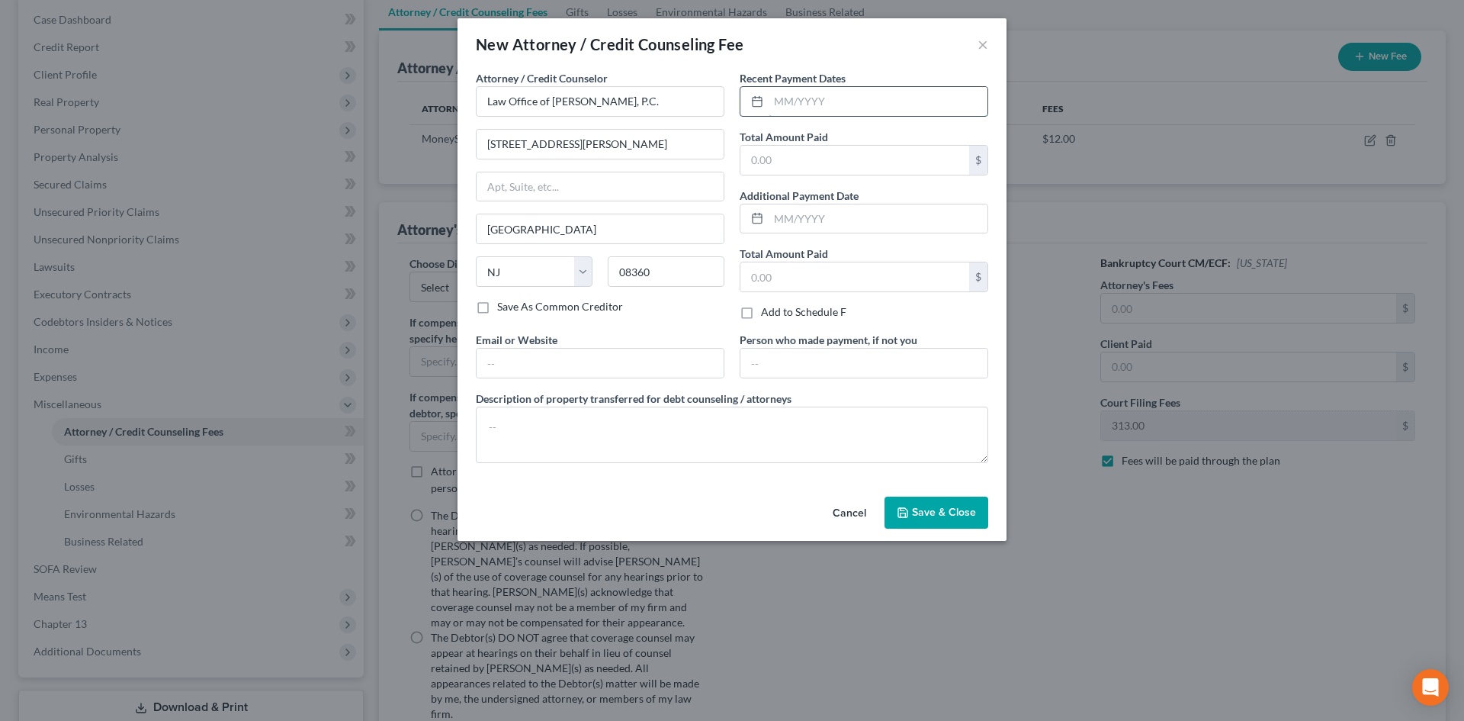
click at [888, 101] on input "text" at bounding box center [878, 101] width 219 height 29
type input "08/2025"
type input "500.00"
click at [936, 514] on span "Save & Close" at bounding box center [944, 512] width 64 height 13
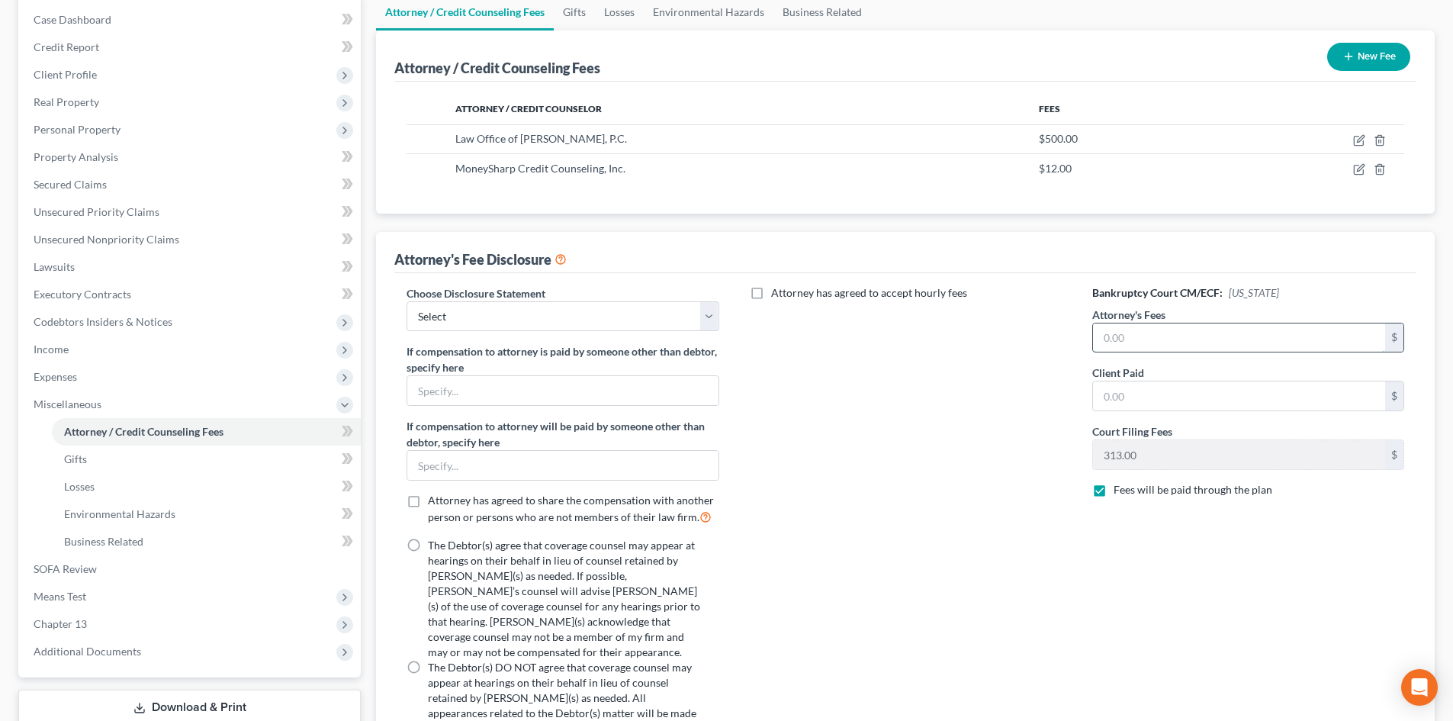
click at [1212, 332] on input "text" at bounding box center [1239, 337] width 292 height 29
type input "4,750.00"
type input "500.00"
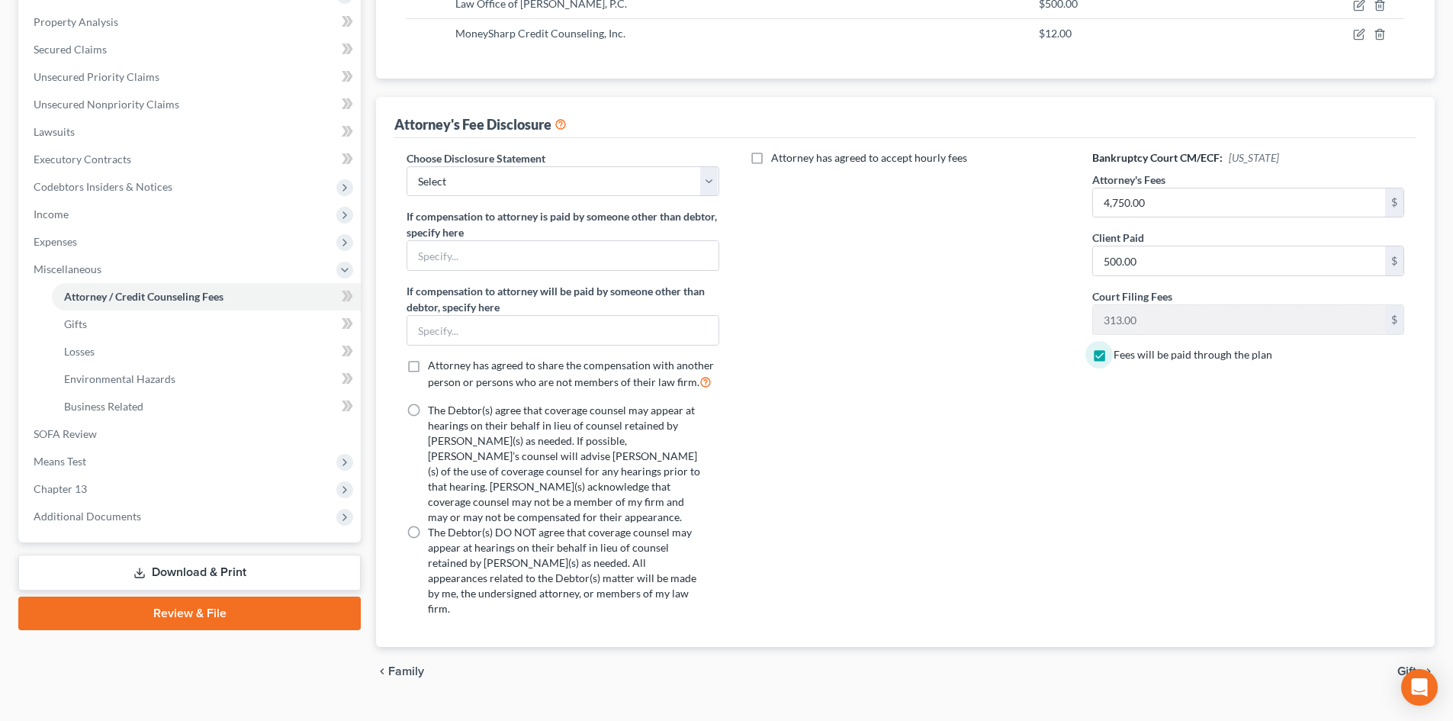
scroll to position [290, 0]
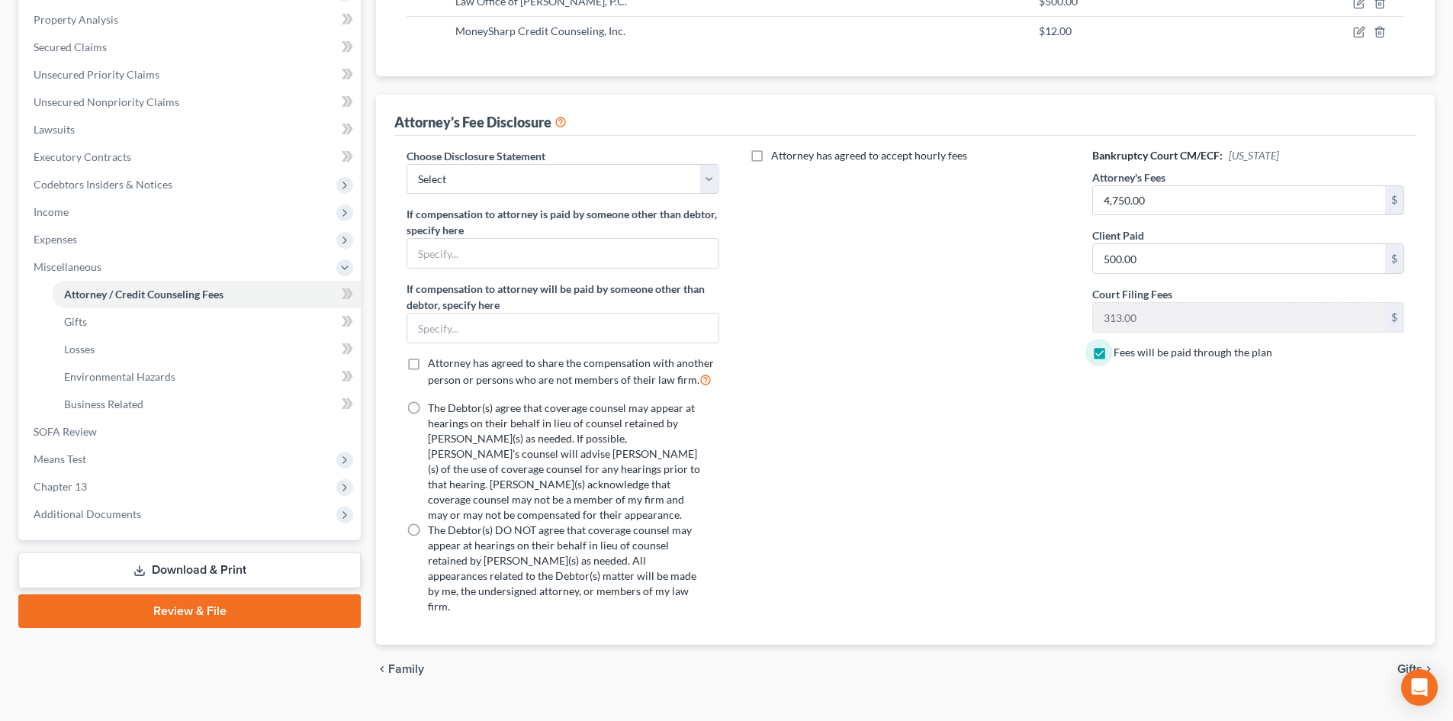
click at [428, 408] on label "The Debtor(s) agree that coverage counsel may appear at hearings on their behal…" at bounding box center [564, 461] width 272 height 122
click at [434, 408] on input "The Debtor(s) agree that coverage counsel may appear at hearings on their behal…" at bounding box center [439, 405] width 10 height 10
radio input "true"
click at [1406, 663] on span "Gifts" at bounding box center [1409, 669] width 25 height 12
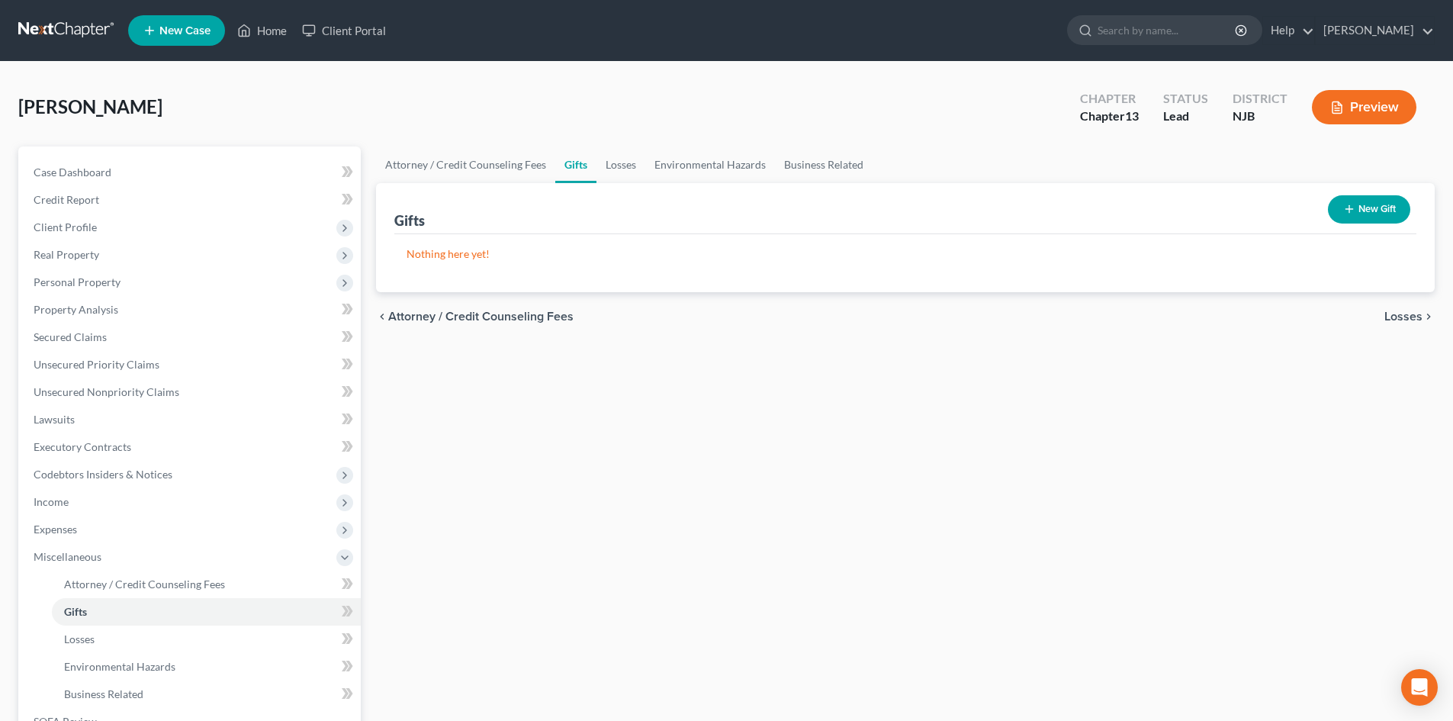
click at [1405, 310] on span "Losses" at bounding box center [1403, 316] width 38 height 12
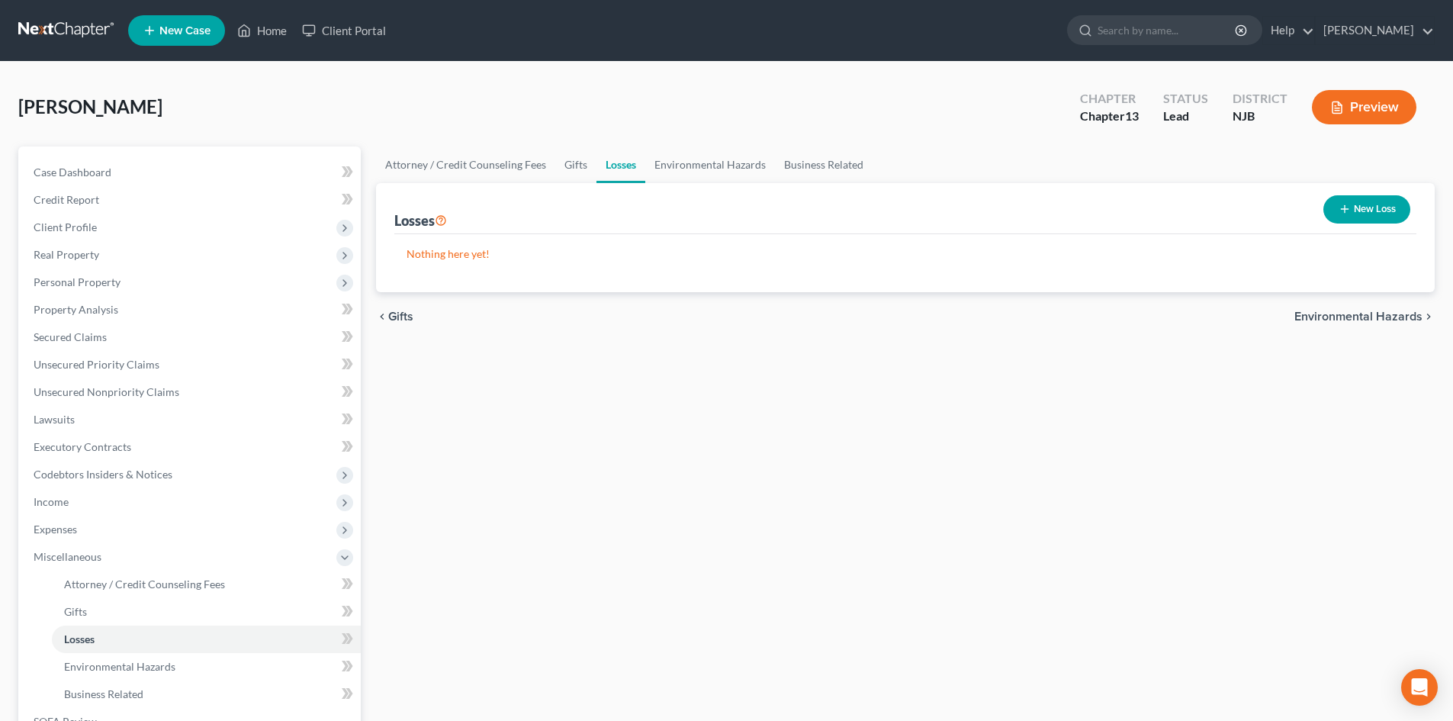
click at [1386, 317] on span "Environmental Hazards" at bounding box center [1358, 316] width 128 height 12
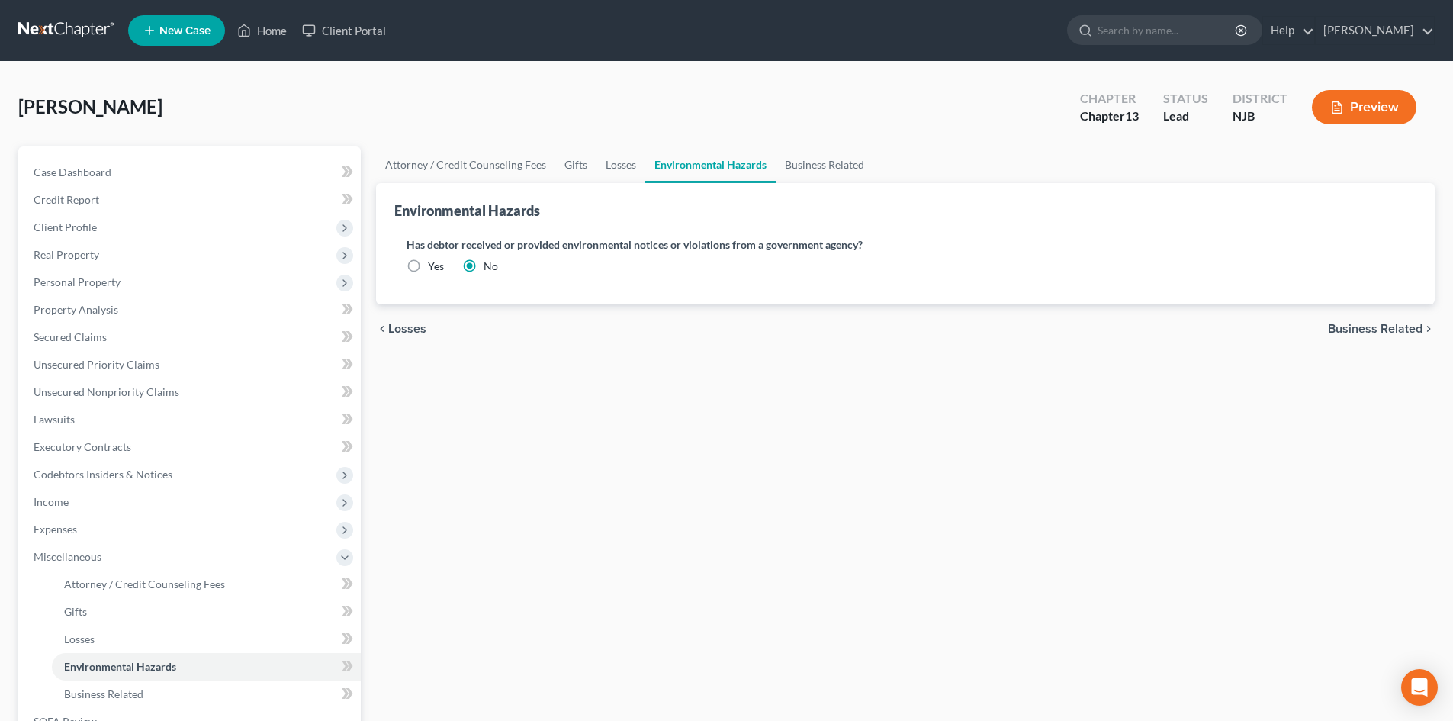
click at [1374, 330] on span "Business Related" at bounding box center [1375, 329] width 95 height 12
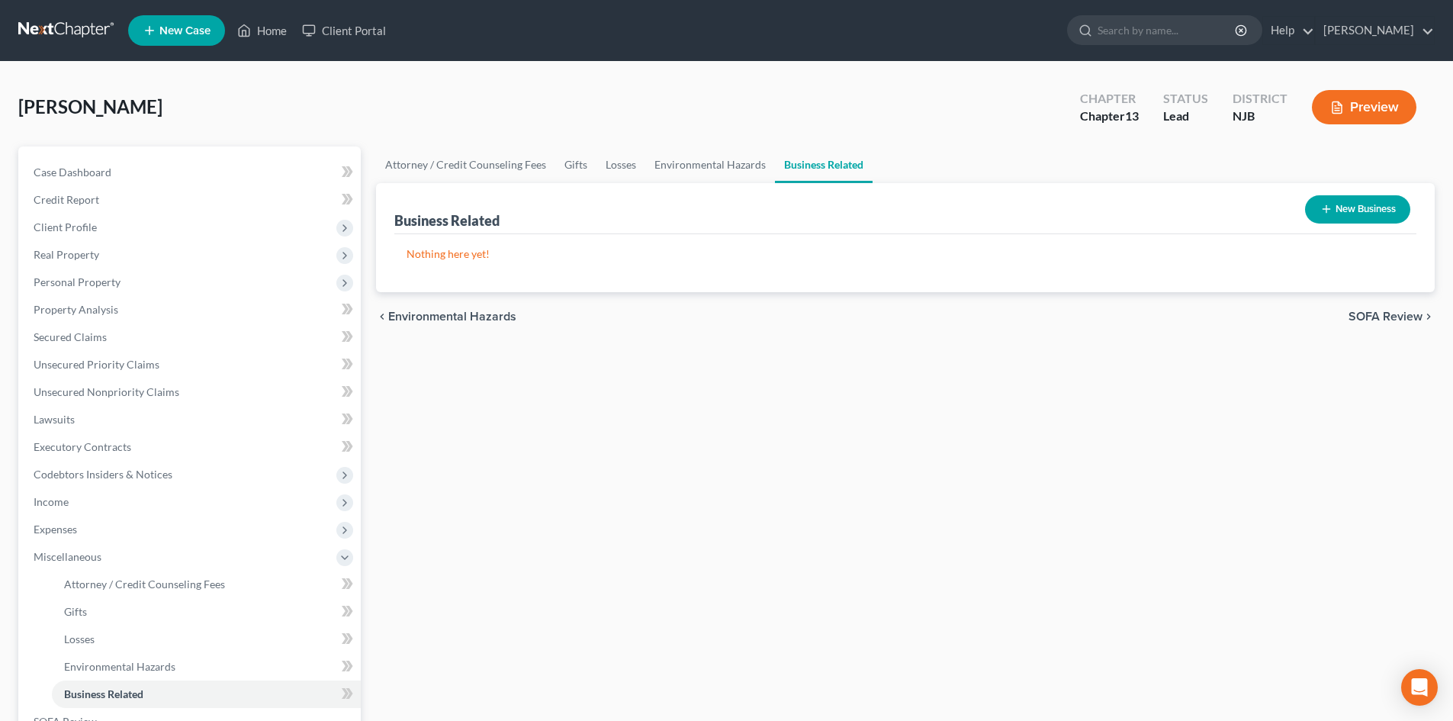
click at [1375, 310] on span "SOFA Review" at bounding box center [1385, 316] width 74 height 12
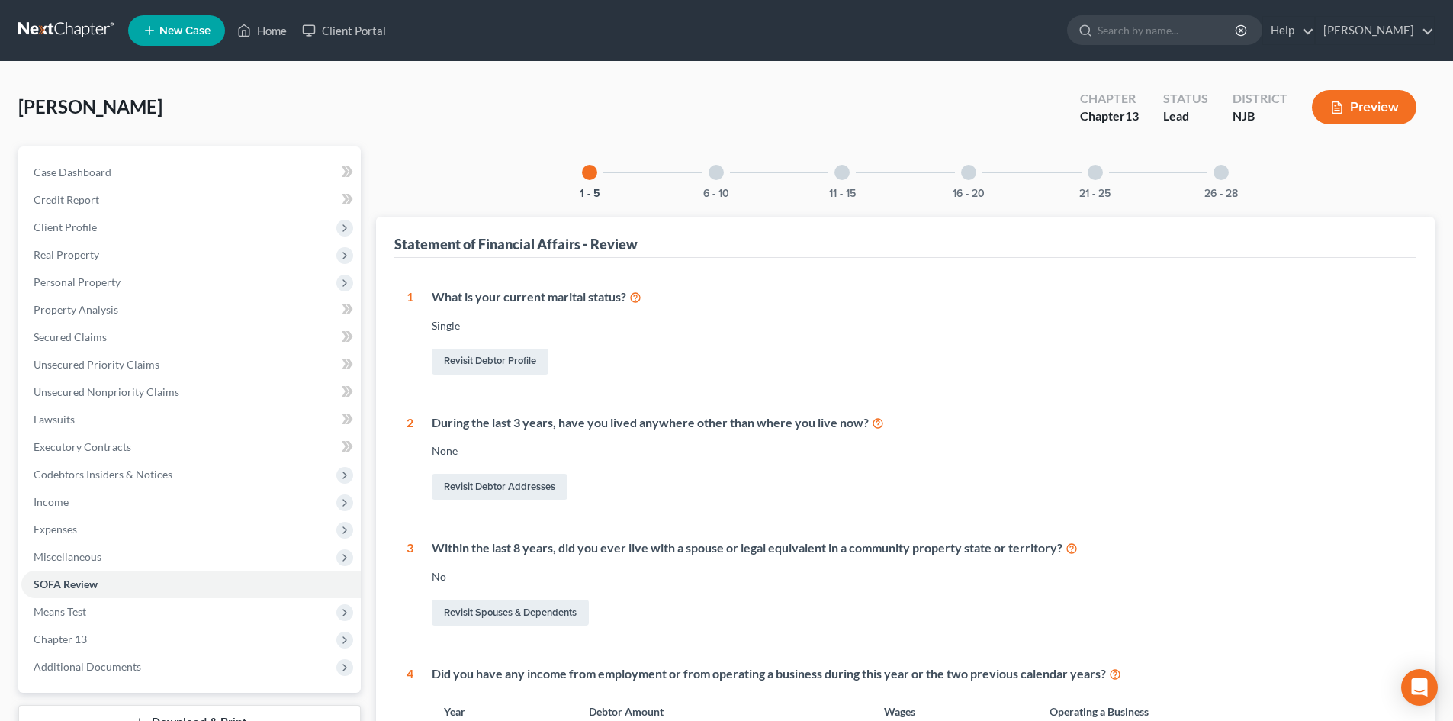
click at [712, 174] on div at bounding box center [715, 172] width 15 height 15
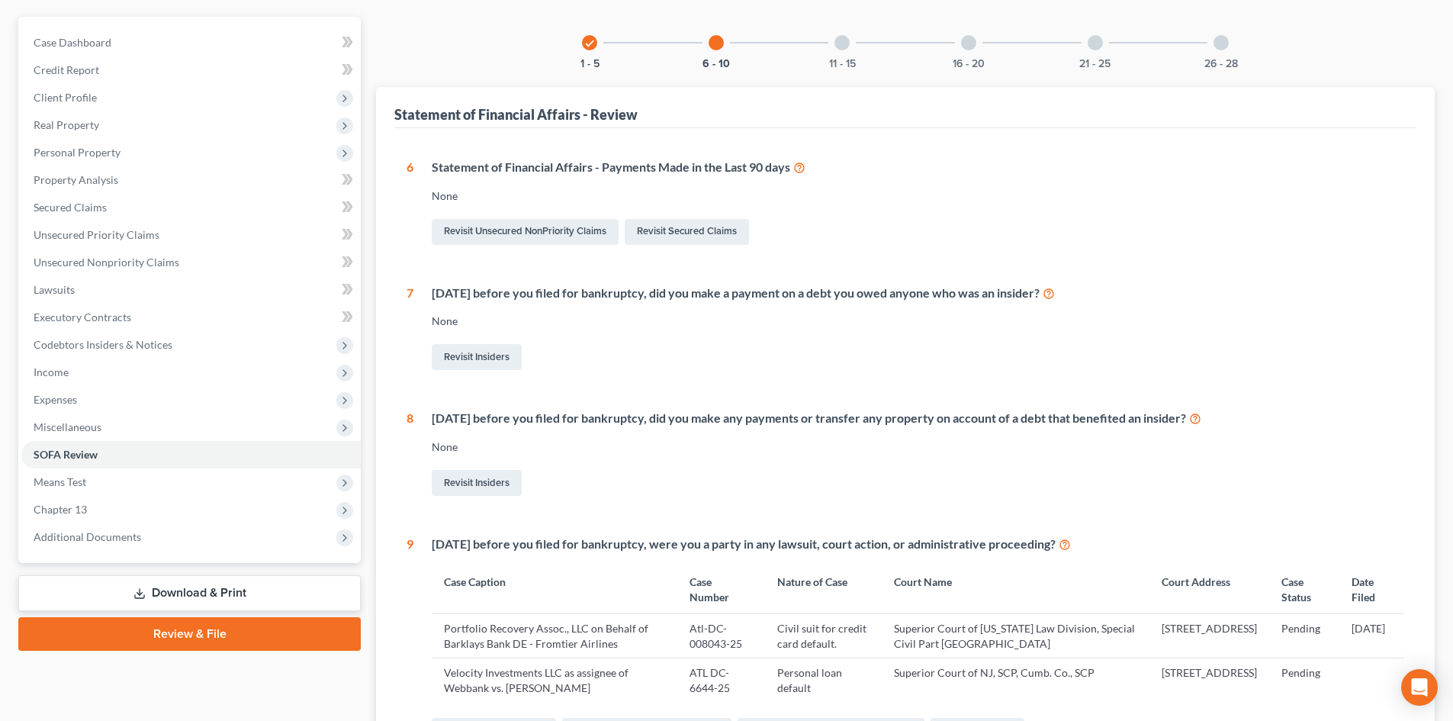
scroll to position [76, 0]
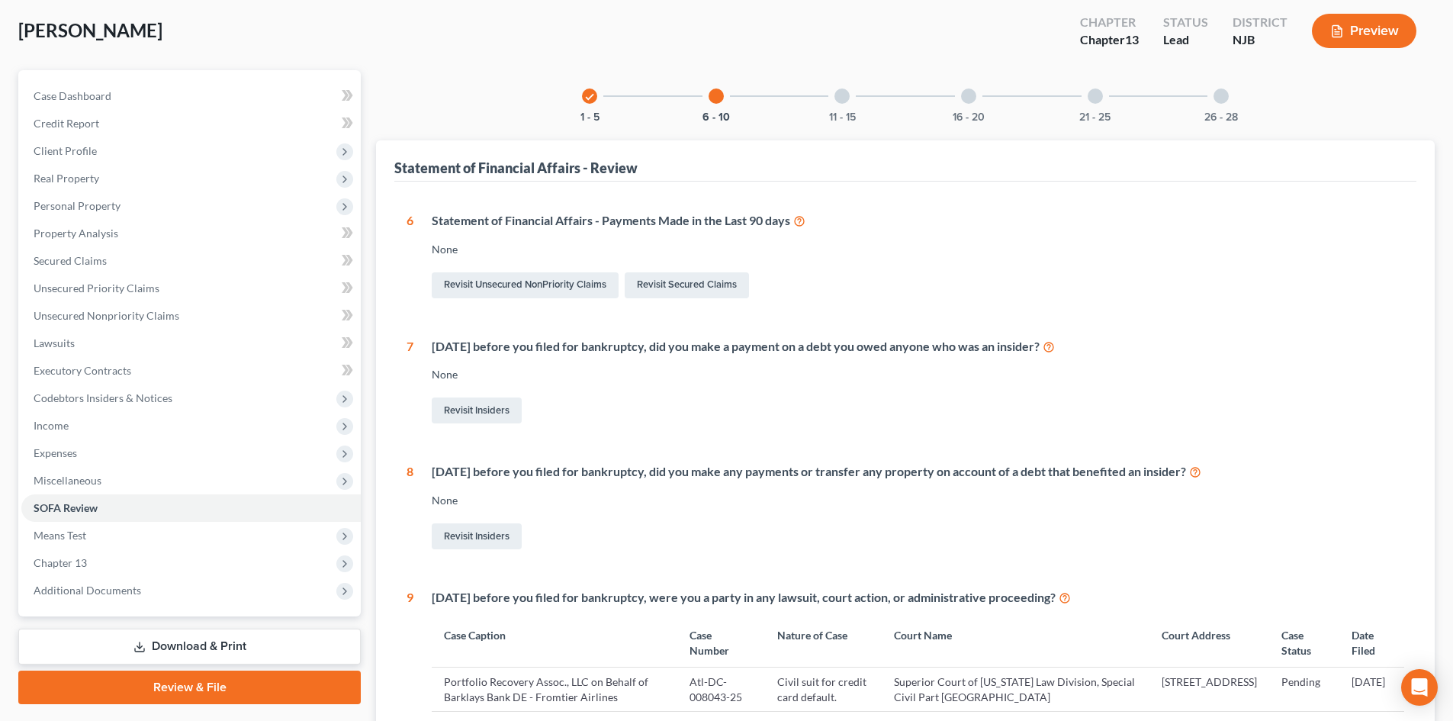
click at [840, 90] on div at bounding box center [841, 95] width 15 height 15
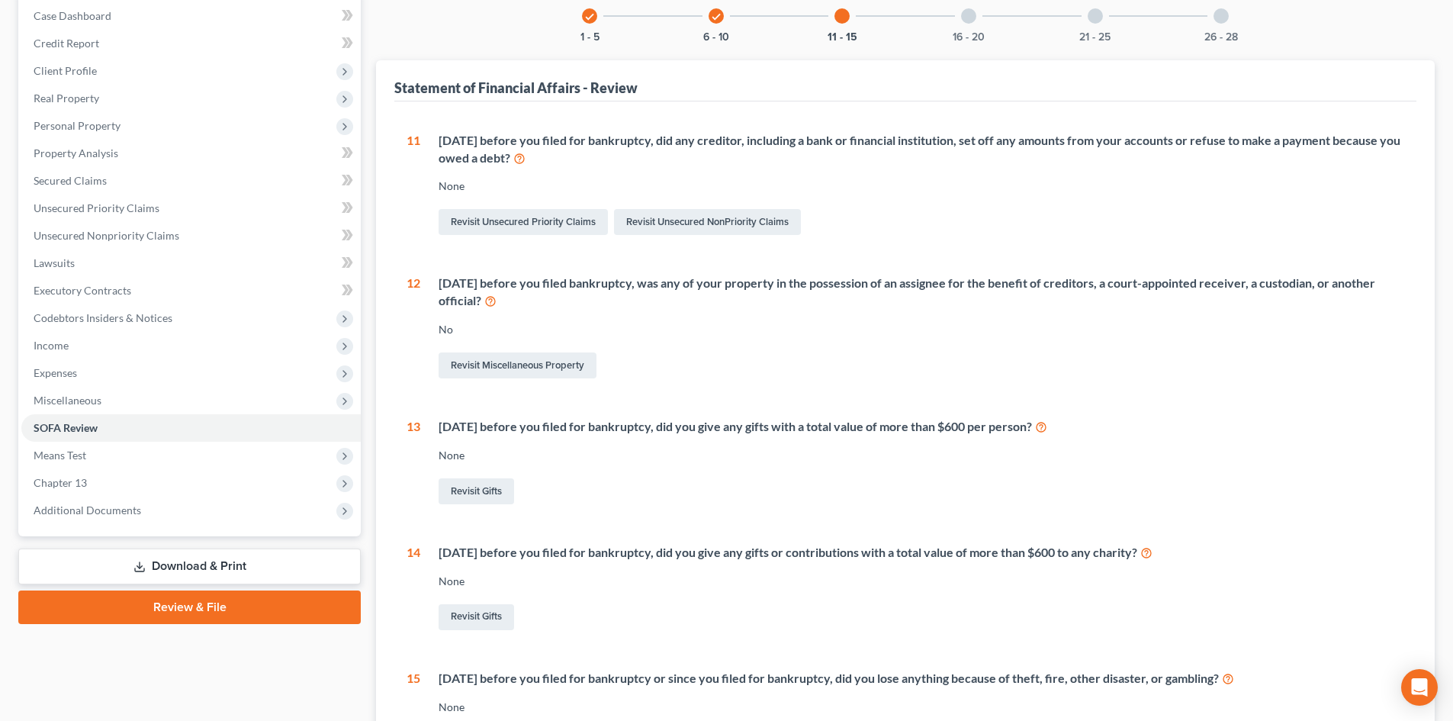
scroll to position [0, 0]
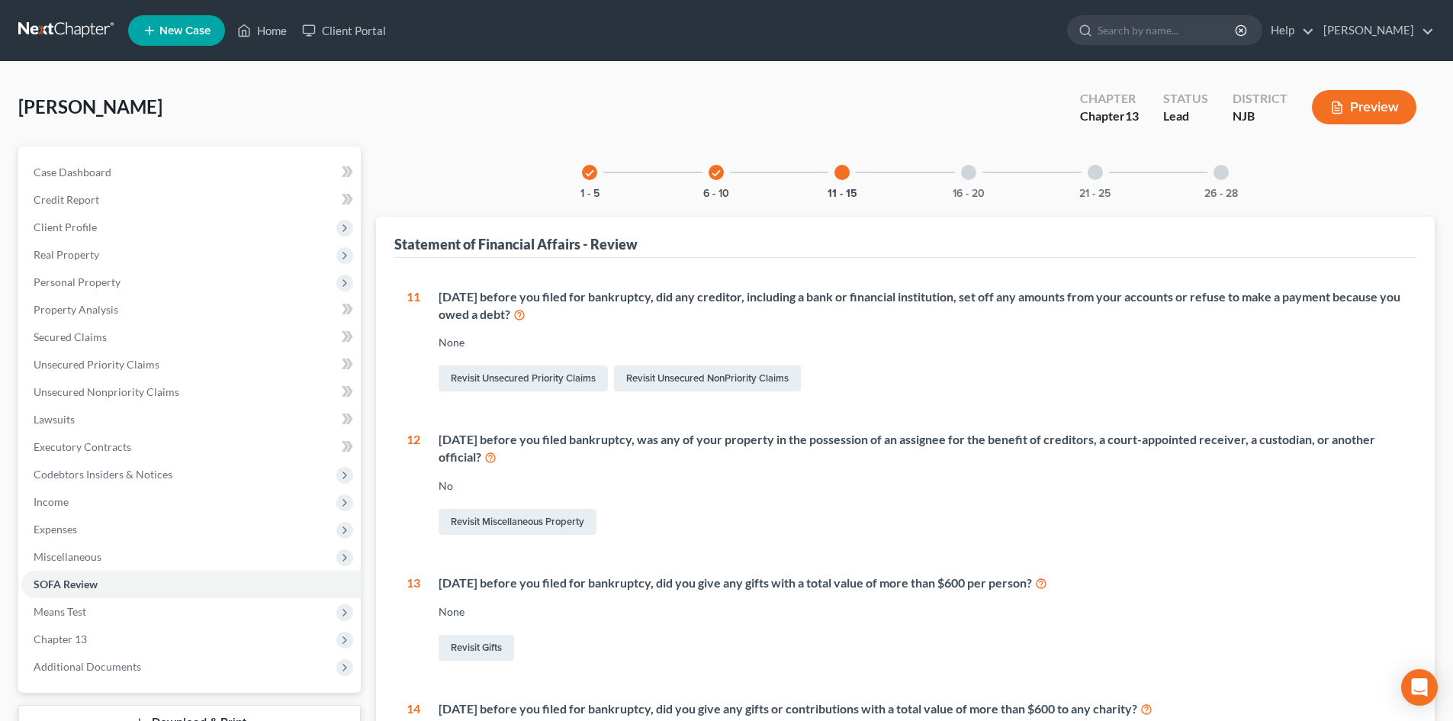
click at [969, 179] on div at bounding box center [968, 172] width 15 height 15
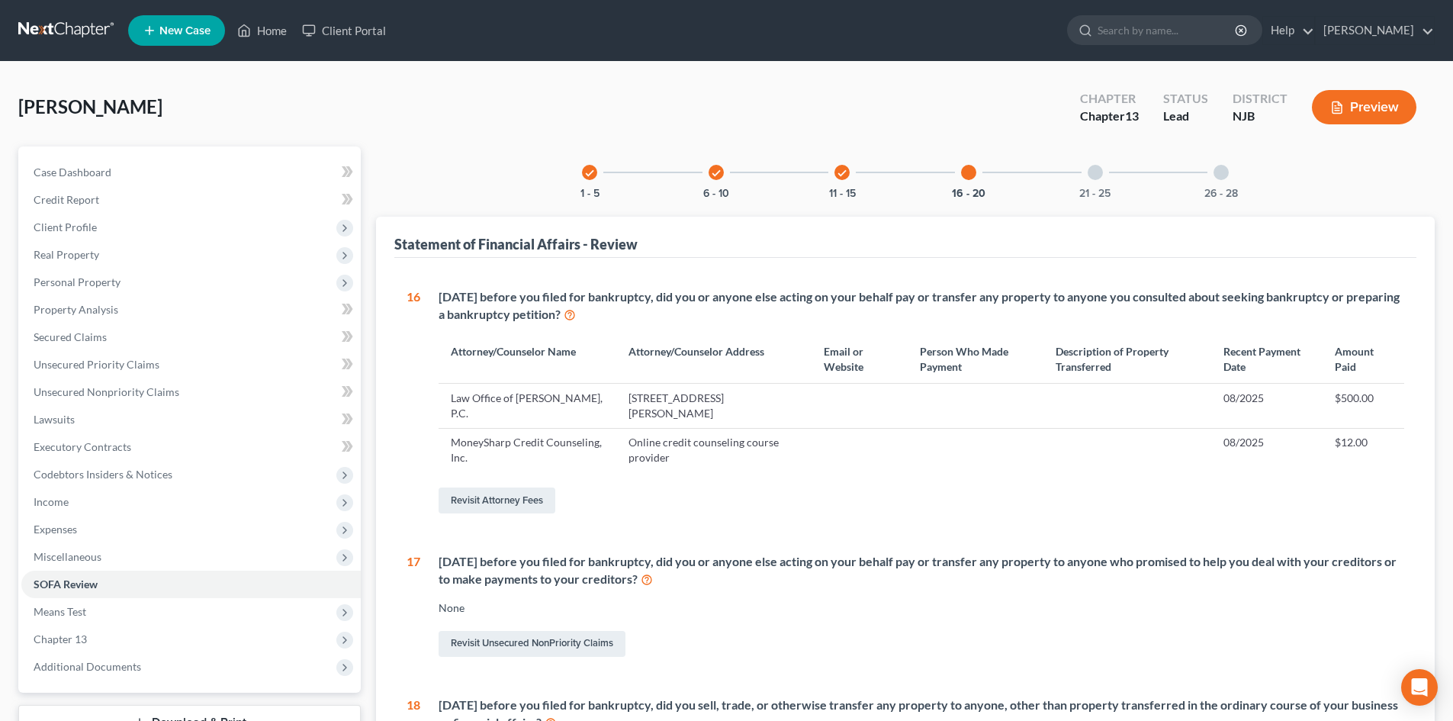
click at [1096, 168] on div at bounding box center [1095, 172] width 15 height 15
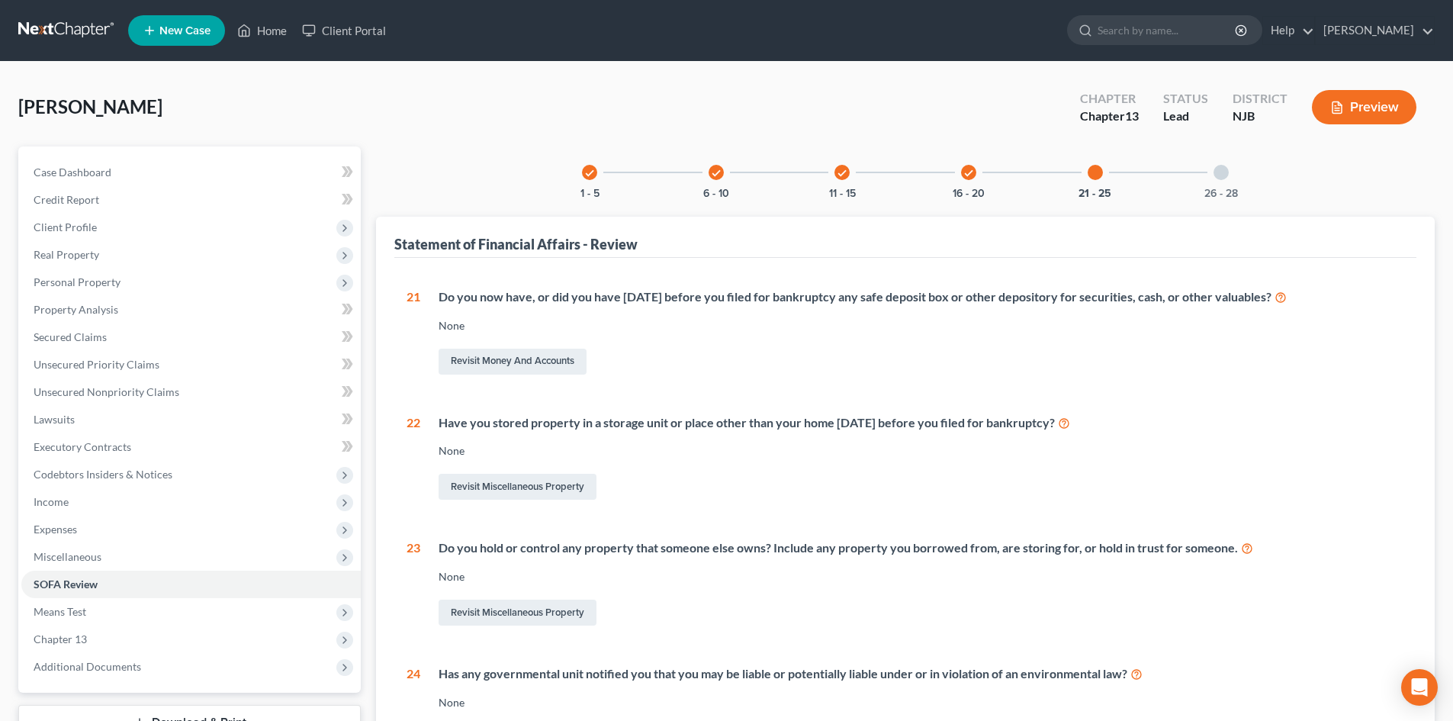
click at [1217, 172] on div at bounding box center [1220, 172] width 15 height 15
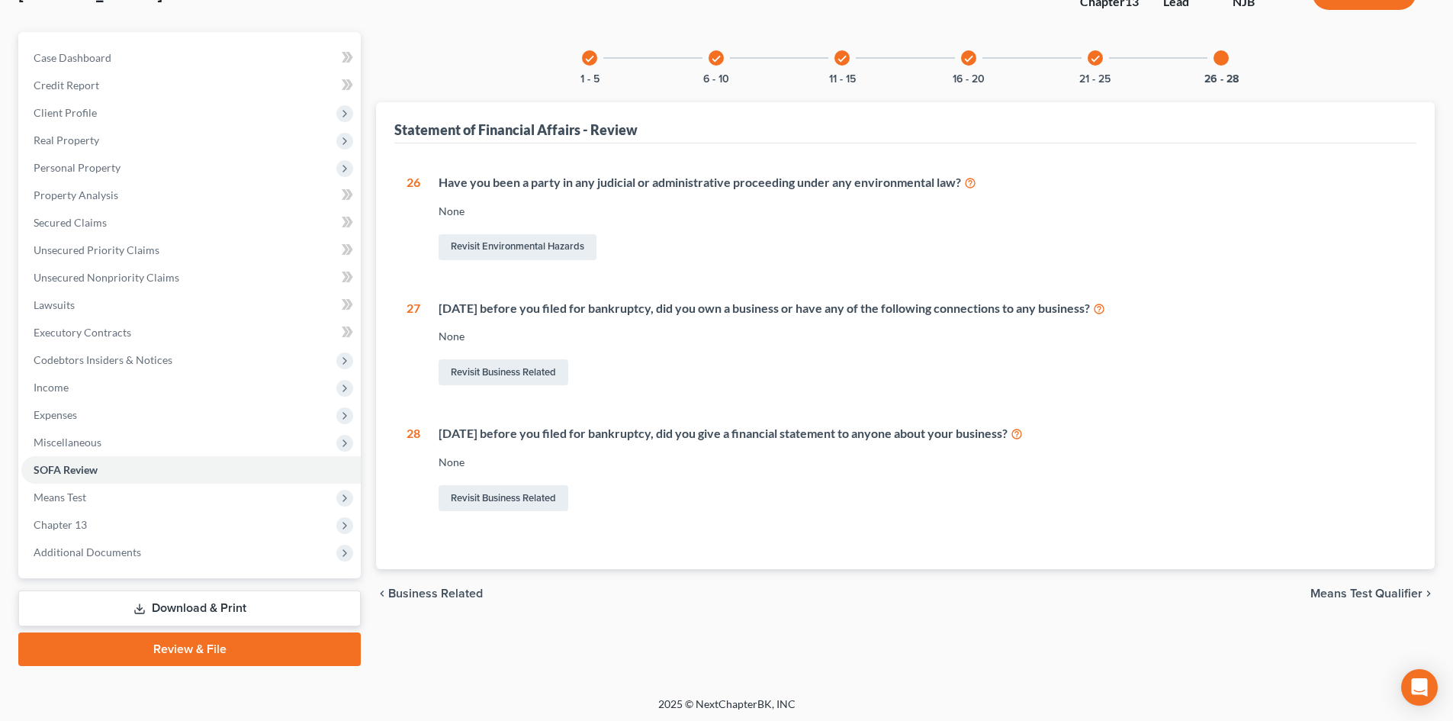
scroll to position [117, 0]
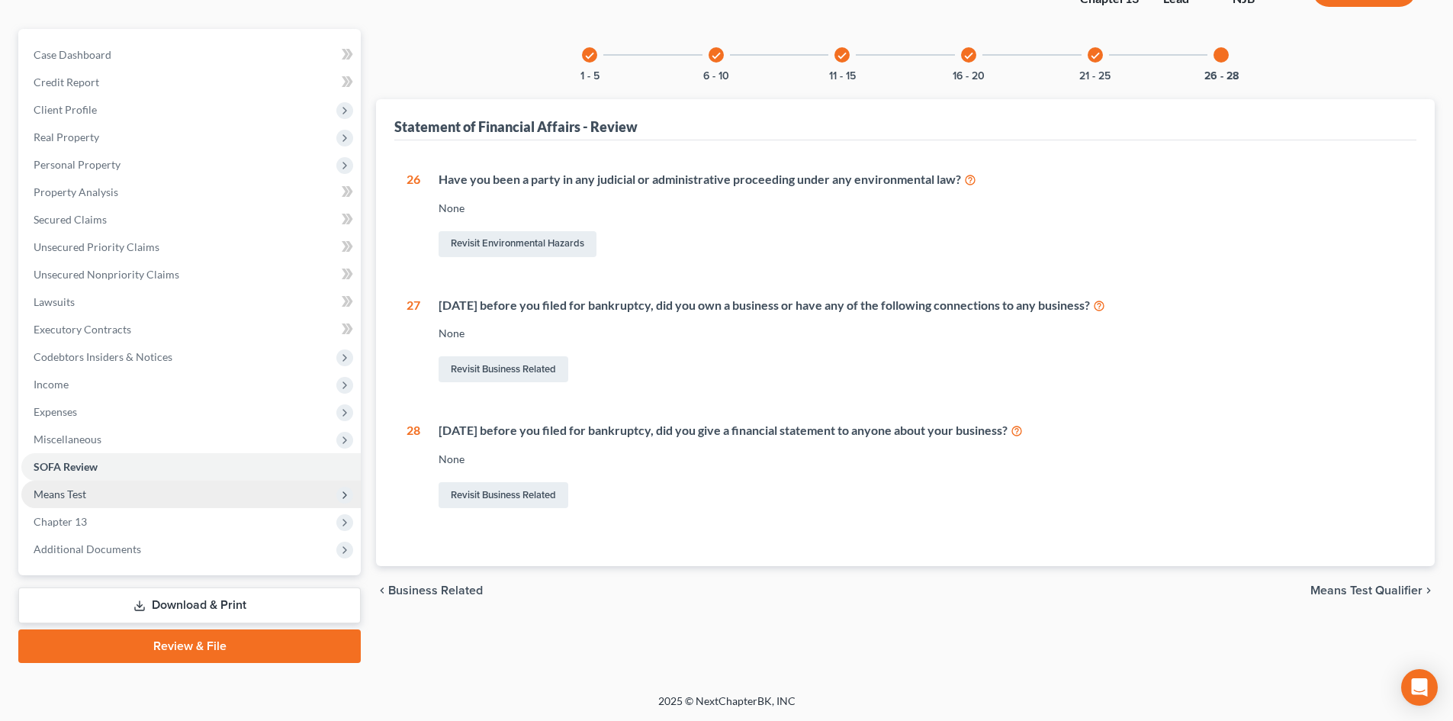
click at [27, 490] on span "Means Test" at bounding box center [190, 493] width 339 height 27
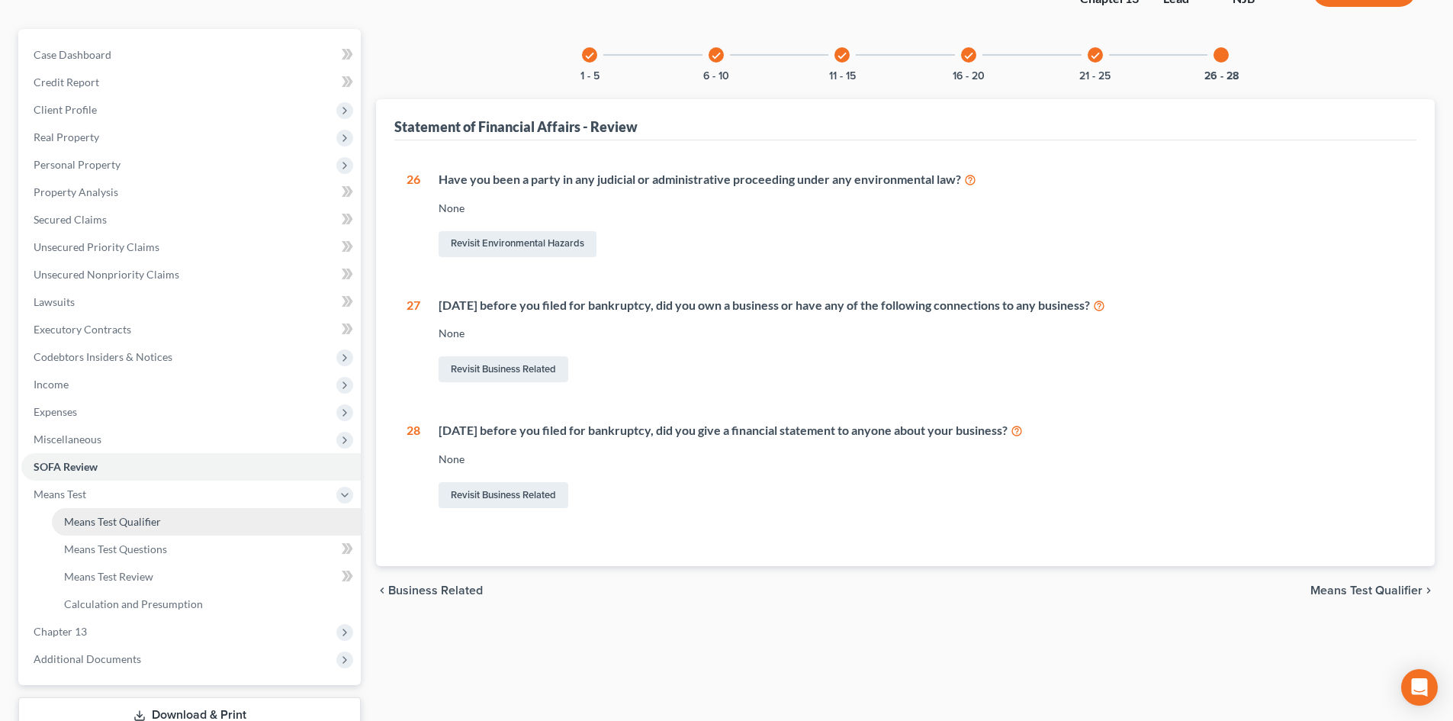
click at [113, 519] on span "Means Test Qualifier" at bounding box center [112, 521] width 97 height 13
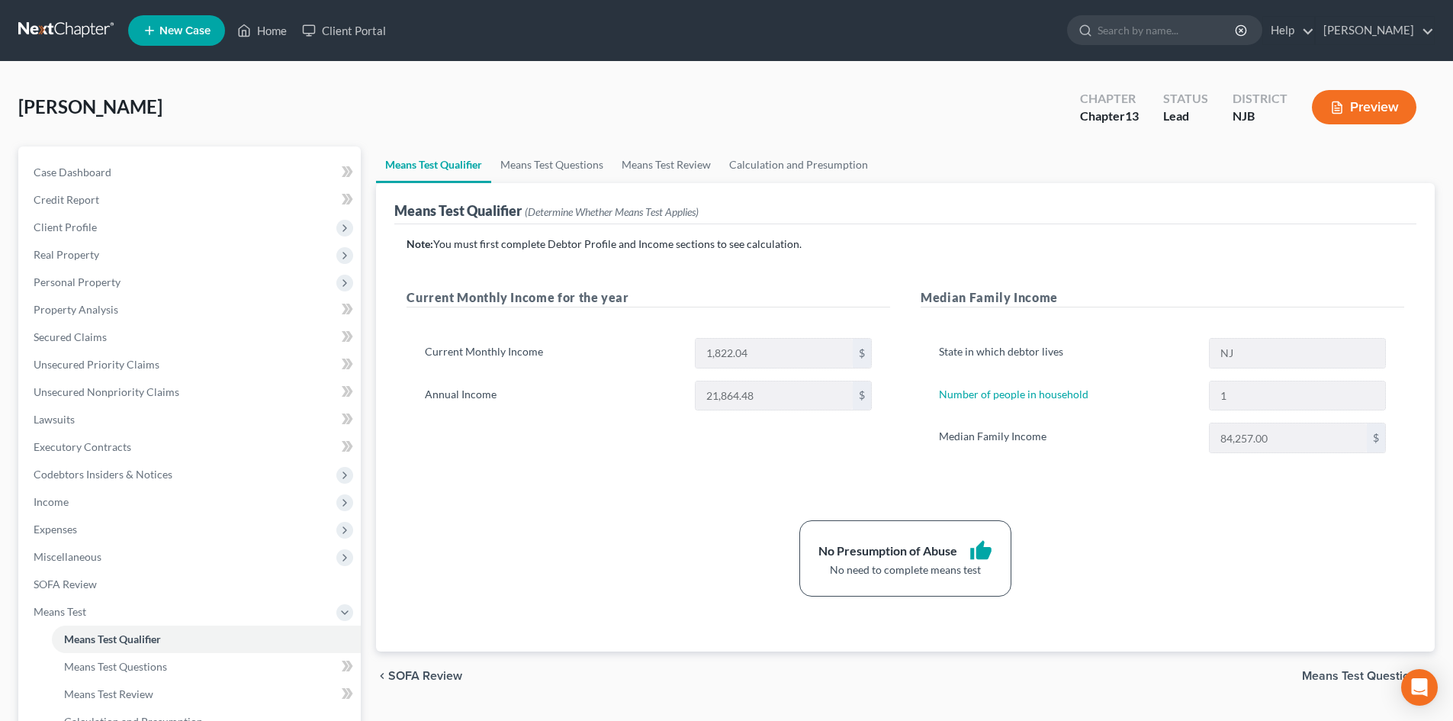
scroll to position [227, 0]
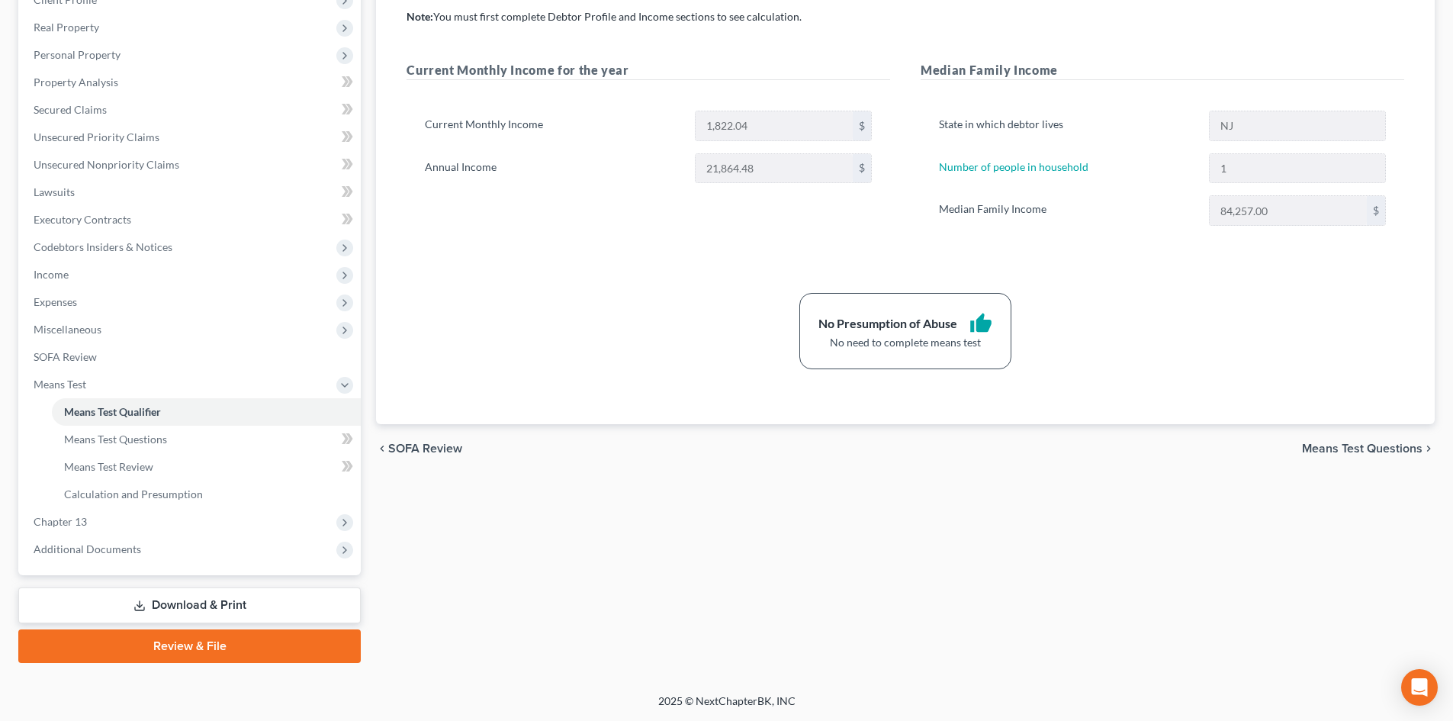
click at [1404, 451] on span "Means Test Questions" at bounding box center [1362, 448] width 120 height 12
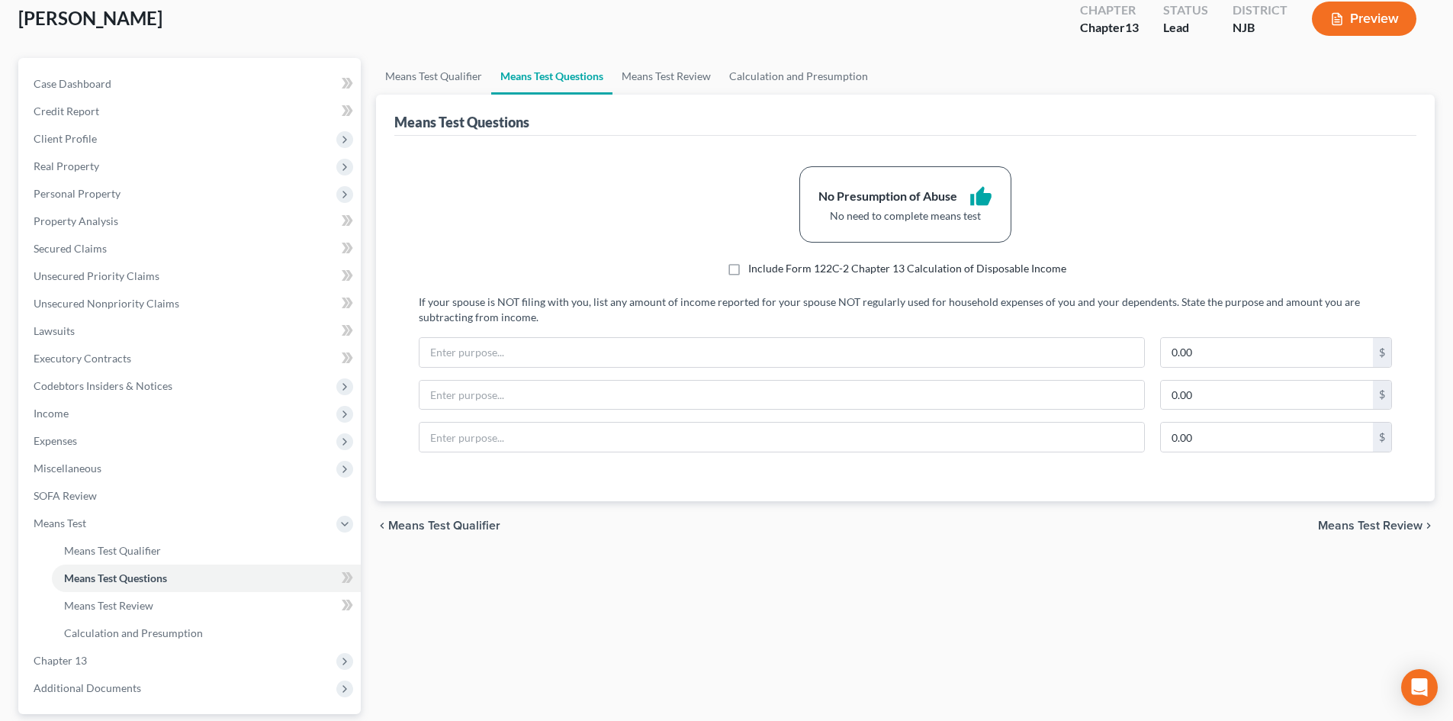
scroll to position [227, 0]
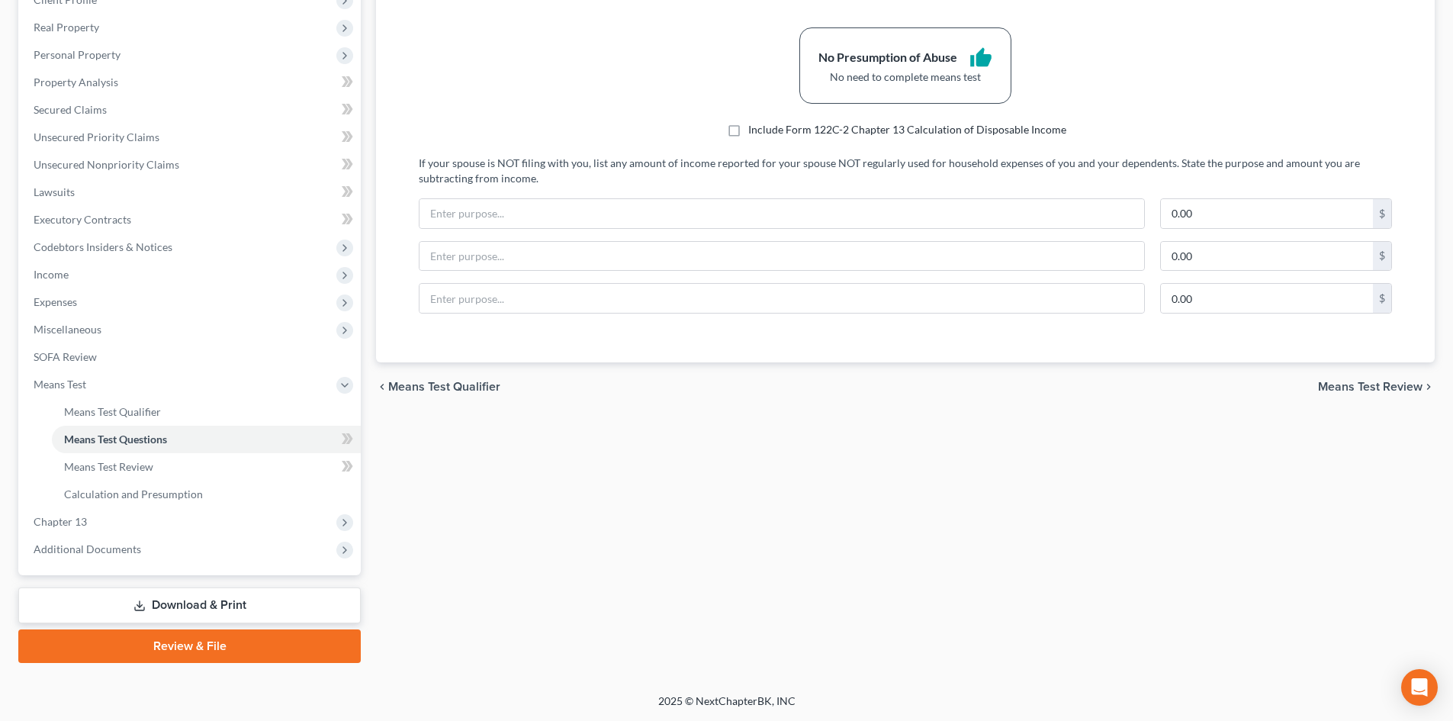
click at [159, 605] on link "Download & Print" at bounding box center [189, 605] width 342 height 36
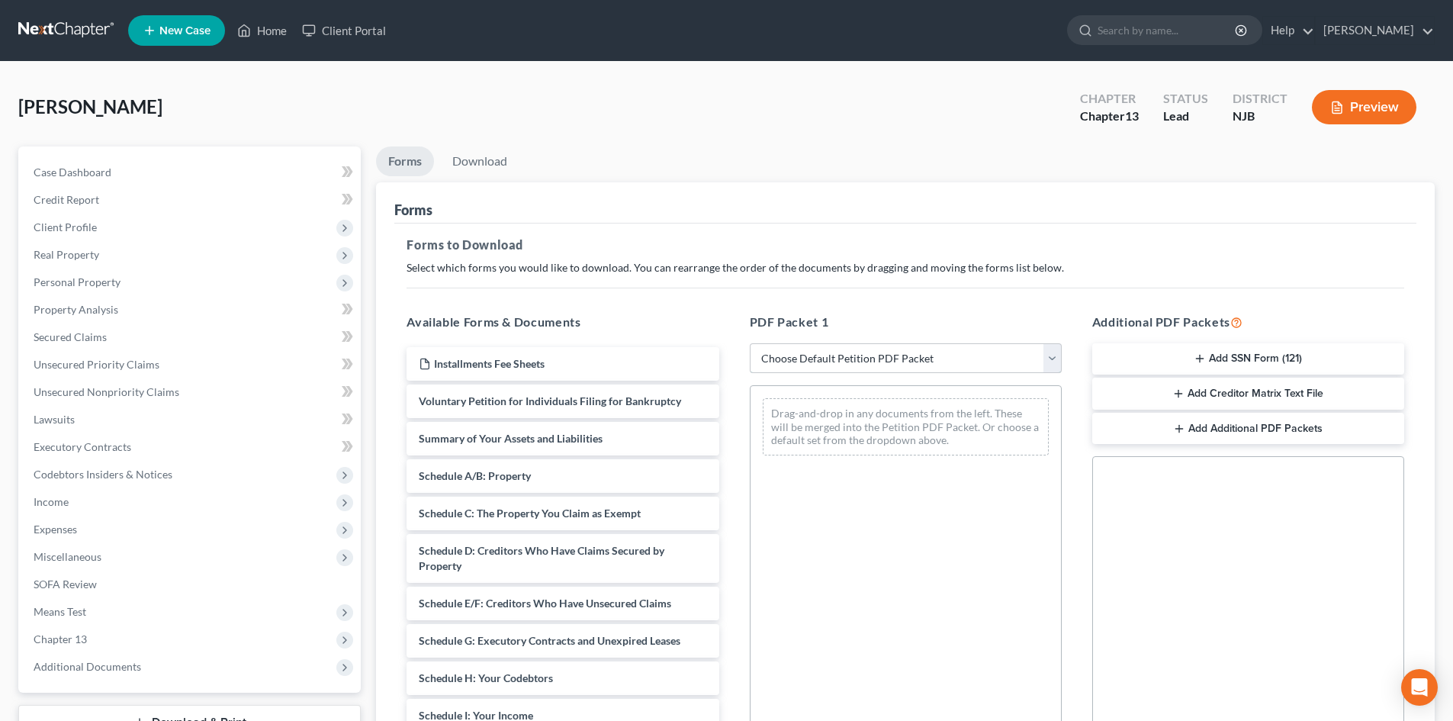
click at [1050, 364] on select "Choose Default Petition PDF Packet Complete Bankruptcy Petition (all forms and …" at bounding box center [906, 358] width 312 height 31
select select "13"
click at [750, 343] on select "Choose Default Petition PDF Packet Complete Bankruptcy Petition (all forms and …" at bounding box center [906, 358] width 312 height 31
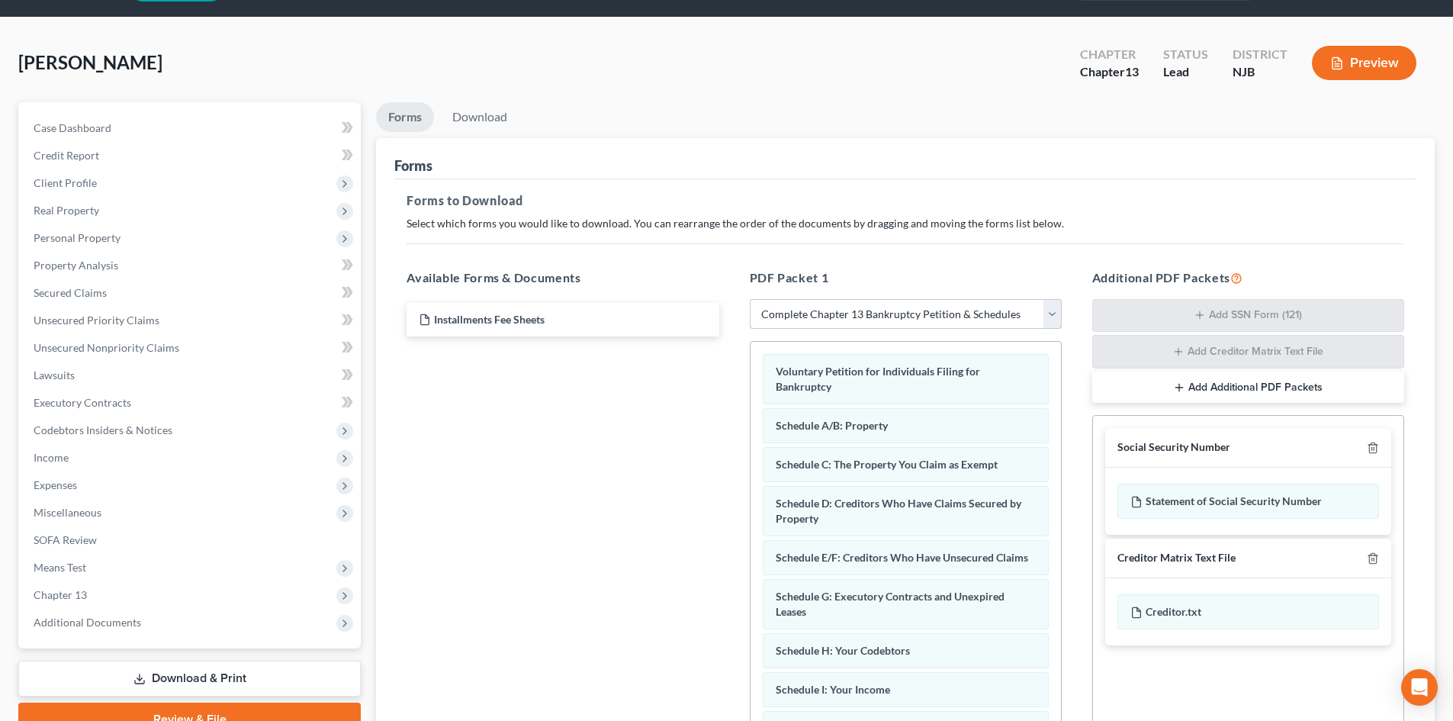
scroll to position [223, 0]
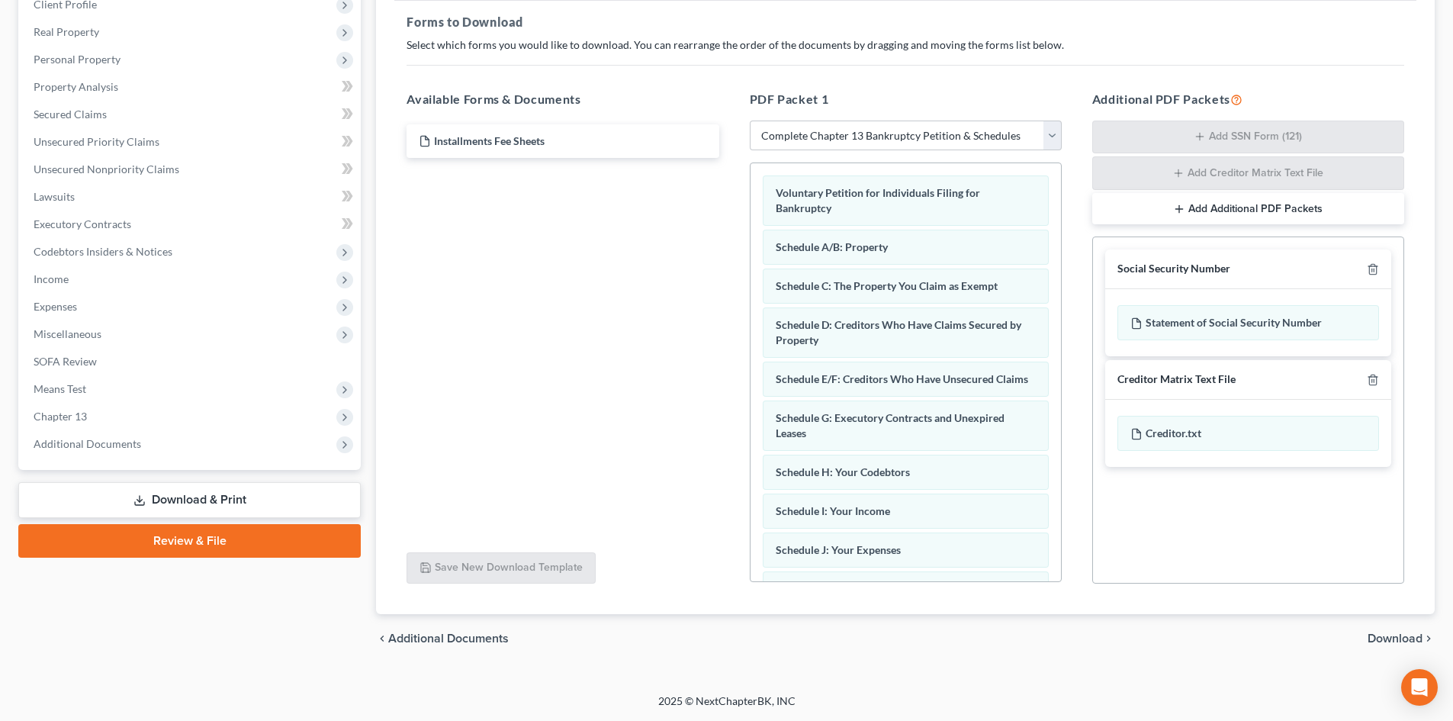
click at [1410, 636] on span "Download" at bounding box center [1394, 638] width 55 height 12
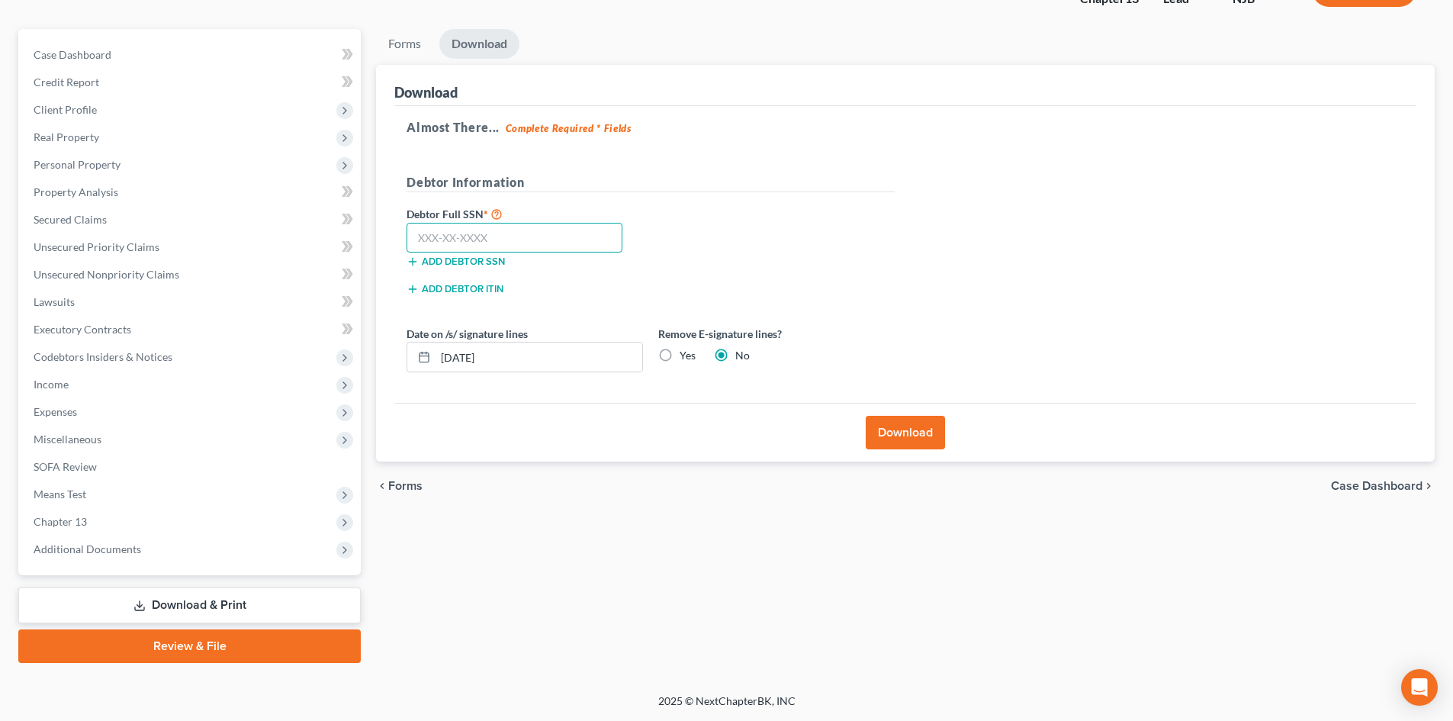
click at [572, 234] on input "text" at bounding box center [514, 238] width 216 height 31
type input "280-46-2580"
click at [902, 424] on button "Download" at bounding box center [905, 433] width 79 height 34
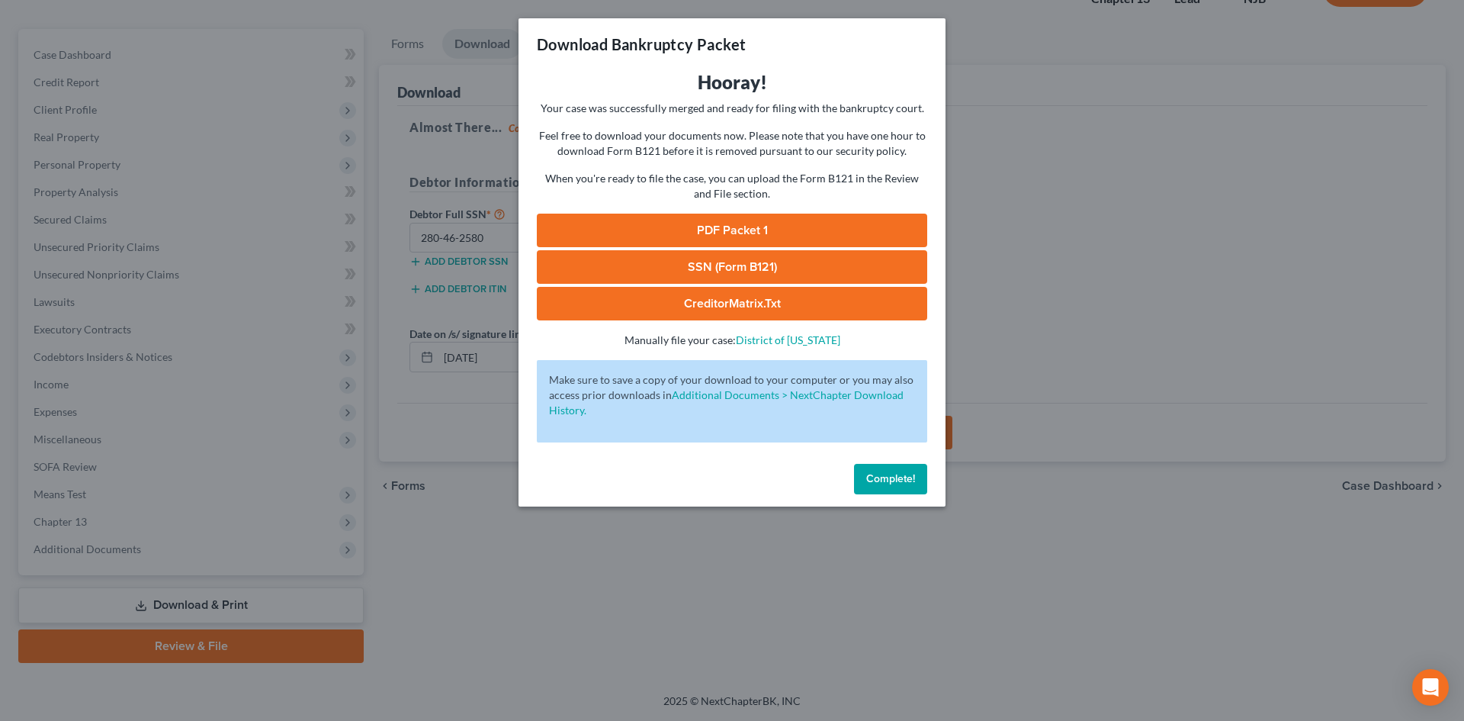
click at [741, 230] on link "PDF Packet 1" at bounding box center [732, 231] width 390 height 34
click at [760, 268] on link "SSN (Form B121)" at bounding box center [732, 267] width 390 height 34
click at [734, 304] on link "CreditorMatrix.txt" at bounding box center [732, 304] width 390 height 34
click at [896, 475] on span "Complete!" at bounding box center [890, 478] width 49 height 13
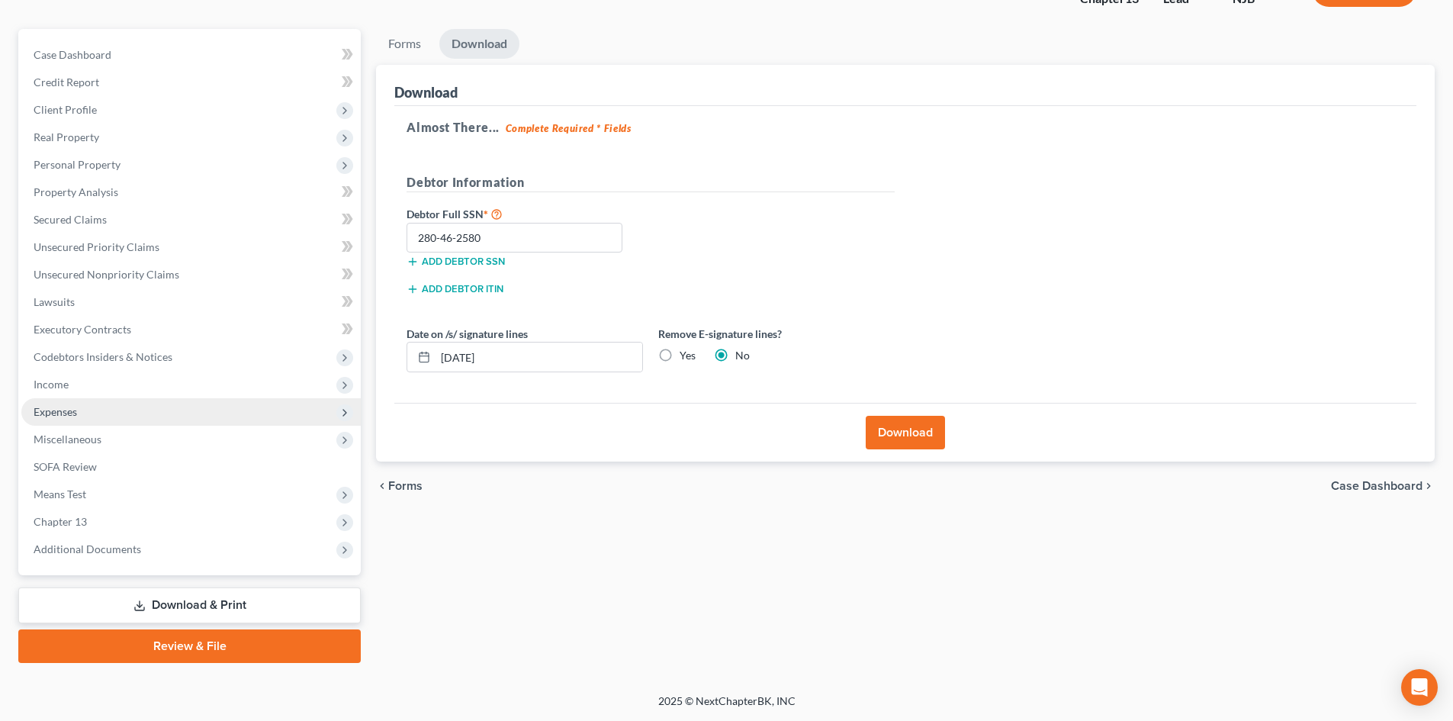
click at [58, 408] on span "Expenses" at bounding box center [55, 411] width 43 height 13
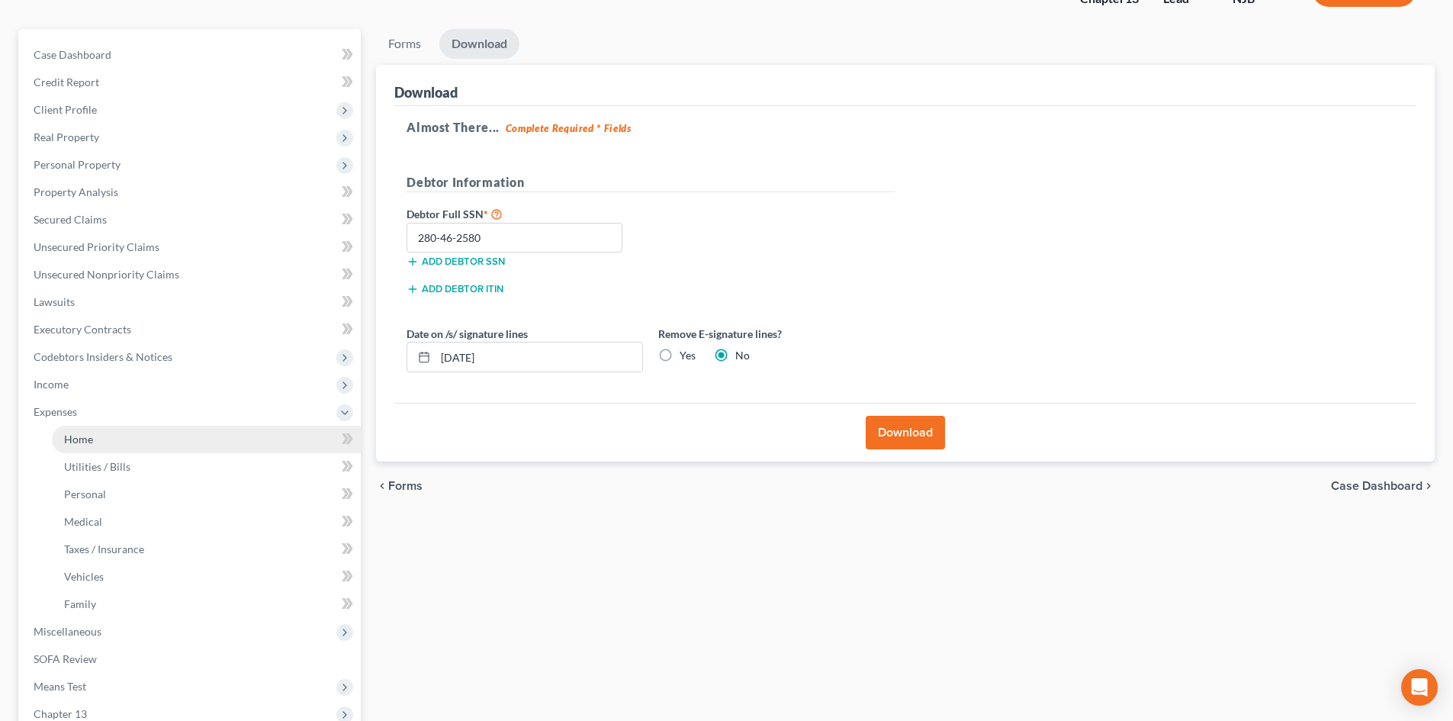
click at [81, 440] on span "Home" at bounding box center [78, 438] width 29 height 13
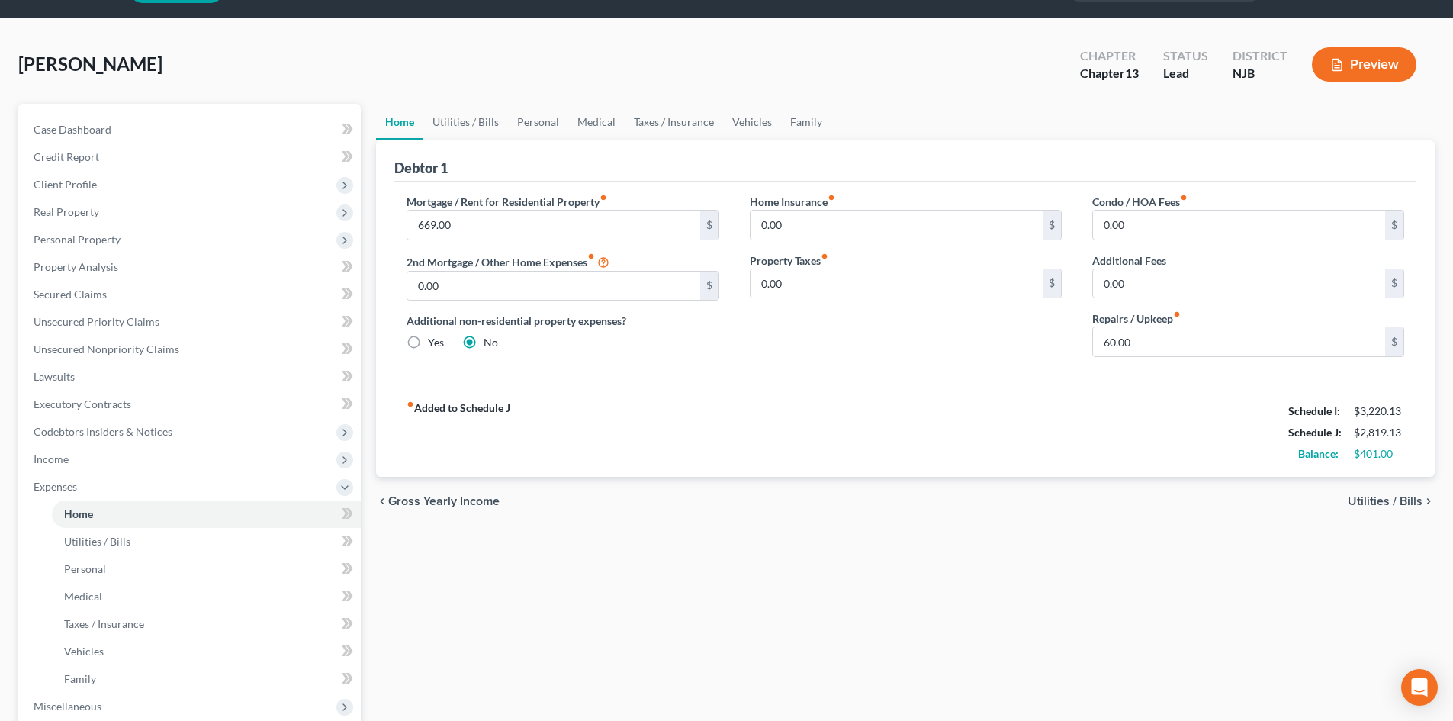
scroll to position [76, 0]
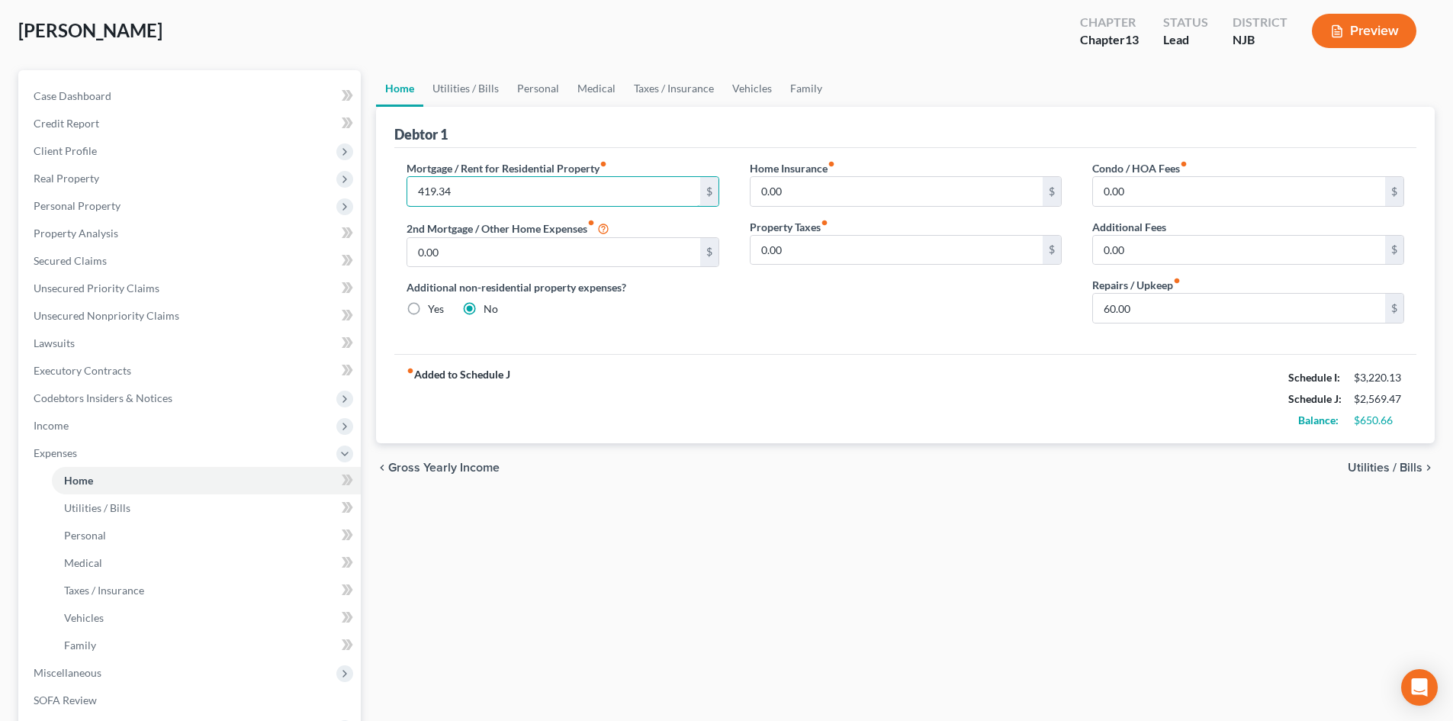
type input "419.34"
type input "669.00"
click at [1381, 452] on div "chevron_left Gross Yearly Income Utilities / Bills chevron_right" at bounding box center [905, 467] width 1059 height 49
click at [1382, 464] on span "Utilities / Bills" at bounding box center [1385, 467] width 75 height 12
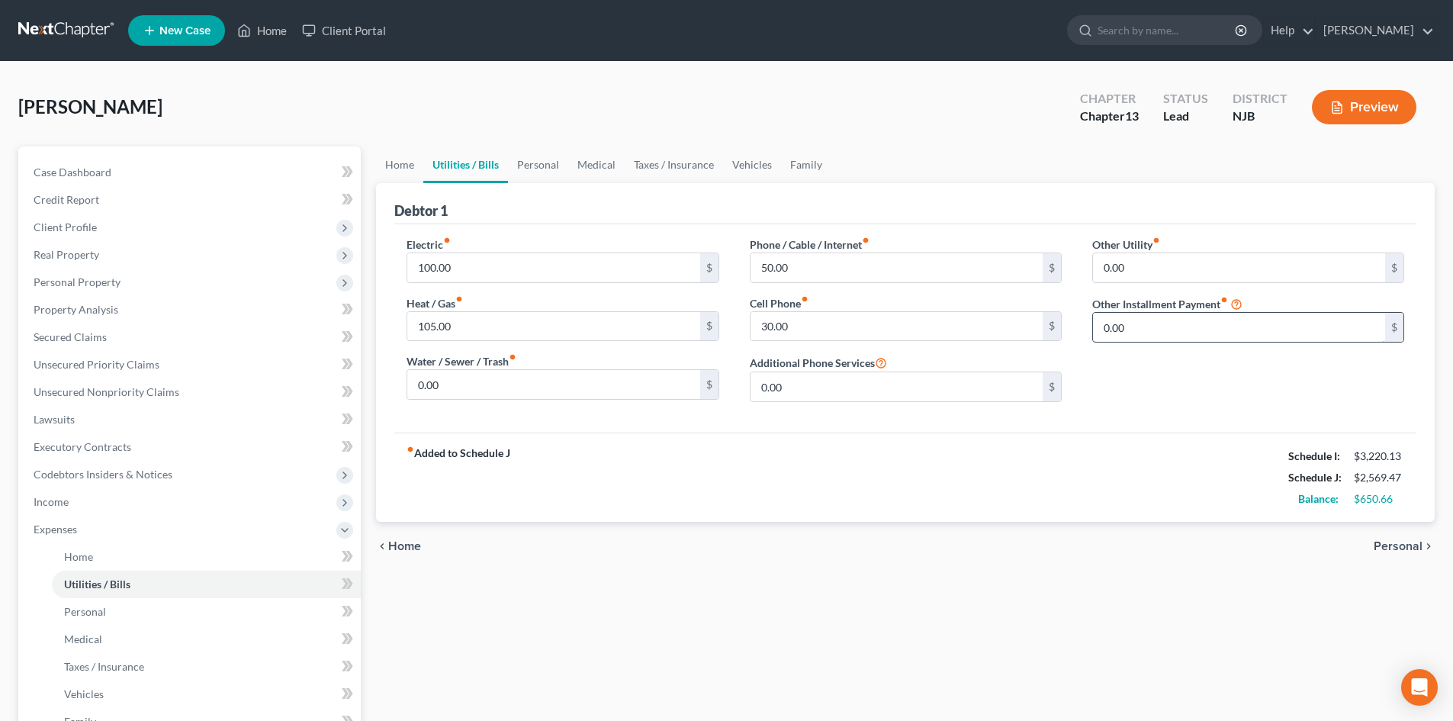
click at [1100, 329] on input "0.00" at bounding box center [1239, 327] width 292 height 29
type input "669.00"
type input "Lot Rent"
click at [398, 546] on span "Home" at bounding box center [404, 546] width 33 height 12
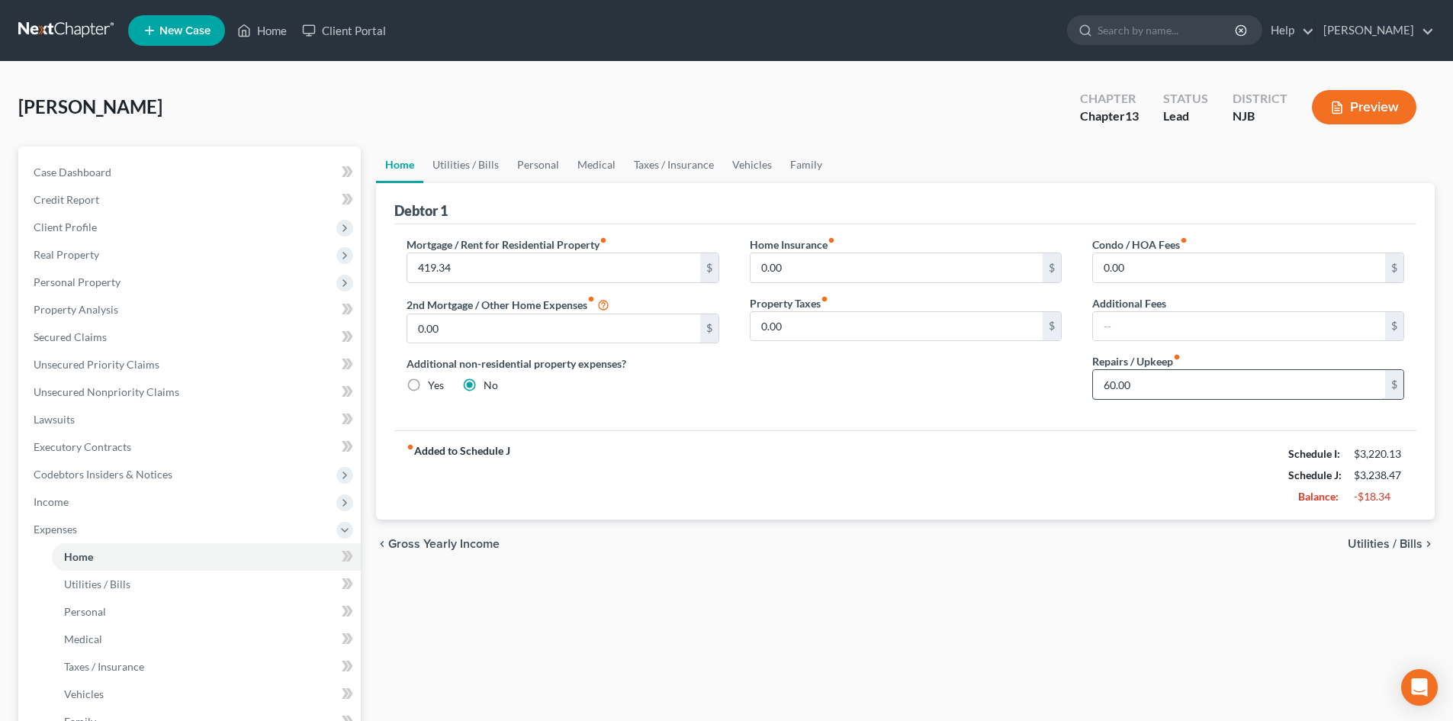
click at [1104, 384] on input "60.00" at bounding box center [1239, 384] width 292 height 29
type input "20.00"
click at [1364, 545] on span "Utilities / Bills" at bounding box center [1385, 544] width 75 height 12
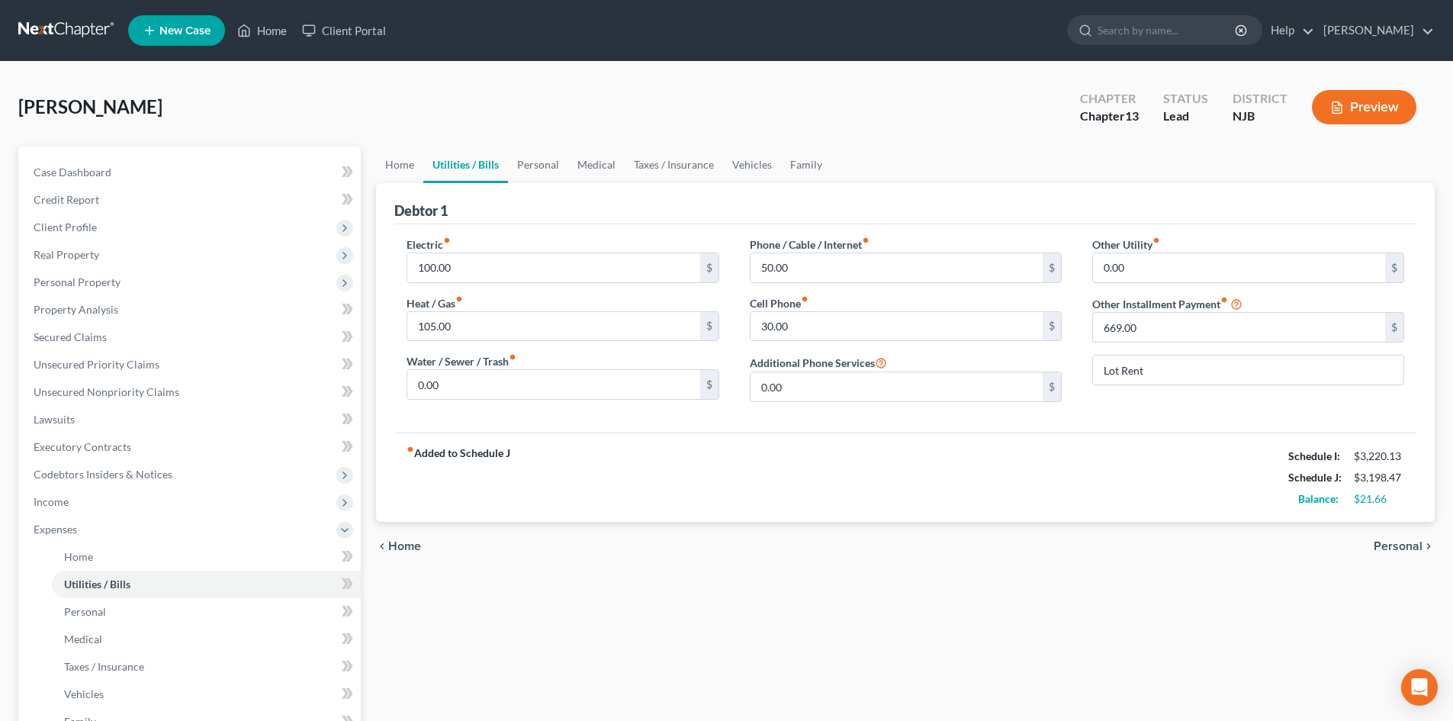
click at [1400, 550] on span "Personal" at bounding box center [1397, 546] width 49 height 12
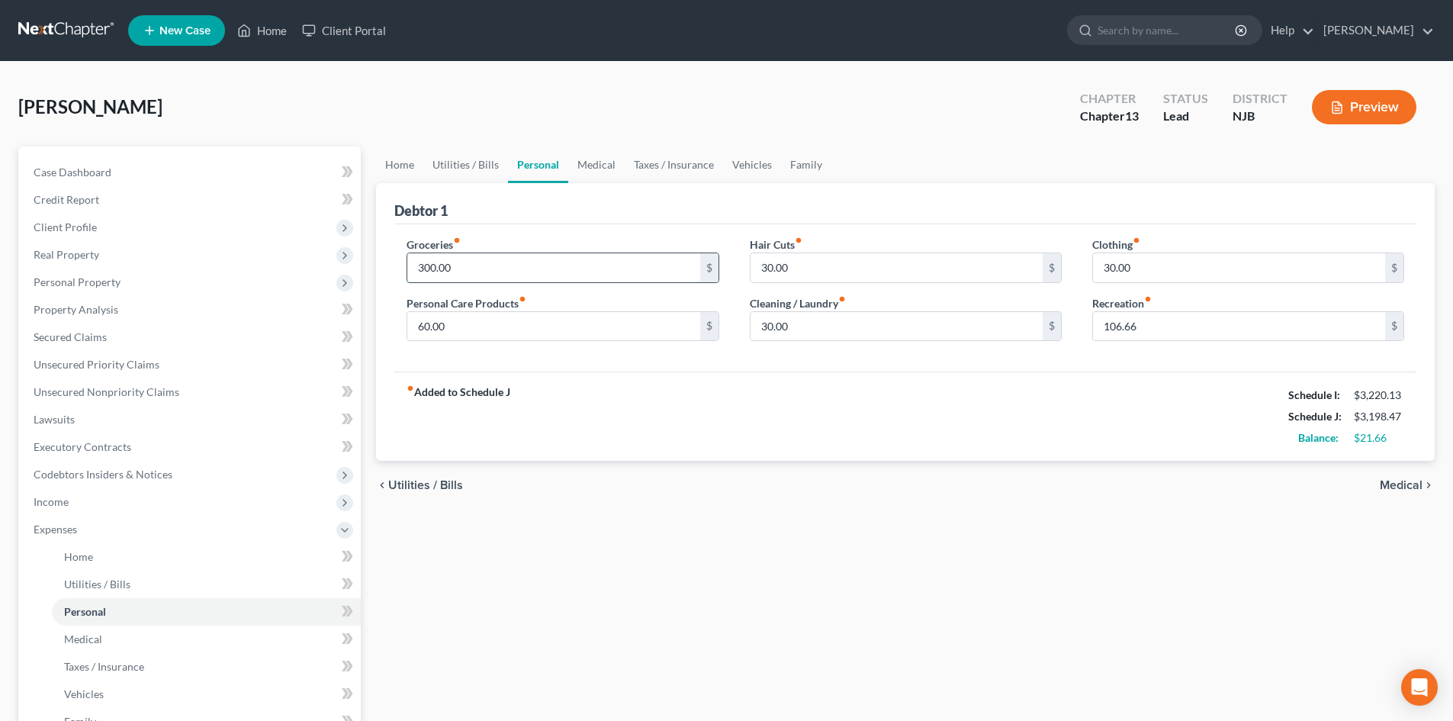
click at [419, 268] on input "300.00" at bounding box center [553, 267] width 292 height 29
type input "200.00"
type input "30.00"
type input "20.00"
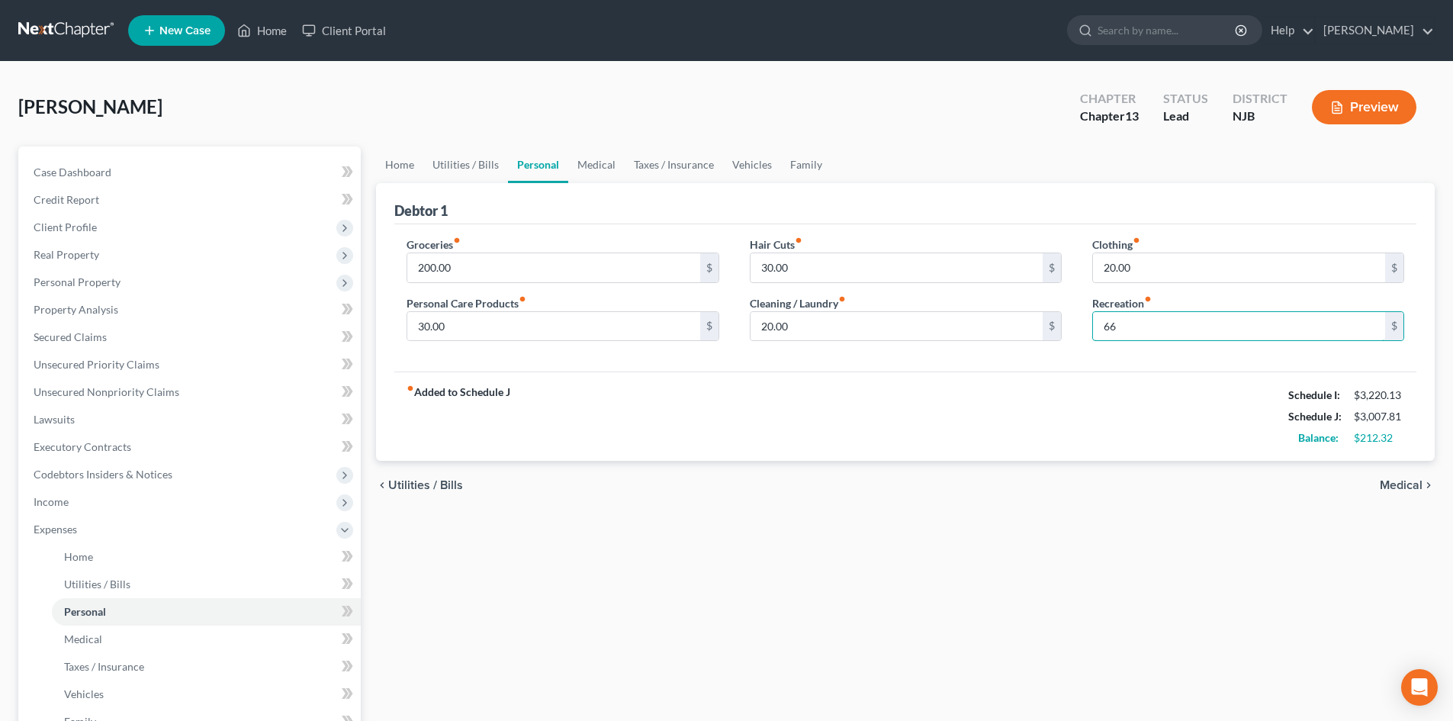
type input "6"
type input "50"
click at [1403, 488] on span "Medical" at bounding box center [1401, 485] width 43 height 12
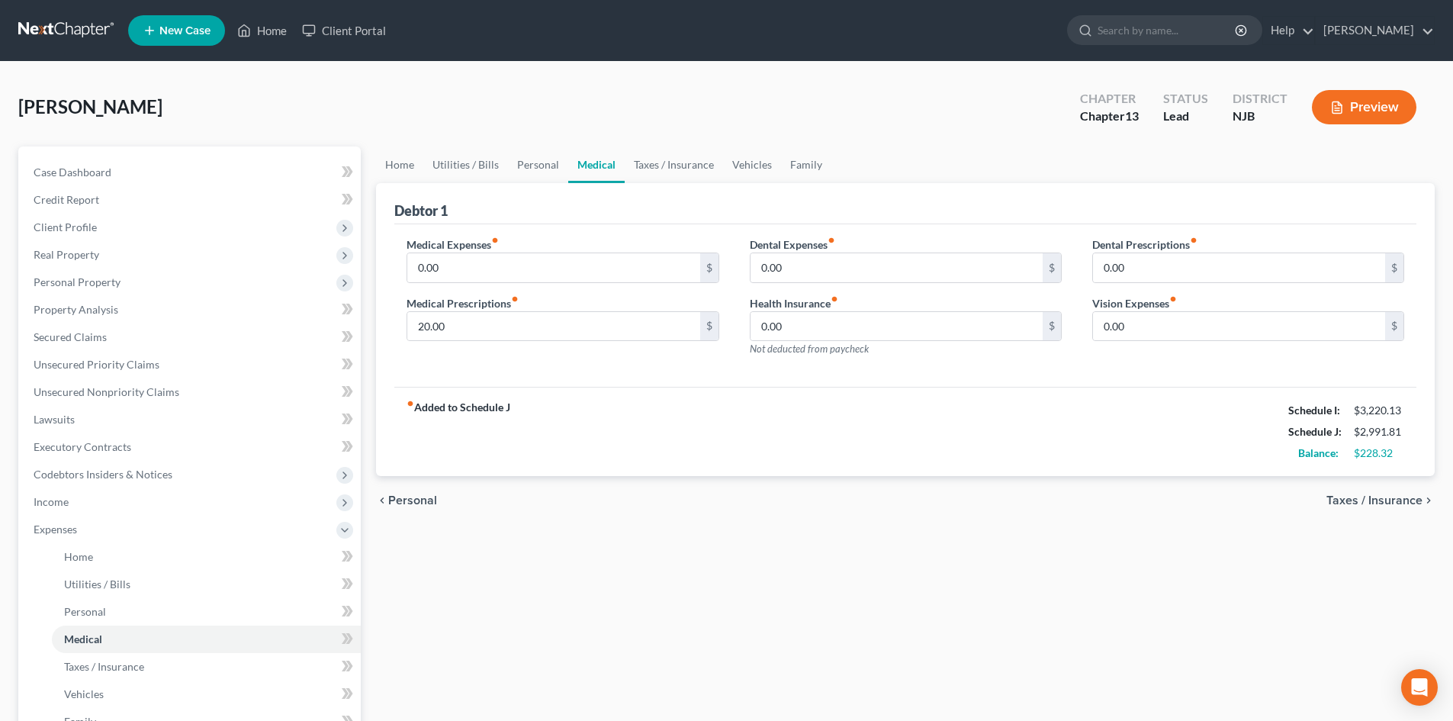
click at [1376, 499] on span "Taxes / Insurance" at bounding box center [1374, 500] width 96 height 12
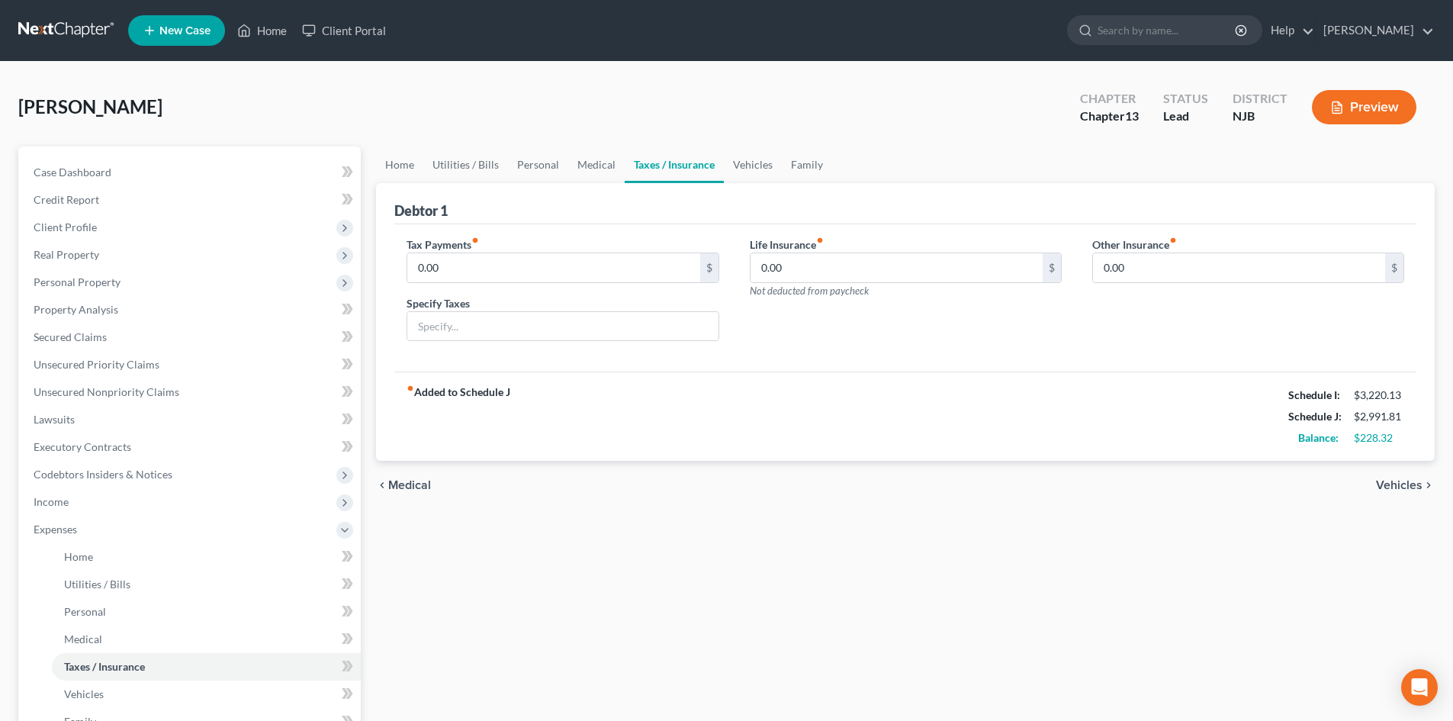
click at [1409, 485] on span "Vehicles" at bounding box center [1399, 485] width 47 height 12
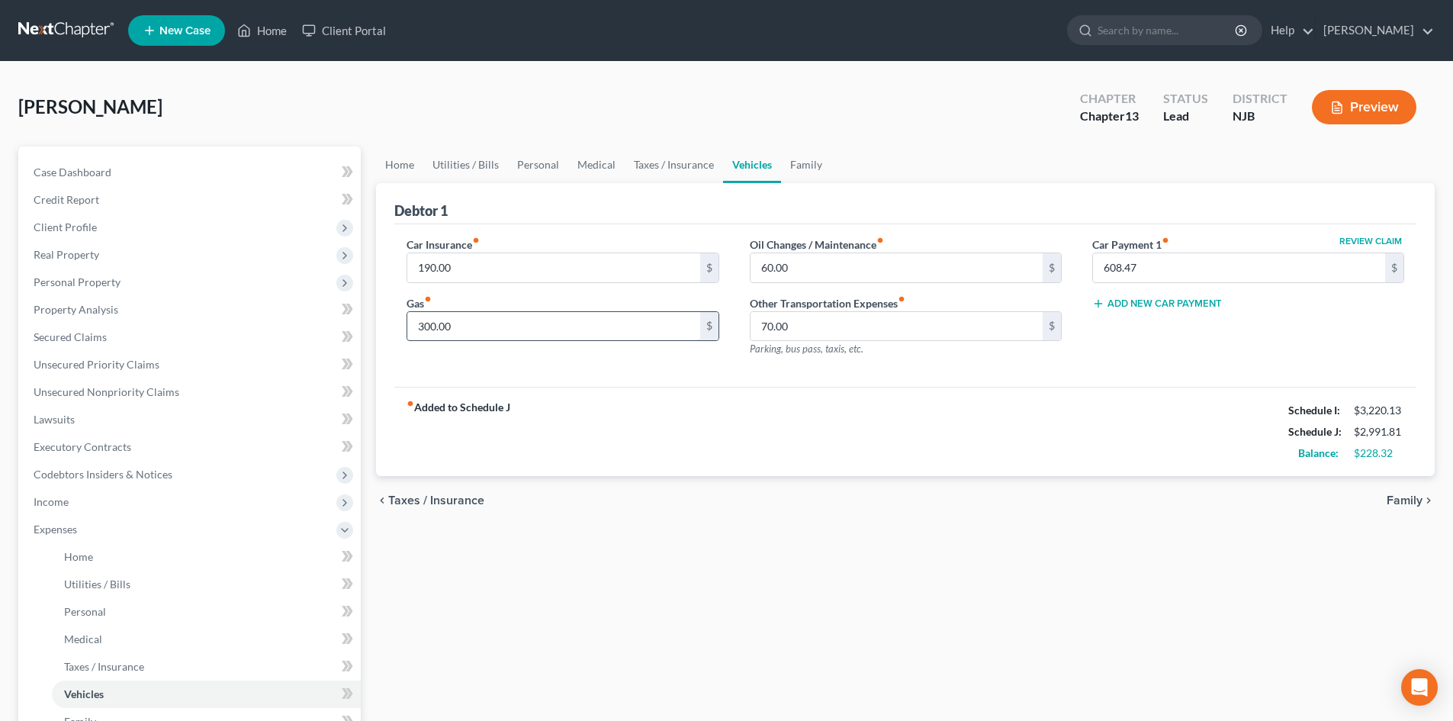
click at [480, 316] on input "300.00" at bounding box center [553, 326] width 292 height 29
type input "150.00"
type input "30.00"
click at [76, 617] on link "Personal" at bounding box center [206, 611] width 309 height 27
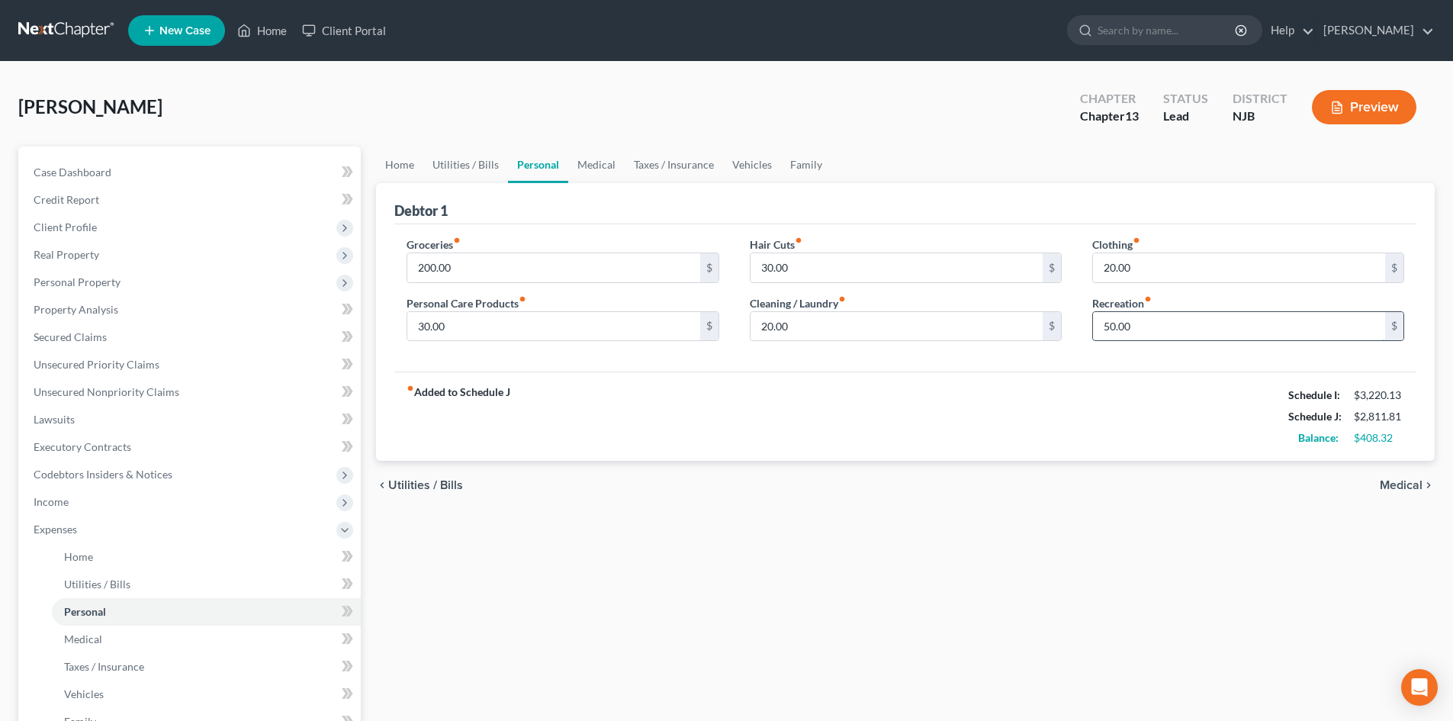
click at [1168, 332] on input "50.00" at bounding box center [1239, 326] width 292 height 29
type input "57.32"
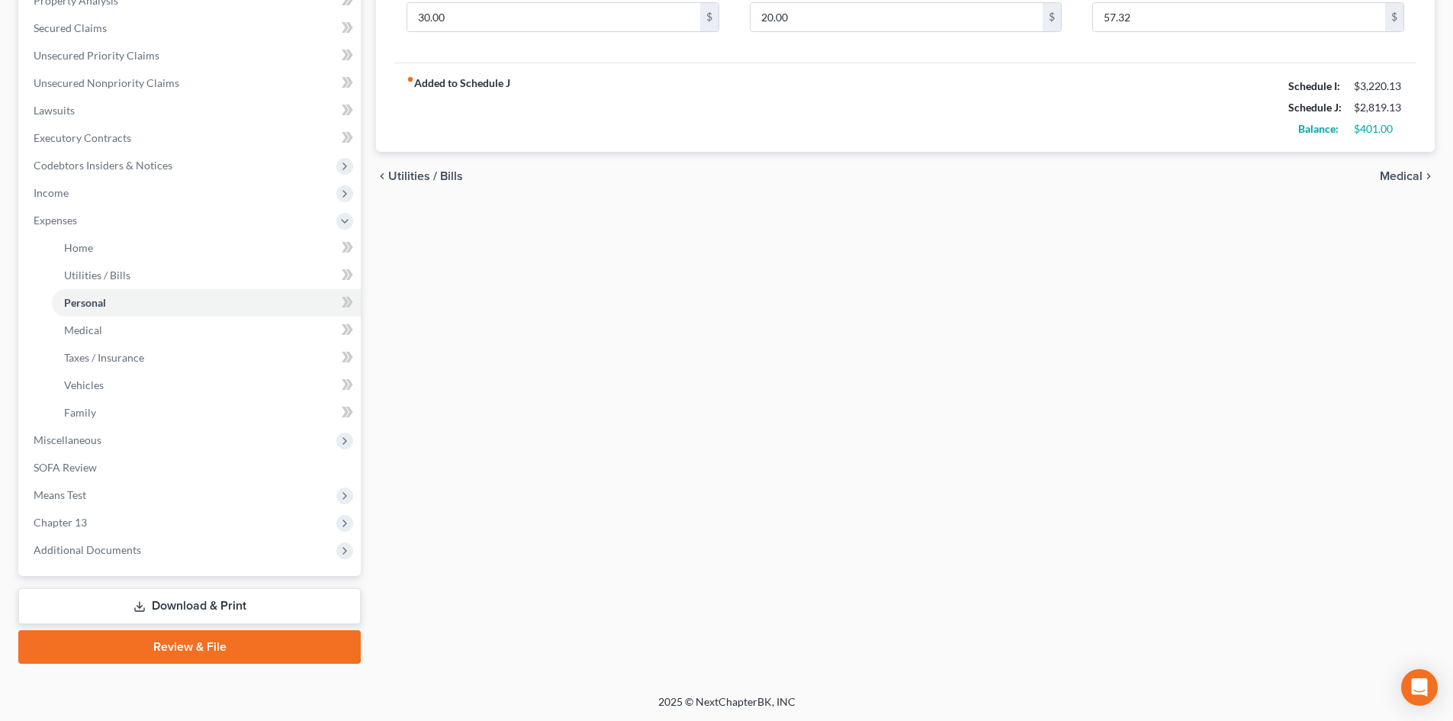
scroll to position [310, 0]
click at [191, 614] on link "Download & Print" at bounding box center [189, 605] width 342 height 36
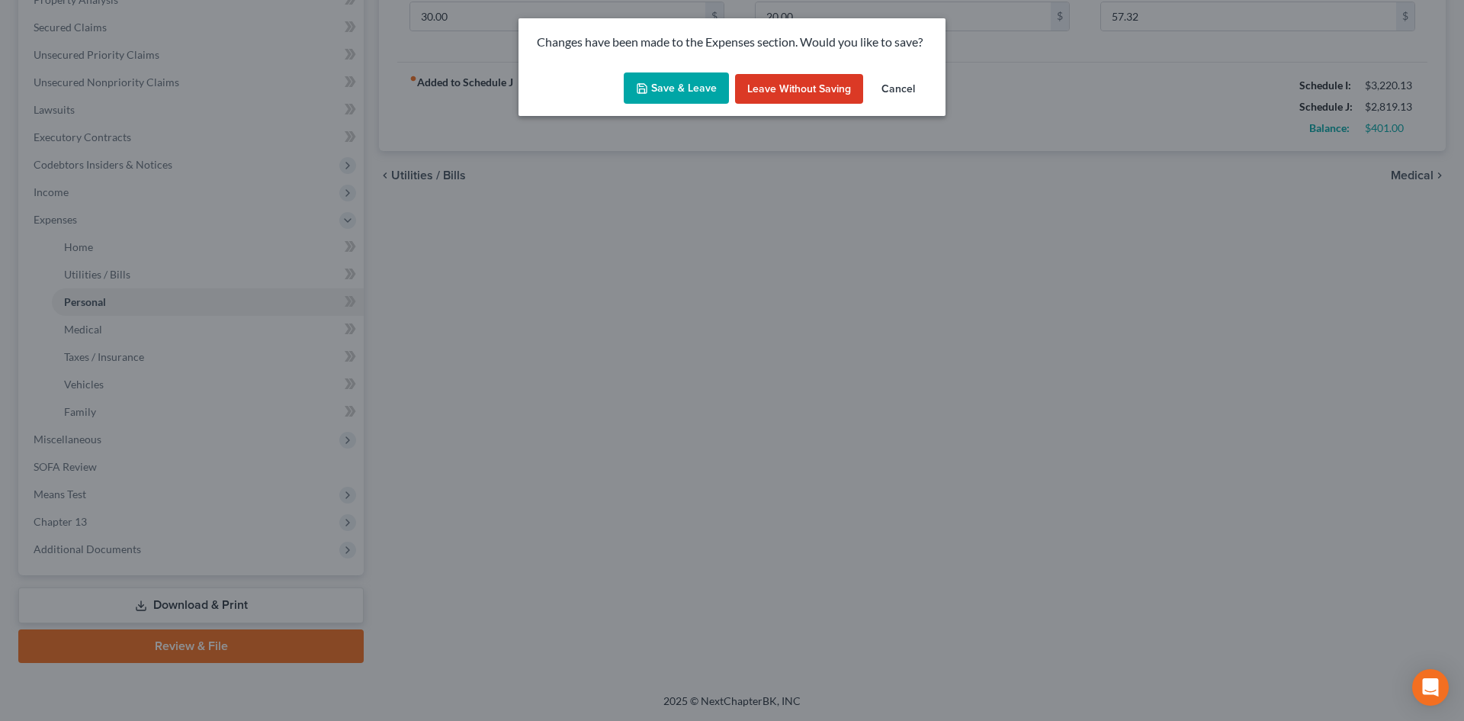
click at [685, 91] on button "Save & Leave" at bounding box center [676, 88] width 105 height 32
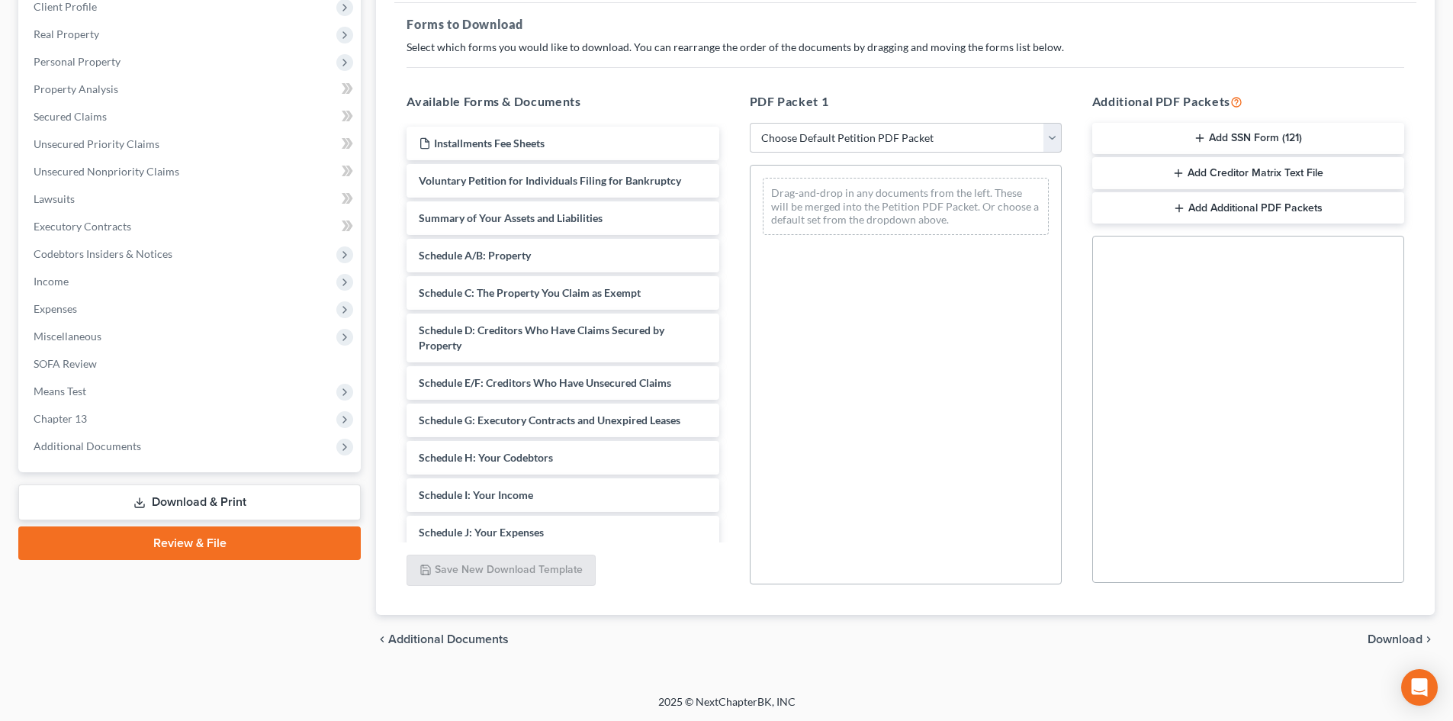
scroll to position [221, 0]
click at [1049, 128] on select "Choose Default Petition PDF Packet Complete Bankruptcy Petition (all forms and …" at bounding box center [906, 137] width 312 height 31
select select "13"
click at [750, 122] on select "Choose Default Petition PDF Packet Complete Bankruptcy Petition (all forms and …" at bounding box center [906, 137] width 312 height 31
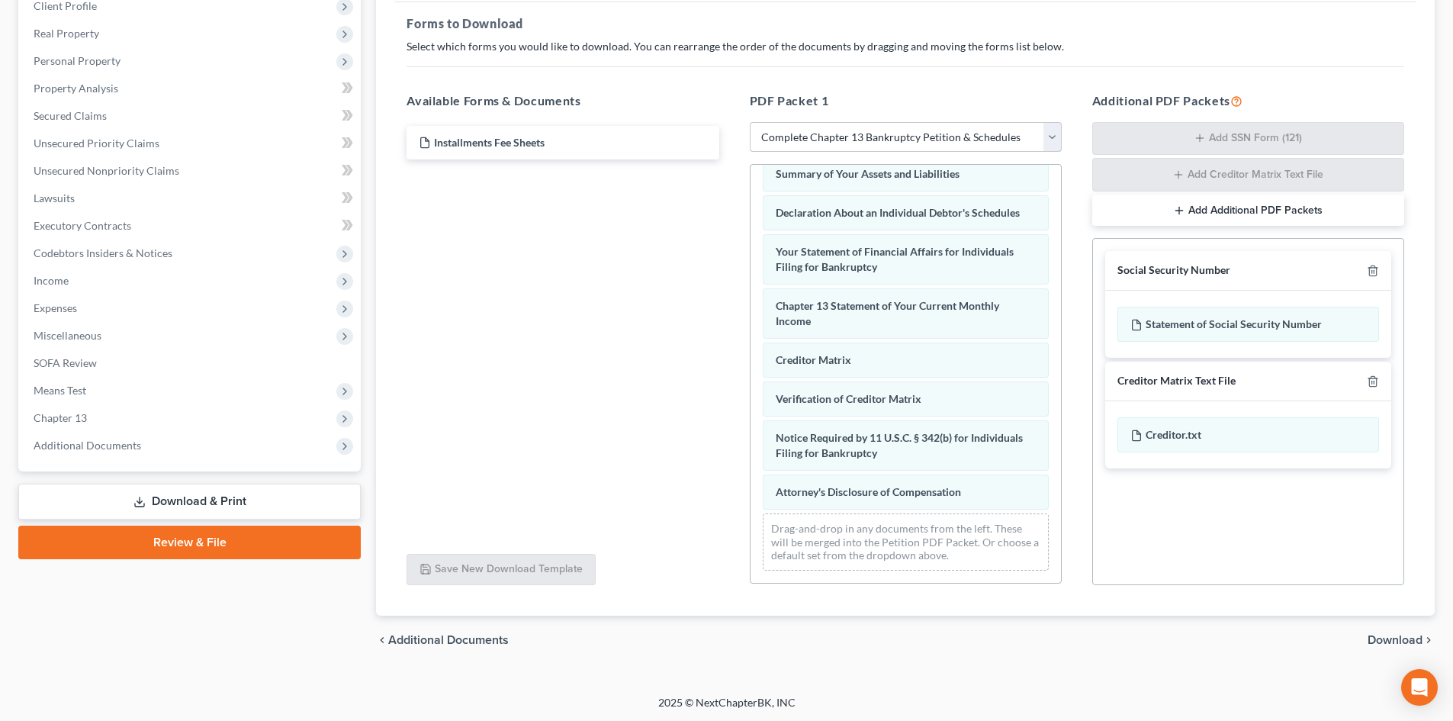
scroll to position [223, 0]
click at [1387, 643] on span "Download" at bounding box center [1394, 638] width 55 height 12
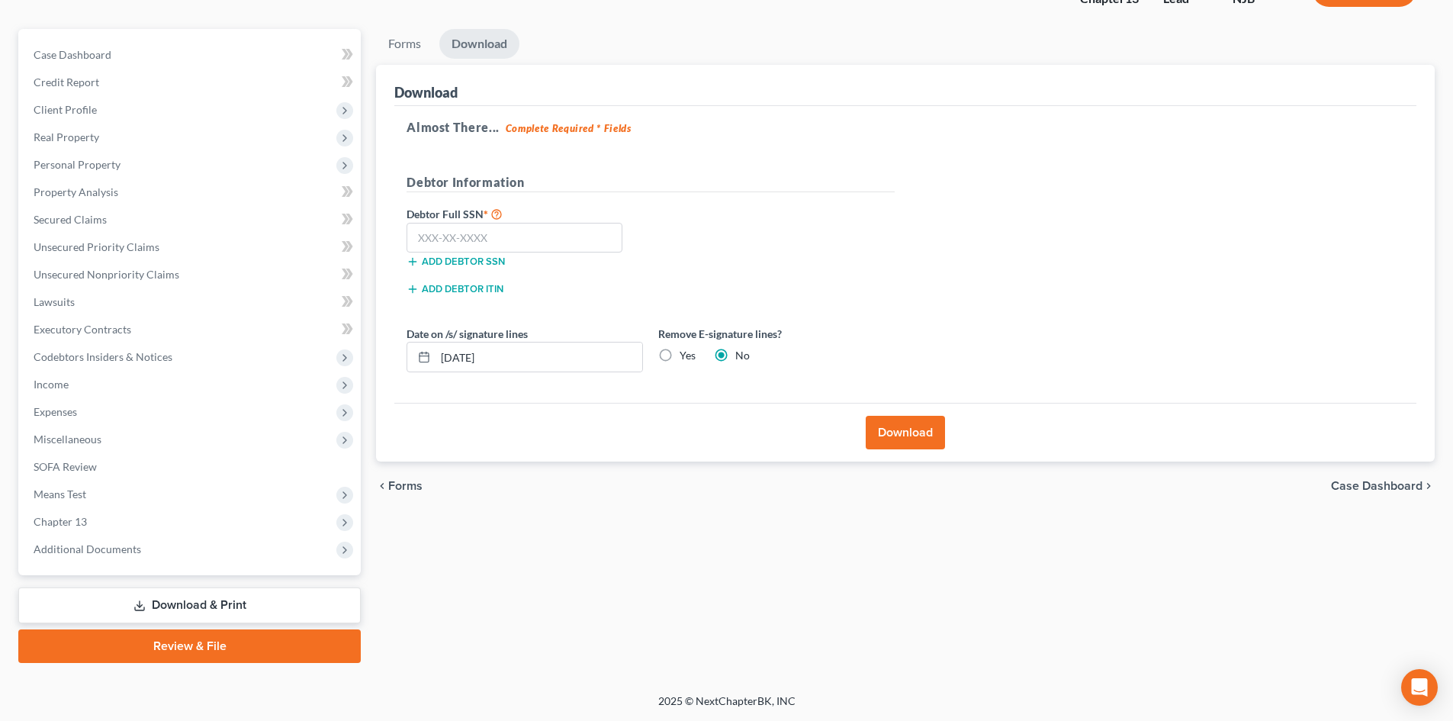
scroll to position [117, 0]
click at [546, 236] on input "text" at bounding box center [514, 238] width 216 height 31
type input "280-46-2580"
click at [881, 438] on button "Download" at bounding box center [905, 433] width 79 height 34
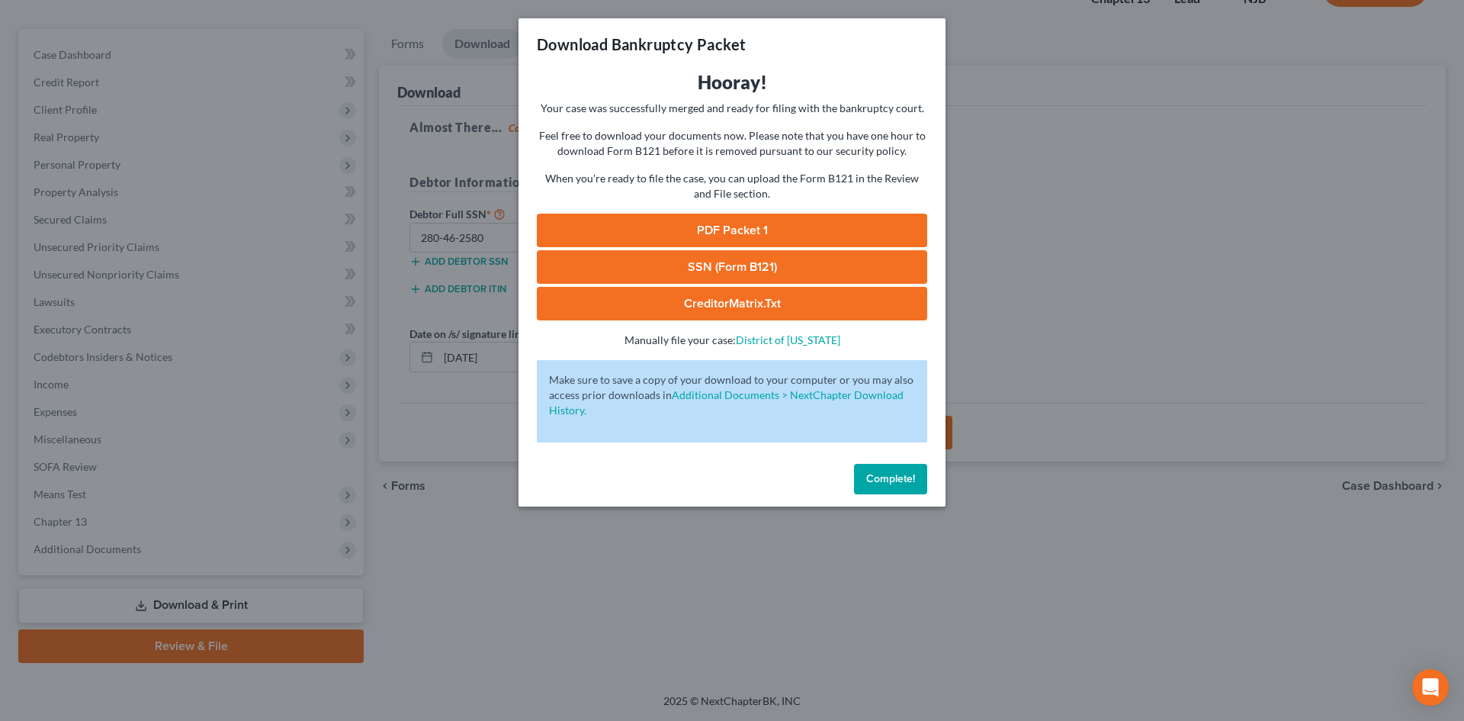
click at [914, 488] on button "Complete!" at bounding box center [890, 479] width 73 height 31
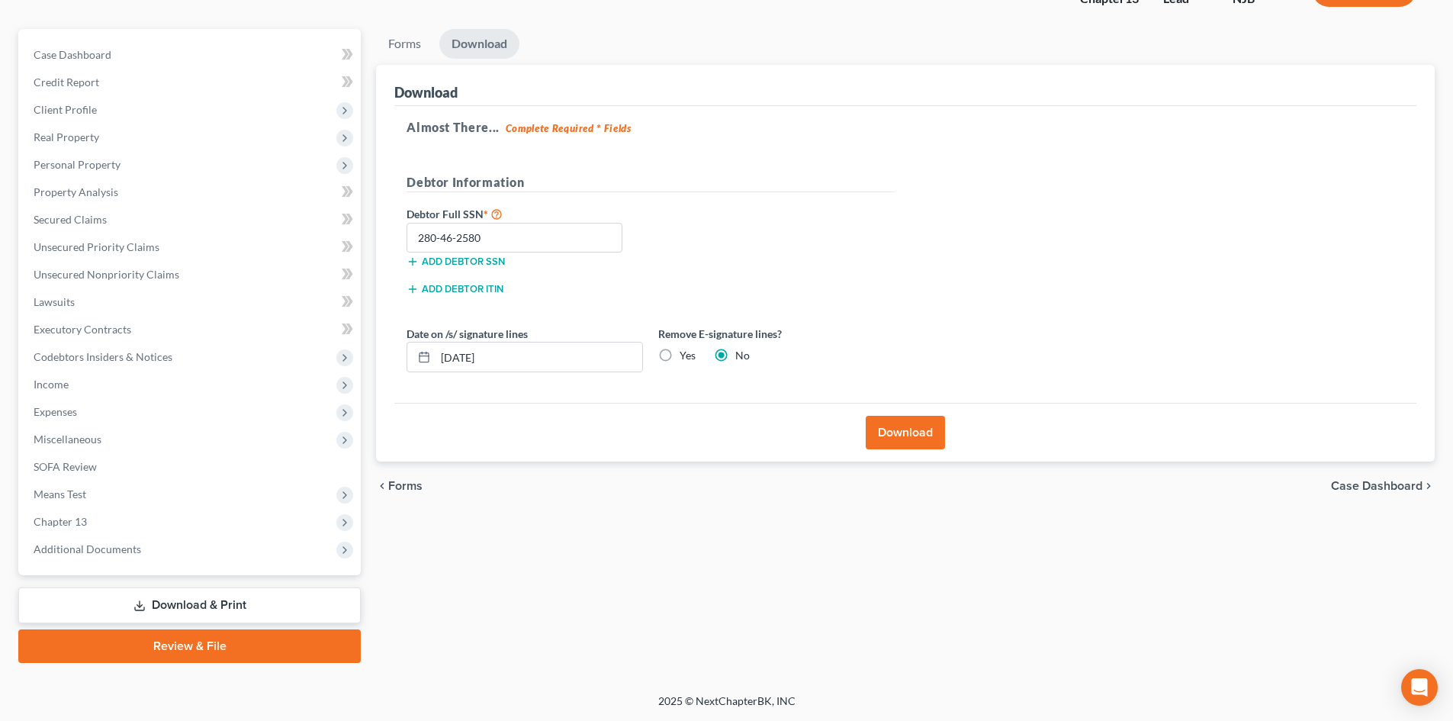
click at [901, 435] on button "Download" at bounding box center [905, 433] width 79 height 34
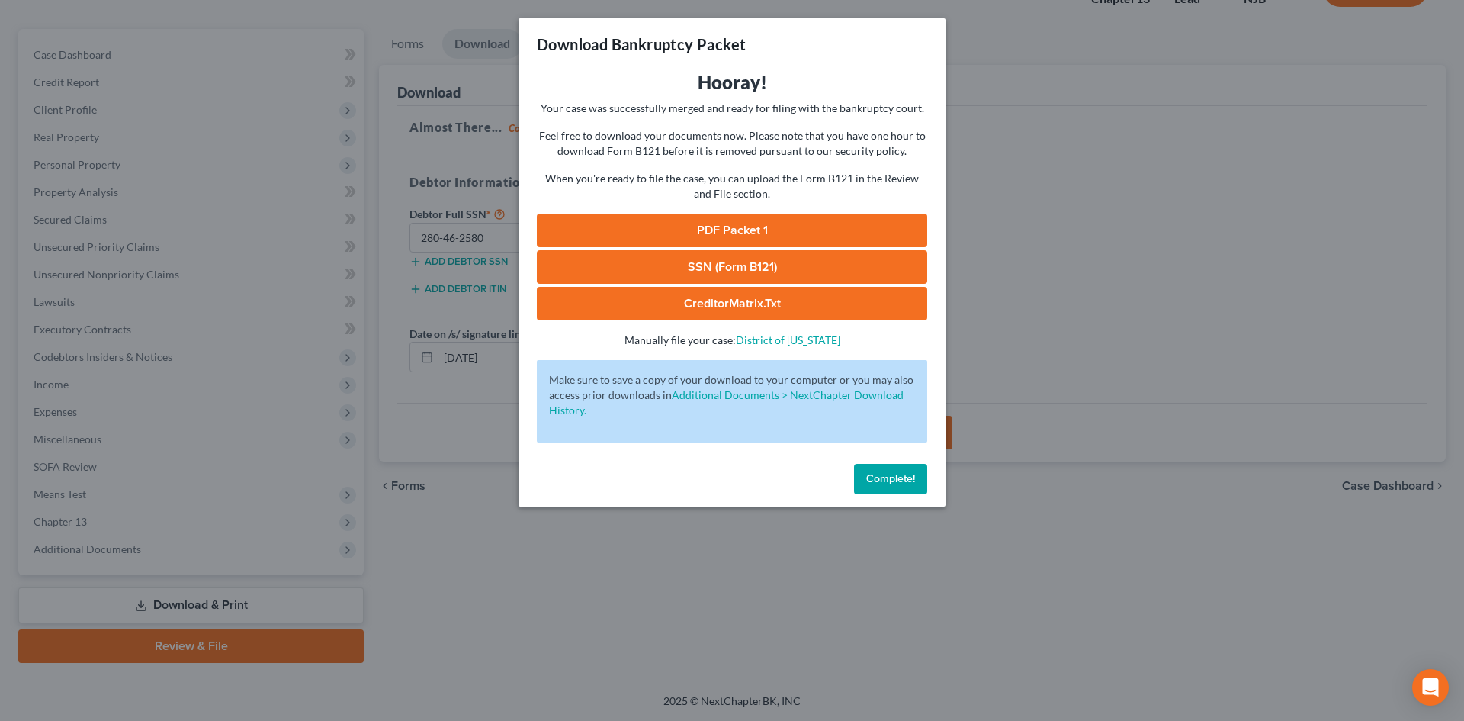
click at [707, 230] on link "PDF Packet 1" at bounding box center [732, 231] width 390 height 34
click at [890, 494] on div "Complete!" at bounding box center [732, 482] width 427 height 49
click at [888, 484] on span "Complete!" at bounding box center [890, 478] width 49 height 13
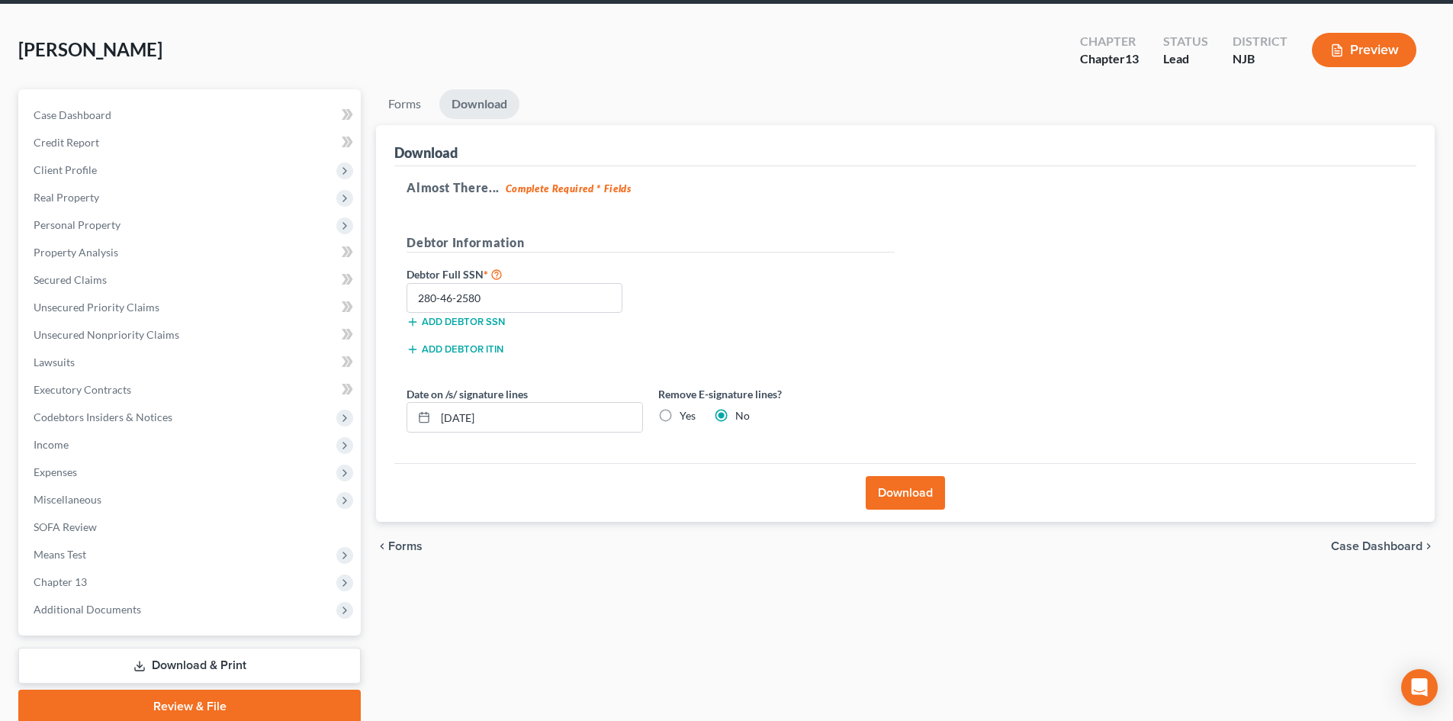
scroll to position [0, 0]
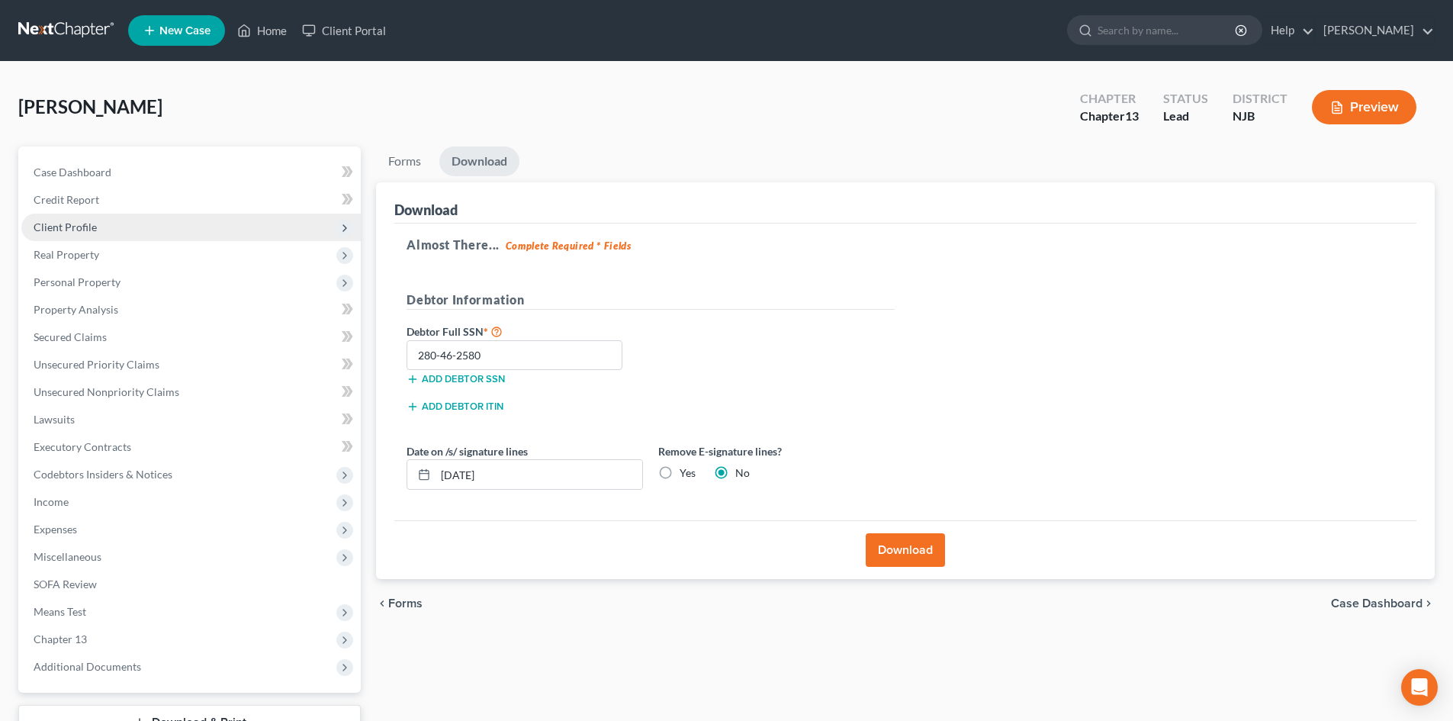
click at [76, 228] on span "Client Profile" at bounding box center [65, 226] width 63 height 13
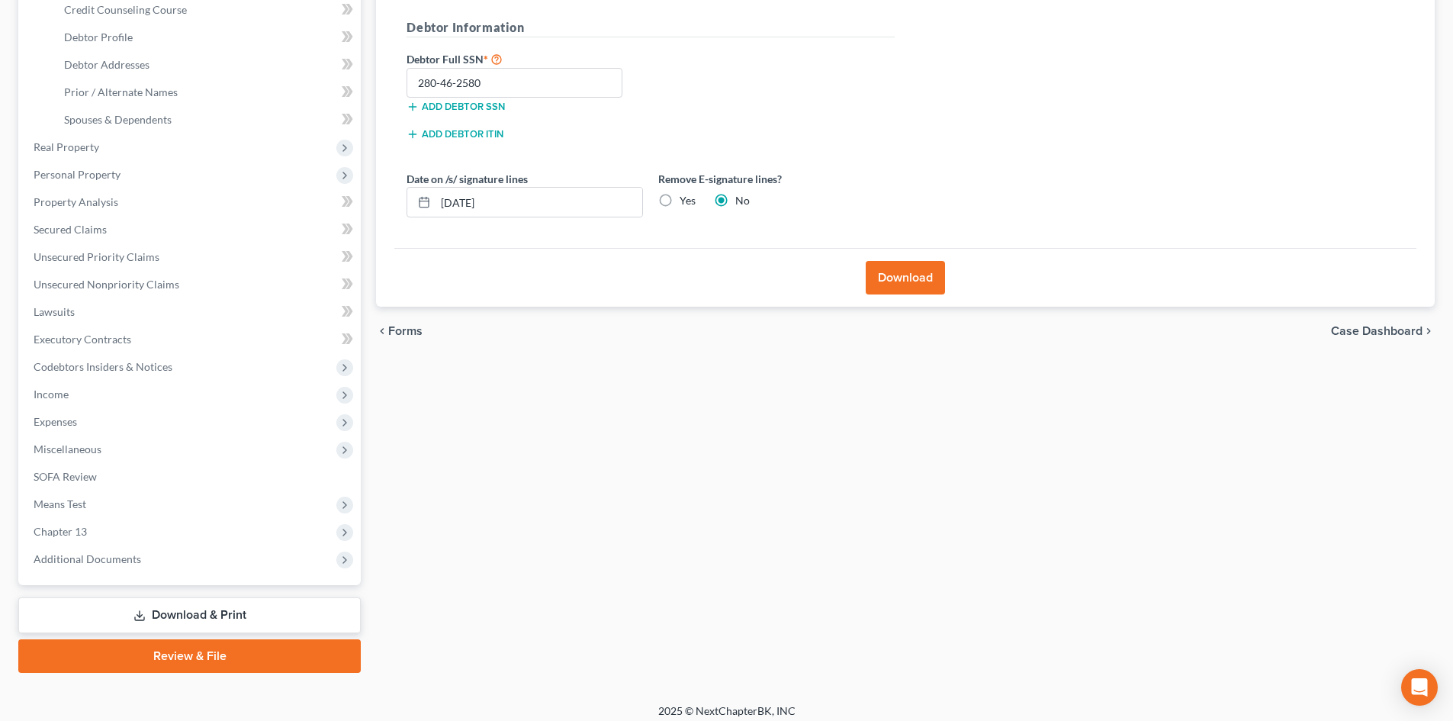
scroll to position [282, 0]
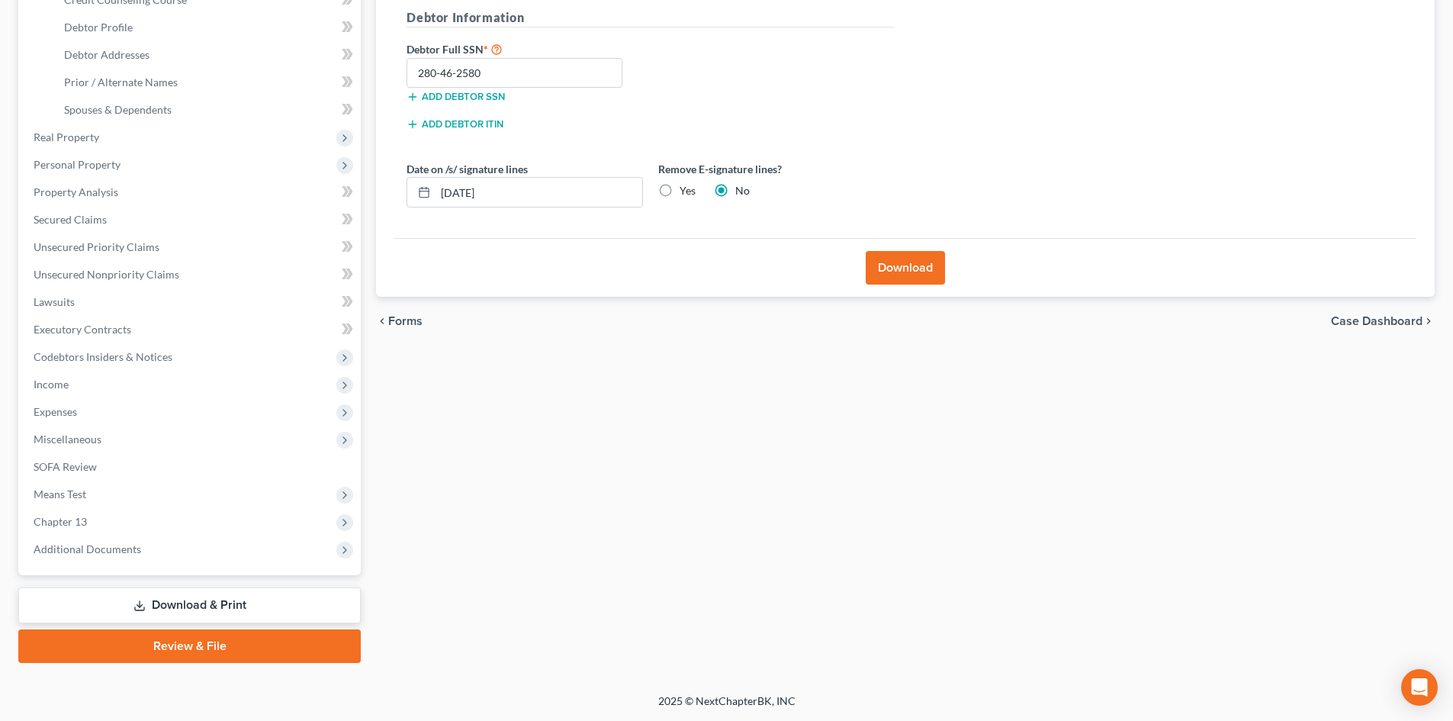
click at [268, 593] on link "Download & Print" at bounding box center [189, 605] width 342 height 36
click at [170, 599] on link "Download & Print" at bounding box center [189, 605] width 342 height 36
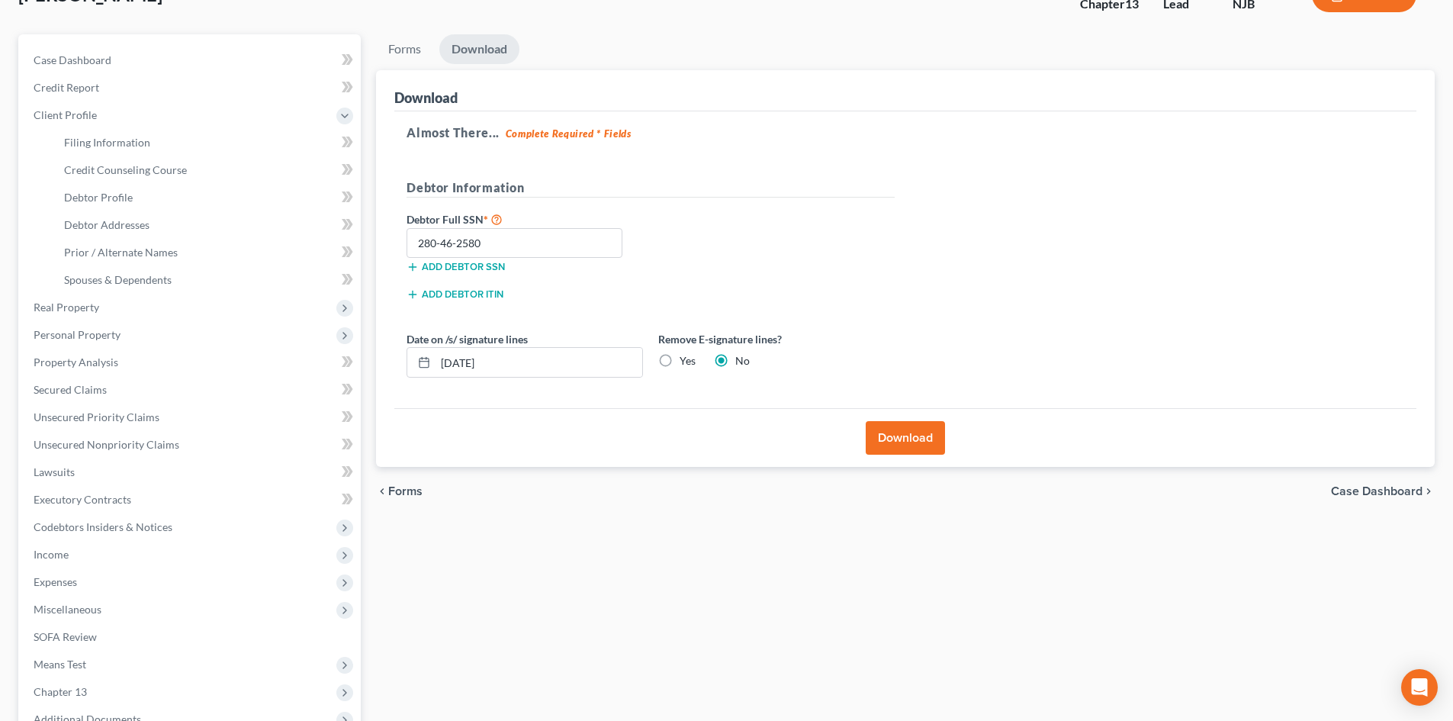
scroll to position [0, 0]
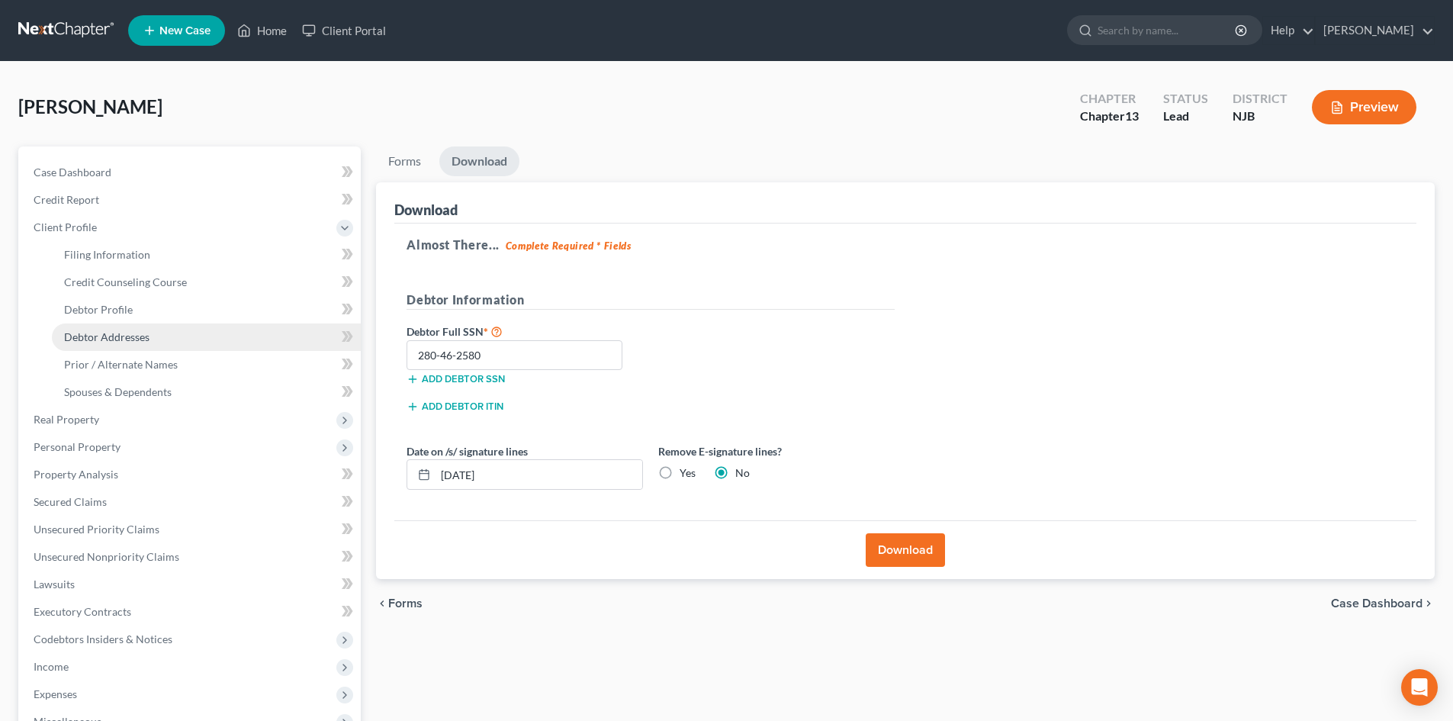
click at [73, 324] on link "Debtor Addresses" at bounding box center [206, 336] width 309 height 27
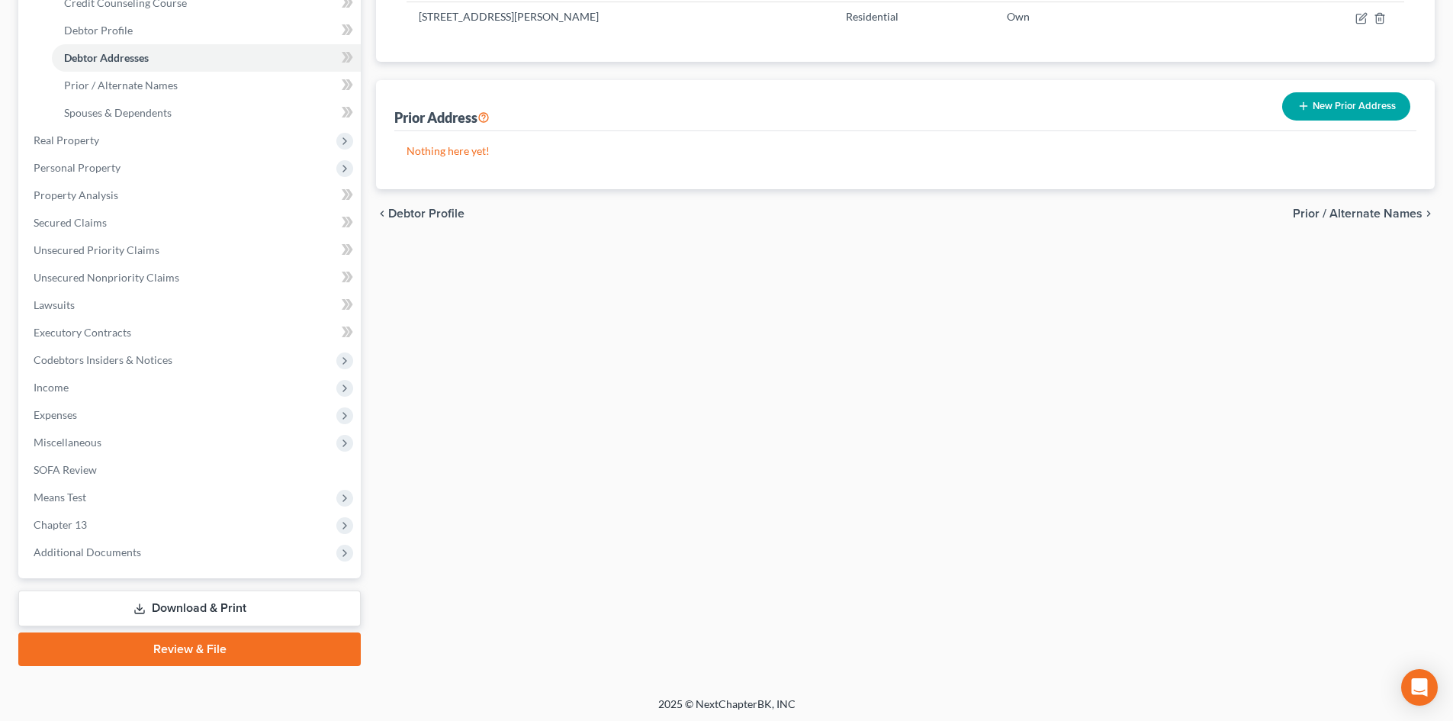
scroll to position [282, 0]
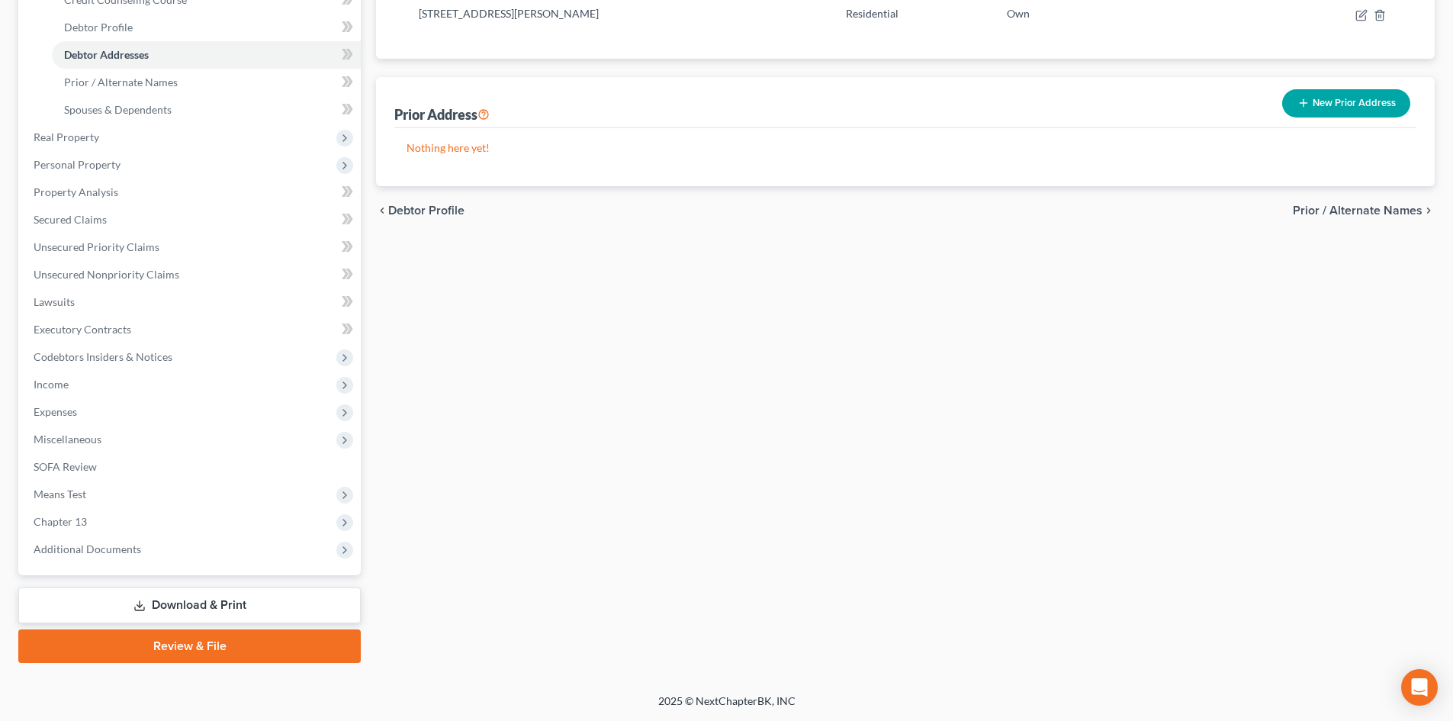
click at [191, 602] on link "Download & Print" at bounding box center [189, 605] width 342 height 36
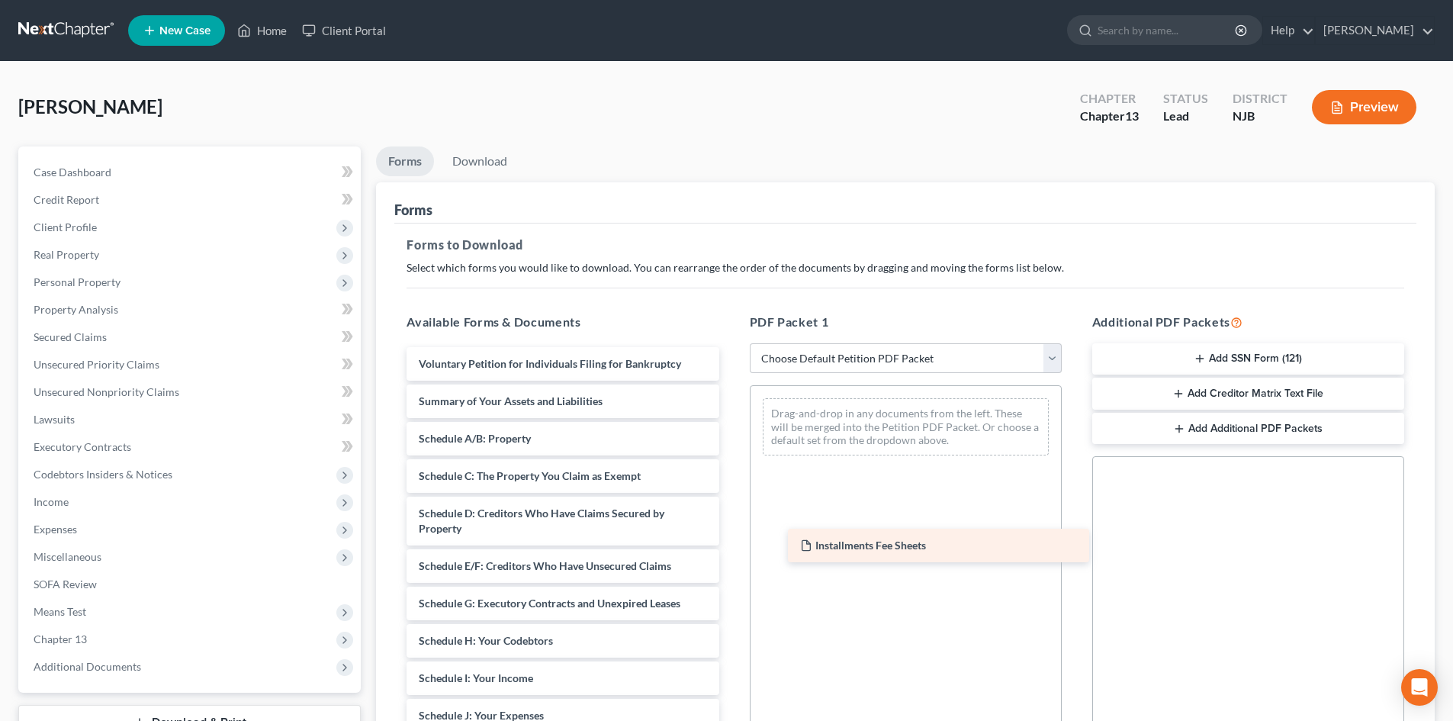
drag, startPoint x: 535, startPoint y: 361, endPoint x: 917, endPoint y: 542, distance: 422.3
click at [731, 542] on div "Installments Fee Sheets Installments Fee Sheets Voluntary Petition for Individu…" at bounding box center [562, 685] width 336 height 677
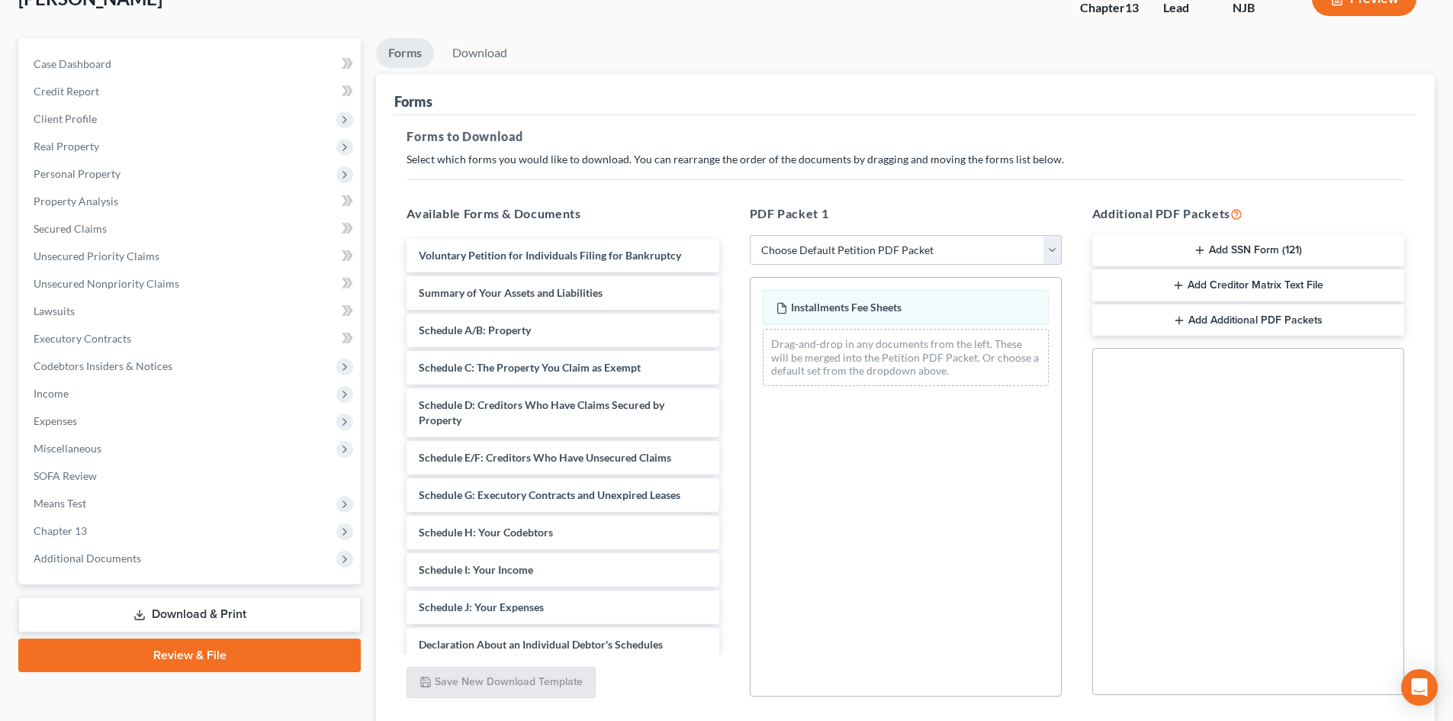
scroll to position [221, 0]
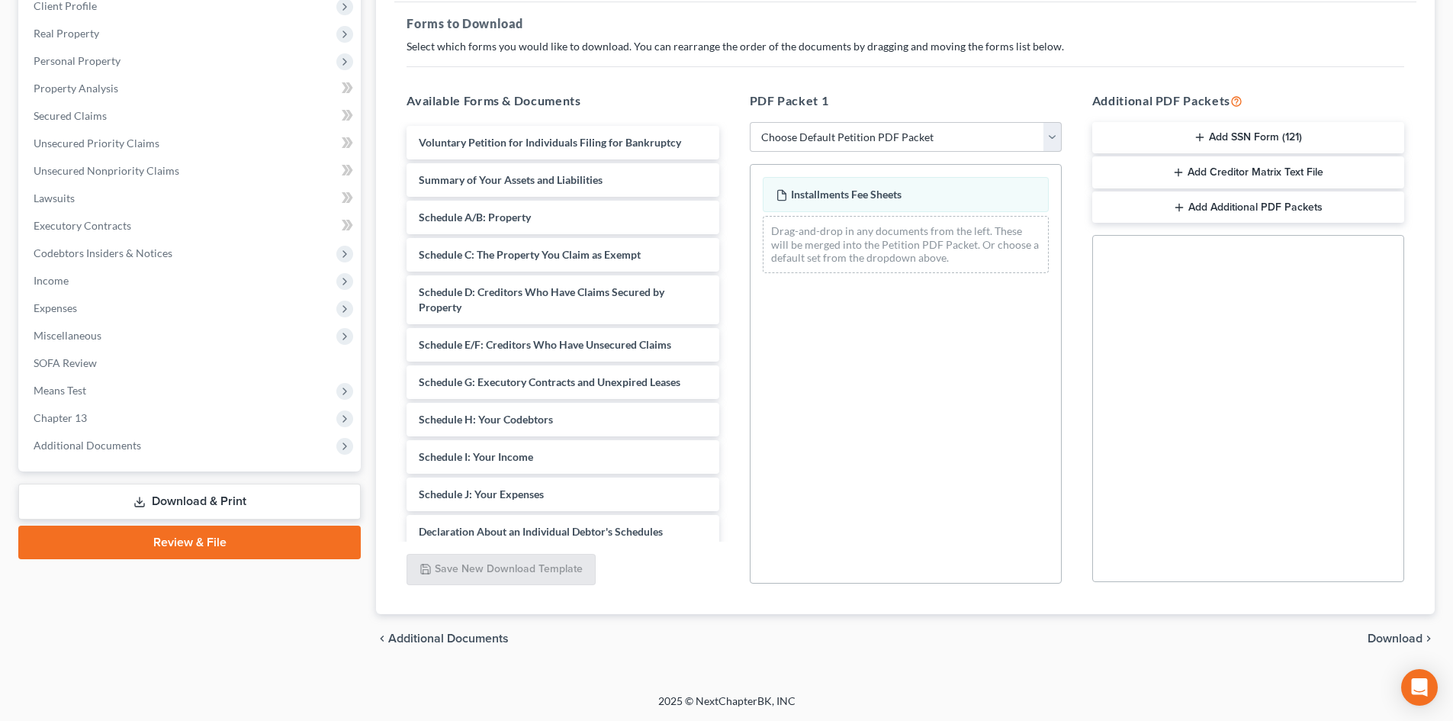
click at [1386, 638] on span "Download" at bounding box center [1394, 638] width 55 height 12
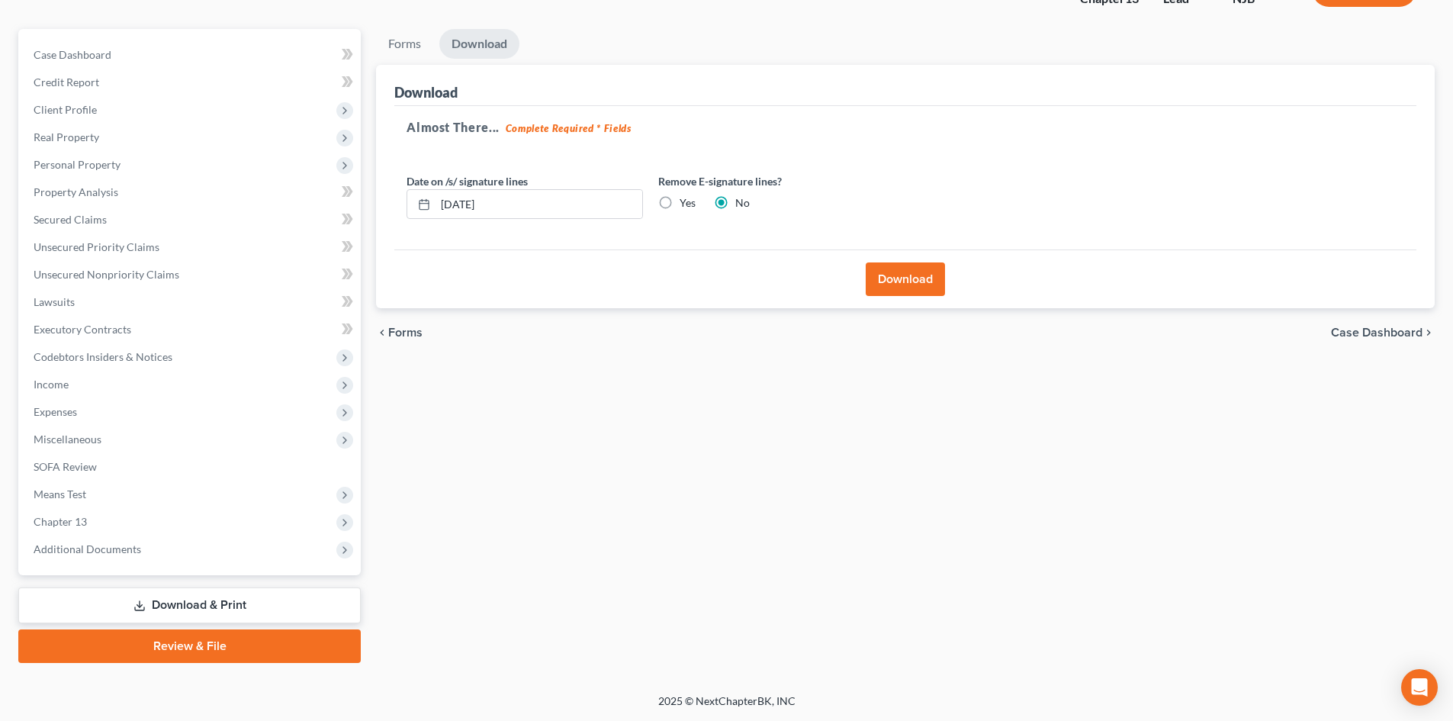
scroll to position [117, 0]
click at [890, 268] on button "Download" at bounding box center [905, 279] width 79 height 34
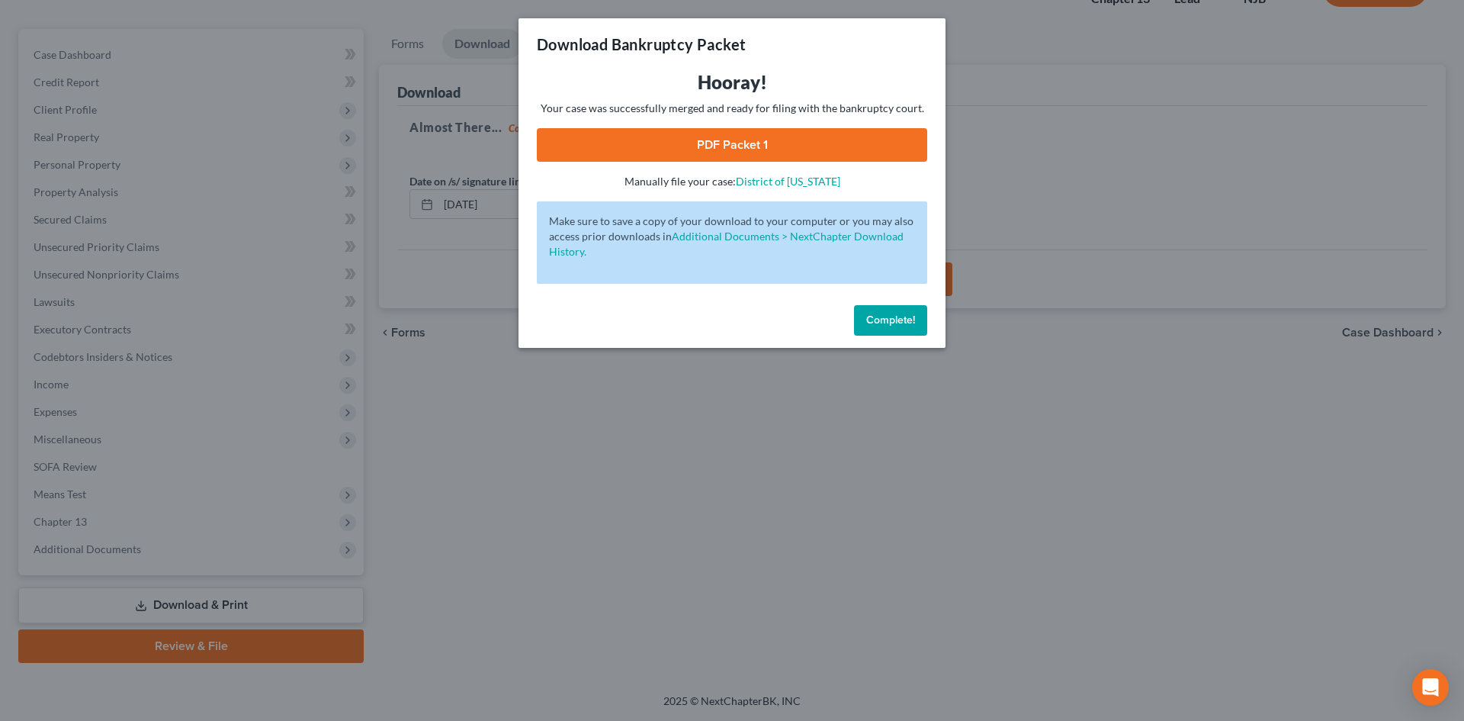
click at [727, 137] on link "PDF Packet 1" at bounding box center [732, 145] width 390 height 34
click at [878, 326] on span "Complete!" at bounding box center [890, 319] width 49 height 13
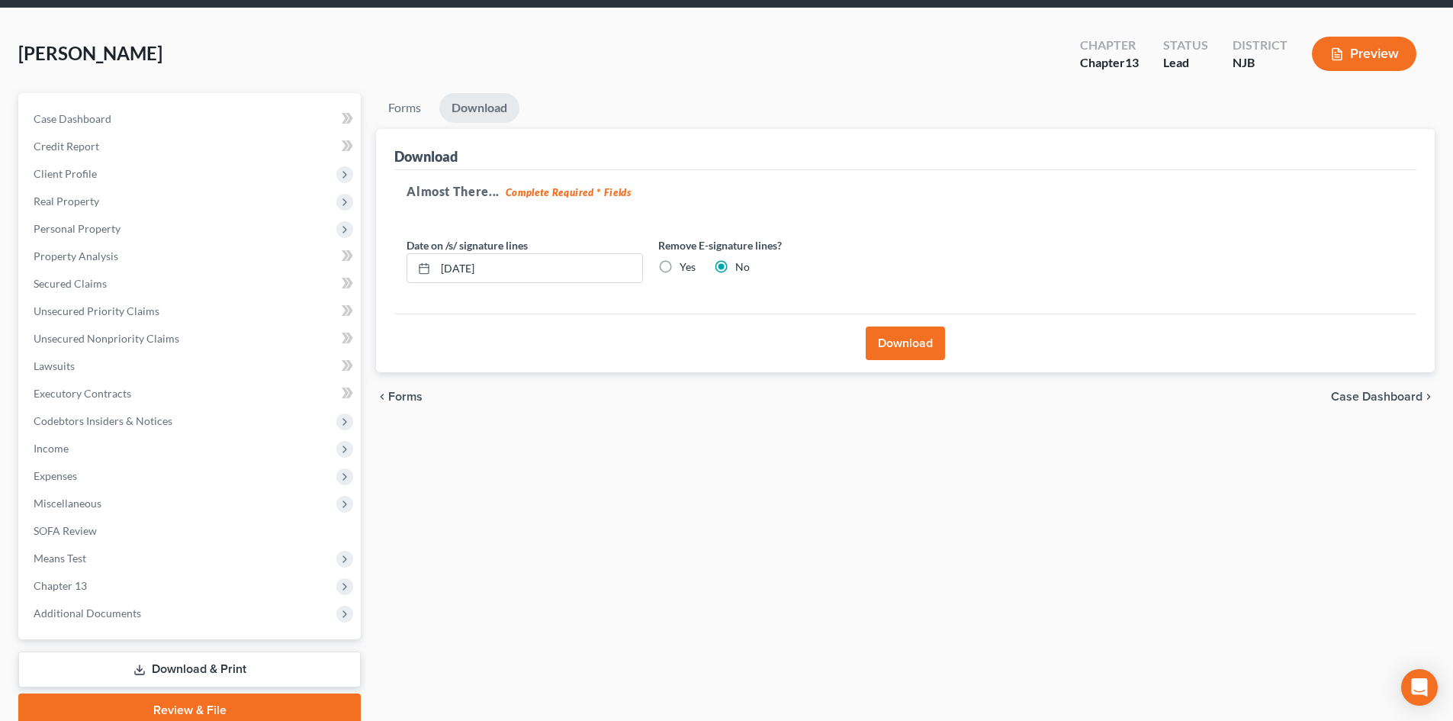
scroll to position [0, 0]
